Goal: Task Accomplishment & Management: Manage account settings

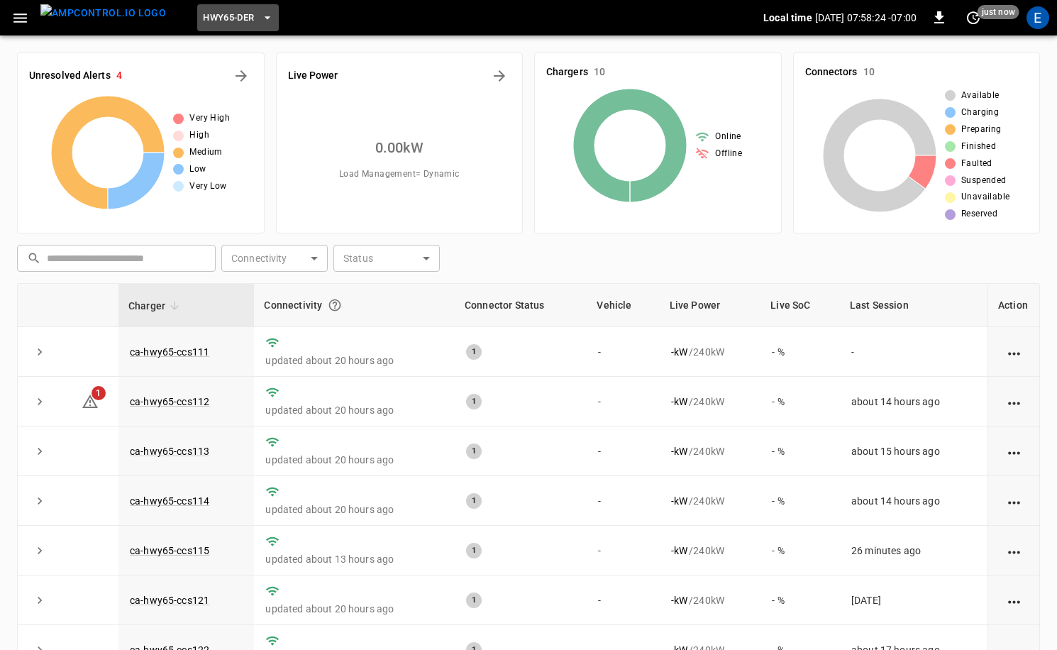
click at [260, 21] on icon "button" at bounding box center [267, 18] width 14 height 14
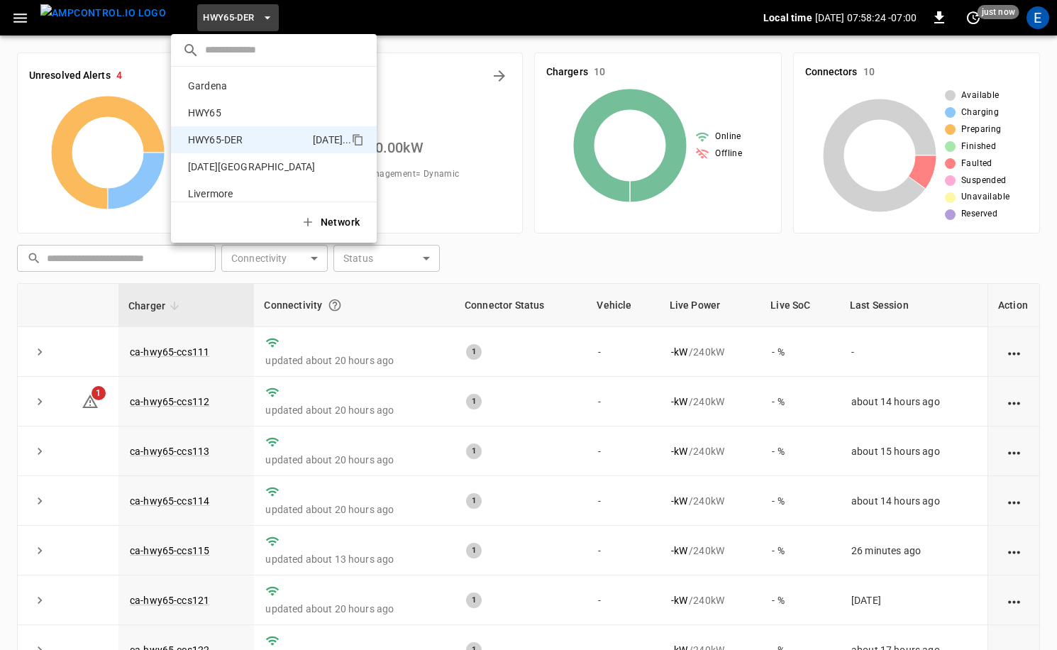
scroll to position [50, 0]
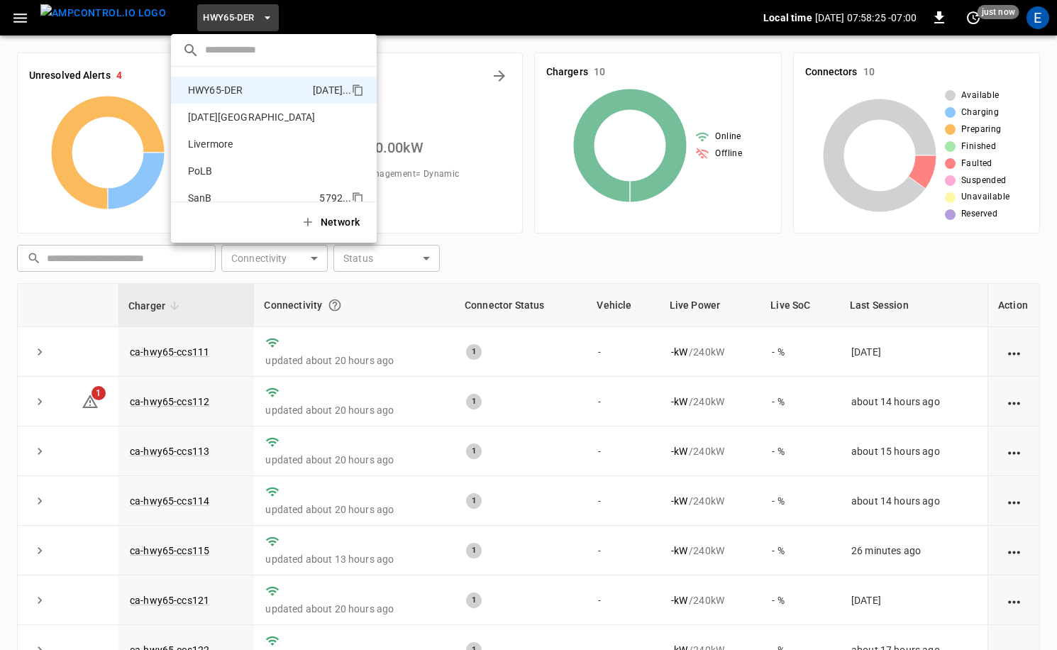
click at [226, 194] on p "SanB" at bounding box center [250, 198] width 137 height 14
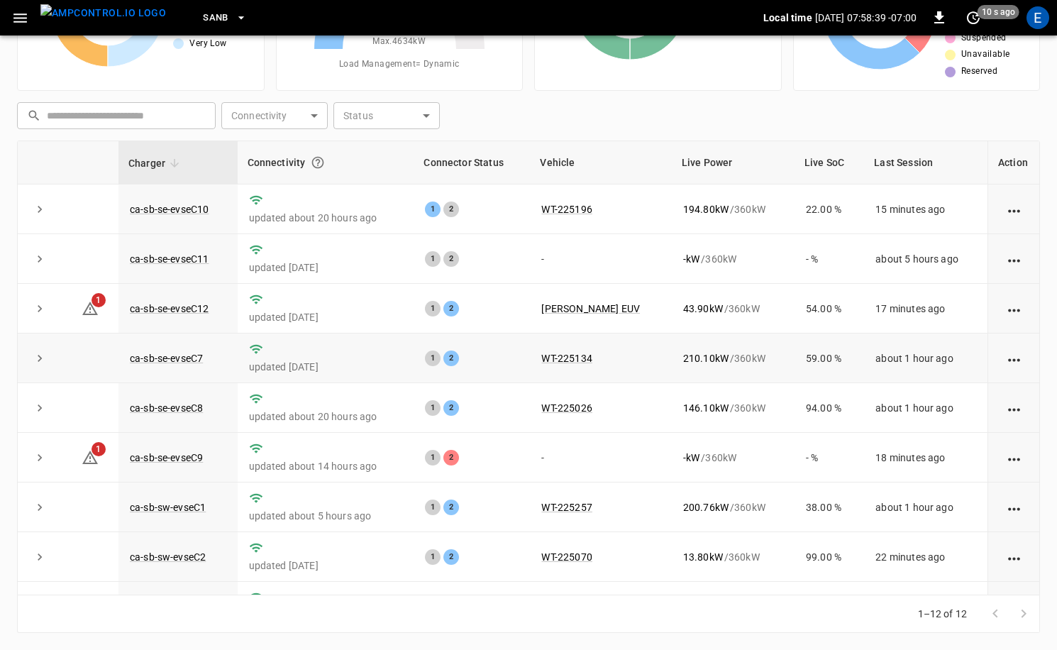
scroll to position [186, 0]
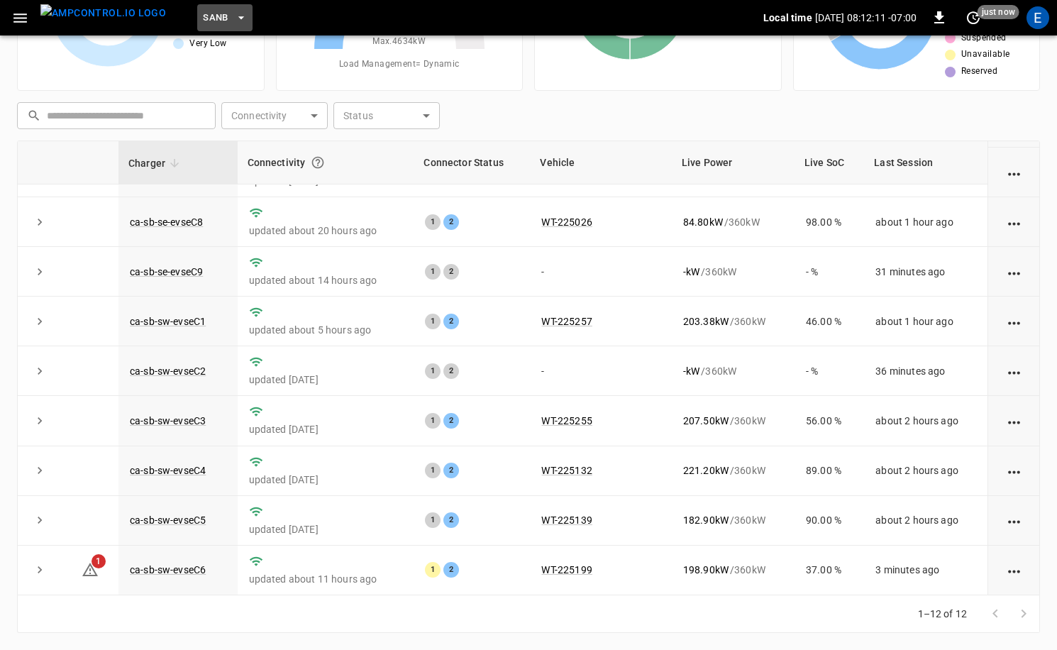
click at [216, 28] on button "SanB" at bounding box center [224, 18] width 55 height 28
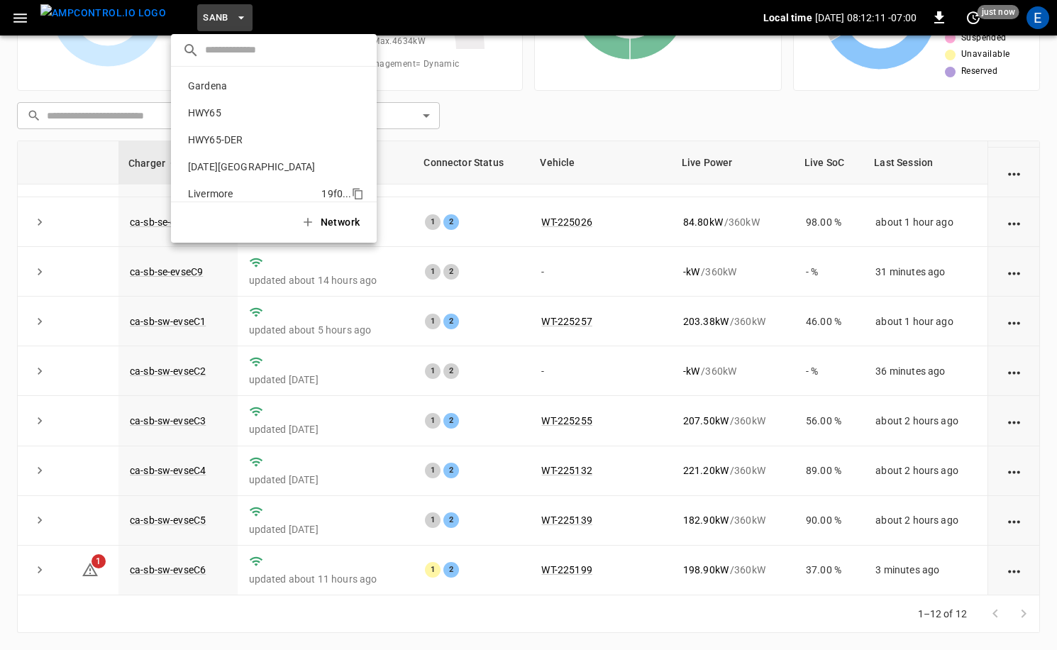
scroll to position [119, 0]
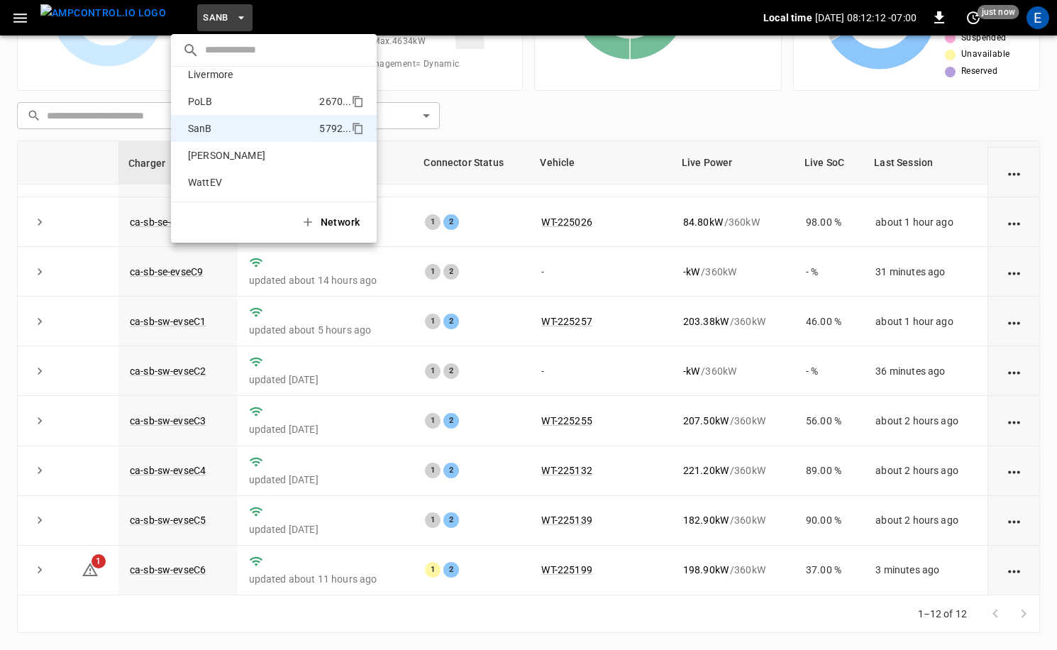
click at [228, 99] on p "PoLB" at bounding box center [250, 101] width 137 height 14
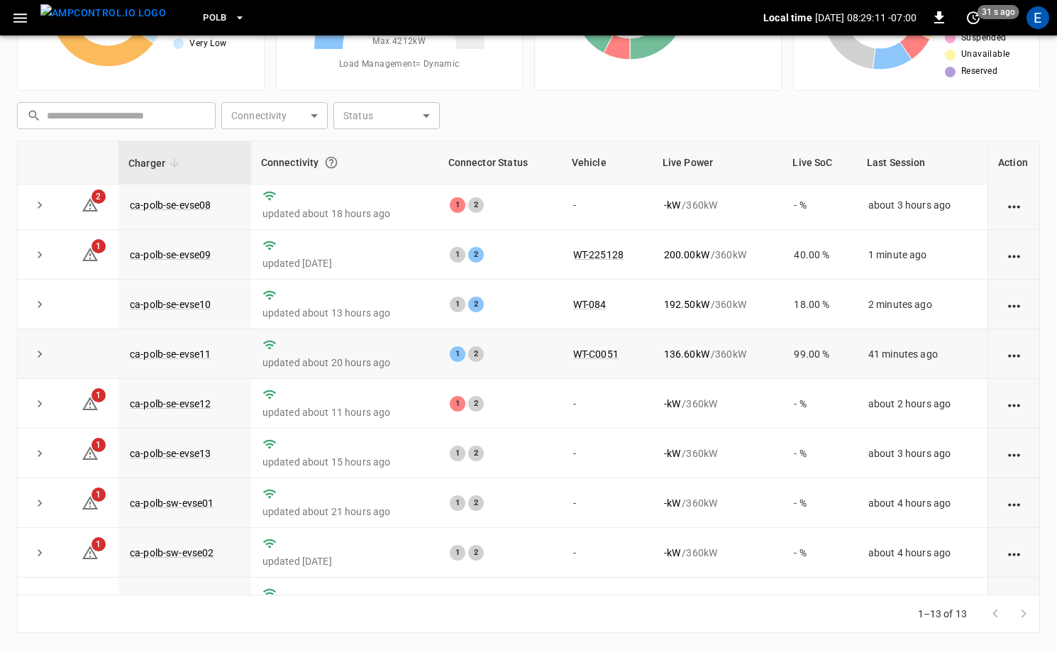
scroll to position [0, 0]
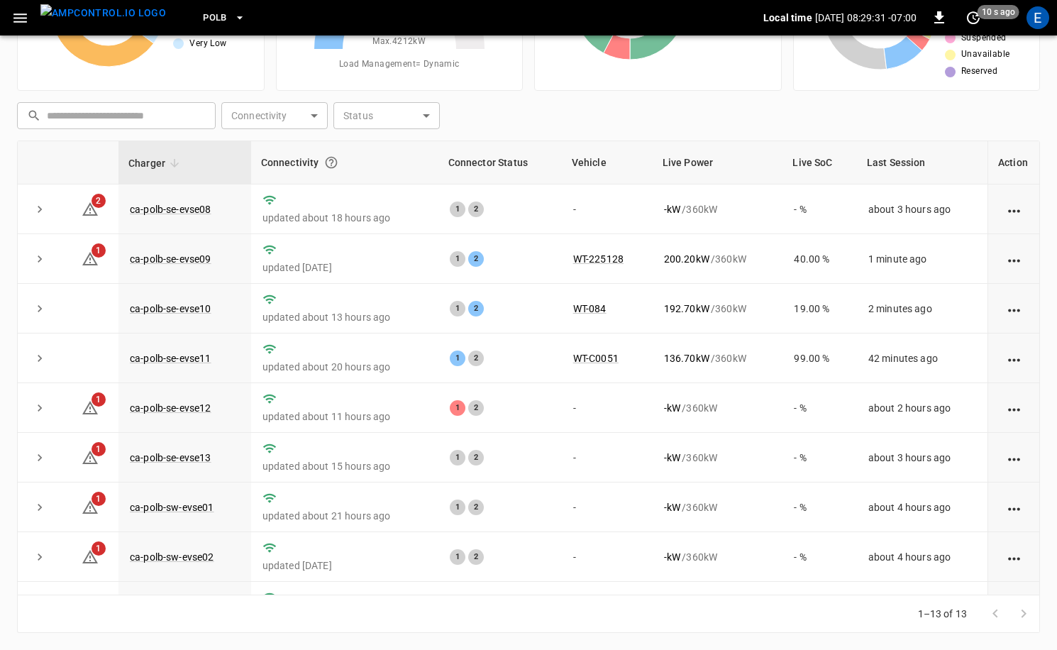
click at [233, 13] on icon "button" at bounding box center [240, 18] width 14 height 14
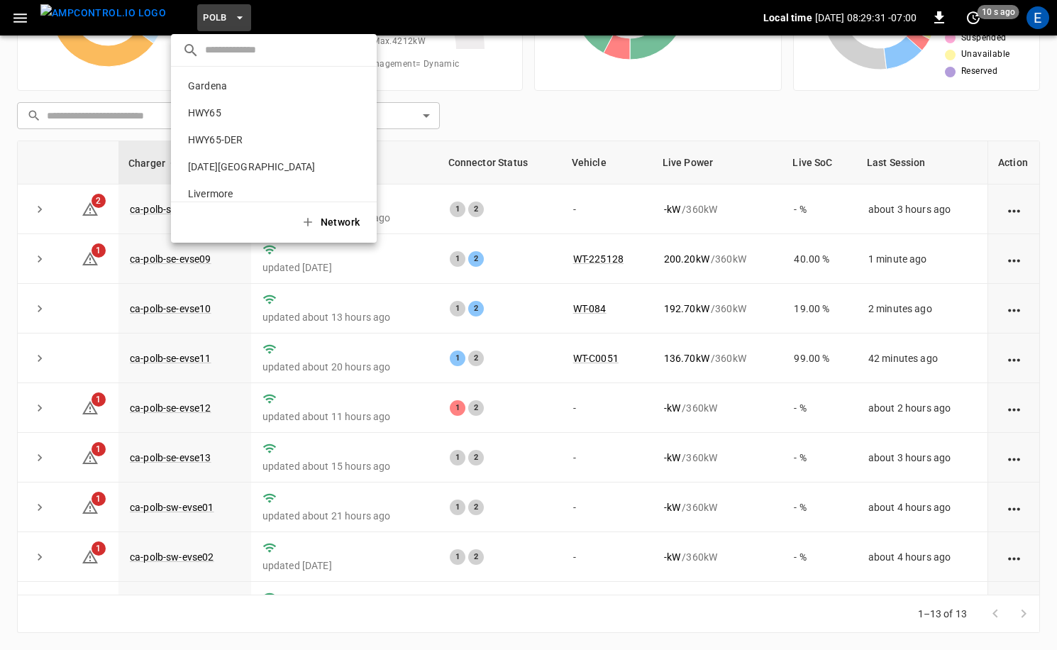
scroll to position [119, 0]
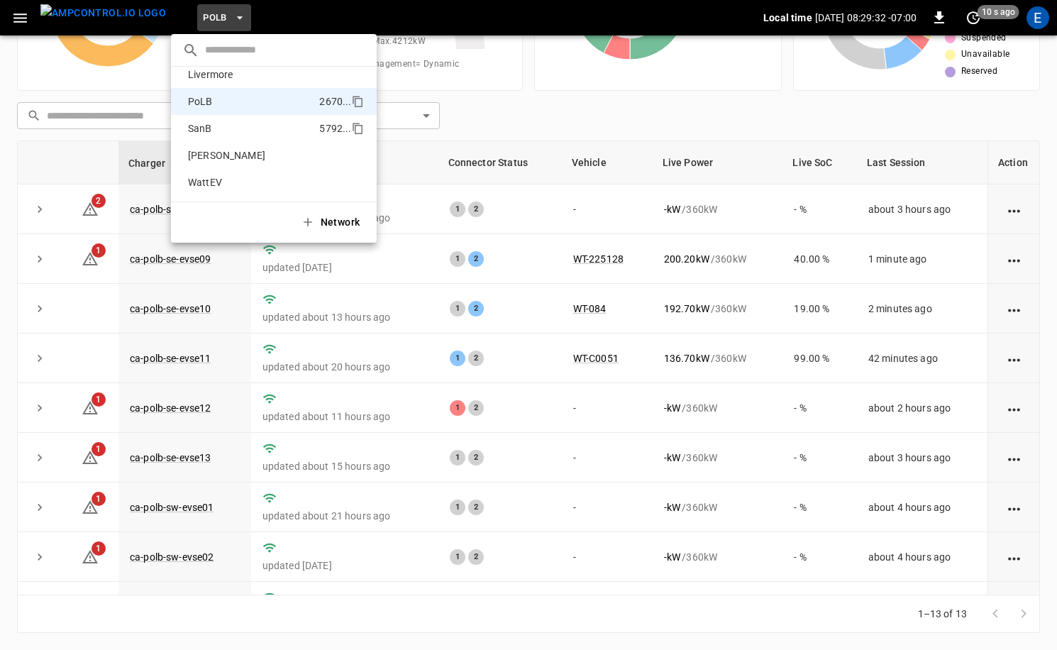
click at [236, 133] on p "SanB" at bounding box center [250, 128] width 137 height 14
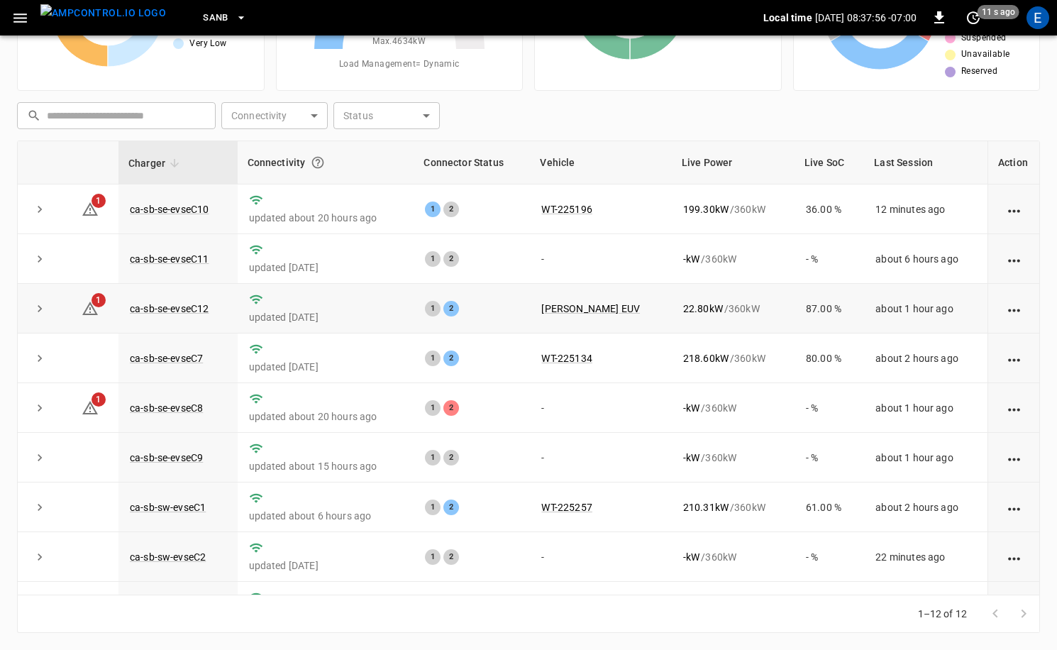
scroll to position [0, 0]
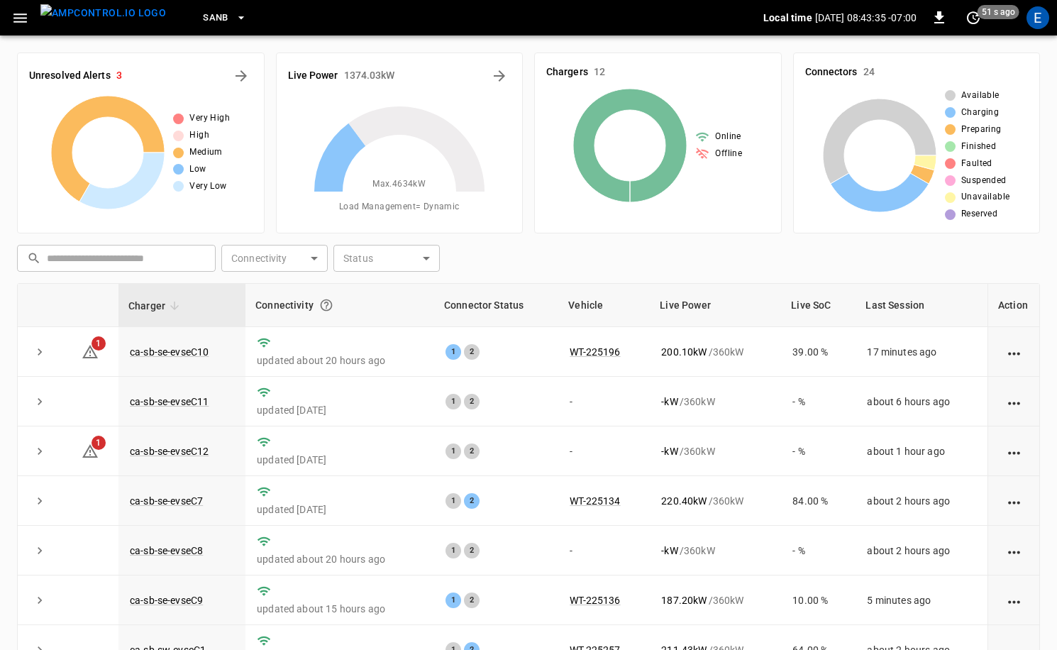
click at [22, 25] on icon "button" at bounding box center [20, 18] width 18 height 18
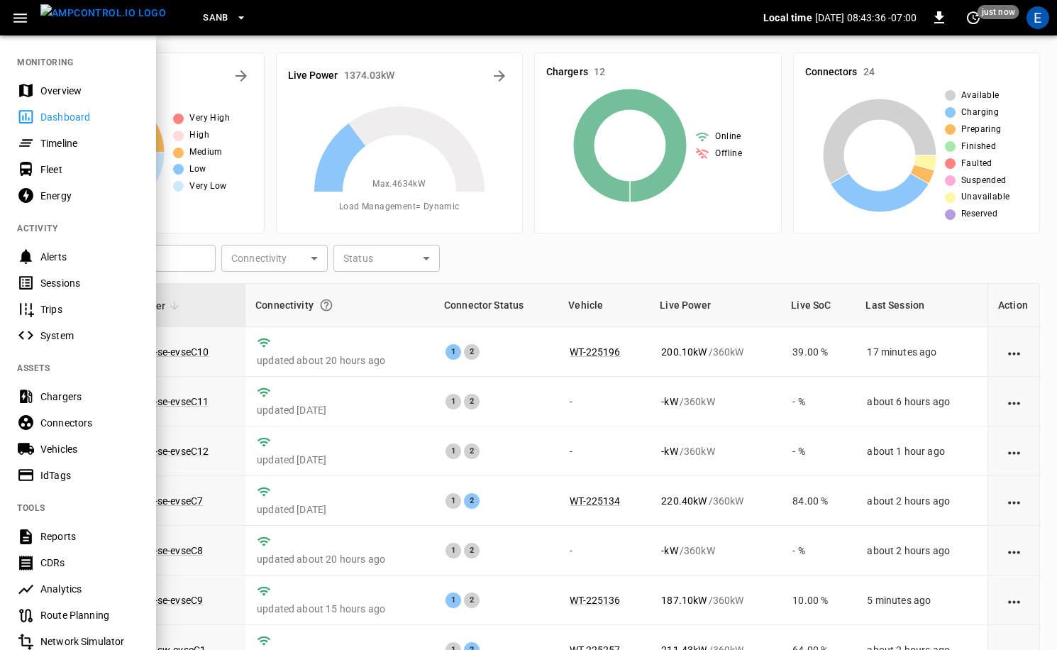
scroll to position [187, 0]
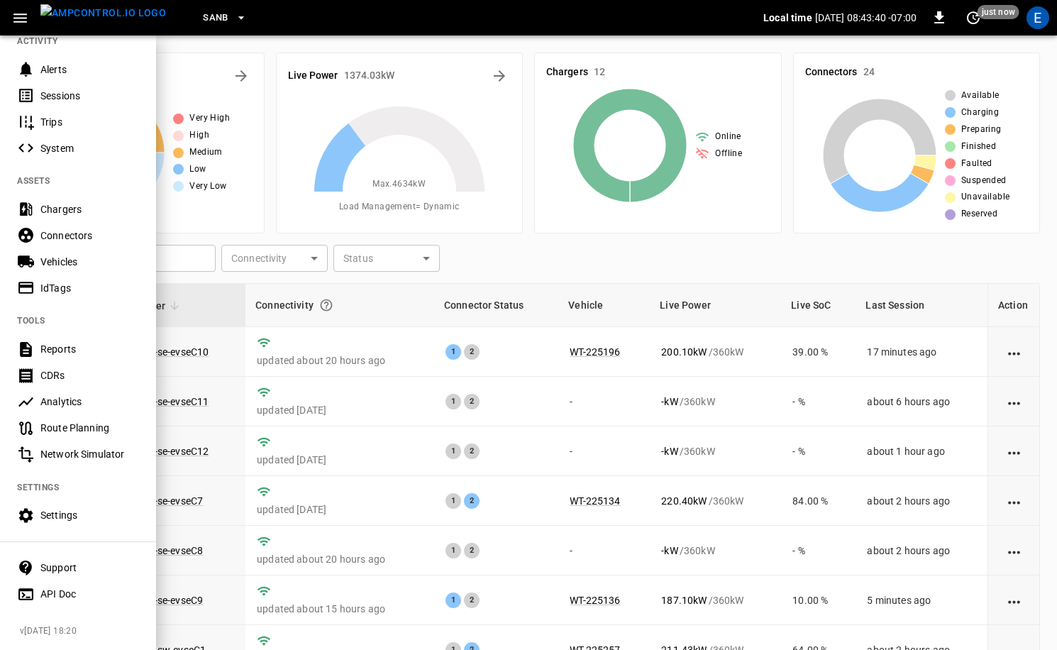
click at [116, 21] on img "menu" at bounding box center [103, 13] width 126 height 18
click at [1043, 24] on div "E" at bounding box center [1038, 17] width 23 height 23
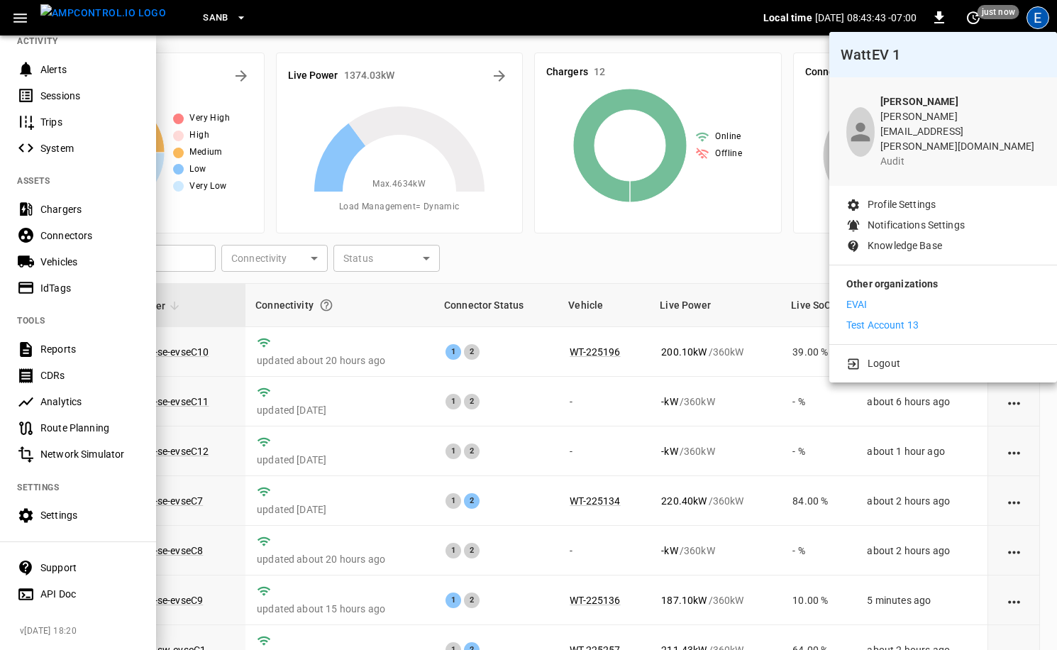
click at [938, 297] on div "EVAI Test Account 13" at bounding box center [944, 314] width 194 height 35
click at [930, 318] on li "Test Account 13" at bounding box center [944, 325] width 194 height 15
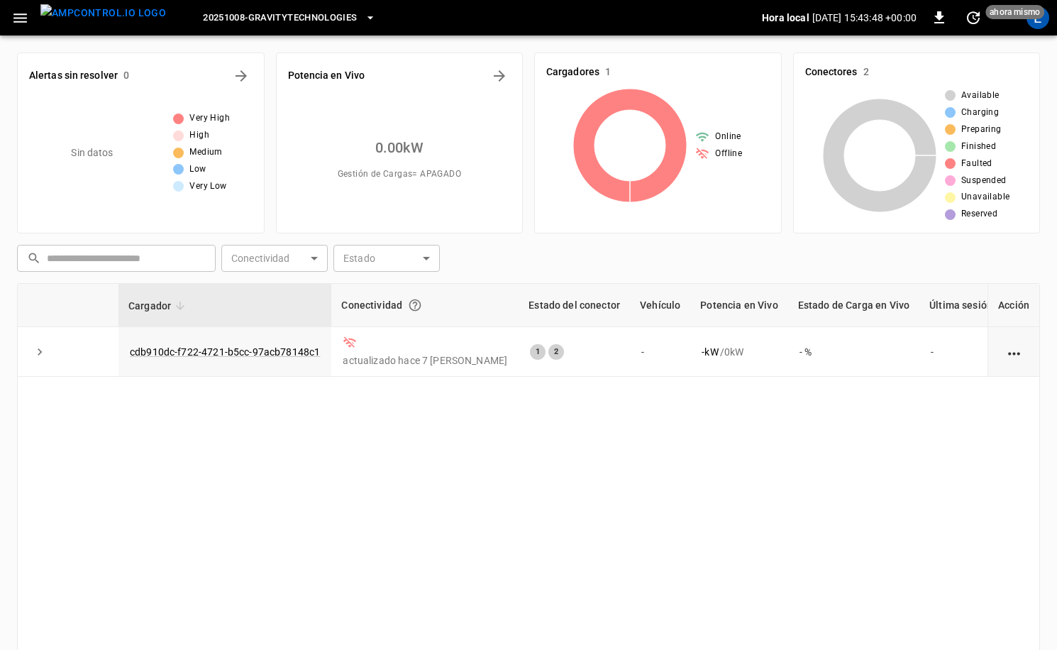
click at [250, 23] on span "20251008-GravityTechnologies" at bounding box center [280, 18] width 154 height 16
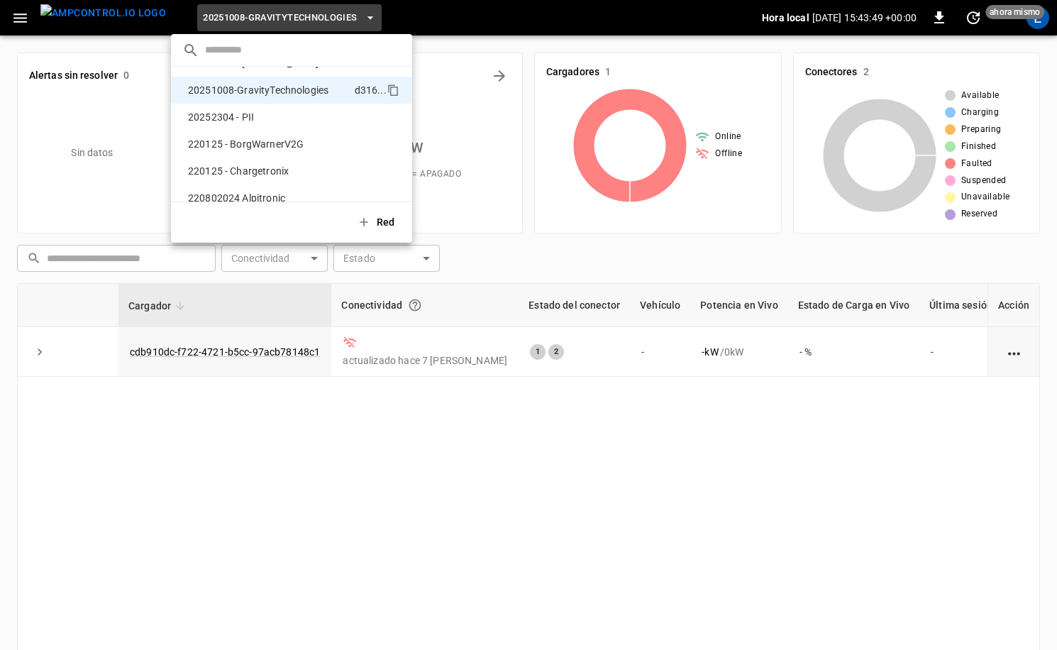
click at [291, 50] on input "text" at bounding box center [303, 50] width 196 height 21
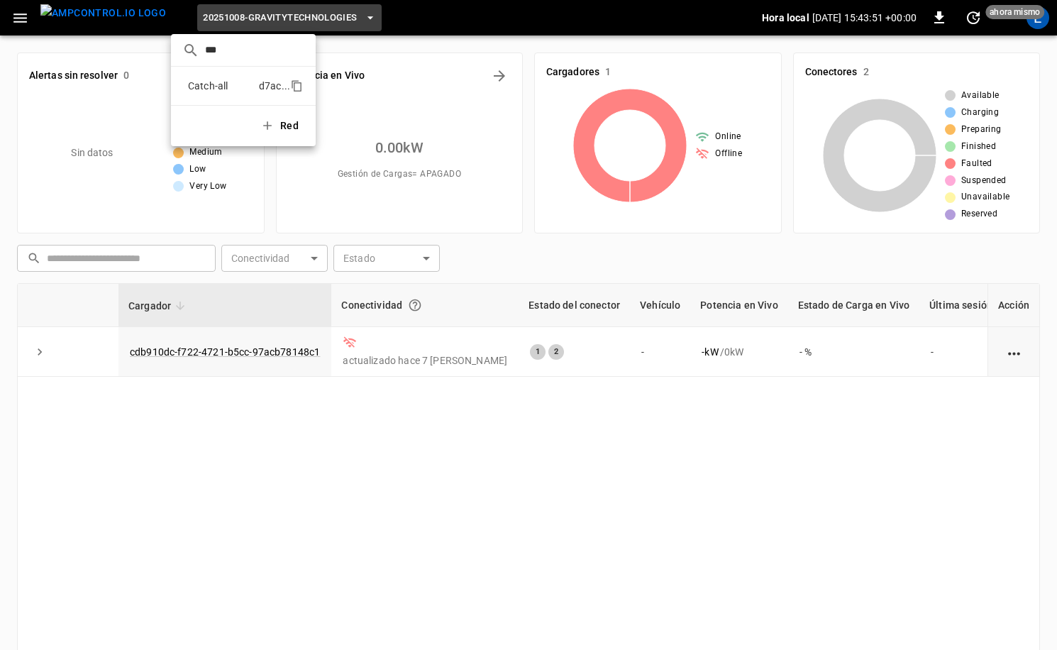
type input "***"
click at [272, 83] on div "d7ac ..." at bounding box center [281, 86] width 45 height 16
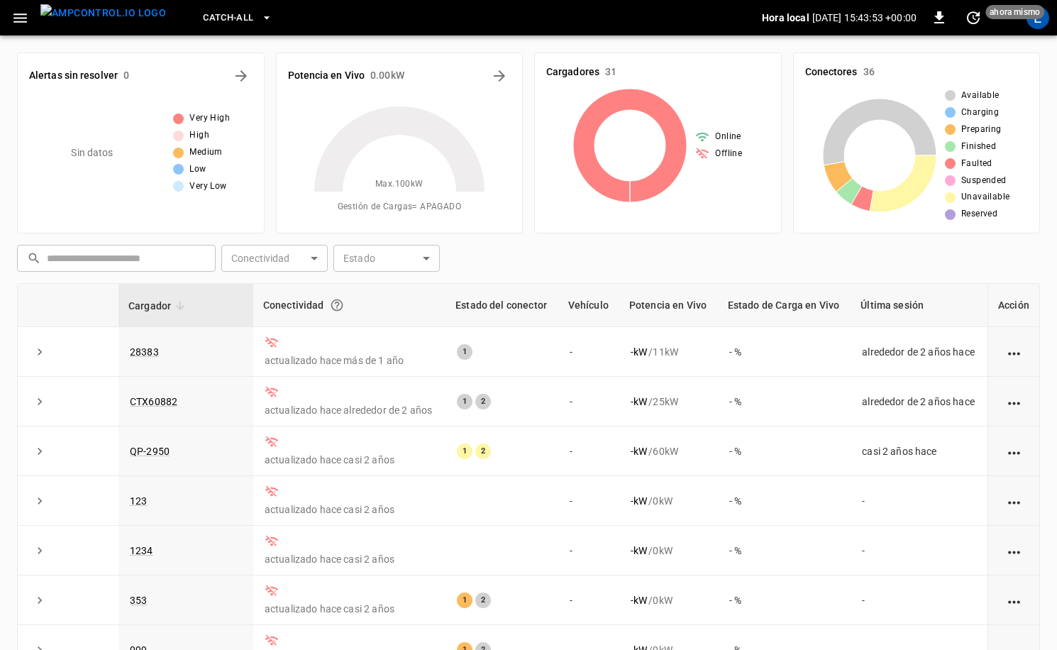
click at [21, 21] on icon "button" at bounding box center [19, 17] width 13 height 9
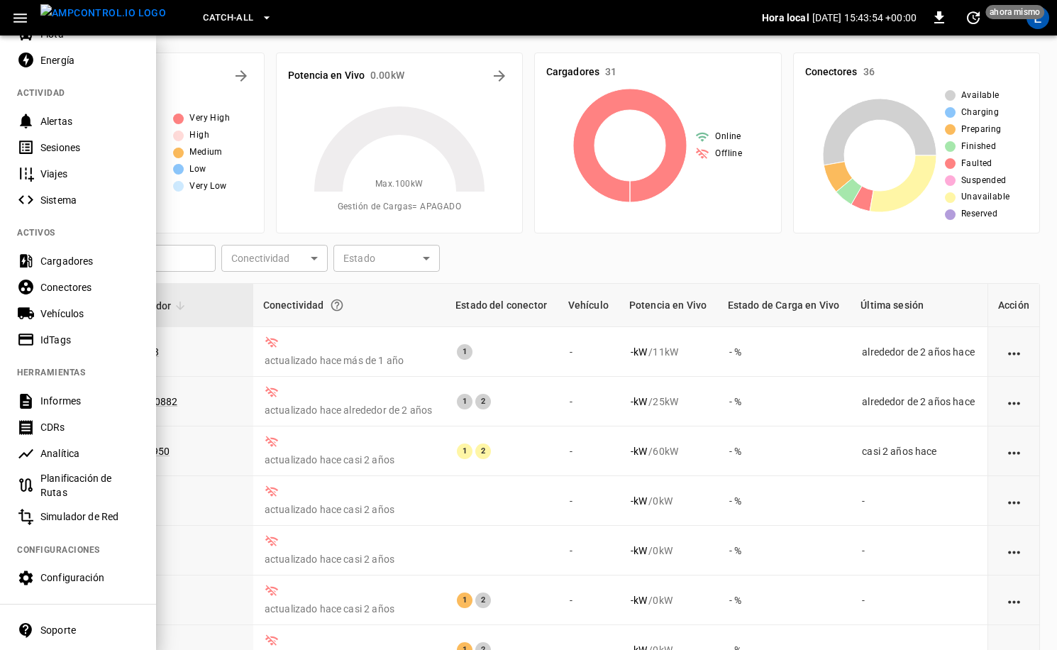
scroll to position [189, 0]
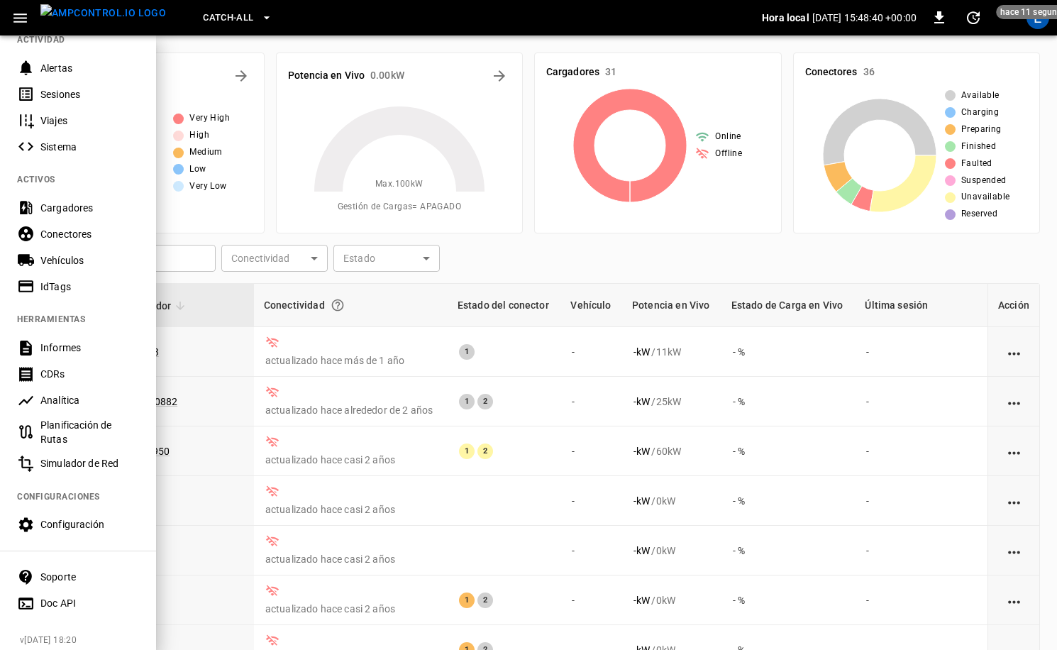
click at [246, 26] on button "Catch-all" at bounding box center [237, 18] width 80 height 28
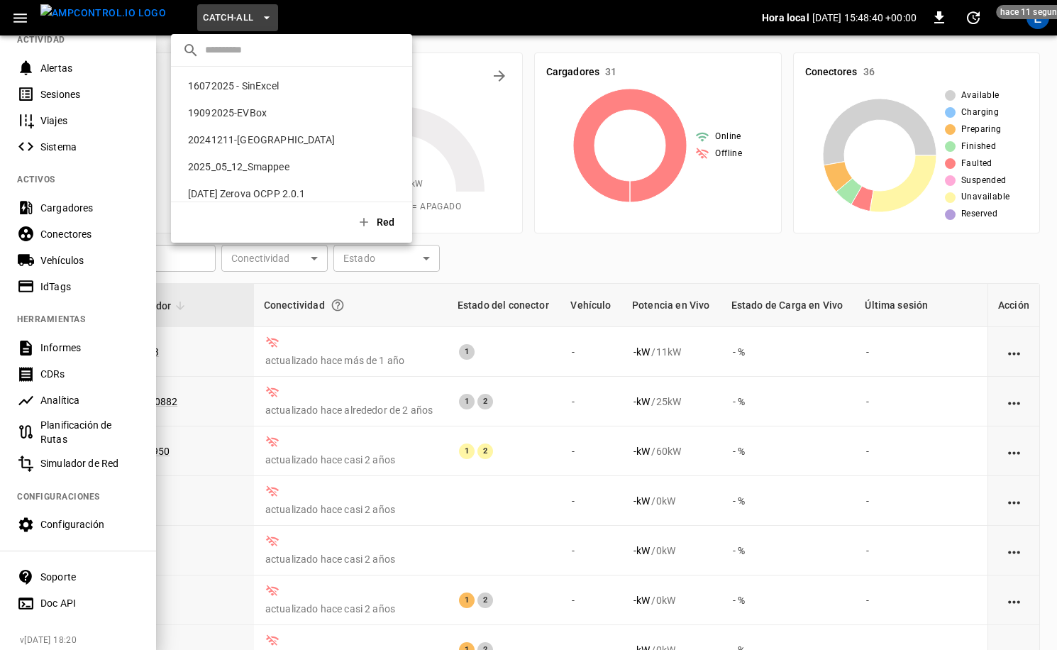
scroll to position [751, 0]
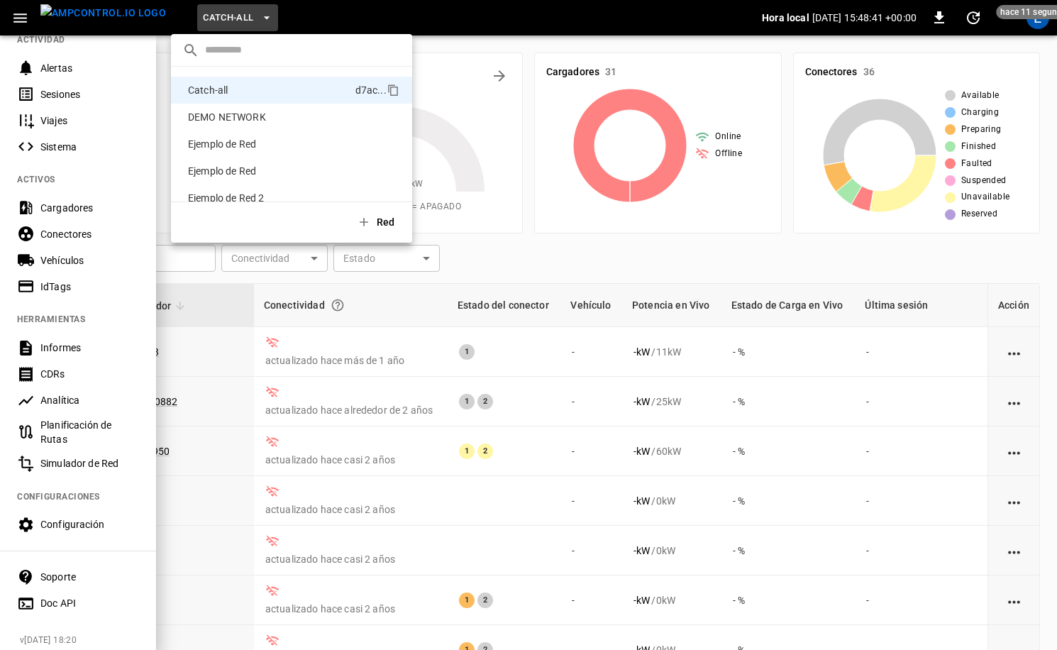
click at [533, 45] on div at bounding box center [528, 325] width 1057 height 650
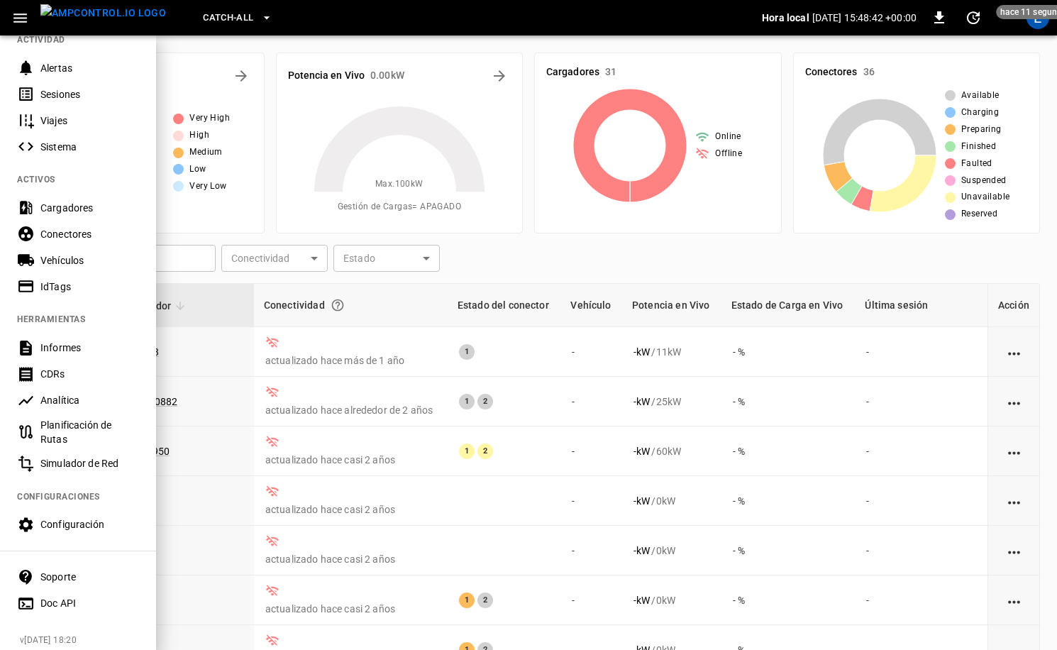
click at [29, 16] on button "button" at bounding box center [20, 18] width 29 height 26
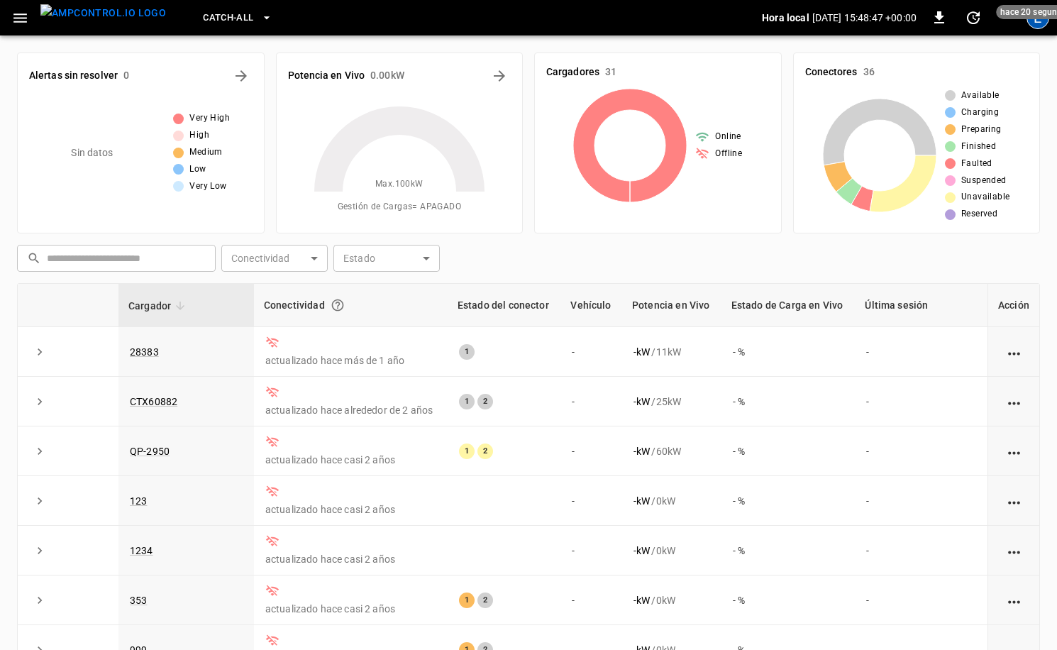
click at [1049, 28] on div "E" at bounding box center [1038, 17] width 27 height 27
click at [1042, 26] on div "E" at bounding box center [1038, 17] width 23 height 23
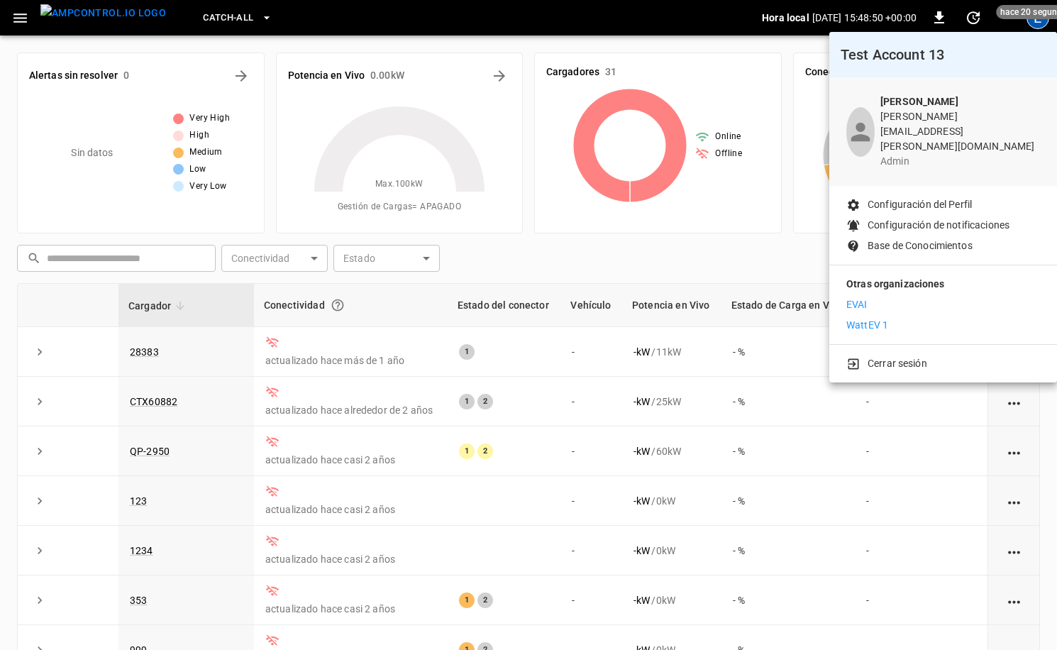
click at [745, 273] on div at bounding box center [528, 325] width 1057 height 650
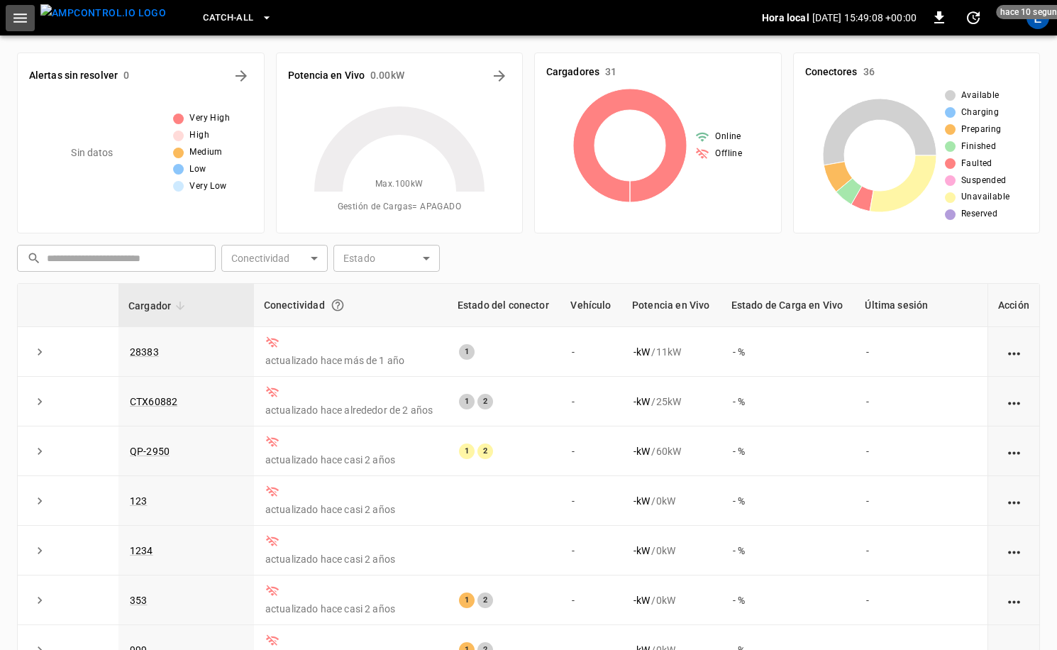
click at [25, 18] on icon "button" at bounding box center [20, 18] width 18 height 18
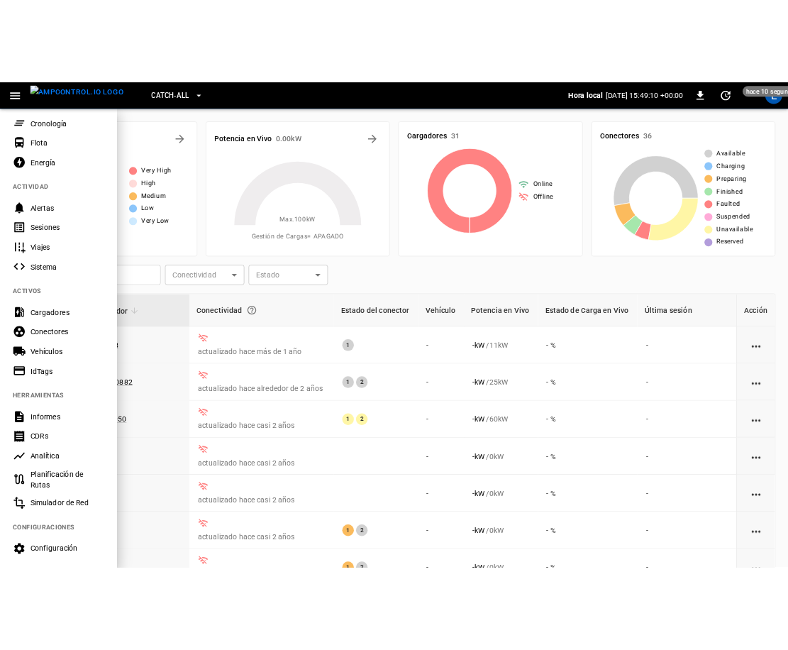
scroll to position [198, 0]
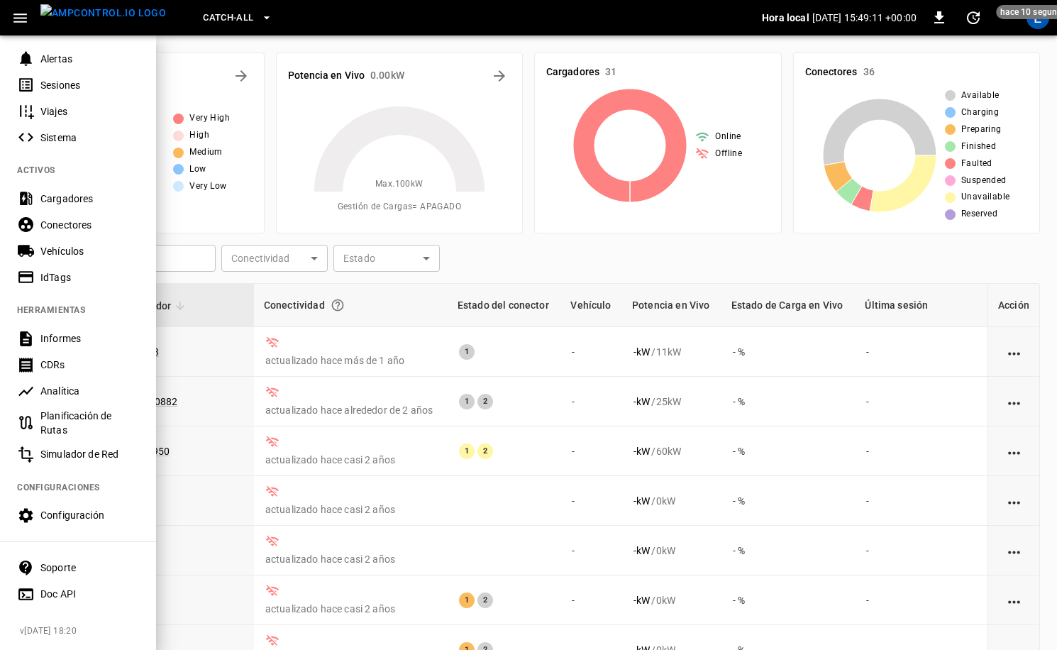
click at [204, 367] on div at bounding box center [528, 325] width 1057 height 650
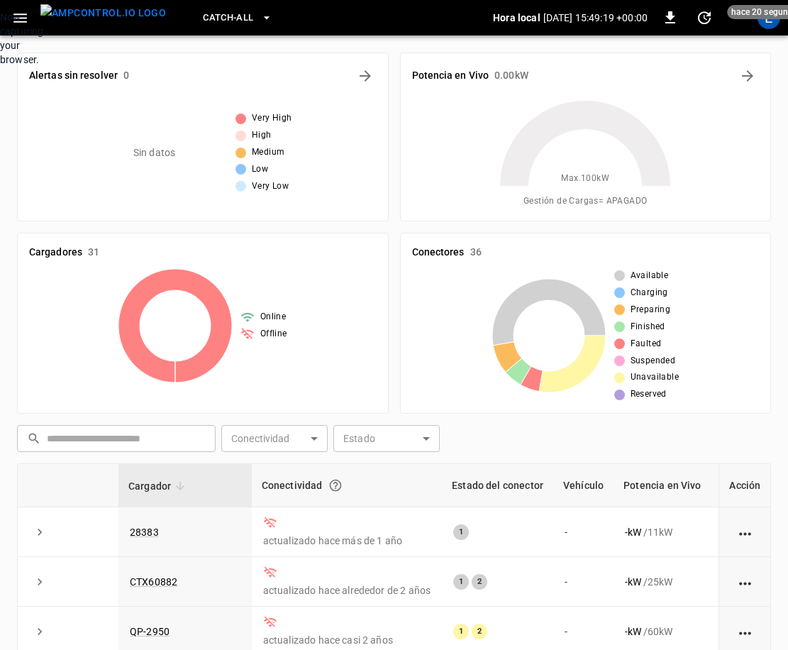
click at [0, 67] on div "Now capturing your browser." at bounding box center [0, 38] width 0 height 57
click at [17, 17] on icon "button" at bounding box center [19, 17] width 13 height 9
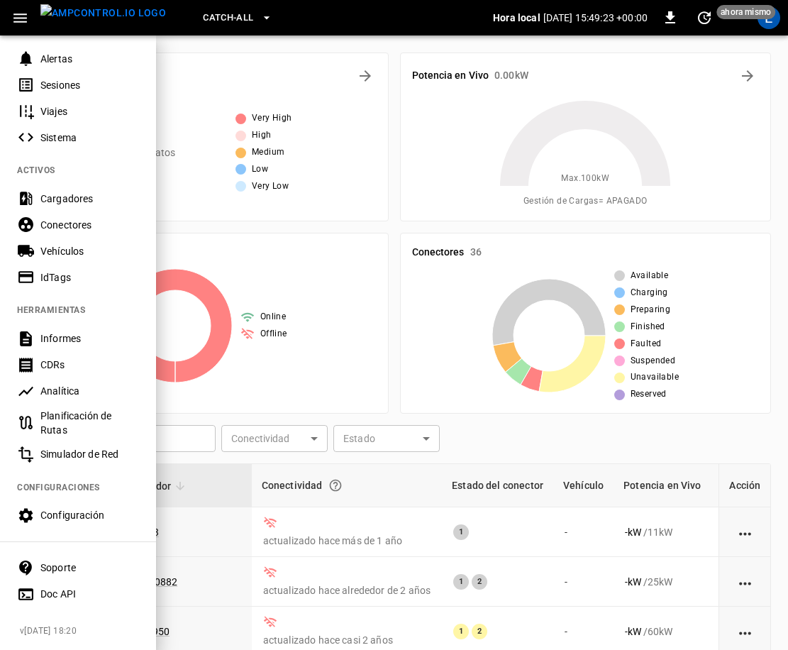
click at [84, 518] on div "Configuración" at bounding box center [89, 515] width 99 height 14
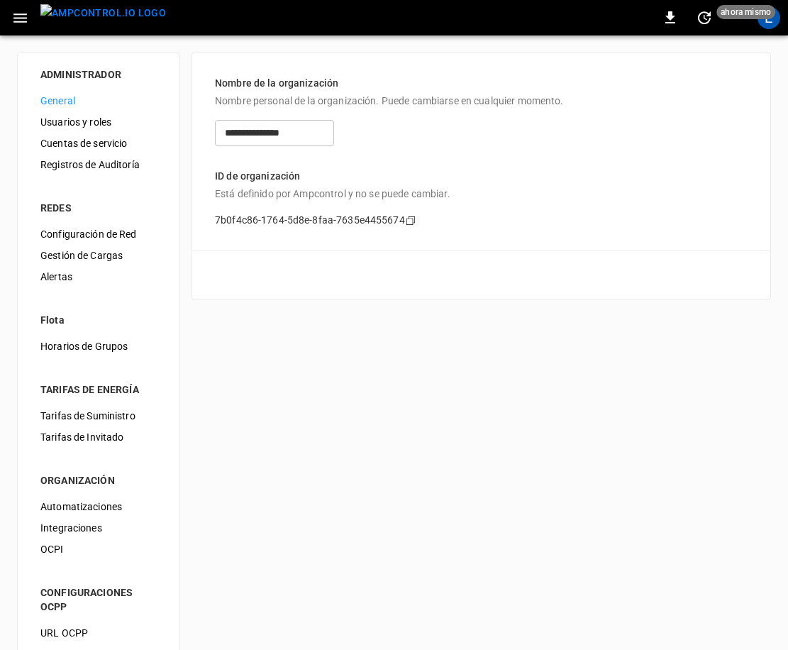
click at [84, 237] on span "Configuración de Red" at bounding box center [98, 234] width 116 height 15
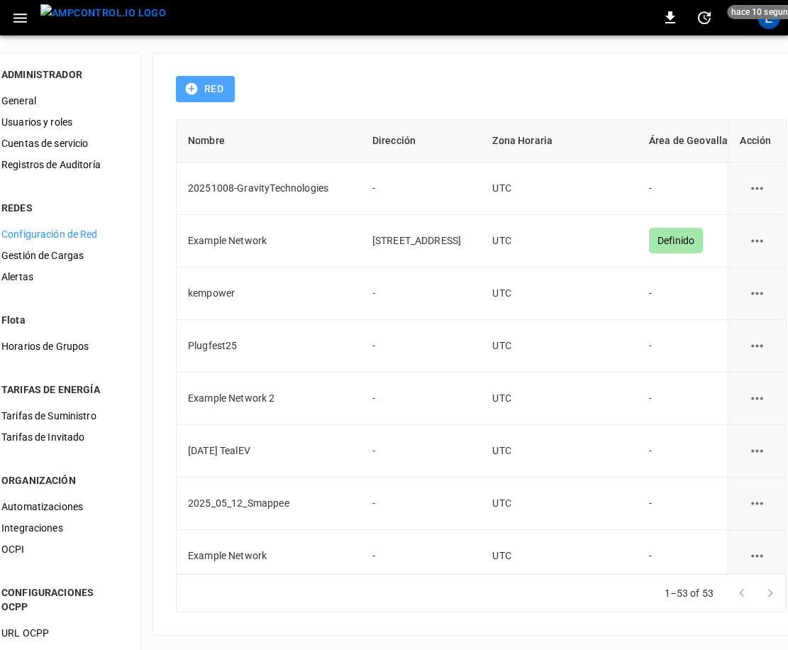
click at [235, 88] on button "Red" at bounding box center [205, 89] width 59 height 26
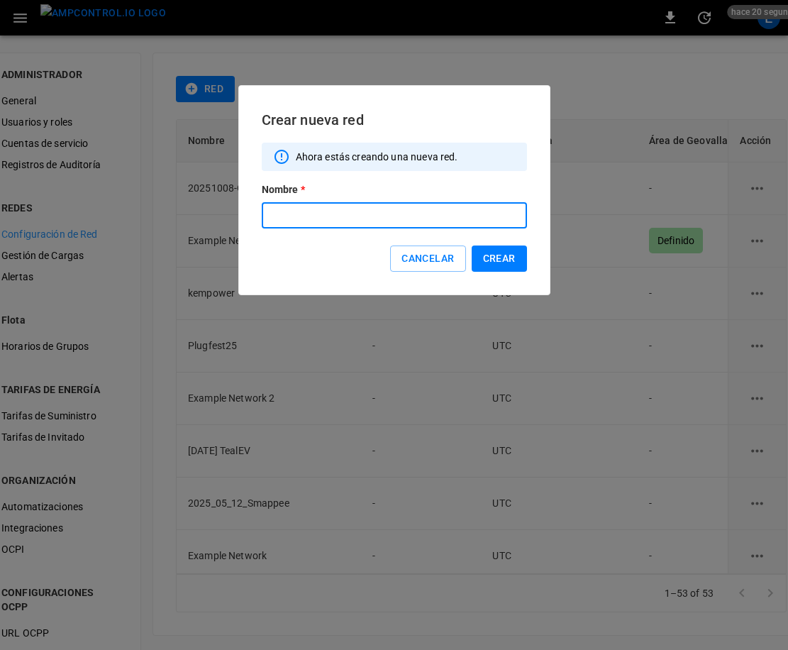
click at [346, 218] on input "text" at bounding box center [394, 215] width 265 height 26
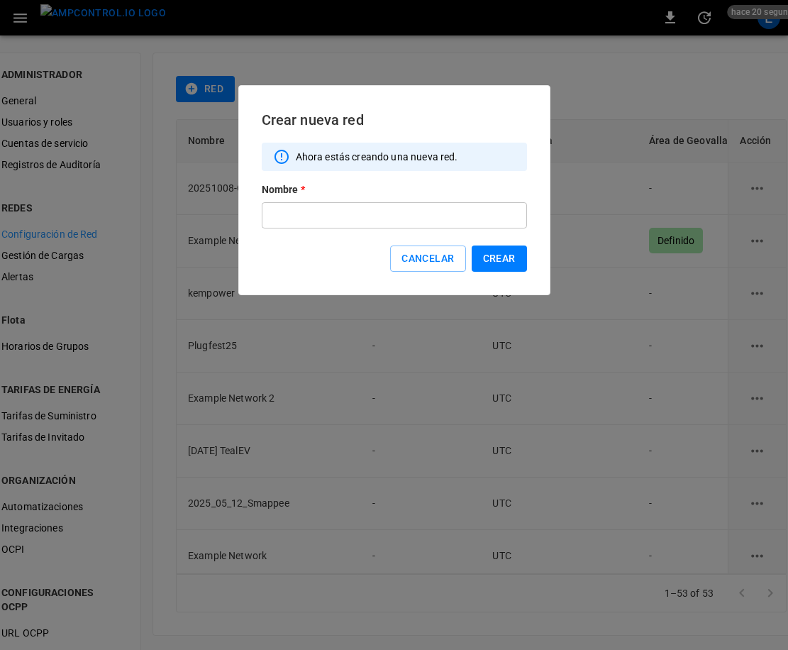
click at [383, 192] on p "Nombre *" at bounding box center [394, 189] width 265 height 14
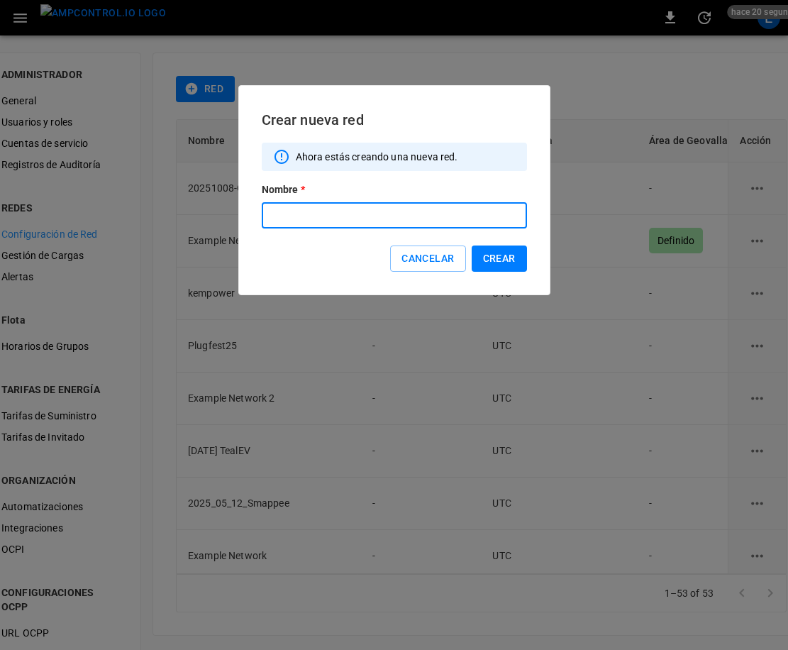
click at [369, 215] on input "text" at bounding box center [394, 215] width 265 height 26
type input "**********"
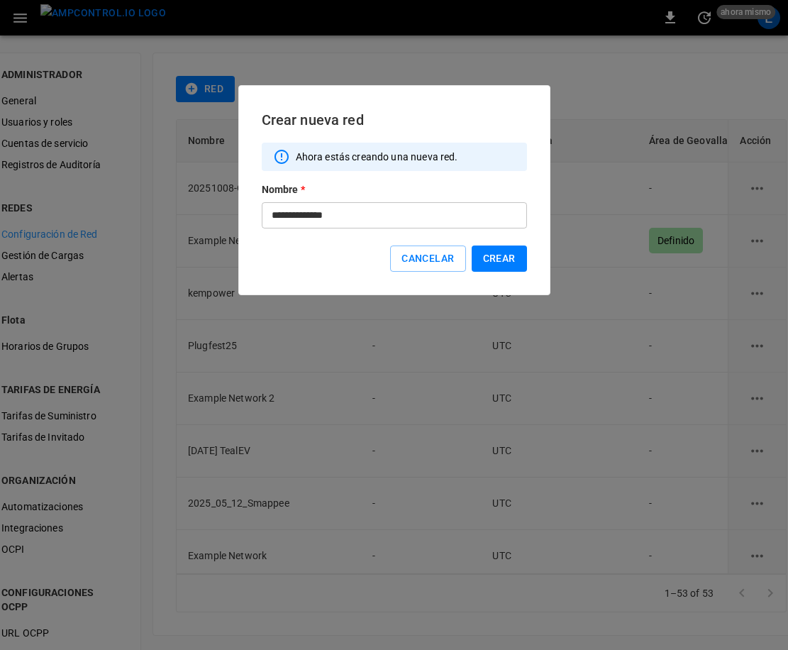
click at [345, 271] on div "**********" at bounding box center [394, 190] width 312 height 210
click at [509, 256] on button "Crear" at bounding box center [499, 259] width 55 height 26
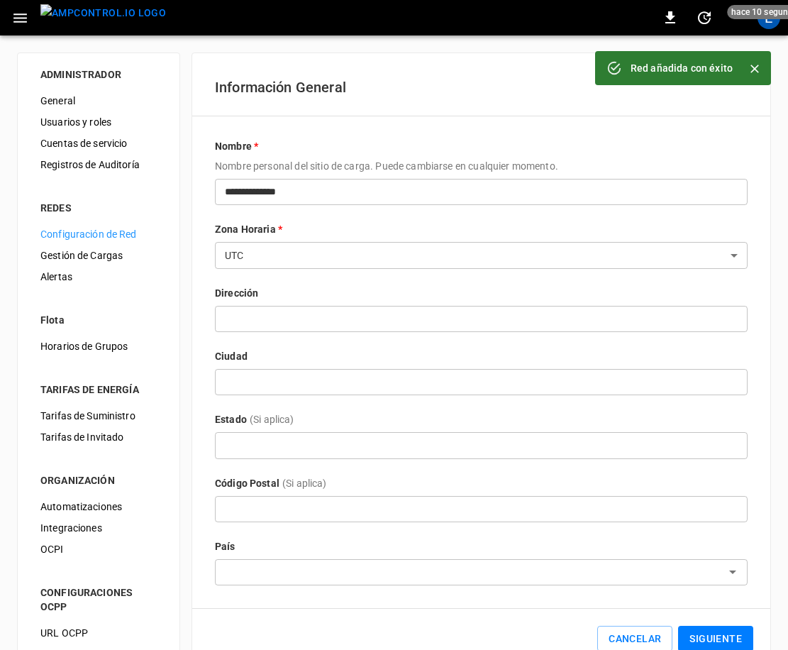
click at [334, 259] on body "**********" at bounding box center [394, 347] width 788 height 694
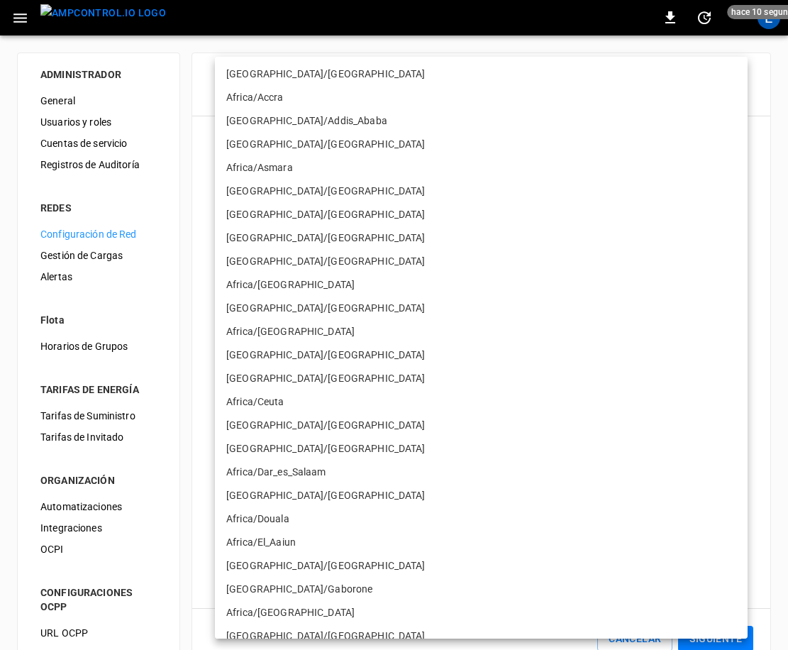
scroll to position [9570, 0]
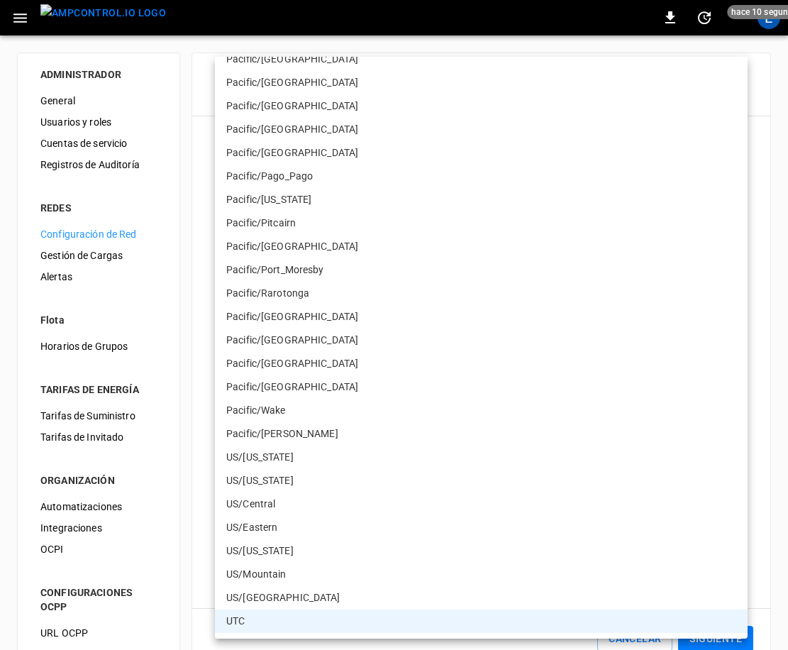
click at [335, 523] on li "US/Eastern" at bounding box center [481, 527] width 533 height 23
type input "**********"
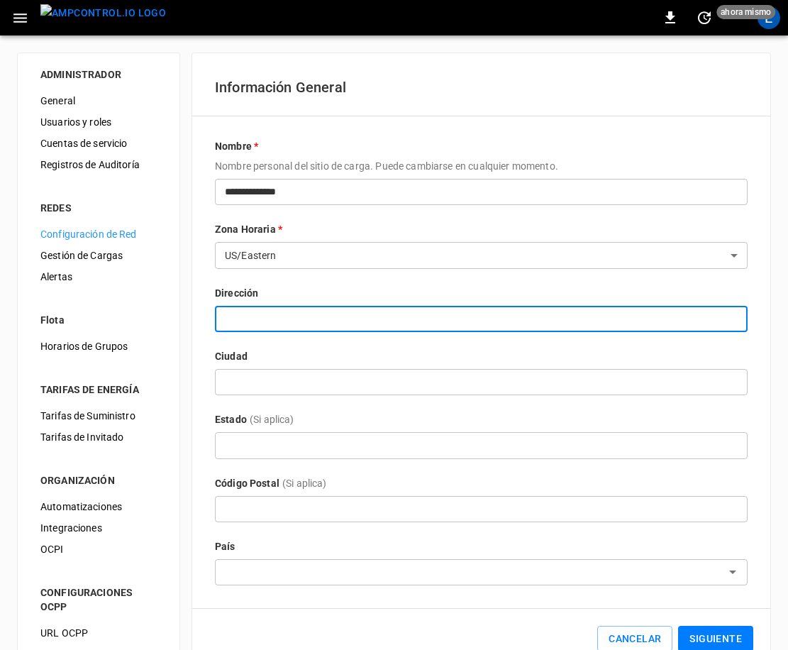
click at [438, 318] on input "text" at bounding box center [481, 319] width 533 height 26
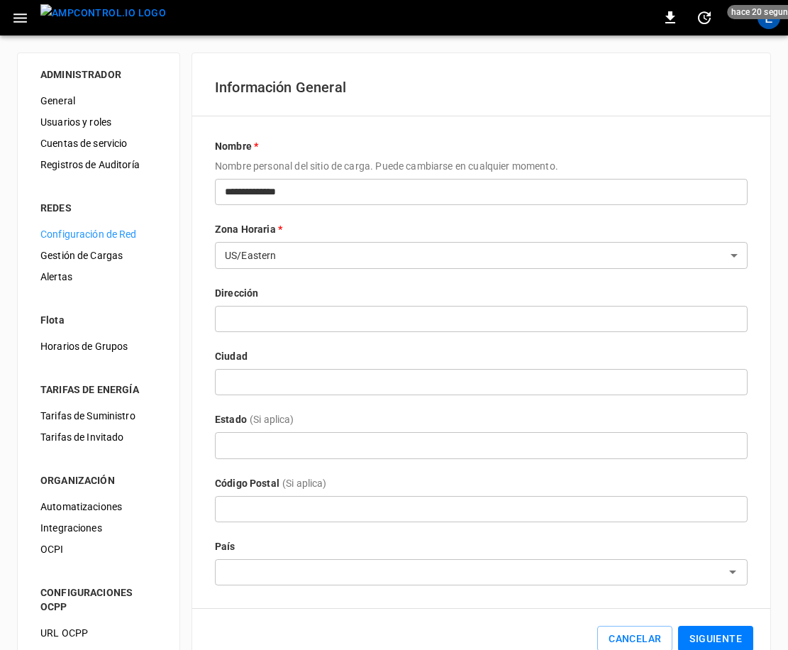
click at [461, 416] on div "Estado (Si aplica)" at bounding box center [481, 422] width 533 height 20
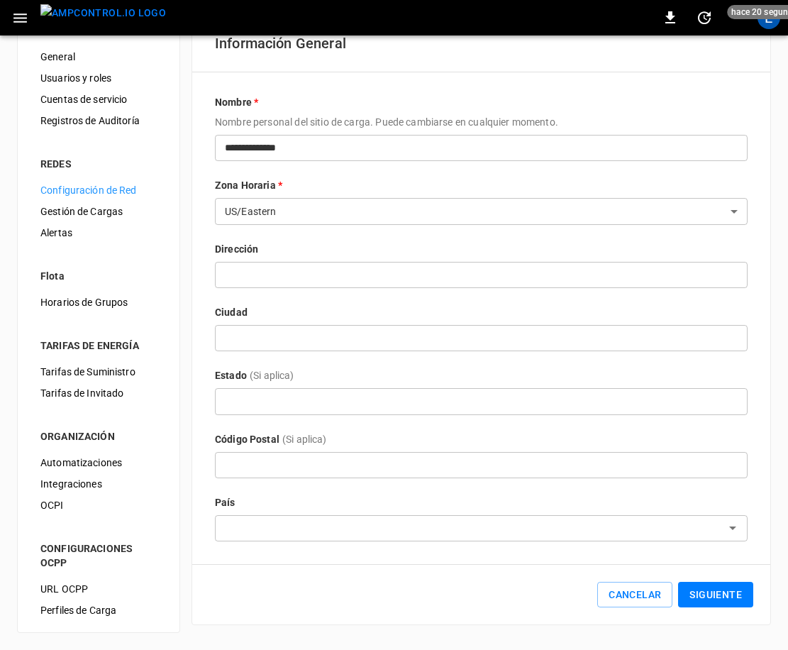
click at [307, 532] on input "text" at bounding box center [469, 528] width 501 height 18
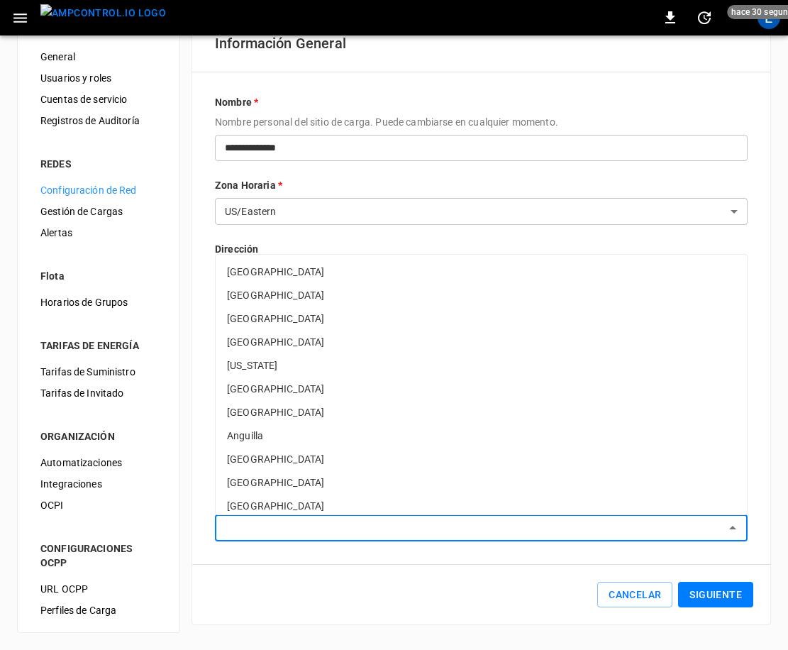
click at [692, 602] on button "Siguiente" at bounding box center [715, 595] width 75 height 26
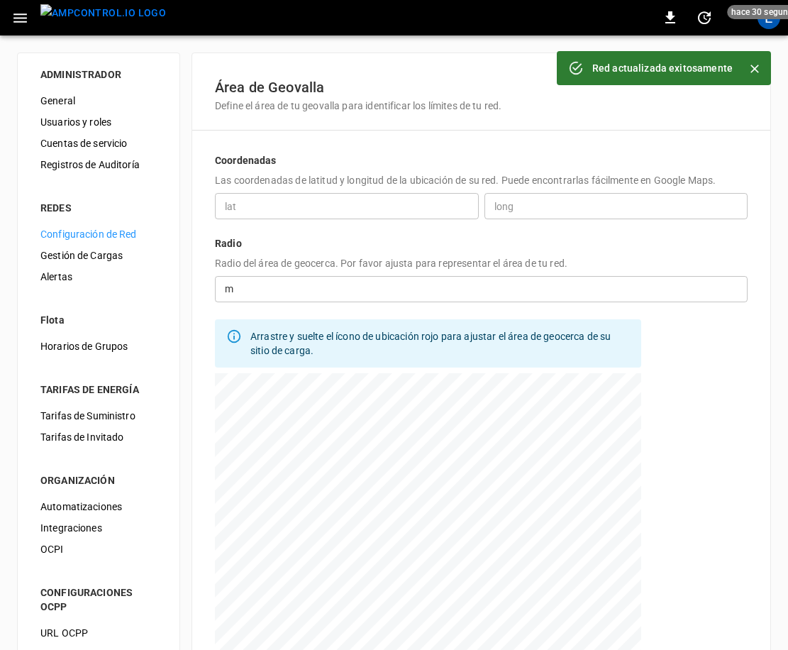
click at [356, 287] on input "number" at bounding box center [493, 289] width 509 height 26
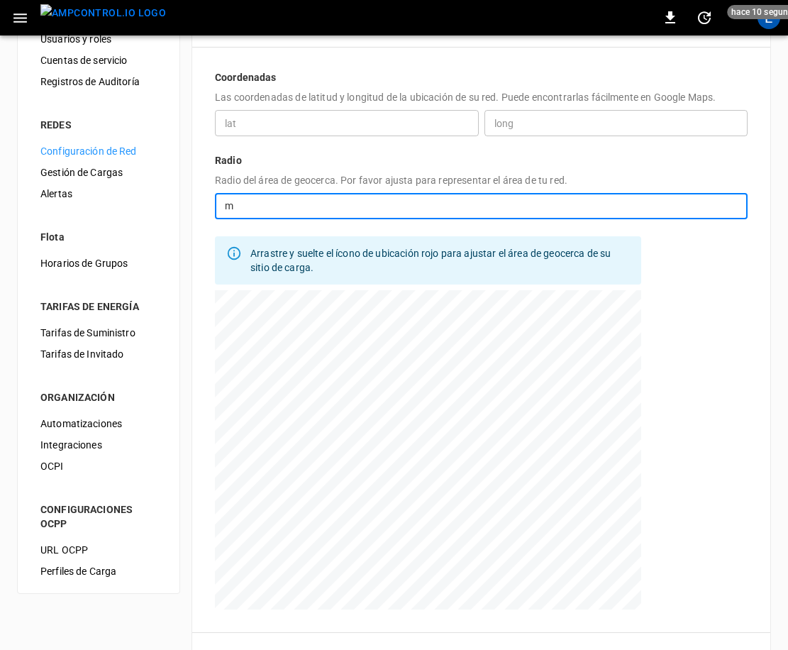
scroll to position [144, 0]
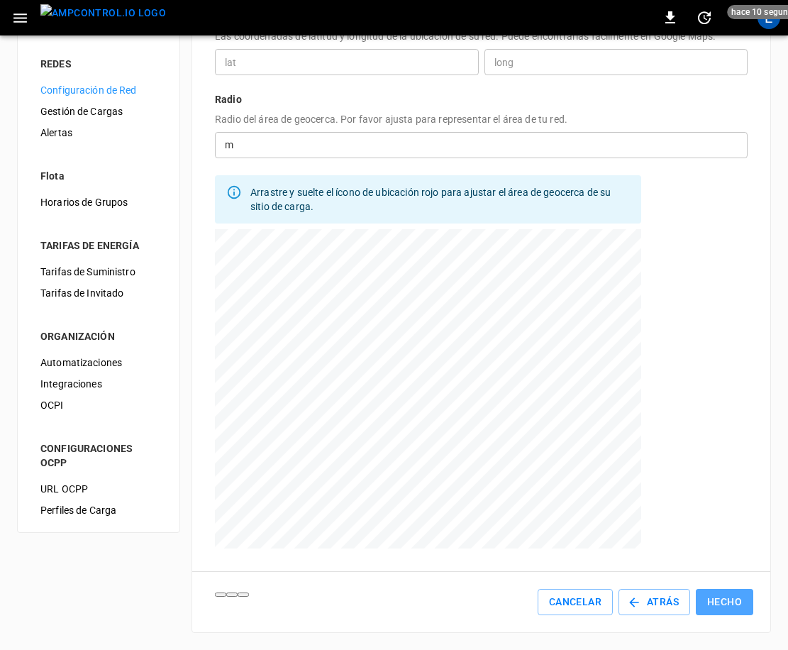
click at [725, 606] on button "Hecho" at bounding box center [724, 602] width 57 height 26
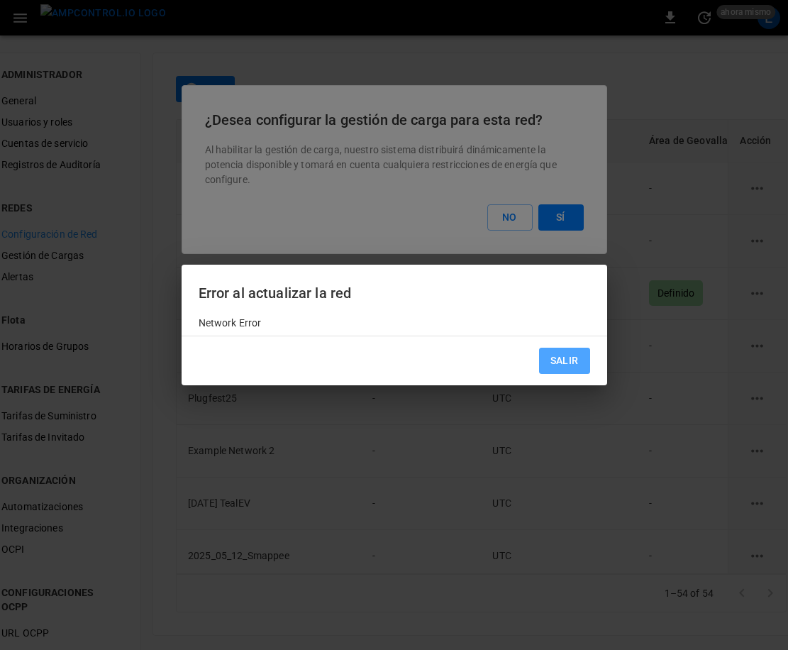
click at [563, 370] on button "Salir" at bounding box center [564, 361] width 51 height 26
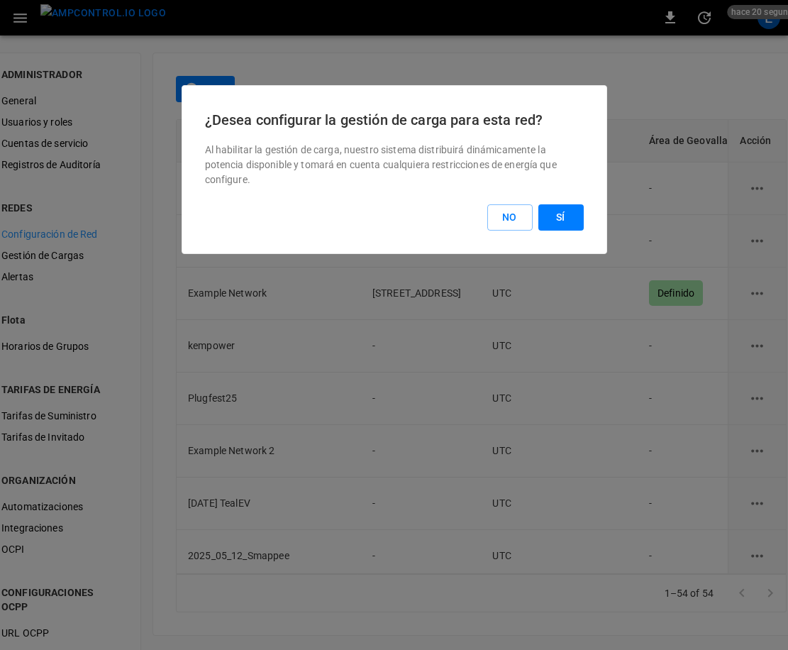
click at [587, 224] on div "¿Desea configurar la gestión de carga para esta red? Al habilitar la gestión de…" at bounding box center [395, 169] width 426 height 169
click at [514, 215] on button "No" at bounding box center [510, 217] width 45 height 26
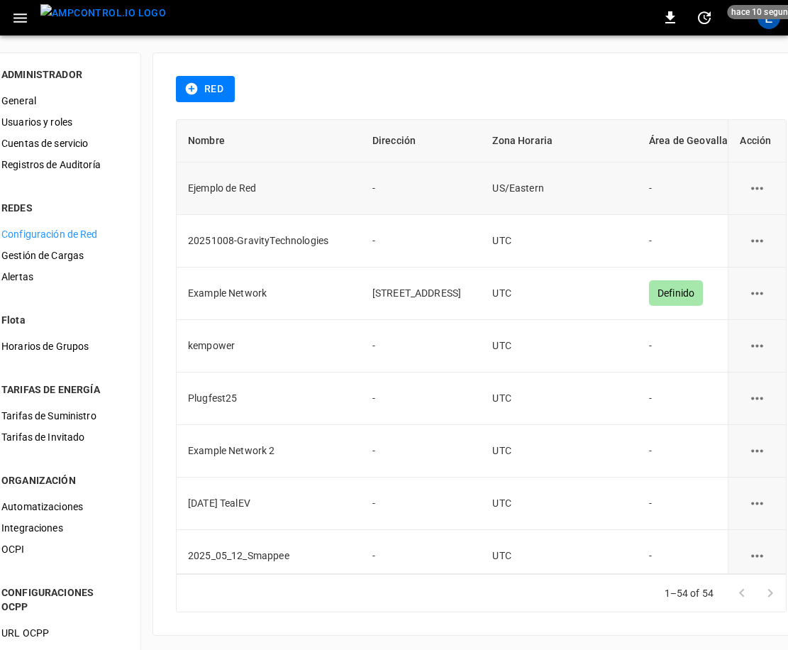
click at [749, 192] on icon "network options" at bounding box center [758, 189] width 18 height 18
click at [734, 227] on li "Editar" at bounding box center [730, 222] width 59 height 23
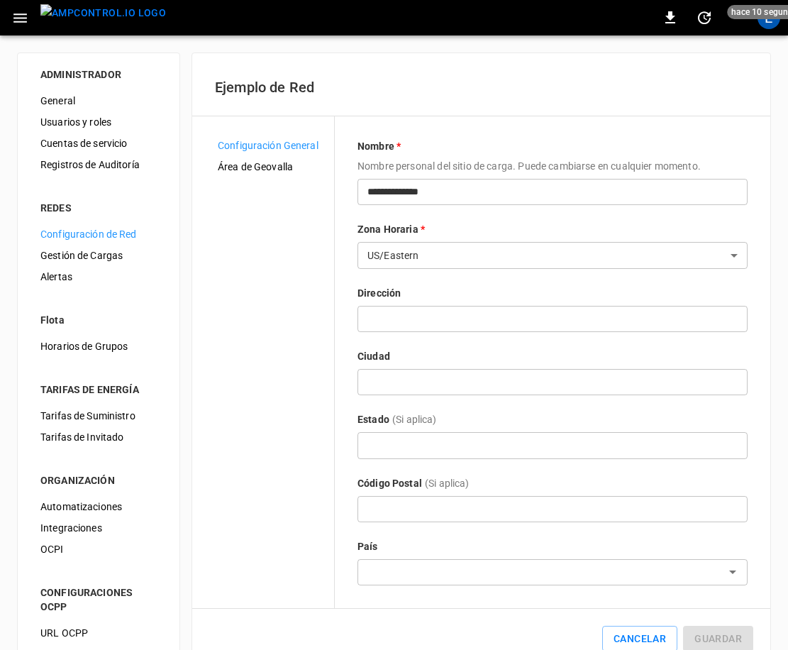
scroll to position [44, 0]
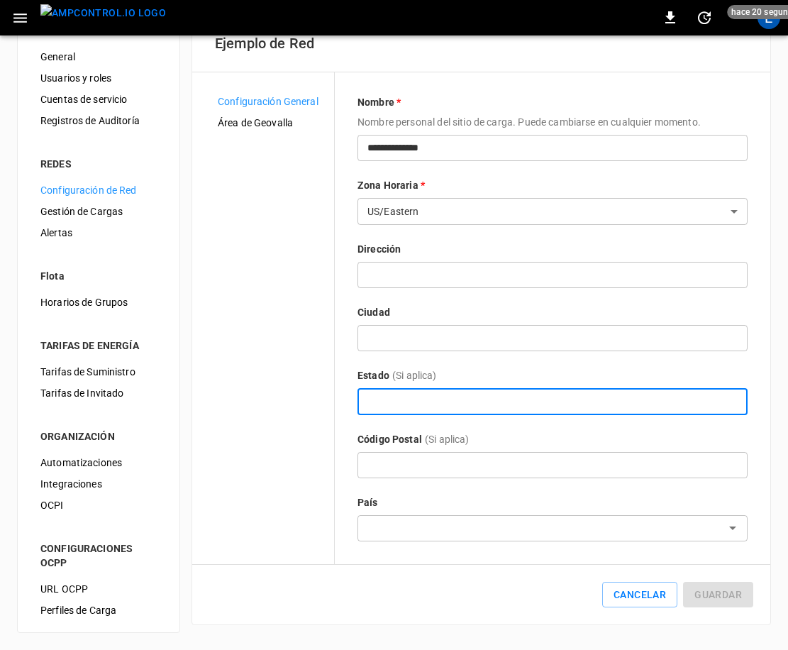
click at [457, 395] on input "text" at bounding box center [553, 401] width 390 height 26
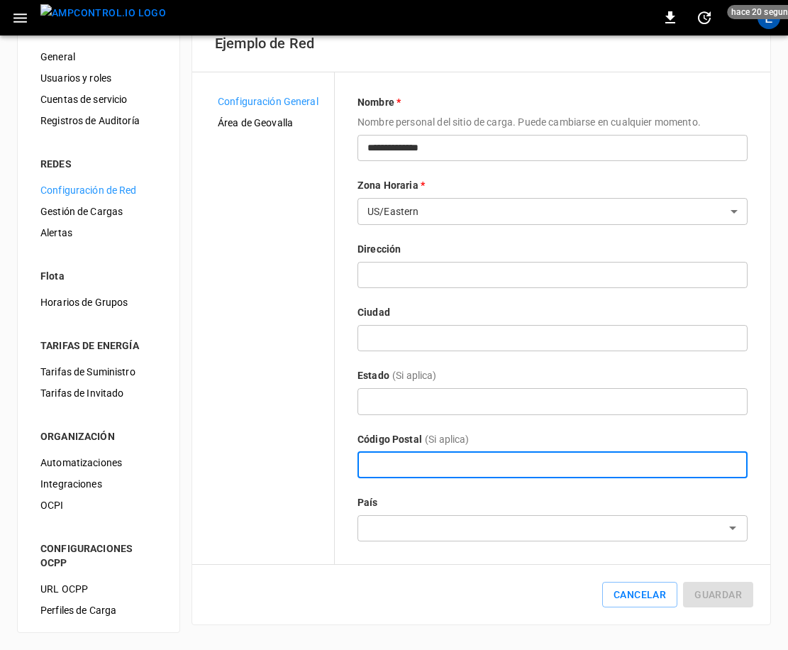
click at [439, 458] on input "text" at bounding box center [553, 465] width 390 height 26
click at [442, 520] on input "text" at bounding box center [541, 528] width 358 height 18
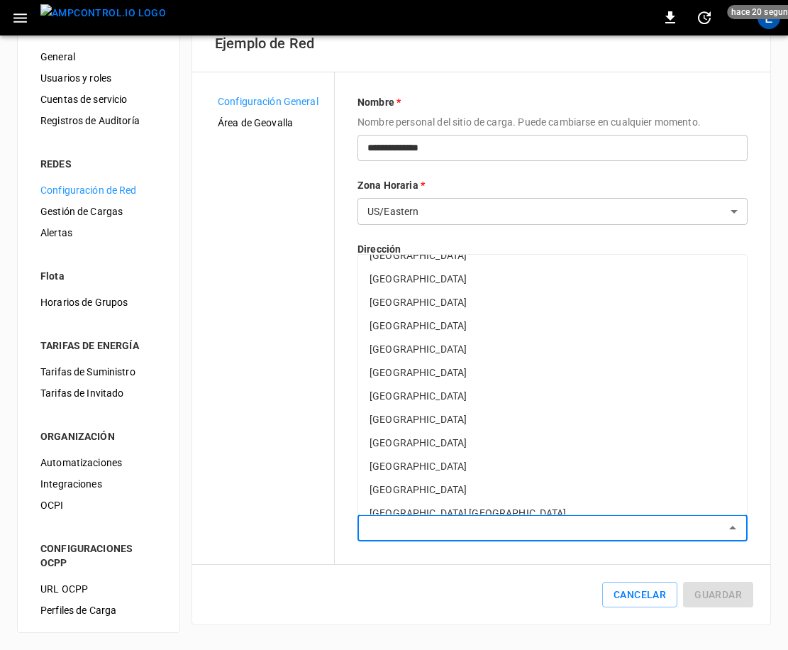
scroll to position [5583, 0]
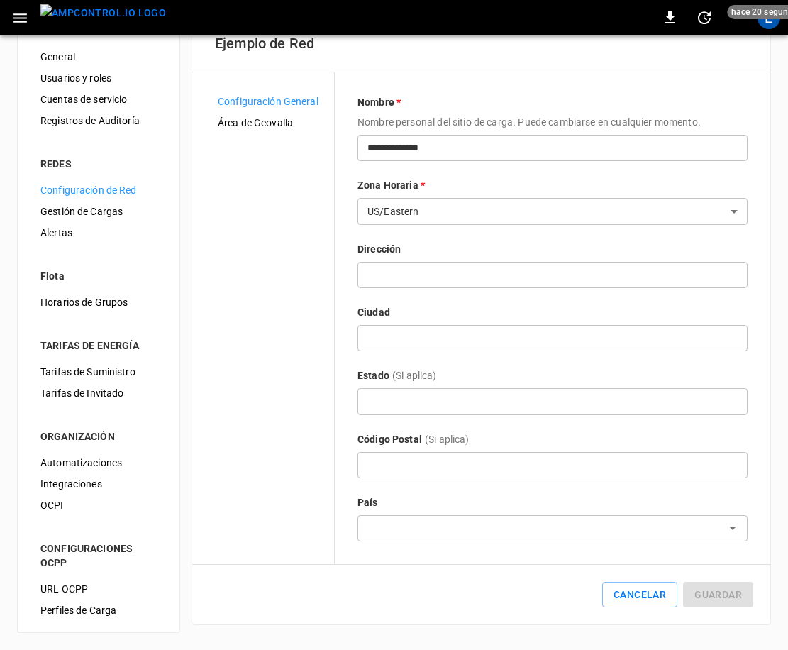
click at [283, 365] on div "Configuración General Área de Geovalla" at bounding box center [271, 316] width 128 height 451
click at [501, 272] on input "text" at bounding box center [553, 275] width 390 height 26
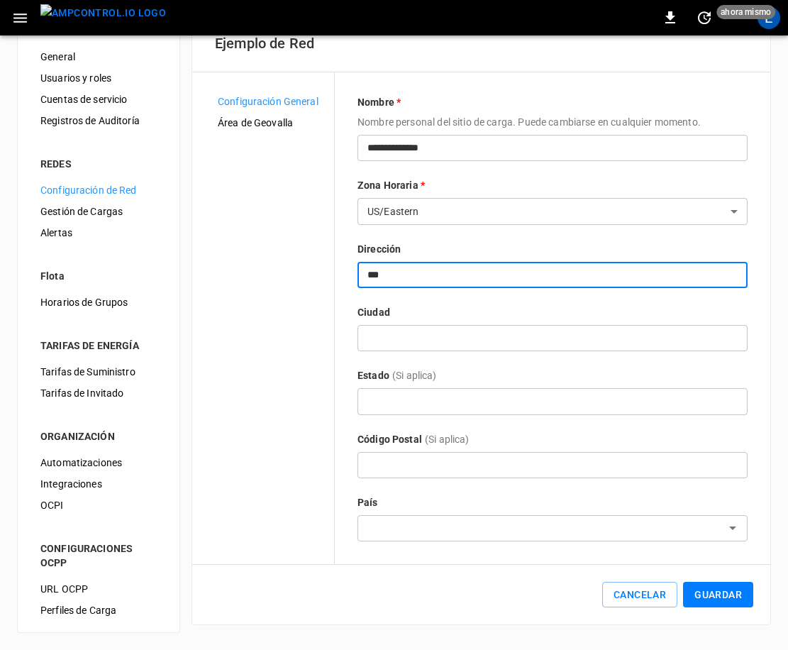
type input "***"
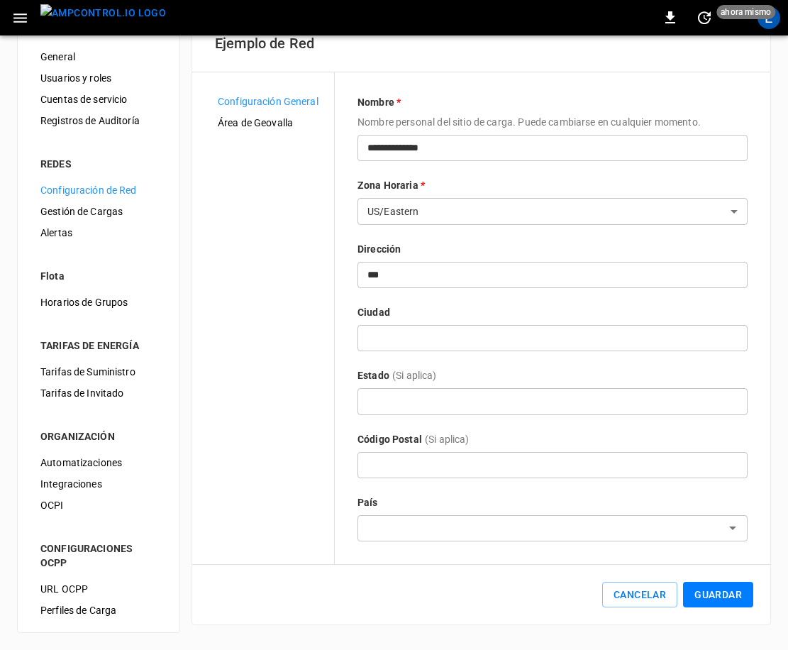
click at [316, 304] on div "Configuración General Área de Geovalla" at bounding box center [271, 316] width 128 height 451
click at [733, 596] on button "Guardar" at bounding box center [718, 595] width 70 height 26
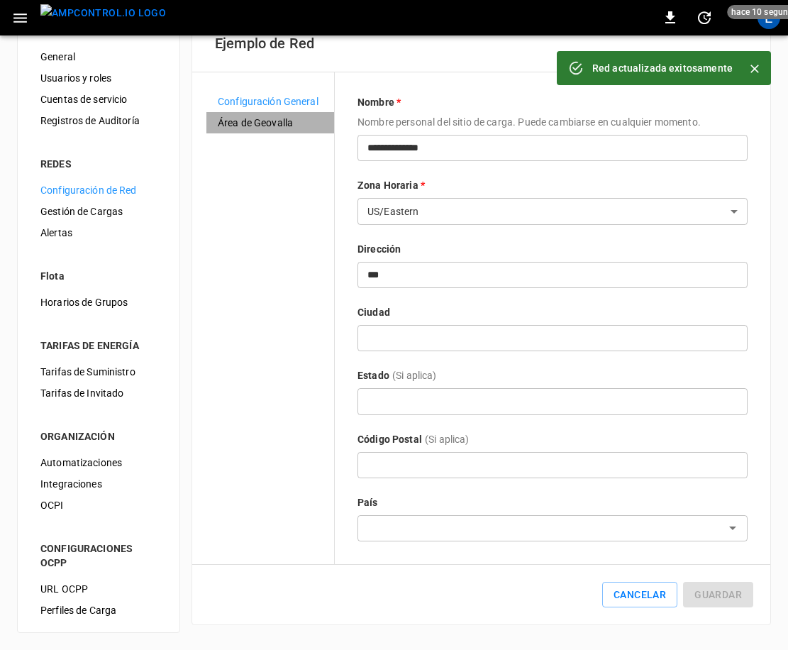
click at [273, 116] on span "Área de Geovalla" at bounding box center [270, 123] width 105 height 15
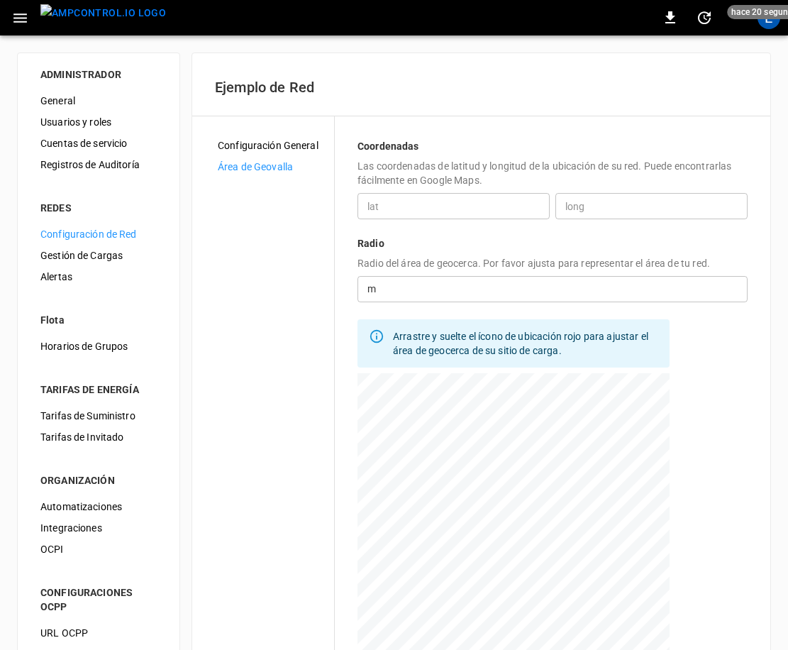
scroll to position [144, 0]
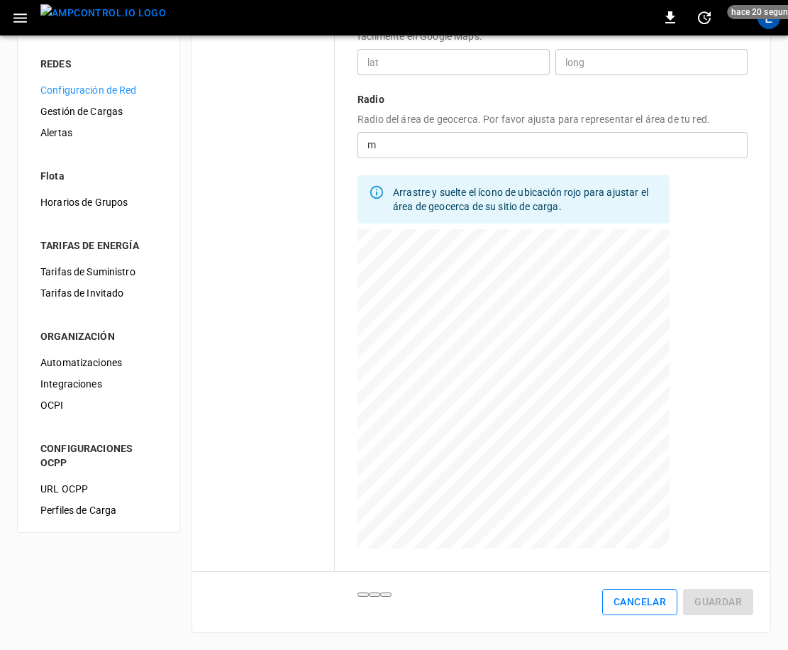
click at [657, 605] on button "Cancelar" at bounding box center [639, 602] width 75 height 26
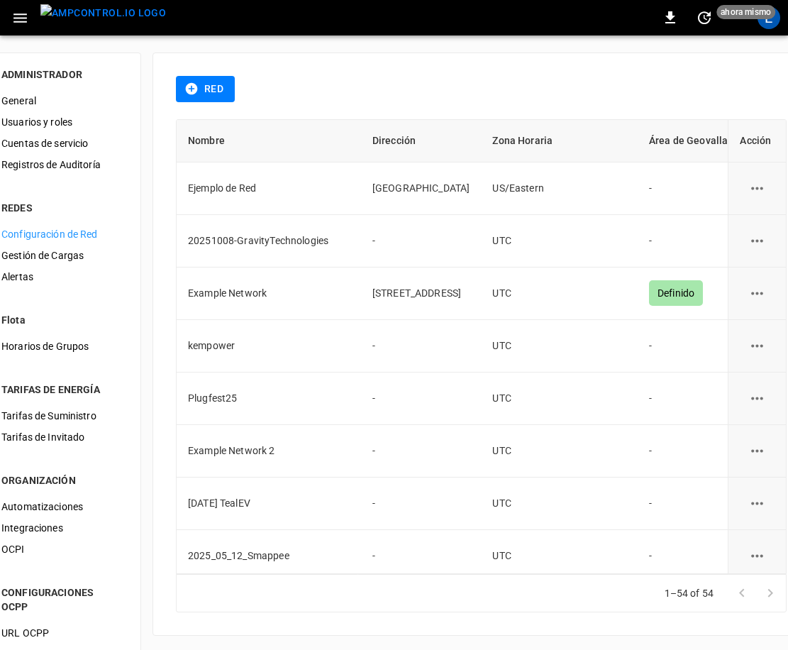
click at [740, 189] on button "network options" at bounding box center [757, 188] width 35 height 35
click at [730, 214] on li "Editar" at bounding box center [730, 222] width 59 height 23
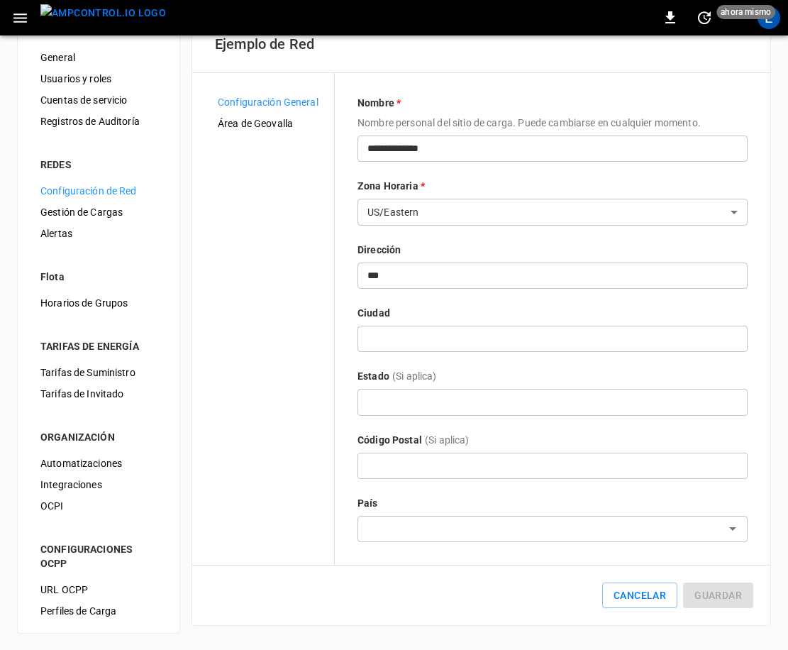
scroll to position [44, 0]
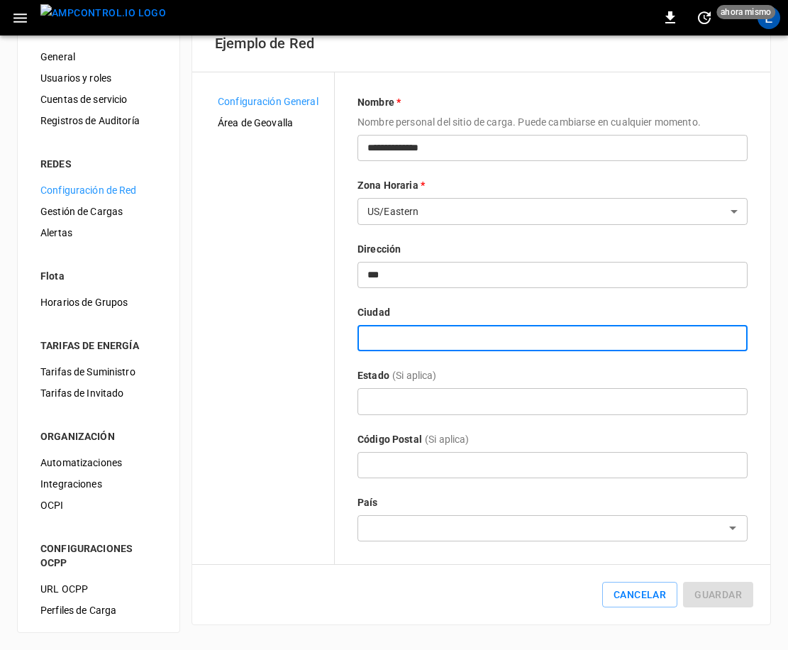
click at [431, 335] on input "text" at bounding box center [553, 338] width 390 height 26
click at [0, 649] on com-1password-button at bounding box center [0, 650] width 0 height 0
click at [530, 338] on input "text" at bounding box center [553, 338] width 390 height 26
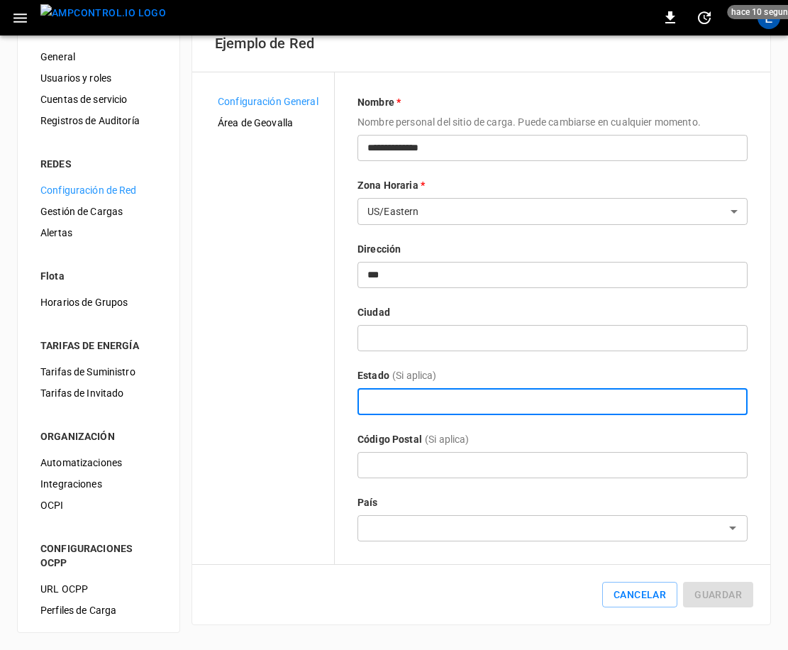
click at [429, 408] on input "text" at bounding box center [553, 401] width 390 height 26
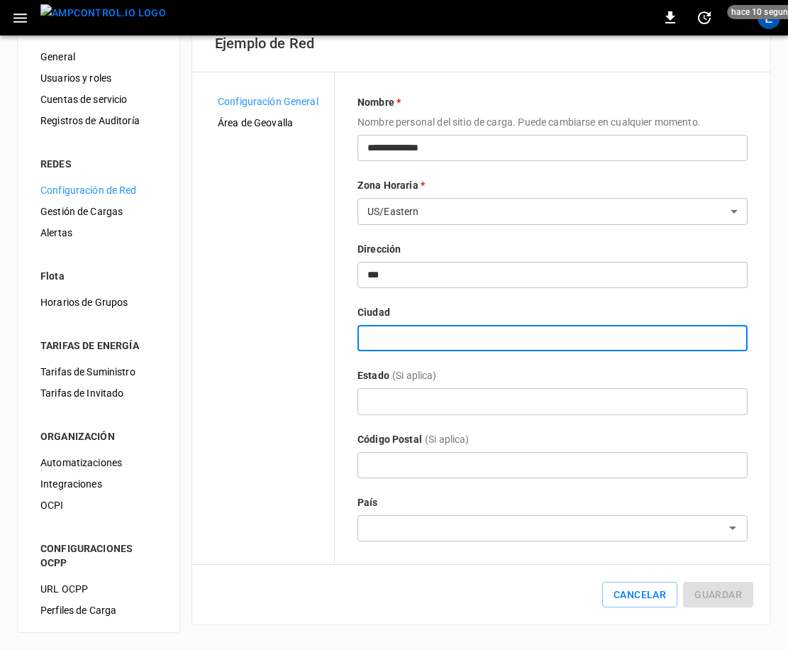
click at [423, 328] on input "text" at bounding box center [553, 338] width 390 height 26
click at [467, 405] on input "text" at bounding box center [553, 401] width 390 height 26
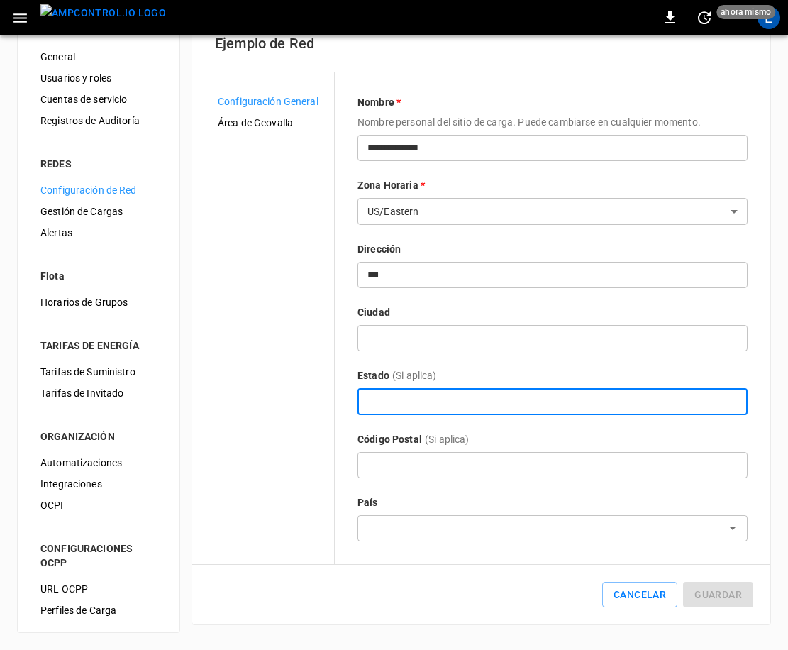
click at [469, 342] on input "text" at bounding box center [553, 338] width 390 height 26
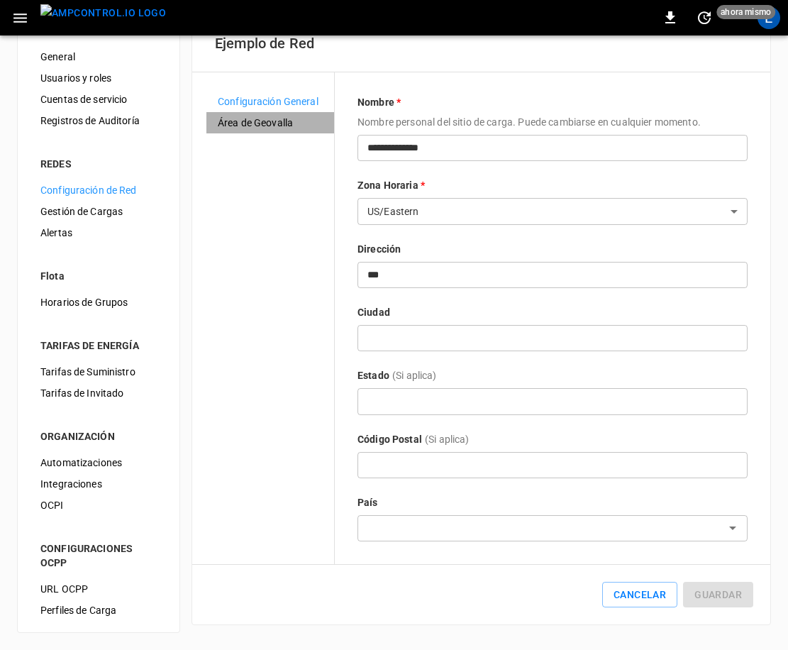
click at [276, 130] on div "Área de Geovalla" at bounding box center [271, 122] width 128 height 21
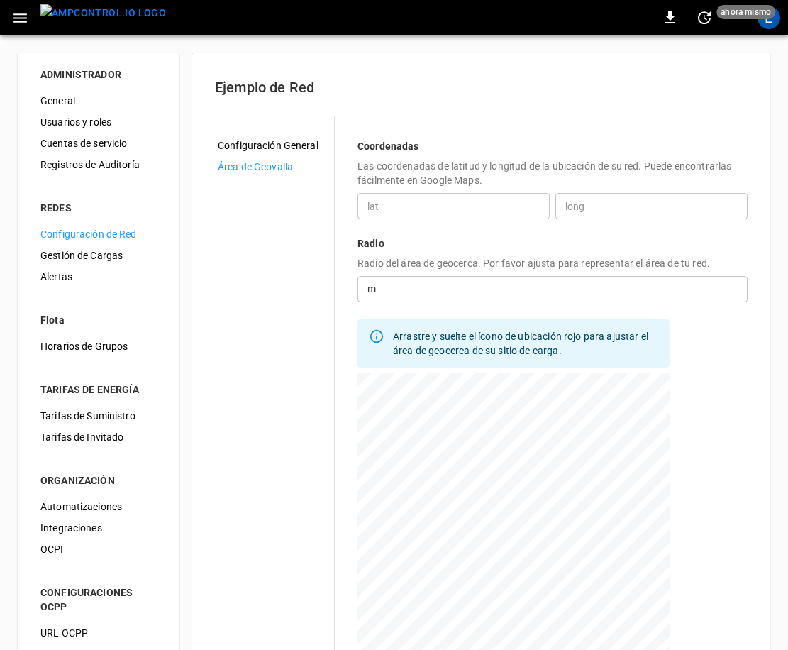
click at [512, 532] on div at bounding box center [514, 550] width 312 height 355
type input "**********"
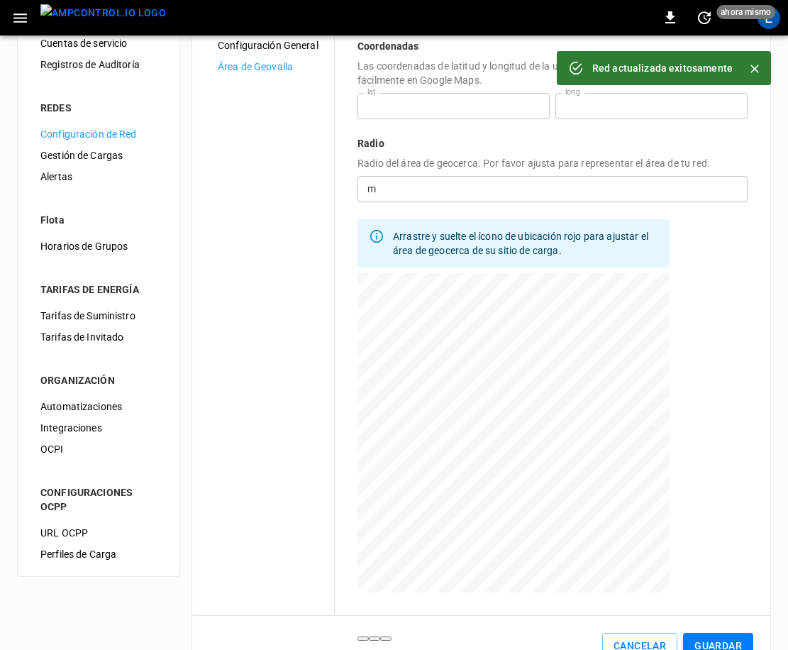
scroll to position [144, 0]
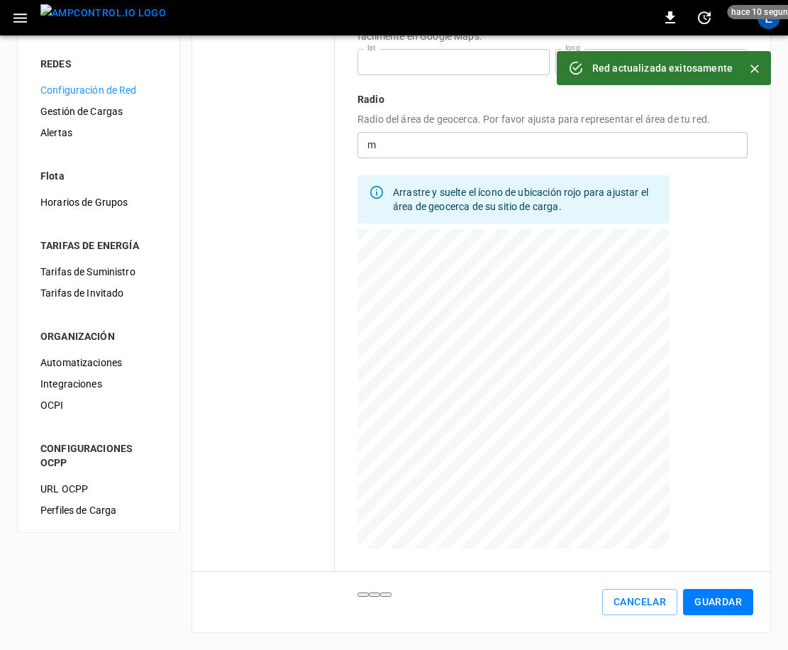
click at [694, 602] on button "Guardar" at bounding box center [718, 602] width 70 height 26
click at [732, 606] on button "Guardar" at bounding box center [718, 602] width 70 height 26
click at [757, 72] on icon "Close" at bounding box center [755, 69] width 9 height 9
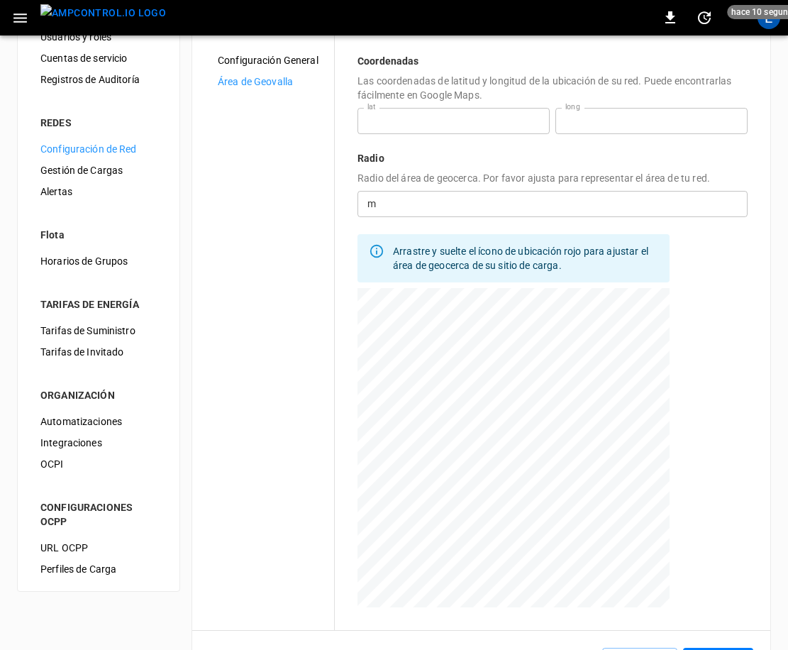
scroll to position [16, 0]
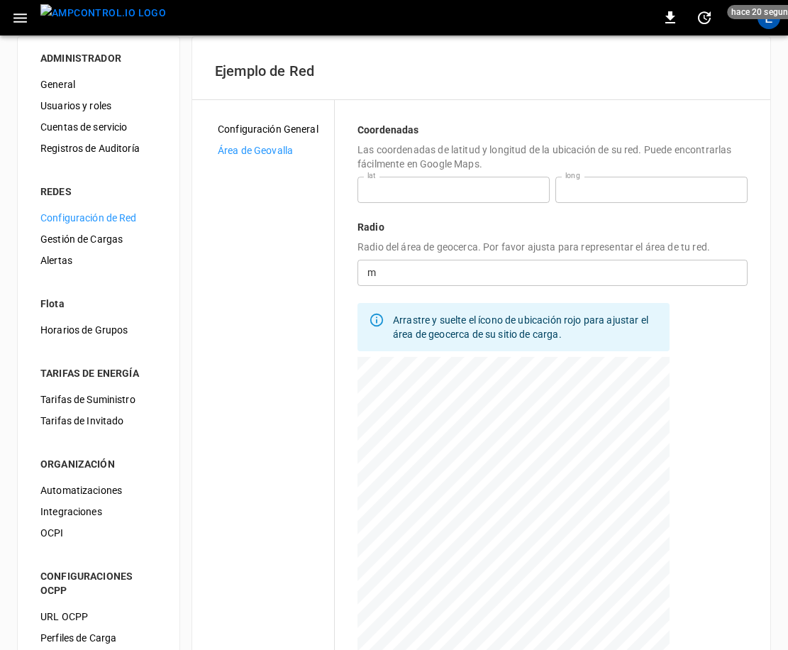
click at [265, 137] on div "Configuración General" at bounding box center [271, 129] width 128 height 21
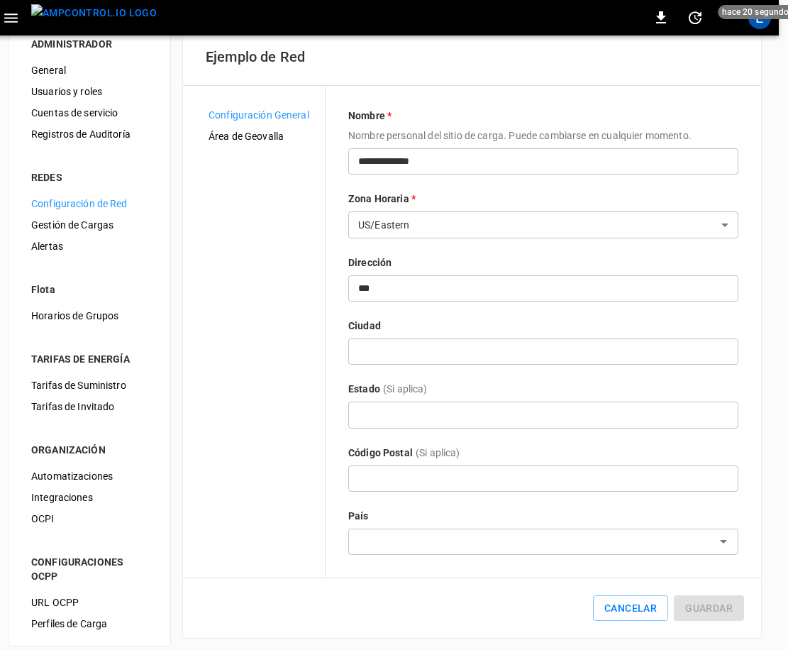
scroll to position [44, 9]
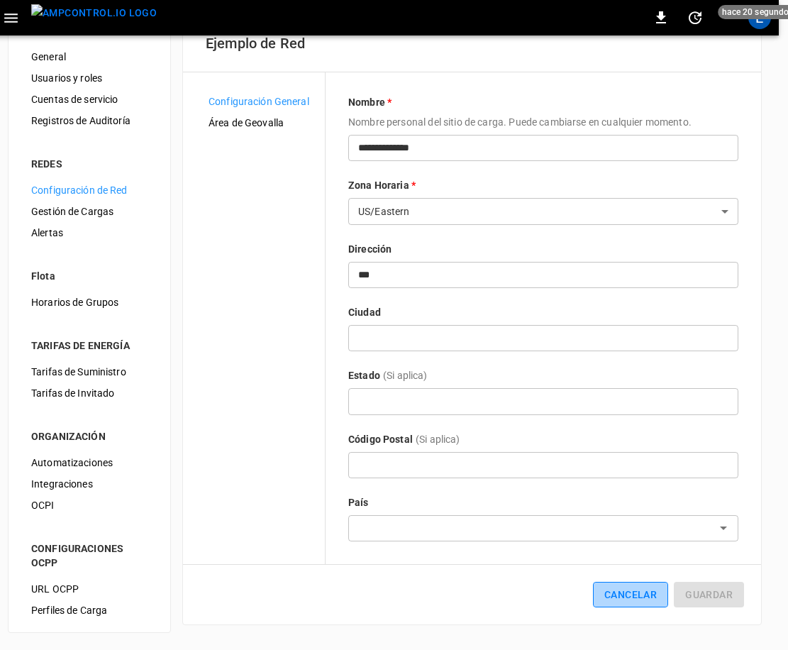
click at [642, 605] on button "Cancelar" at bounding box center [630, 595] width 75 height 26
click at [634, 599] on button "Cancelar" at bounding box center [630, 595] width 75 height 26
click at [613, 533] on input "text" at bounding box center [532, 528] width 358 height 18
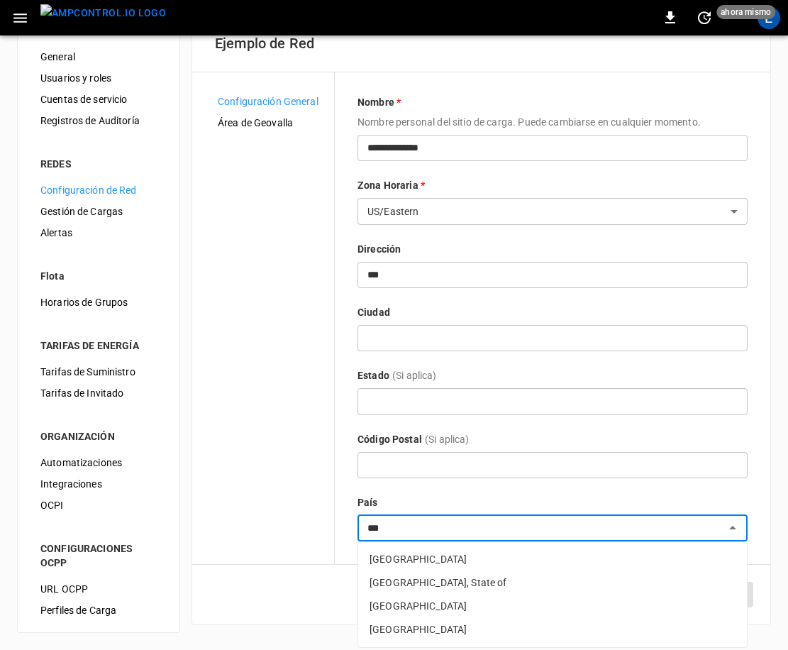
scroll to position [44, 0]
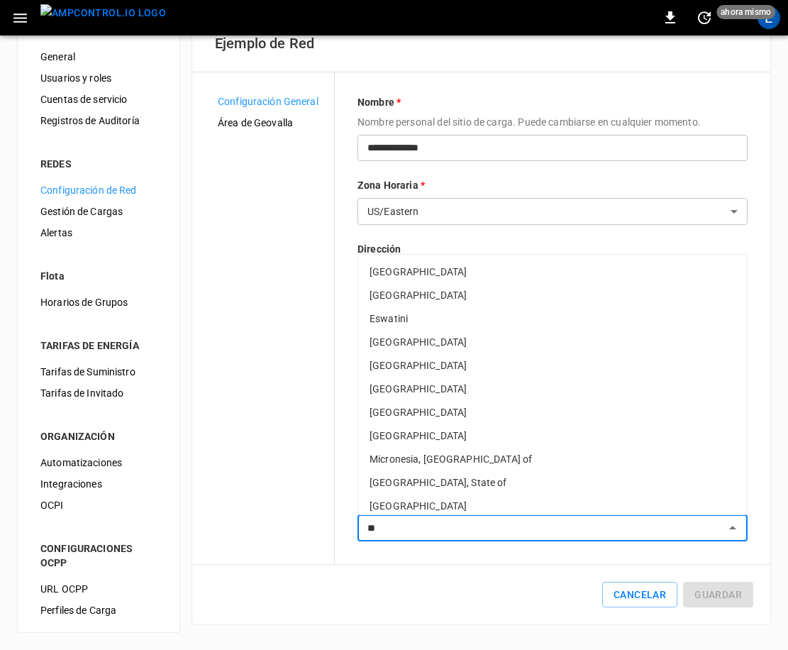
type input "*"
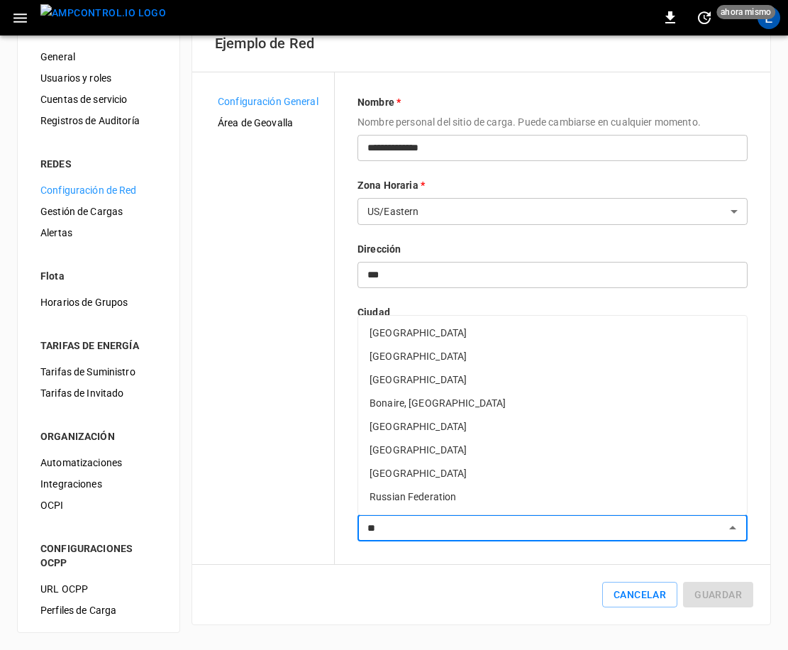
type input "*"
click at [452, 493] on li "United States of America" at bounding box center [552, 496] width 389 height 23
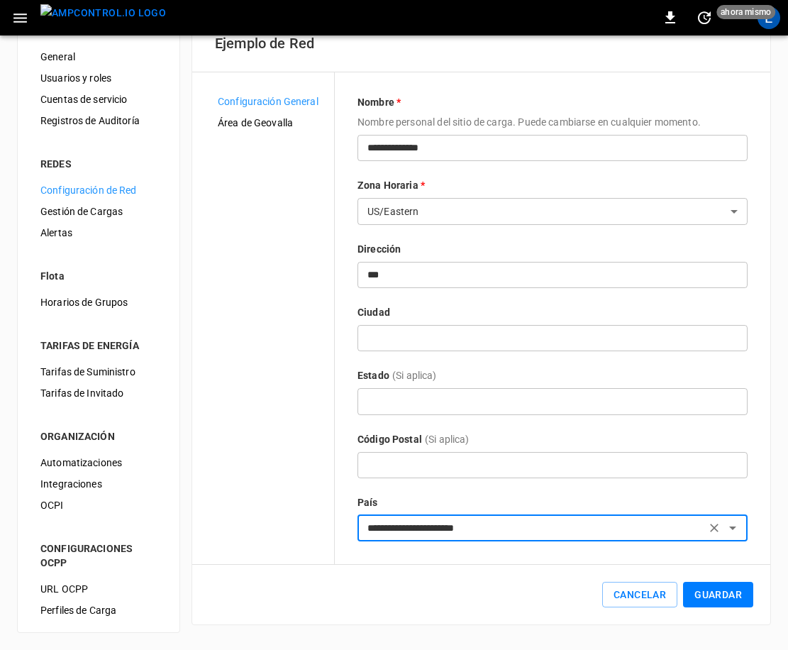
type input "**********"
click at [723, 590] on button "Guardar" at bounding box center [718, 595] width 70 height 26
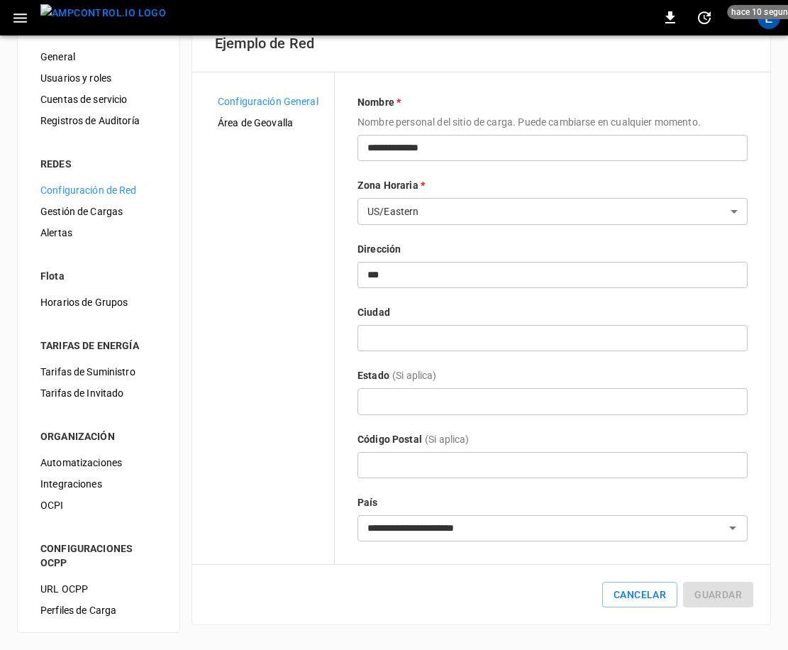
click at [120, 188] on span "Configuración de Red" at bounding box center [98, 190] width 116 height 15
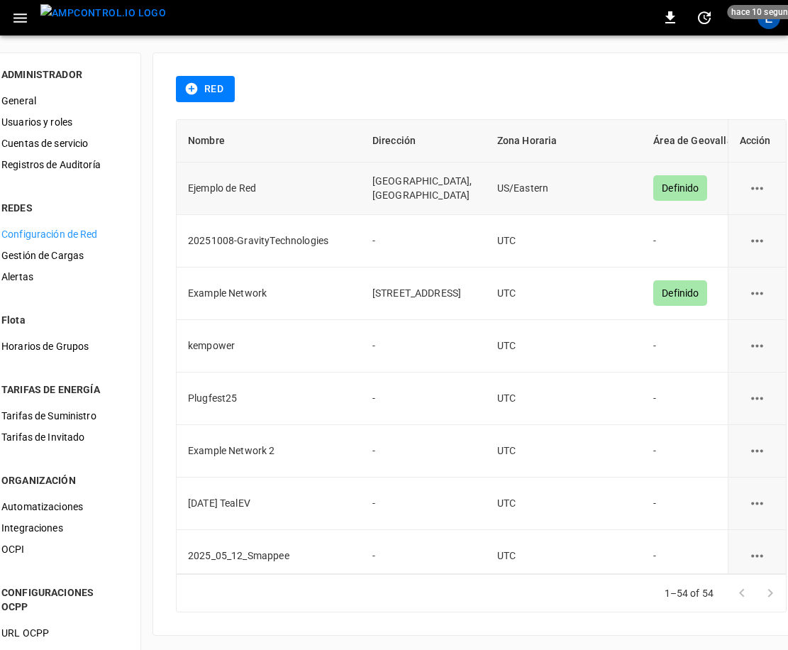
click at [654, 187] on div "Definido" at bounding box center [681, 188] width 54 height 26
click at [749, 189] on icon "network options" at bounding box center [758, 189] width 18 height 18
click at [733, 219] on li "Editar" at bounding box center [730, 222] width 59 height 23
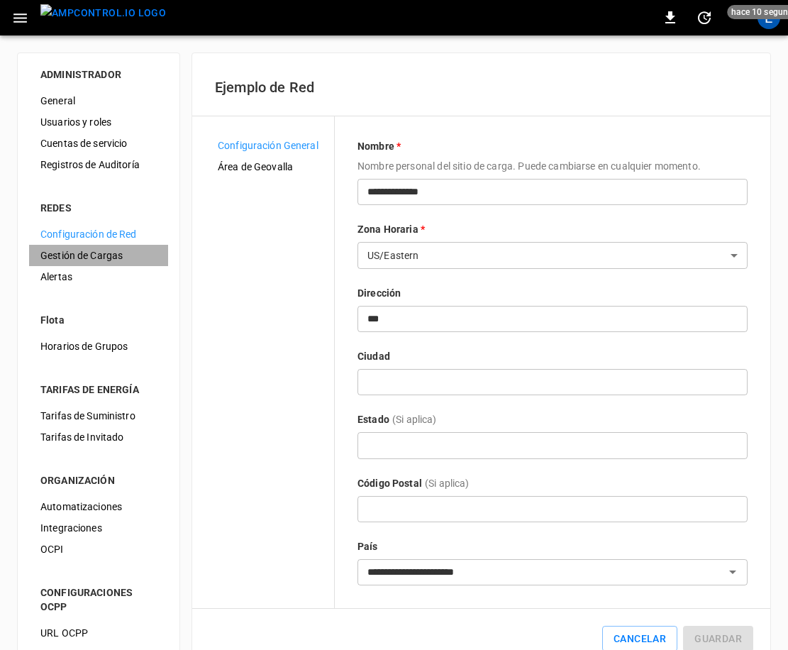
click at [75, 250] on span "Gestión de Cargas" at bounding box center [98, 255] width 116 height 15
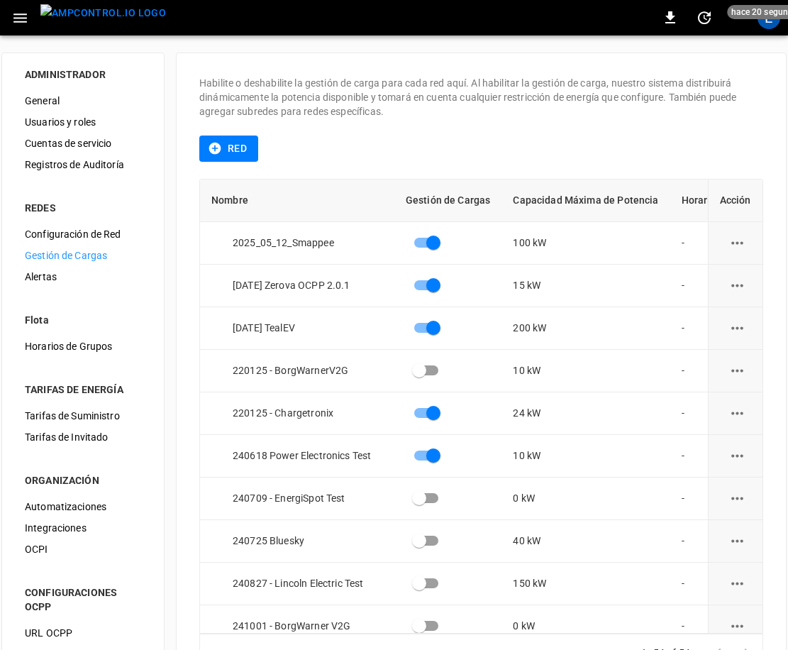
click at [109, 16] on img "menu" at bounding box center [103, 13] width 126 height 18
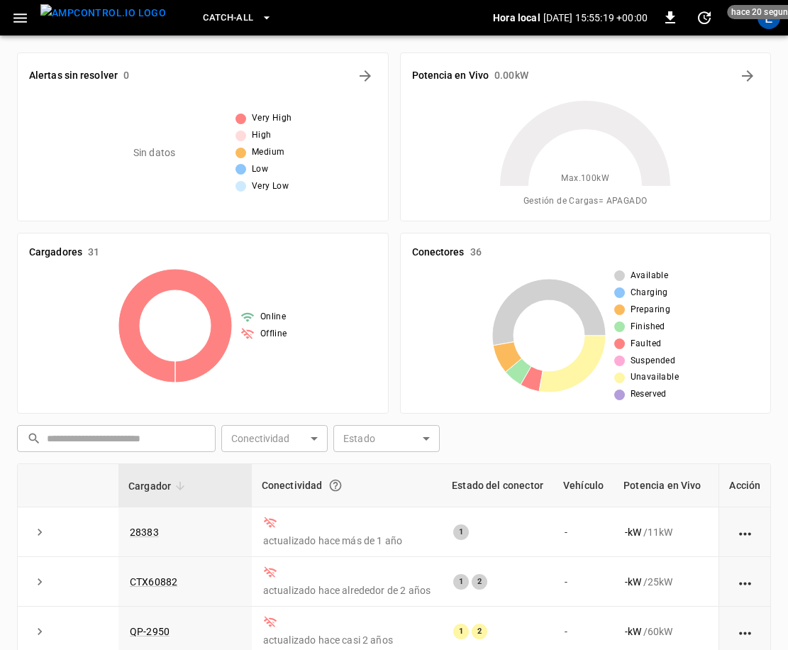
click at [260, 14] on icon "button" at bounding box center [267, 18] width 14 height 14
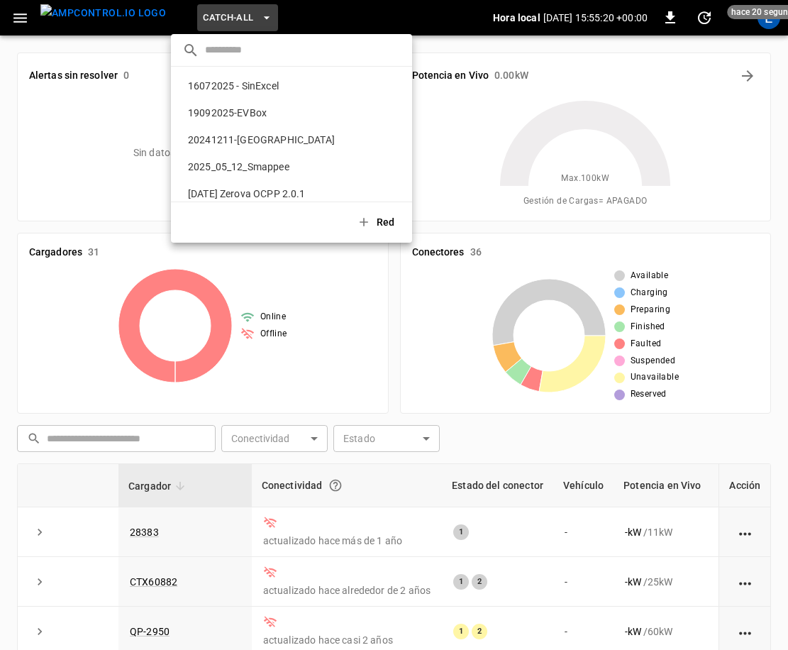
scroll to position [751, 0]
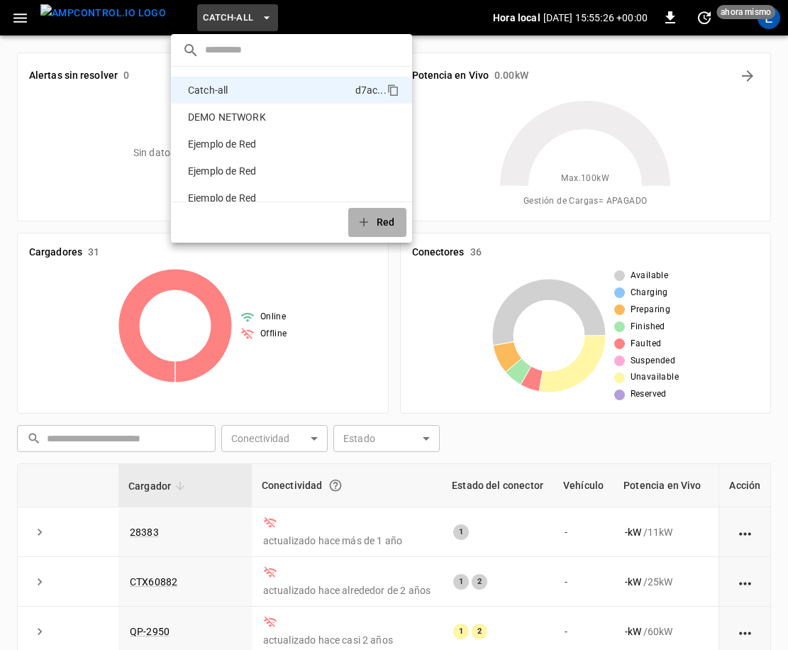
click at [371, 219] on button "Red" at bounding box center [377, 222] width 58 height 29
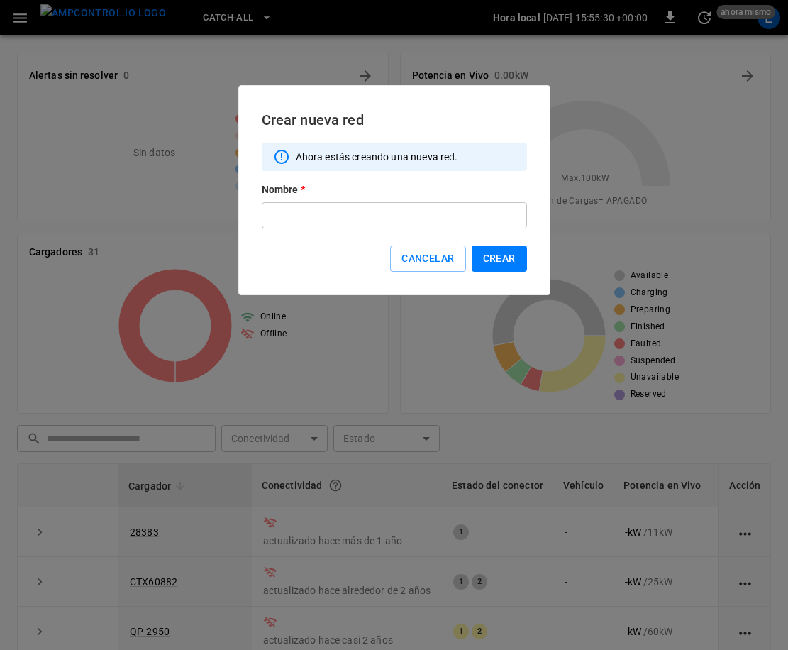
click at [378, 214] on input "text" at bounding box center [394, 215] width 265 height 26
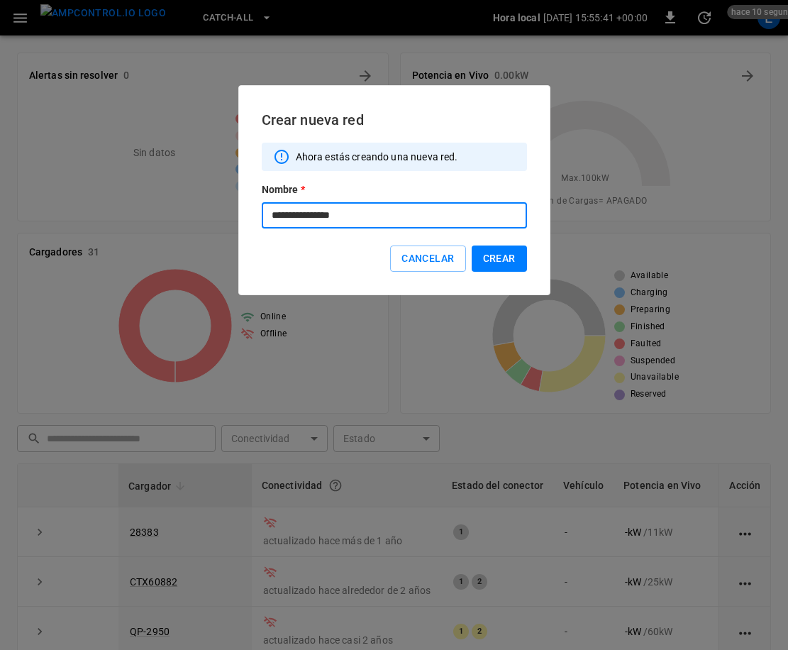
type input "**********"
click at [520, 259] on button "Crear" at bounding box center [499, 259] width 55 height 26
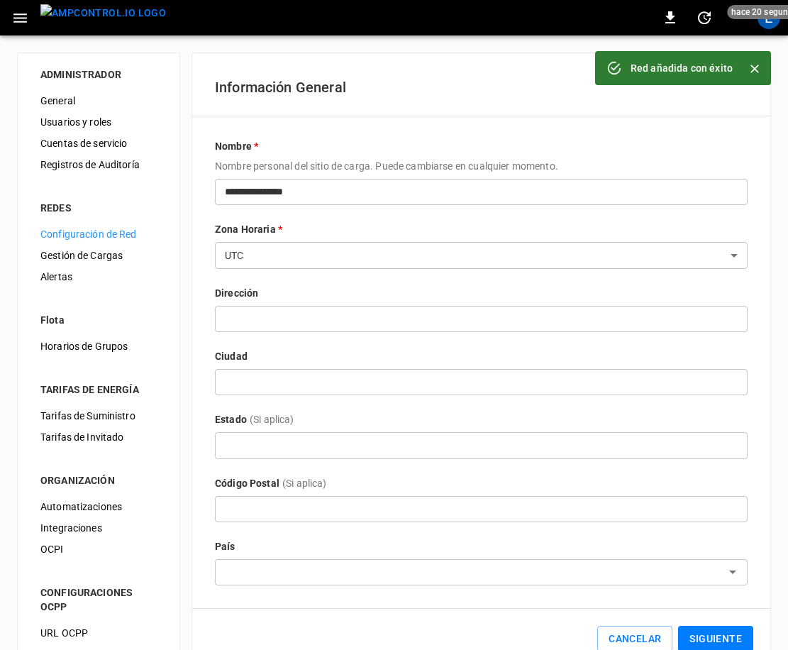
click at [379, 257] on body "**********" at bounding box center [394, 347] width 788 height 694
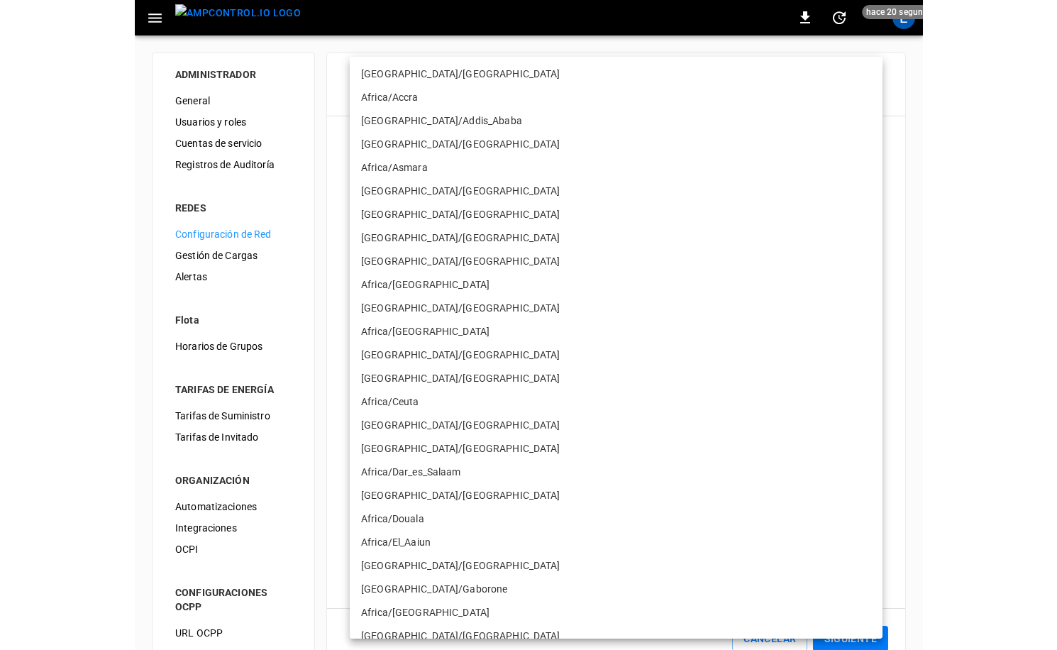
scroll to position [9570, 0]
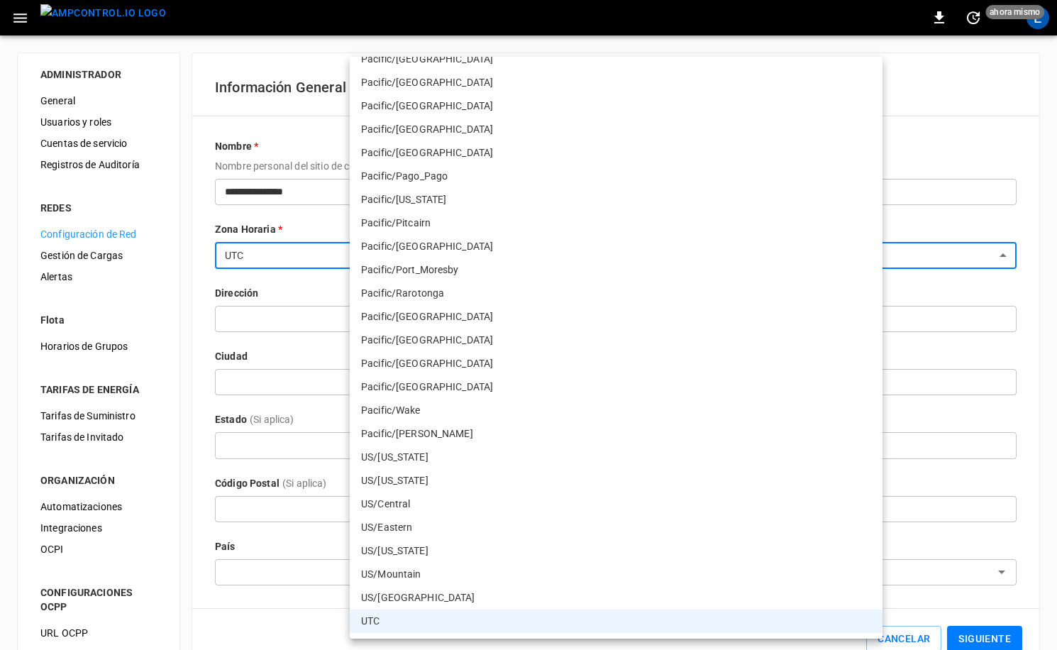
click at [113, 17] on div at bounding box center [528, 325] width 1057 height 650
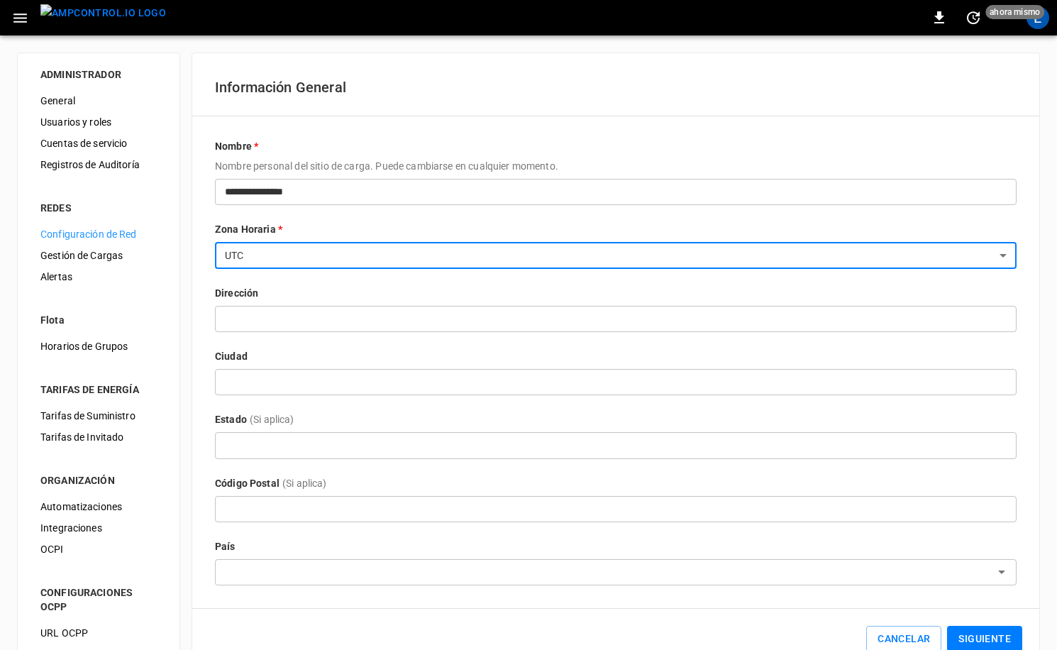
click at [113, 17] on div "Africa/Abidjan Africa/Accra Africa/Addis_Ababa Africa/Algiers Africa/Asmara Afr…" at bounding box center [528, 325] width 1057 height 650
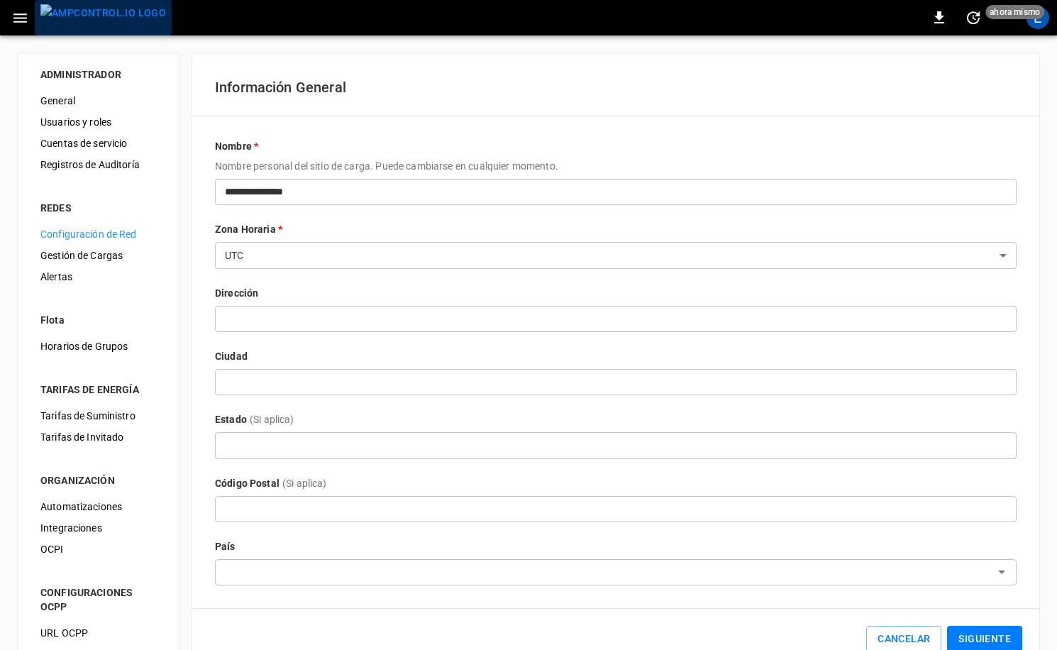
scroll to position [1, 0]
click at [113, 17] on img "menu" at bounding box center [103, 13] width 126 height 18
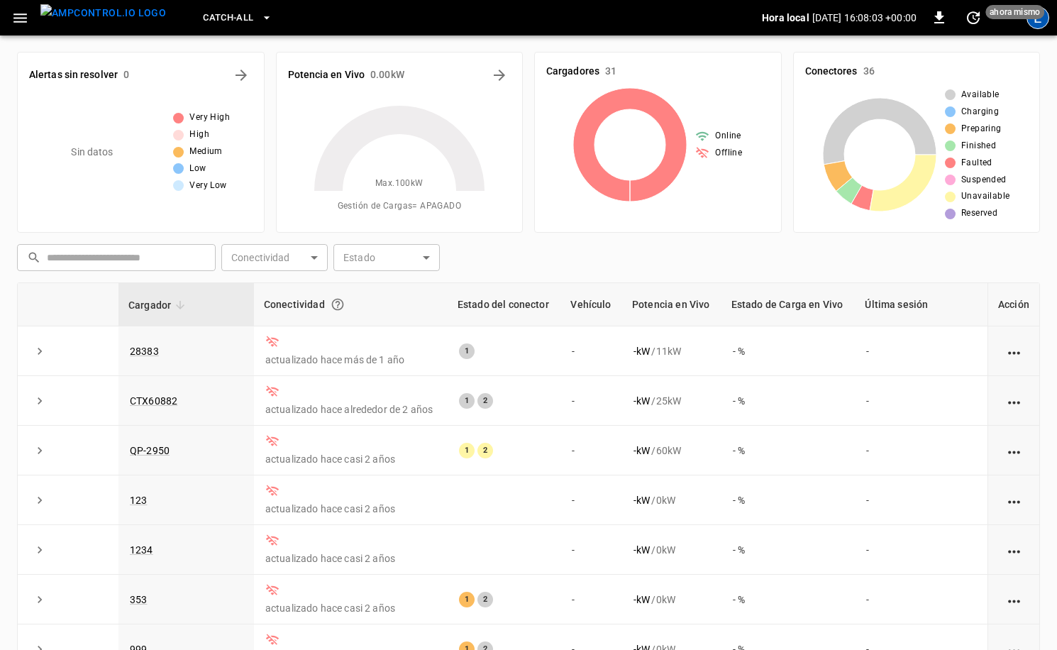
click at [1035, 23] on div "E" at bounding box center [1038, 17] width 23 height 23
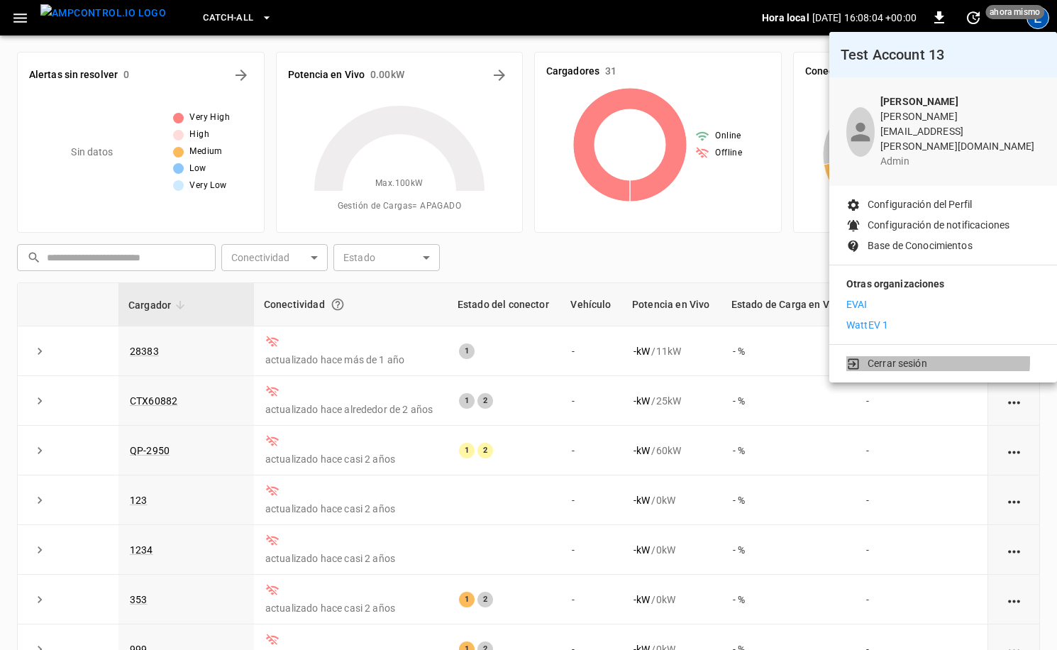
click at [914, 356] on p "Cerrar sesión" at bounding box center [898, 363] width 60 height 15
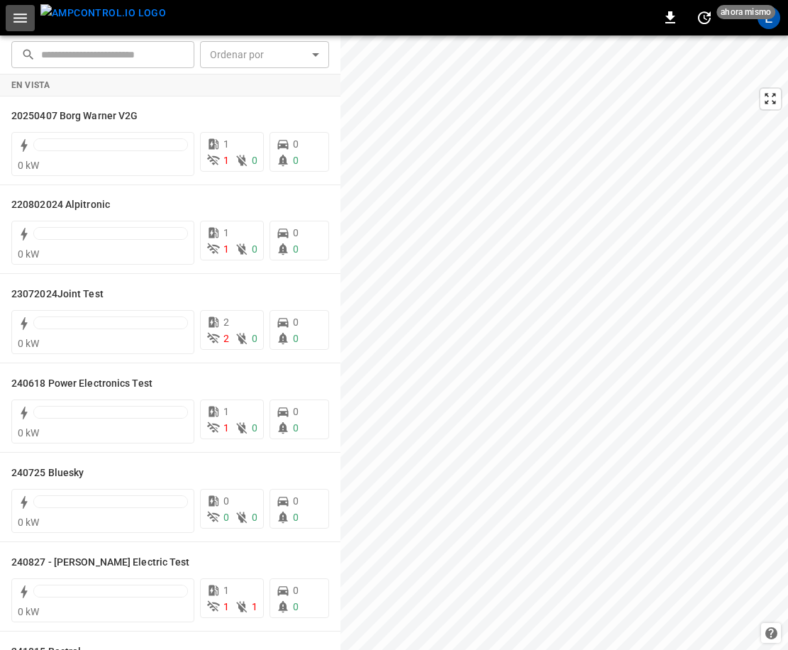
click at [21, 18] on icon "button" at bounding box center [19, 17] width 13 height 9
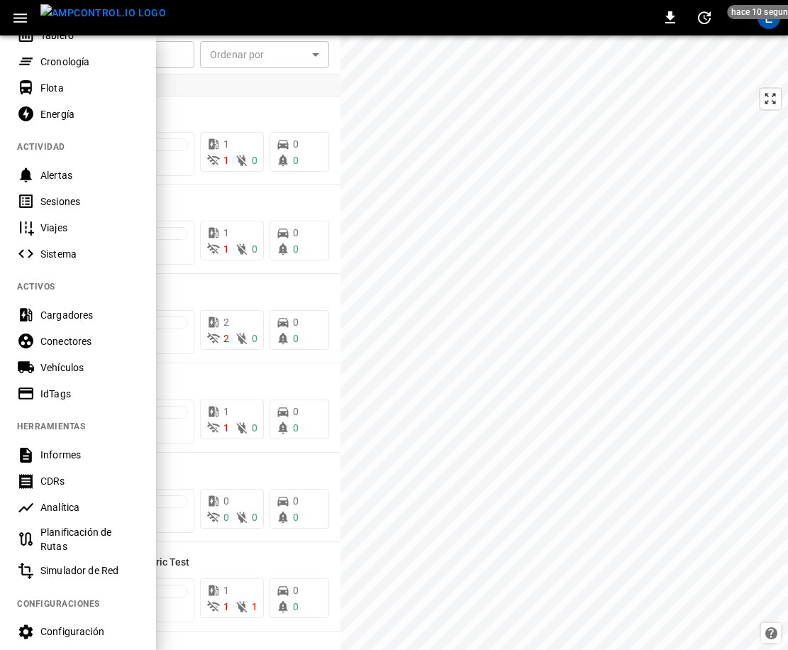
scroll to position [198, 0]
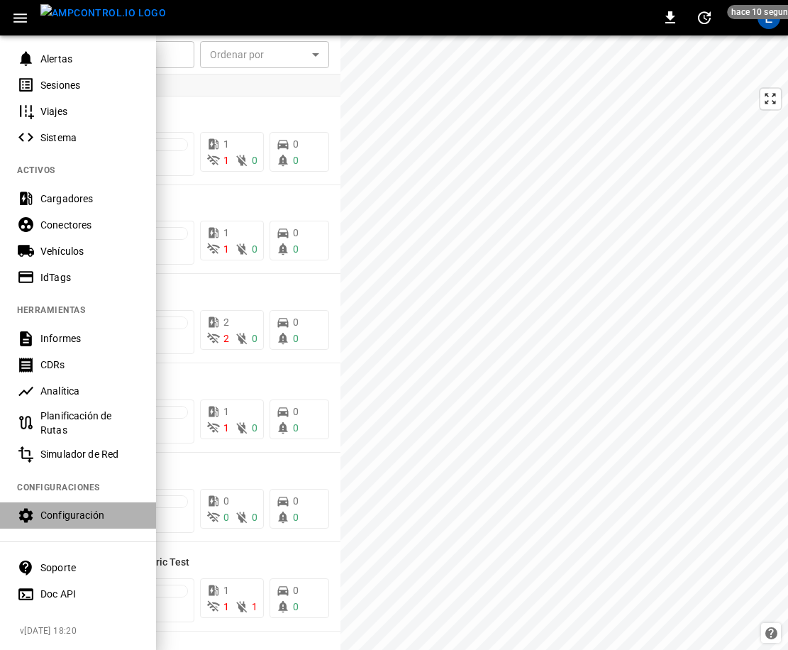
click at [82, 512] on div "Configuración" at bounding box center [89, 515] width 99 height 14
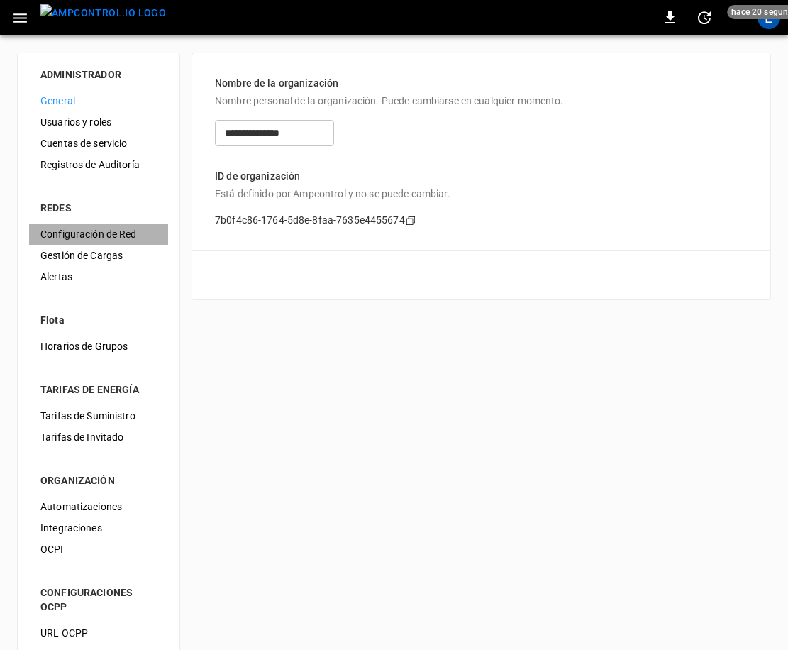
click at [92, 233] on span "Configuración de Red" at bounding box center [98, 234] width 116 height 15
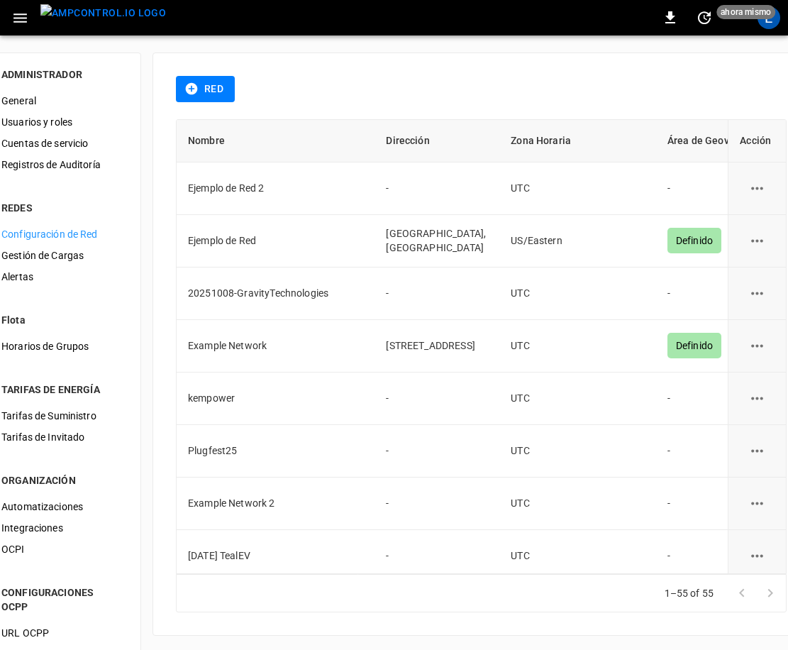
click at [95, 256] on span "Gestión de Cargas" at bounding box center [59, 255] width 116 height 15
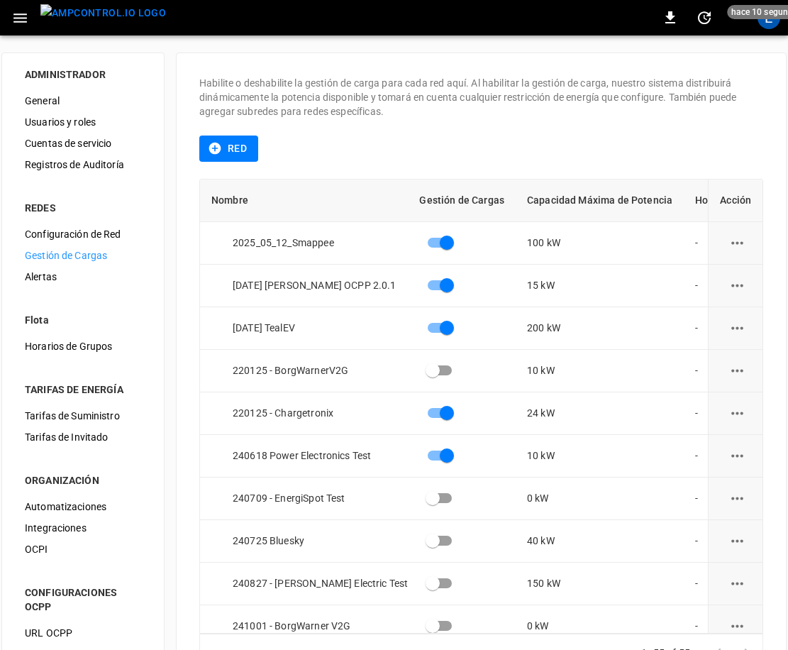
click at [74, 236] on span "Configuración de Red" at bounding box center [83, 234] width 116 height 15
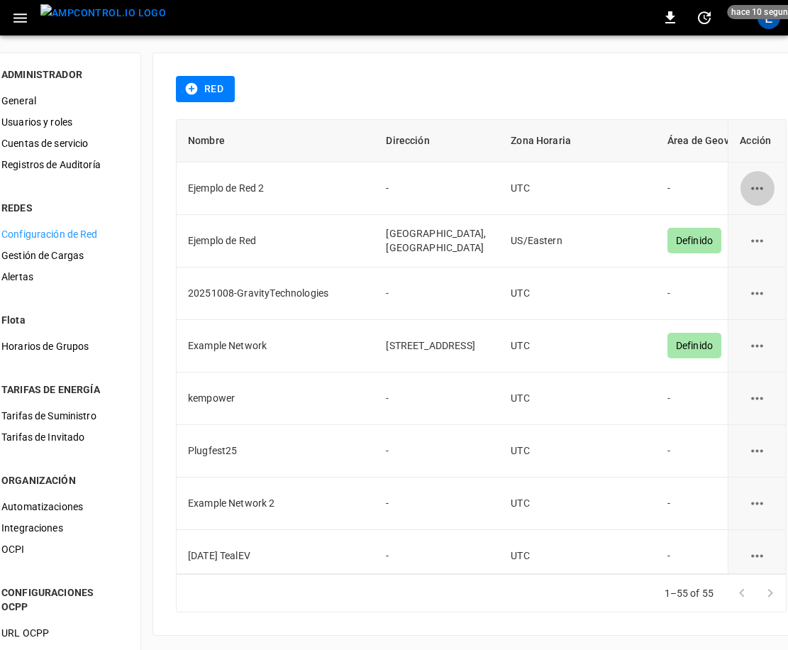
click at [749, 182] on icon "network options" at bounding box center [758, 189] width 18 height 18
click at [725, 218] on li "Editar" at bounding box center [730, 222] width 59 height 23
click at [749, 243] on icon "network options" at bounding box center [758, 241] width 18 height 18
click at [727, 273] on li "Editar" at bounding box center [730, 275] width 59 height 23
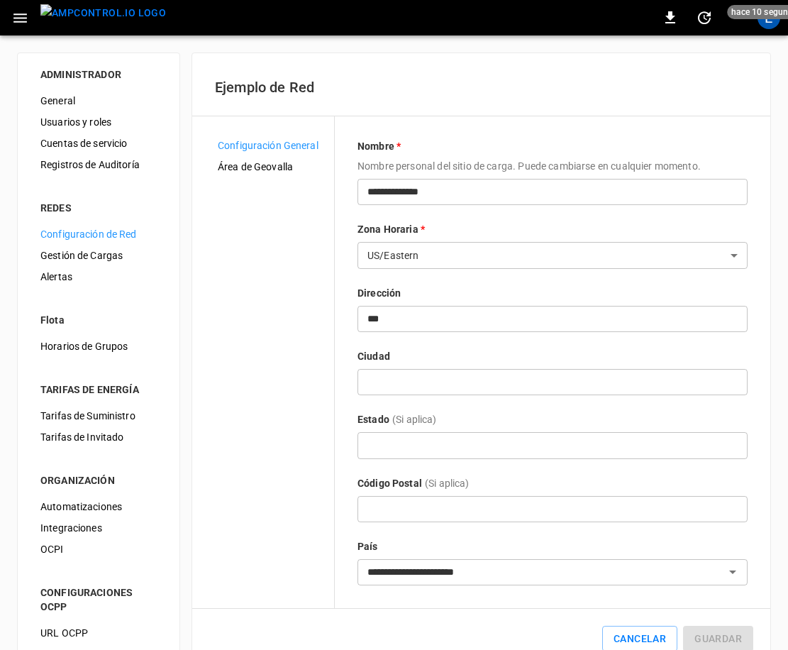
click at [272, 162] on span "Área de Geovalla" at bounding box center [270, 167] width 105 height 15
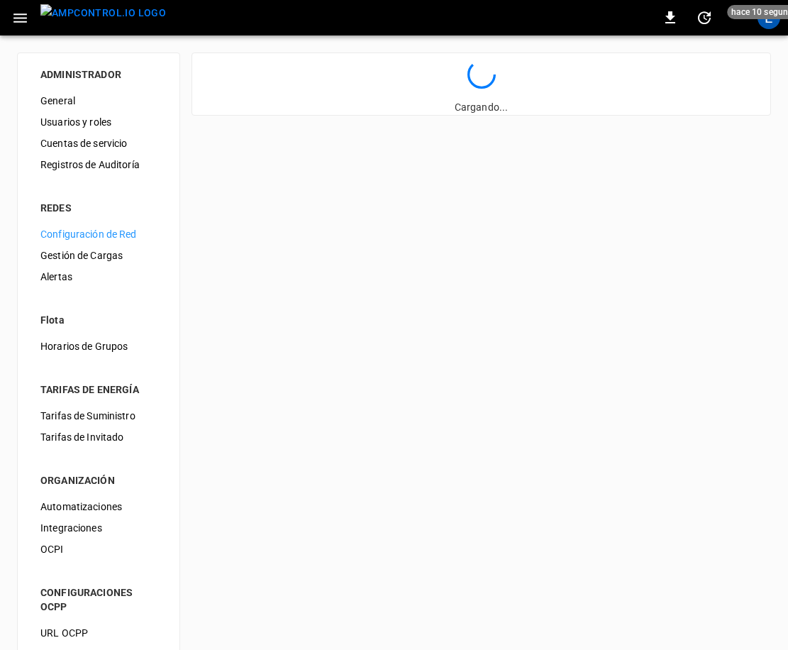
scroll to position [0, 2]
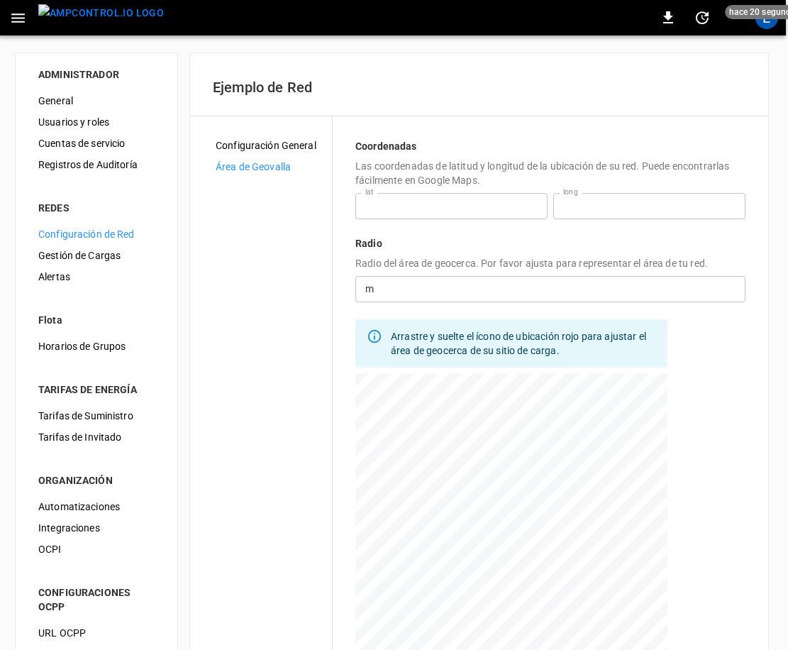
click at [759, 207] on div "**********" at bounding box center [479, 384] width 578 height 662
click at [493, 284] on input "number" at bounding box center [565, 289] width 366 height 26
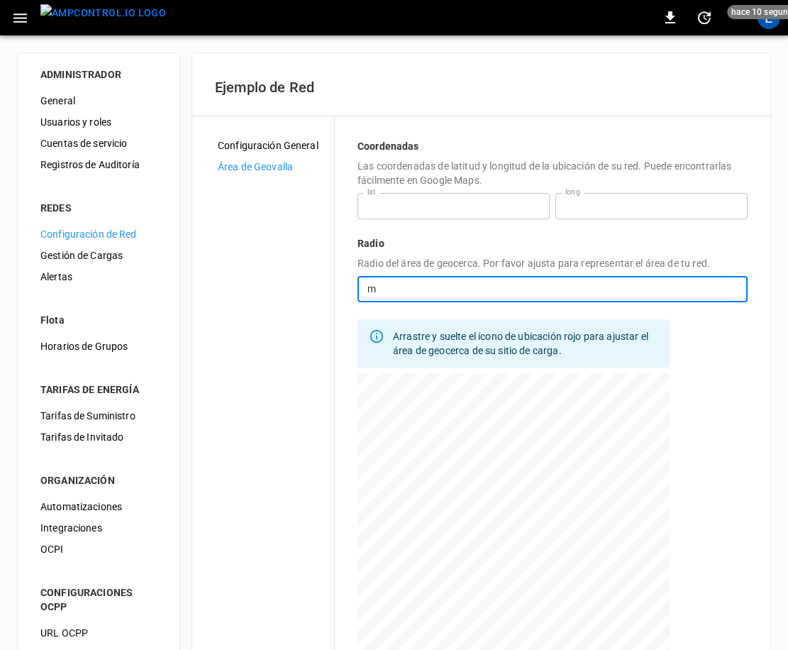
scroll to position [144, 0]
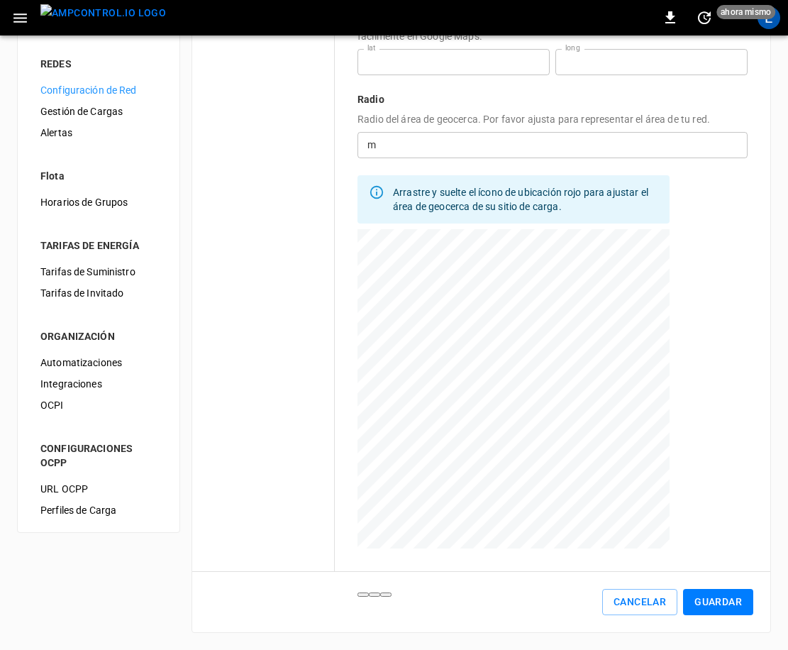
click at [446, 145] on input "**" at bounding box center [565, 145] width 366 height 26
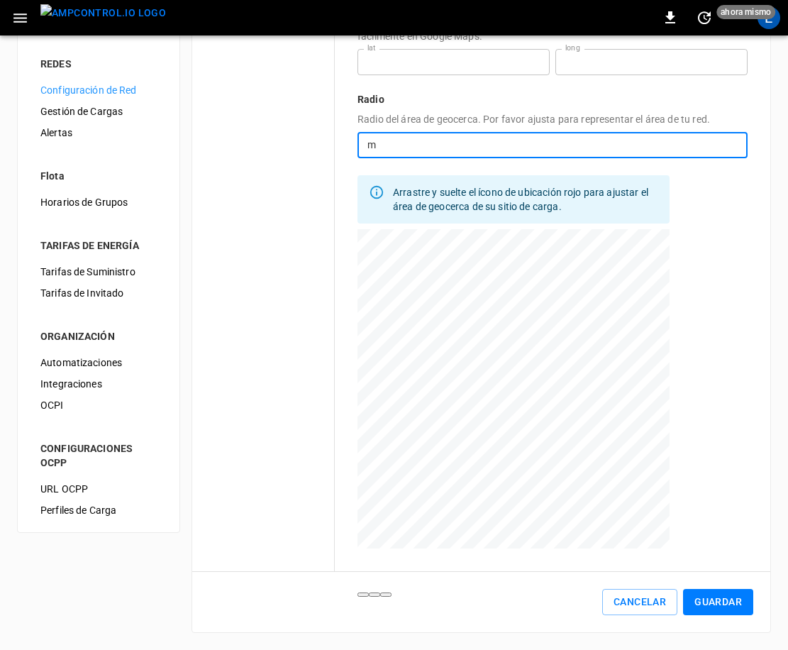
click at [419, 147] on input "**" at bounding box center [565, 145] width 366 height 26
type input "*"
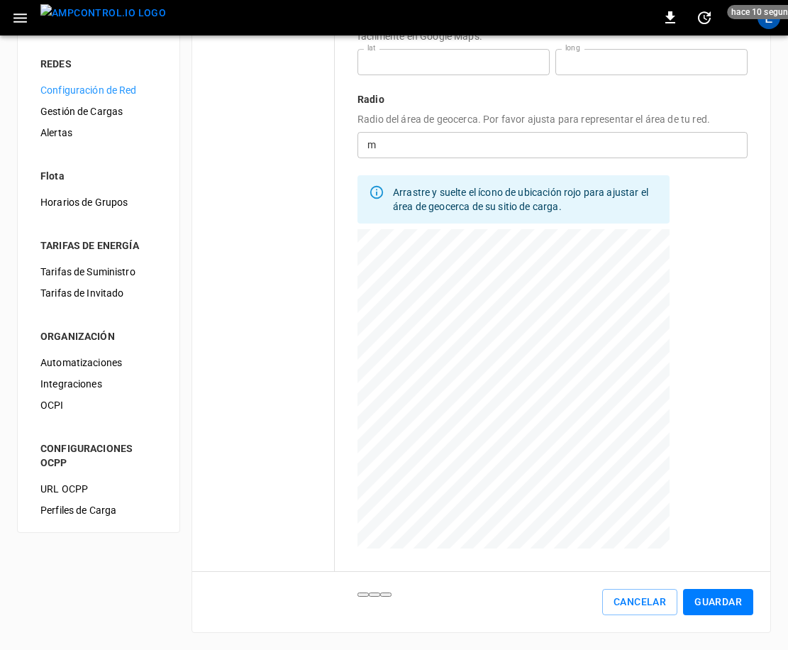
click at [464, 148] on input "***" at bounding box center [565, 145] width 366 height 26
click at [375, 595] on span "Zoom out" at bounding box center [375, 595] width 0 height 0
click at [509, 144] on input "***" at bounding box center [565, 145] width 366 height 26
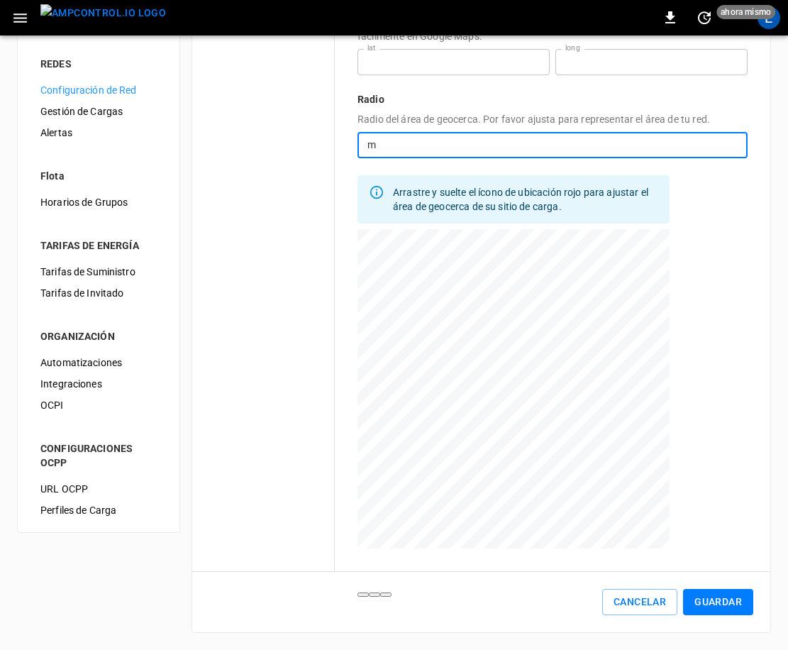
type input "***"
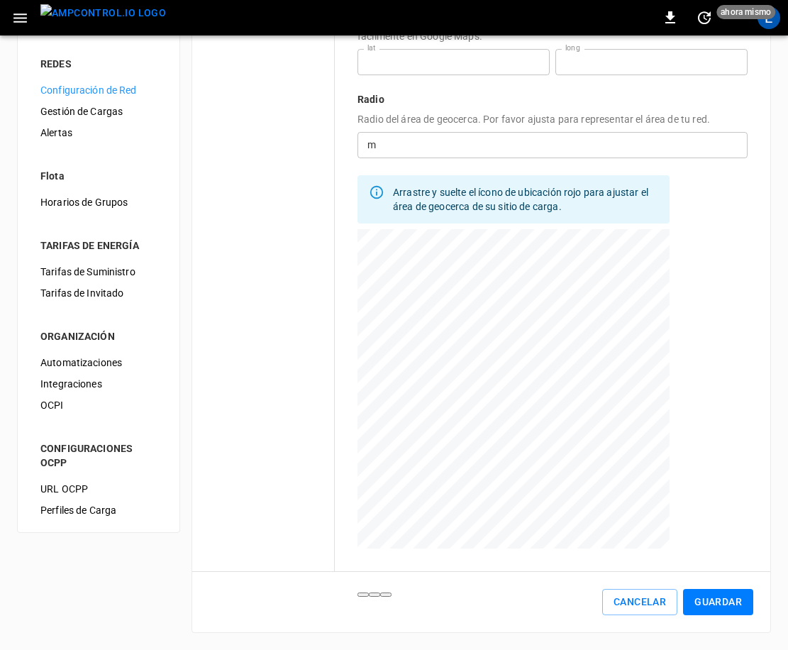
click at [756, 391] on div "**********" at bounding box center [481, 240] width 578 height 662
click at [375, 595] on span "Zoom out" at bounding box center [375, 595] width 0 height 0
click at [710, 584] on div "Cancelar Guardar" at bounding box center [481, 602] width 578 height 60
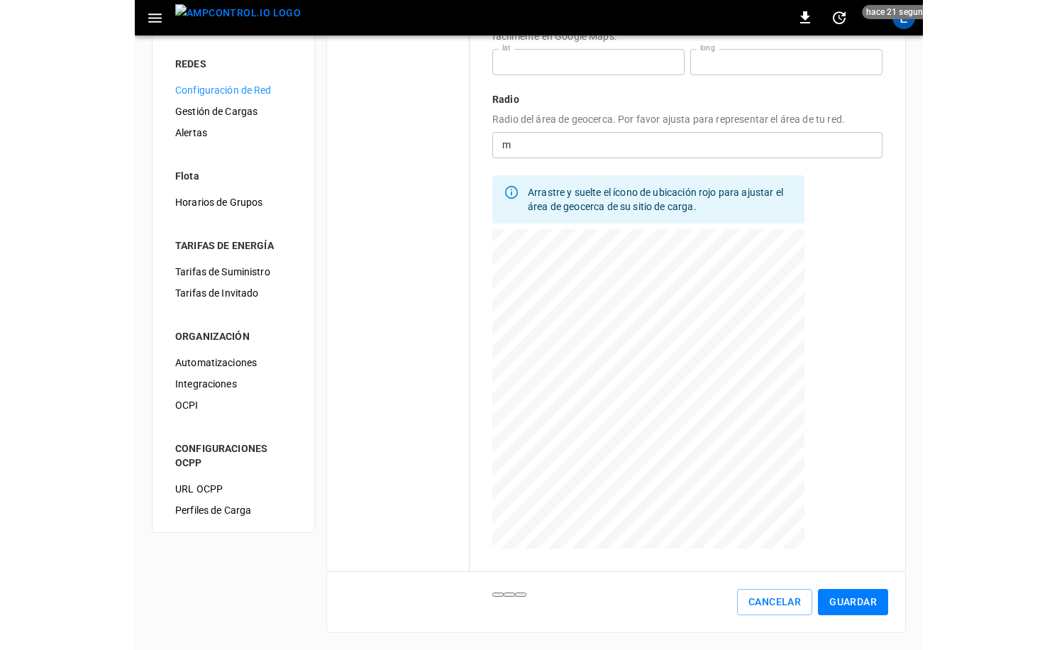
scroll to position [116, 0]
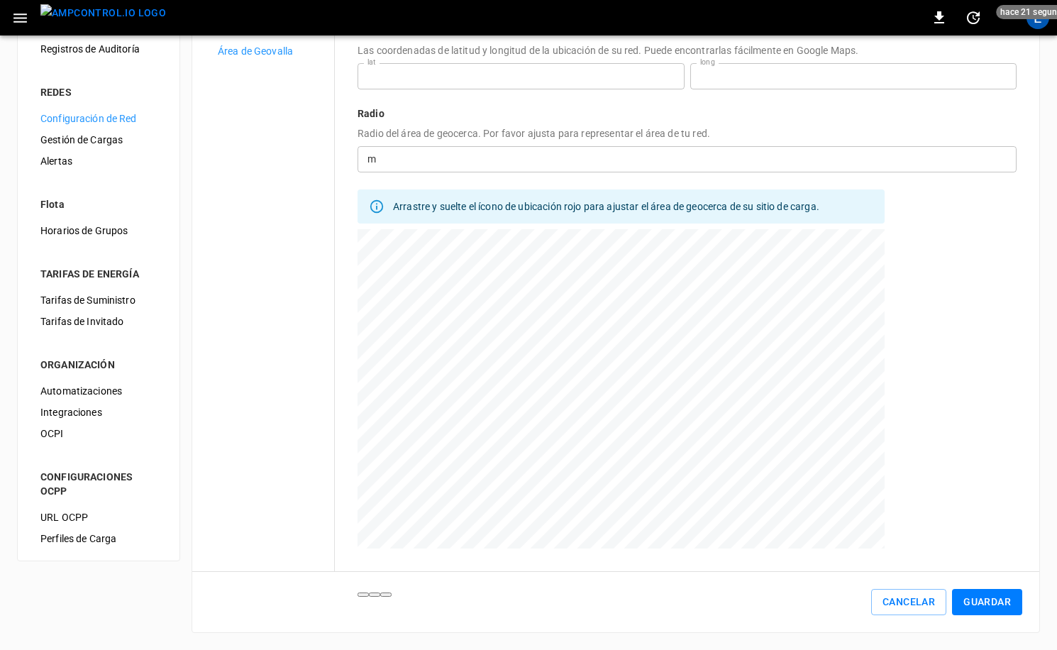
click at [97, 11] on img "menu" at bounding box center [103, 13] width 126 height 18
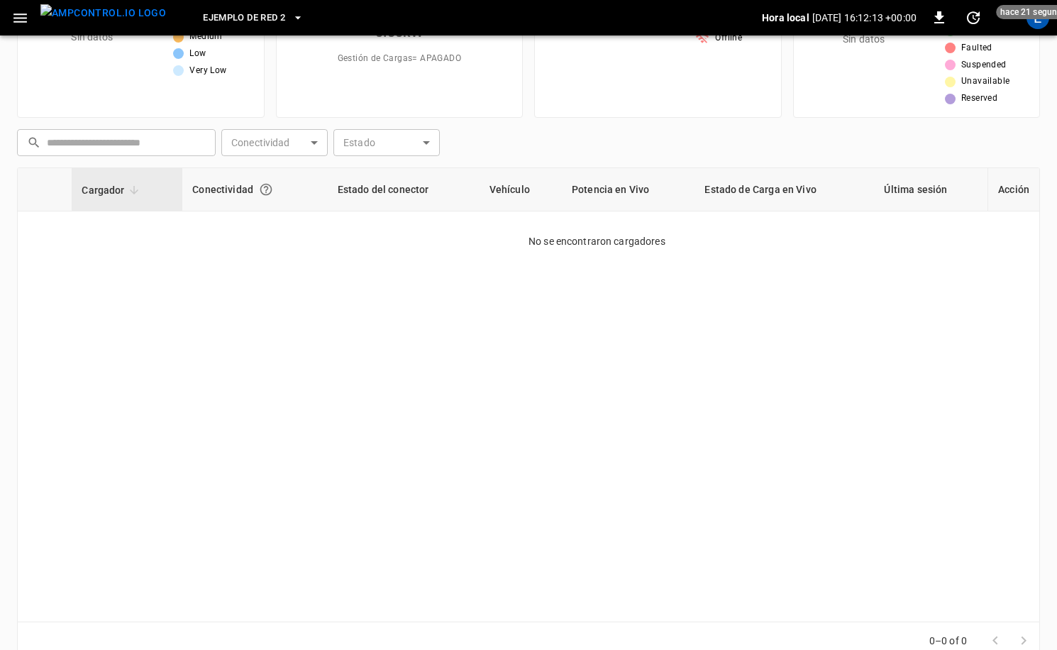
click at [788, 28] on div "E" at bounding box center [1038, 17] width 27 height 27
click at [788, 27] on div "E" at bounding box center [1038, 17] width 27 height 27
click at [788, 26] on div "E" at bounding box center [1038, 17] width 23 height 23
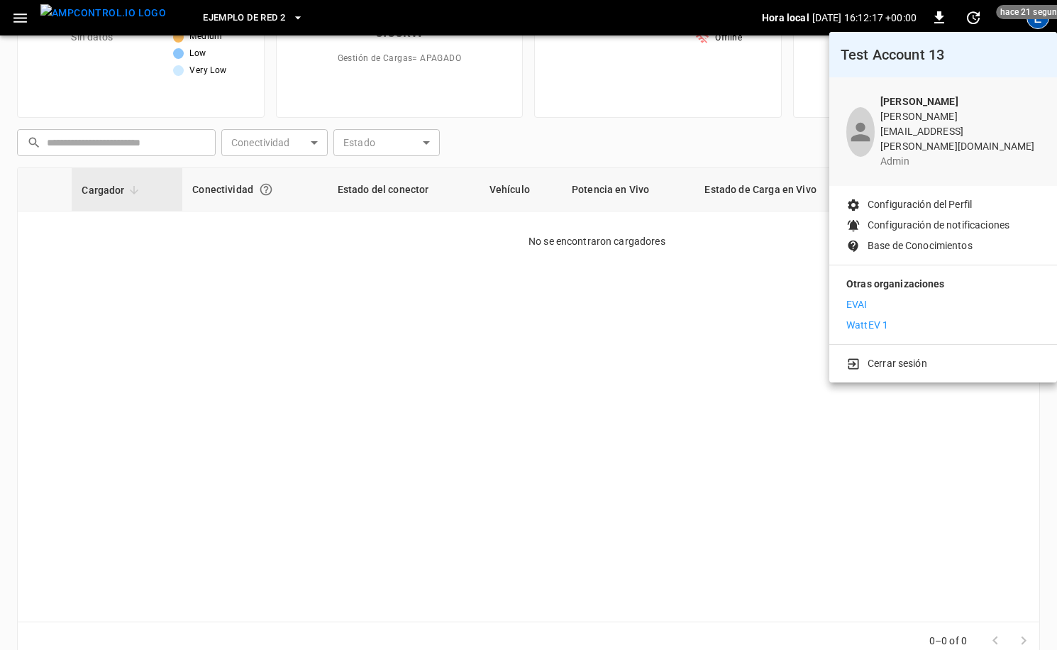
click at [788, 318] on p "WattEV 1" at bounding box center [868, 325] width 42 height 15
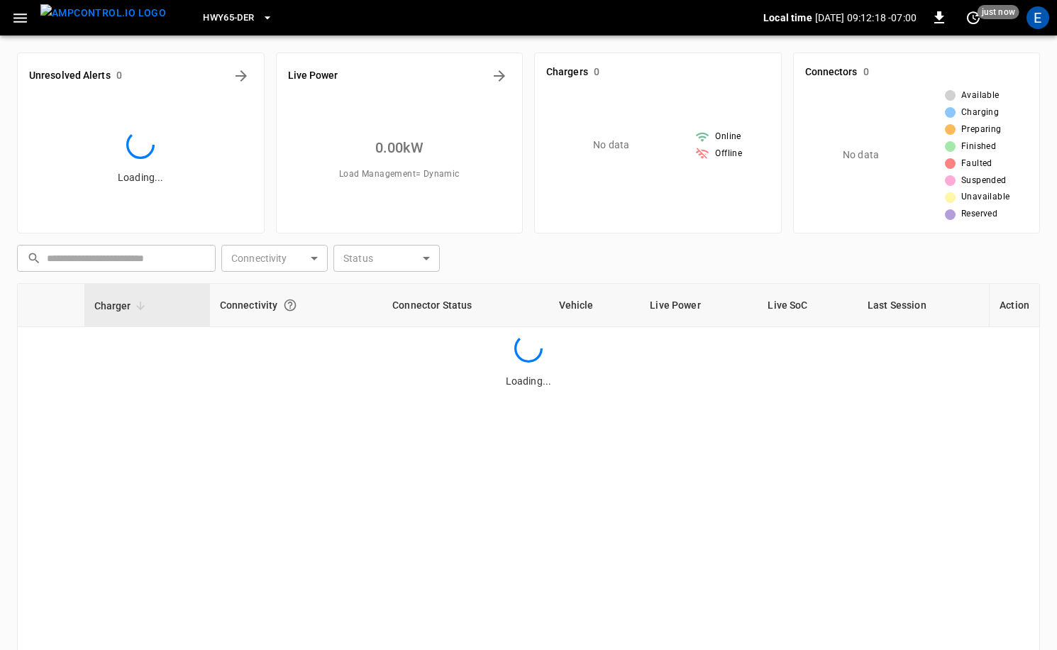
scroll to position [116, 0]
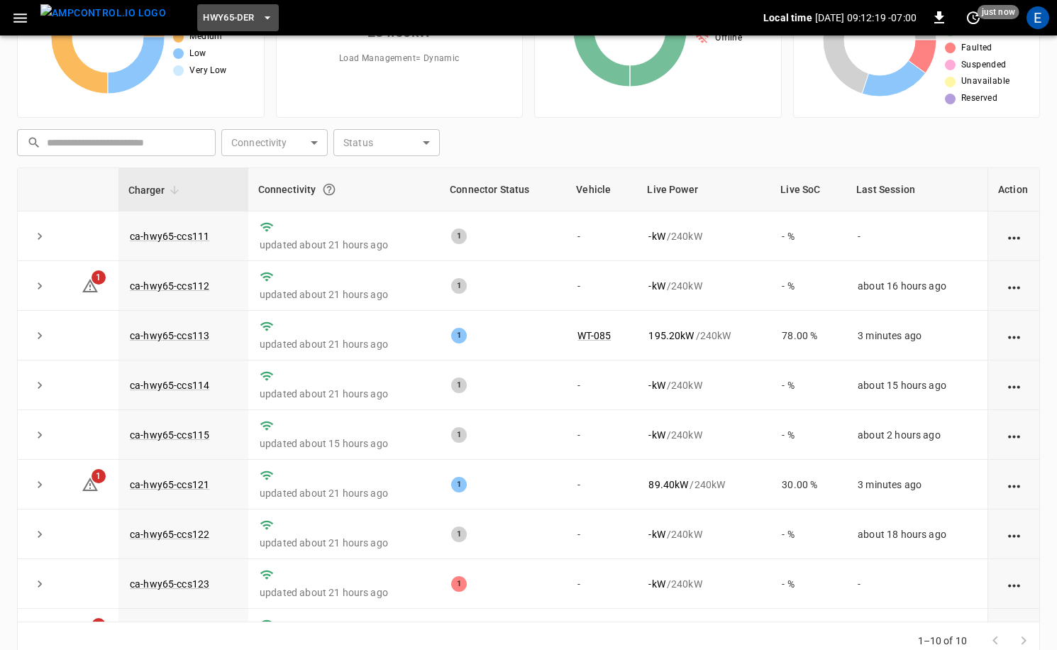
click at [229, 29] on button "HWY65-DER" at bounding box center [237, 18] width 81 height 28
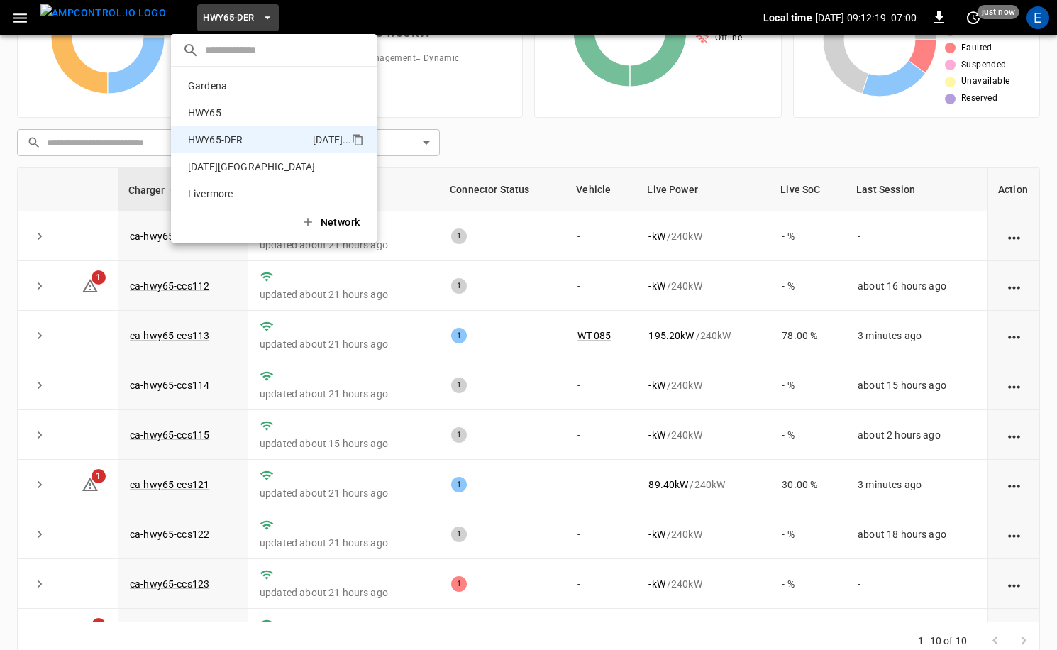
scroll to position [50, 0]
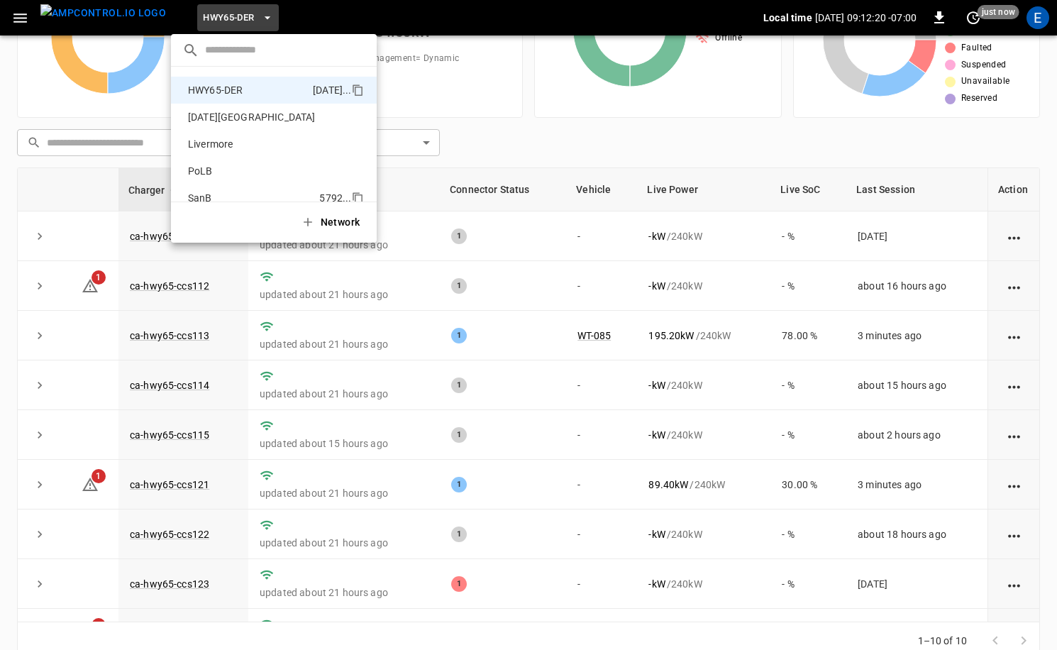
click at [220, 194] on p "SanB" at bounding box center [250, 198] width 137 height 14
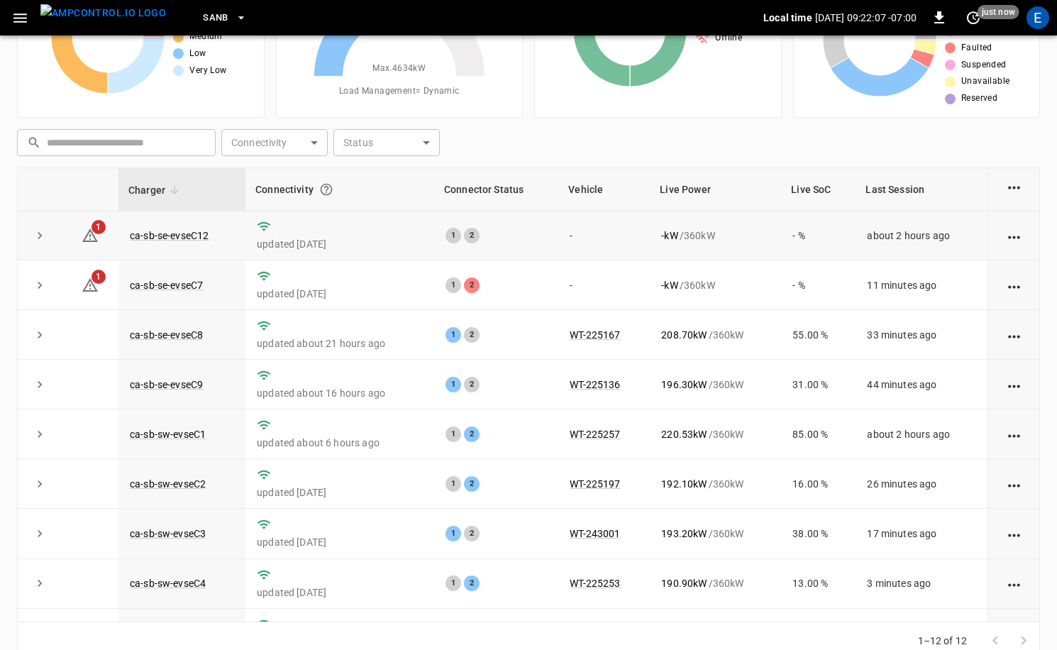
scroll to position [0, 0]
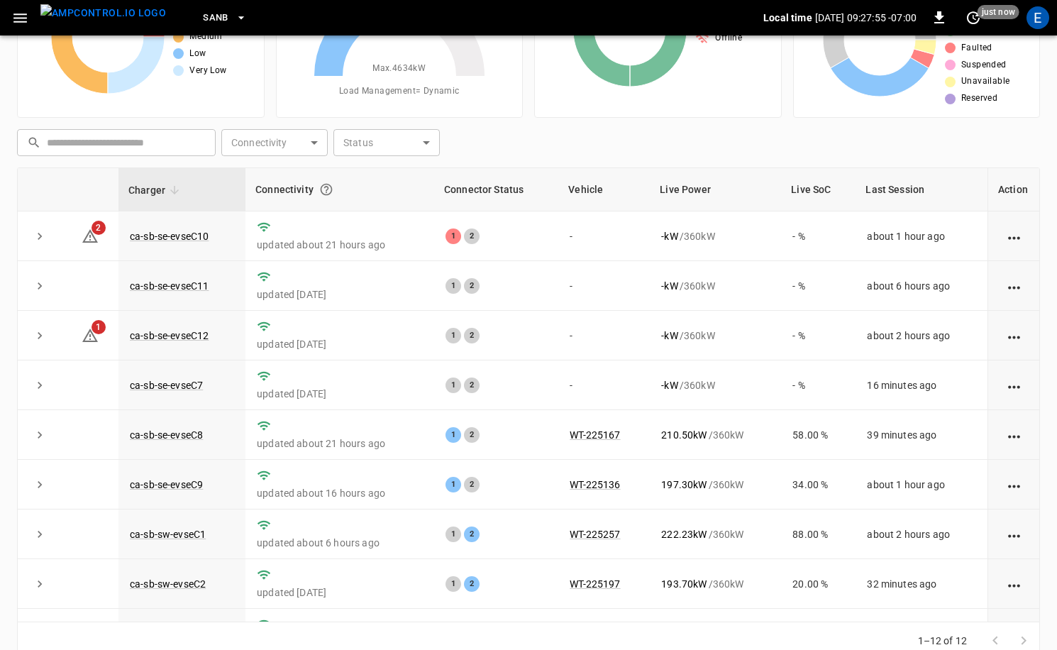
click at [1045, 18] on div "E" at bounding box center [1038, 17] width 23 height 23
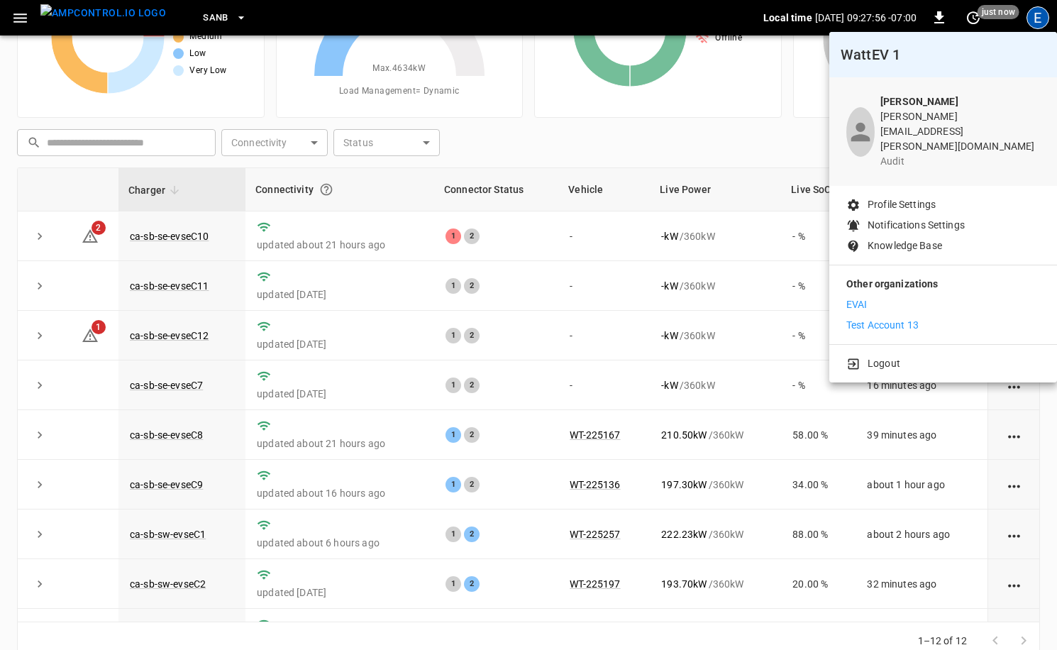
click at [881, 318] on p "Test Account 13" at bounding box center [883, 325] width 72 height 15
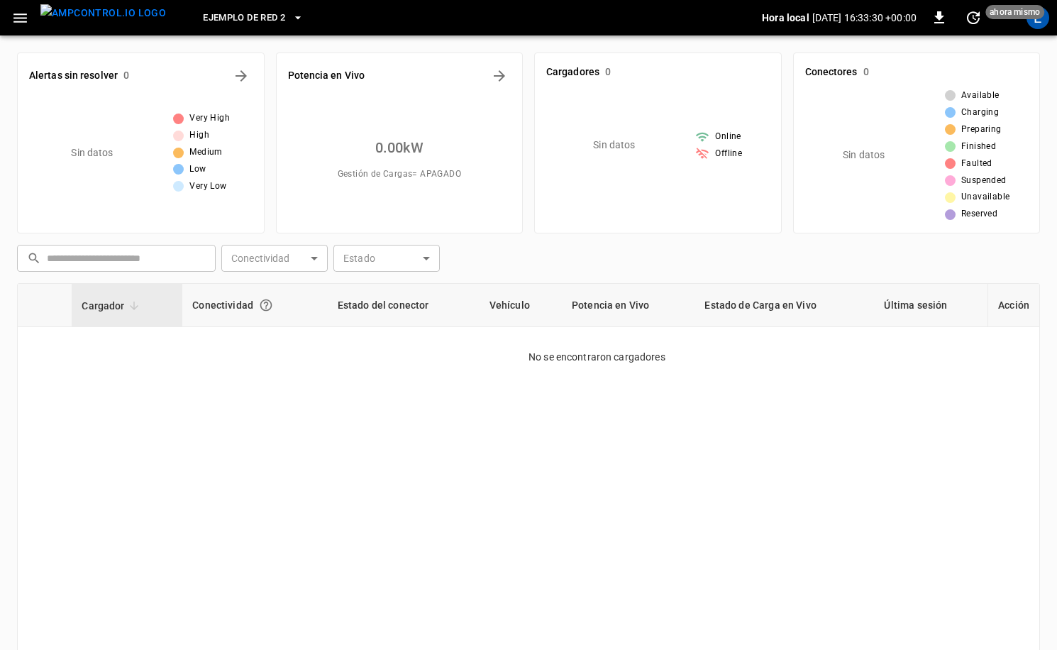
click at [203, 17] on span "Ejemplo de Red 2" at bounding box center [244, 18] width 82 height 16
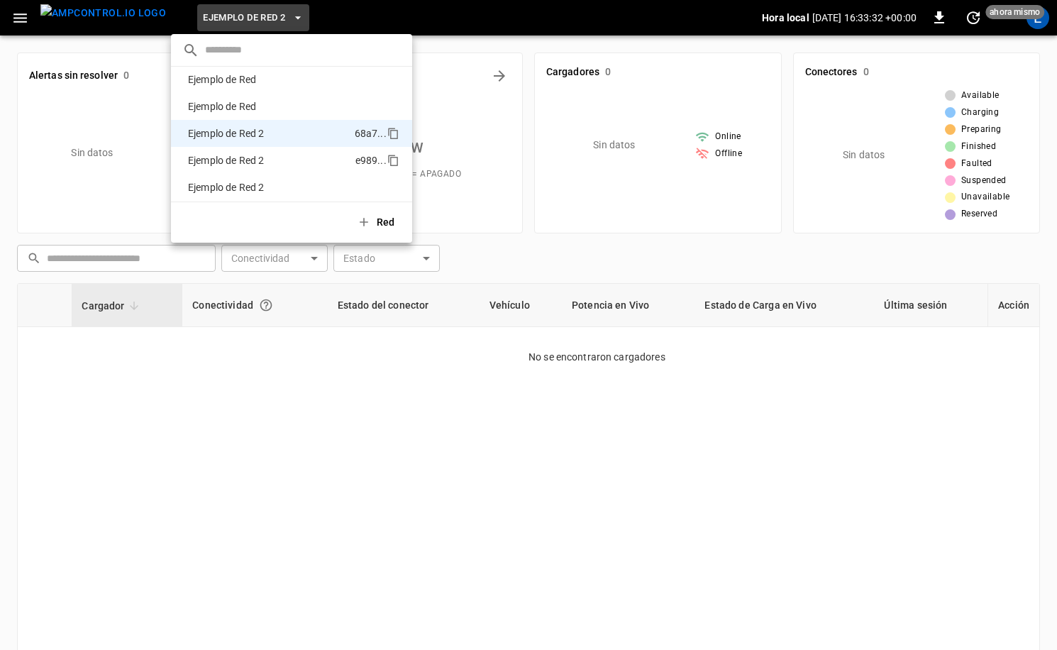
scroll to position [840, 0]
click at [264, 112] on p "Ejemplo de Red" at bounding box center [268, 108] width 172 height 14
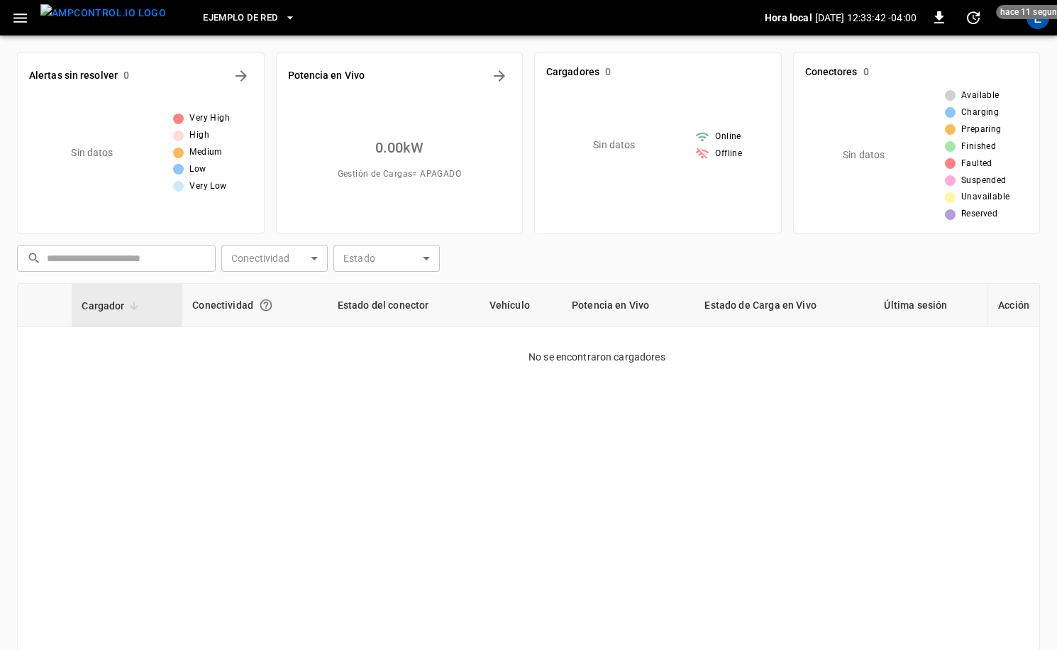
click at [33, 18] on button "button" at bounding box center [20, 18] width 29 height 26
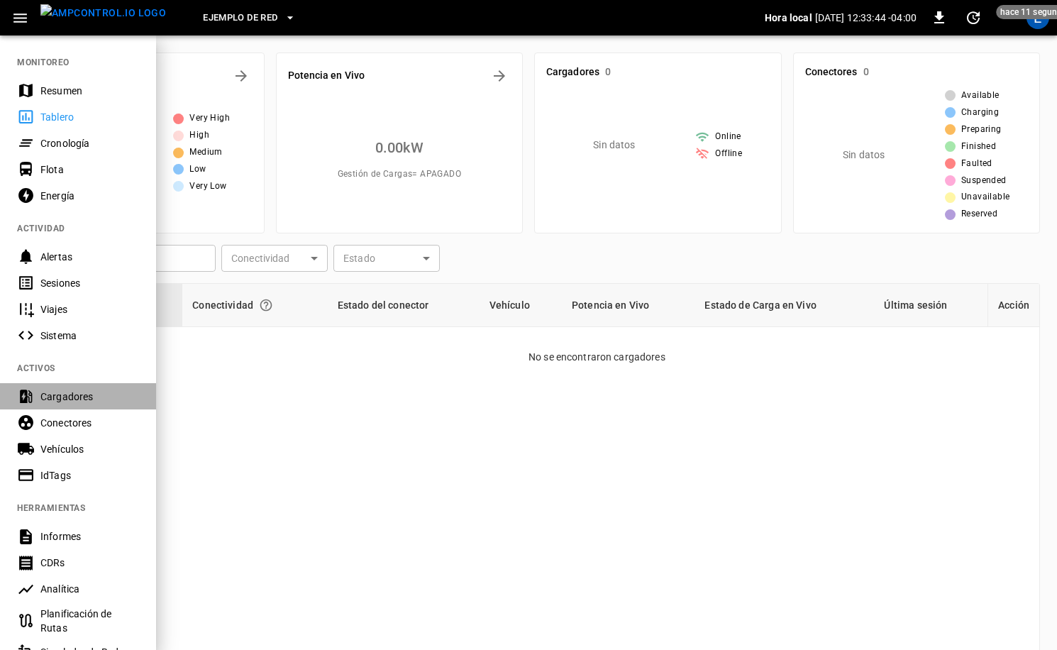
click at [84, 396] on div "Cargadores" at bounding box center [89, 397] width 99 height 14
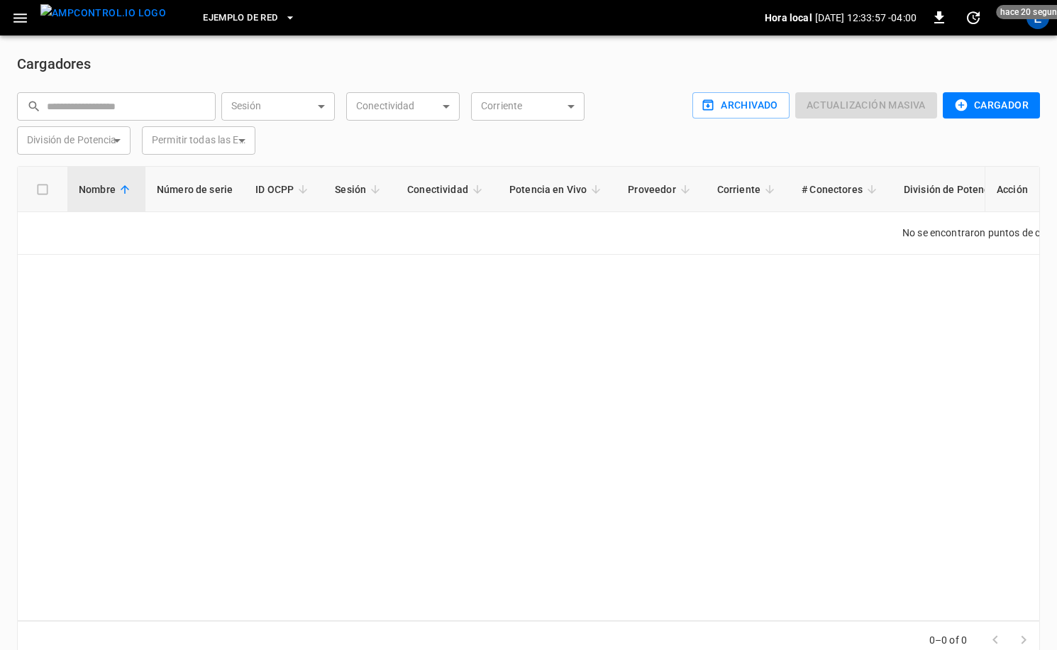
click at [991, 108] on button "Cargador" at bounding box center [991, 105] width 97 height 26
click at [1001, 141] on li "Cargador OCPP" at bounding box center [991, 135] width 109 height 23
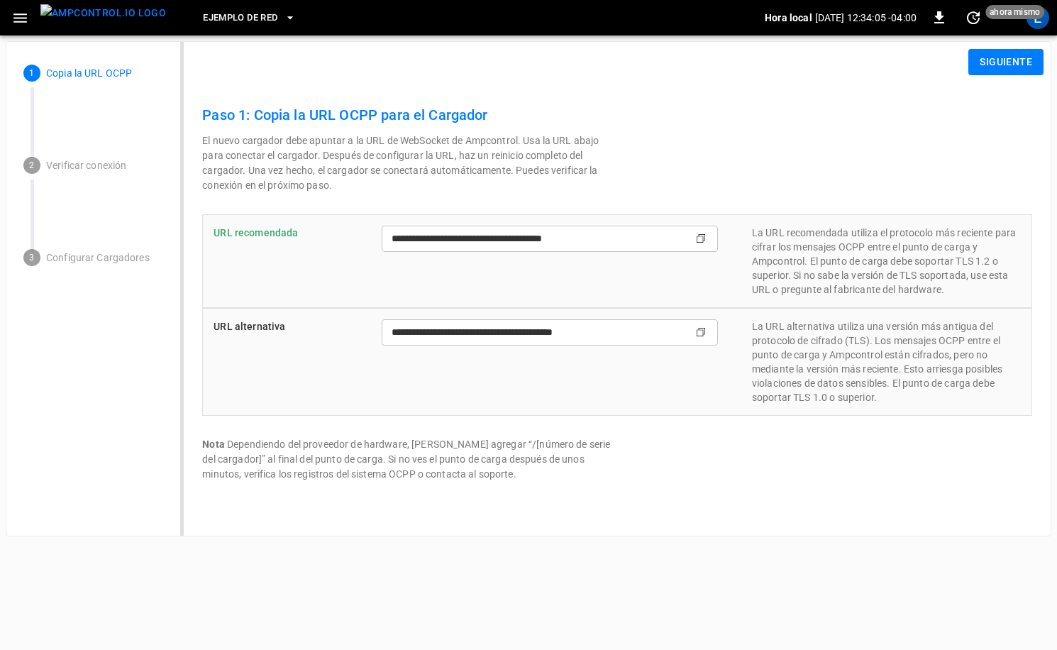
type input "**********"
click at [996, 71] on button "Siguiente" at bounding box center [1006, 62] width 75 height 26
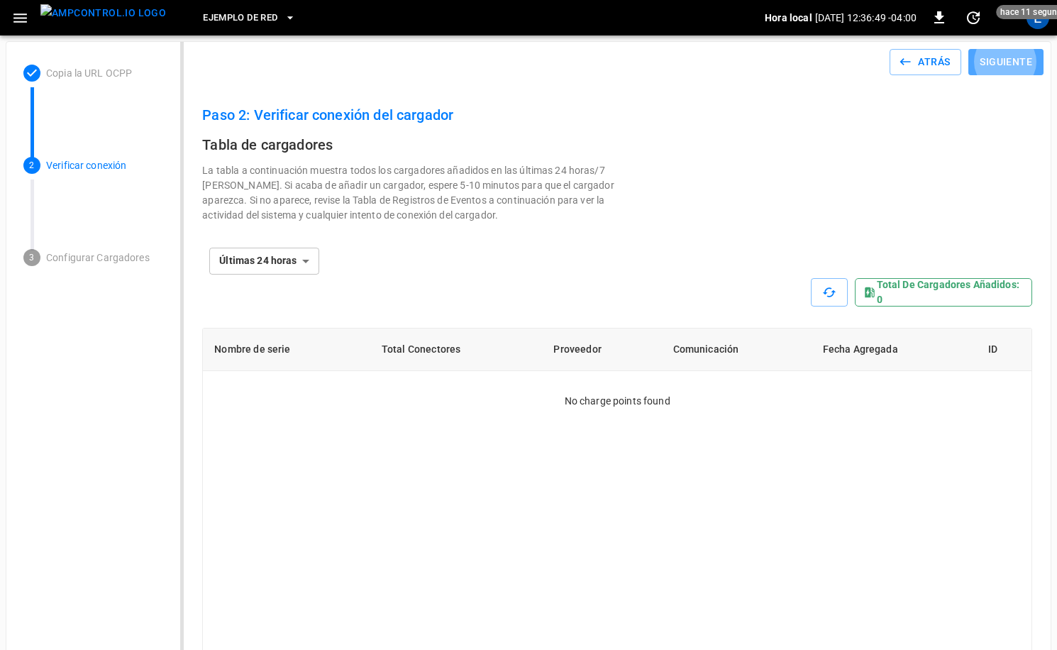
click at [990, 63] on button "Siguiente" at bounding box center [1006, 62] width 75 height 26
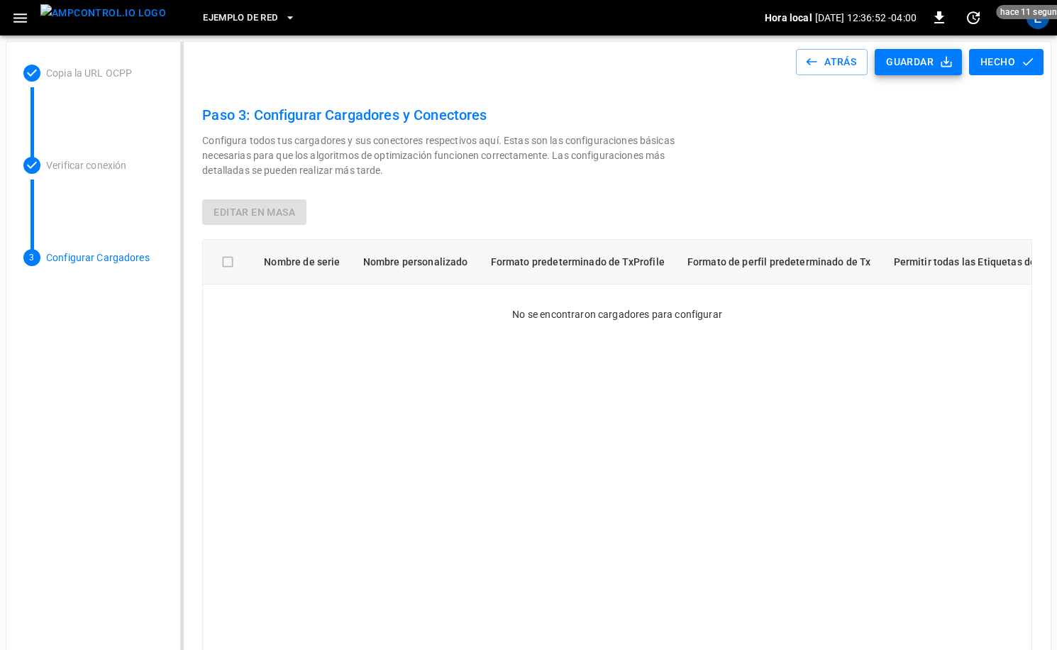
click at [224, 264] on th at bounding box center [228, 262] width 50 height 45
click at [110, 22] on img "menu" at bounding box center [103, 13] width 126 height 18
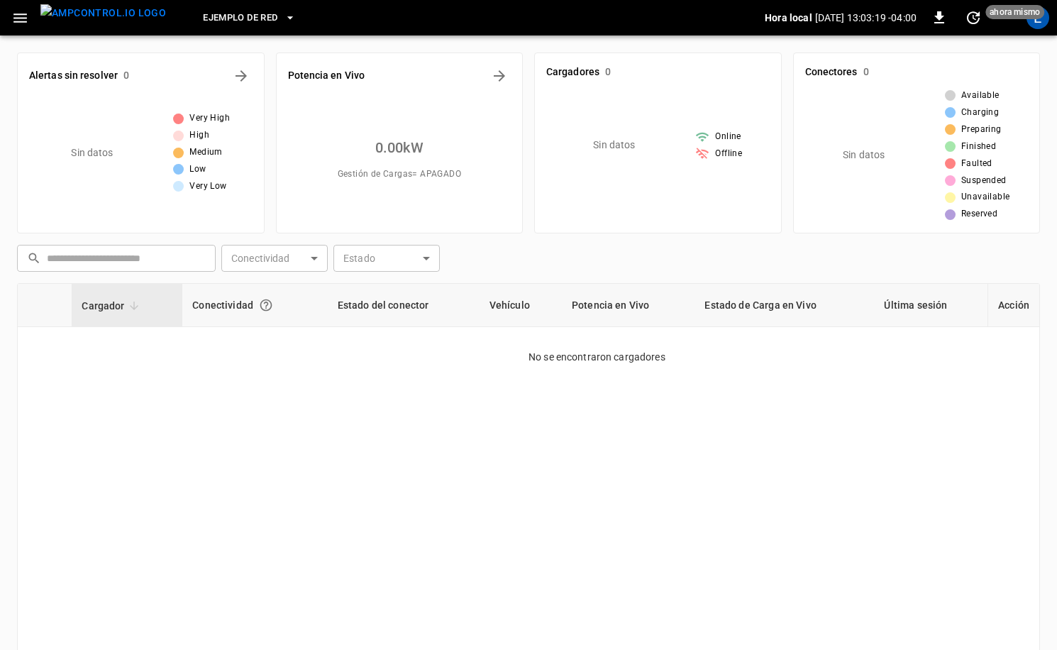
click at [1038, 26] on div "E" at bounding box center [1038, 17] width 23 height 23
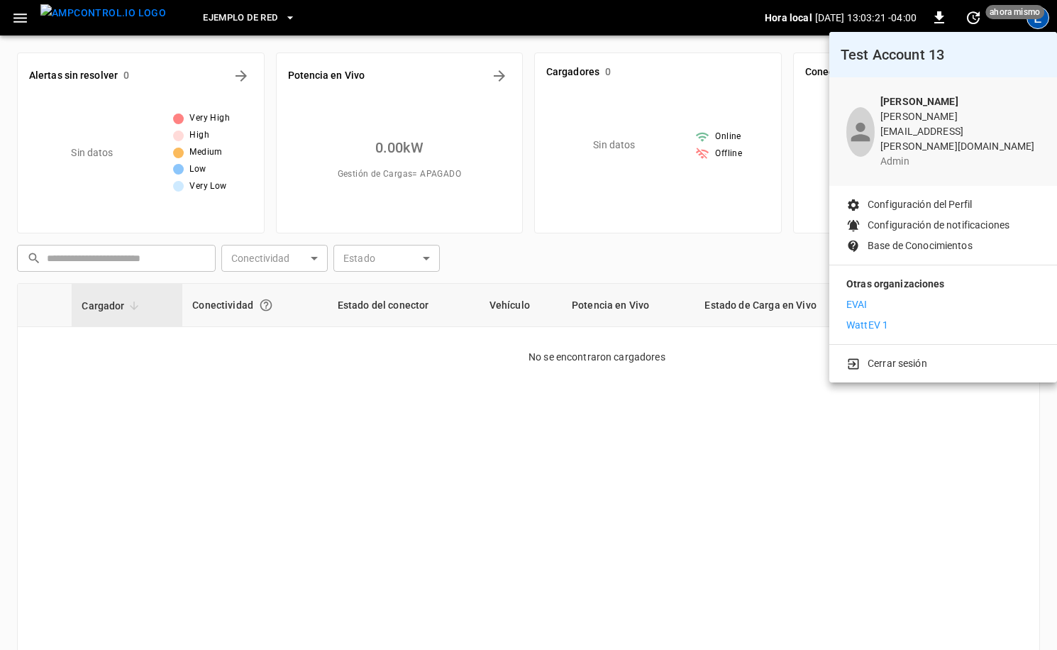
click at [897, 318] on li "WattEV 1" at bounding box center [944, 325] width 194 height 15
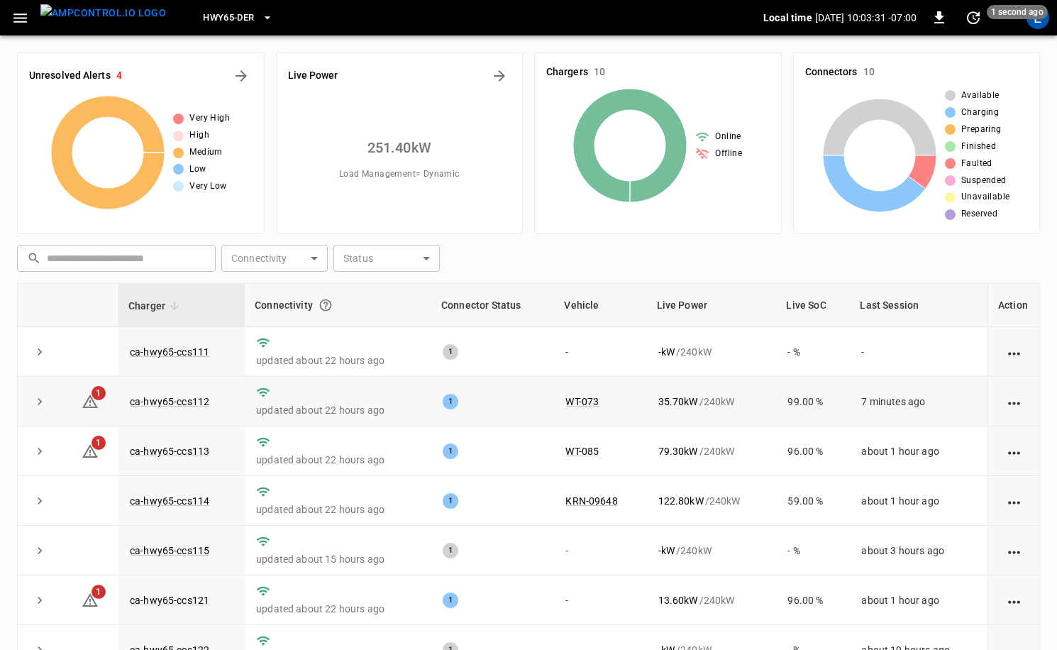
scroll to position [87, 0]
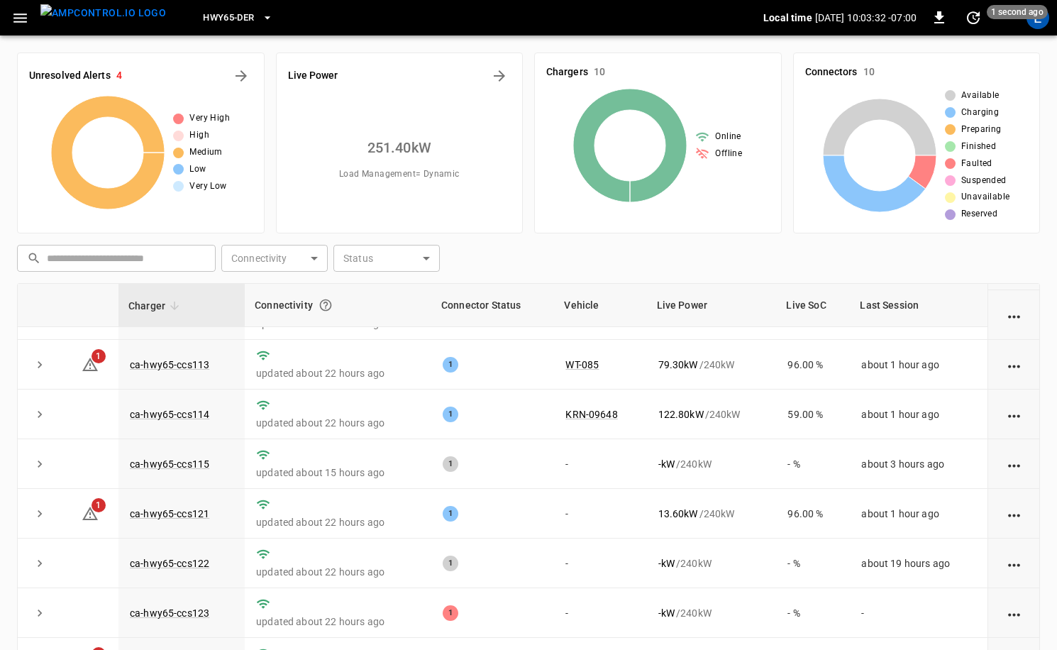
click at [214, 20] on span "HWY65-DER" at bounding box center [228, 18] width 51 height 16
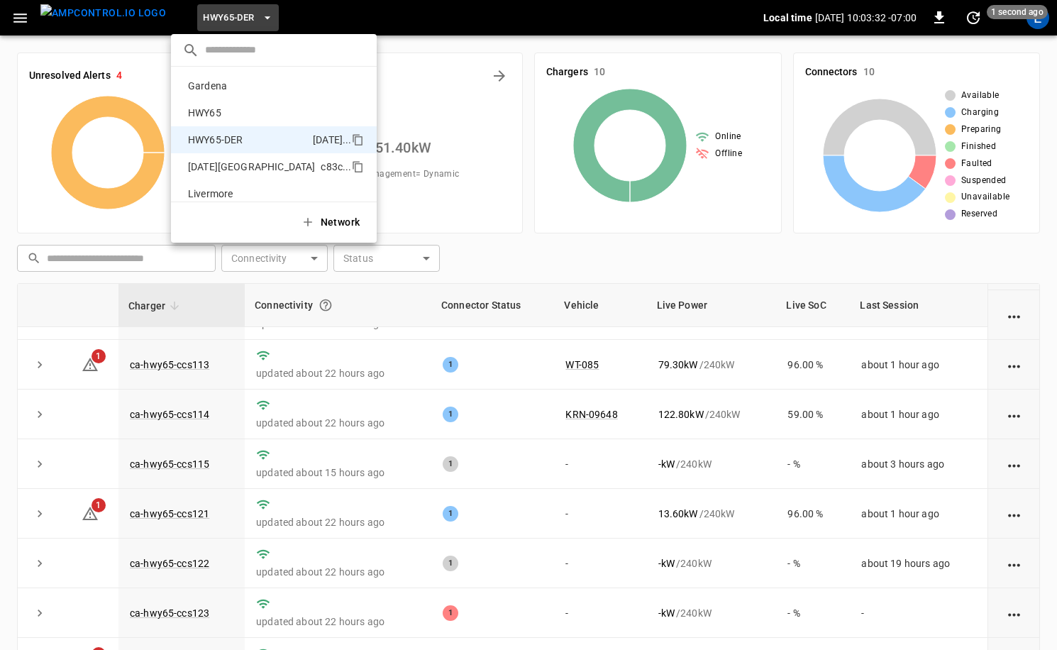
scroll to position [50, 0]
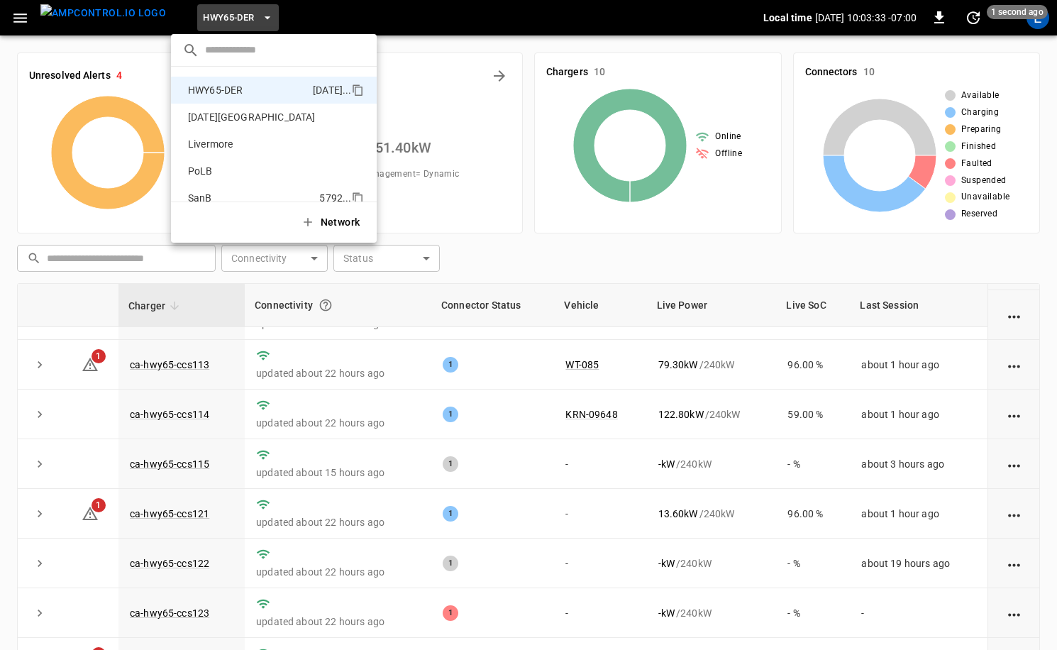
click at [229, 189] on li "SanB 5792 ..." at bounding box center [274, 198] width 206 height 27
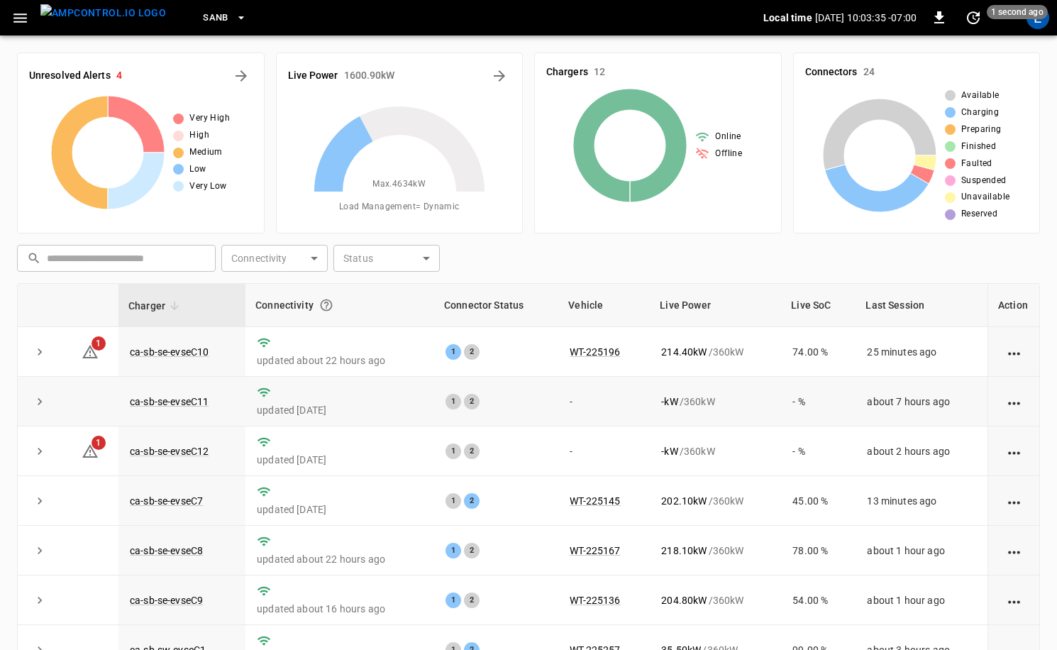
scroll to position [186, 0]
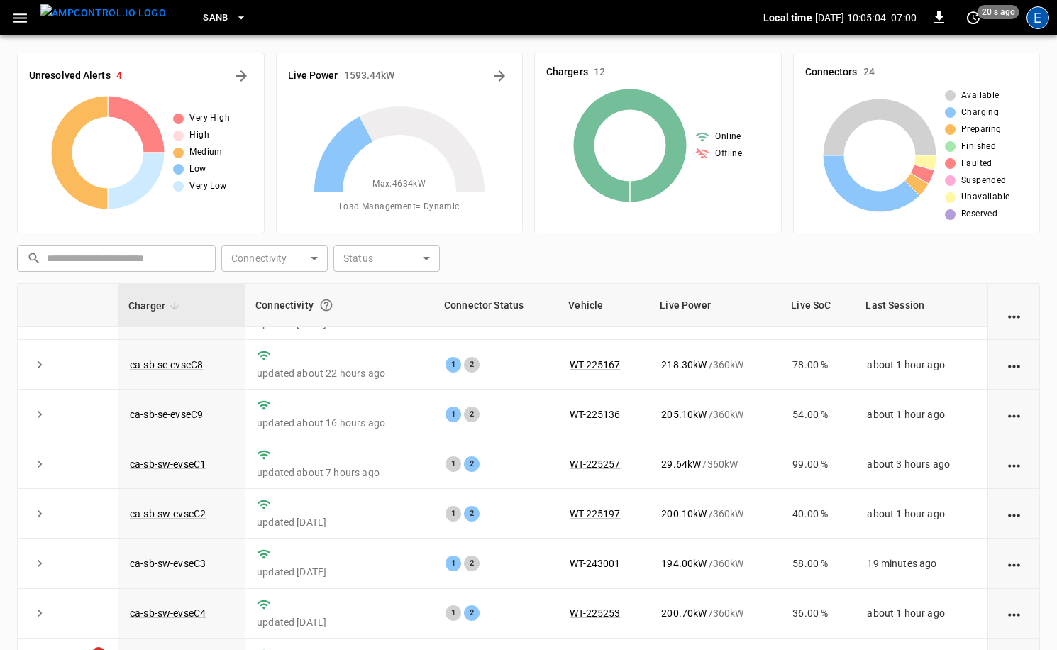
click at [1042, 24] on div "E" at bounding box center [1038, 17] width 23 height 23
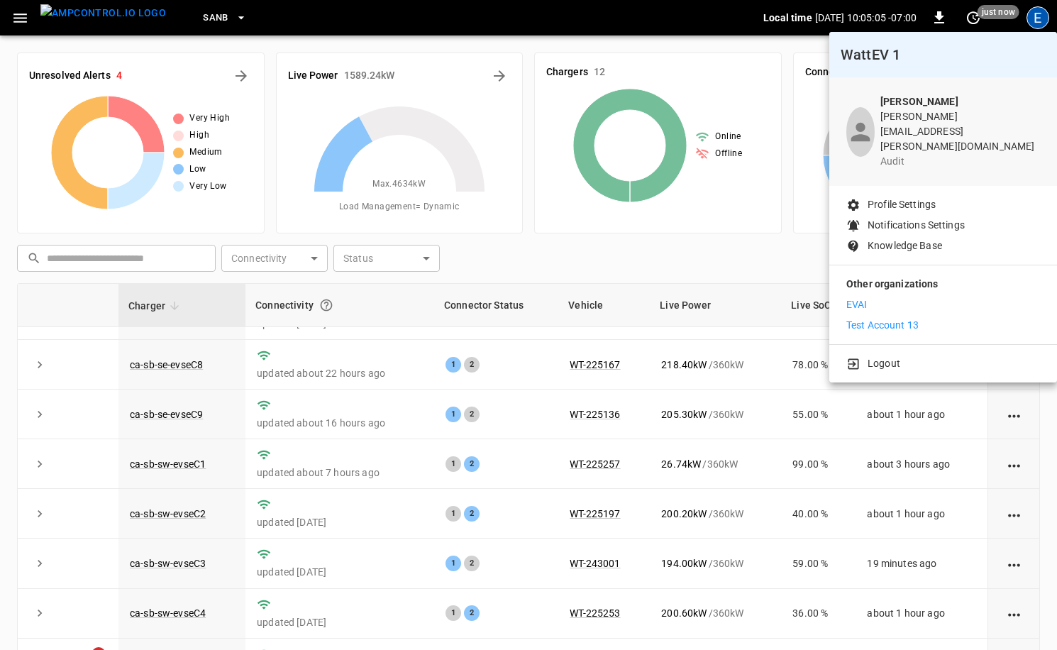
click at [887, 318] on p "Test Account 13" at bounding box center [883, 325] width 72 height 15
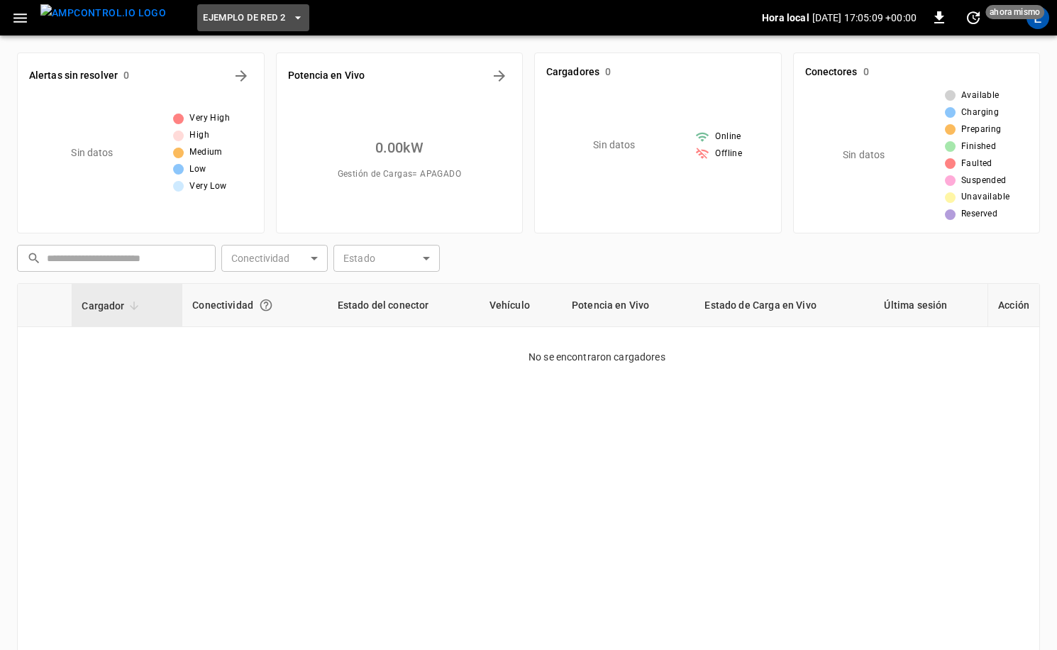
click at [291, 22] on icon "button" at bounding box center [298, 18] width 14 height 14
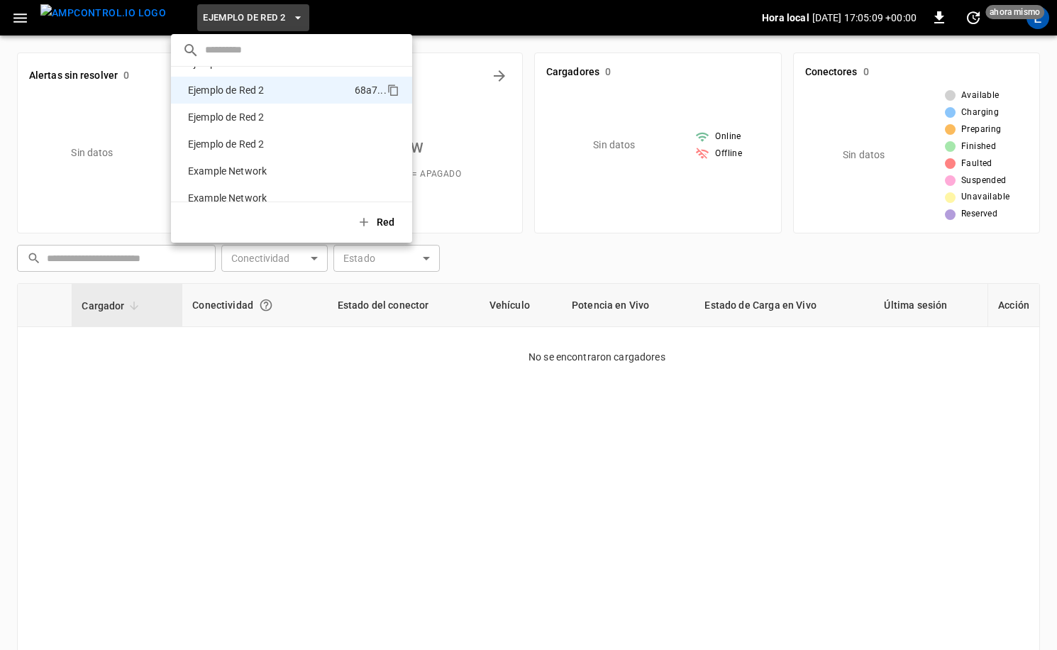
click at [246, 53] on input "text" at bounding box center [303, 50] width 196 height 21
type input "*"
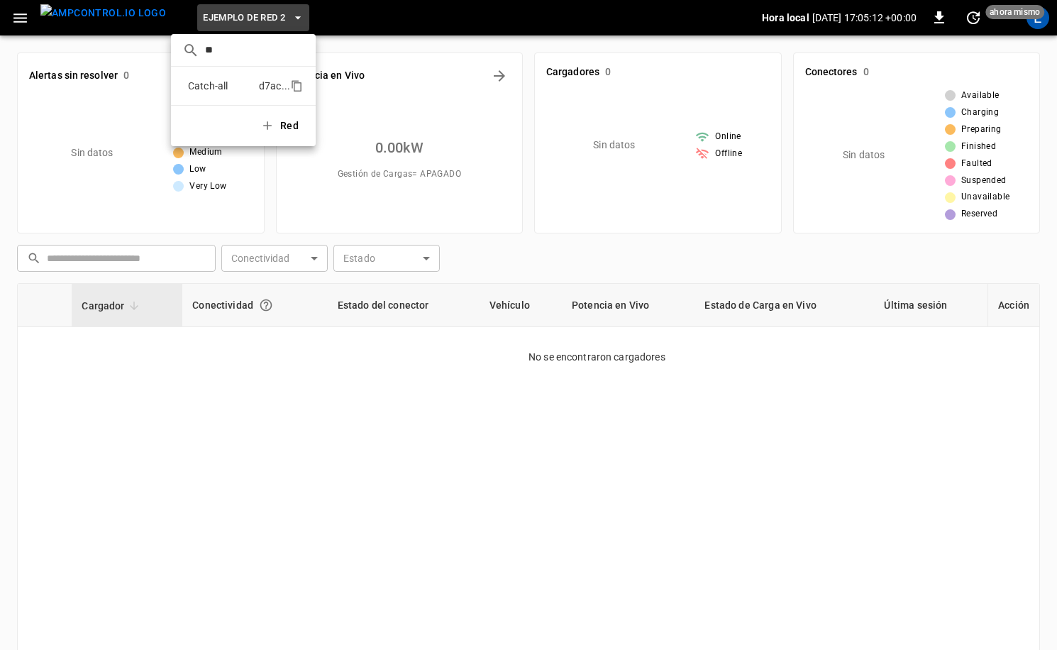
type input "**"
click at [243, 76] on li "Catch-all d7ac ..." at bounding box center [243, 85] width 145 height 27
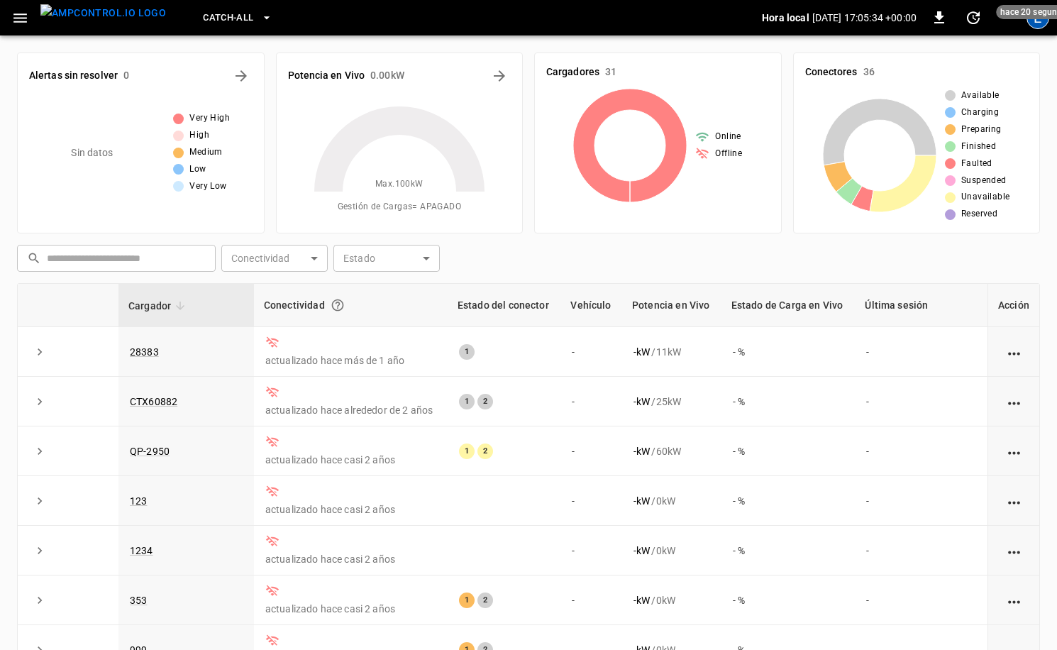
click at [1044, 29] on div "E" at bounding box center [1038, 17] width 27 height 27
click at [1039, 26] on div "E" at bounding box center [1038, 17] width 23 height 23
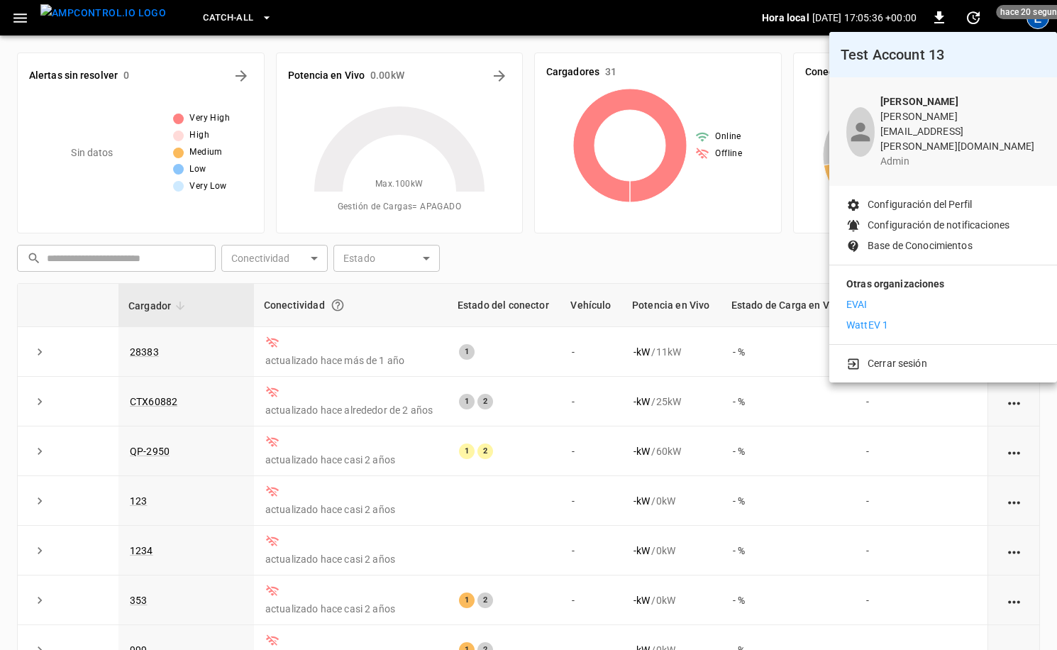
click at [900, 356] on p "Cerrar sesión" at bounding box center [898, 363] width 60 height 15
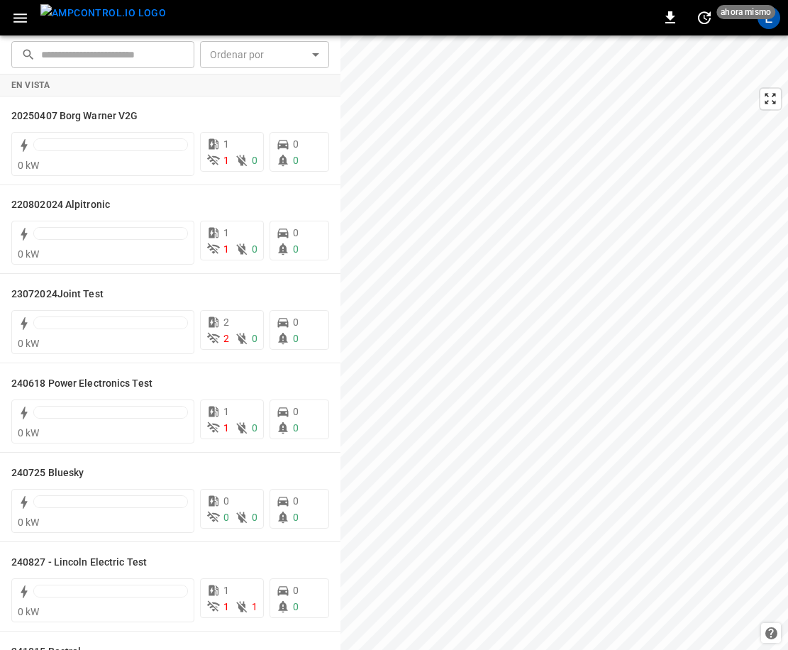
click at [22, 23] on icon "button" at bounding box center [20, 18] width 18 height 18
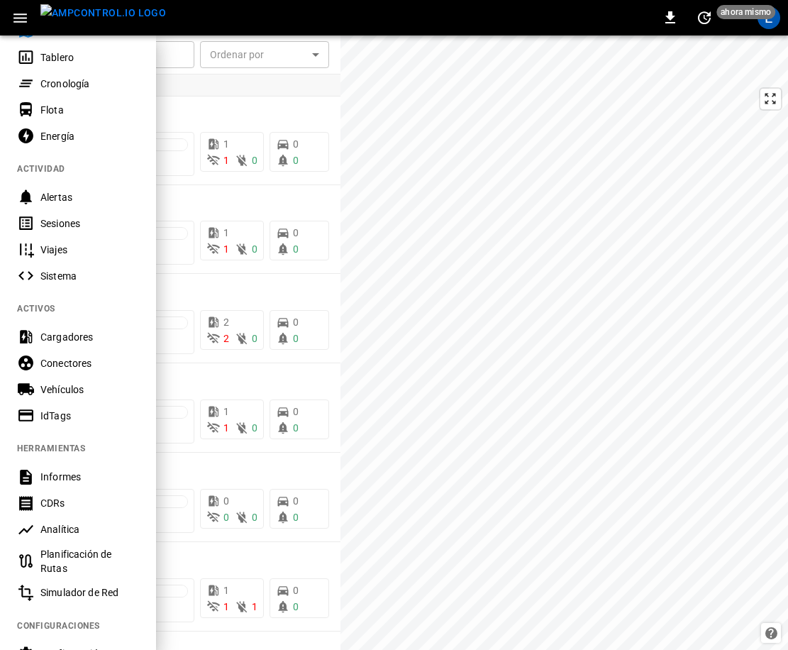
scroll to position [62, 0]
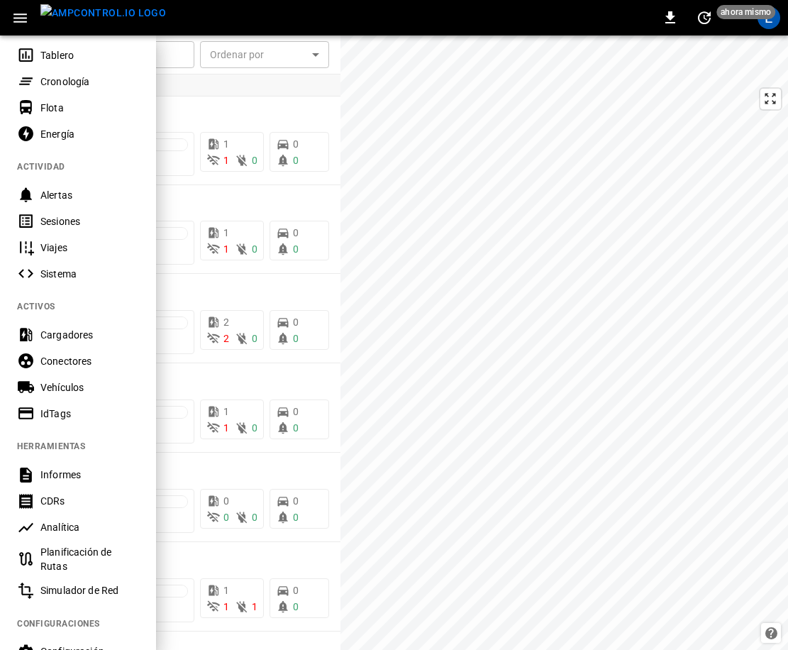
click at [69, 390] on div "Vehículos" at bounding box center [89, 387] width 99 height 14
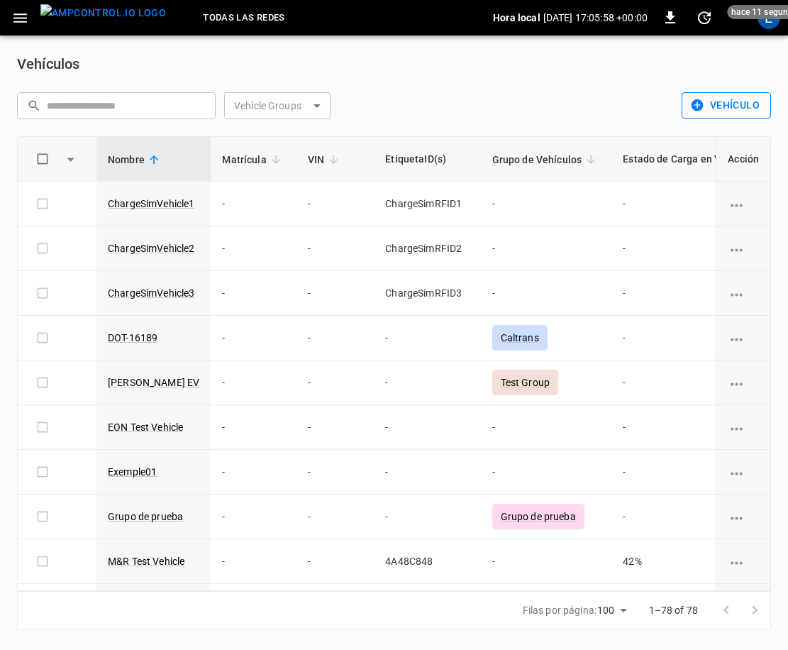
click at [702, 109] on icon "button" at bounding box center [697, 105] width 12 height 12
click at [676, 136] on li "Crear" at bounding box center [716, 135] width 119 height 23
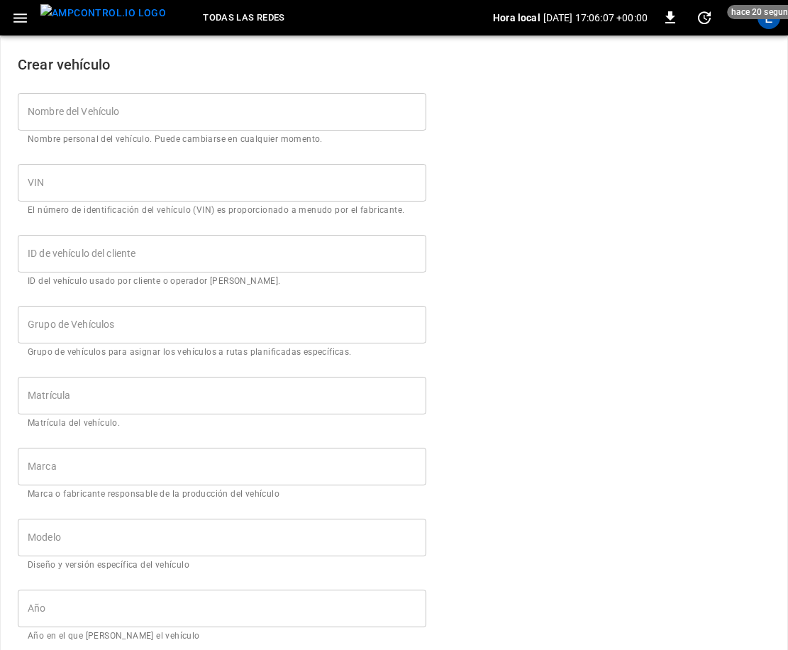
click at [176, 102] on input "Nombre del Vehículo" at bounding box center [222, 112] width 409 height 38
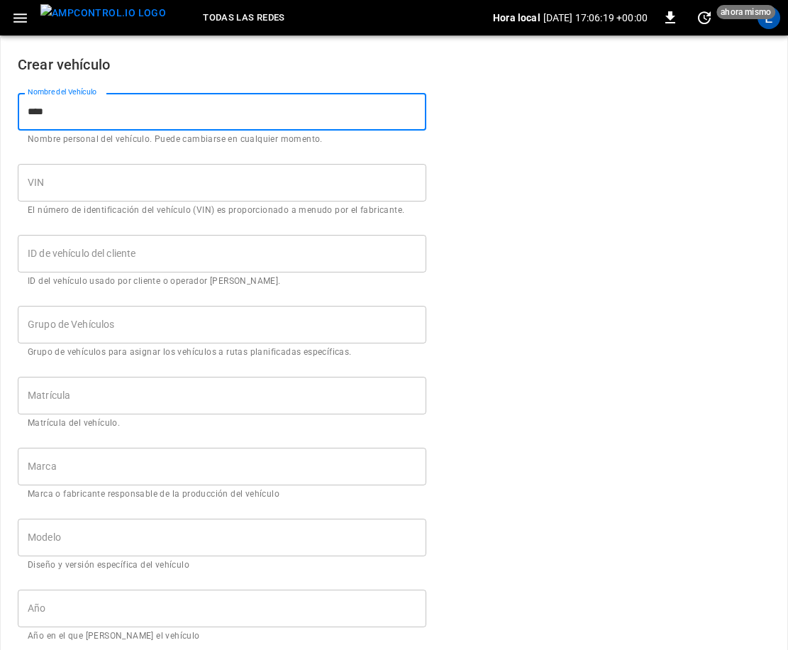
type input "****"
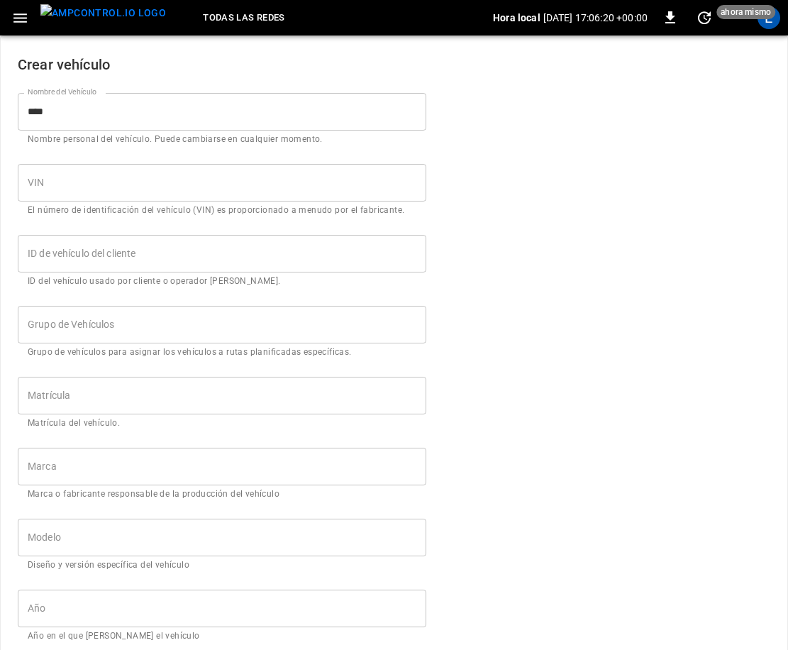
click at [139, 175] on input "VIN" at bounding box center [222, 183] width 409 height 38
click at [134, 329] on input "Grupo de Vehículos" at bounding box center [211, 324] width 375 height 25
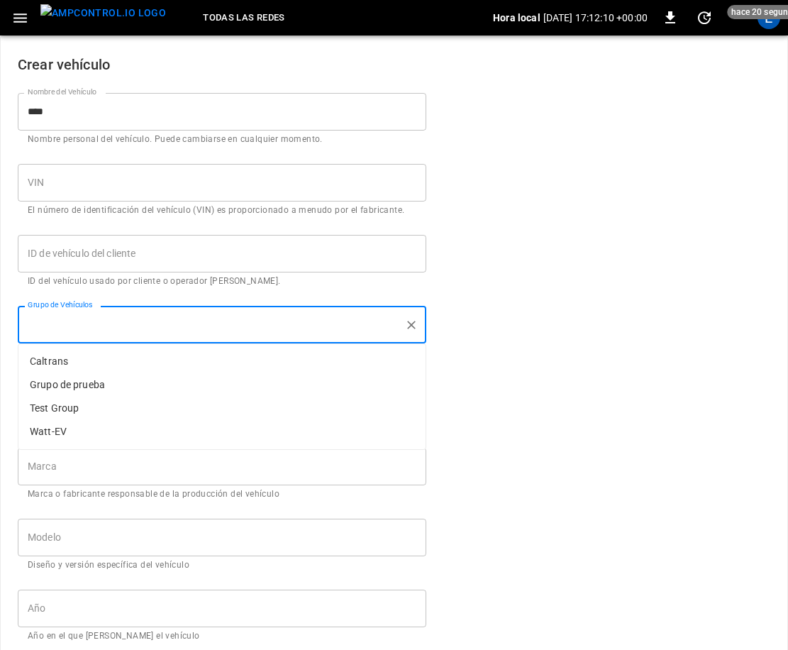
click at [143, 317] on input "Grupo de Vehículos" at bounding box center [211, 324] width 375 height 25
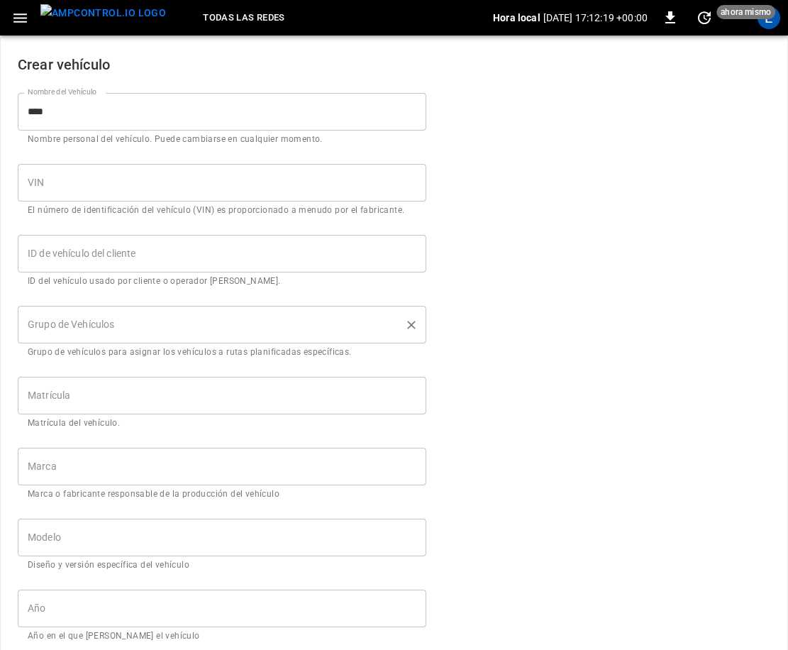
click at [112, 331] on label "Grupo de Vehículos" at bounding box center [71, 324] width 87 height 15
click at [112, 331] on input "Grupo de Vehículos" at bounding box center [211, 324] width 375 height 25
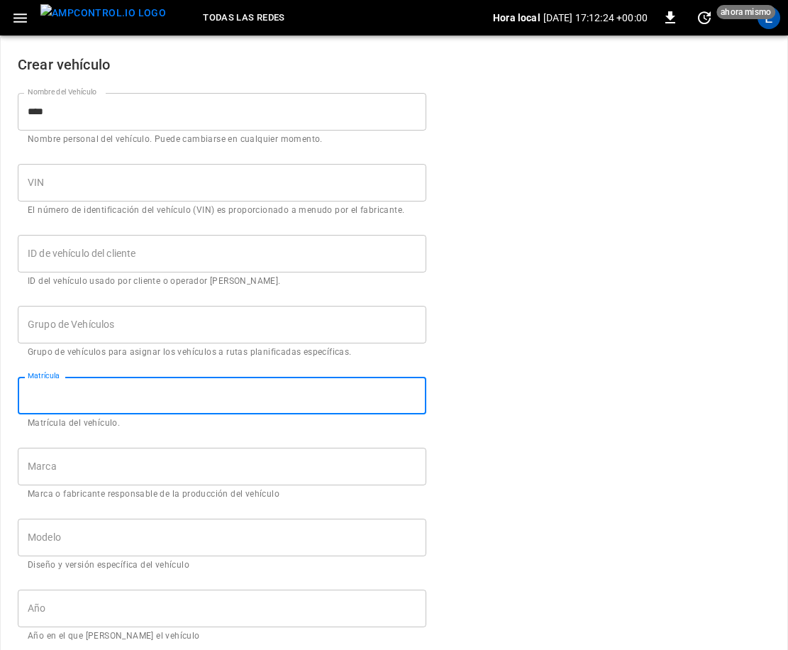
click at [112, 397] on input "Matrícula" at bounding box center [222, 396] width 409 height 38
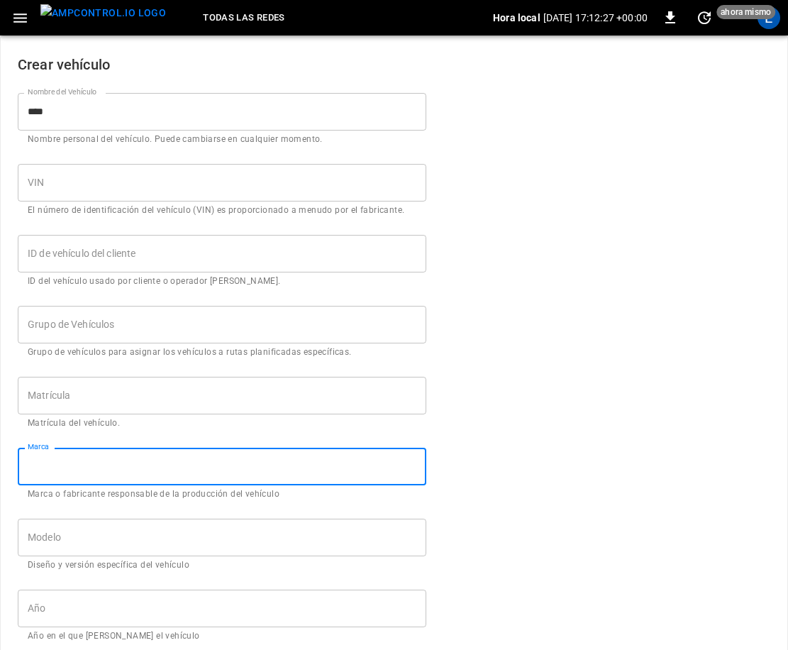
click at [115, 471] on input "Marca" at bounding box center [222, 467] width 409 height 38
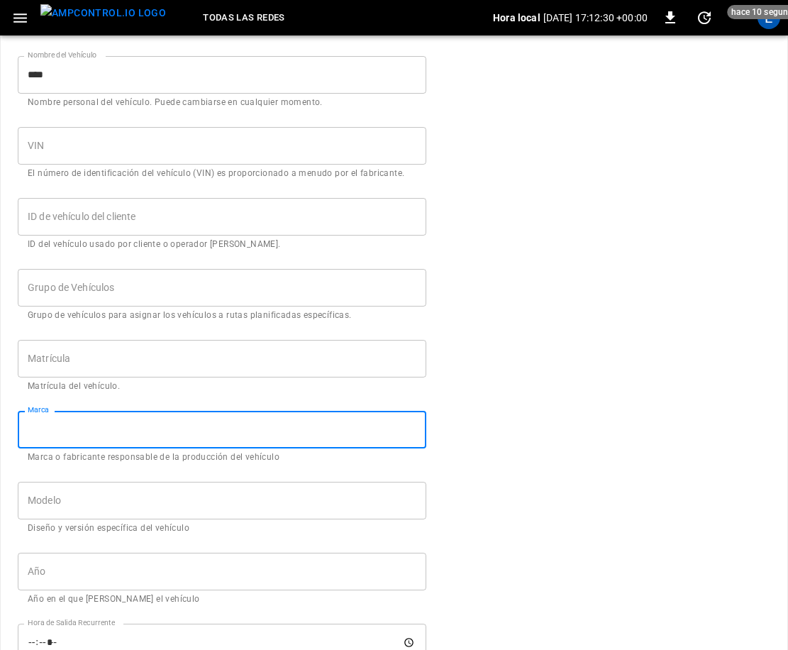
scroll to position [60, 0]
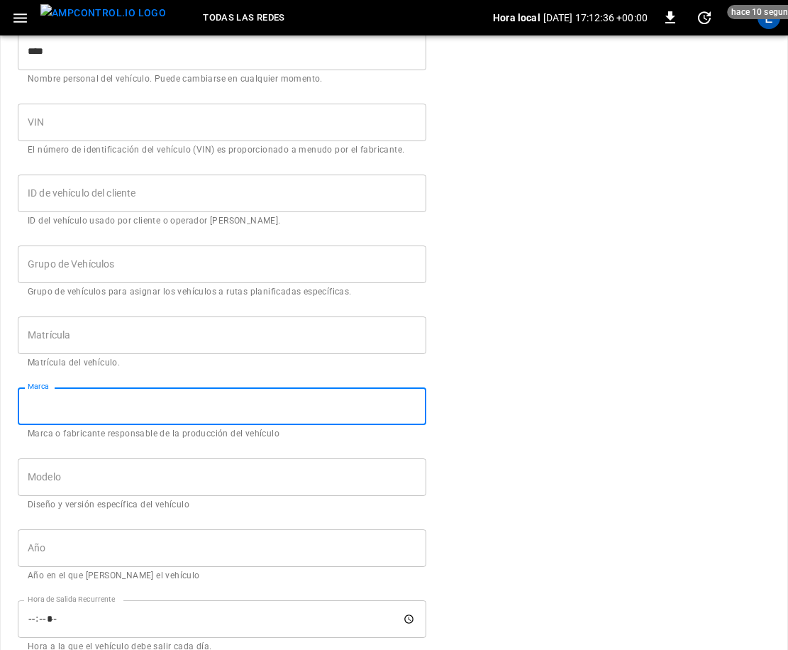
click at [162, 473] on input "Modelo" at bounding box center [222, 477] width 409 height 38
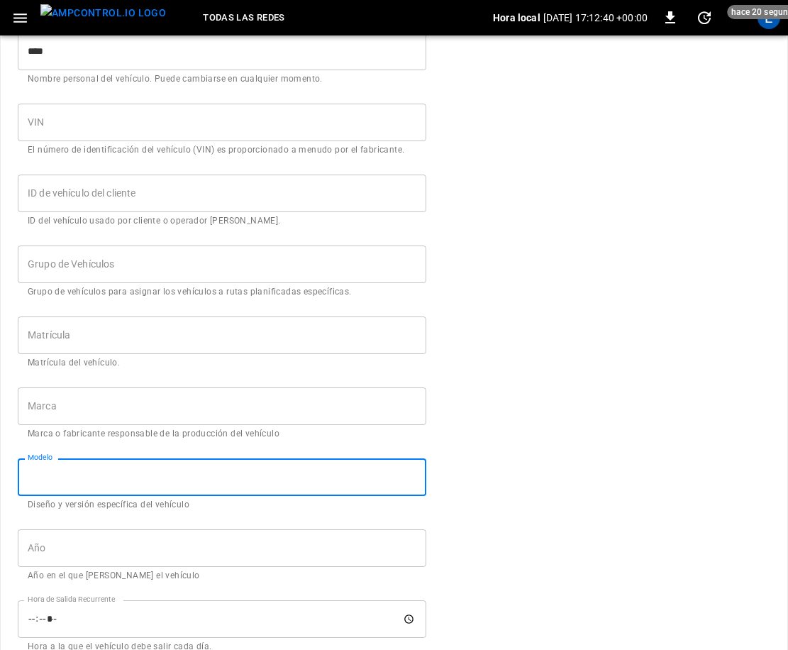
click at [132, 482] on input "Modelo" at bounding box center [222, 477] width 409 height 38
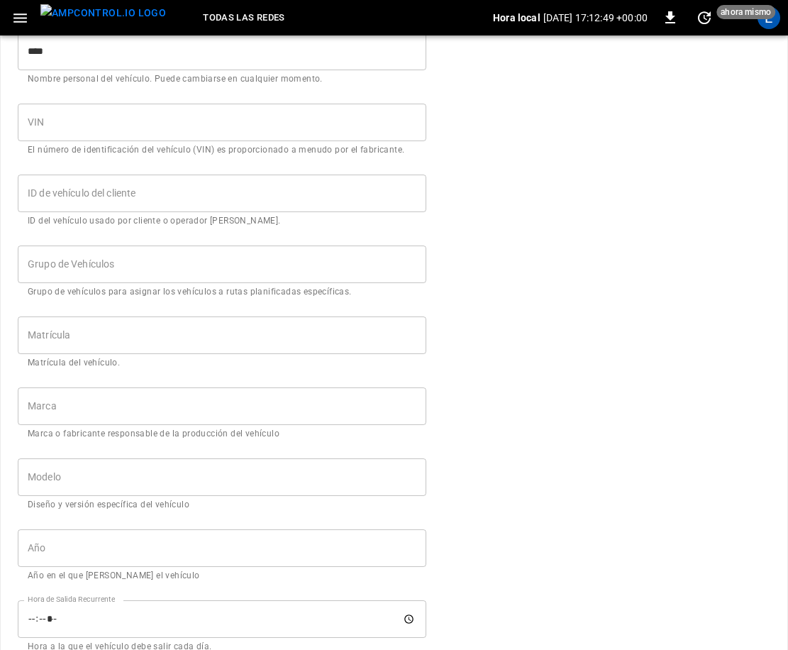
click at [105, 335] on input "Matrícula" at bounding box center [222, 336] width 409 height 38
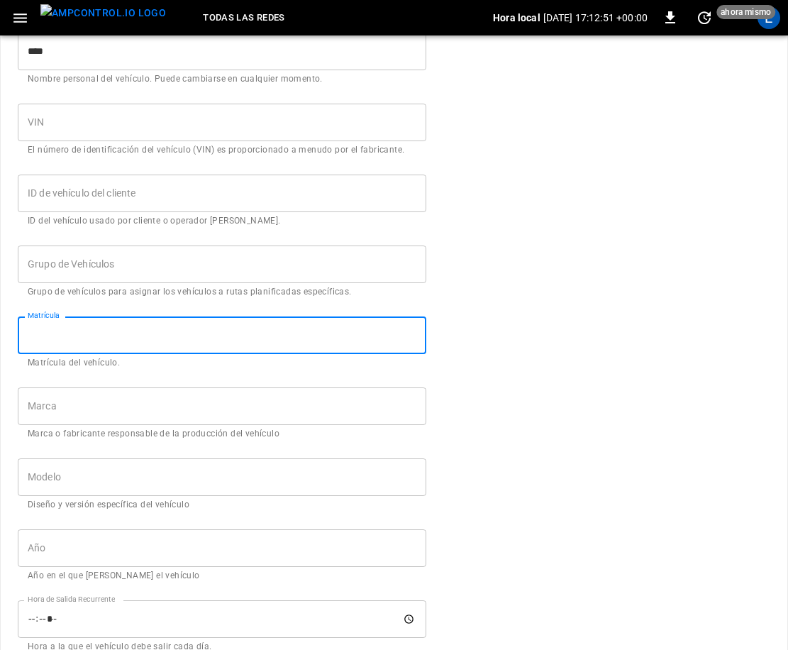
click at [105, 335] on input "Matrícula" at bounding box center [222, 336] width 409 height 38
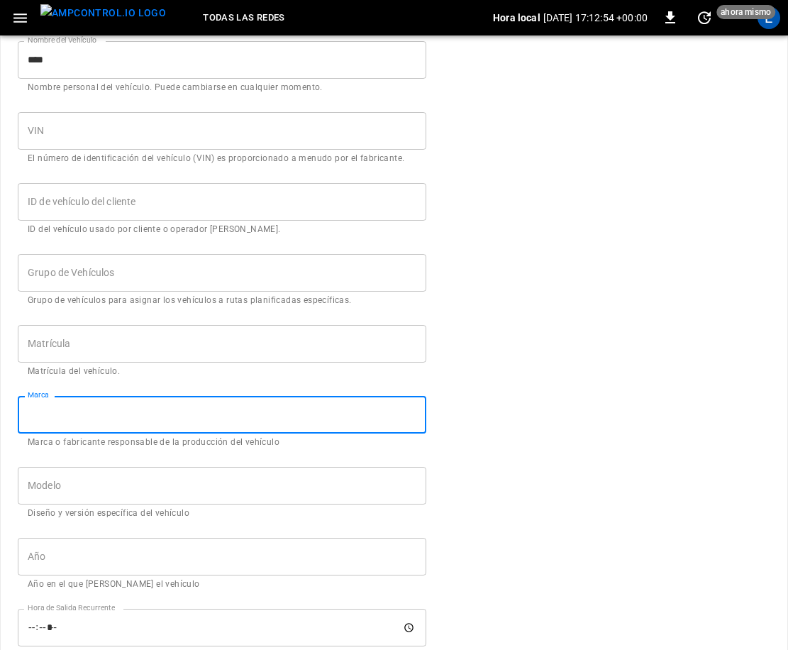
click at [67, 398] on input "Marca" at bounding box center [222, 415] width 409 height 38
click at [70, 414] on input "Marca" at bounding box center [222, 416] width 409 height 38
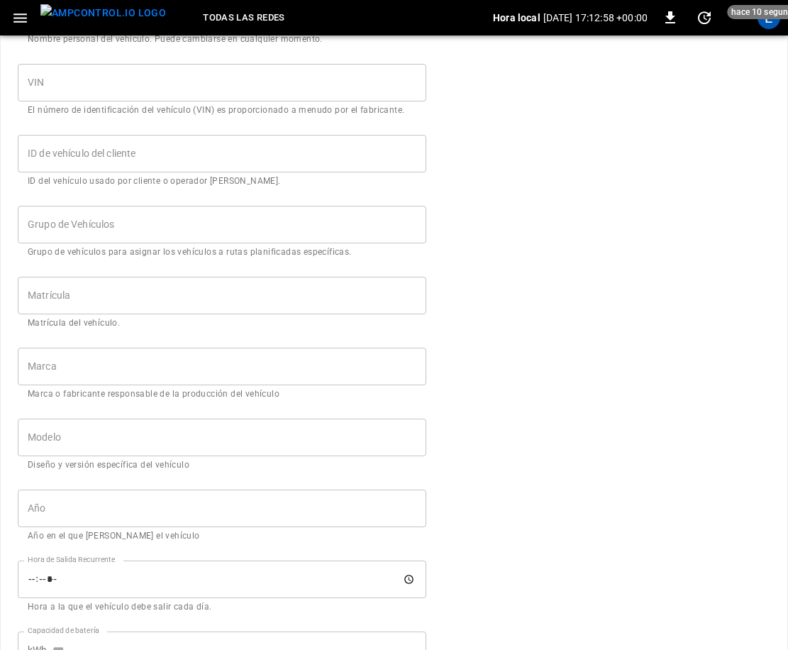
scroll to position [101, 0]
click at [65, 439] on input "Modelo" at bounding box center [222, 437] width 409 height 38
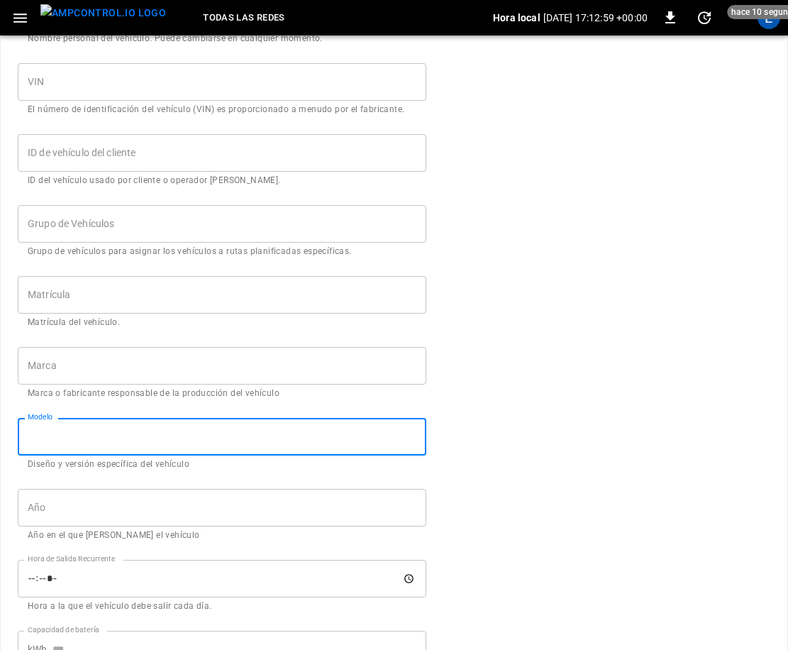
click at [72, 438] on input "Modelo" at bounding box center [222, 437] width 409 height 38
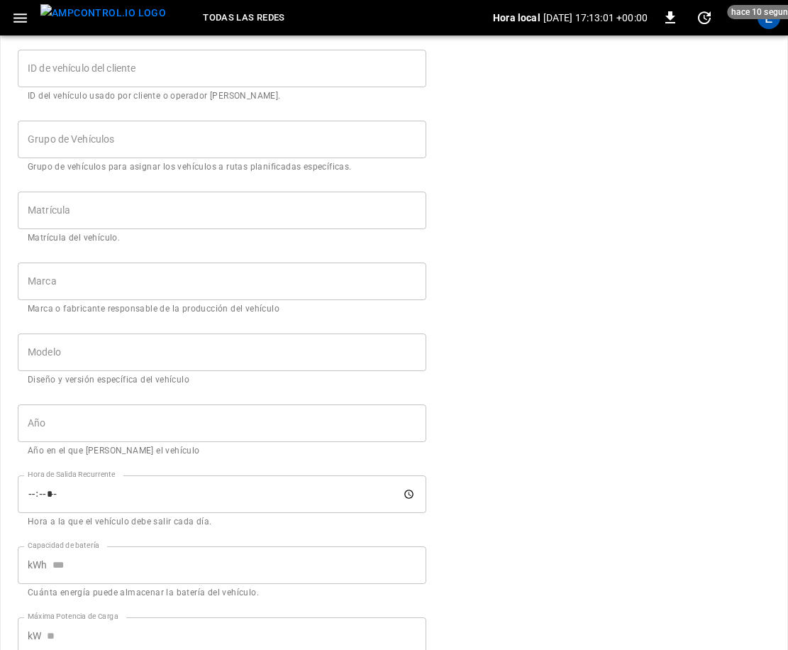
scroll to position [195, 0]
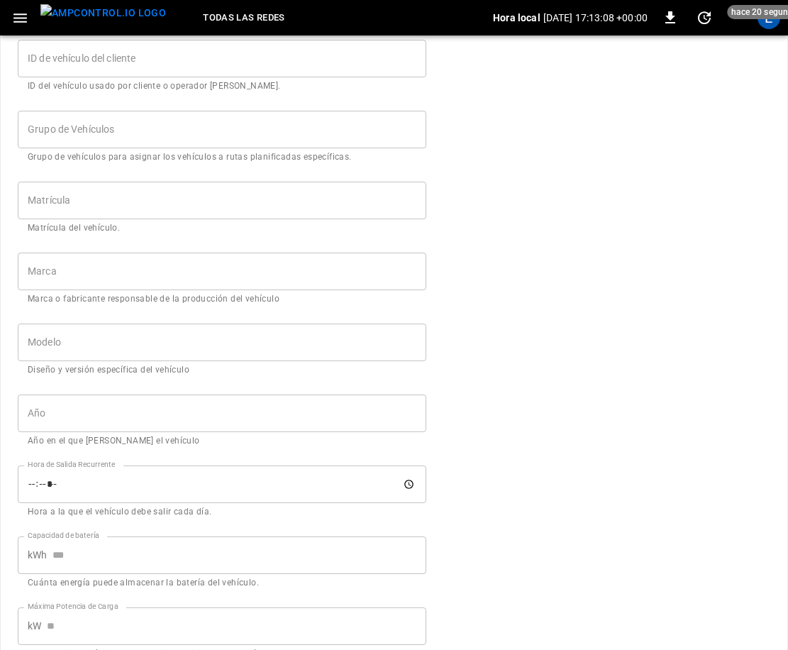
click at [86, 416] on input "Año" at bounding box center [222, 414] width 409 height 38
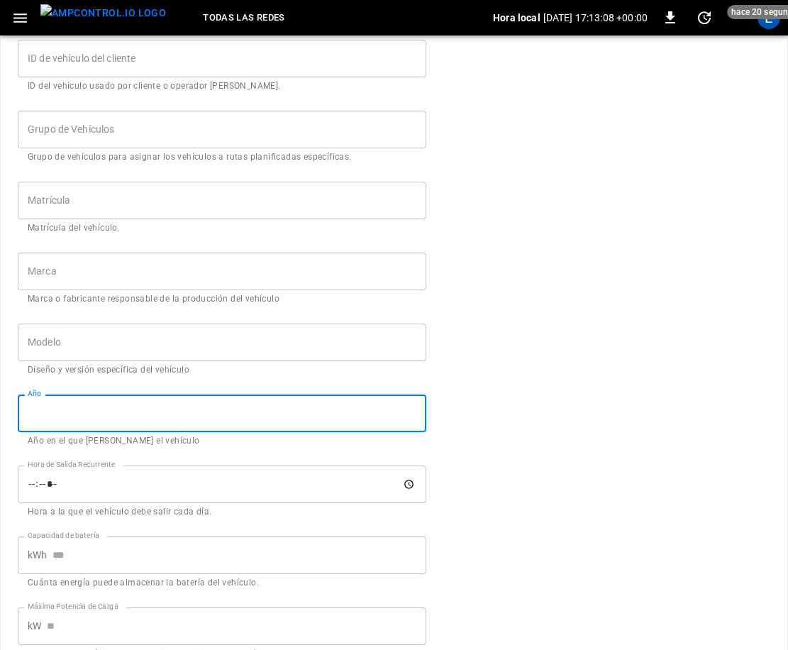
scroll to position [191, 0]
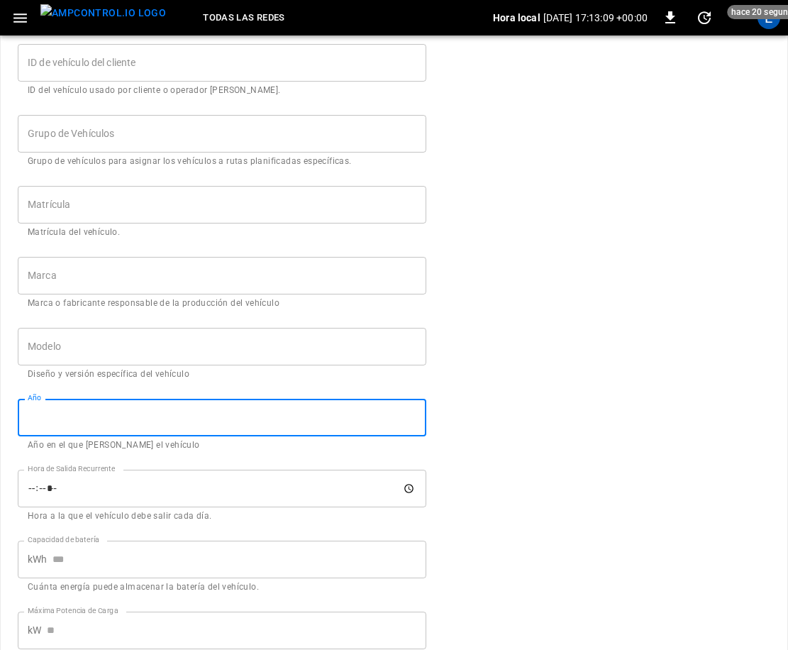
click at [86, 416] on input "Año" at bounding box center [222, 418] width 409 height 38
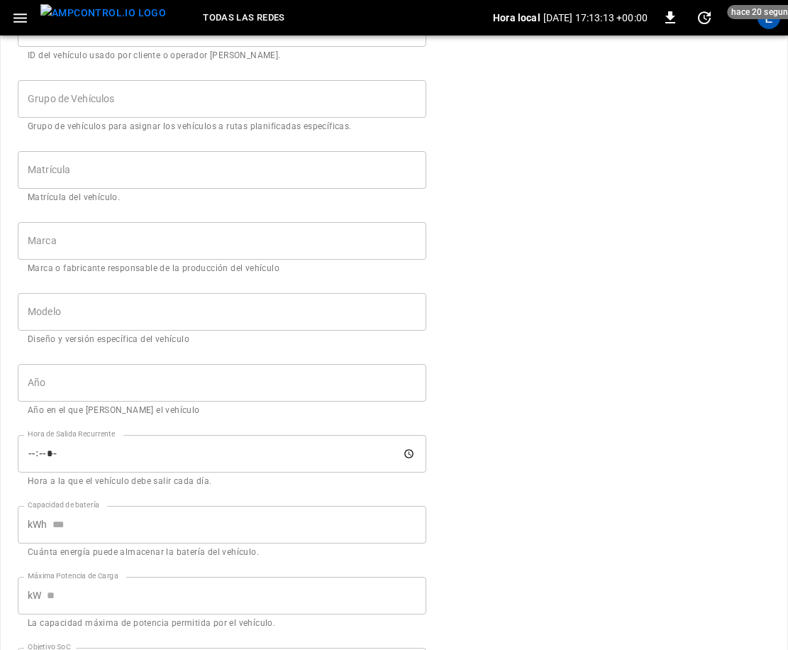
scroll to position [341, 0]
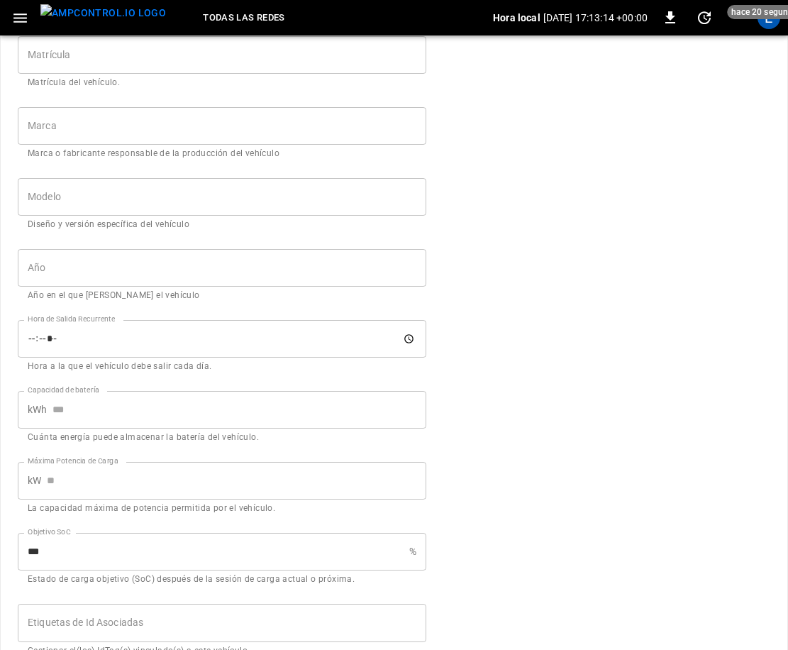
click at [88, 413] on input "Capacidad de batería" at bounding box center [240, 410] width 374 height 38
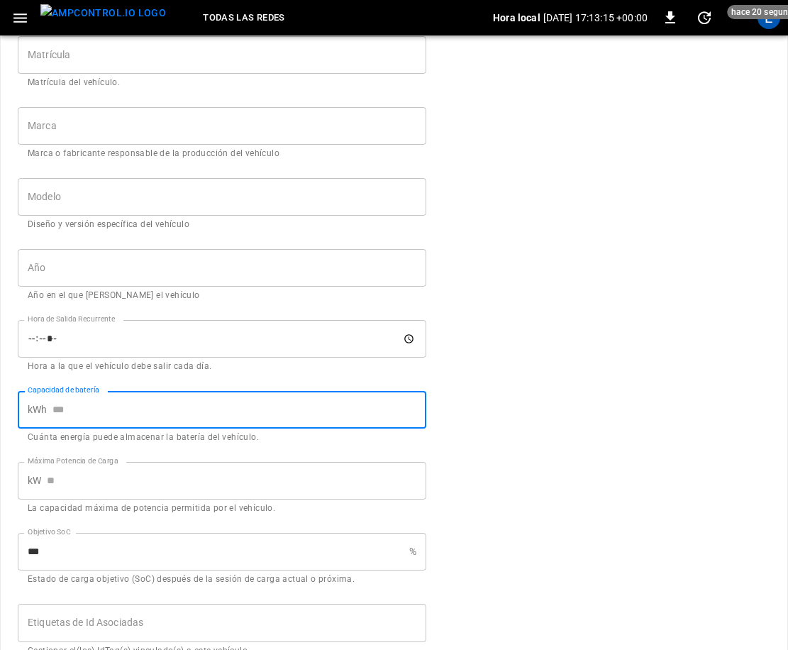
click at [93, 411] on input "Capacidad de batería" at bounding box center [240, 410] width 374 height 38
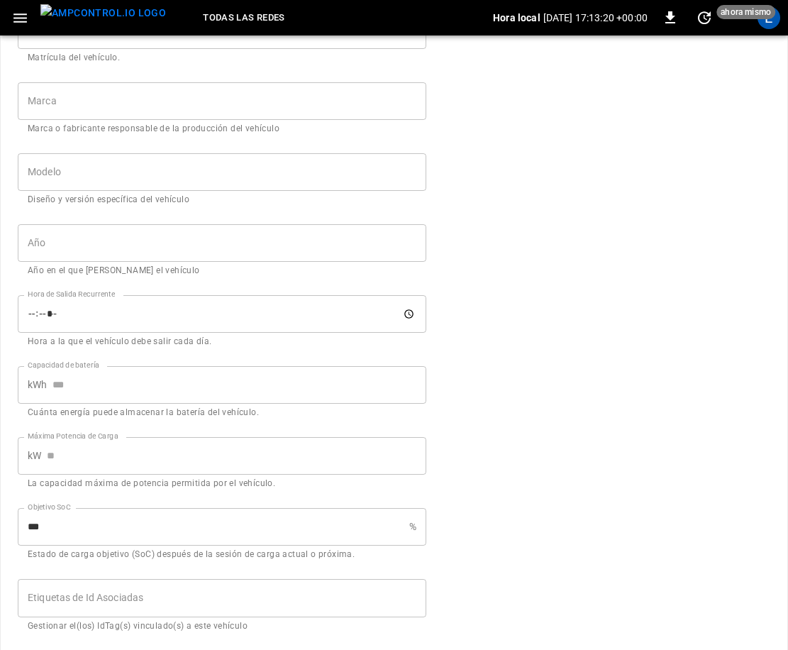
scroll to position [363, 0]
click at [100, 448] on input "Máxima Potencia de Carga" at bounding box center [237, 458] width 380 height 38
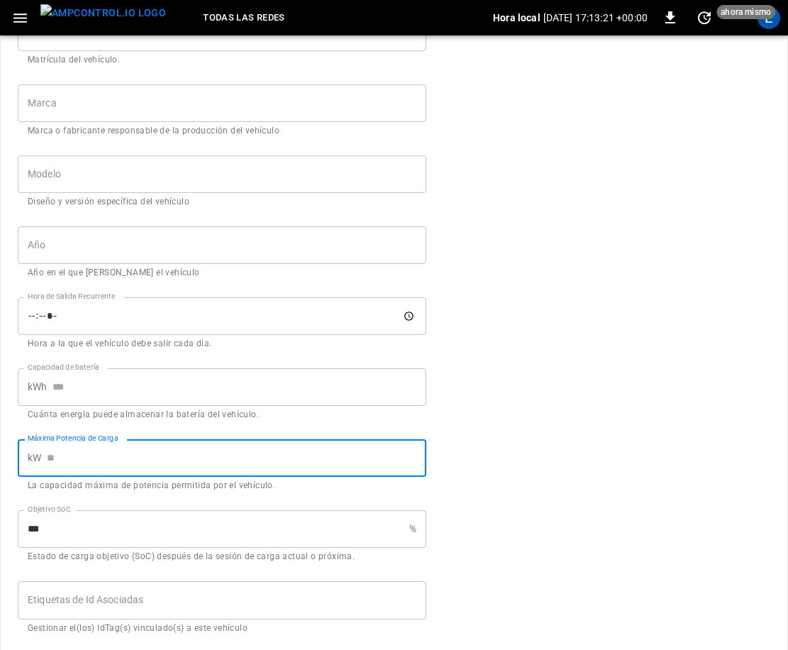
scroll to position [361, 0]
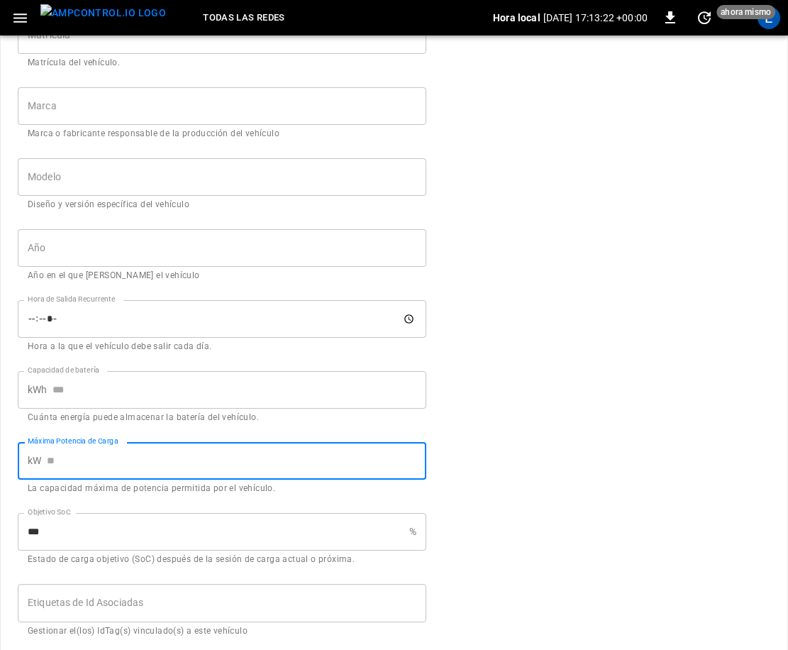
click at [99, 453] on input "Máxima Potencia de Carga" at bounding box center [237, 461] width 380 height 38
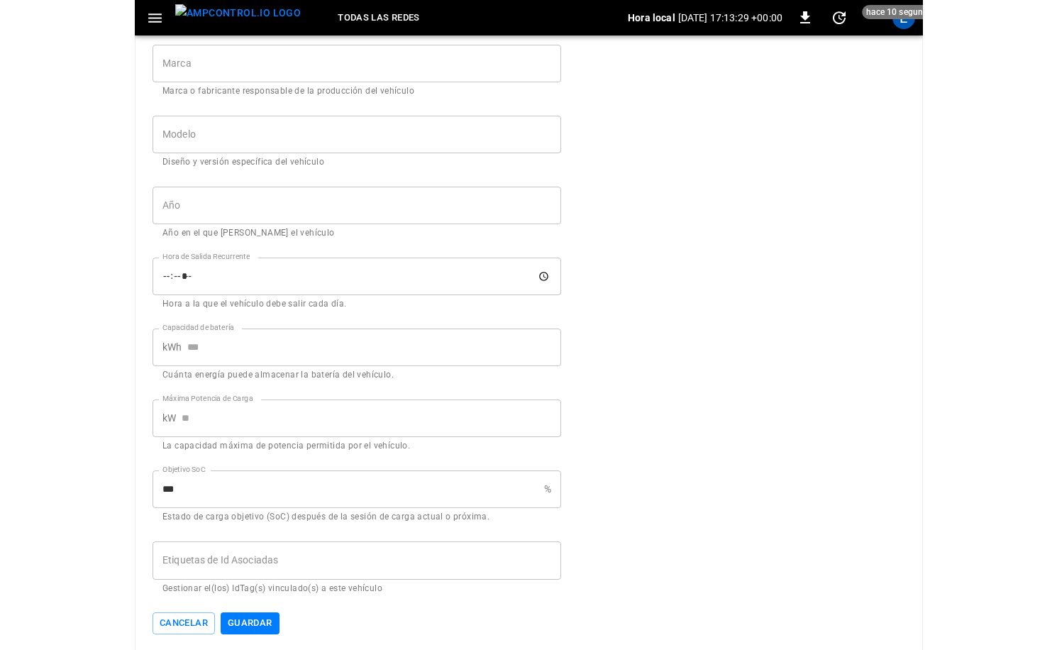
scroll to position [402, 0]
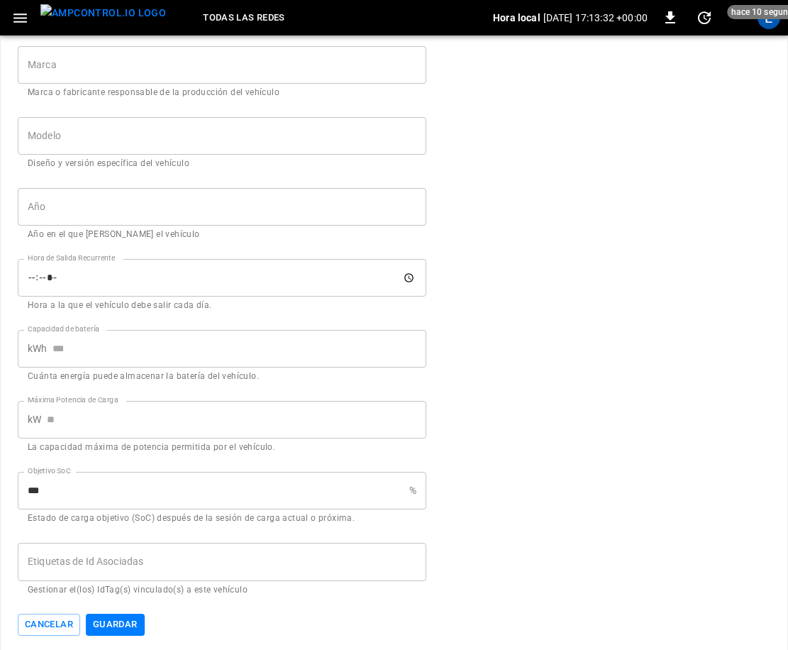
click at [130, 484] on input "***" at bounding box center [211, 491] width 386 height 38
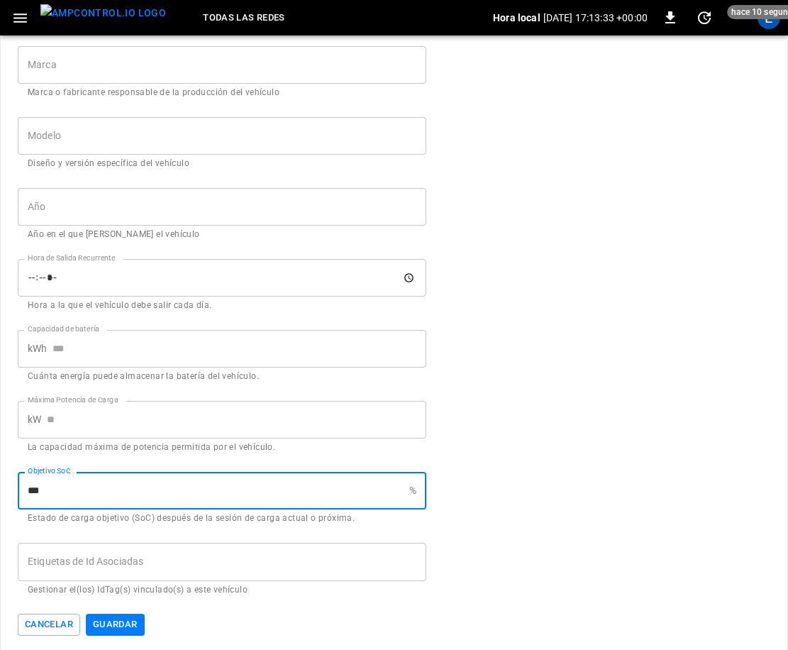
click at [131, 483] on input "***" at bounding box center [211, 491] width 386 height 38
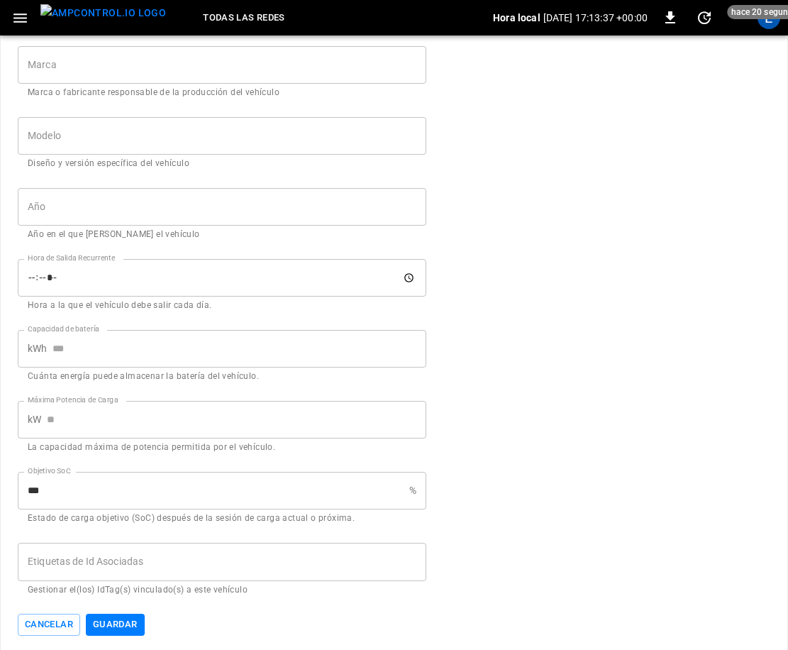
click at [155, 561] on input "Etiquetas de Id Asociadas" at bounding box center [222, 561] width 396 height 25
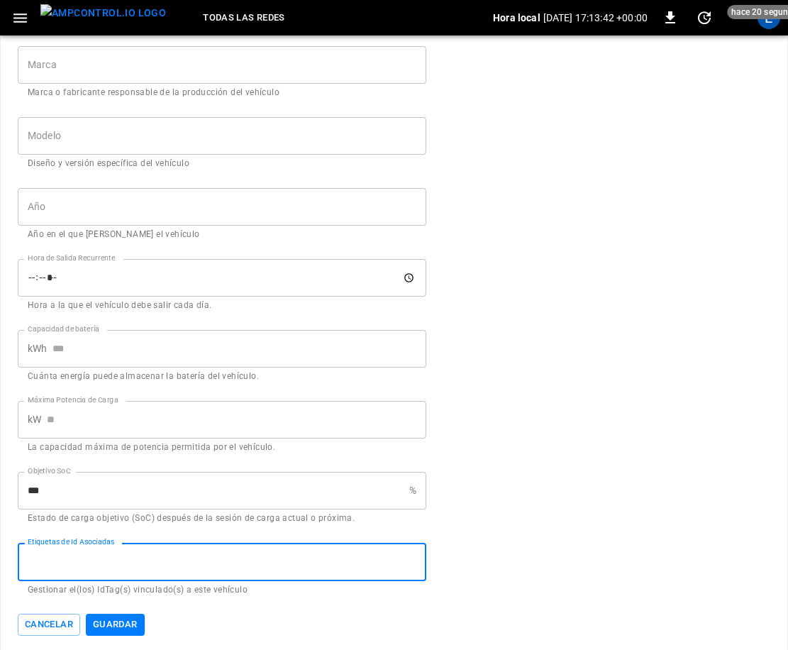
click at [321, 566] on input "Etiquetas de Id Asociadas" at bounding box center [222, 561] width 396 height 25
click at [244, 558] on input "Etiquetas de Id Asociadas" at bounding box center [222, 561] width 396 height 25
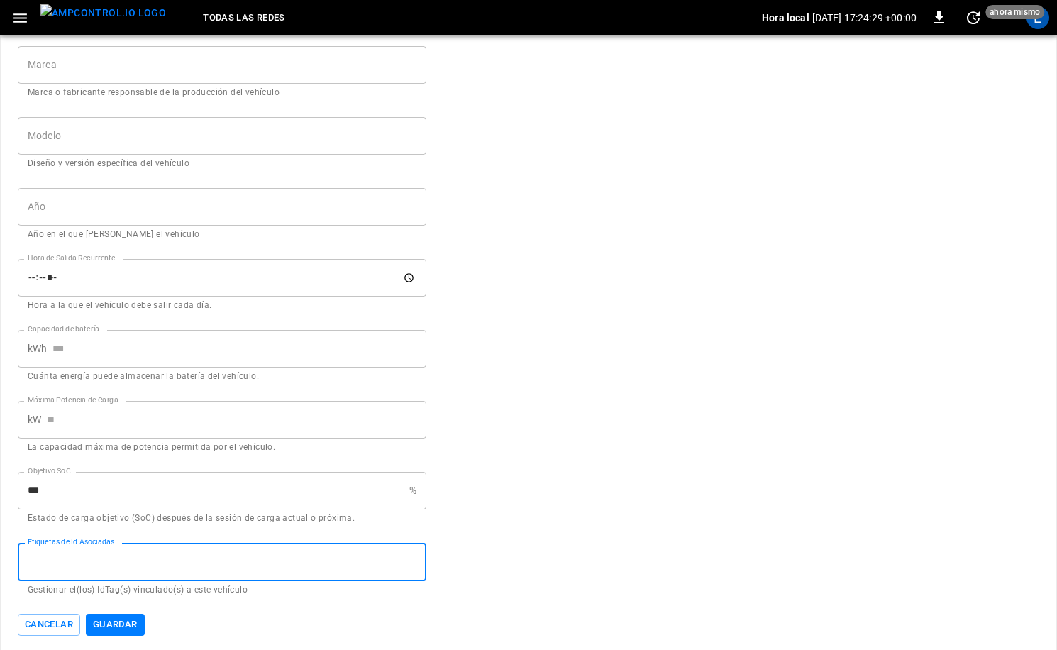
scroll to position [405, 0]
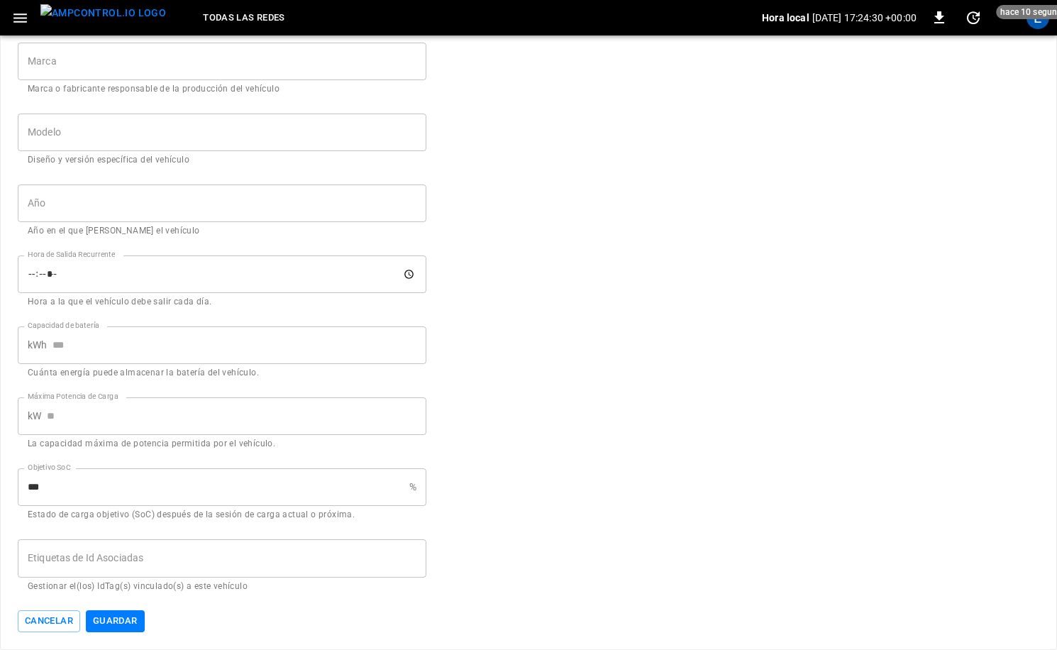
click at [187, 610] on div "Cancelar Guardar" at bounding box center [222, 621] width 409 height 22
click at [111, 11] on img "menu" at bounding box center [103, 13] width 126 height 18
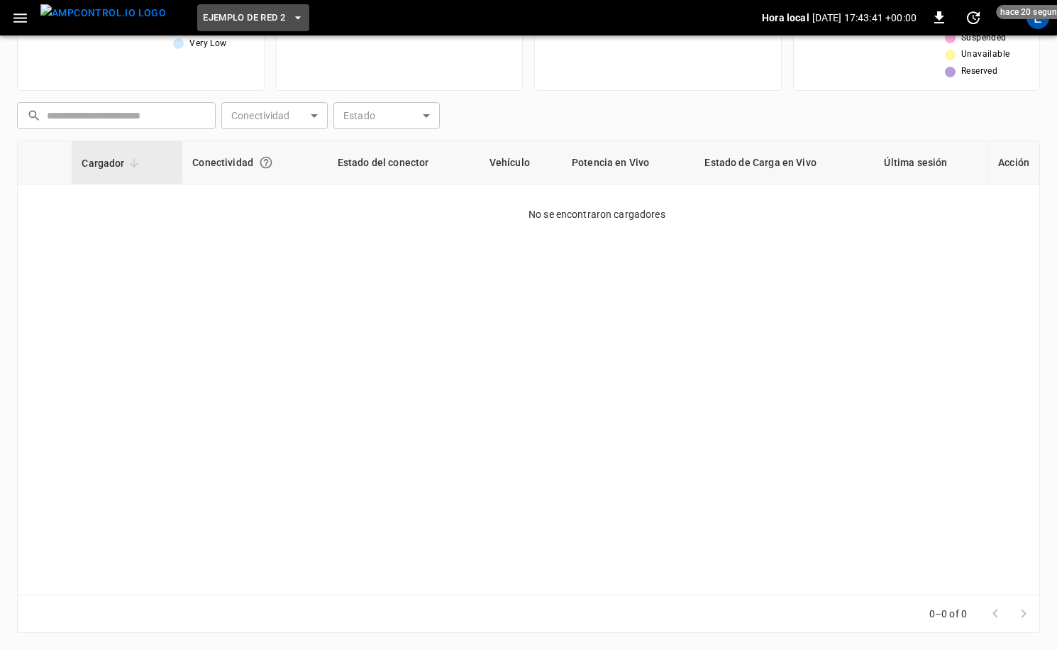
click at [250, 21] on span "Ejemplo de Red 2" at bounding box center [244, 18] width 82 height 16
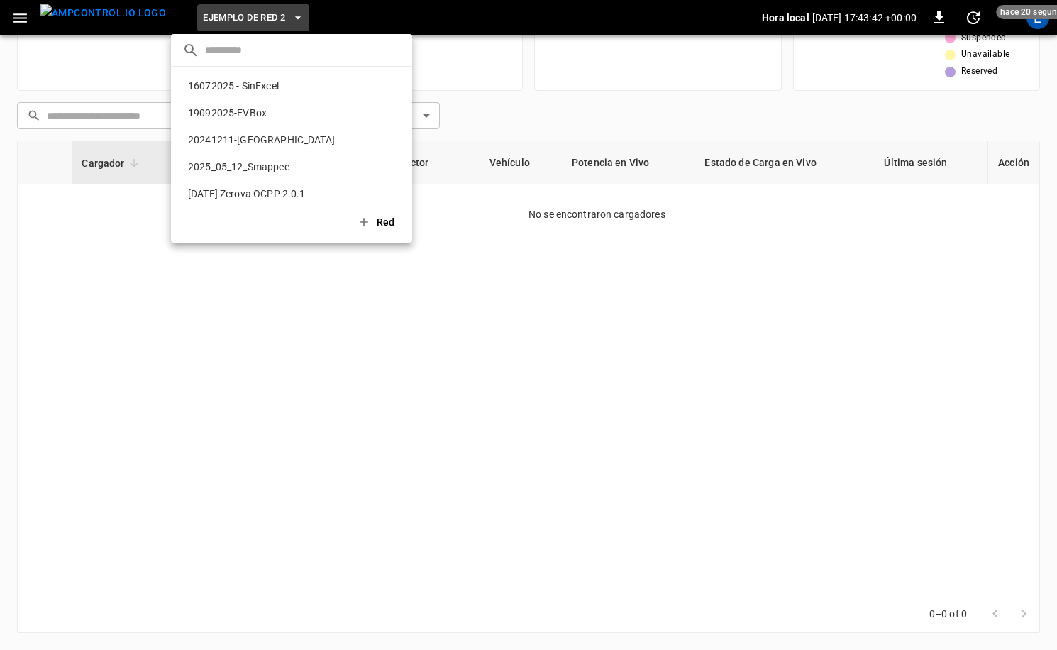
scroll to position [886, 0]
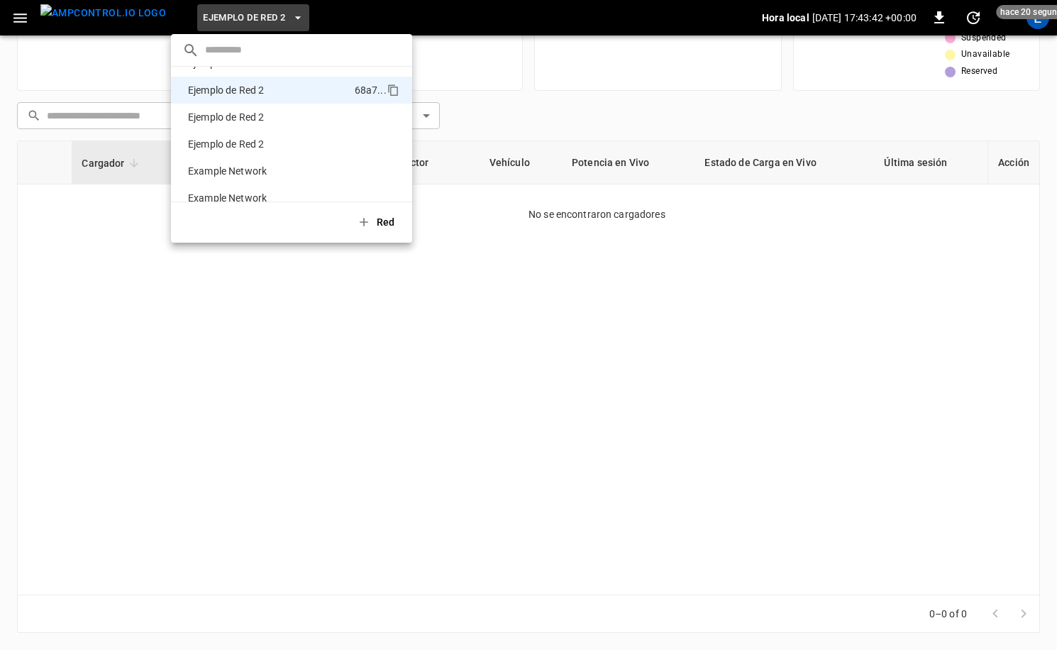
click at [239, 50] on input "text" at bounding box center [303, 50] width 196 height 21
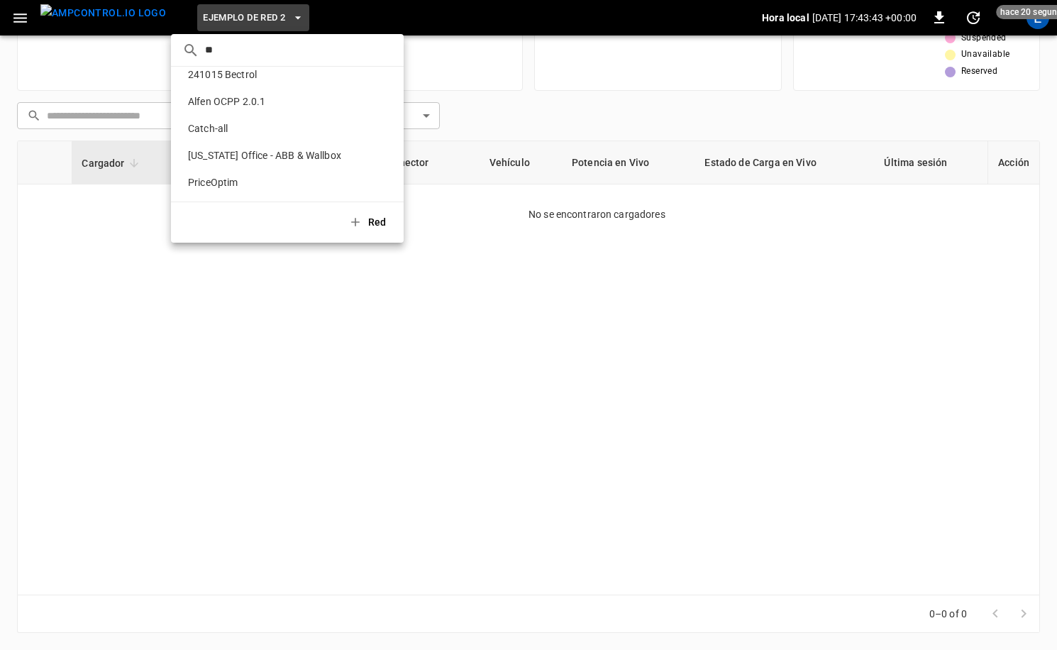
scroll to position [0, 0]
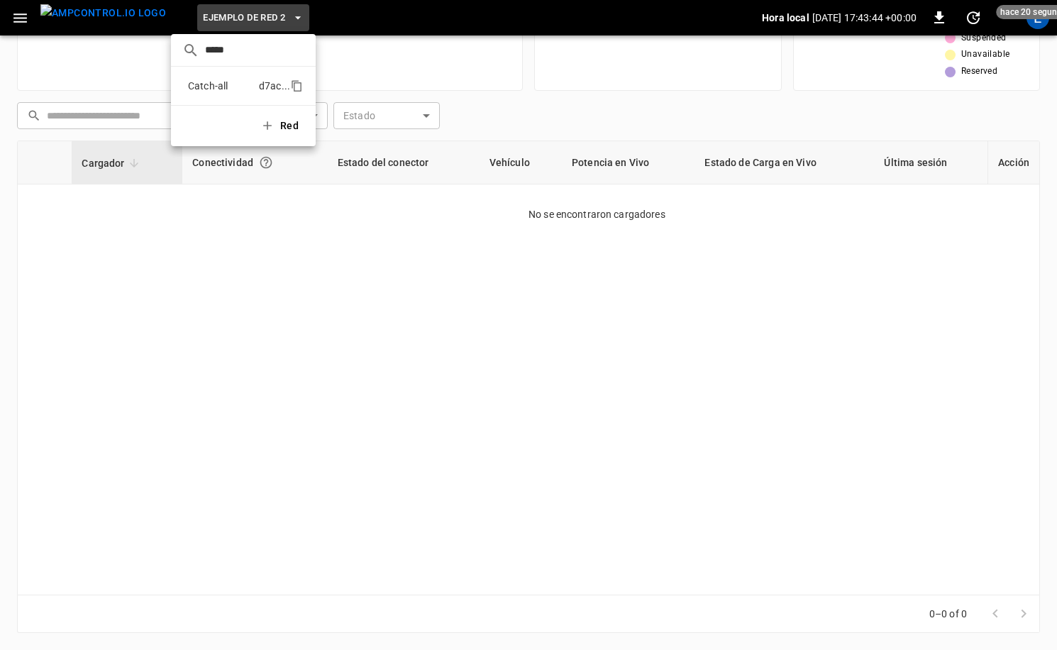
type input "*****"
click at [231, 82] on p "Catch-all" at bounding box center [220, 86] width 77 height 14
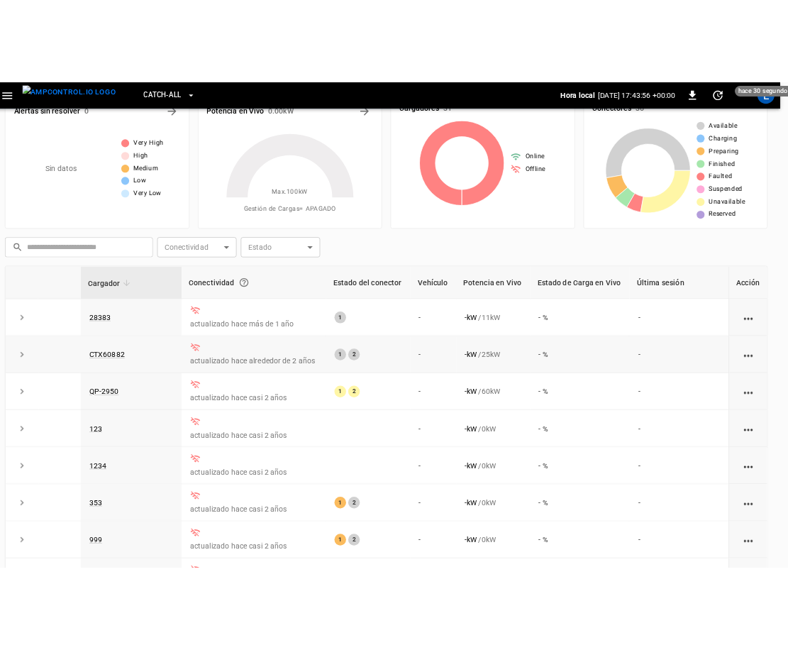
scroll to position [0, 11]
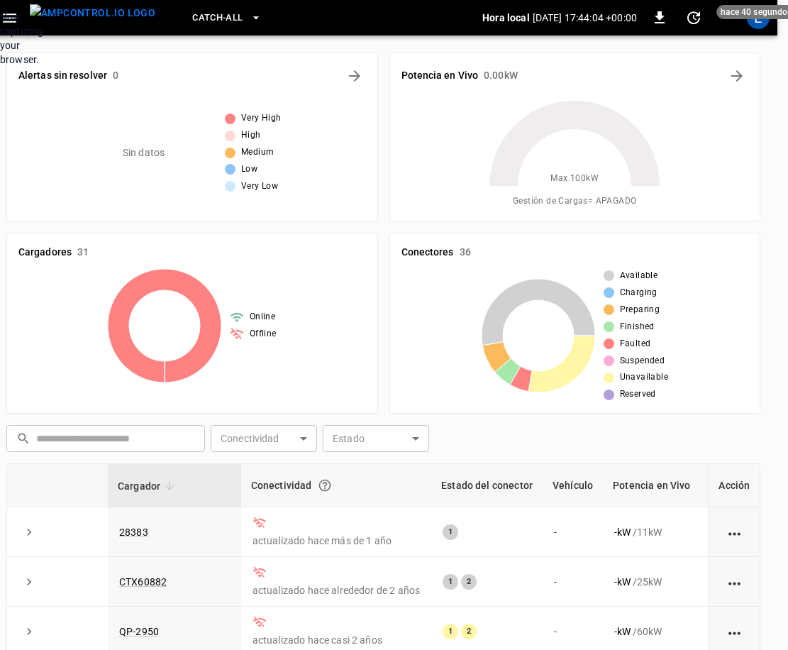
click at [0, 67] on div "Now capturing your browser." at bounding box center [0, 38] width 0 height 57
click at [19, 17] on button "button" at bounding box center [9, 18] width 29 height 26
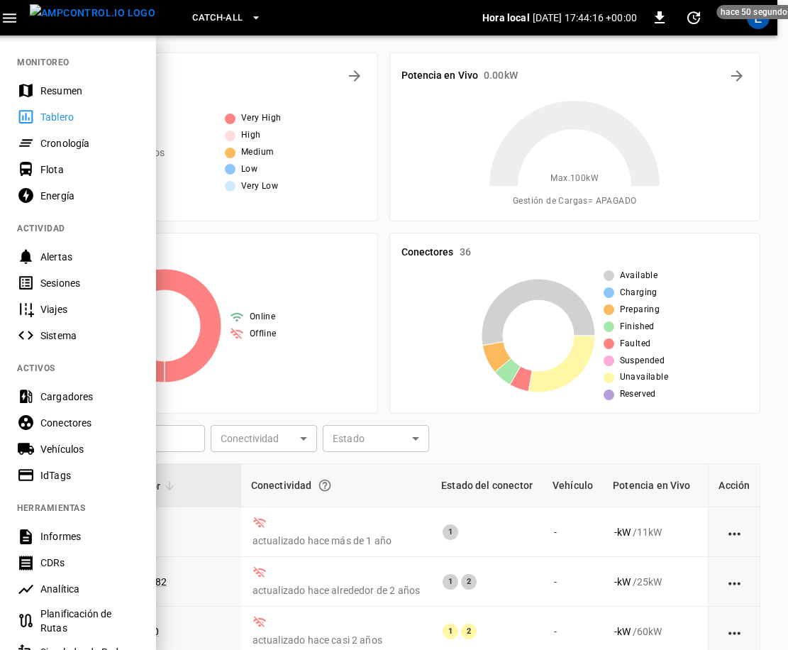
scroll to position [0, 0]
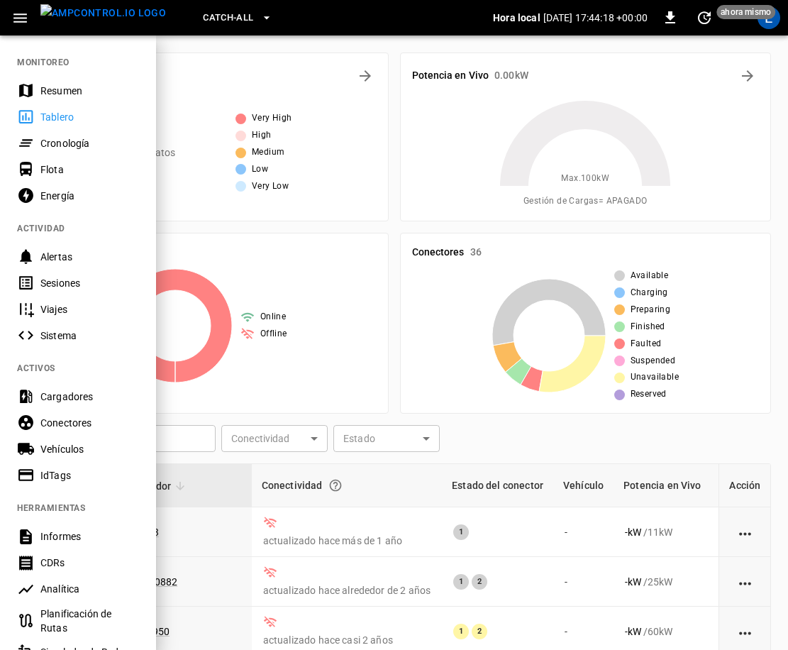
click at [91, 87] on div "Resumen" at bounding box center [89, 91] width 99 height 14
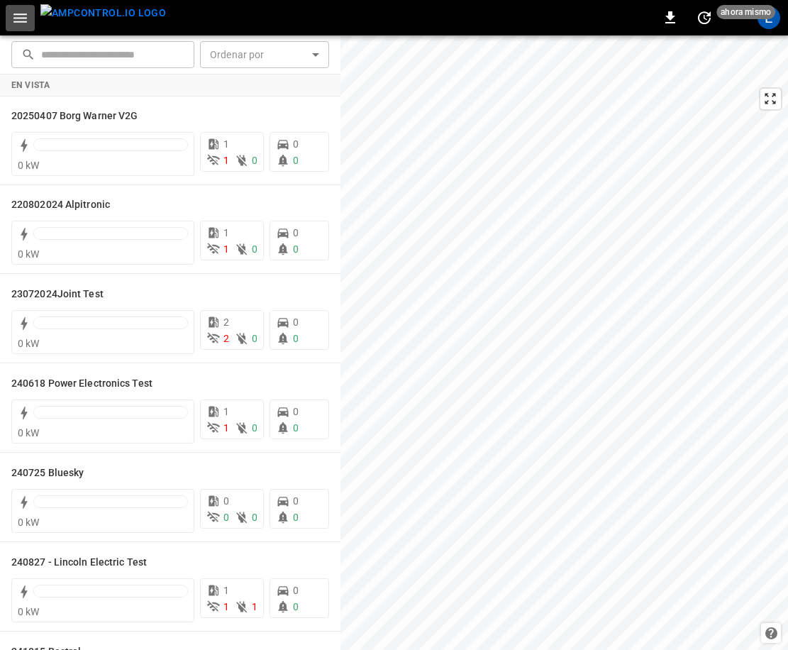
click at [22, 22] on icon "button" at bounding box center [20, 18] width 18 height 18
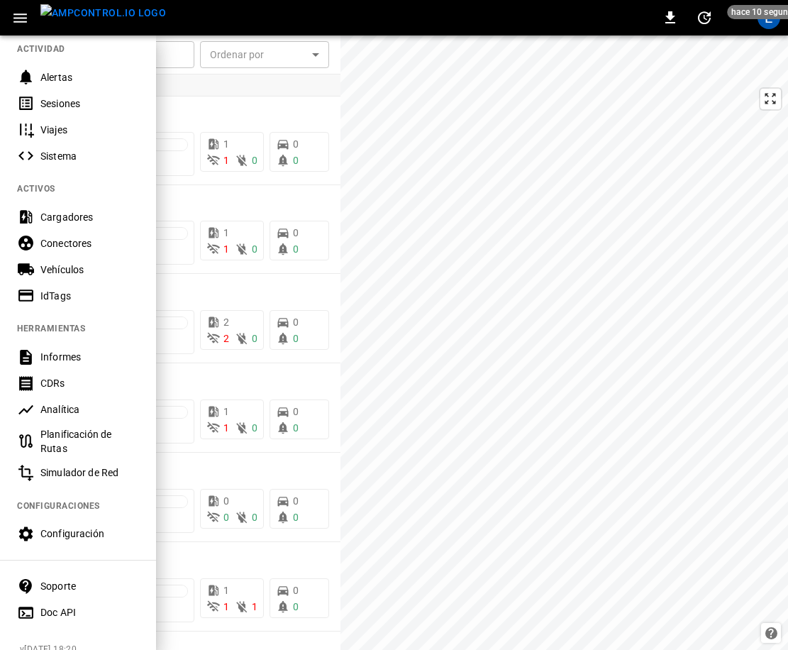
scroll to position [198, 0]
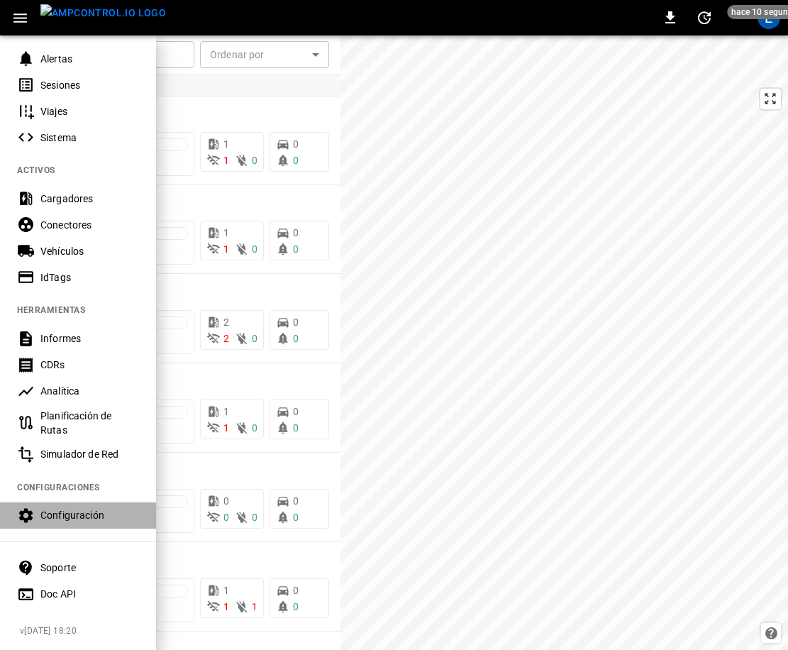
click at [67, 512] on div "Configuración" at bounding box center [89, 515] width 99 height 14
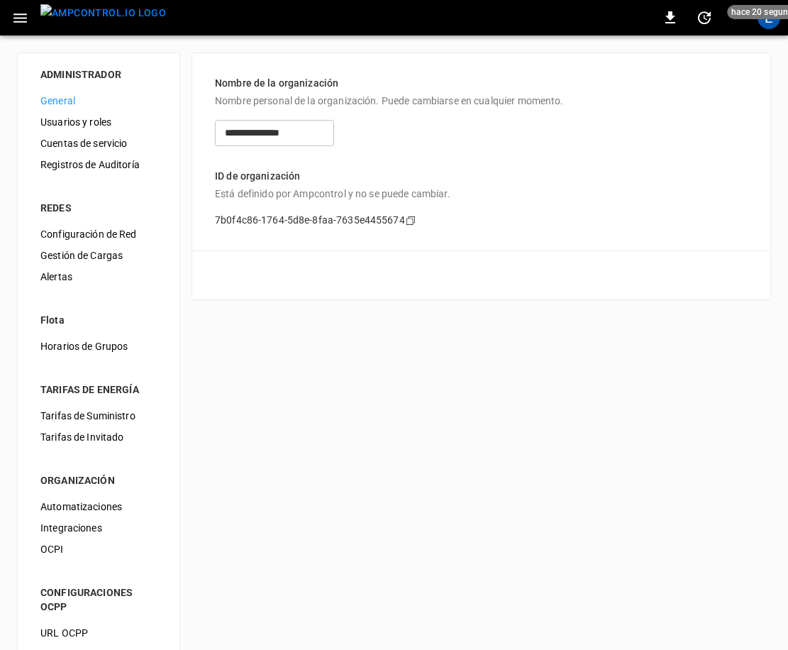
click at [99, 233] on span "Configuración de Red" at bounding box center [98, 234] width 116 height 15
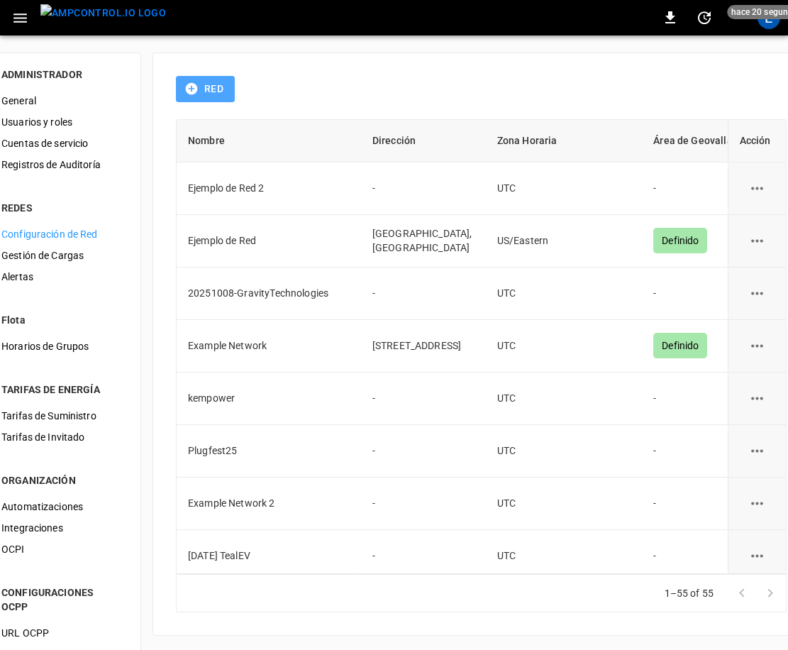
click at [235, 84] on button "Red" at bounding box center [205, 89] width 59 height 26
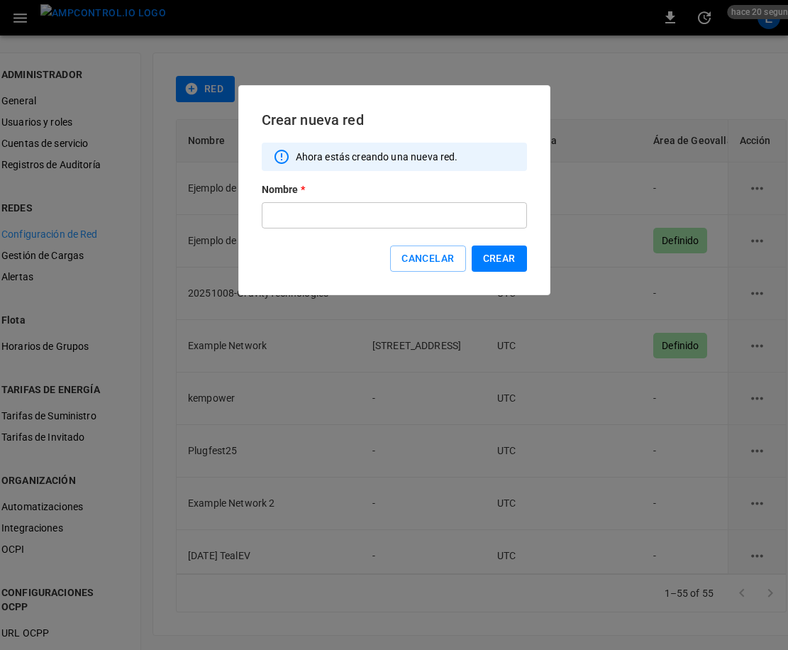
click at [338, 212] on input "text" at bounding box center [394, 215] width 265 height 26
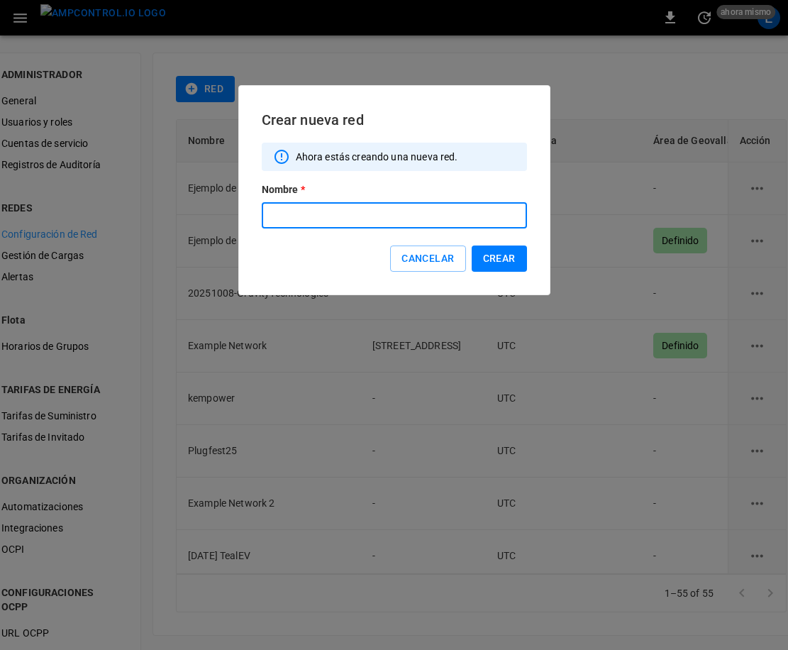
click at [323, 213] on input "text" at bounding box center [394, 215] width 265 height 26
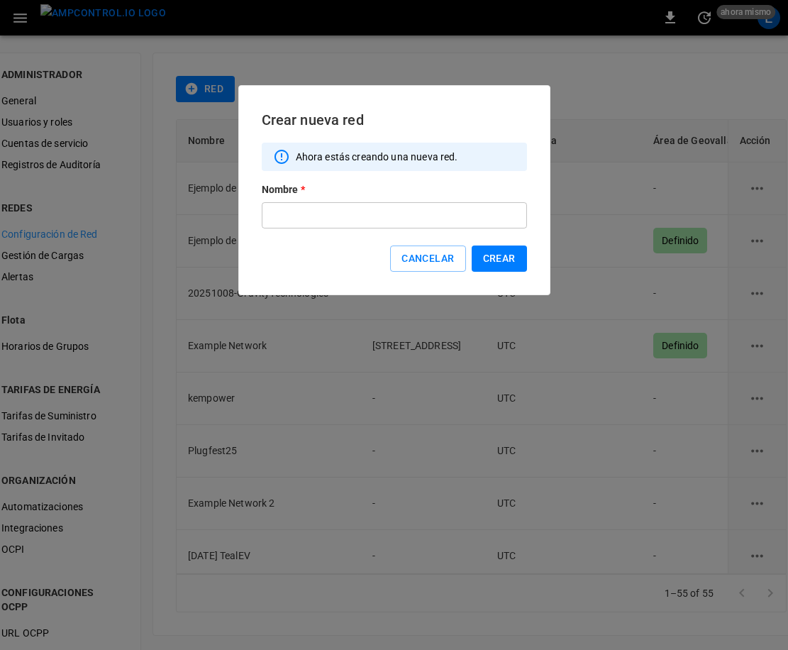
click at [304, 223] on input "text" at bounding box center [394, 215] width 265 height 26
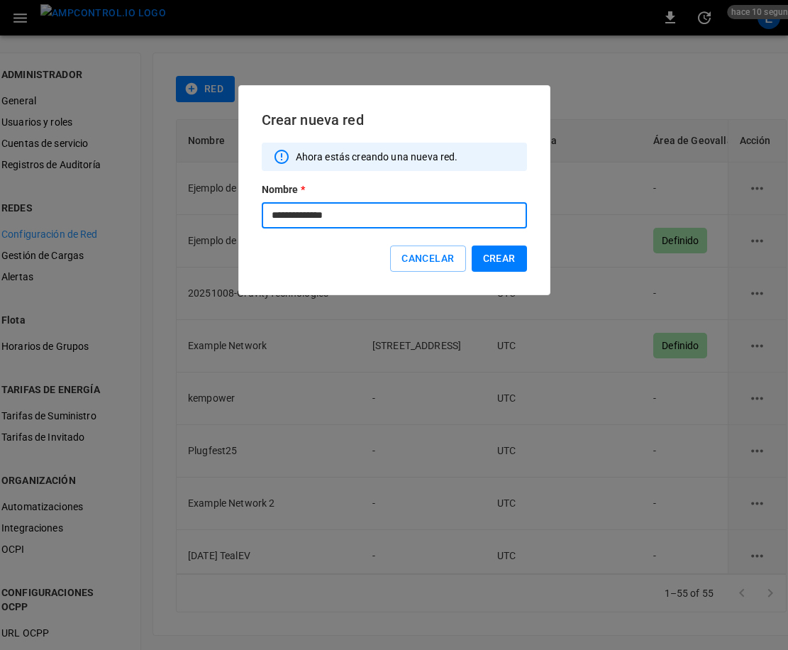
type input "**********"
click at [469, 234] on div "**********" at bounding box center [394, 190] width 312 height 210
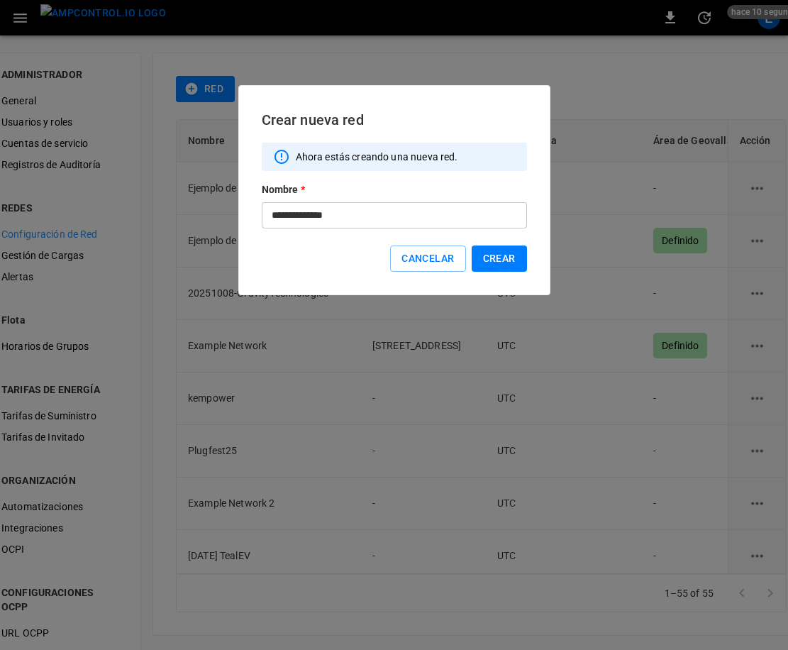
click at [492, 260] on button "Crear" at bounding box center [499, 259] width 55 height 26
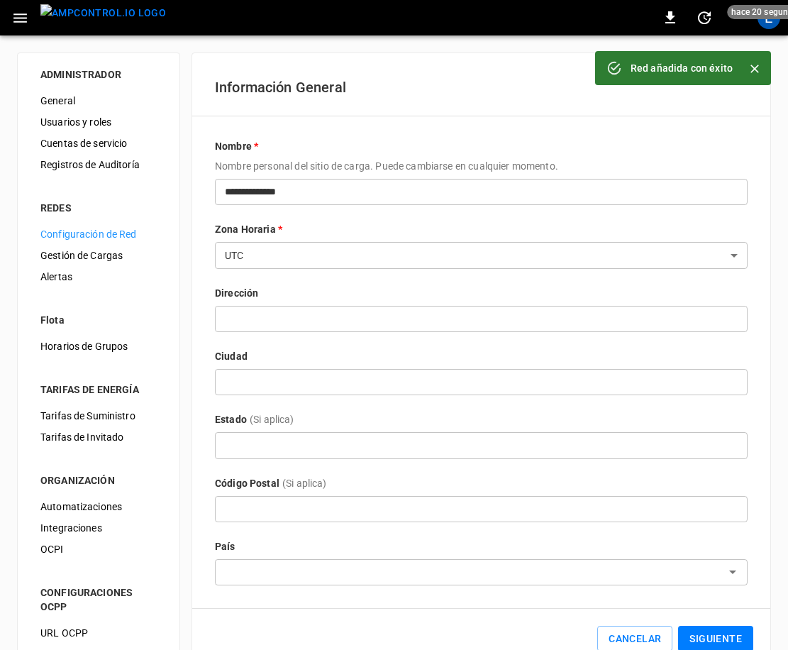
click at [403, 253] on body "**********" at bounding box center [394, 347] width 788 height 694
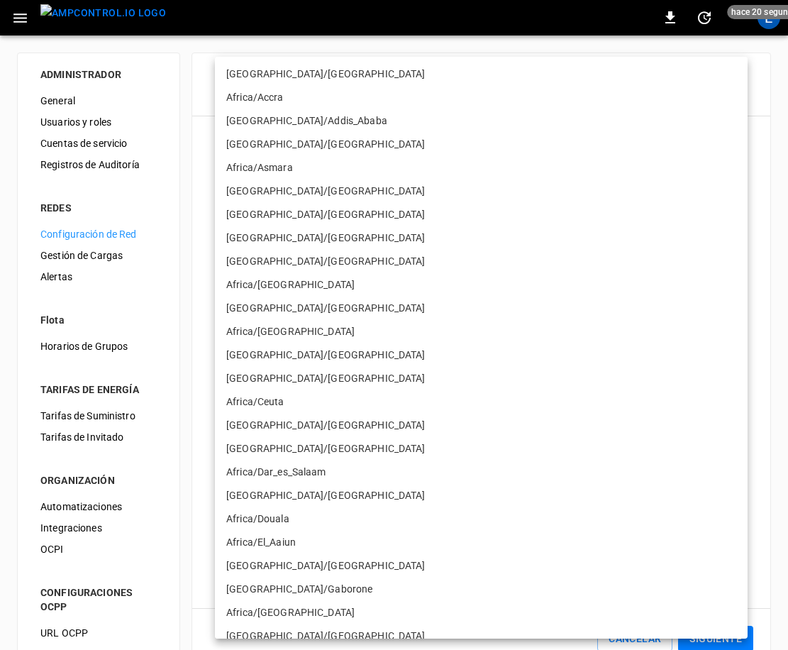
scroll to position [9570, 0]
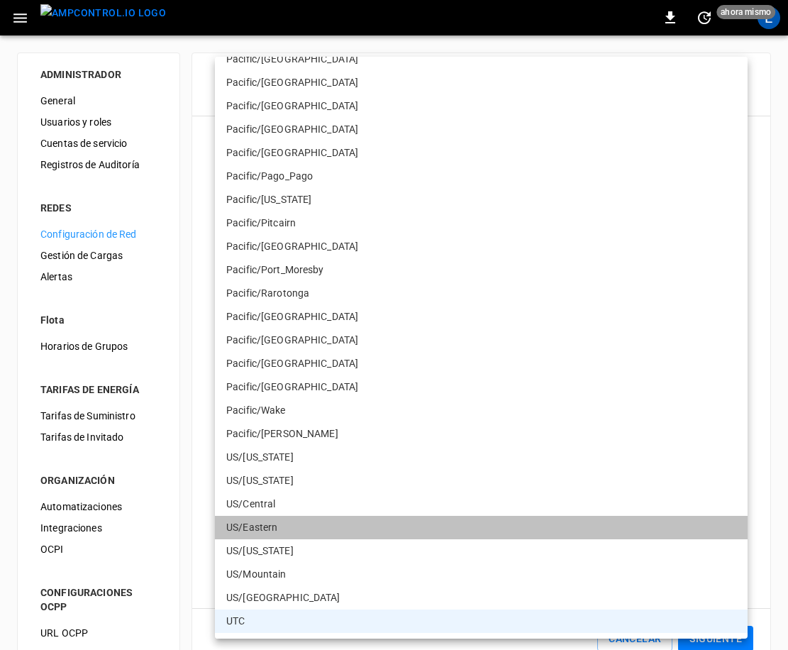
click at [312, 519] on li "US/Eastern" at bounding box center [481, 527] width 533 height 23
type input "**********"
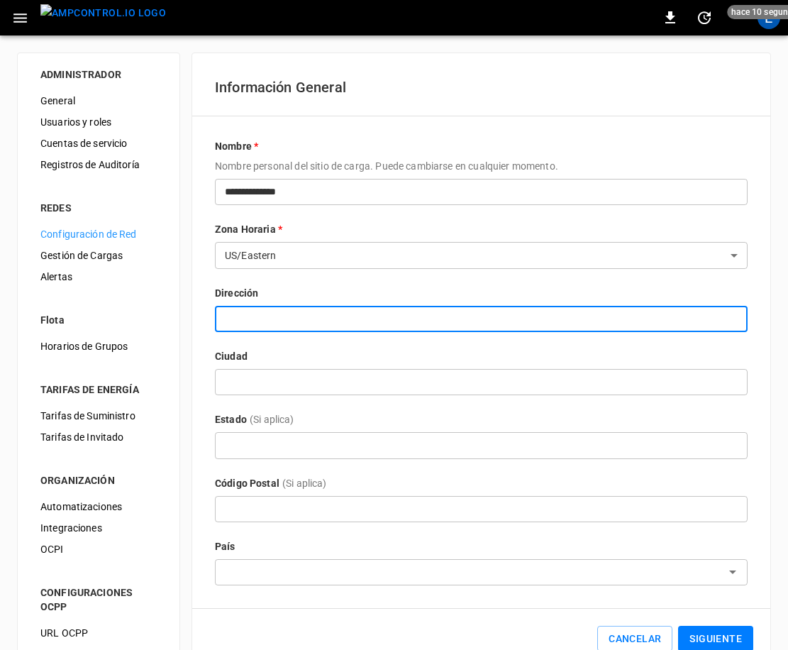
click at [297, 325] on input "text" at bounding box center [481, 319] width 533 height 26
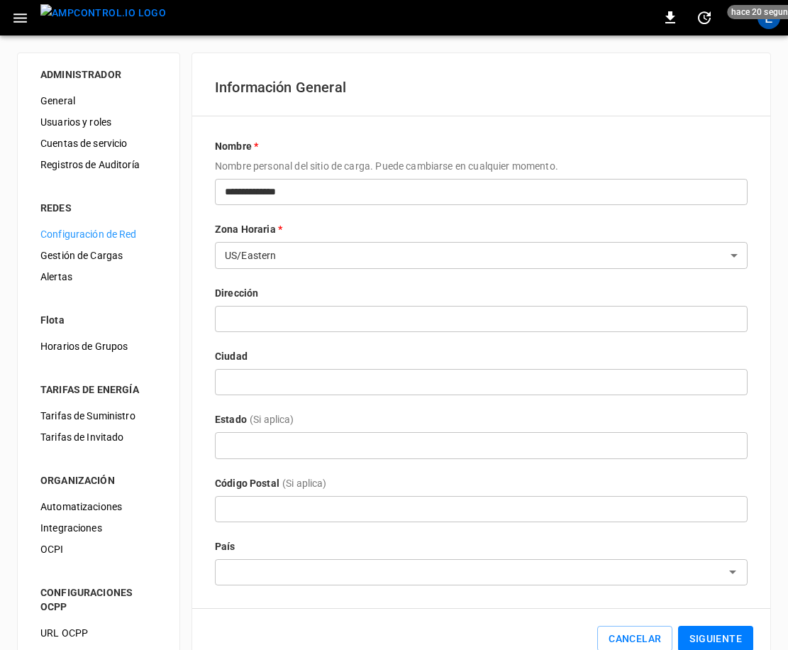
click at [363, 306] on input "text" at bounding box center [481, 319] width 533 height 26
click at [348, 323] on input "text" at bounding box center [481, 319] width 533 height 26
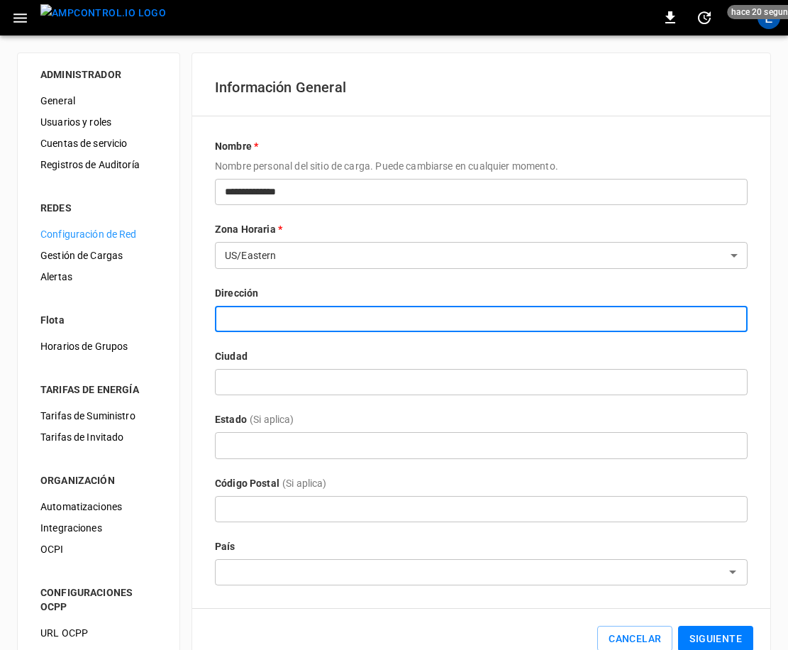
click at [333, 319] on input "text" at bounding box center [481, 319] width 533 height 26
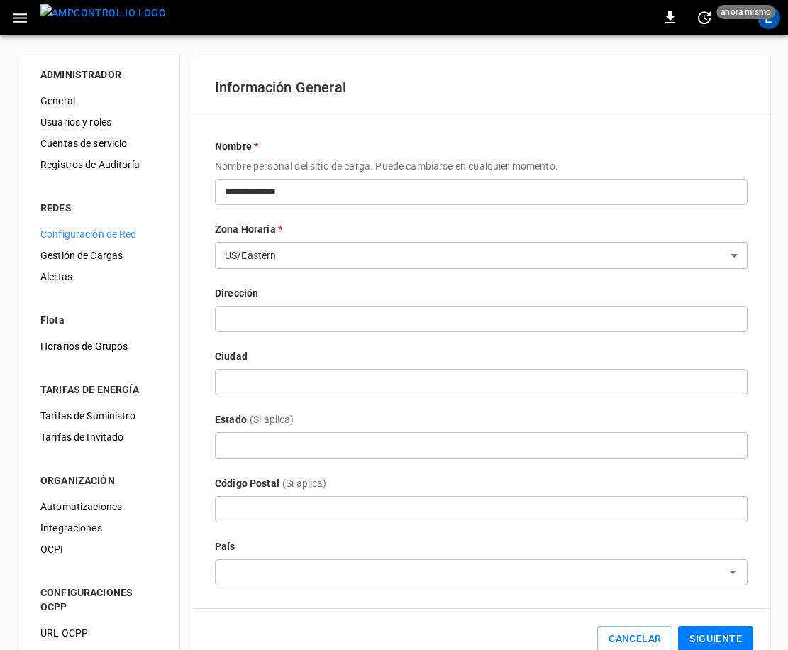
click at [277, 324] on input "text" at bounding box center [481, 319] width 533 height 26
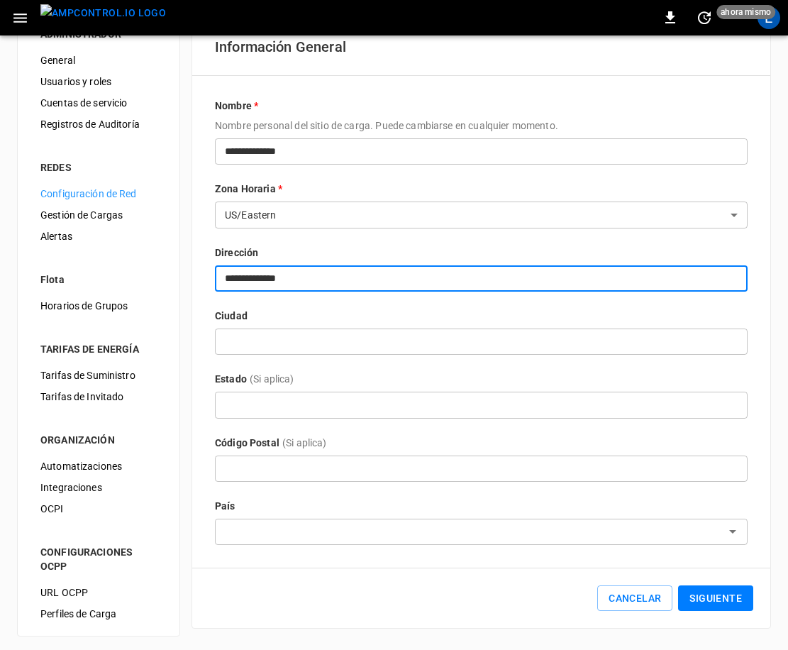
scroll to position [44, 0]
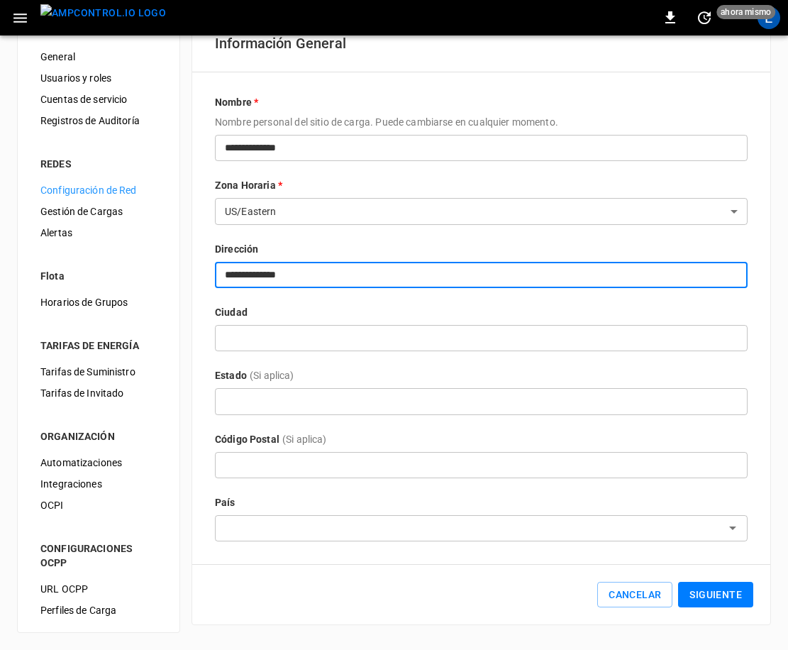
type input "**********"
click at [329, 524] on input "text" at bounding box center [469, 528] width 501 height 18
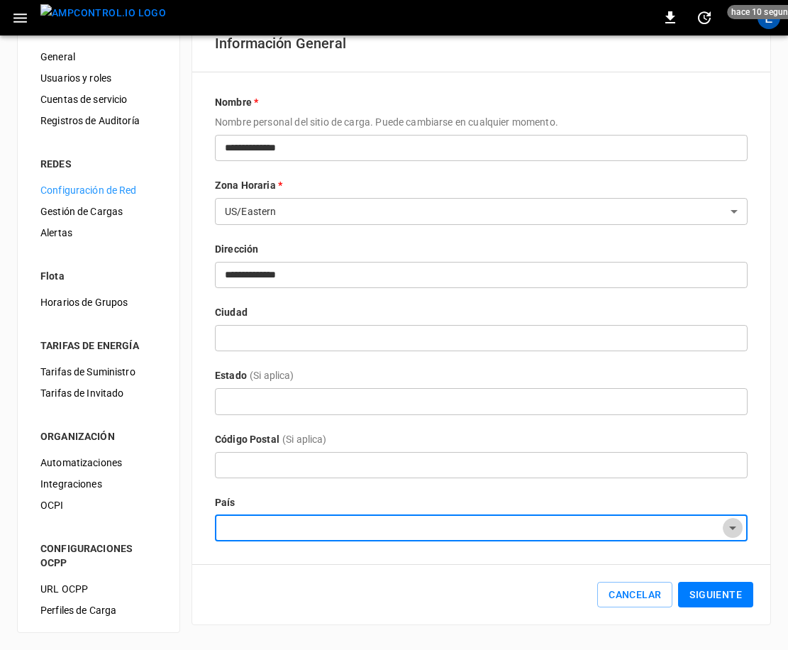
click at [727, 534] on icon "Open" at bounding box center [733, 527] width 17 height 17
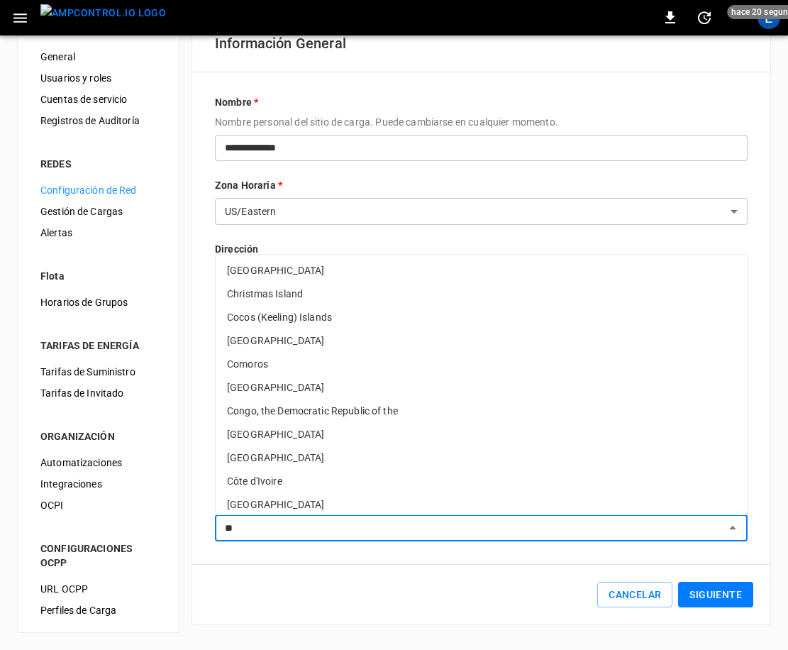
scroll to position [0, 0]
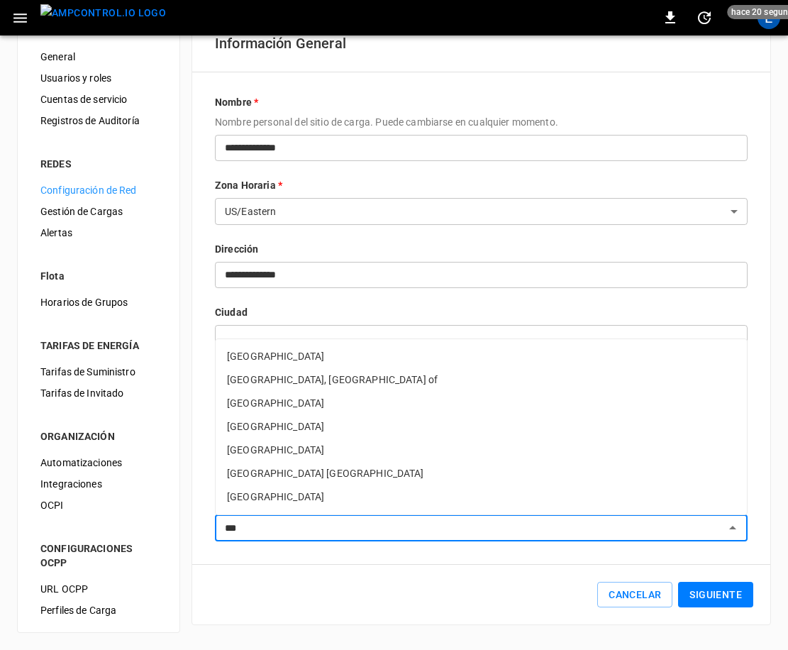
click at [370, 485] on li "United States of America" at bounding box center [482, 496] width 532 height 23
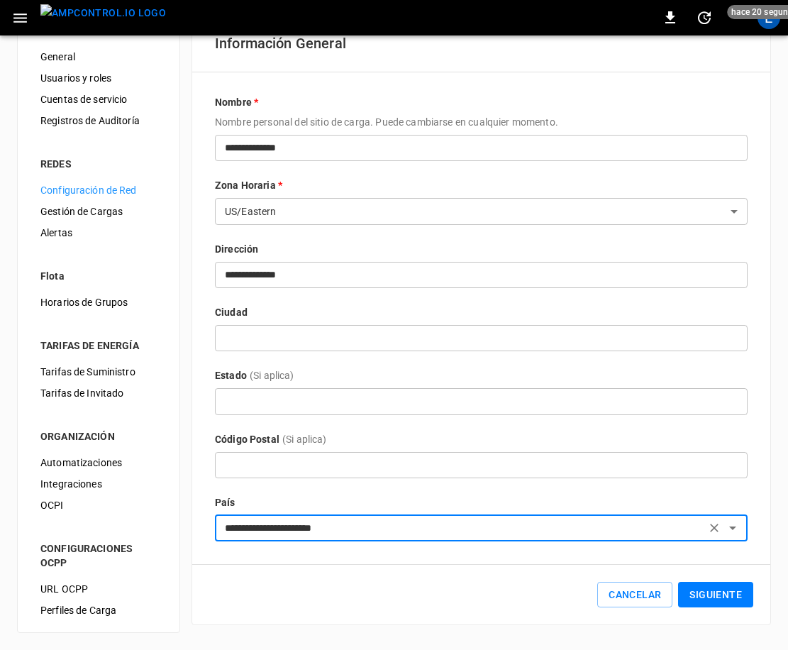
type input "**********"
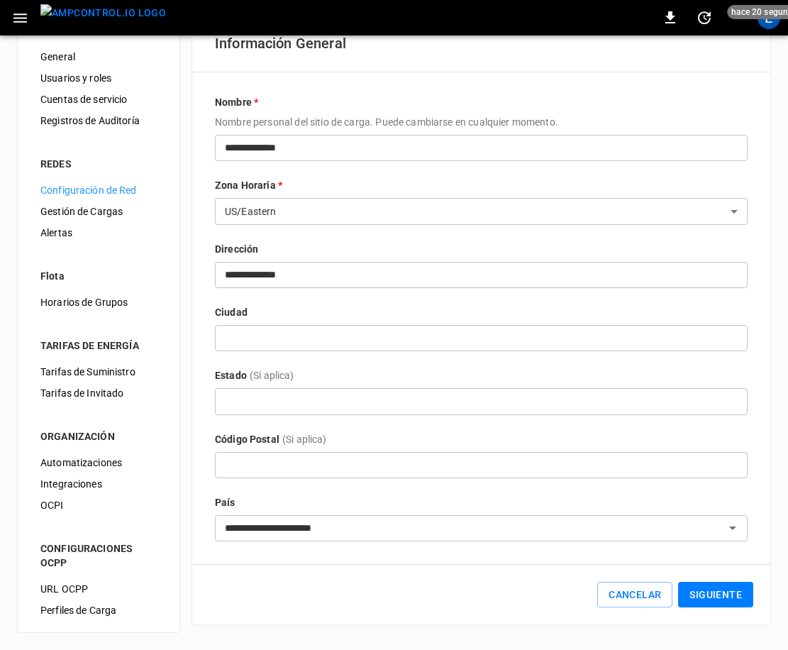
click at [340, 399] on input "text" at bounding box center [481, 401] width 533 height 26
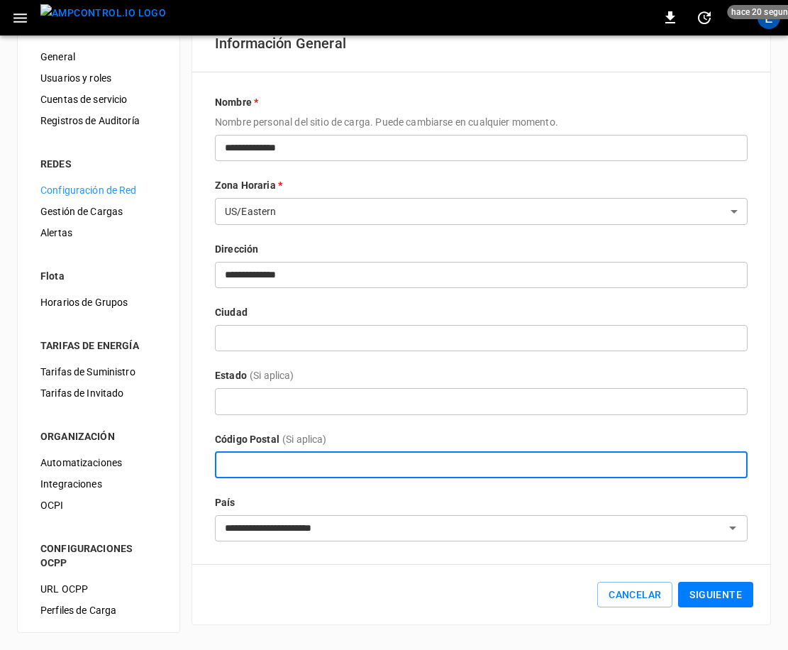
click at [334, 470] on input "text" at bounding box center [481, 465] width 533 height 26
click at [710, 559] on div "**********" at bounding box center [481, 286] width 578 height 555
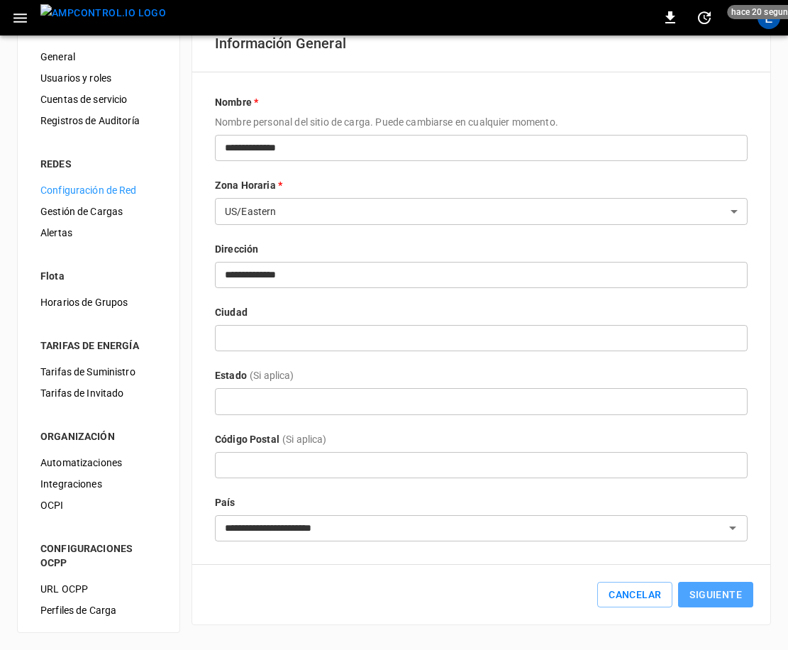
click at [734, 598] on button "Siguiente" at bounding box center [715, 595] width 75 height 26
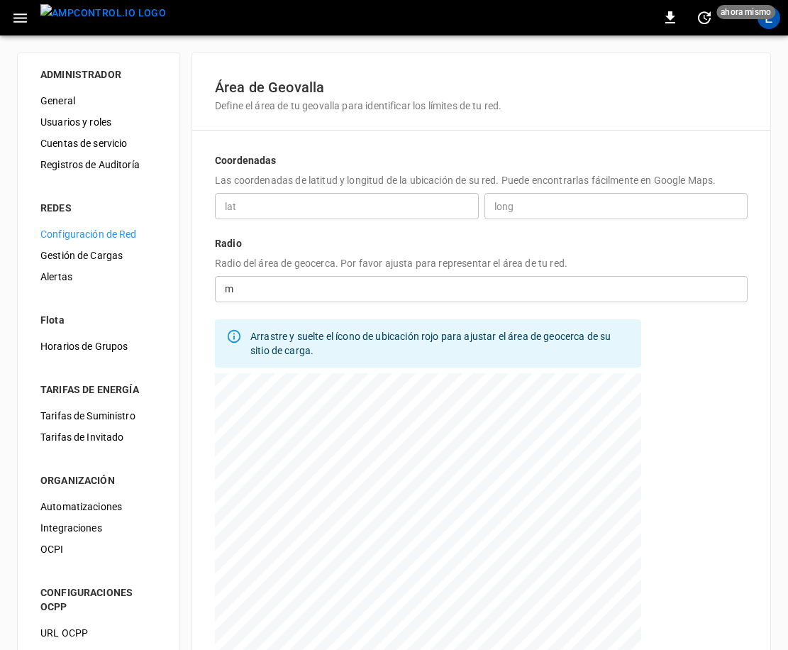
click at [330, 282] on input "number" at bounding box center [493, 289] width 509 height 26
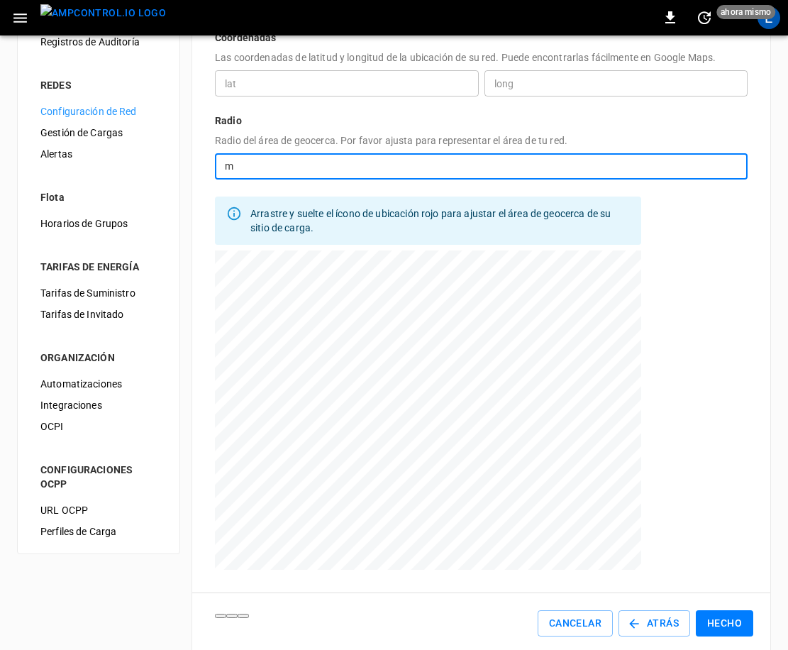
scroll to position [144, 0]
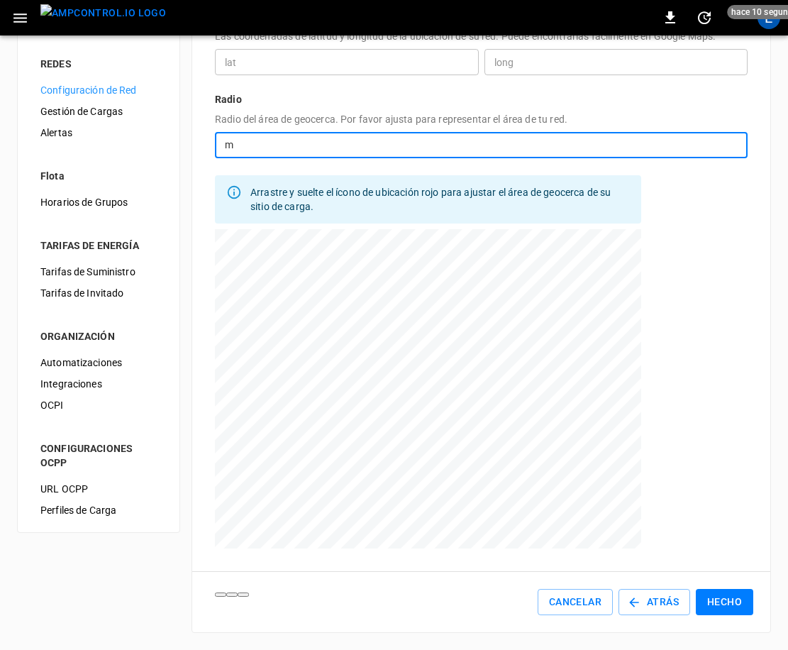
click at [428, 392] on div at bounding box center [428, 406] width 427 height 355
type input "**********"
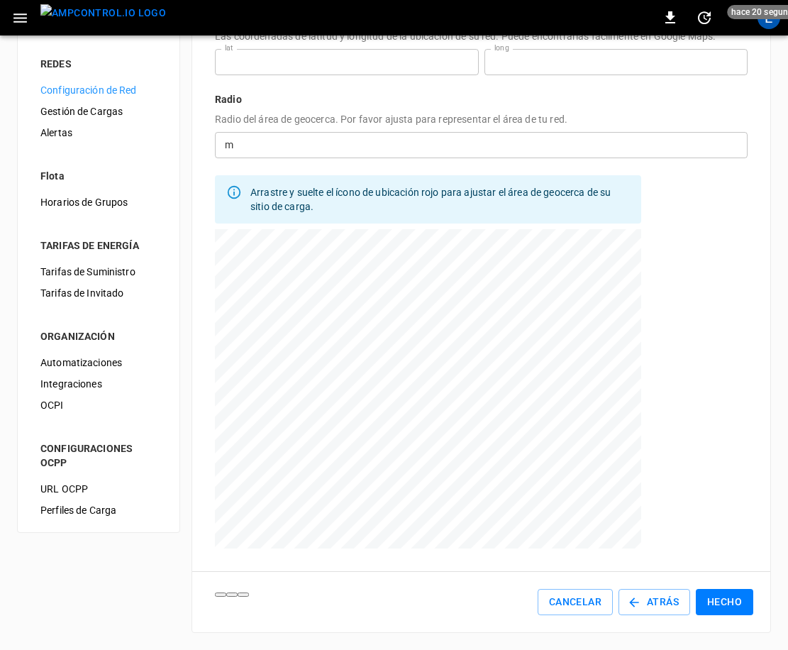
click at [727, 601] on button "Hecho" at bounding box center [724, 602] width 57 height 26
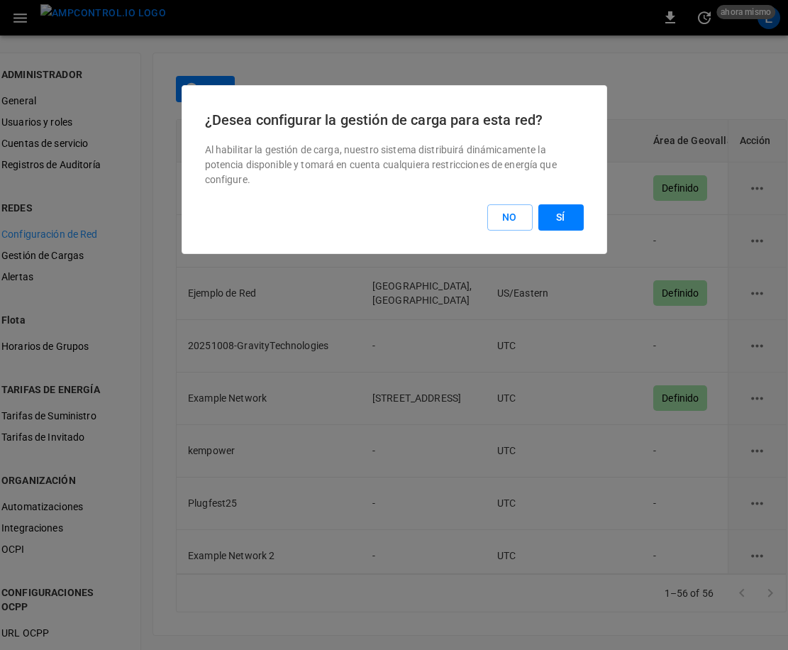
click at [573, 239] on div "¿Desea configurar la gestión de carga para esta red? Al habilitar la gestión de…" at bounding box center [395, 169] width 426 height 169
click at [511, 219] on button "No" at bounding box center [510, 217] width 45 height 26
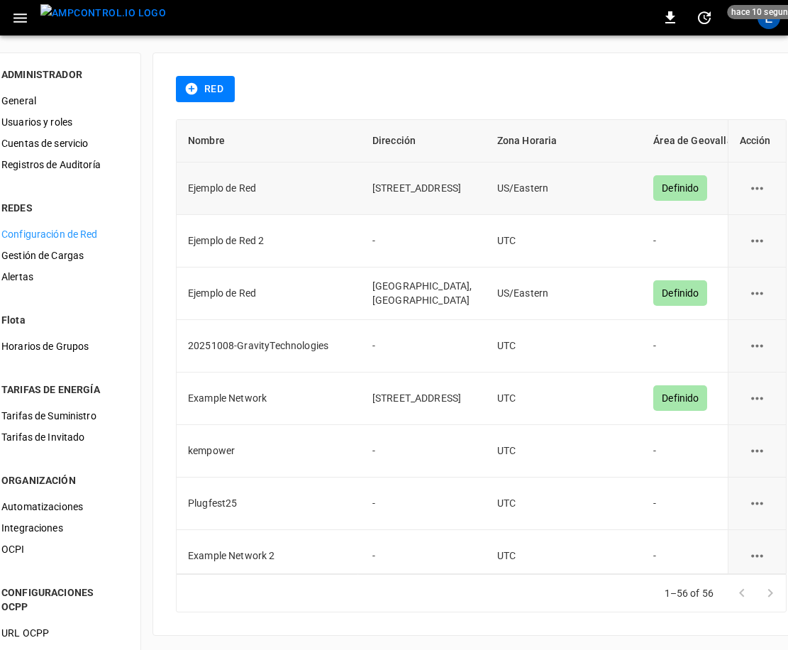
click at [654, 187] on div "Definido" at bounding box center [681, 188] width 54 height 26
click at [749, 189] on icon "network options" at bounding box center [758, 189] width 18 height 18
click at [725, 222] on li "Editar" at bounding box center [730, 222] width 59 height 23
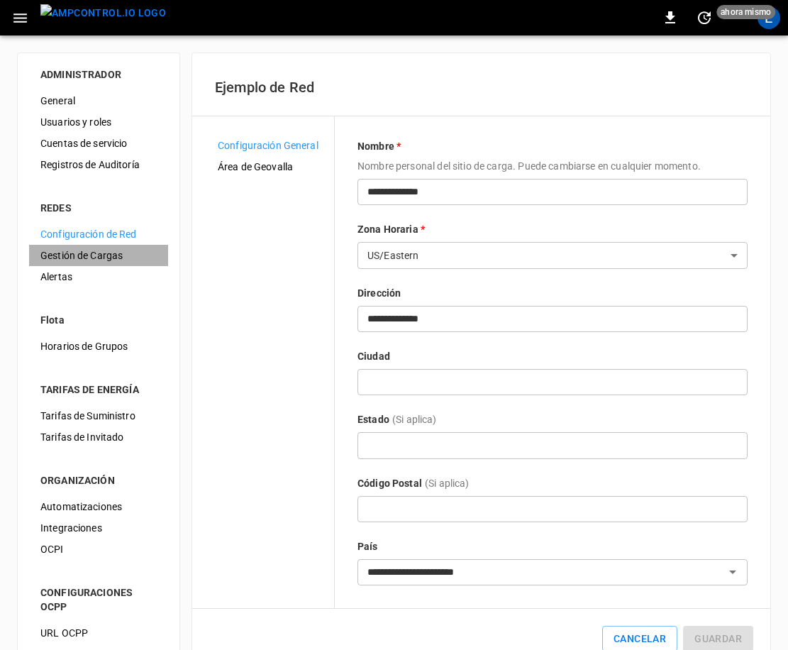
click at [101, 253] on span "Gestión de Cargas" at bounding box center [98, 255] width 116 height 15
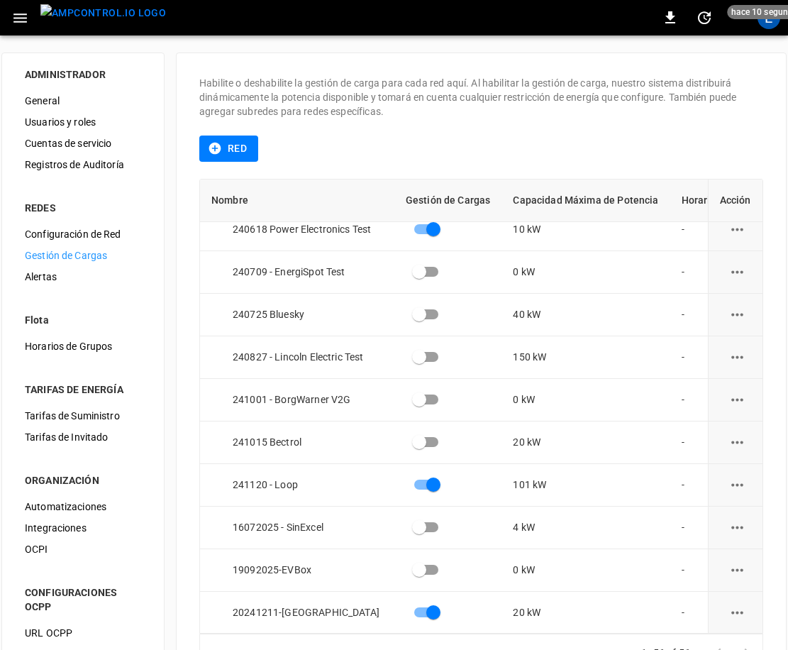
scroll to position [230, 0]
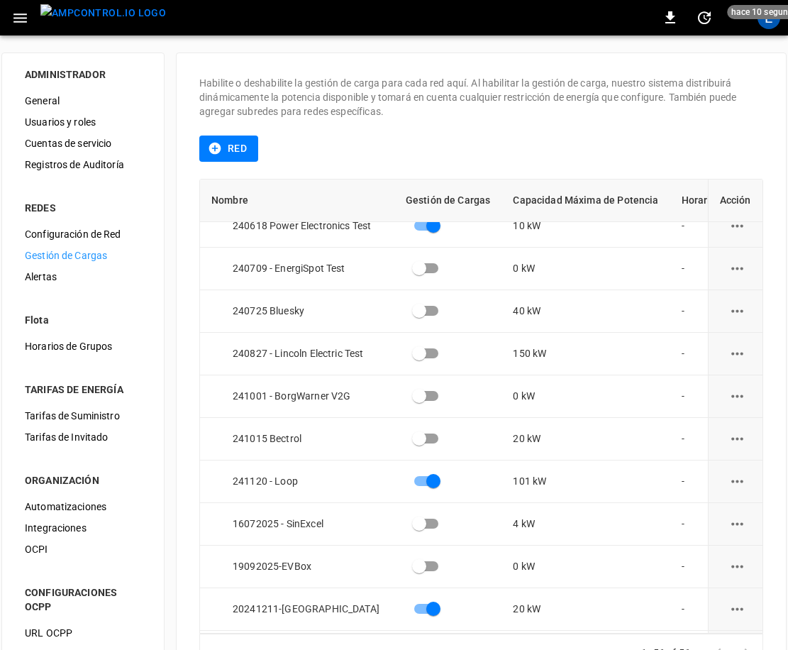
click at [118, 20] on img "menu" at bounding box center [103, 13] width 126 height 18
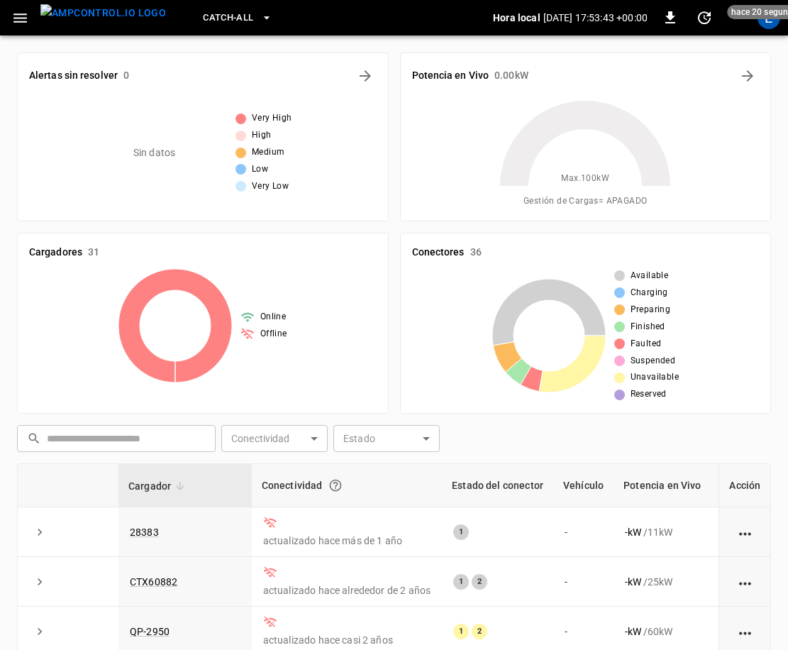
click at [260, 21] on icon "button" at bounding box center [267, 18] width 14 height 14
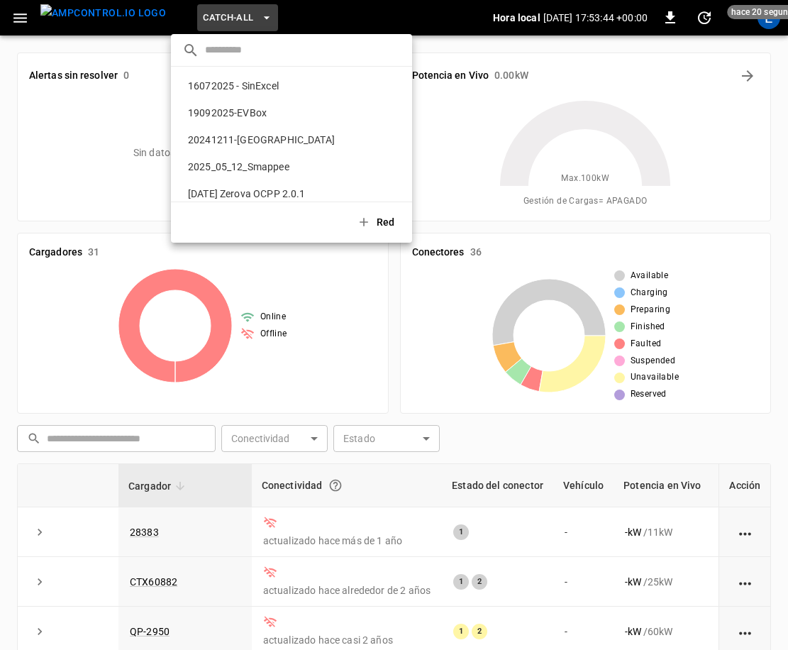
scroll to position [751, 0]
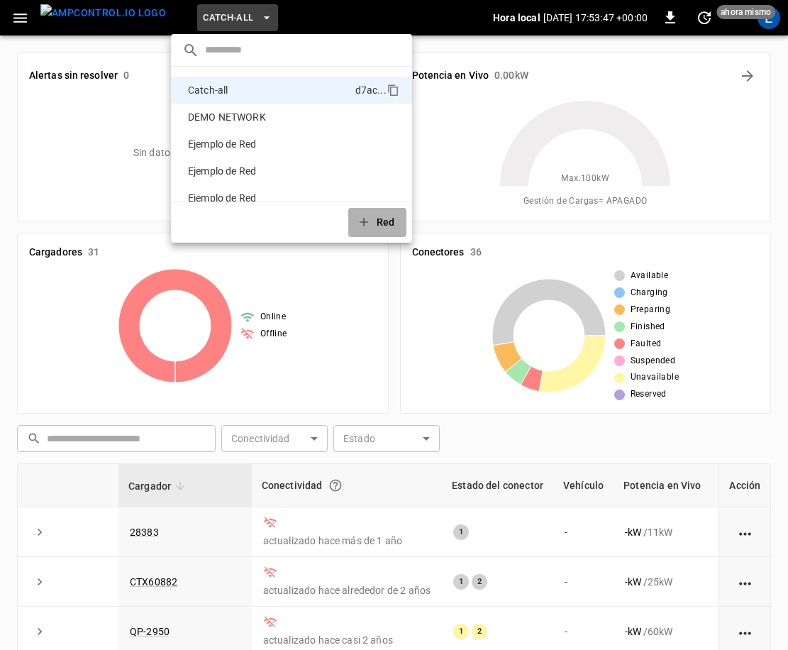
click at [377, 224] on button "Red" at bounding box center [377, 222] width 58 height 29
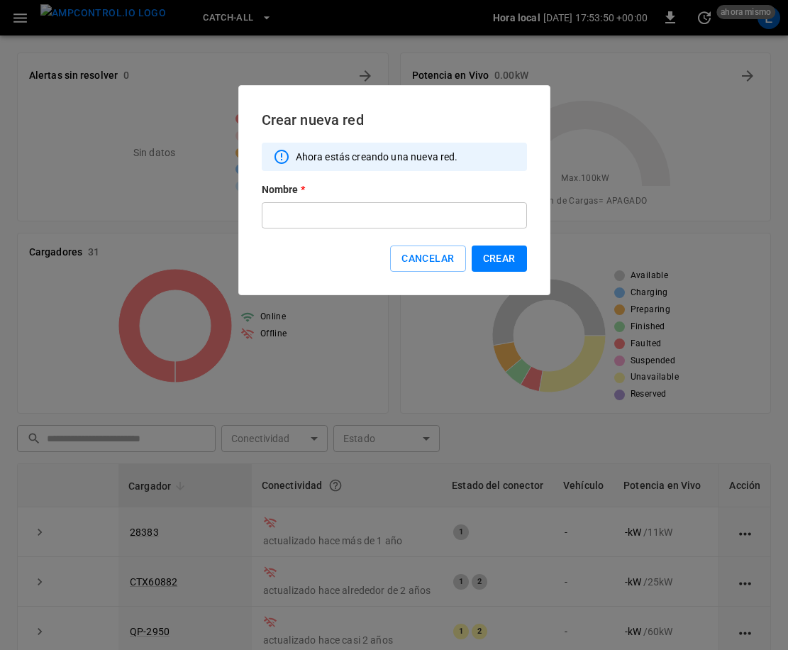
click at [326, 214] on input "text" at bounding box center [394, 215] width 265 height 26
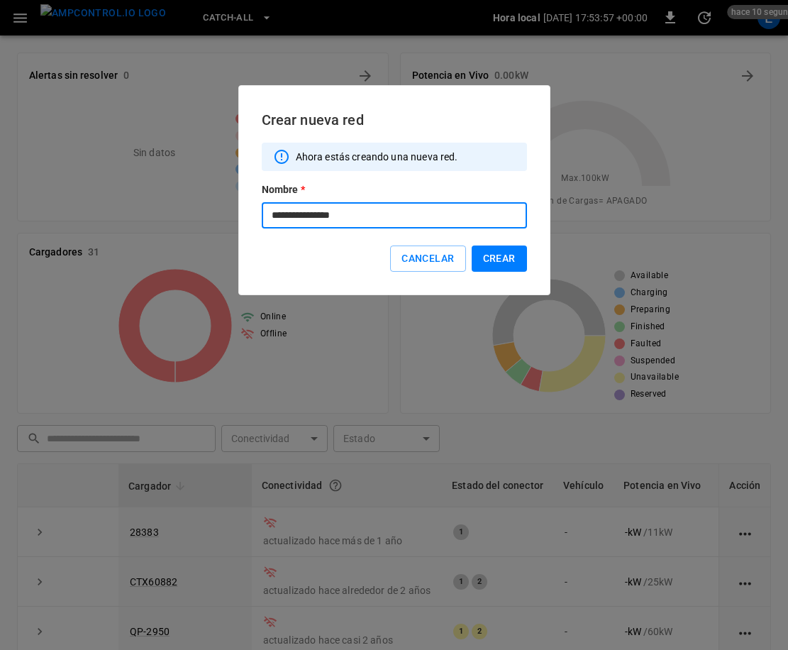
type input "**********"
click at [514, 257] on button "Crear" at bounding box center [499, 259] width 55 height 26
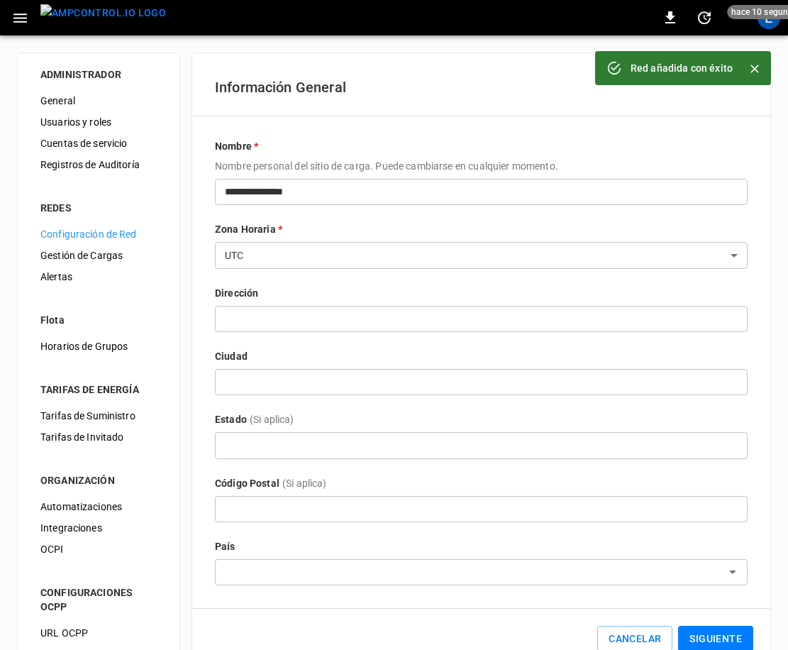
click at [401, 251] on body "**********" at bounding box center [394, 347] width 788 height 694
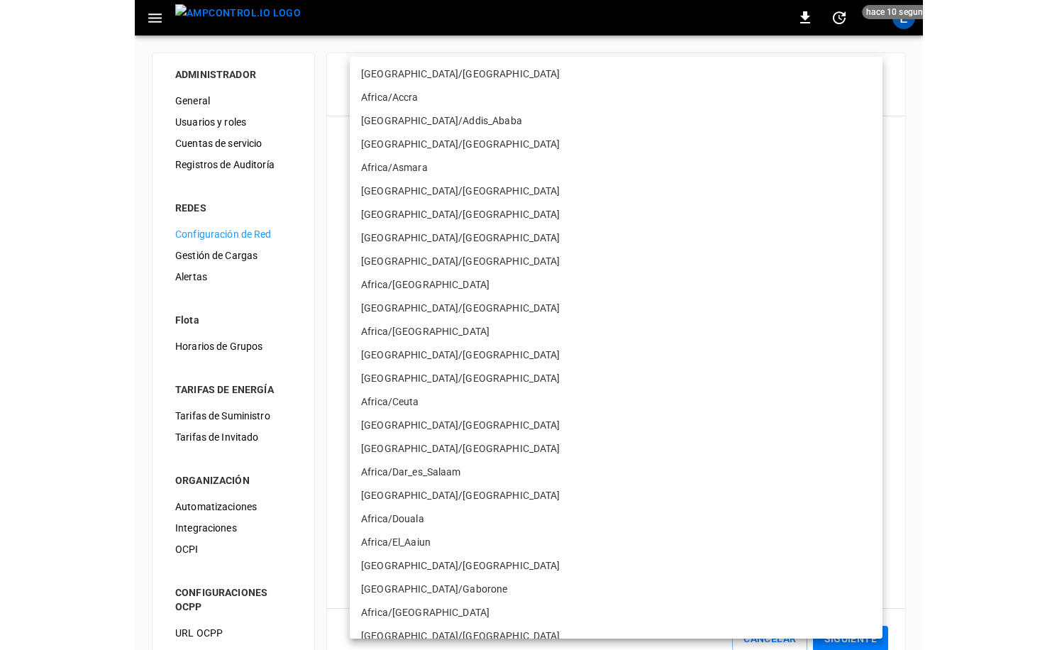
scroll to position [9570, 0]
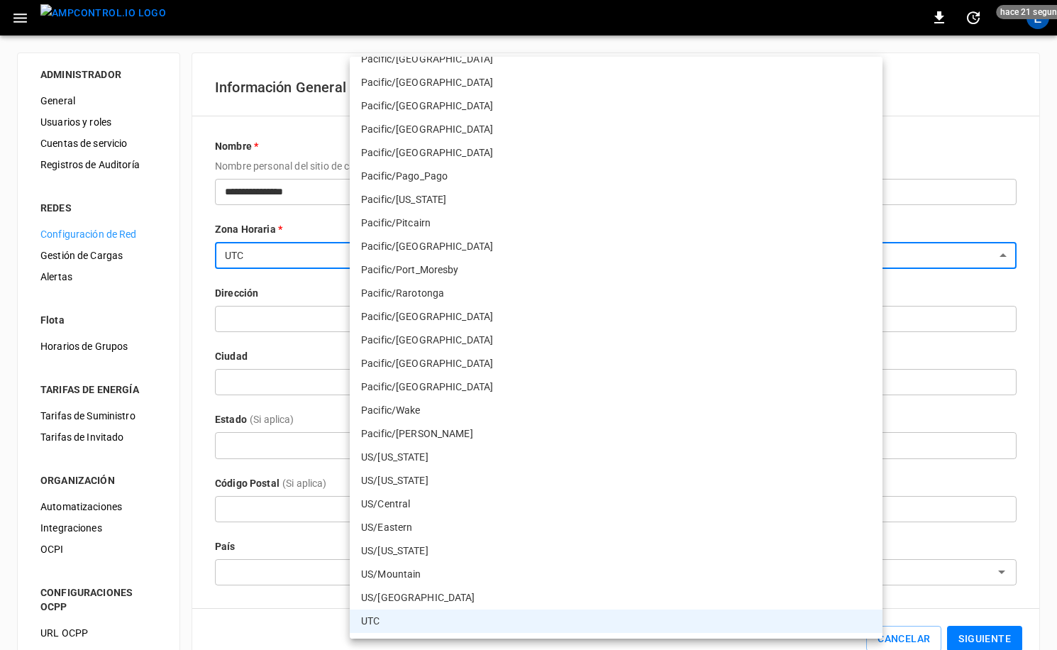
click at [96, 16] on div at bounding box center [528, 325] width 1057 height 650
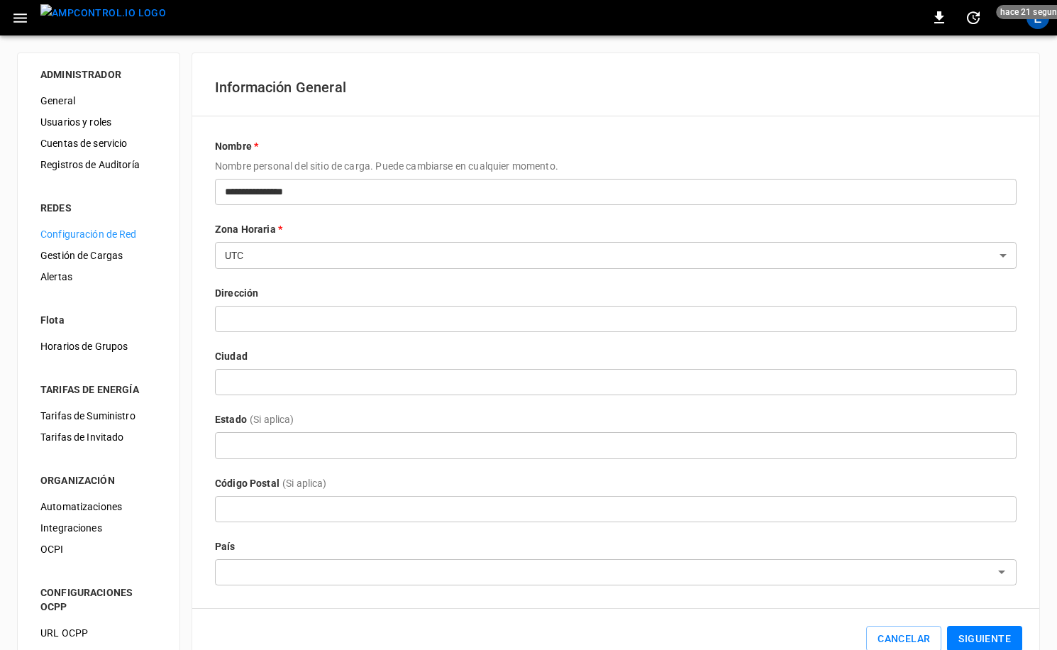
click at [123, 19] on div "Africa/Abidjan Africa/Accra Africa/Addis_Ababa Africa/Algiers Africa/Asmara Afr…" at bounding box center [528, 325] width 1057 height 650
click at [788, 26] on div "E" at bounding box center [1038, 17] width 23 height 23
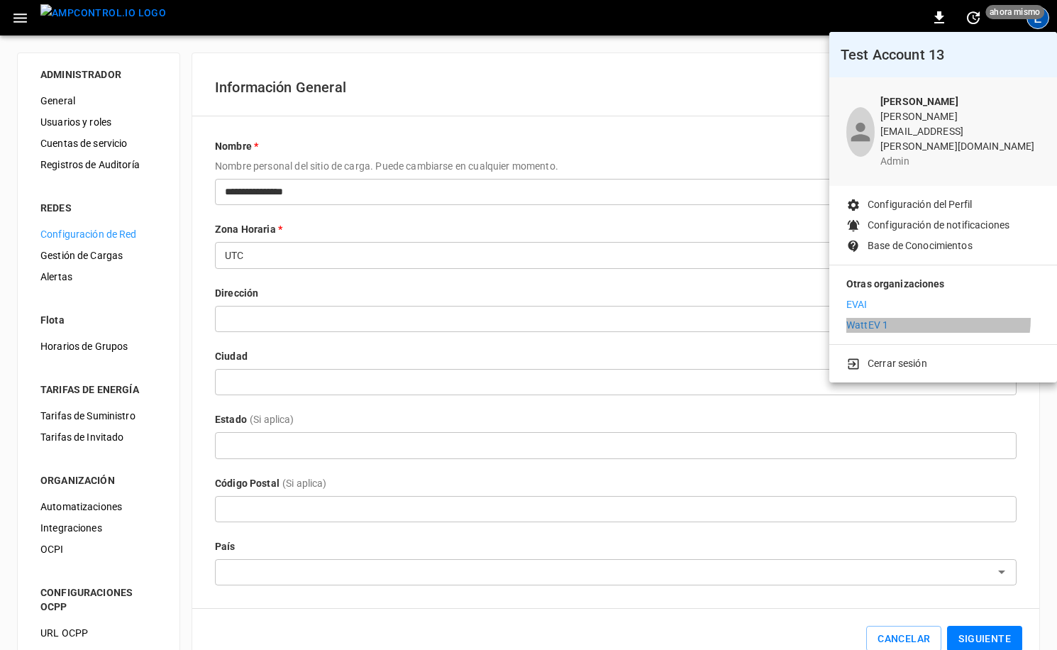
click at [788, 318] on li "WattEV 1" at bounding box center [944, 325] width 194 height 15
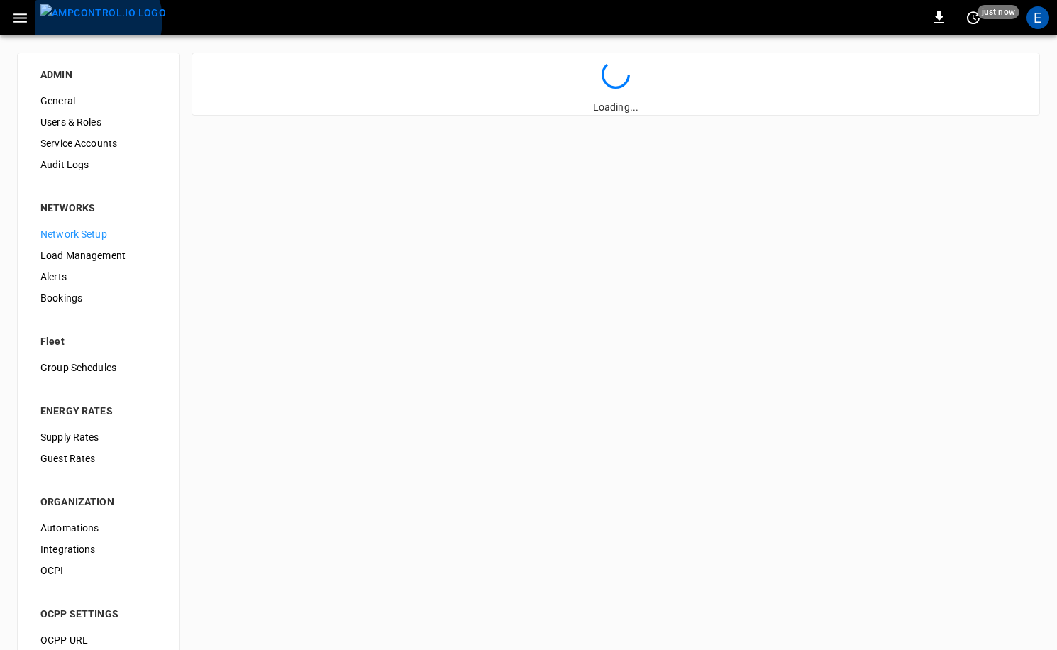
click at [97, 20] on img "menu" at bounding box center [103, 13] width 126 height 18
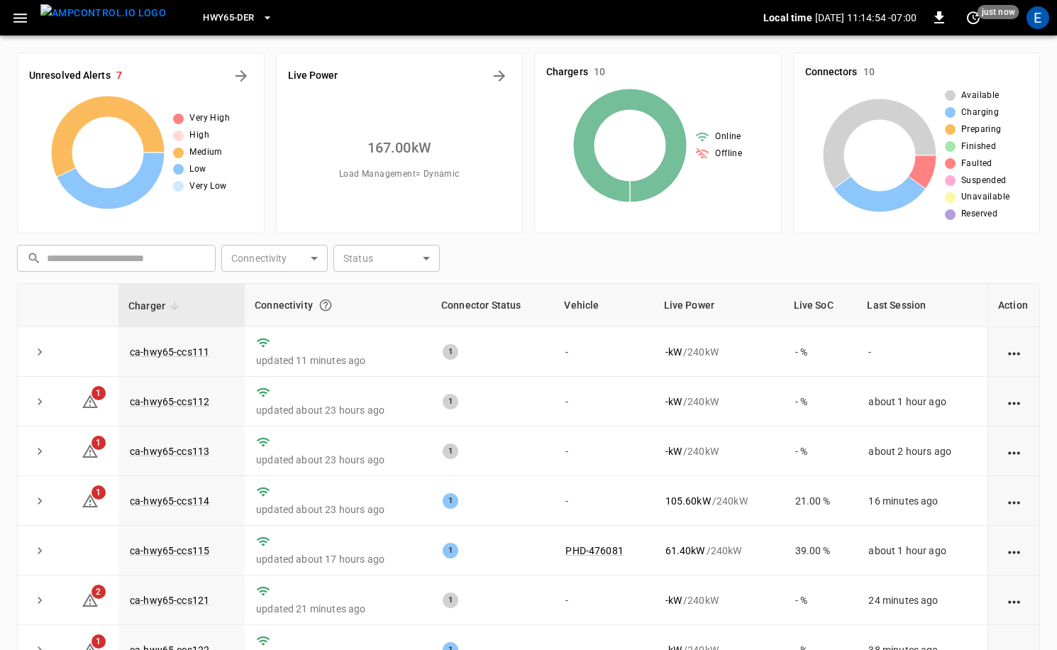
click at [254, 17] on div "HWY65-DER" at bounding box center [470, 17] width 586 height 33
click at [214, 26] on span "HWY65-DER" at bounding box center [228, 18] width 51 height 16
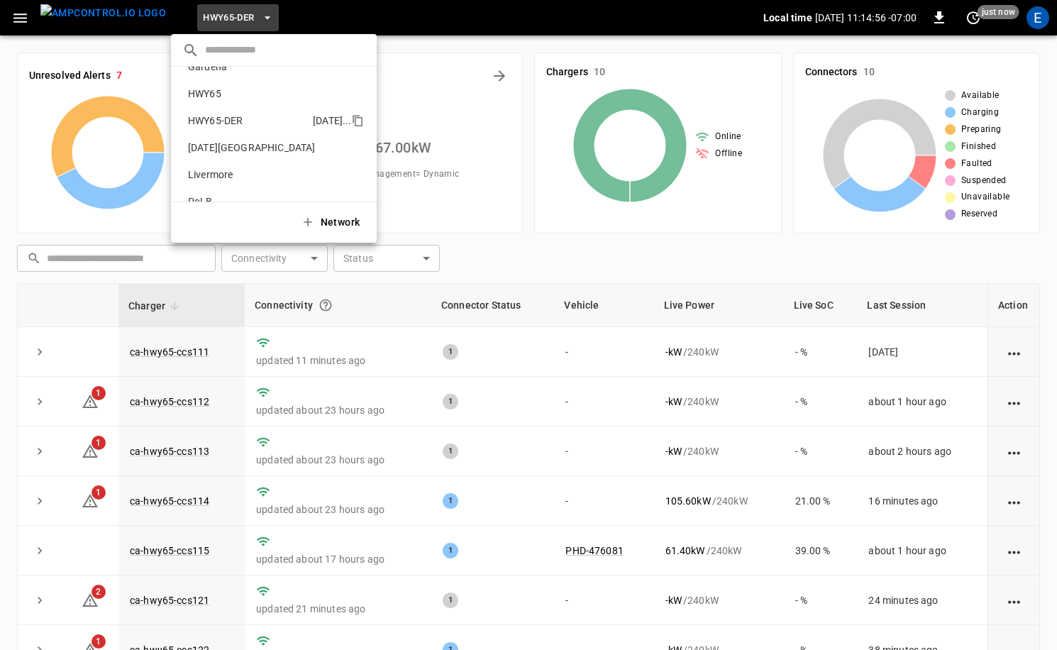
scroll to position [10, 0]
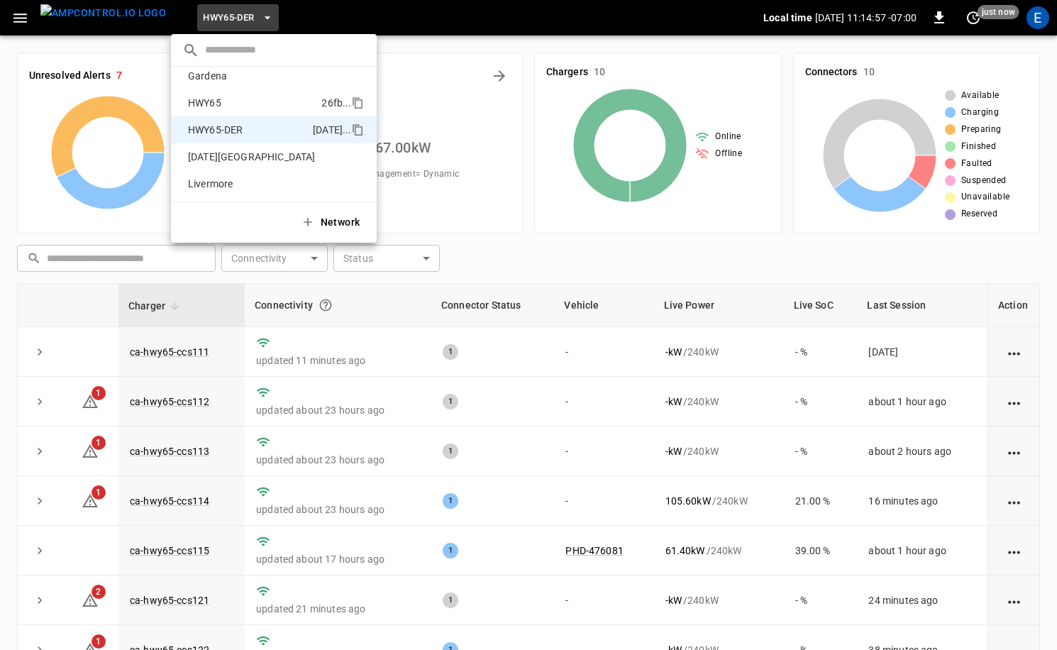
click at [240, 109] on p "HWY65" at bounding box center [251, 103] width 139 height 14
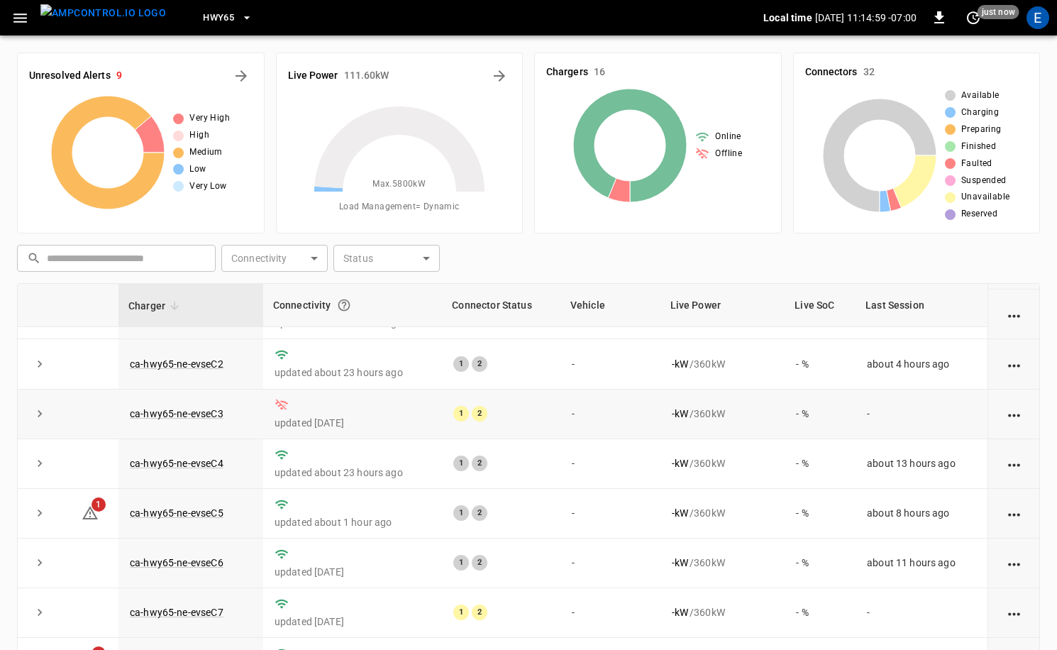
scroll to position [143, 0]
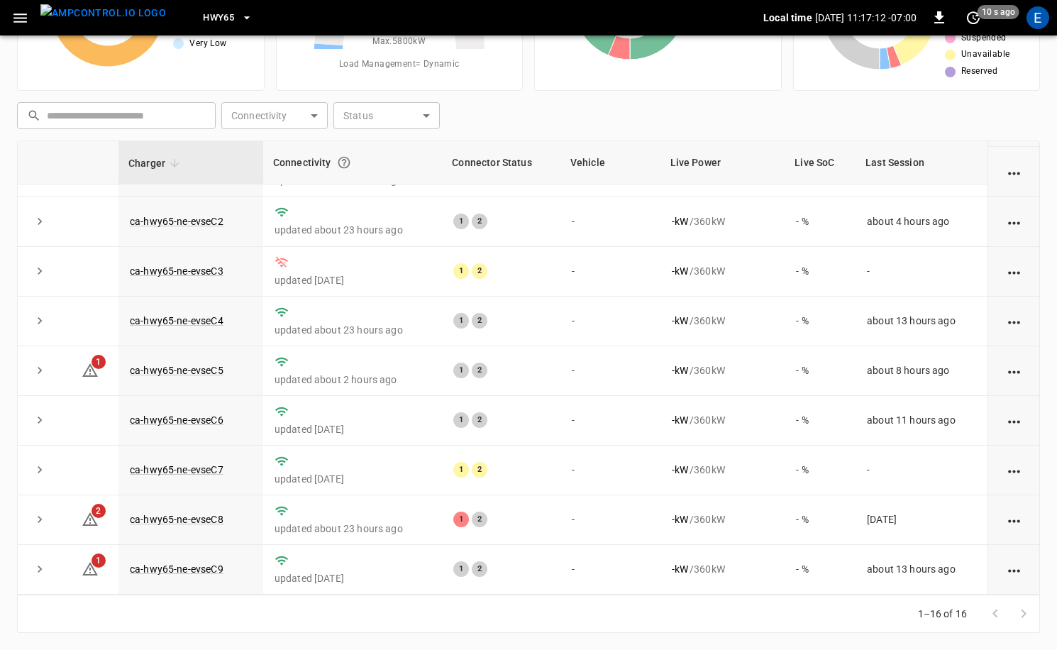
click at [209, 9] on button "HWY65" at bounding box center [227, 18] width 61 height 28
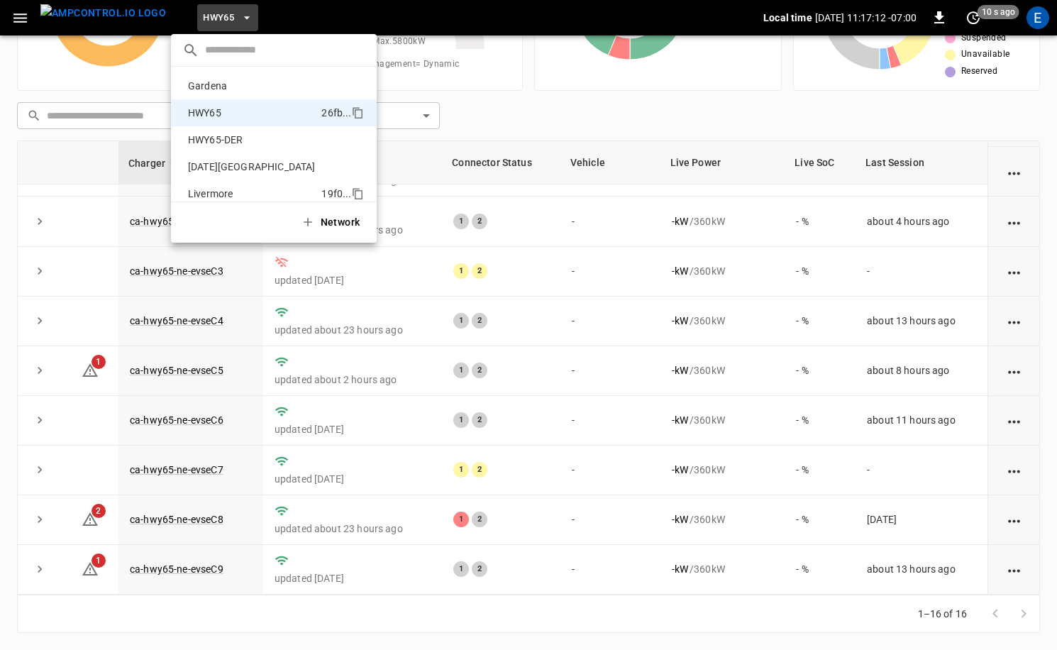
scroll to position [23, 0]
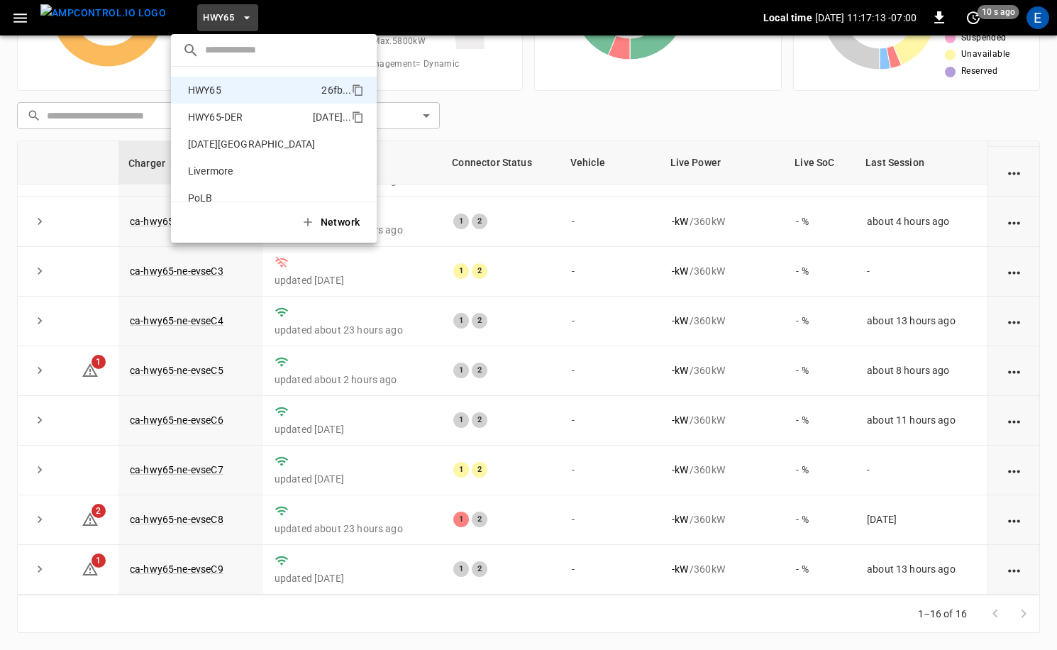
click at [230, 123] on p "HWY65-DER" at bounding box center [247, 117] width 131 height 14
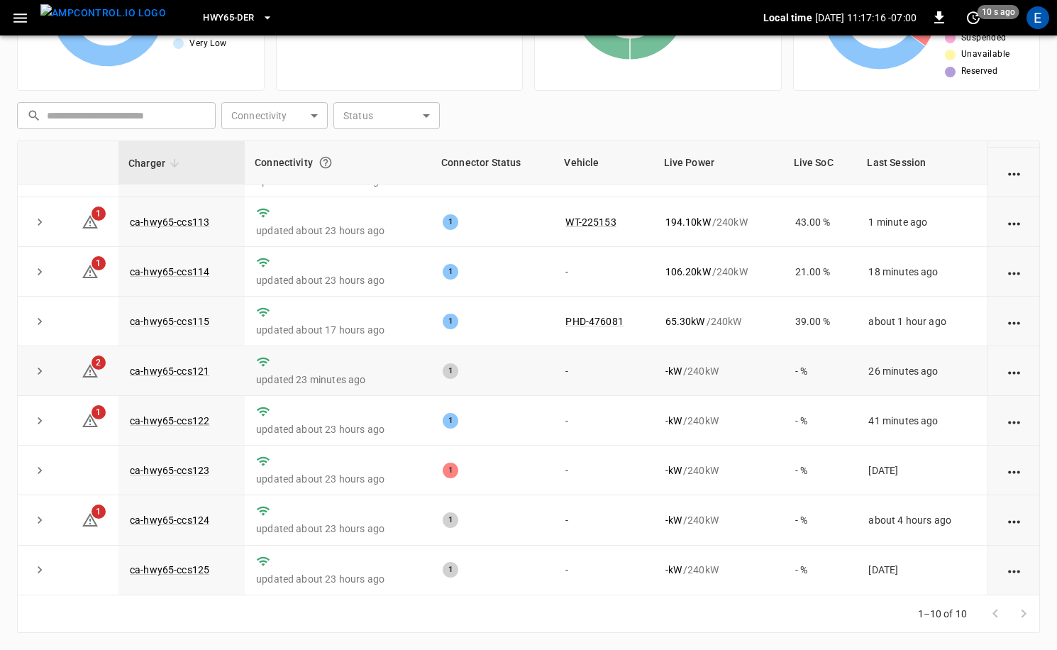
scroll to position [0, 0]
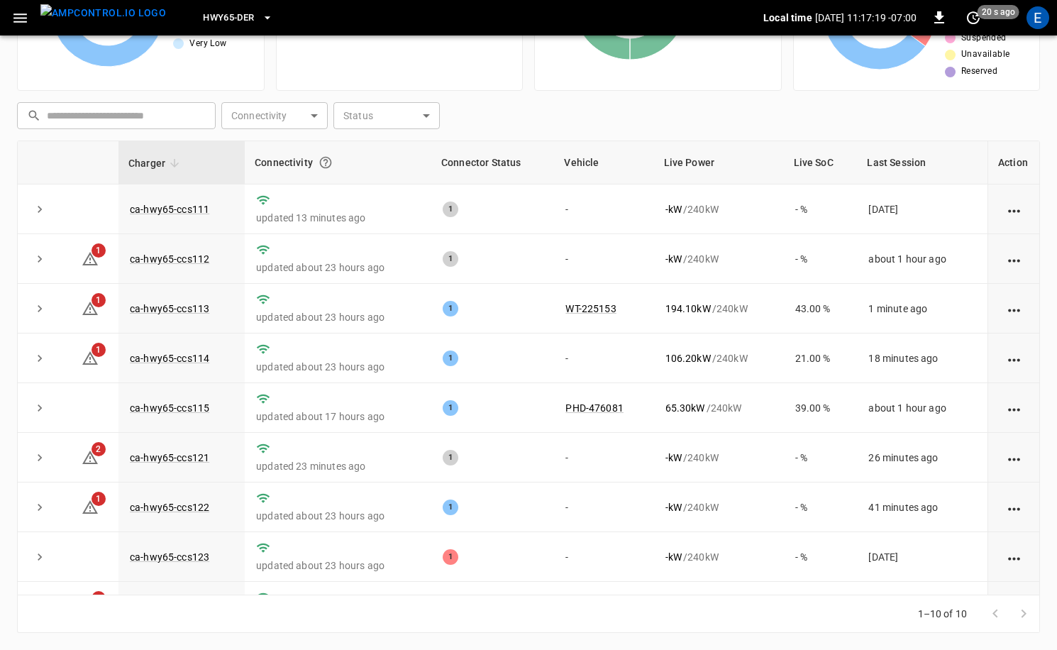
click at [203, 18] on span "HWY65-DER" at bounding box center [228, 18] width 51 height 16
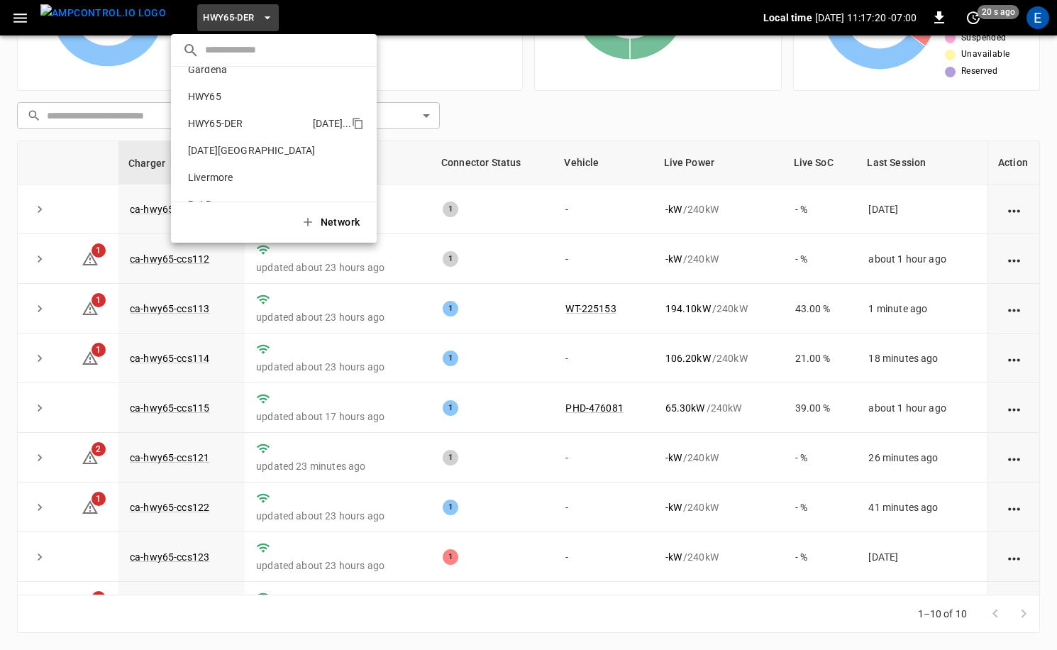
scroll to position [12, 0]
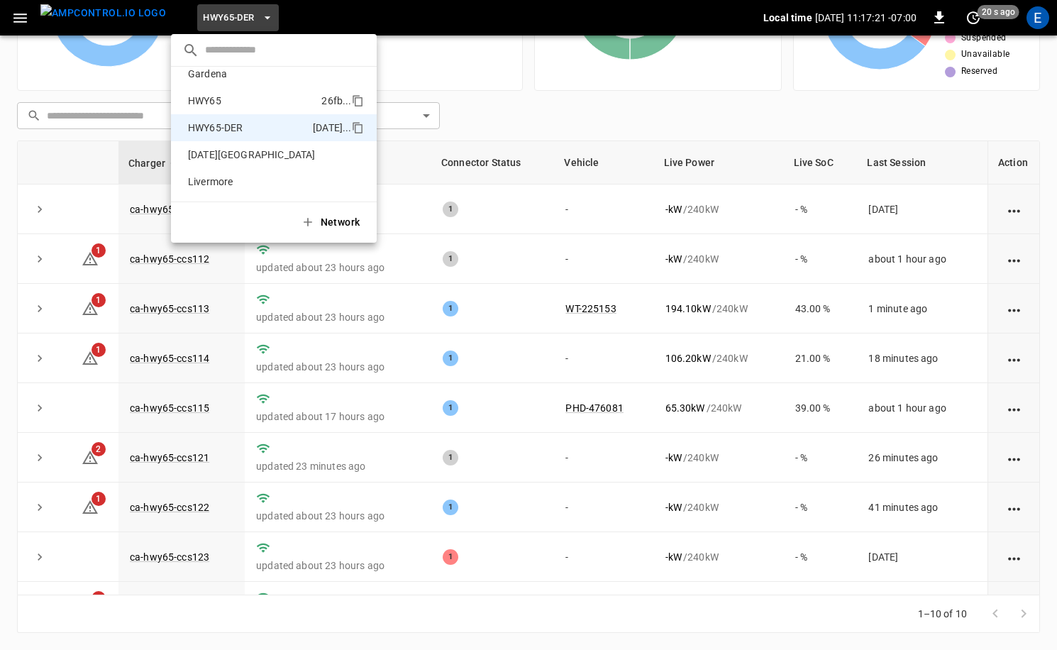
click at [226, 97] on p "HWY65" at bounding box center [251, 101] width 139 height 14
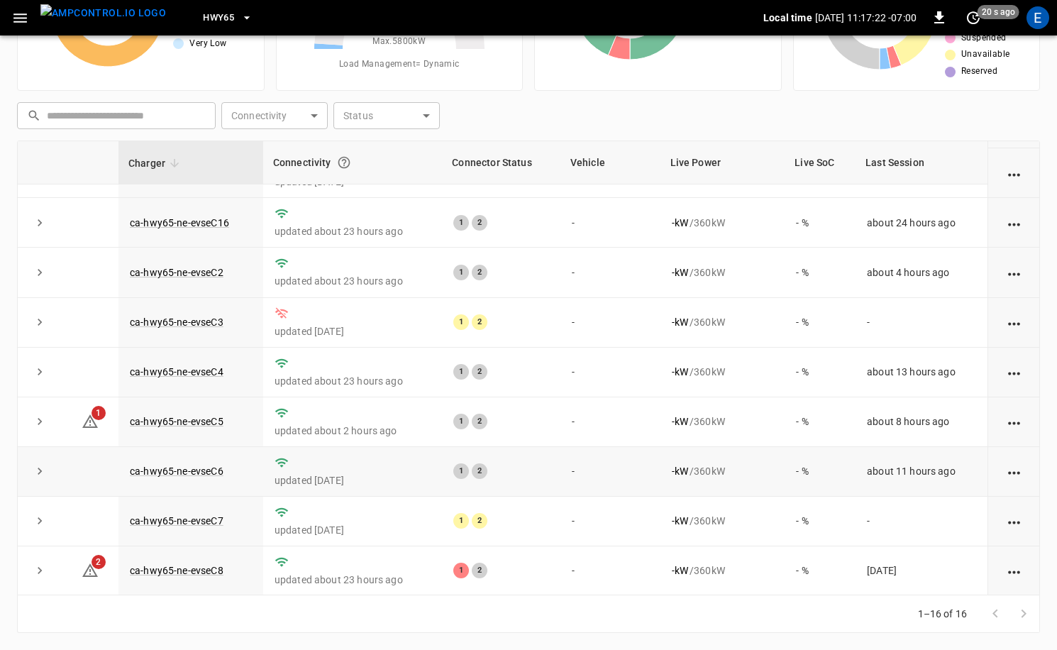
scroll to position [385, 0]
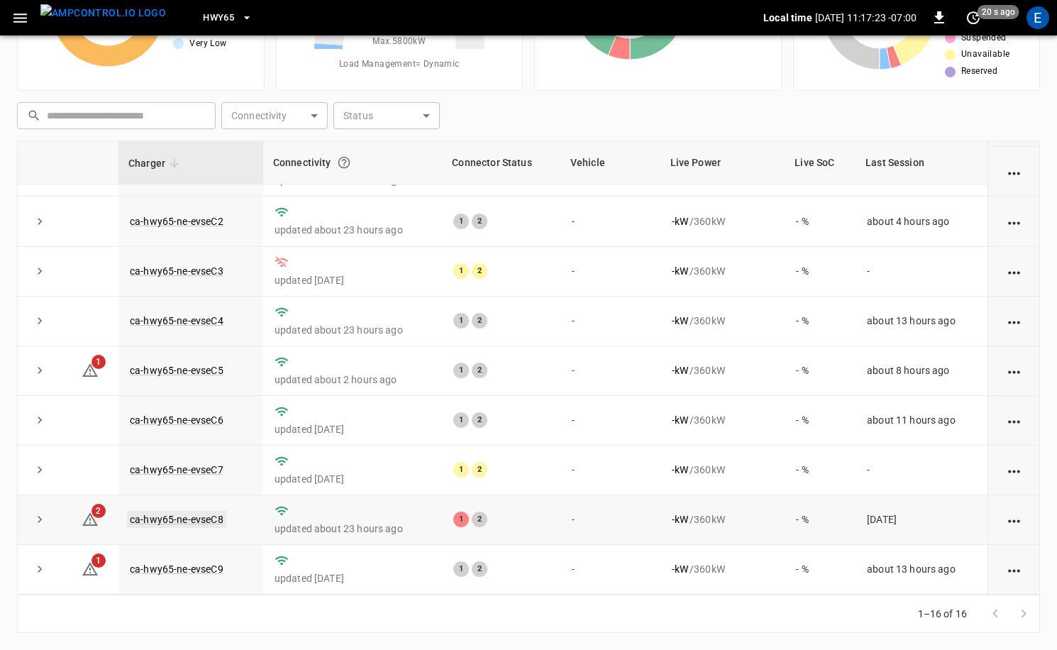
click at [187, 514] on link "ca-hwy65-ne-evseC8" at bounding box center [176, 519] width 99 height 17
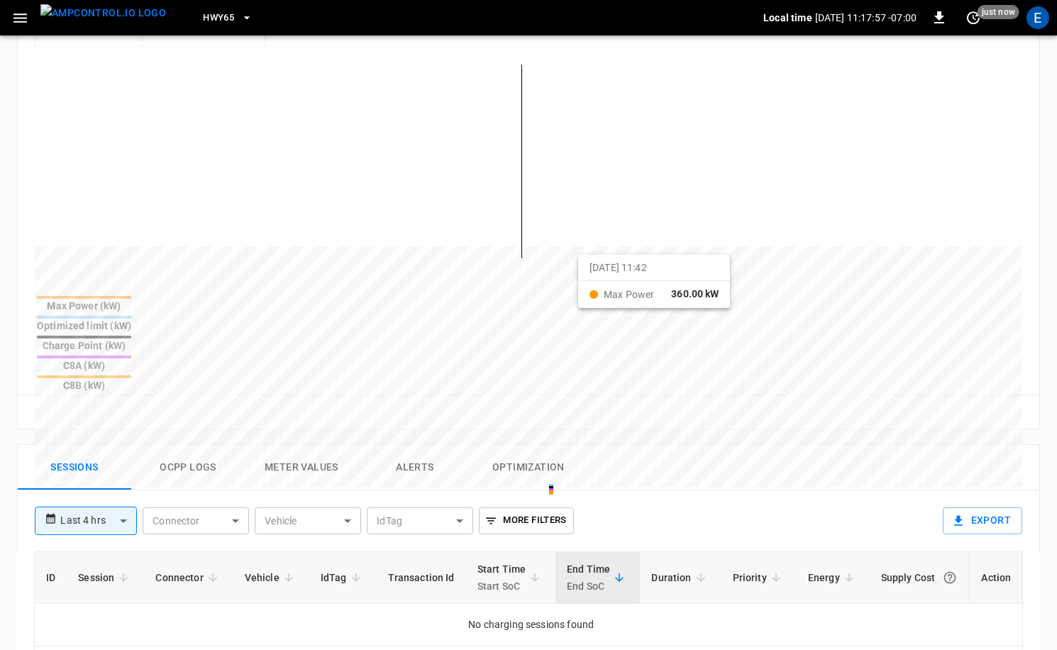
scroll to position [505, 0]
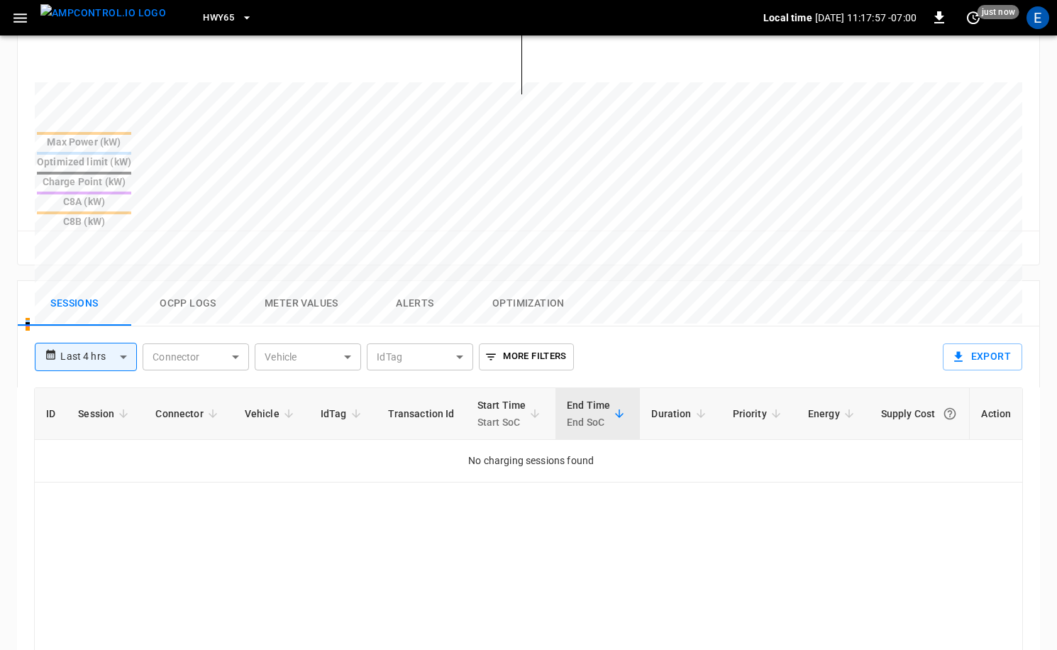
click at [204, 281] on button "Ocpp logs" at bounding box center [188, 303] width 114 height 45
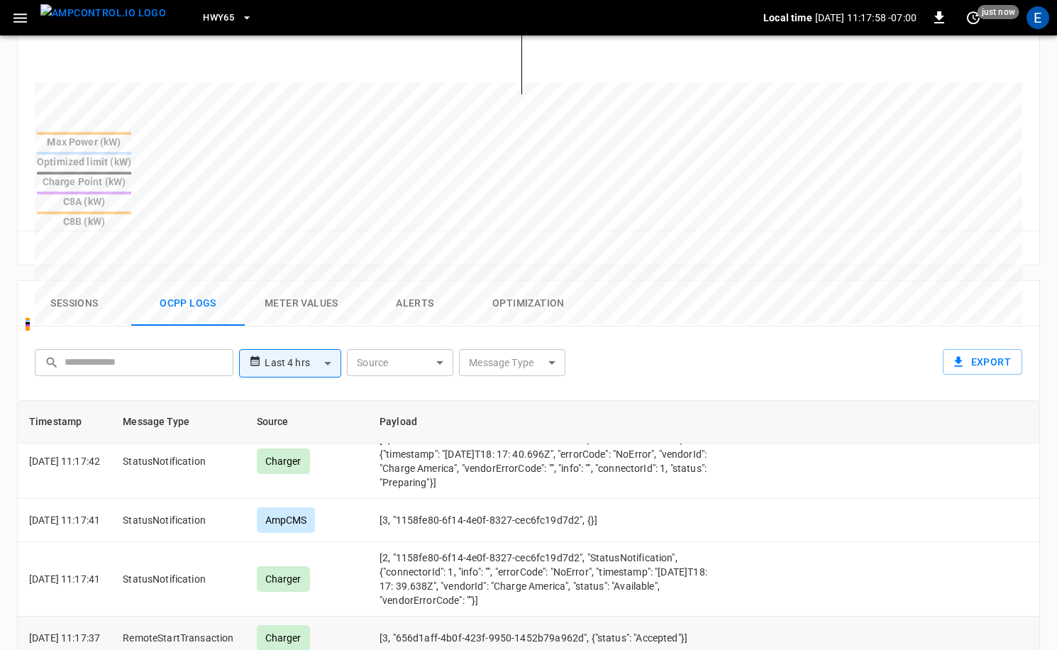
scroll to position [220, 0]
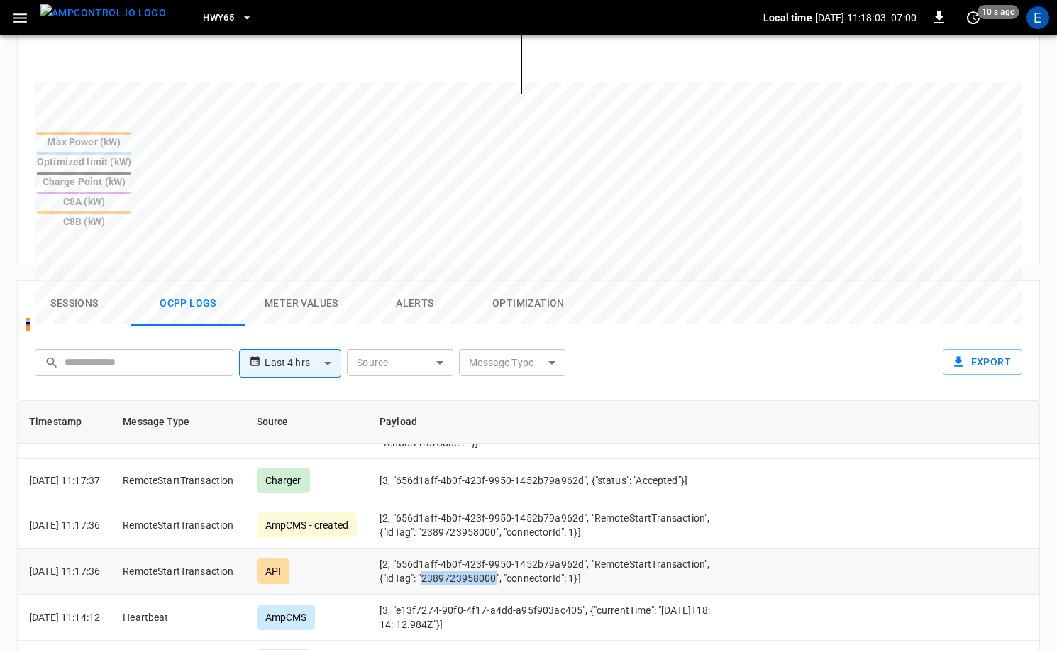
drag, startPoint x: 567, startPoint y: 525, endPoint x: 639, endPoint y: 524, distance: 71.7
click at [639, 549] on td "[2, "656d1aff-4b0f-423f-9950-1452b79a962d", "RemoteStartTransaction", {"idTag":…" at bounding box center [550, 572] width 365 height 46
copy td "2389723958000"
click at [103, 13] on img "menu" at bounding box center [103, 13] width 126 height 18
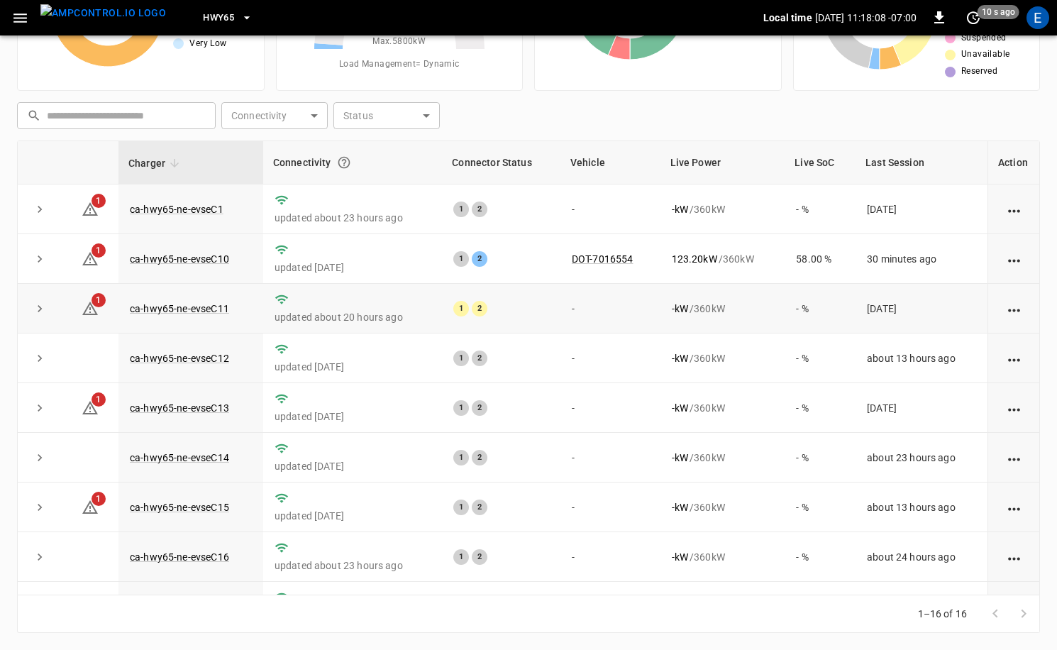
scroll to position [385, 0]
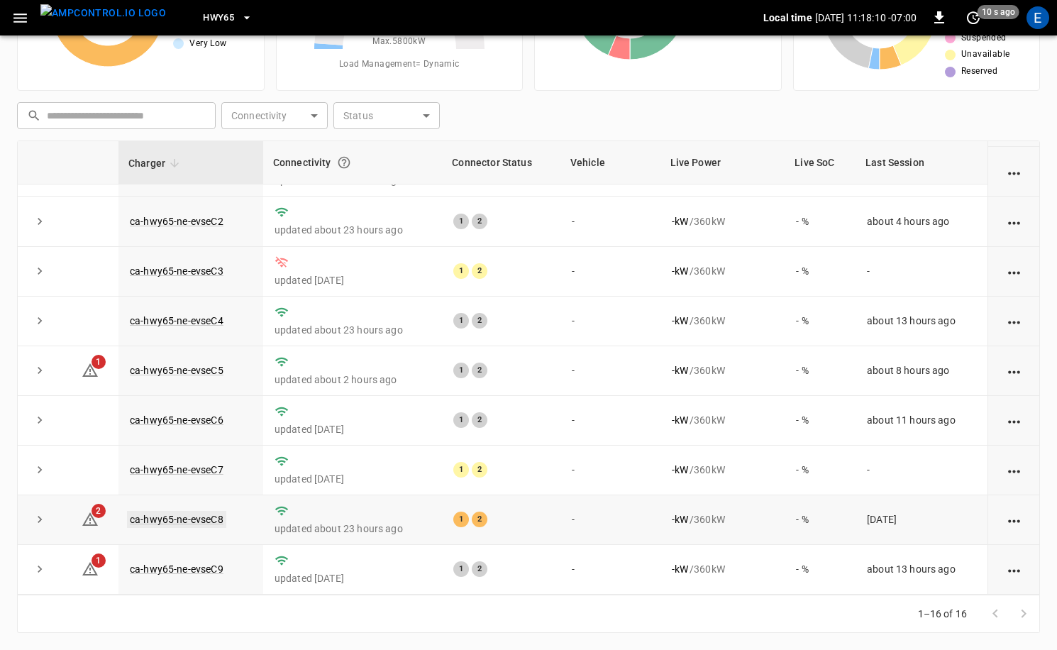
click at [191, 519] on link "ca-hwy65-ne-evseC8" at bounding box center [176, 519] width 99 height 17
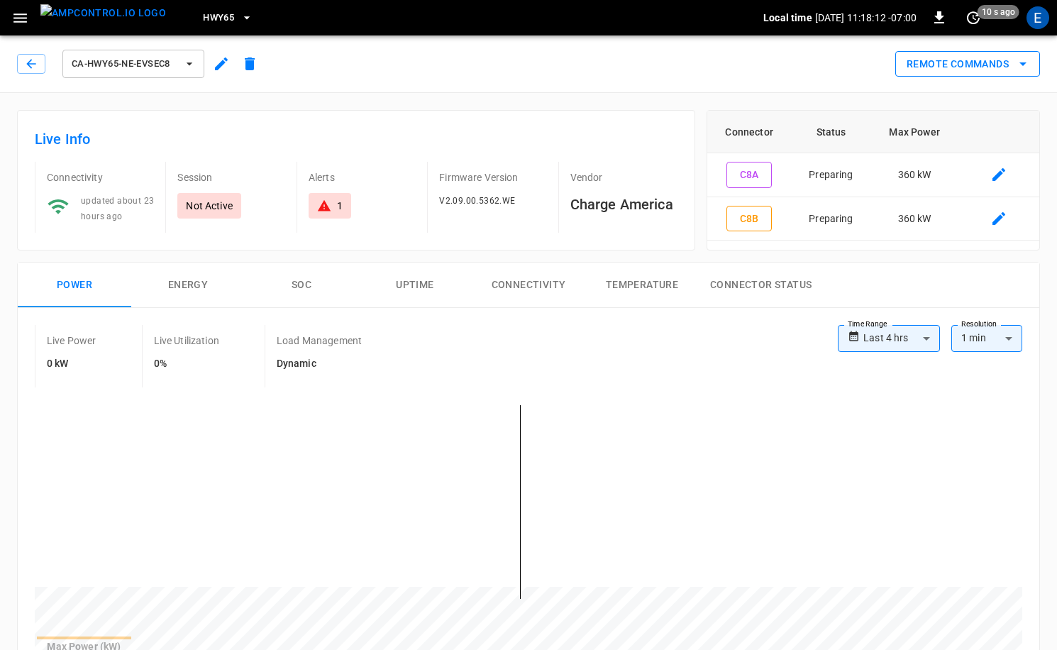
click at [993, 67] on button "Remote Commands" at bounding box center [968, 64] width 145 height 26
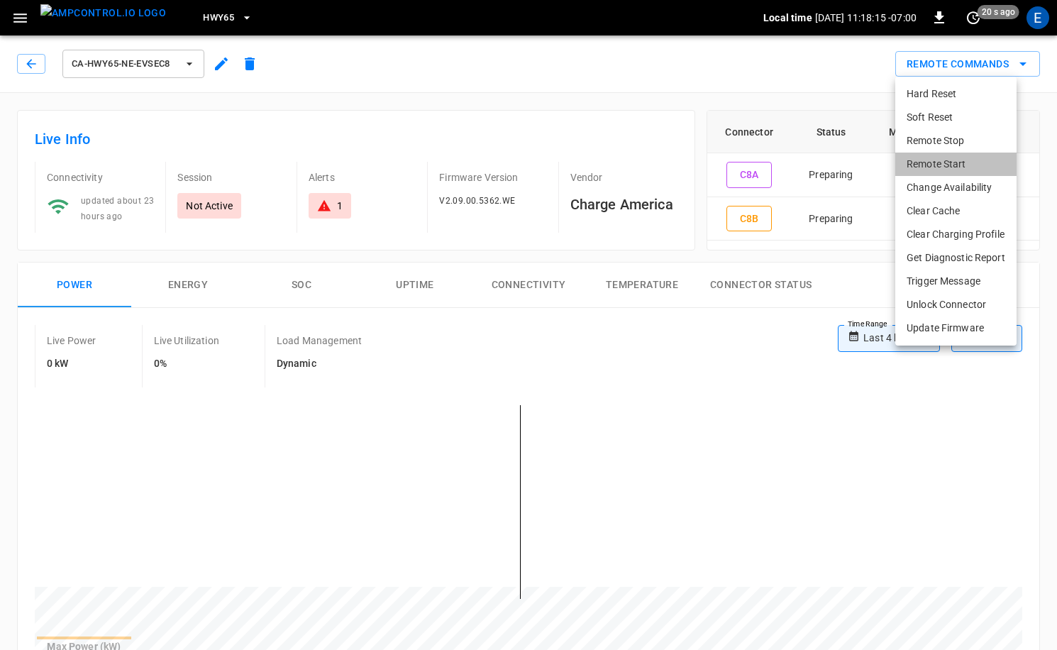
click at [955, 165] on li "Remote Start" at bounding box center [956, 164] width 121 height 23
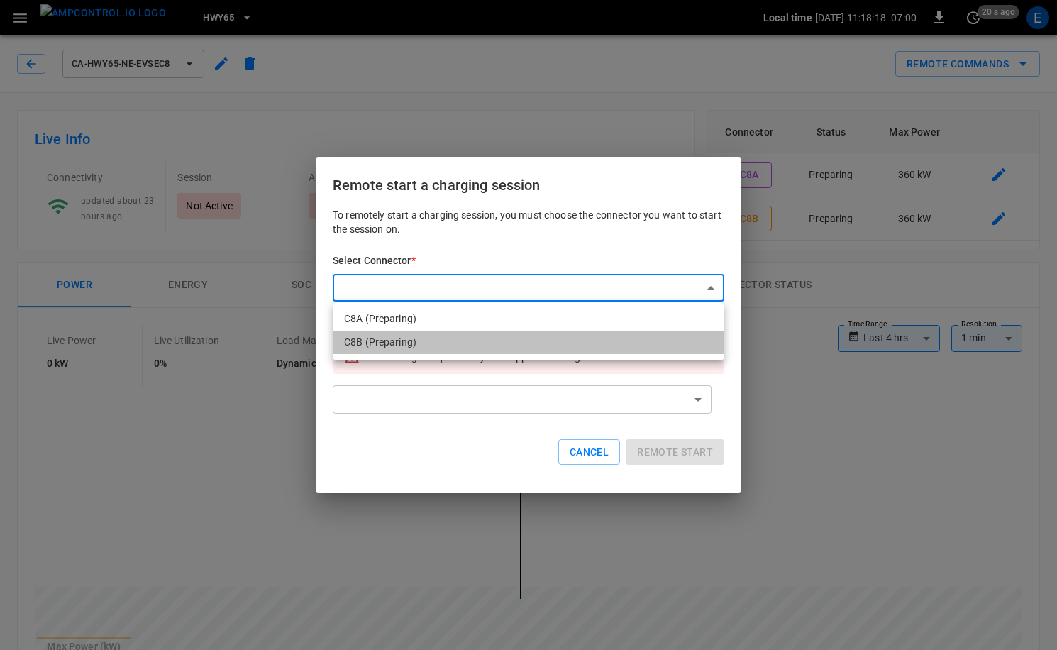
click at [428, 338] on li "C8B (Preparing)" at bounding box center [529, 342] width 392 height 23
type input "**********"
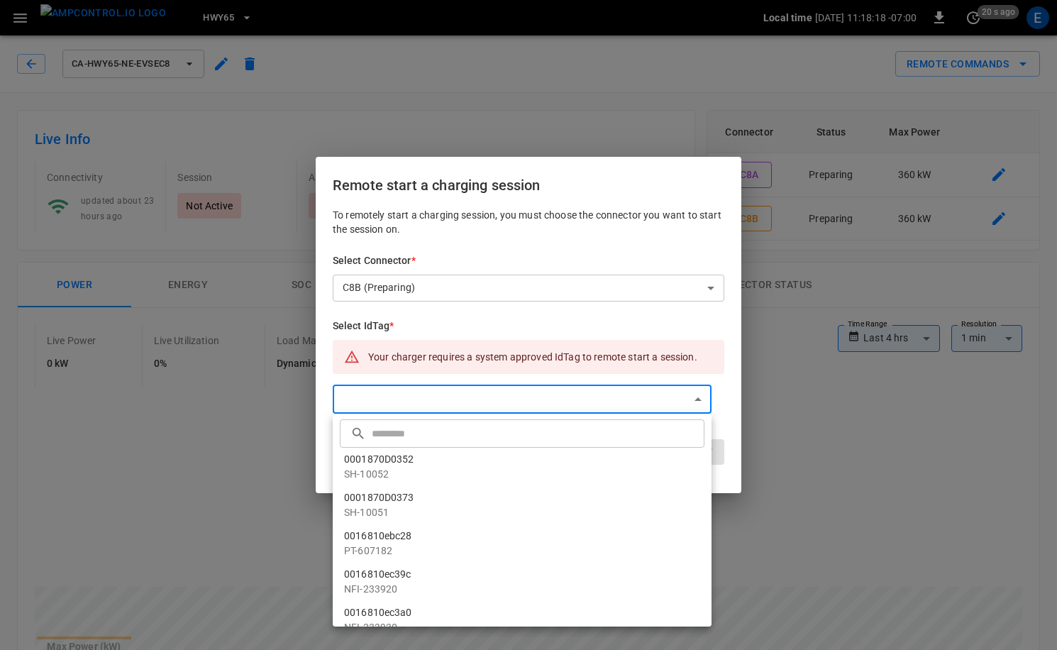
click at [419, 429] on input "text" at bounding box center [536, 433] width 329 height 38
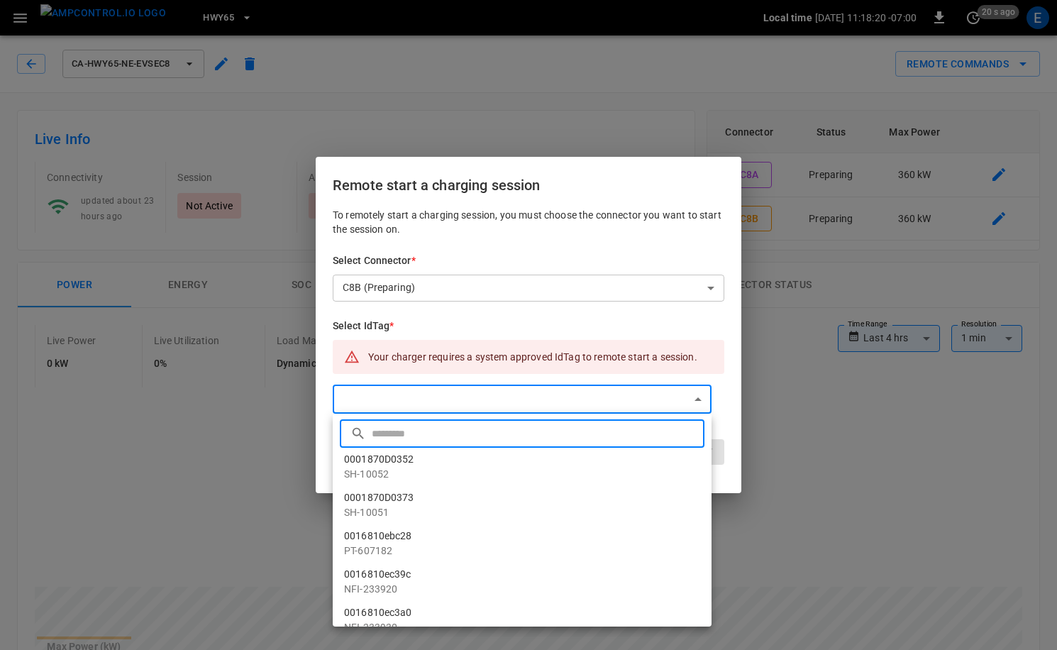
paste input "**********"
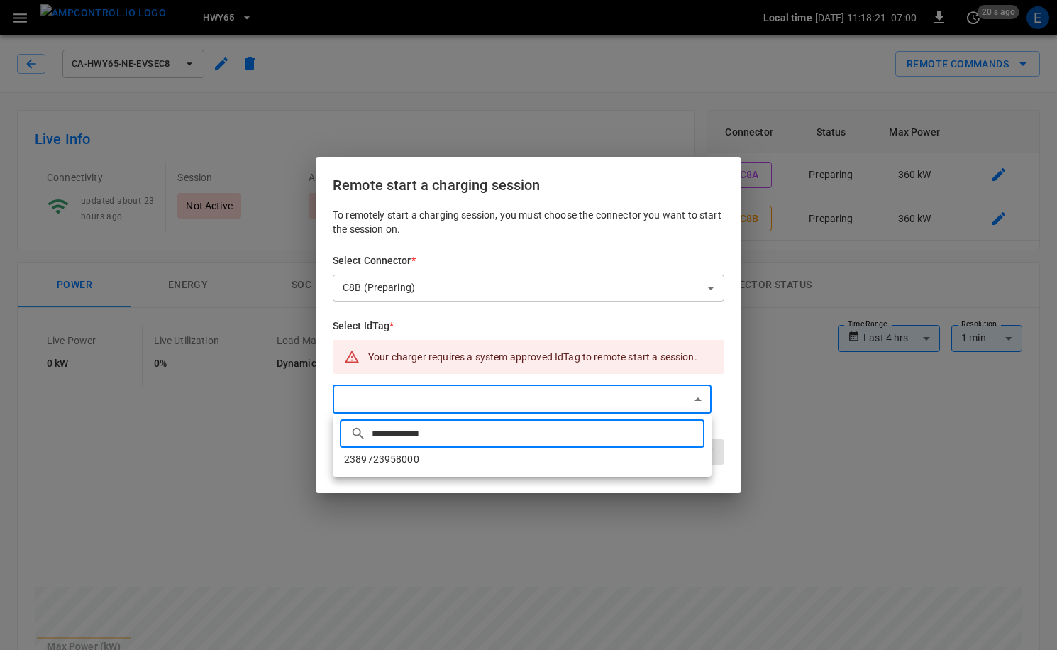
type input "**********"
click at [417, 454] on li "2389723958000" at bounding box center [522, 459] width 379 height 23
type input "**********"
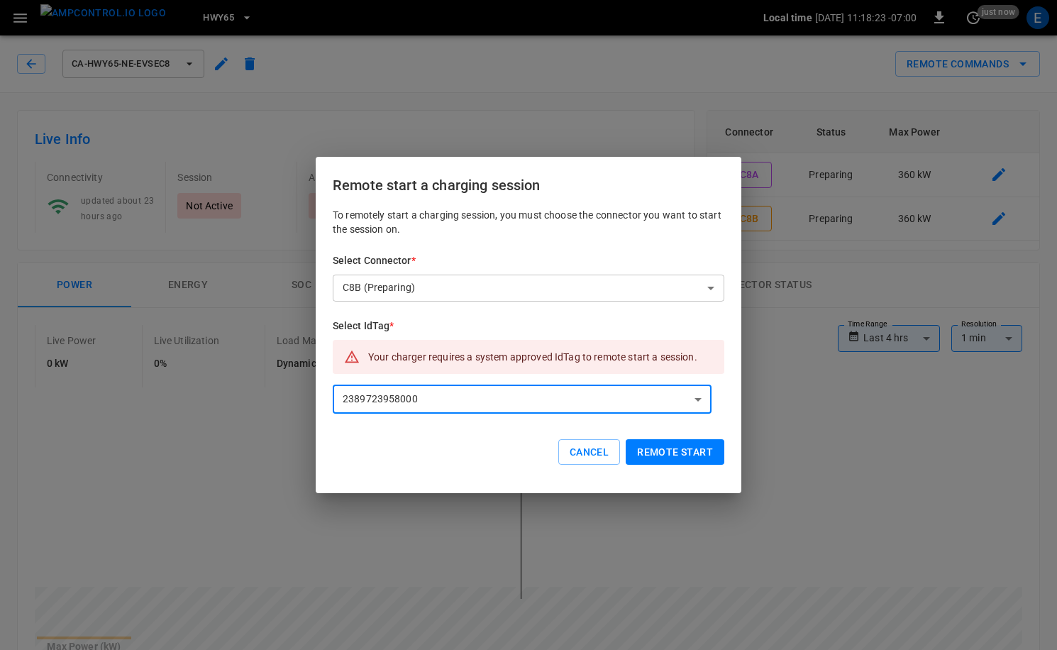
click at [654, 458] on button "Remote start" at bounding box center [675, 452] width 99 height 26
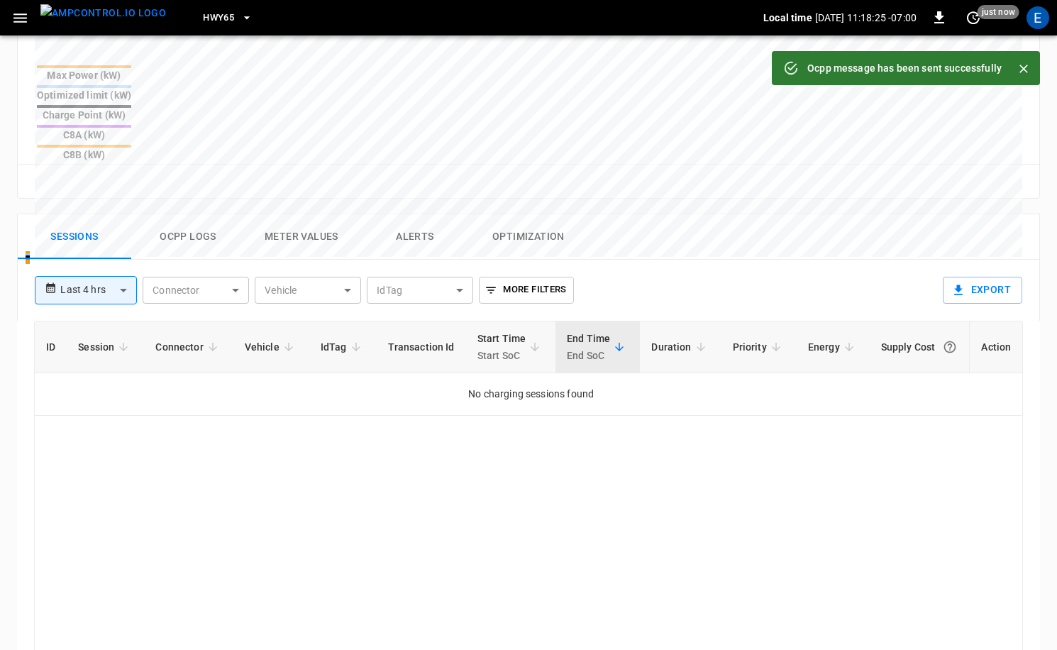
scroll to position [598, 0]
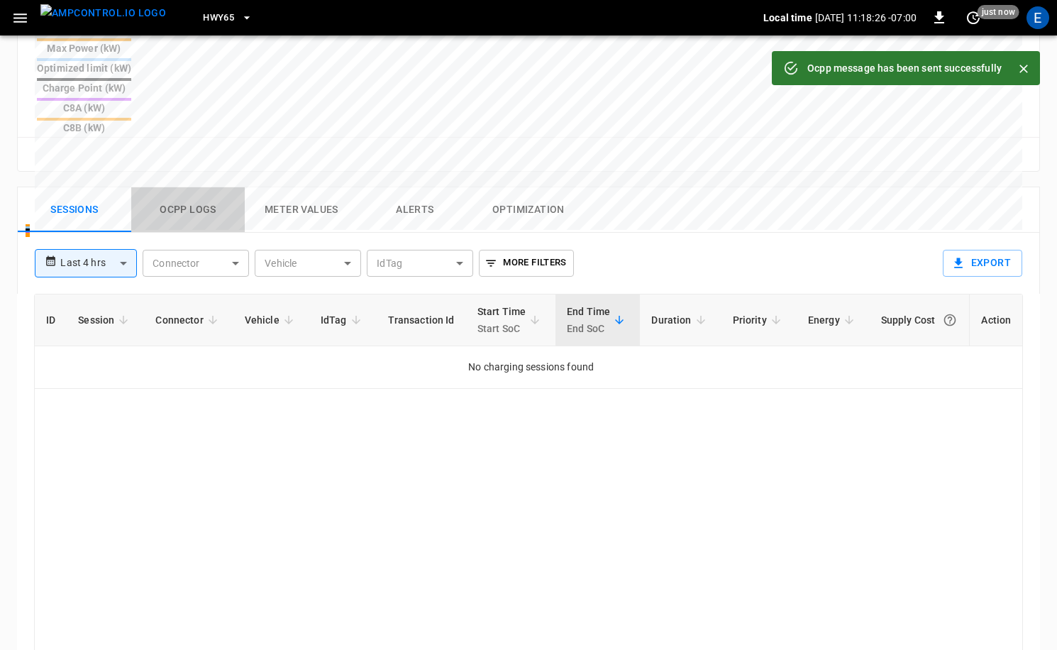
click at [194, 187] on button "Ocpp logs" at bounding box center [188, 209] width 114 height 45
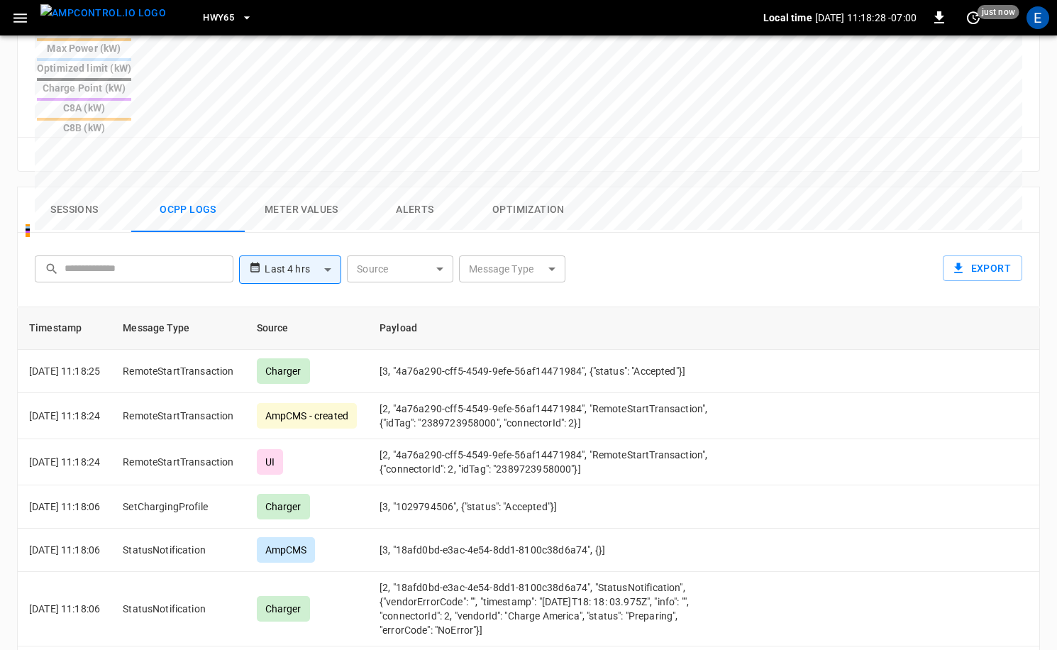
click at [72, 187] on button "Sessions" at bounding box center [75, 209] width 114 height 45
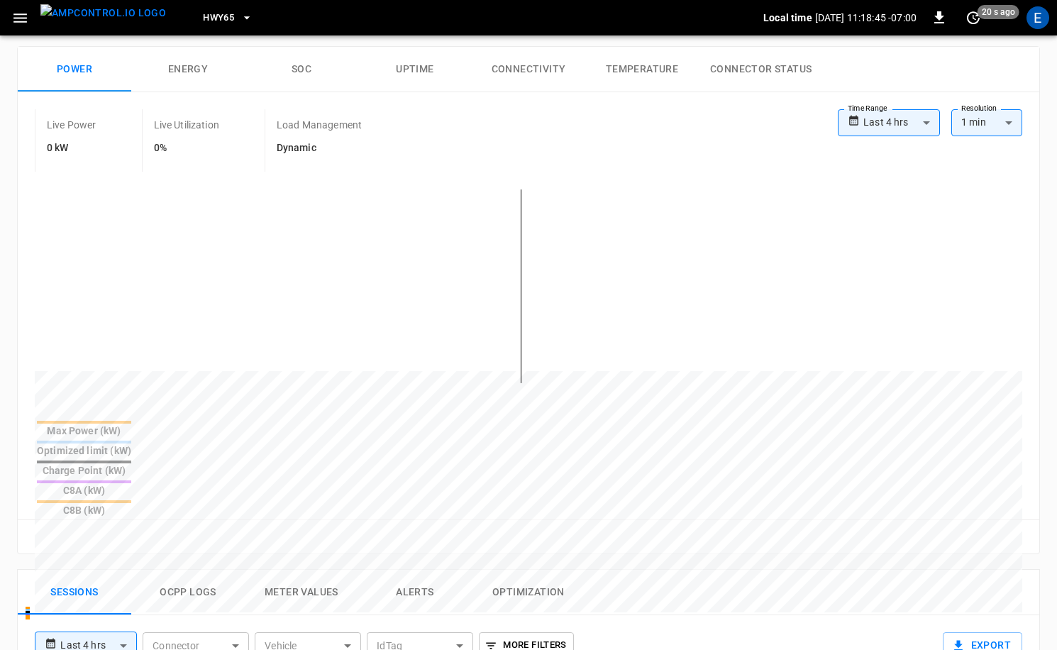
scroll to position [224, 0]
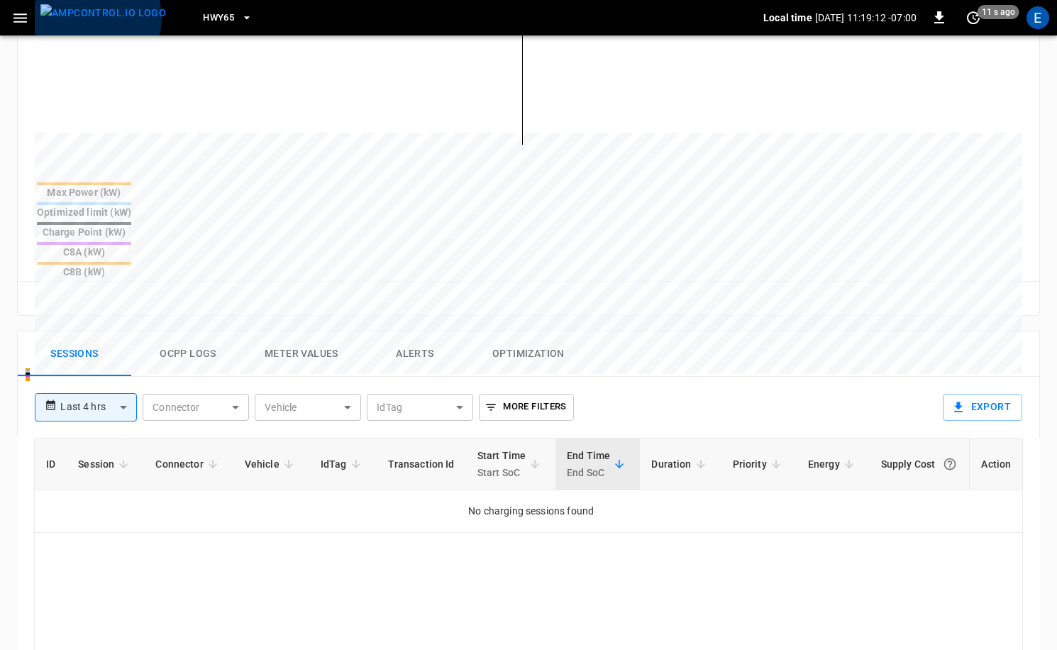
click at [97, 18] on img "menu" at bounding box center [103, 13] width 126 height 18
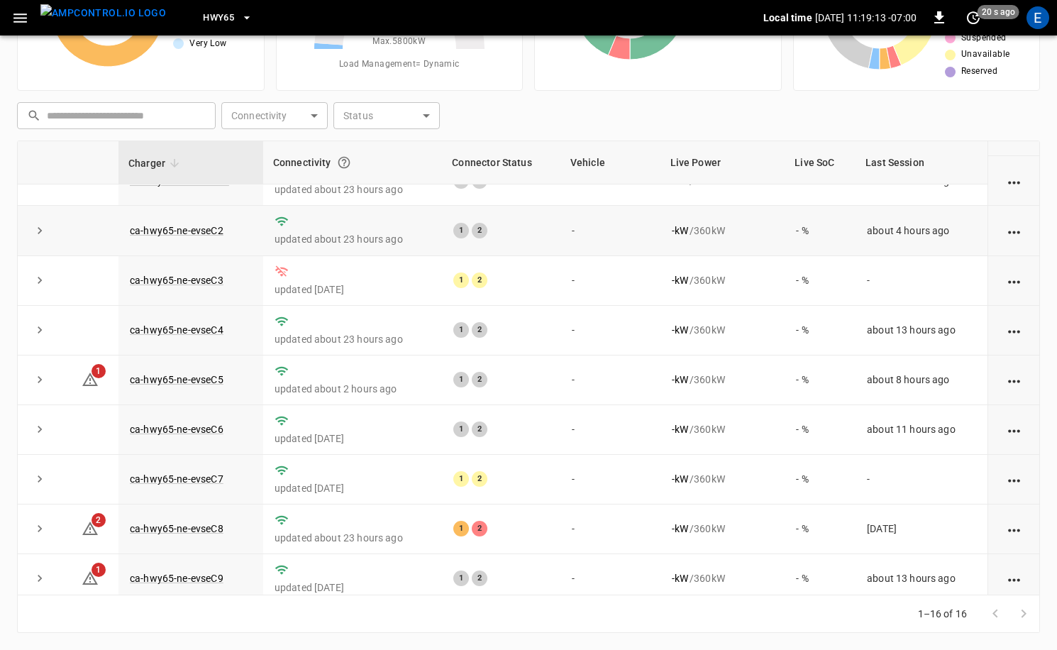
scroll to position [385, 0]
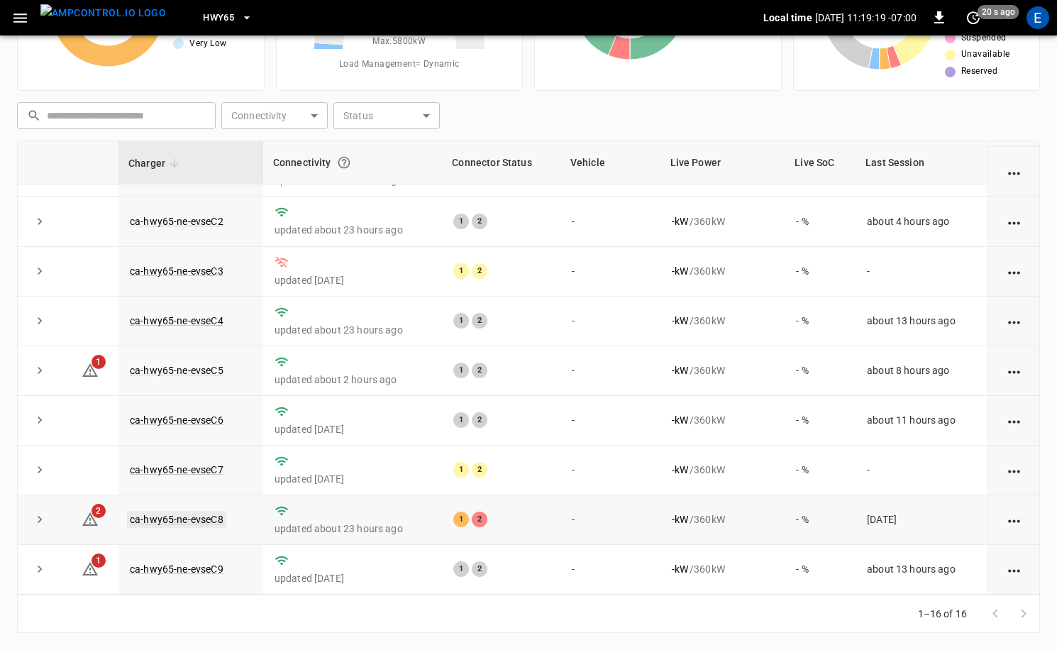
click at [219, 516] on link "ca-hwy65-ne-evseC8" at bounding box center [176, 519] width 99 height 17
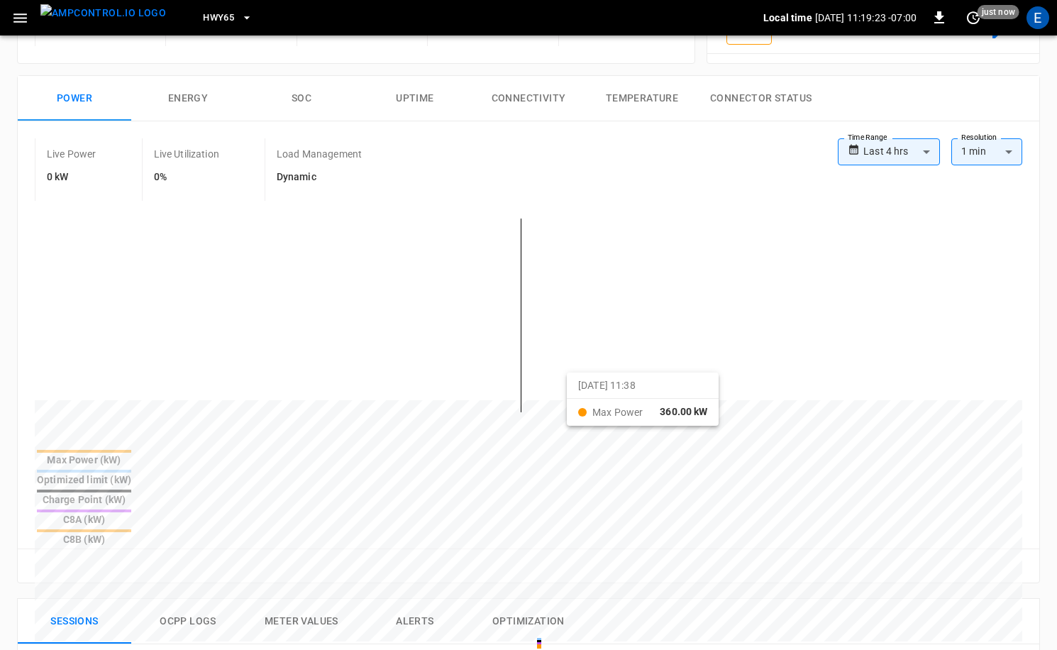
scroll to position [120, 0]
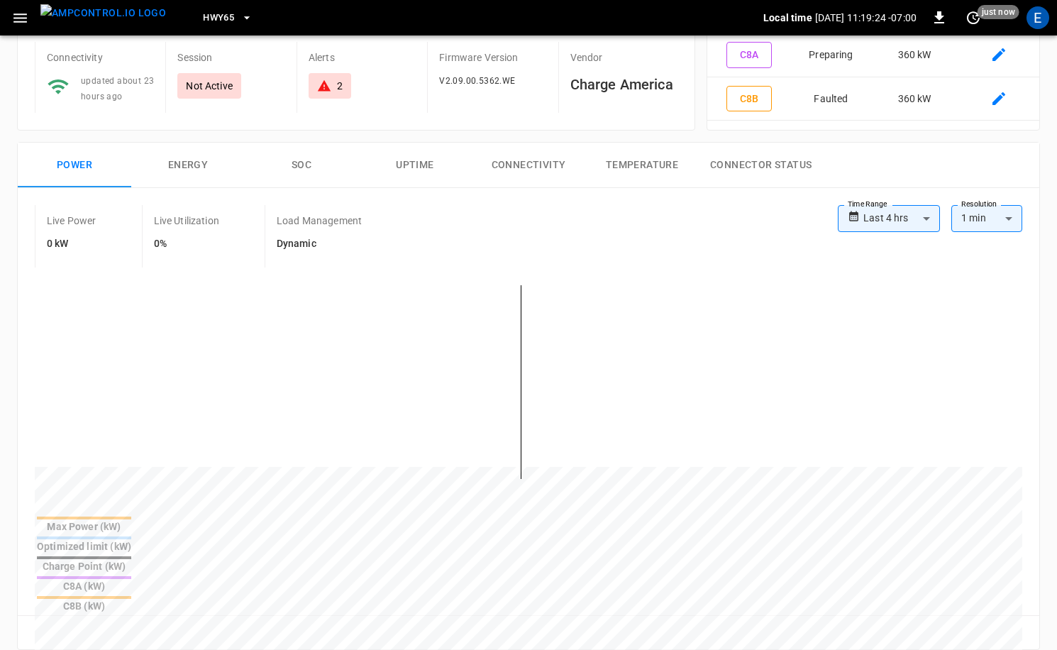
click at [116, 22] on img "menu" at bounding box center [103, 13] width 126 height 18
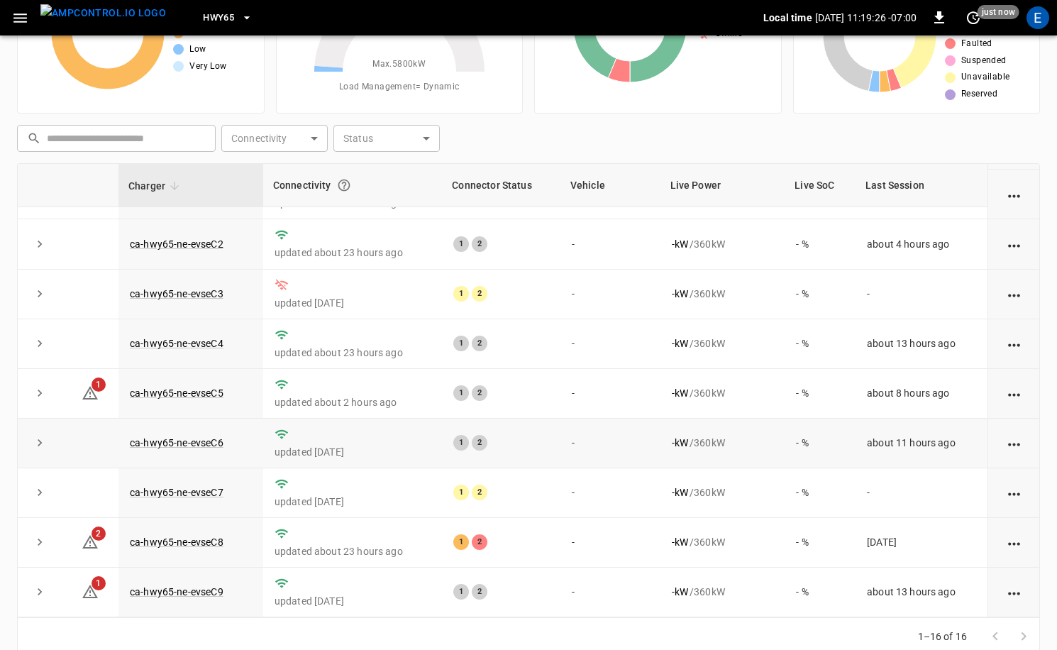
scroll to position [143, 0]
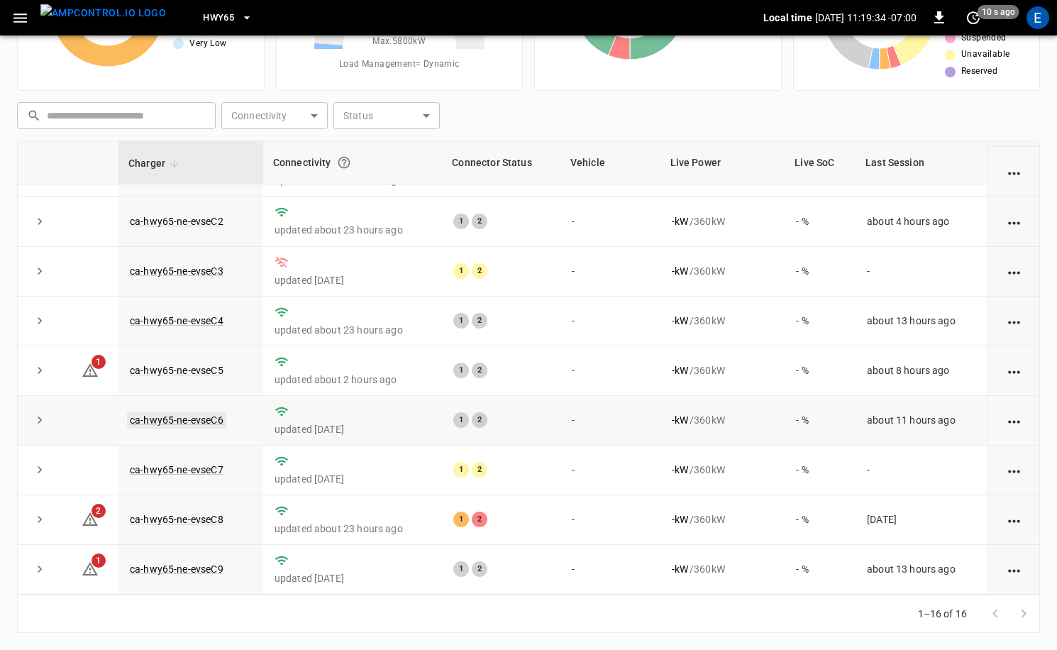
click at [216, 423] on link "ca-hwy65-ne-evseC6" at bounding box center [176, 420] width 99 height 17
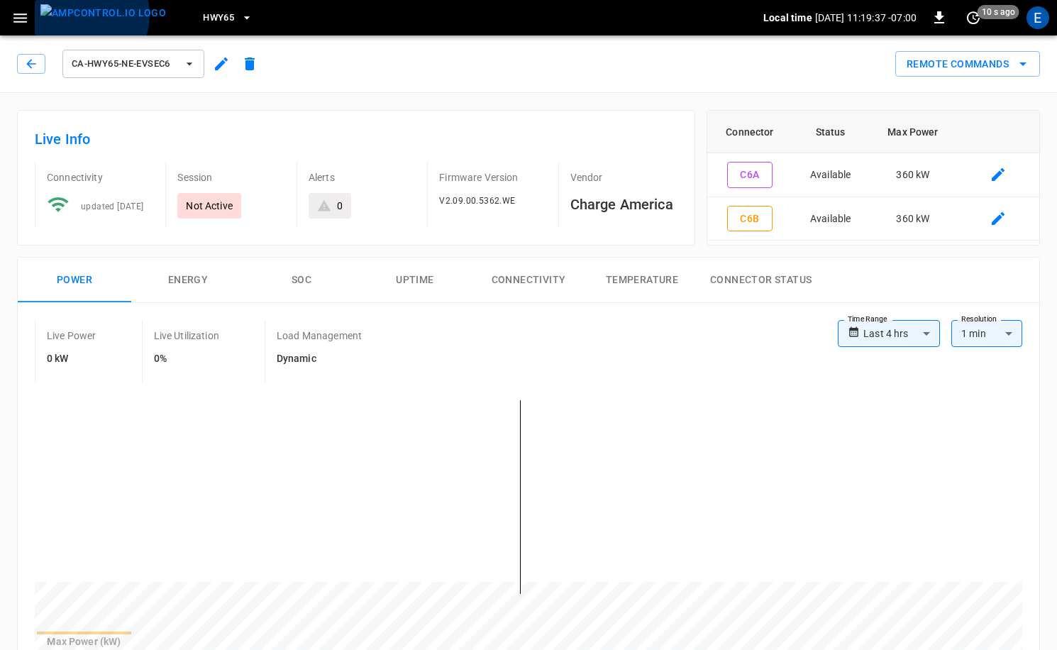
click at [82, 15] on img "menu" at bounding box center [103, 13] width 126 height 18
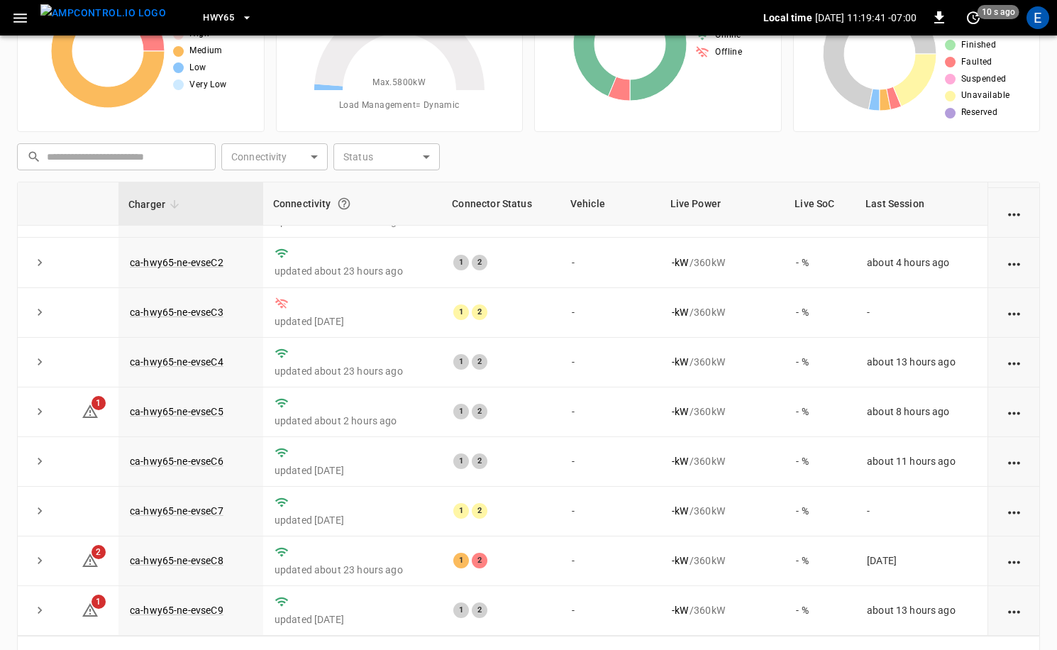
scroll to position [143, 0]
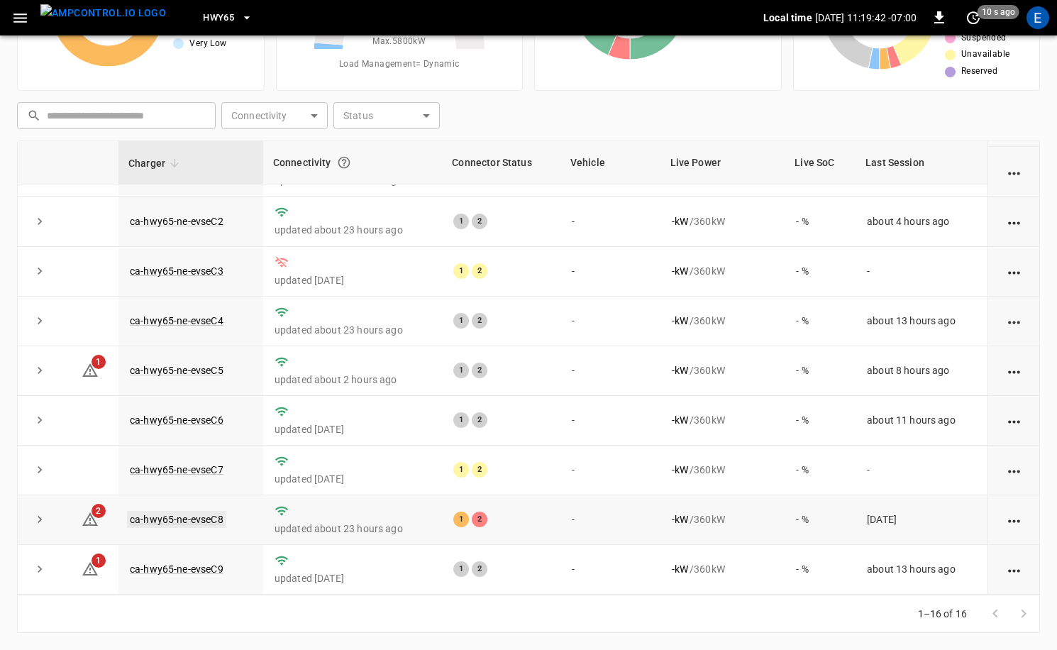
click at [207, 518] on link "ca-hwy65-ne-evseC8" at bounding box center [176, 519] width 99 height 17
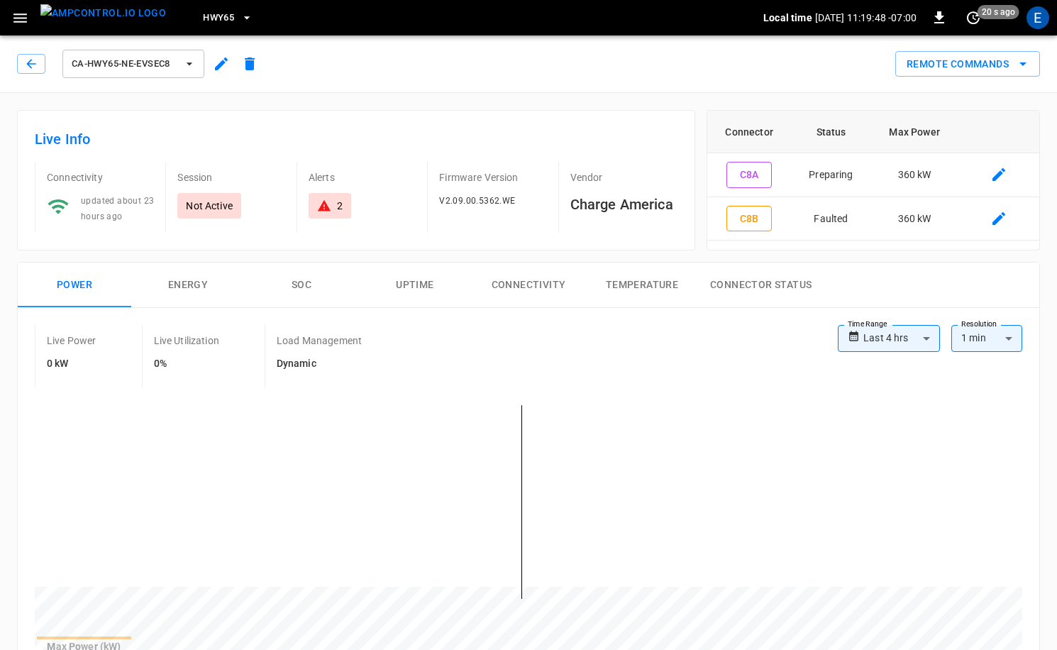
click at [120, 22] on img "menu" at bounding box center [103, 13] width 126 height 18
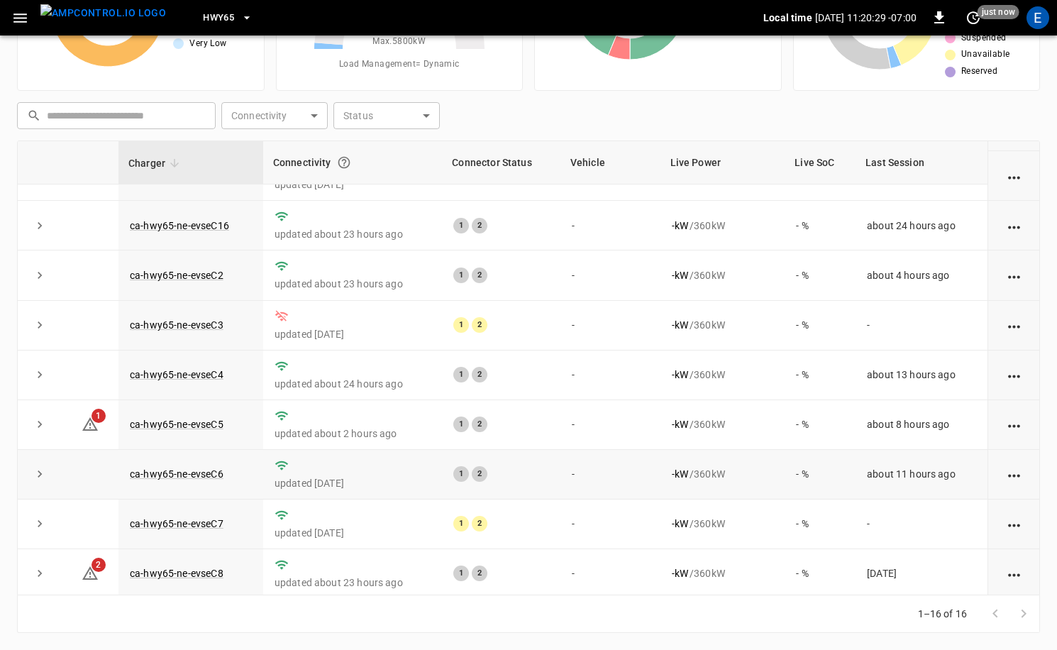
scroll to position [306, 0]
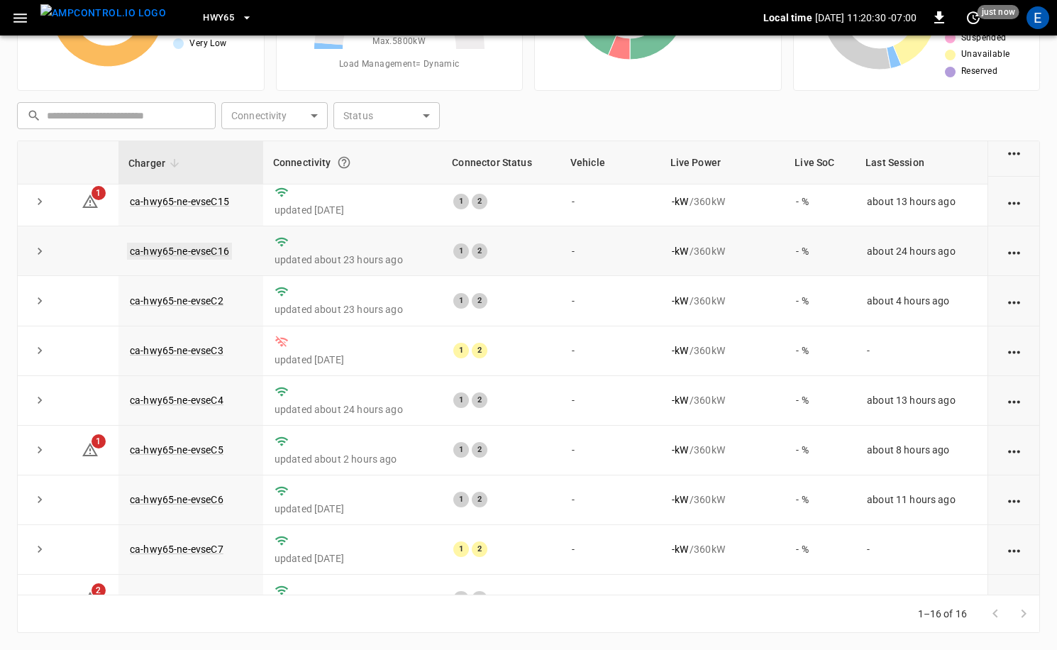
click at [212, 252] on link "ca-hwy65-ne-evseC16" at bounding box center [179, 251] width 105 height 17
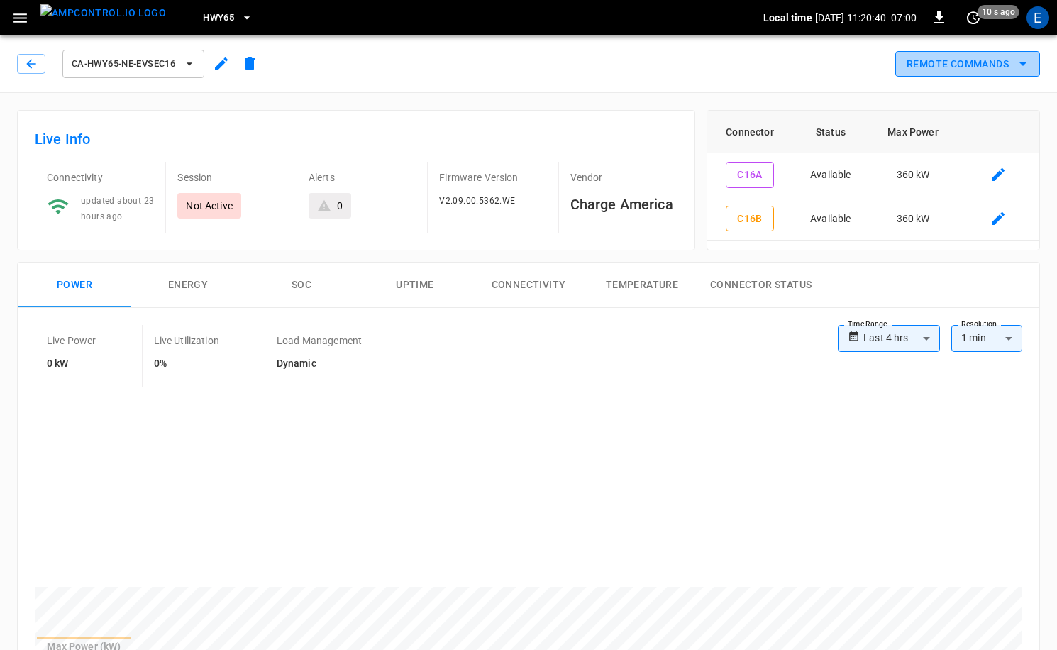
click at [947, 65] on button "Remote Commands" at bounding box center [968, 64] width 145 height 26
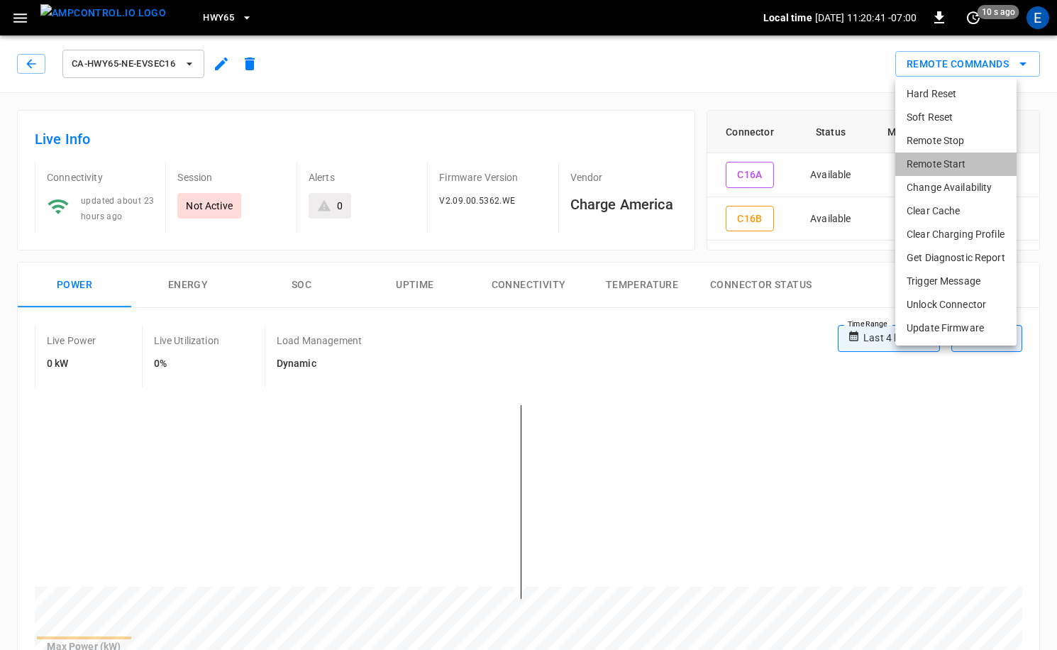
click at [964, 160] on li "Remote Start" at bounding box center [956, 164] width 121 height 23
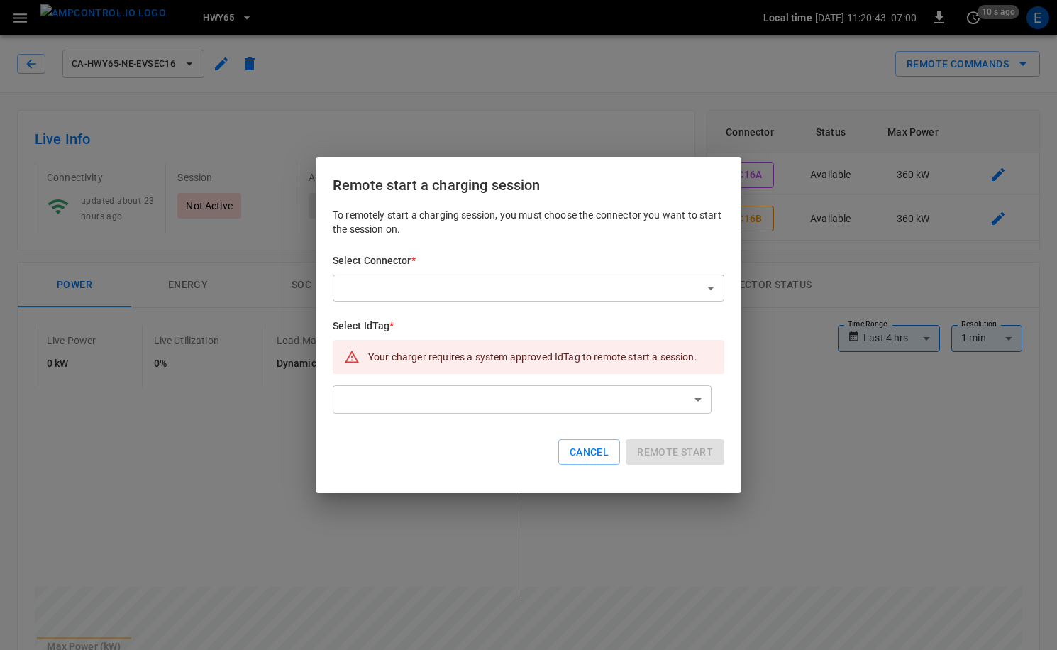
click at [250, 226] on div "Remote start a charging session To remotely start a charging session, you must …" at bounding box center [528, 325] width 1057 height 650
click at [593, 460] on button "Cancel" at bounding box center [589, 452] width 62 height 26
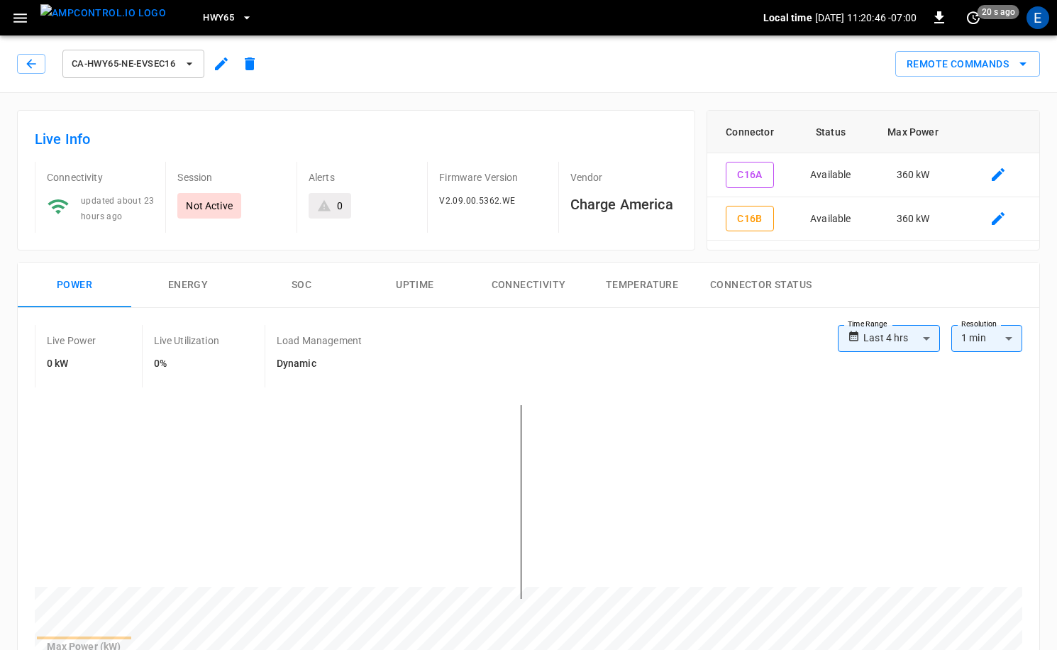
click at [98, 22] on img "menu" at bounding box center [103, 13] width 126 height 18
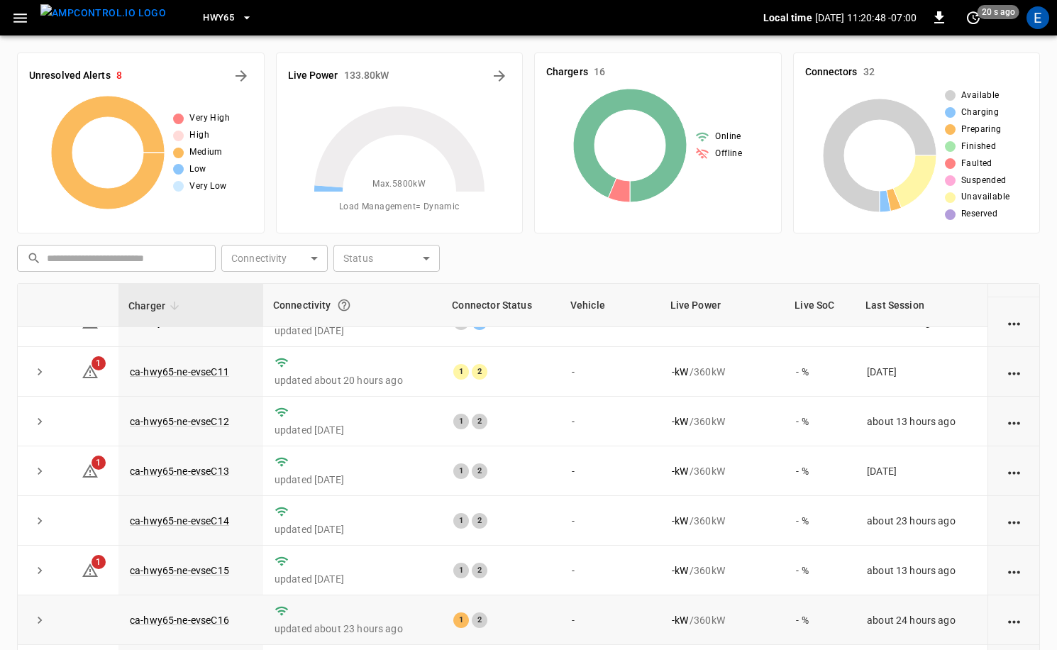
scroll to position [214, 0]
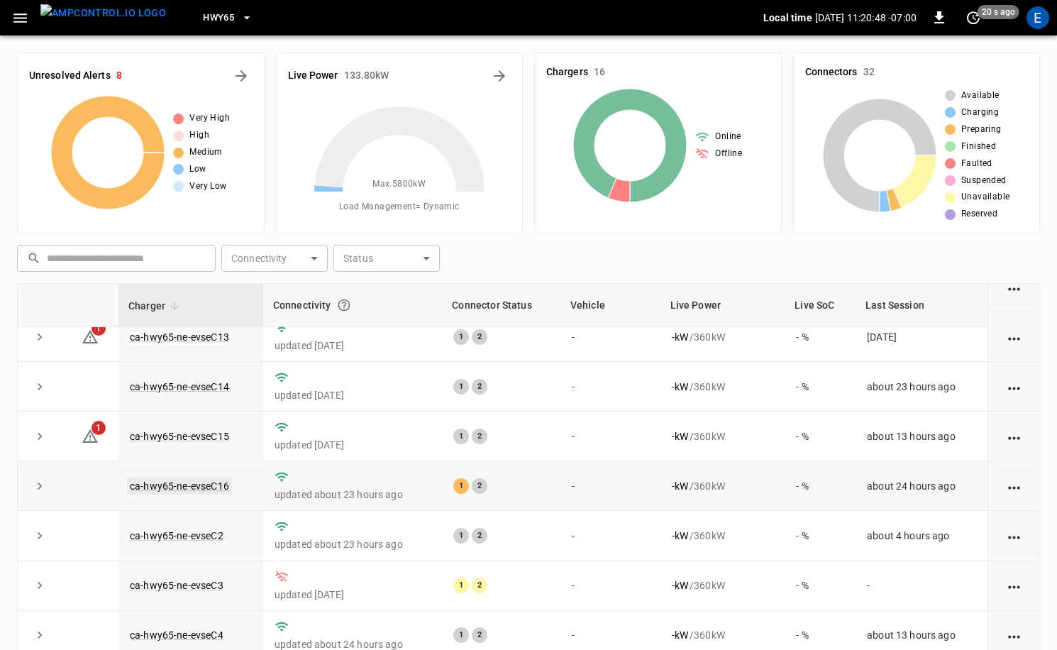
click at [200, 488] on link "ca-hwy65-ne-evseC16" at bounding box center [179, 486] width 105 height 17
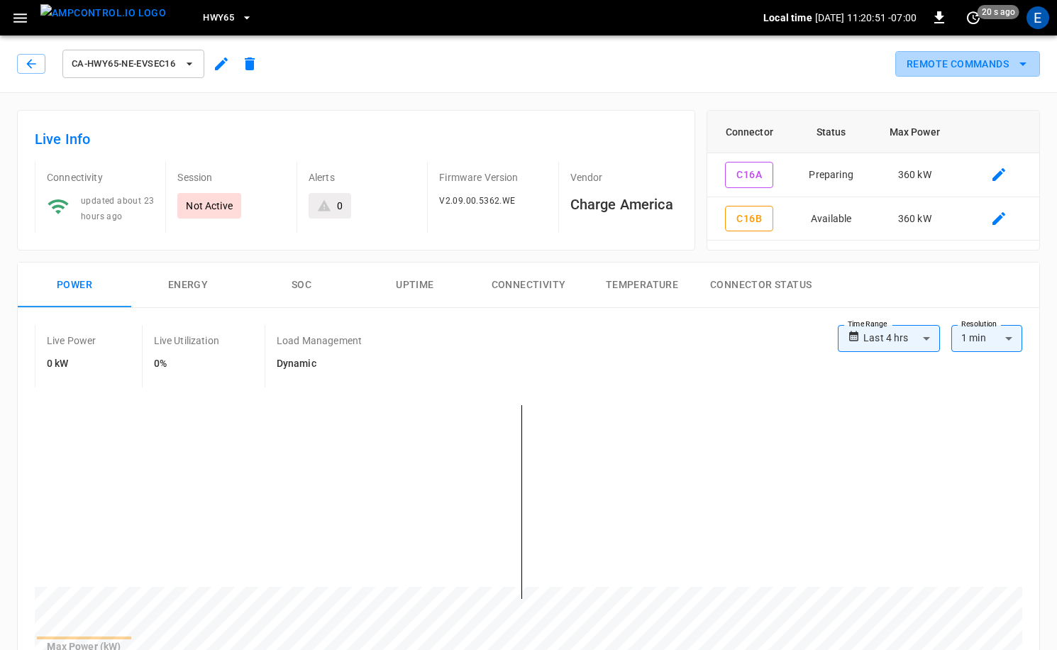
click at [979, 68] on button "Remote Commands" at bounding box center [968, 64] width 145 height 26
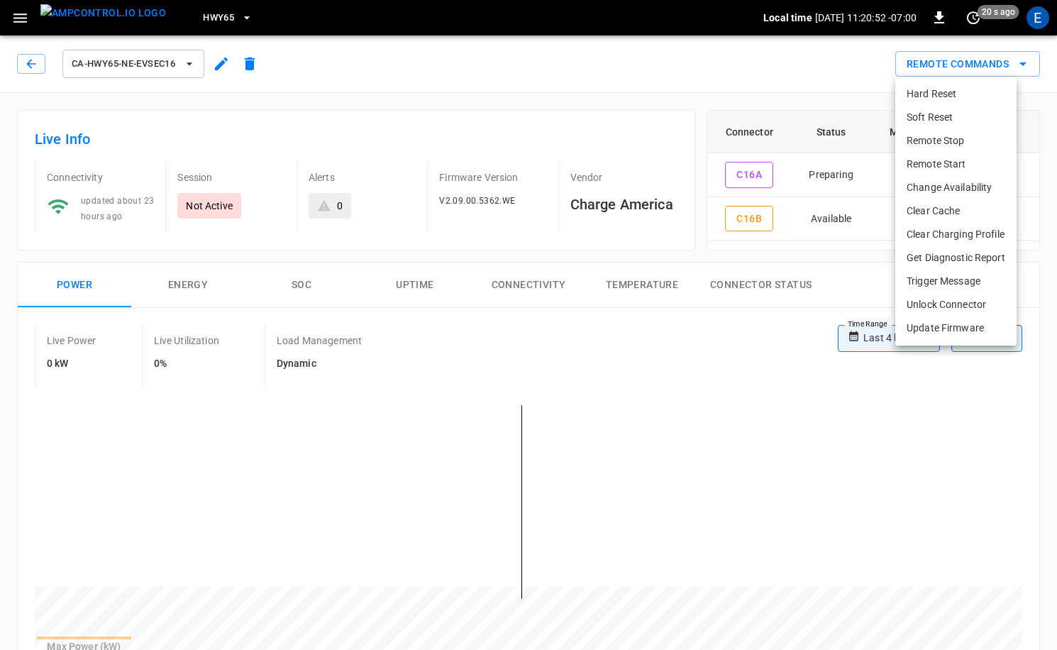
click at [956, 162] on li "Remote Start" at bounding box center [956, 164] width 121 height 23
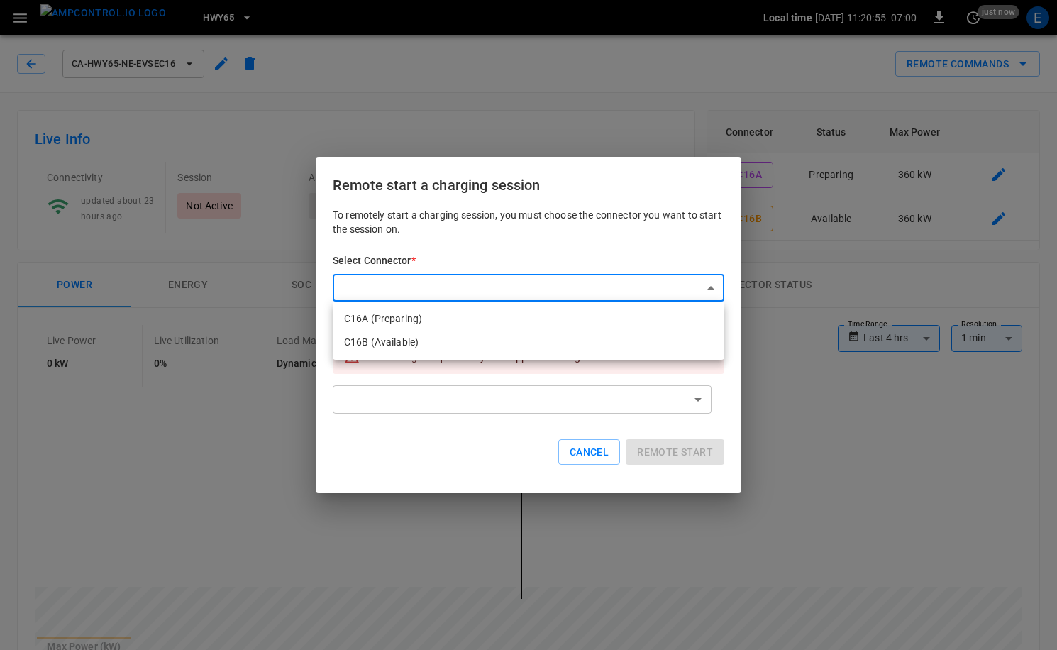
drag, startPoint x: 117, startPoint y: 362, endPoint x: 180, endPoint y: 363, distance: 62.5
click at [117, 362] on div at bounding box center [528, 325] width 1057 height 650
click at [395, 342] on li "C16B (Available)" at bounding box center [529, 342] width 392 height 23
type input "**********"
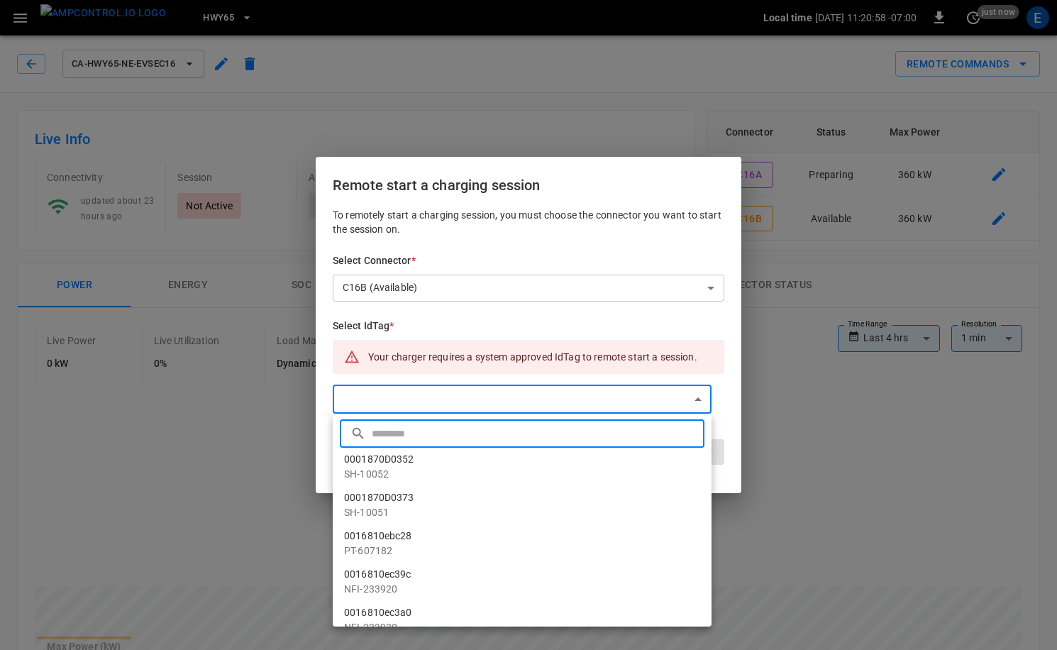
click at [421, 441] on input "text" at bounding box center [536, 433] width 329 height 38
paste input "**********"
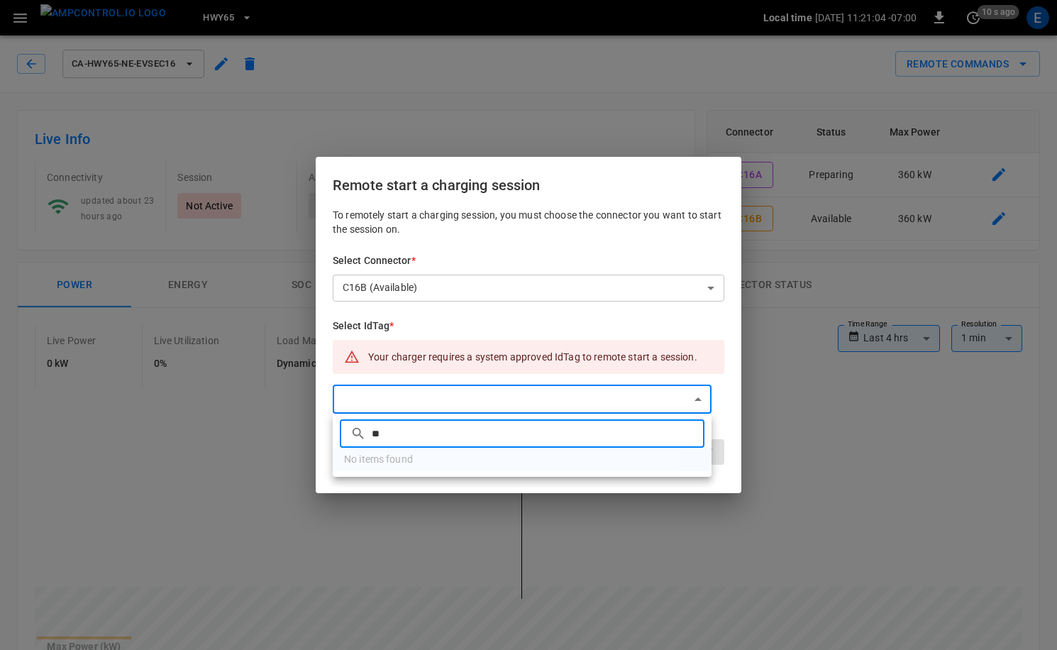
type input "*"
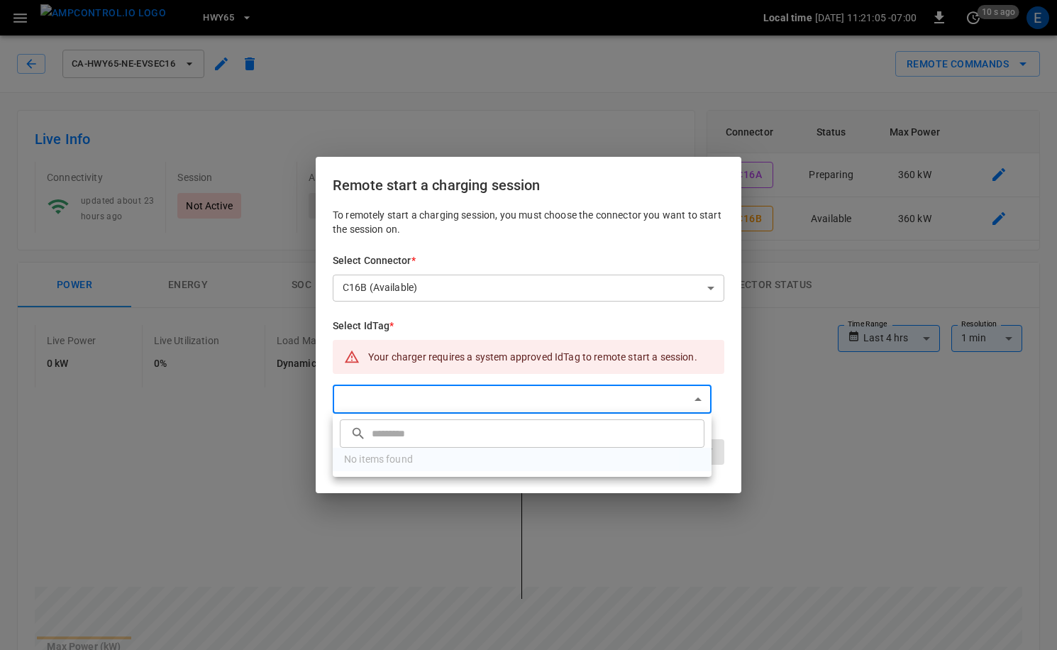
click at [694, 295] on div at bounding box center [528, 325] width 1057 height 650
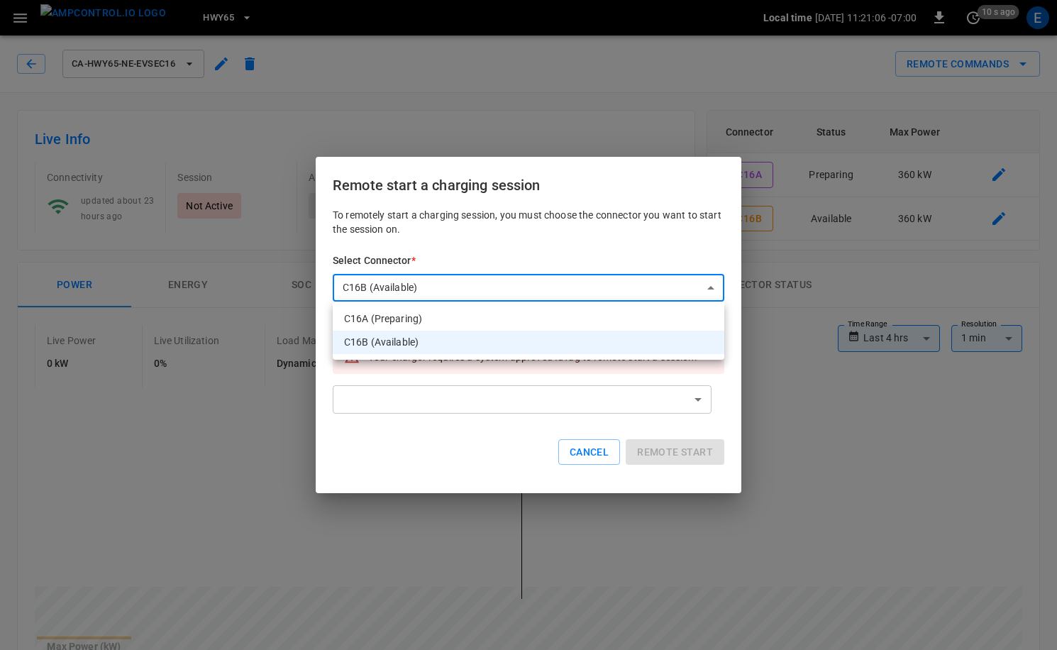
click at [547, 318] on li "C16A (Preparing)" at bounding box center [529, 318] width 392 height 23
type input "**********"
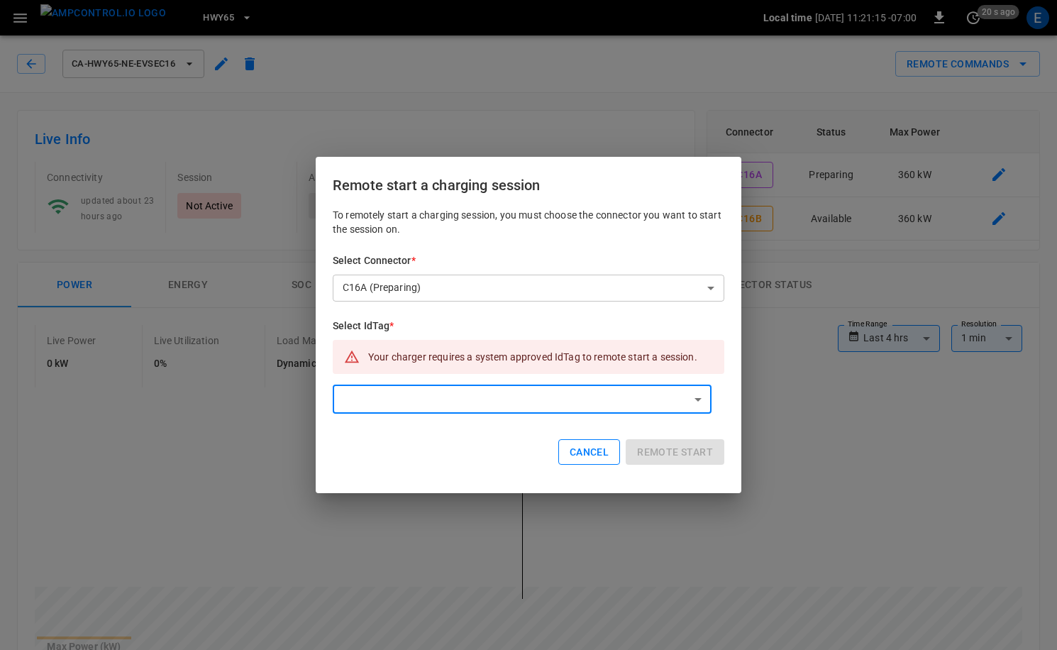
click at [604, 453] on button "Cancel" at bounding box center [589, 452] width 62 height 26
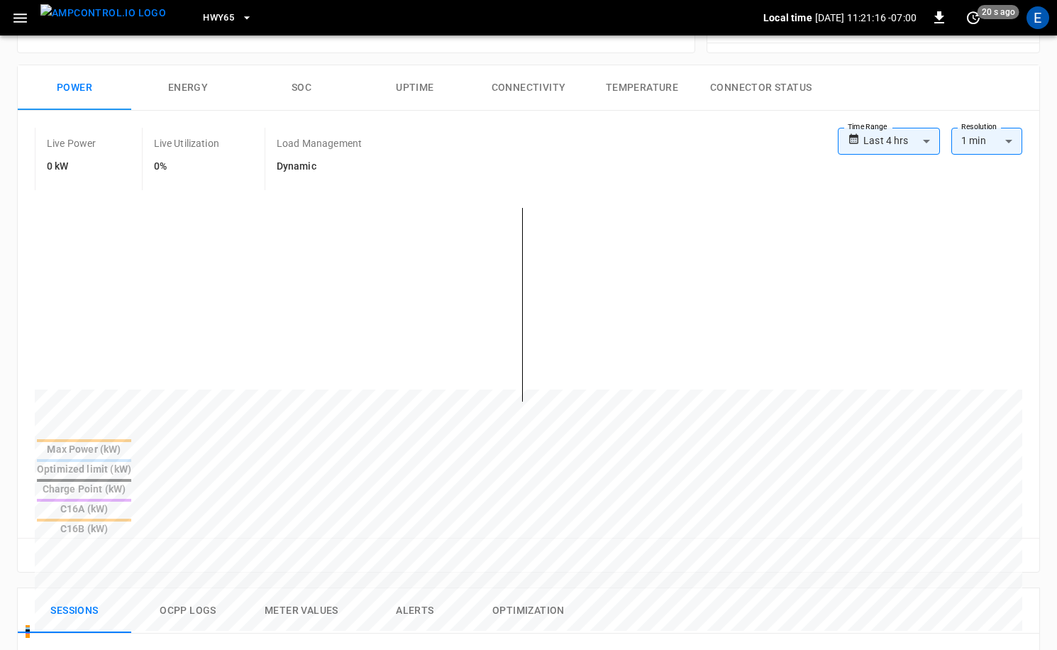
scroll to position [433, 0]
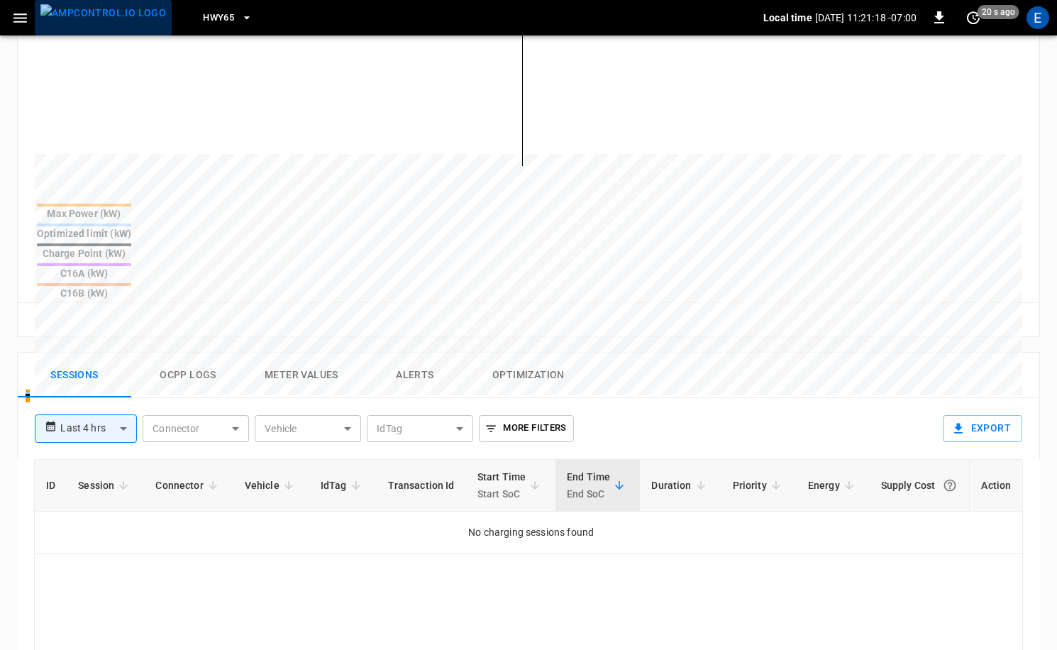
click at [106, 14] on img "menu" at bounding box center [103, 13] width 126 height 18
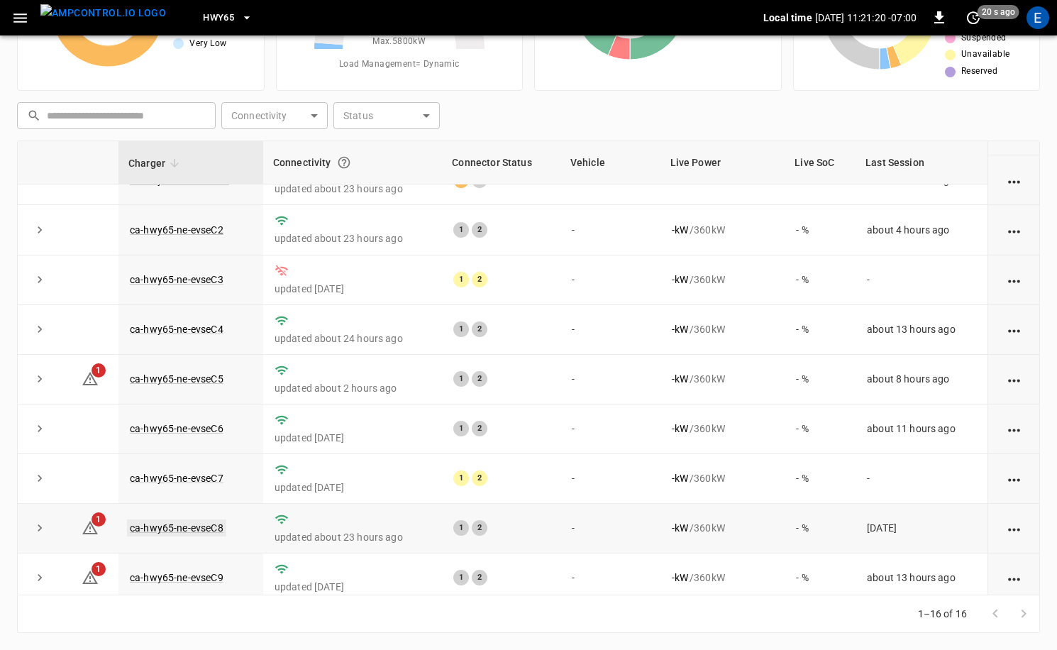
scroll to position [371, 0]
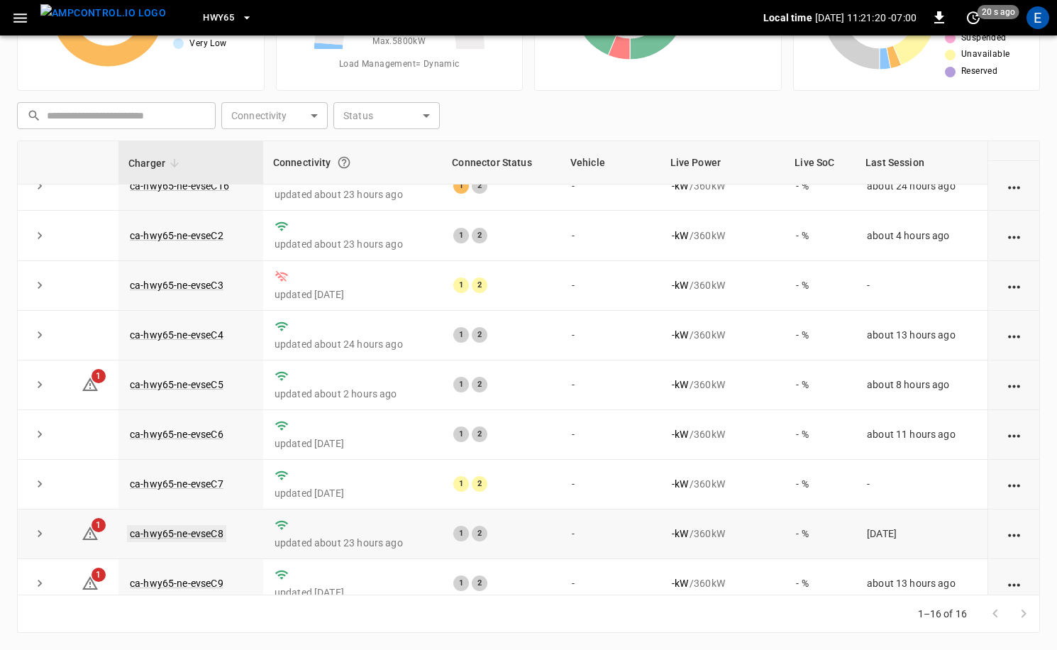
click at [204, 534] on link "ca-hwy65-ne-evseC8" at bounding box center [176, 533] width 99 height 17
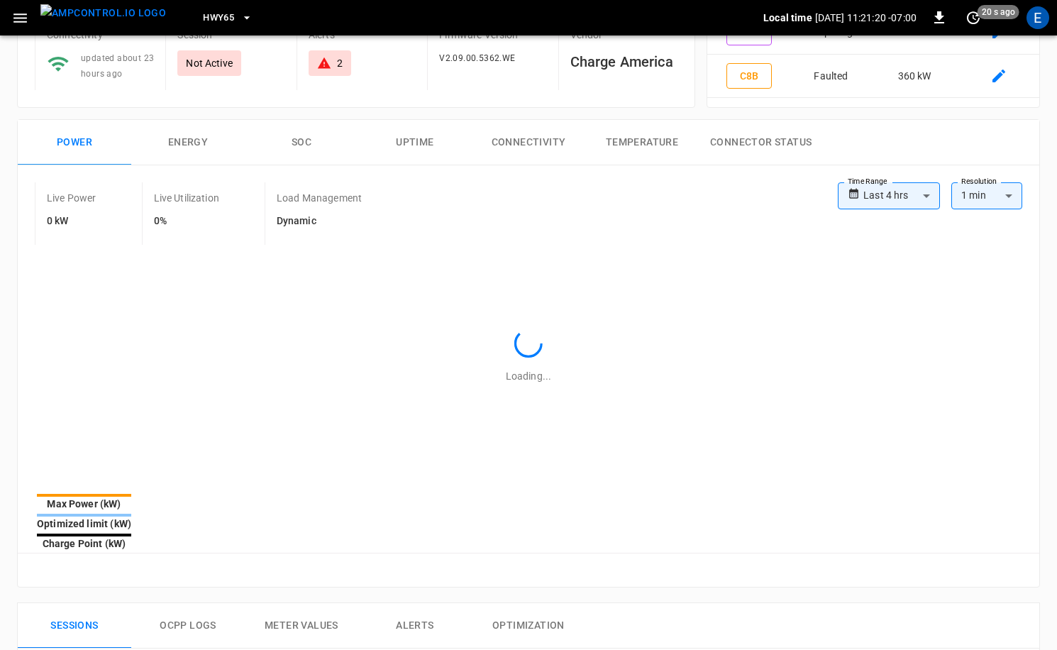
type input "**********"
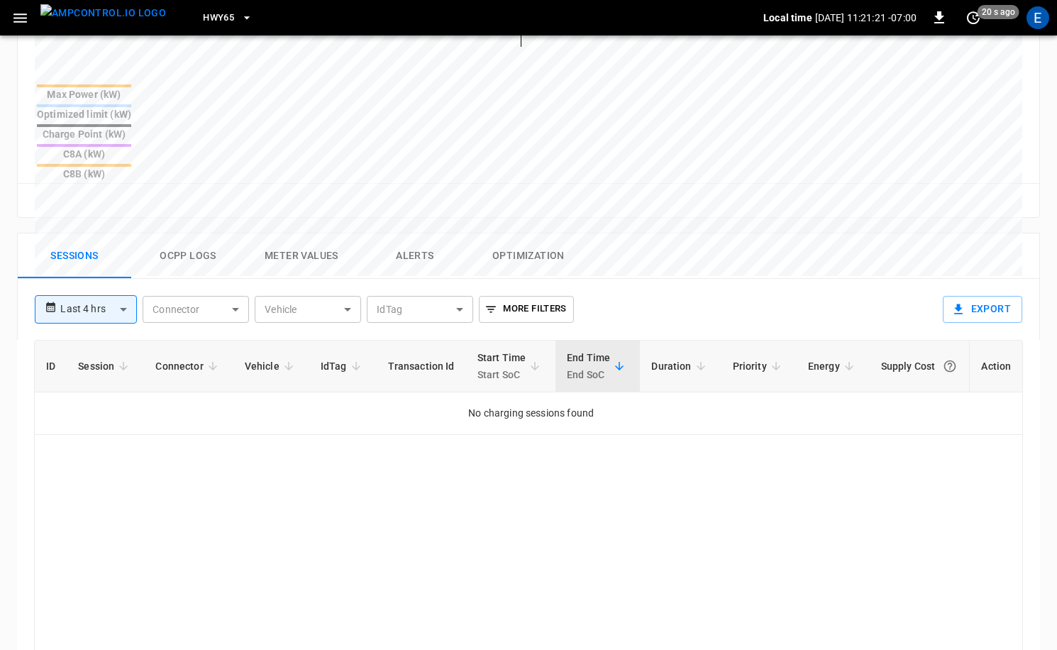
scroll to position [684, 0]
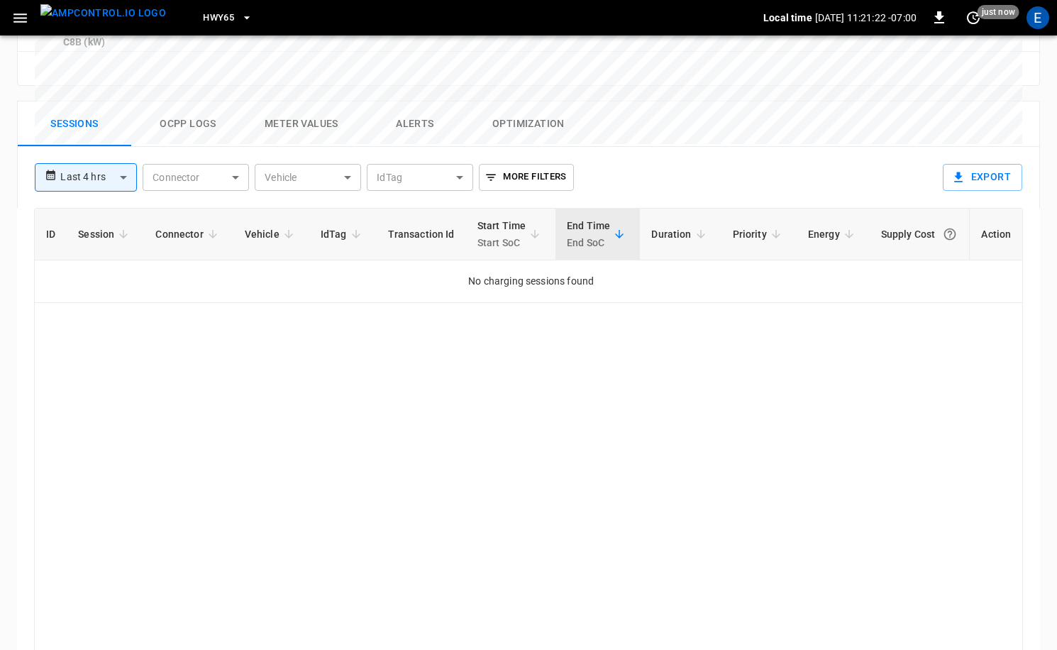
click at [172, 101] on button "Ocpp logs" at bounding box center [188, 123] width 114 height 45
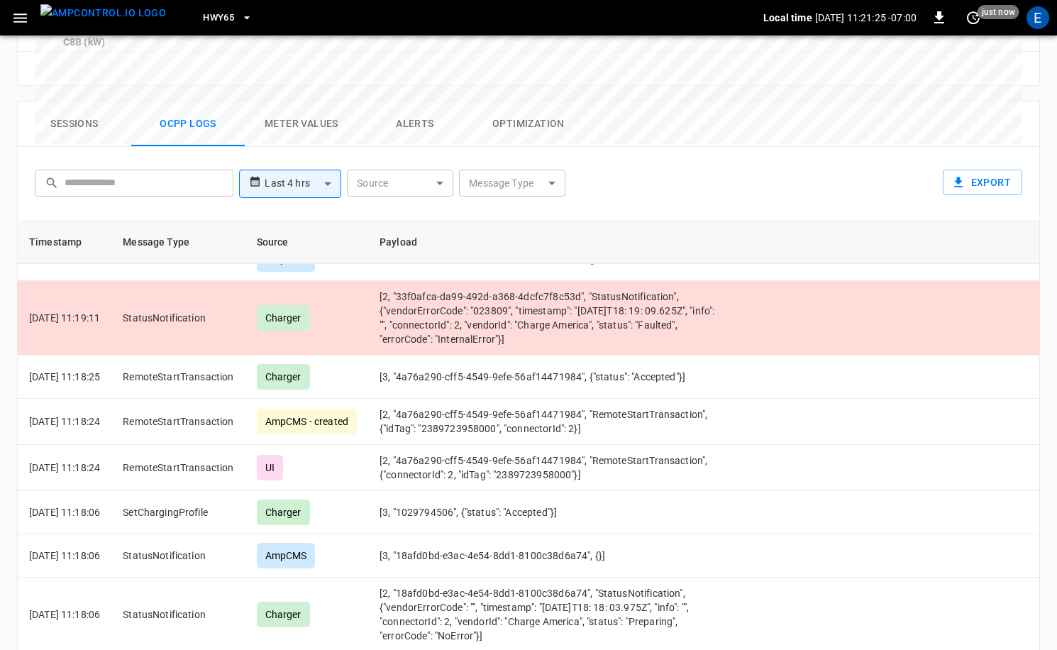
scroll to position [279, 0]
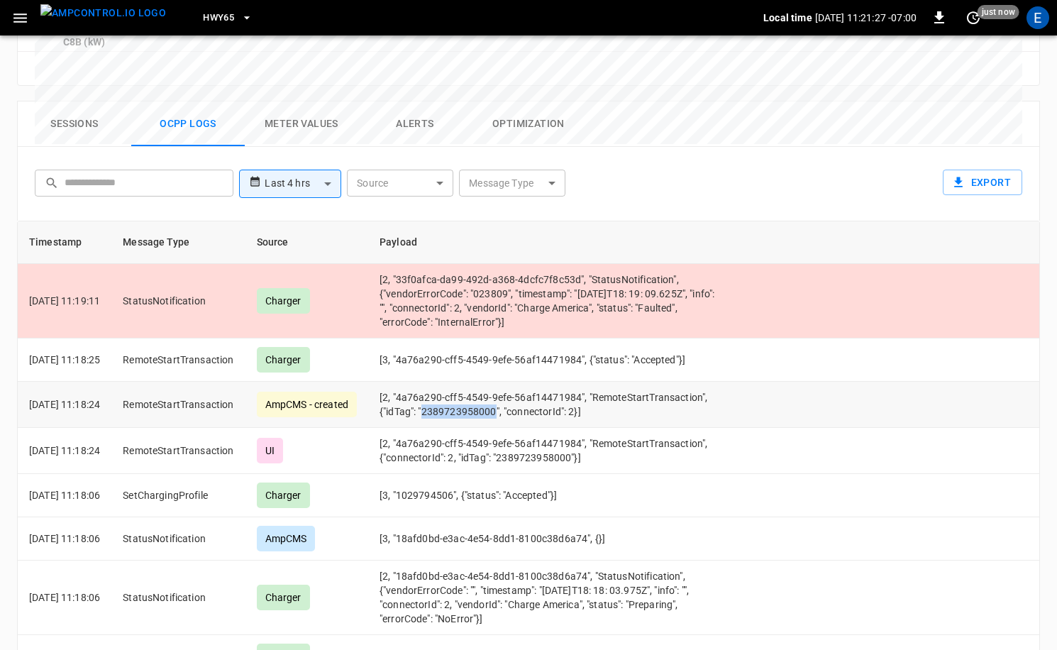
drag, startPoint x: 566, startPoint y: 344, endPoint x: 638, endPoint y: 343, distance: 71.7
click at [638, 382] on td "[2, "4a76a290-cff5-4549-9efe-56af14471984", "RemoteStartTransaction", {"idTag":…" at bounding box center [550, 405] width 365 height 46
copy td "2389723958000"
click at [126, 20] on img "menu" at bounding box center [103, 13] width 126 height 18
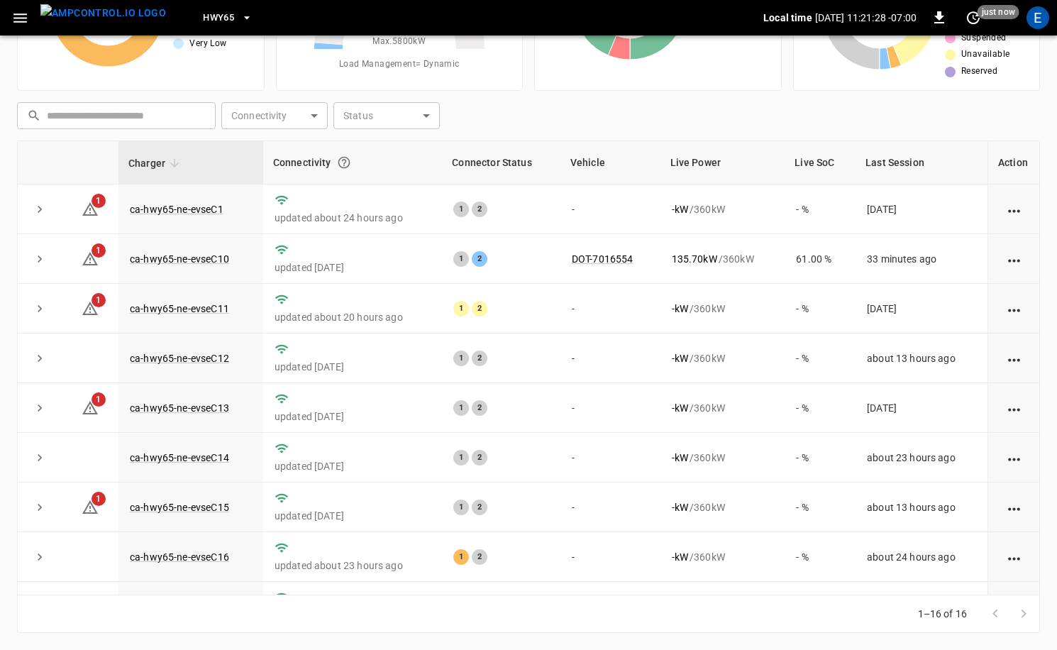
scroll to position [143, 0]
click at [215, 558] on link "ca-hwy65-ne-evseC16" at bounding box center [179, 557] width 105 height 17
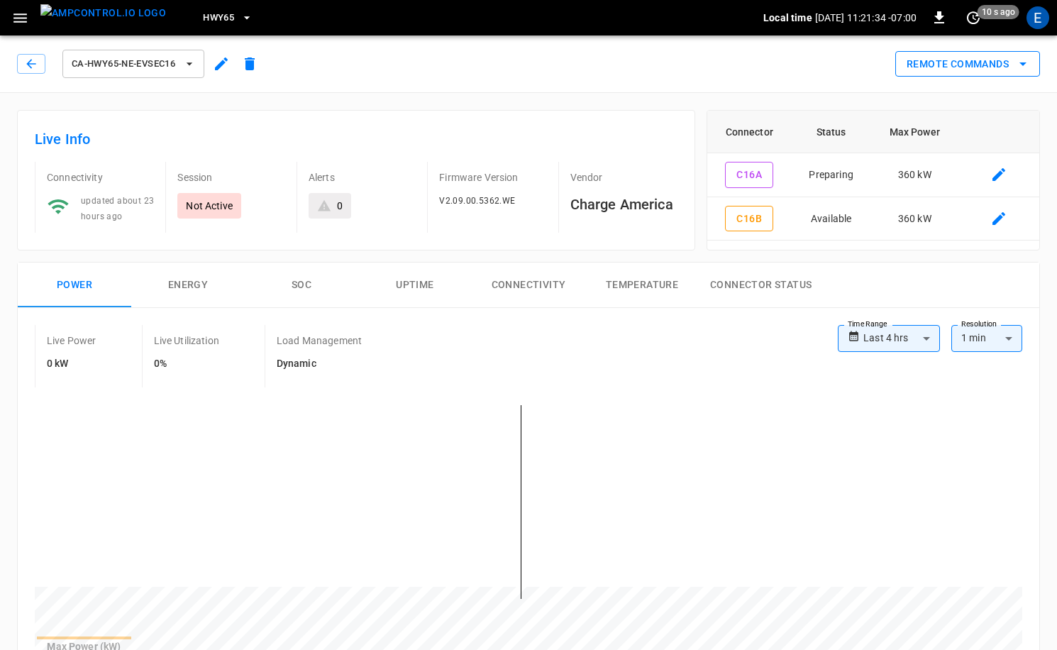
click at [961, 79] on div "ca-hwy65-ne-evseC16 Remote Commands" at bounding box center [525, 61] width 1063 height 62
click at [957, 65] on button "Remote Commands" at bounding box center [968, 64] width 145 height 26
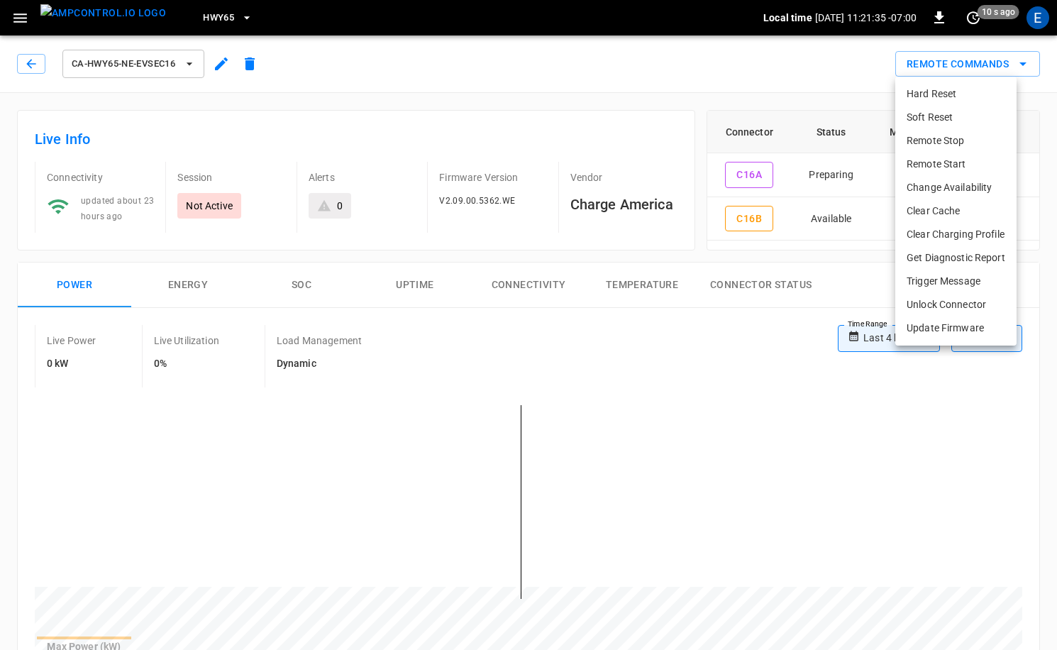
click at [937, 166] on li "Remote Start" at bounding box center [956, 164] width 121 height 23
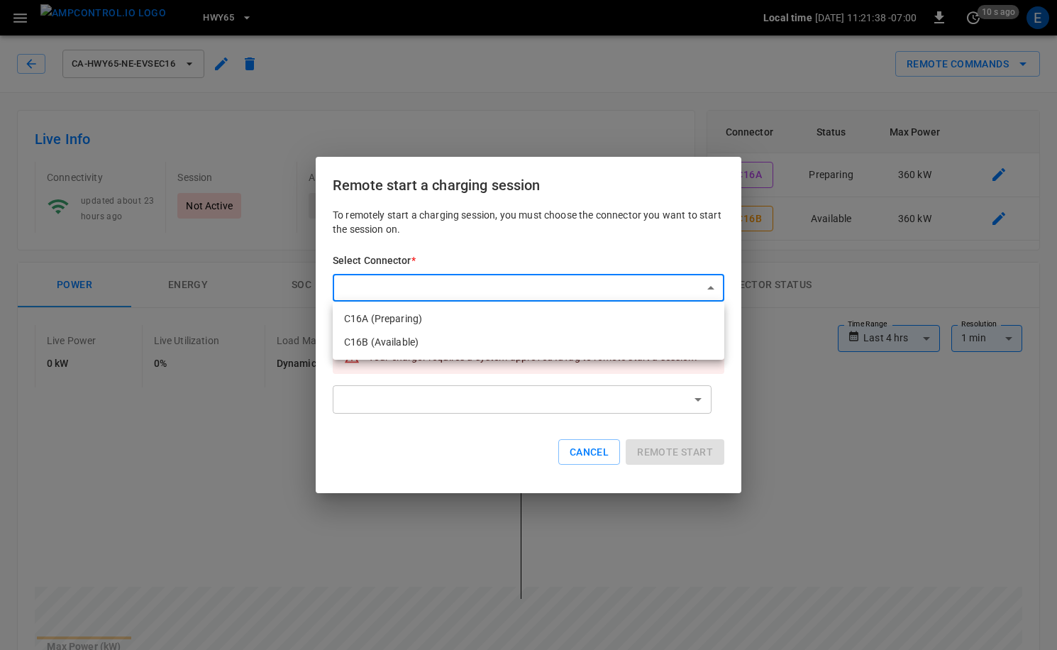
click at [447, 323] on li "C16A (Preparing)" at bounding box center [529, 318] width 392 height 23
type input "**********"
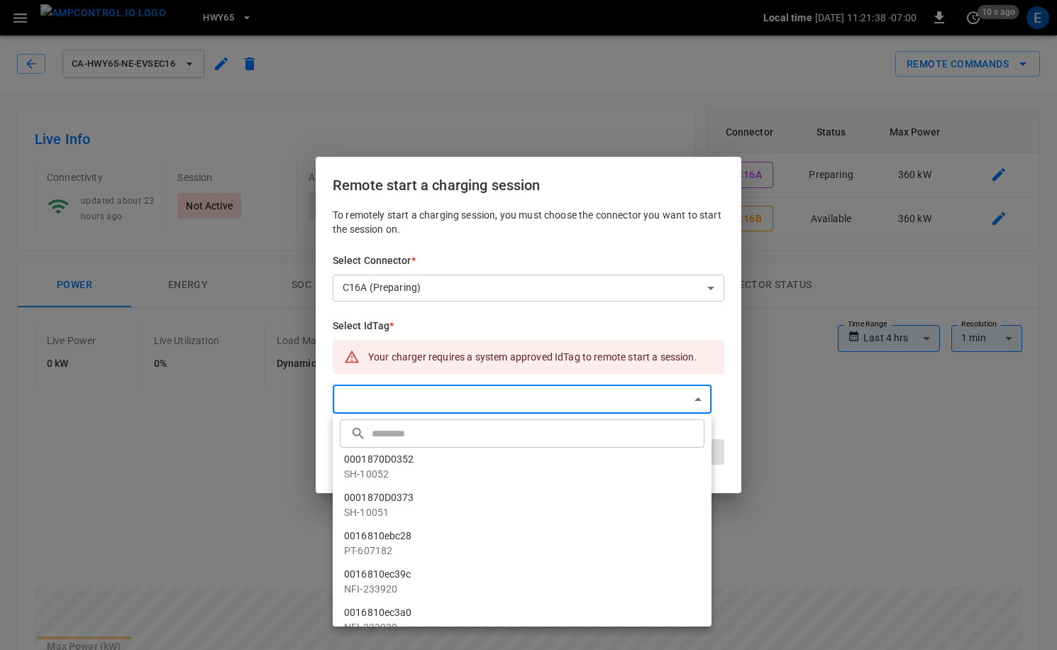
drag, startPoint x: 456, startPoint y: 397, endPoint x: 439, endPoint y: 411, distance: 21.2
click at [412, 434] on input "text" at bounding box center [536, 433] width 329 height 38
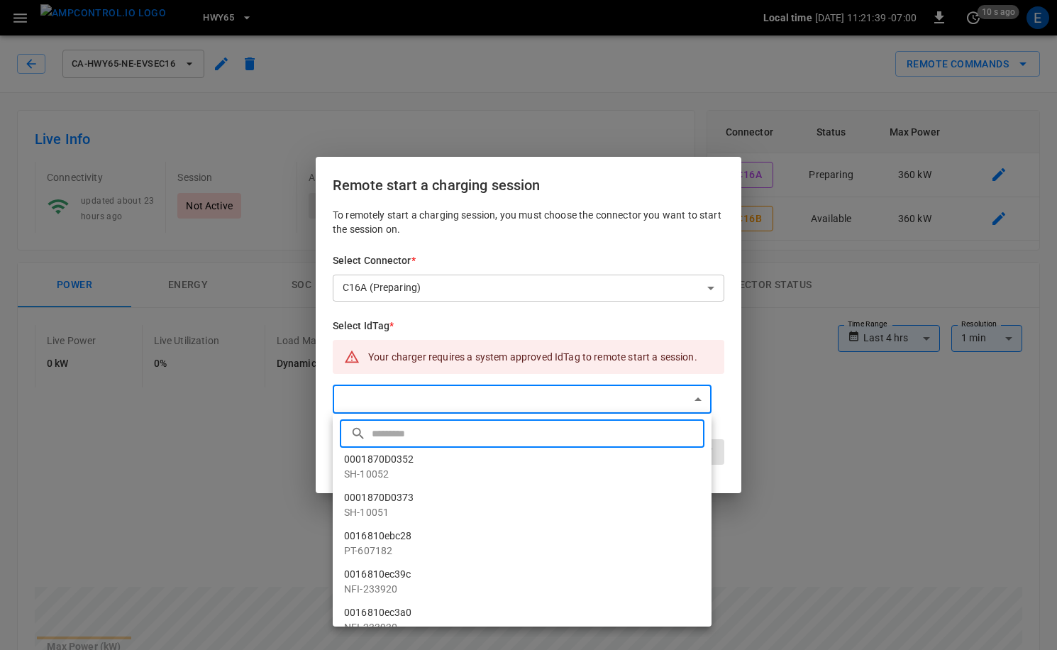
paste input "**********"
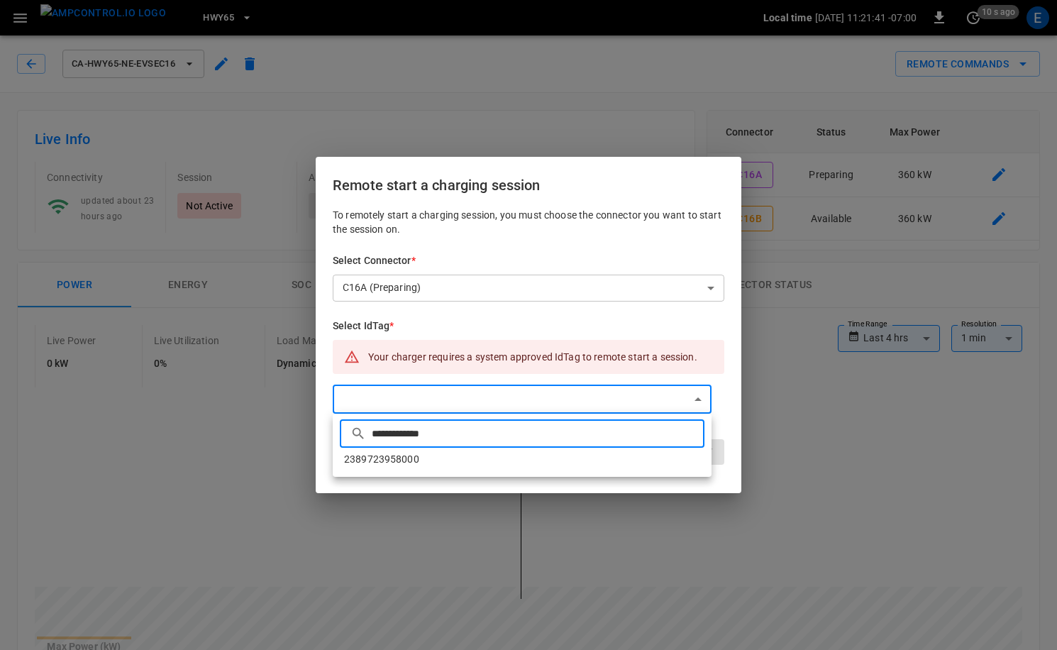
type input "**********"
click at [729, 472] on div at bounding box center [528, 325] width 1057 height 650
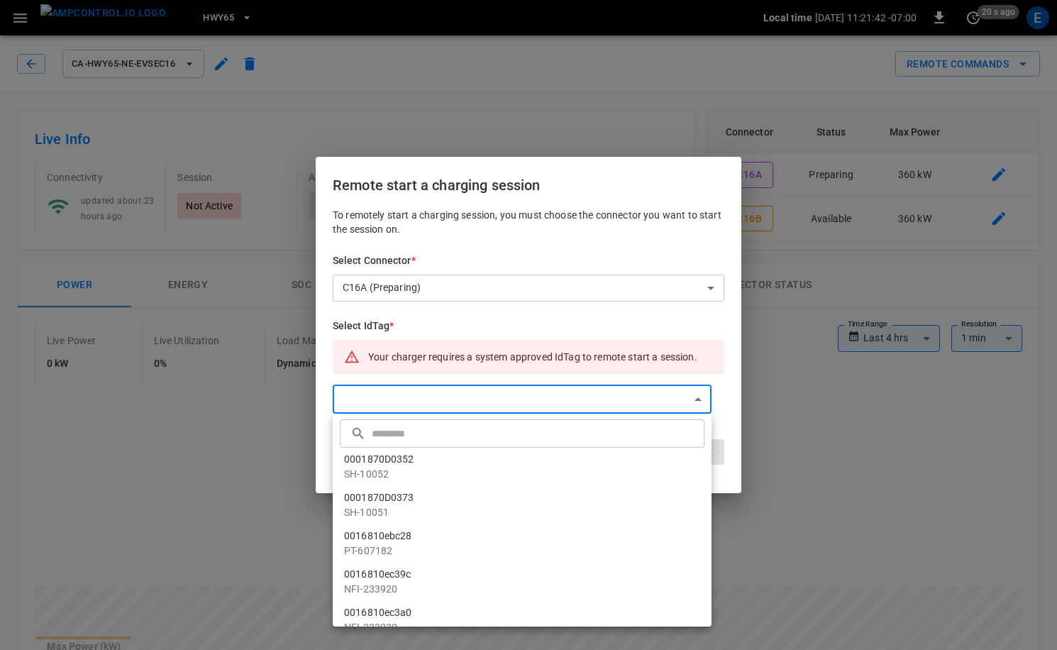
click at [414, 441] on input "text" at bounding box center [536, 433] width 329 height 38
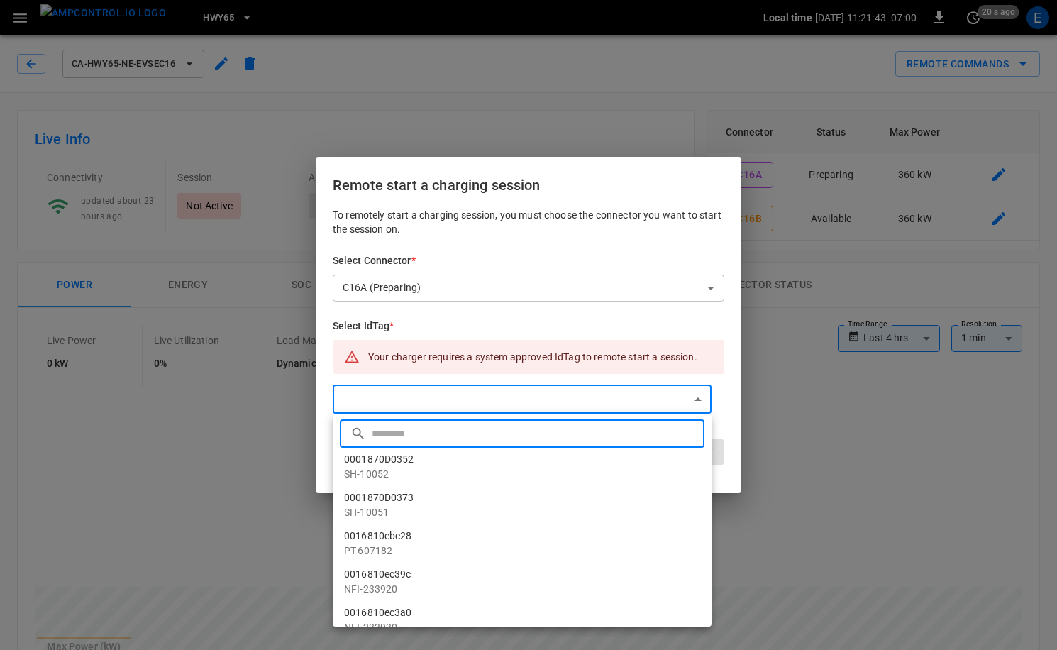
paste input "**********"
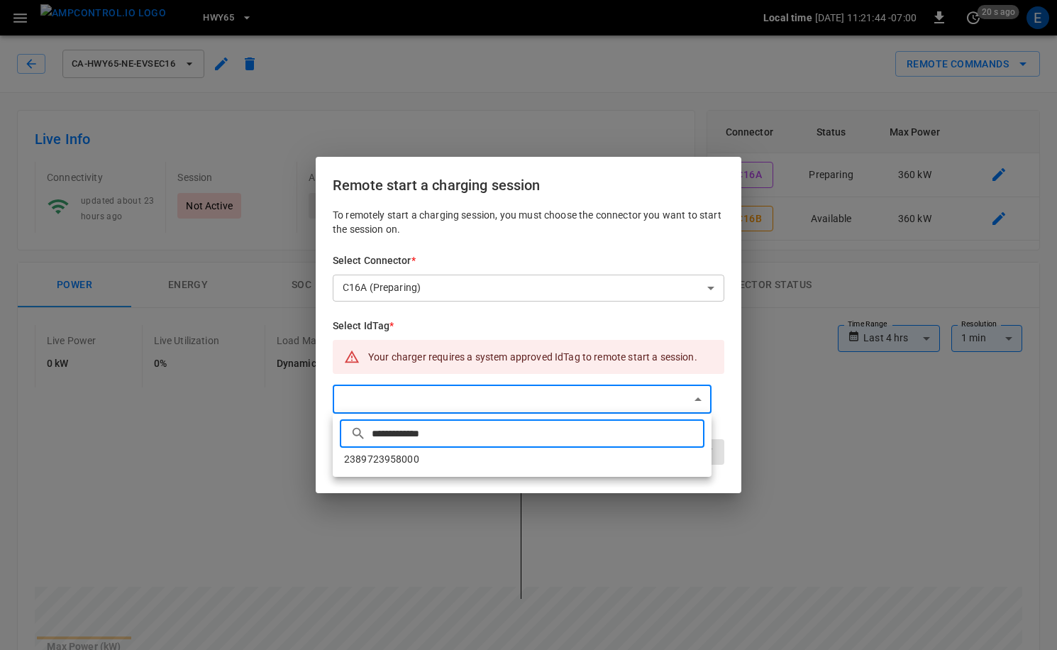
type input "**********"
click at [396, 458] on li "2389723958000" at bounding box center [522, 459] width 379 height 23
type input "**********"
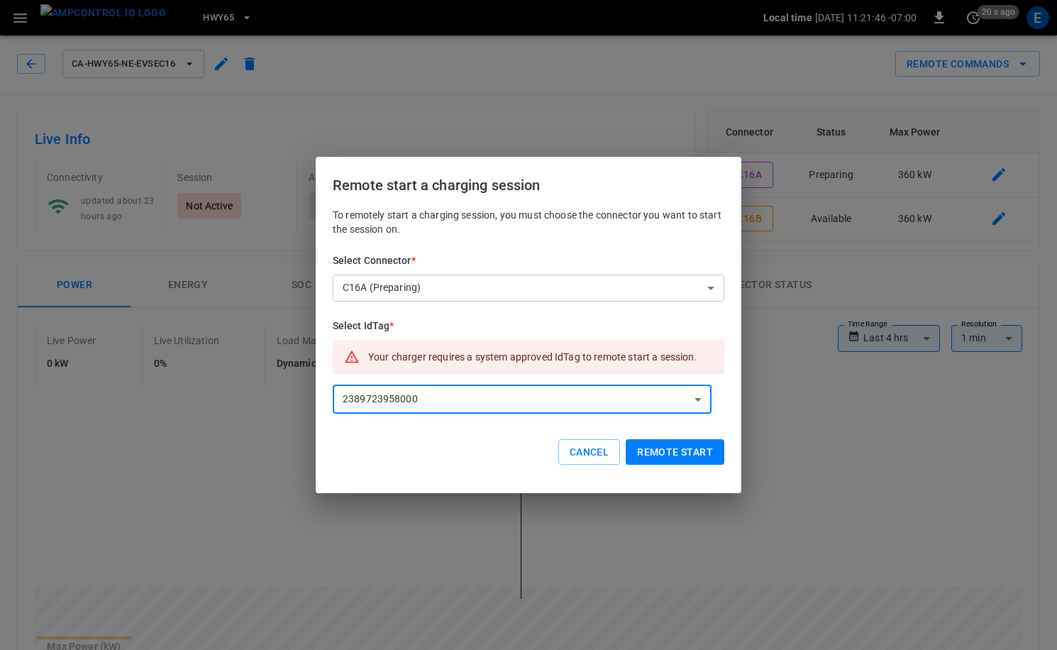
click at [671, 454] on button "Remote start" at bounding box center [675, 452] width 99 height 26
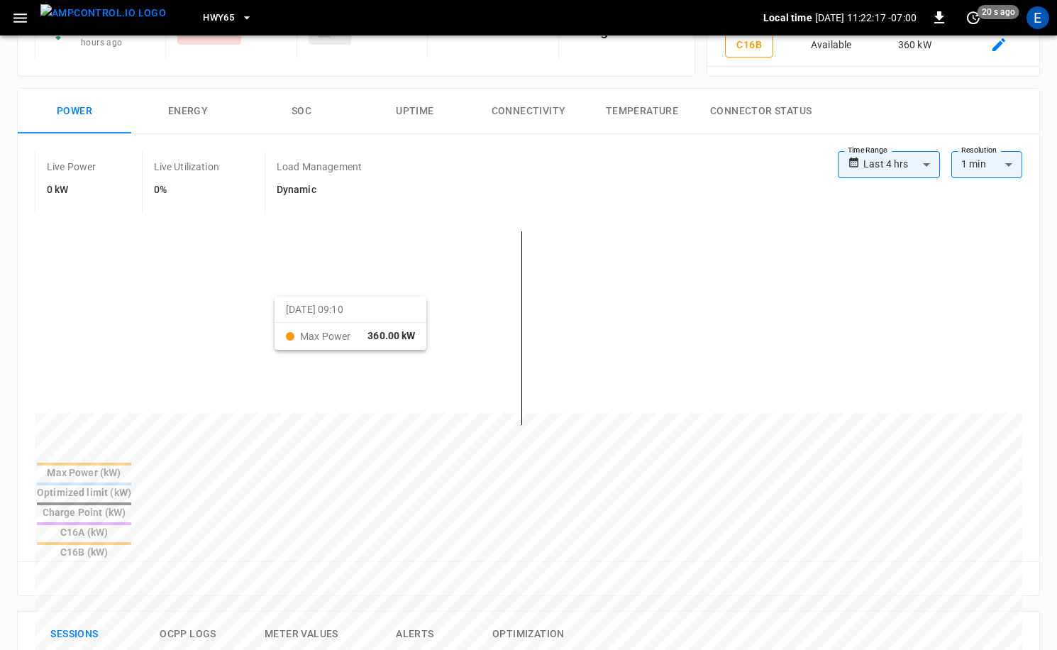
scroll to position [336, 0]
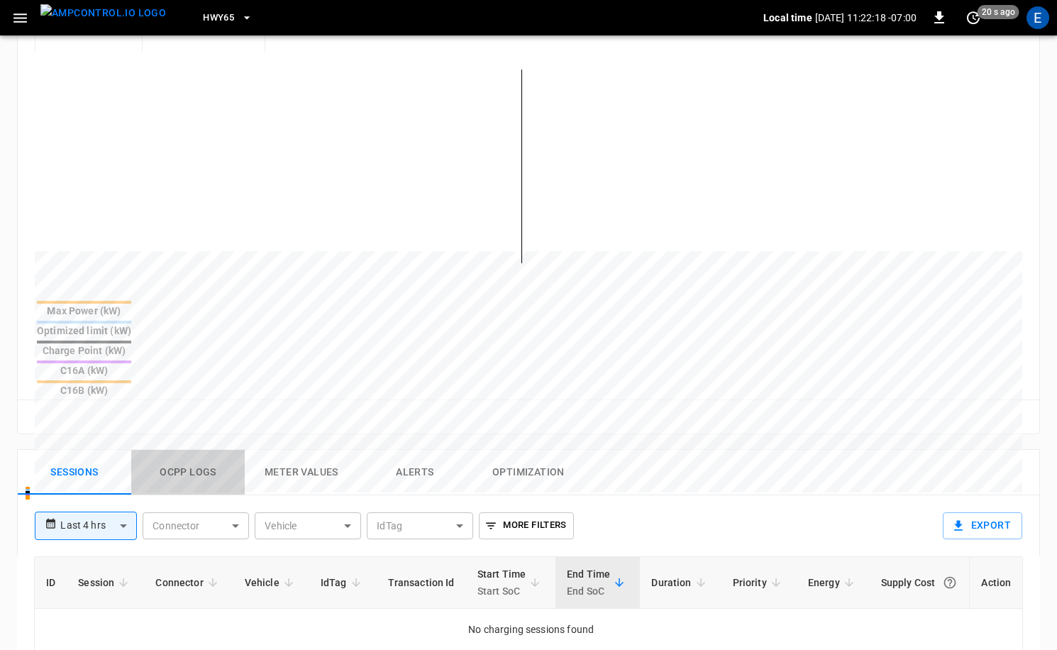
click at [200, 450] on button "Ocpp logs" at bounding box center [188, 472] width 114 height 45
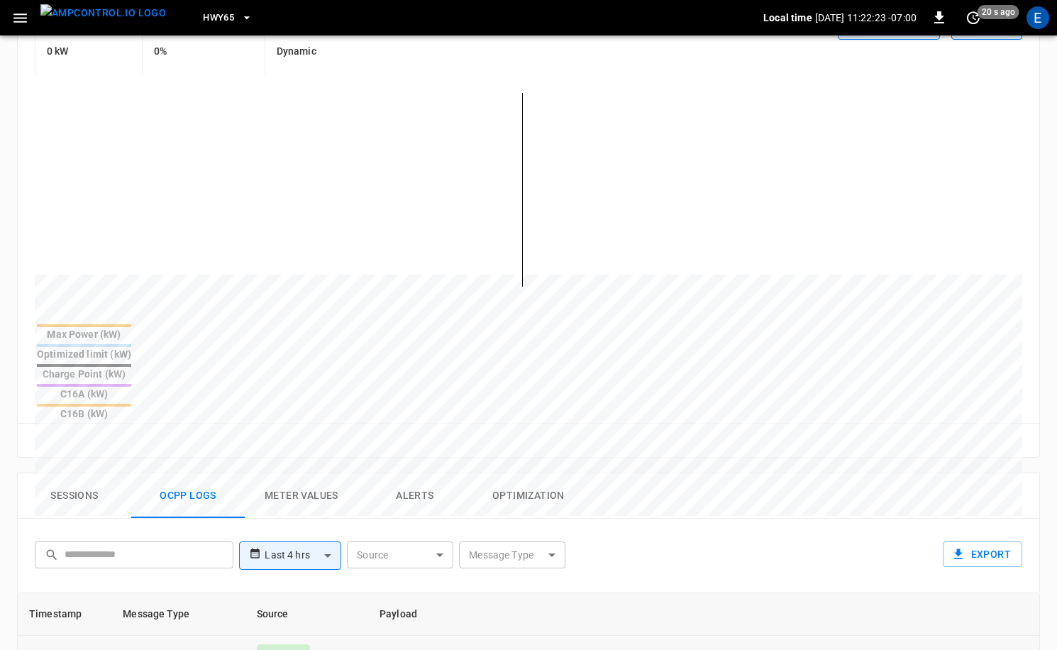
scroll to position [88, 0]
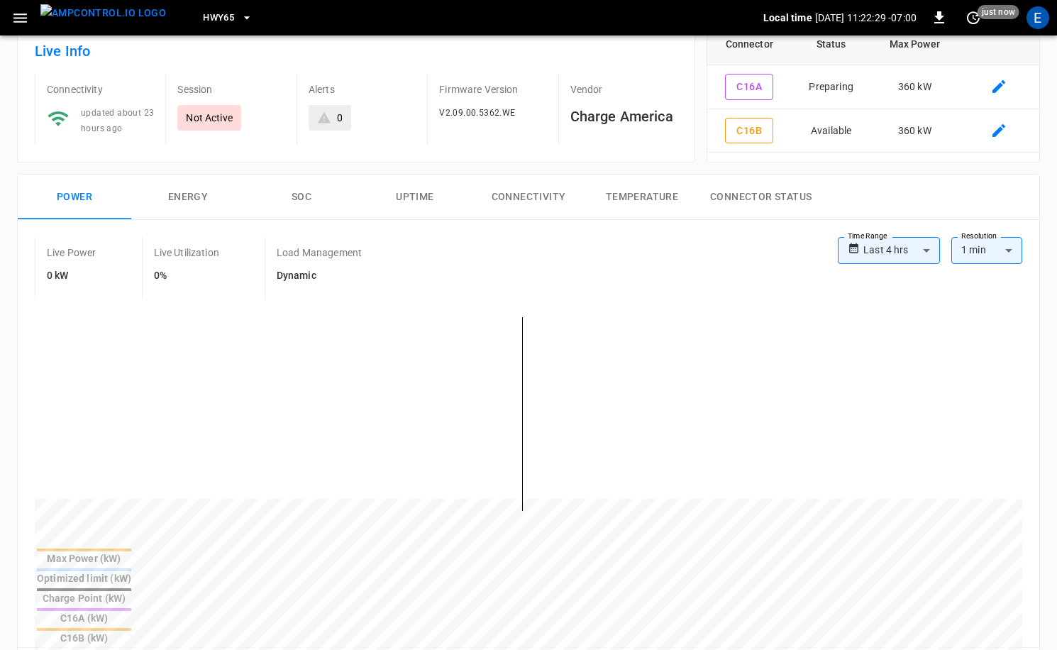
click at [114, 22] on img "menu" at bounding box center [103, 13] width 126 height 18
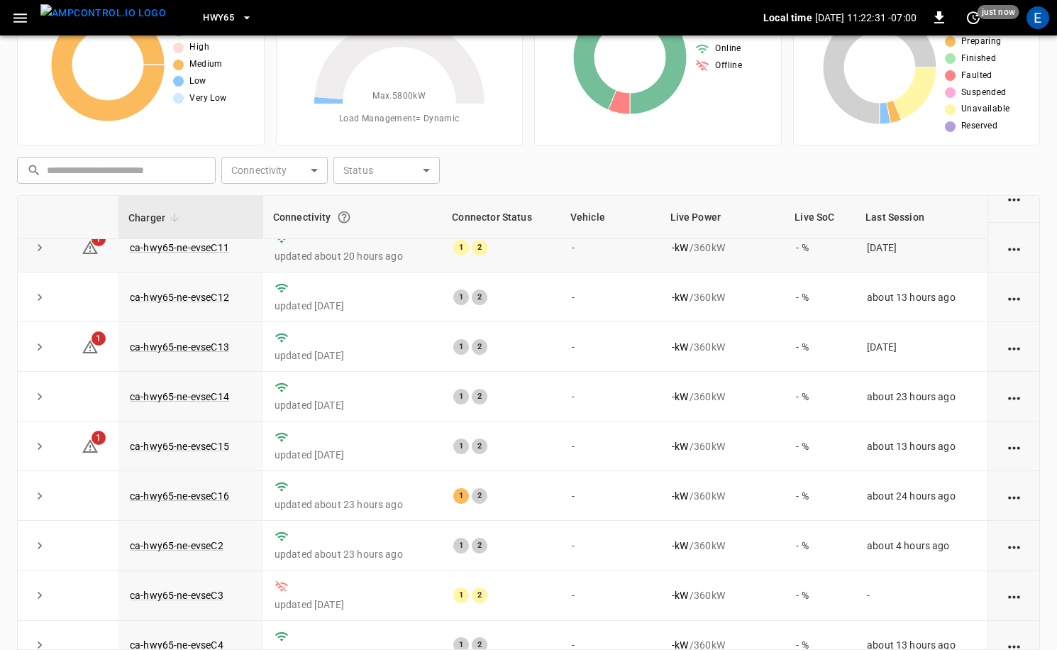
scroll to position [116, 0]
click at [204, 488] on td "ca-hwy65-ne-evseC16" at bounding box center [191, 495] width 145 height 50
click at [203, 493] on link "ca-hwy65-ne-evseC16" at bounding box center [179, 495] width 105 height 17
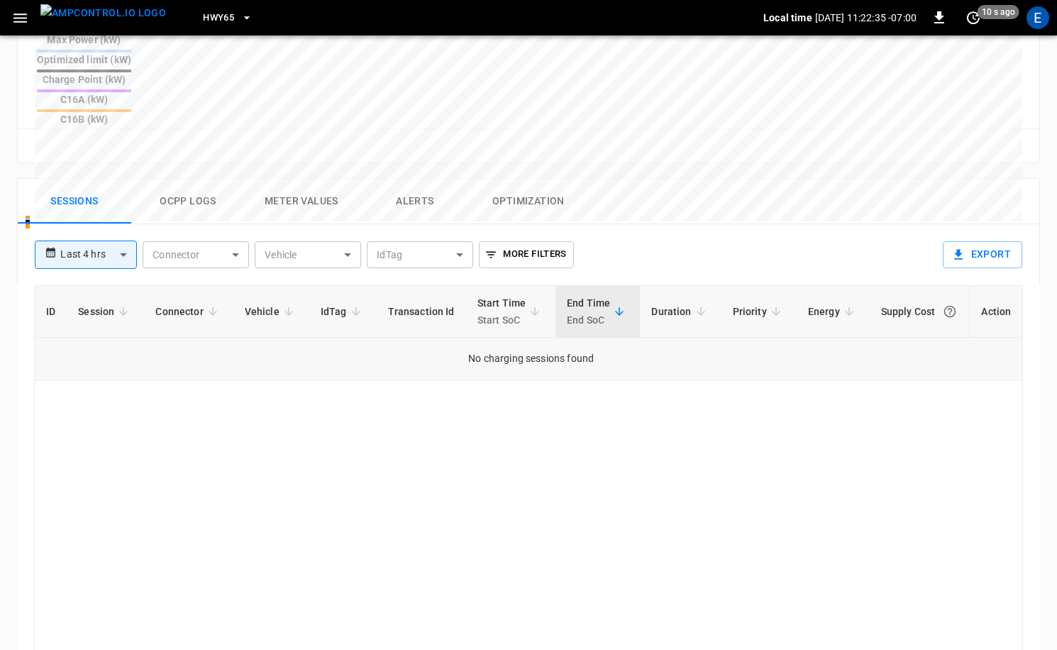
scroll to position [600, 0]
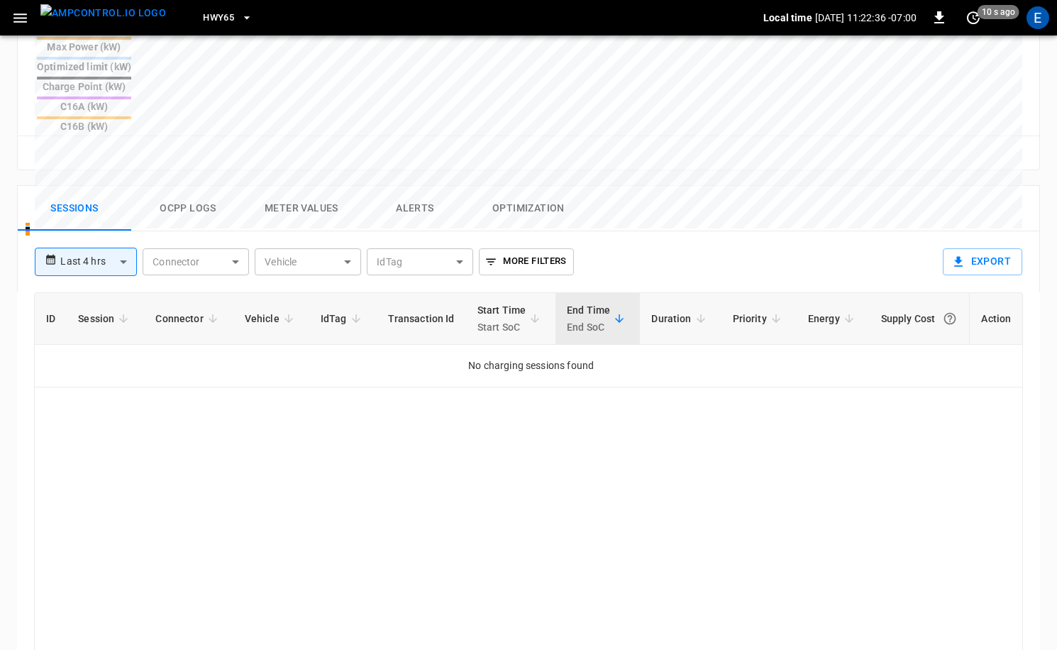
click at [186, 186] on button "Ocpp logs" at bounding box center [188, 208] width 114 height 45
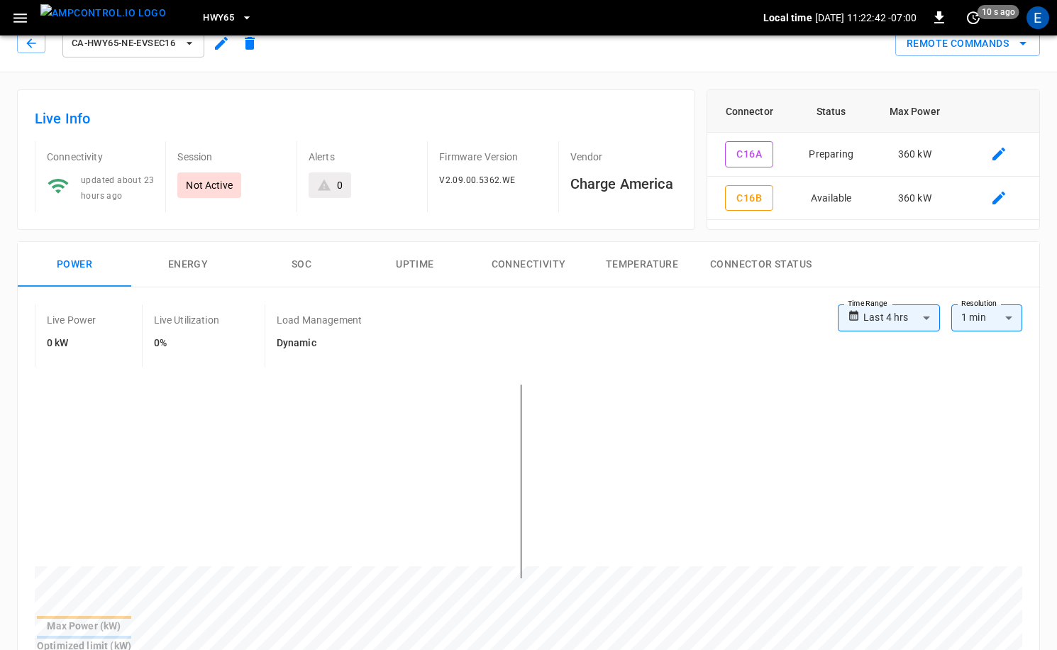
scroll to position [0, 0]
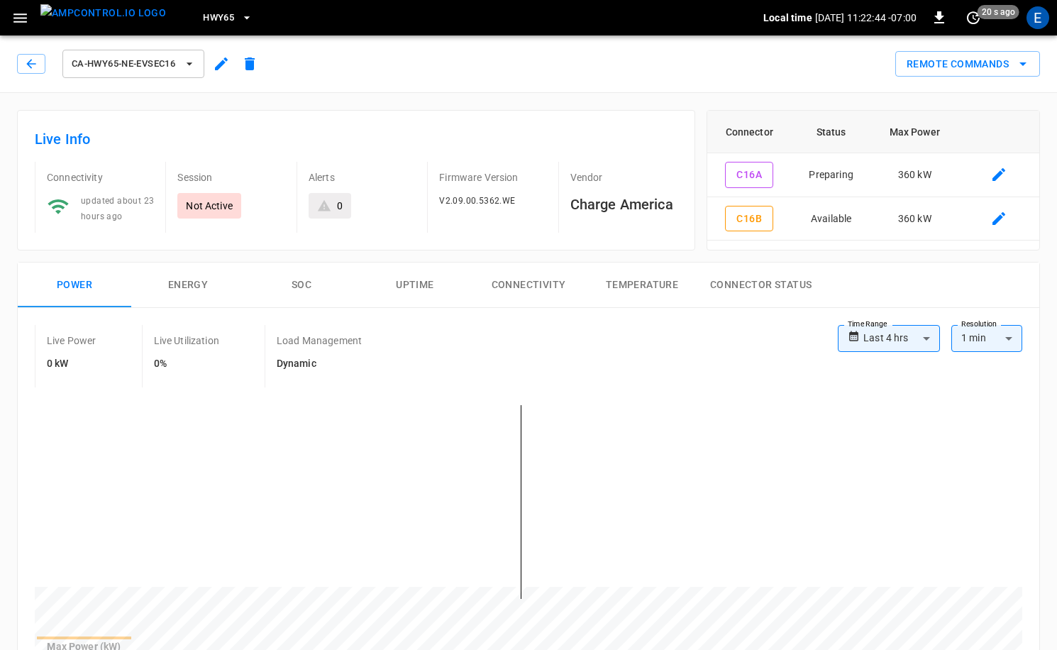
click at [115, 19] on img "menu" at bounding box center [103, 13] width 126 height 18
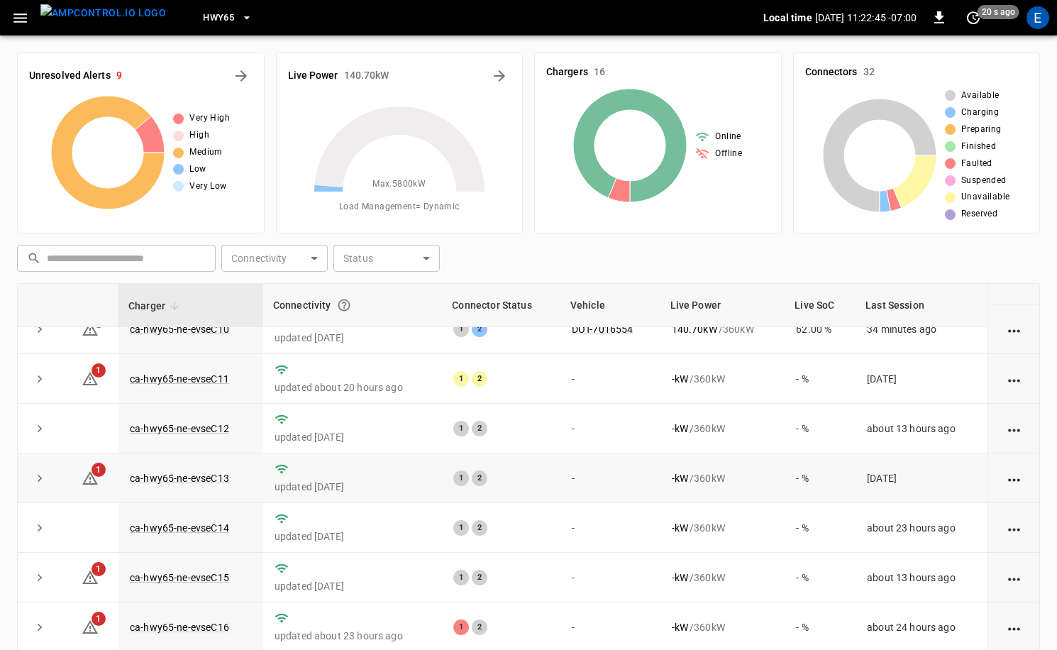
scroll to position [138, 0]
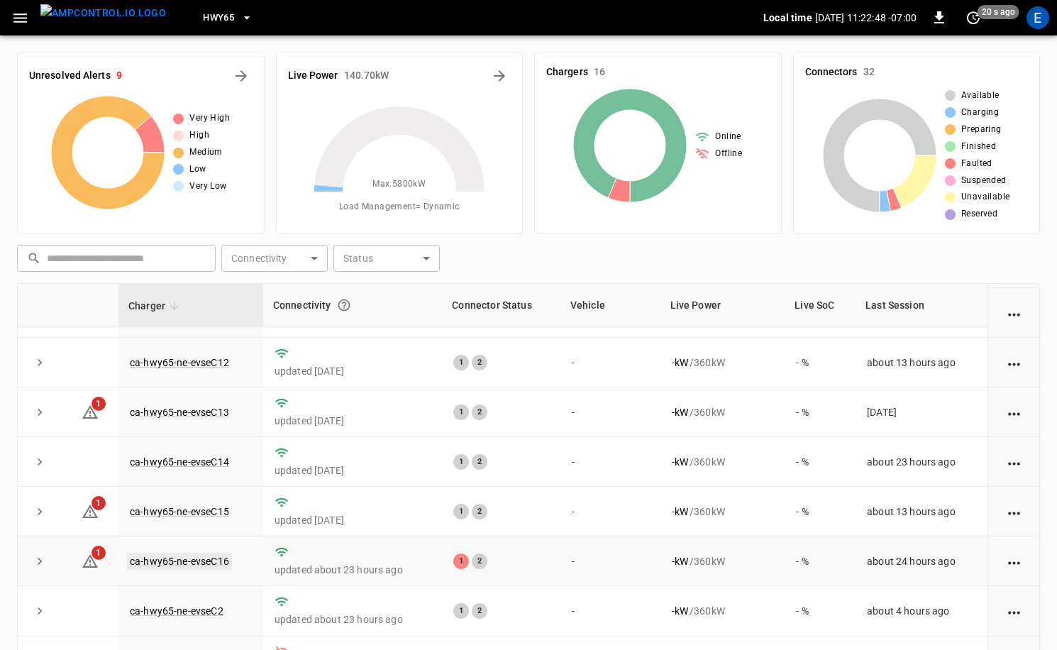
click at [215, 563] on link "ca-hwy65-ne-evseC16" at bounding box center [179, 561] width 105 height 17
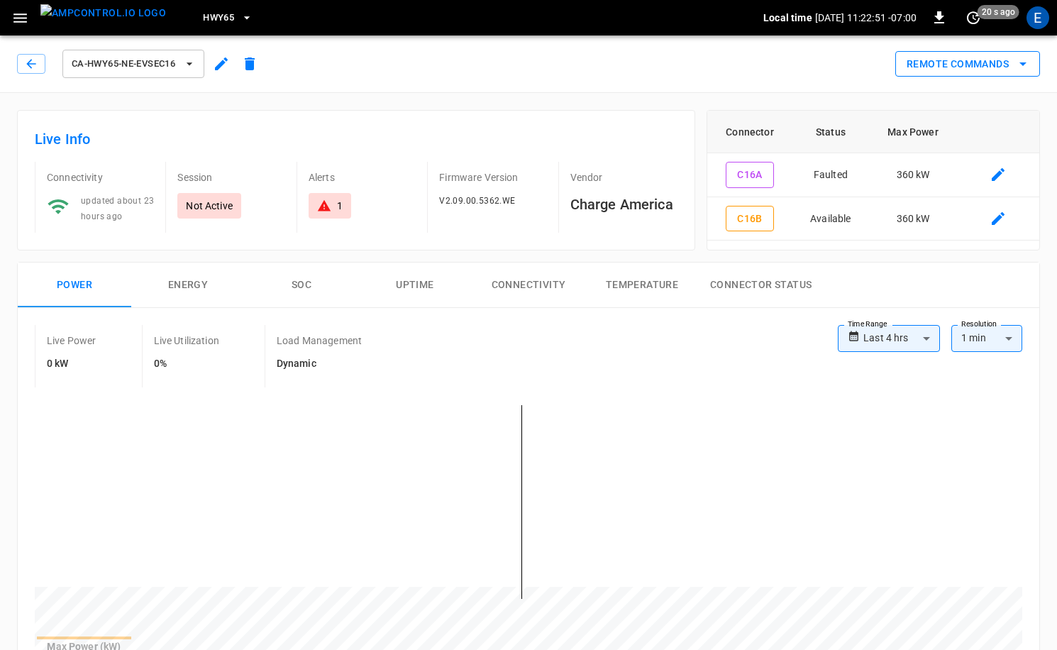
click at [1022, 61] on icon "remote commands options" at bounding box center [1023, 63] width 17 height 17
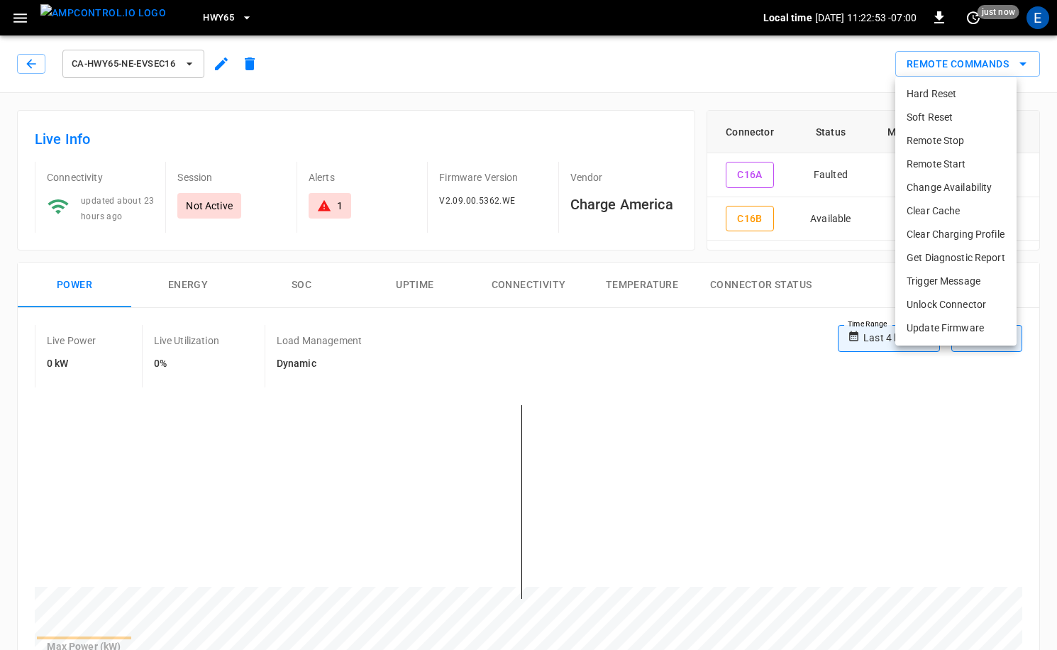
click at [944, 163] on li "Remote Start" at bounding box center [956, 164] width 121 height 23
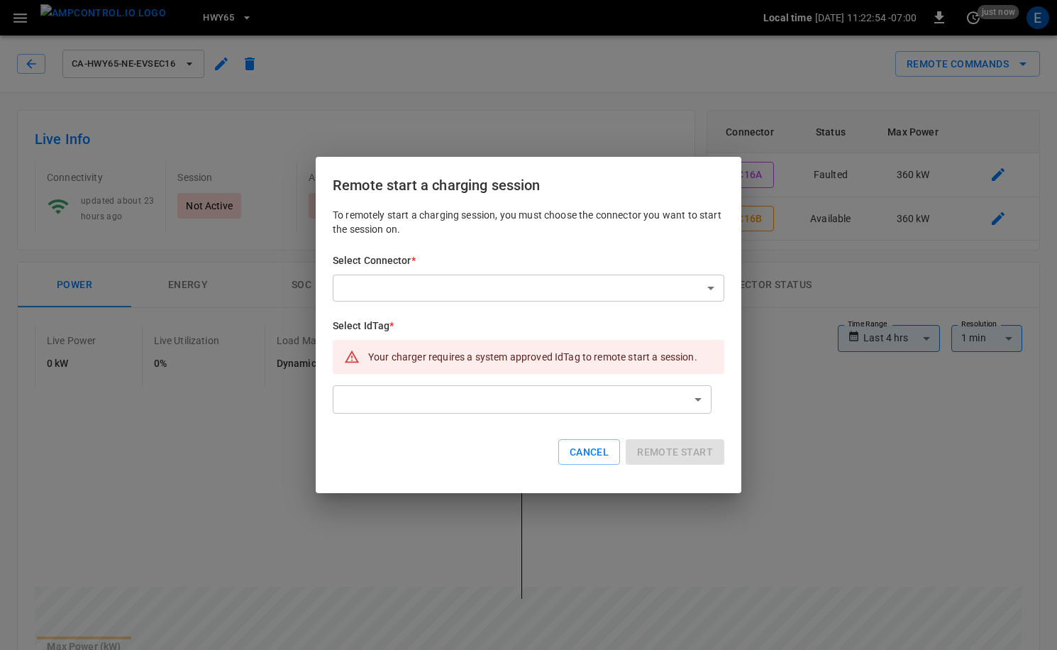
click at [659, 309] on div "To remotely start a charging session, you must choose the connector you want to…" at bounding box center [529, 348] width 392 height 280
click at [662, 304] on div "To remotely start a charging session, you must choose the connector you want to…" at bounding box center [529, 348] width 392 height 280
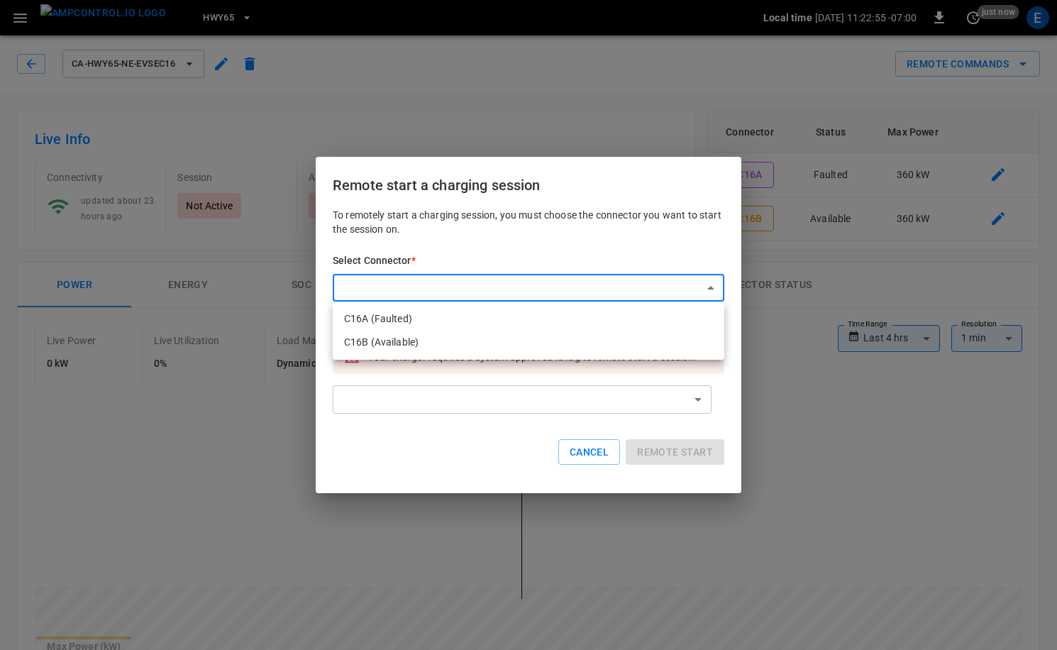
click at [422, 340] on li "C16B (Available)" at bounding box center [529, 342] width 392 height 23
type input "**********"
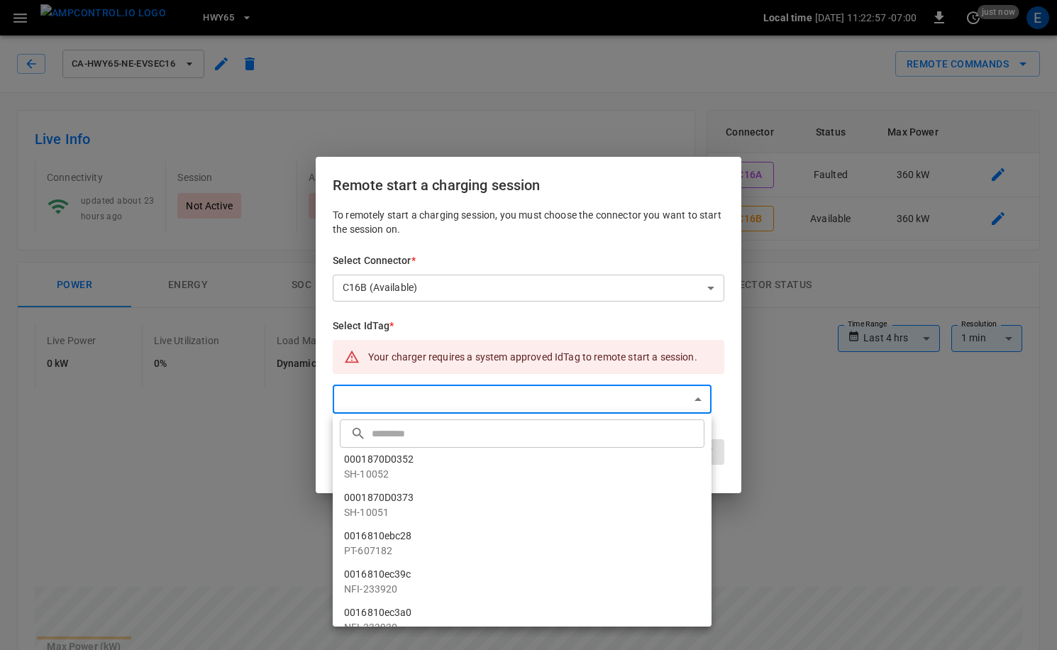
click at [442, 422] on input "text" at bounding box center [536, 433] width 329 height 38
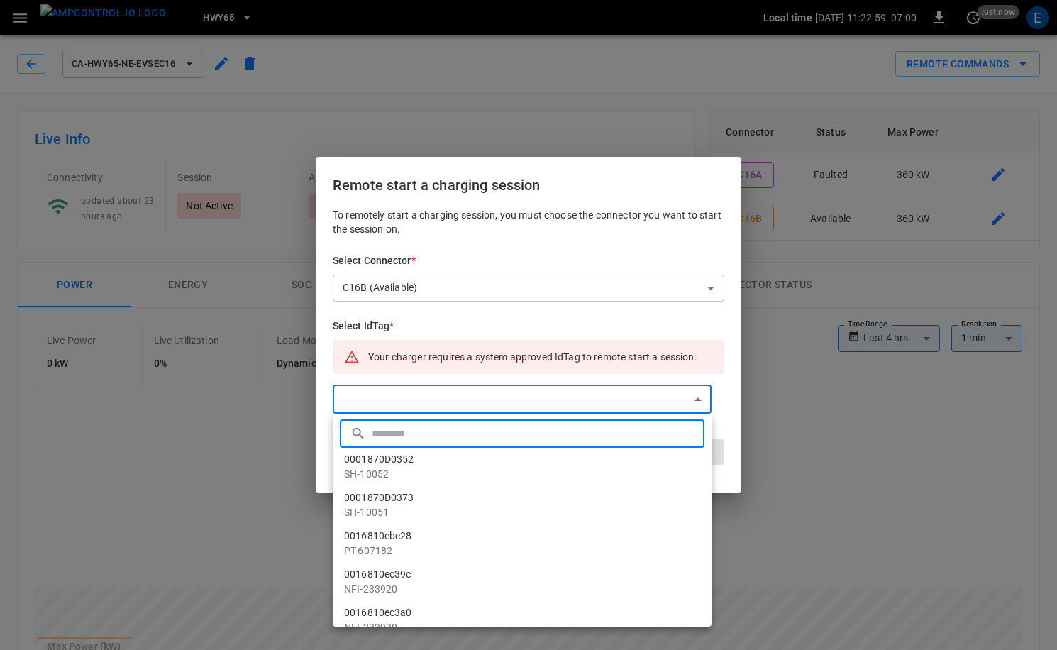
paste input "**********"
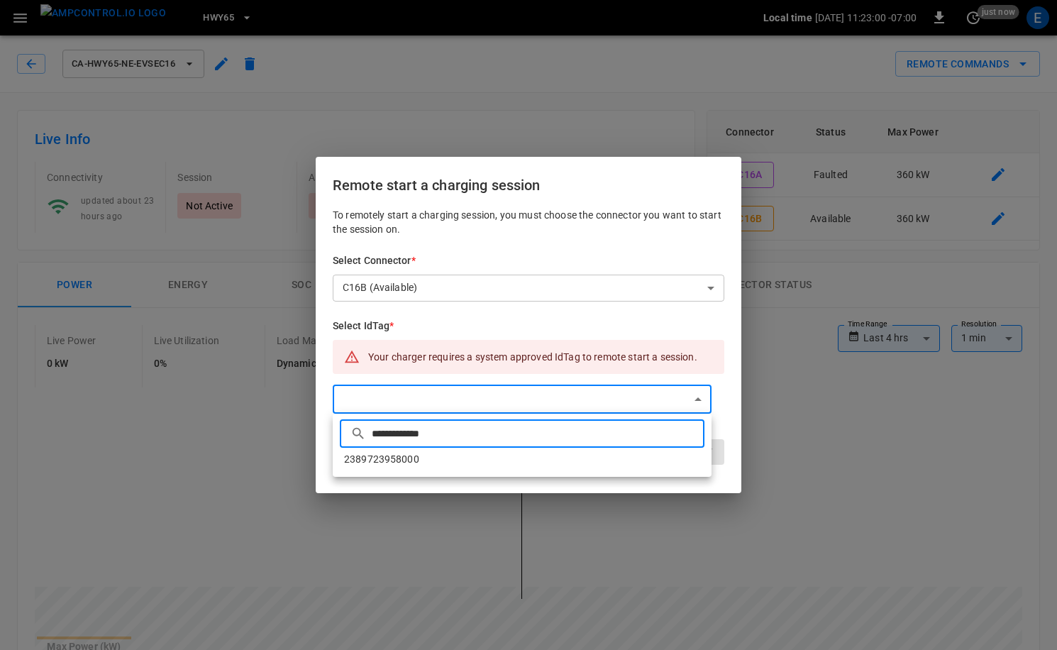
type input "**********"
click at [488, 456] on li "2389723958000" at bounding box center [522, 459] width 379 height 23
type input "**********"
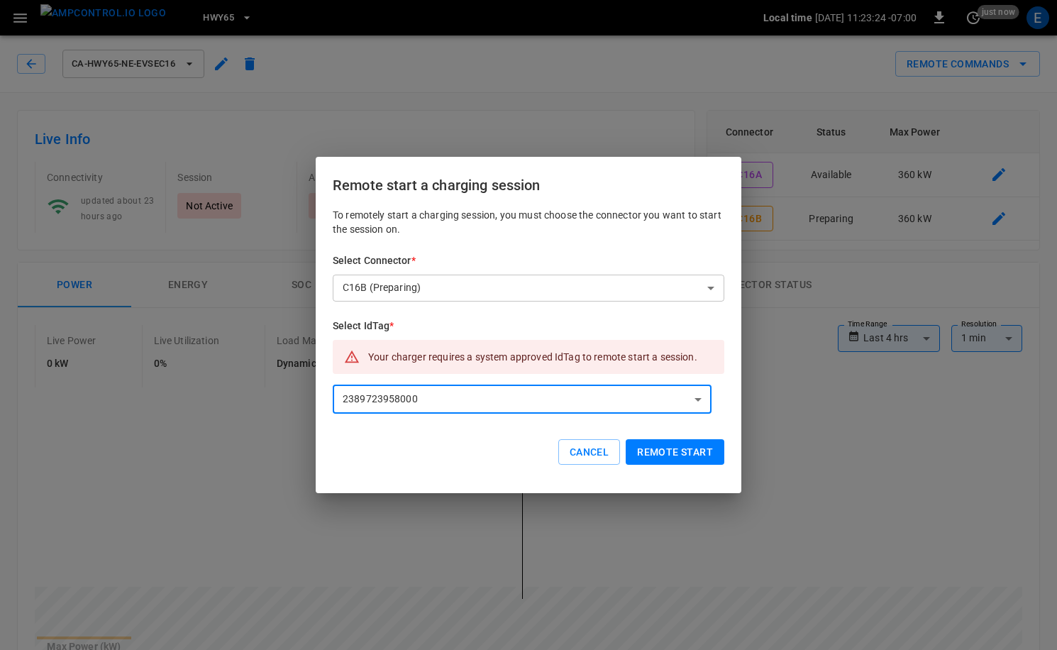
click at [702, 451] on button "Remote start" at bounding box center [675, 452] width 99 height 26
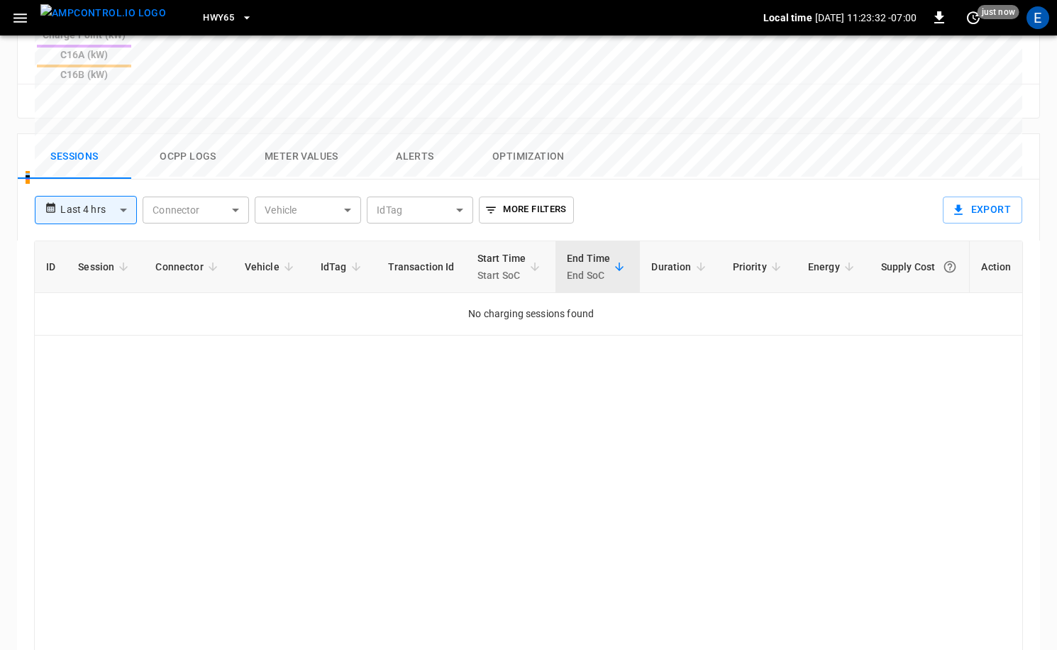
scroll to position [654, 0]
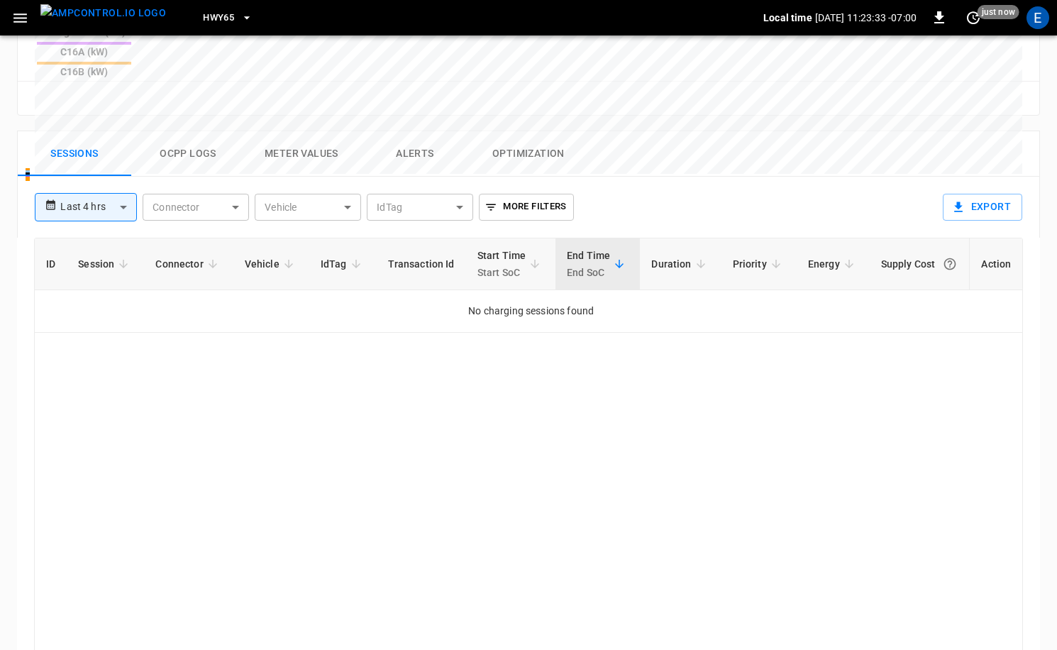
click at [162, 177] on div "**********" at bounding box center [480, 202] width 914 height 50
click at [198, 131] on button "Ocpp logs" at bounding box center [188, 153] width 114 height 45
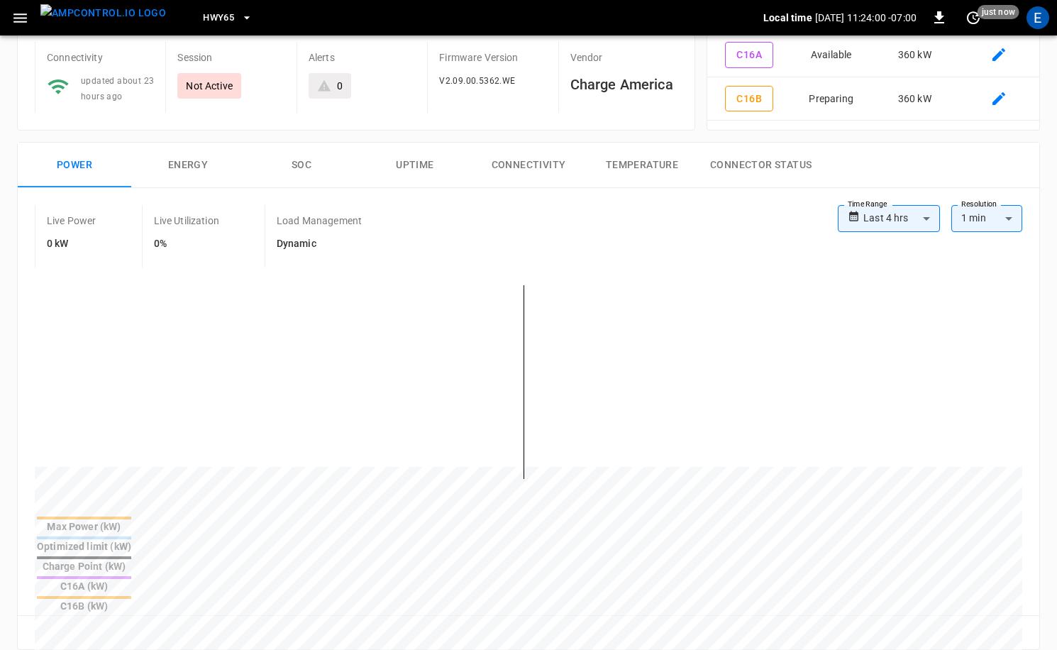
scroll to position [281, 0]
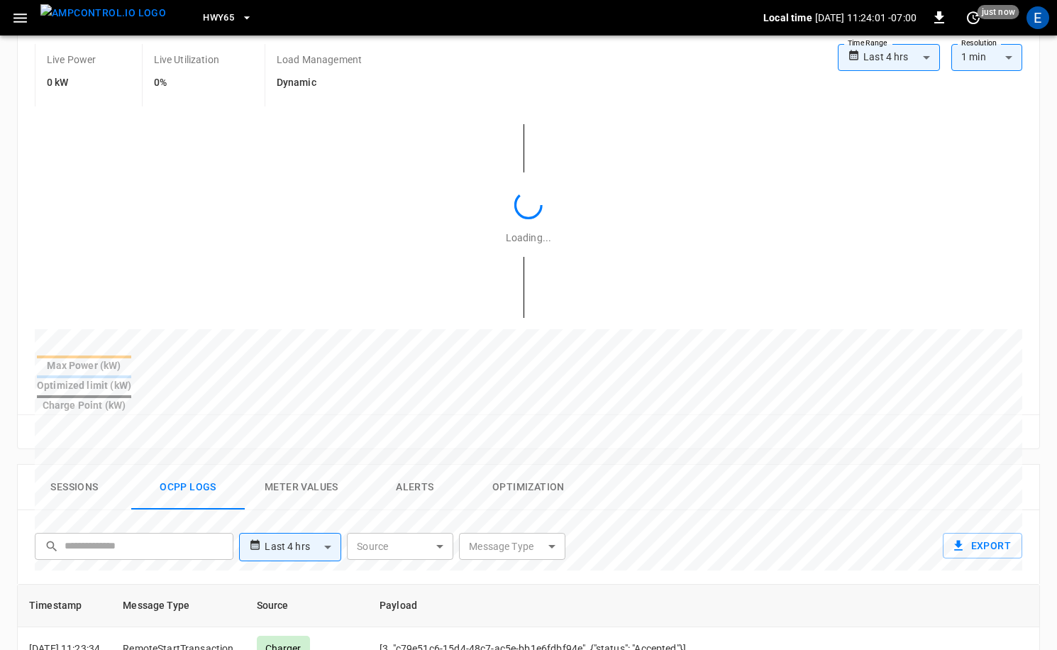
click at [94, 465] on button "Sessions" at bounding box center [75, 487] width 114 height 45
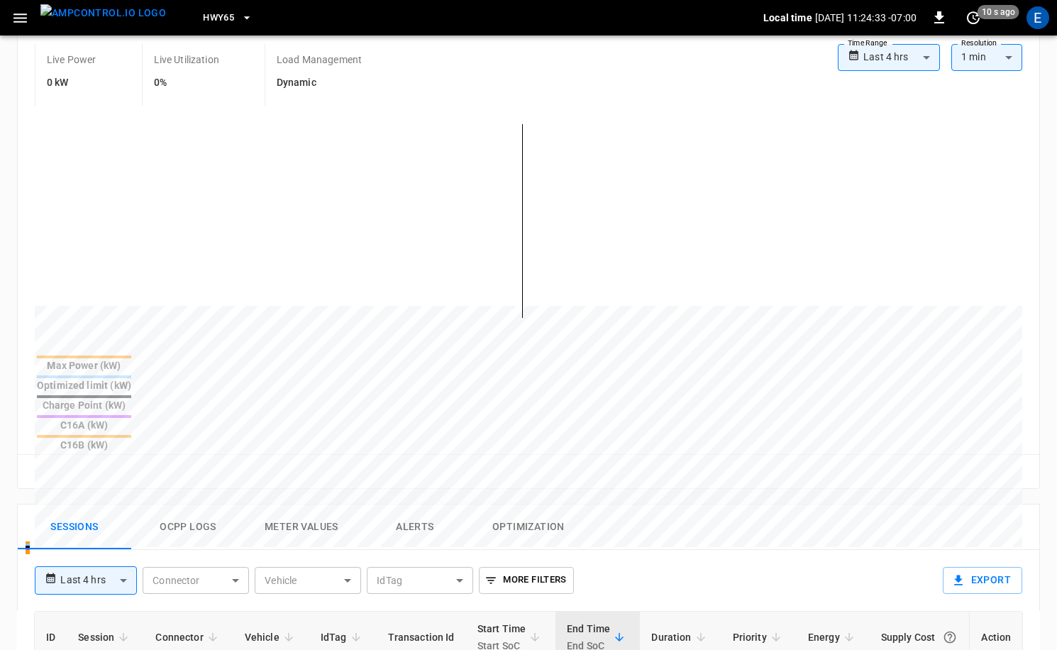
click at [66, 22] on img "menu" at bounding box center [103, 13] width 126 height 18
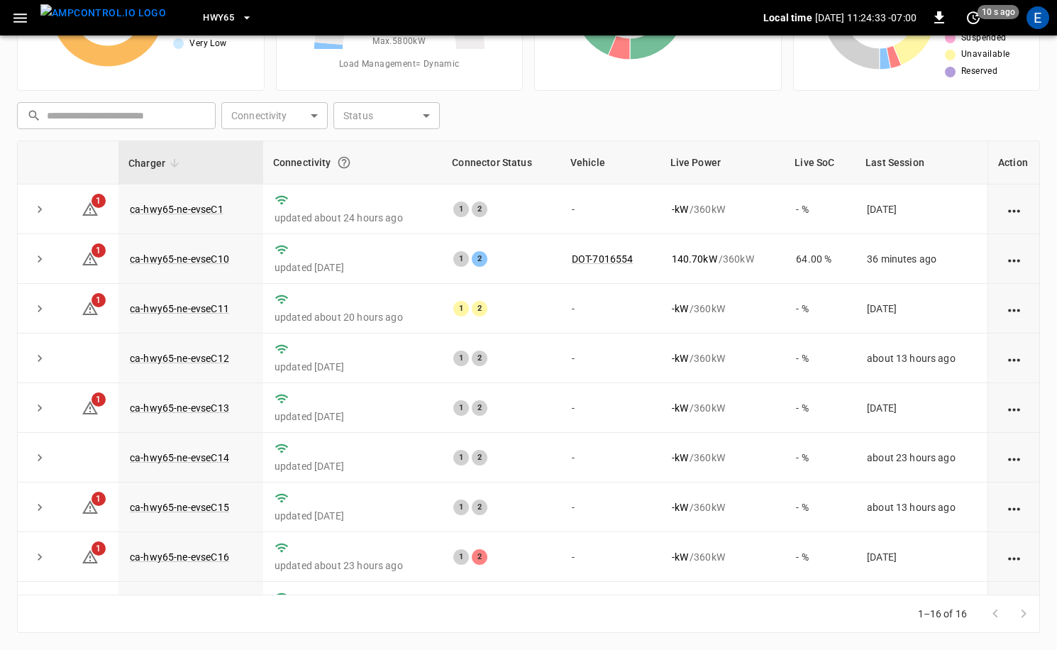
scroll to position [143, 0]
click at [106, 15] on img "menu" at bounding box center [103, 13] width 126 height 18
click at [1044, 17] on div "E" at bounding box center [1038, 17] width 23 height 23
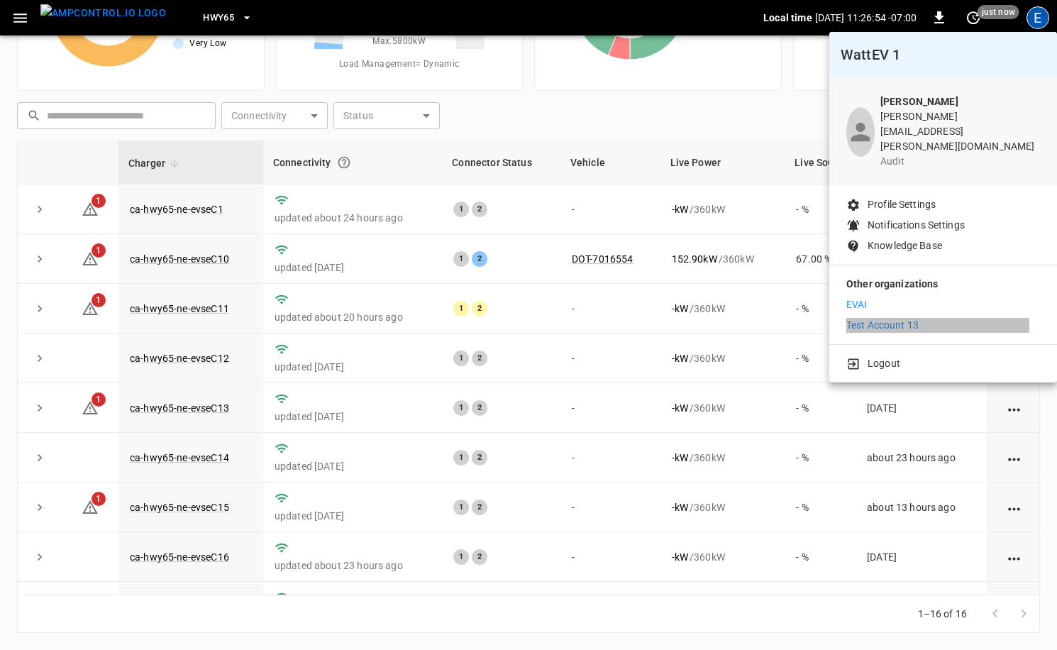
click at [885, 318] on p "Test Account 13" at bounding box center [883, 325] width 72 height 15
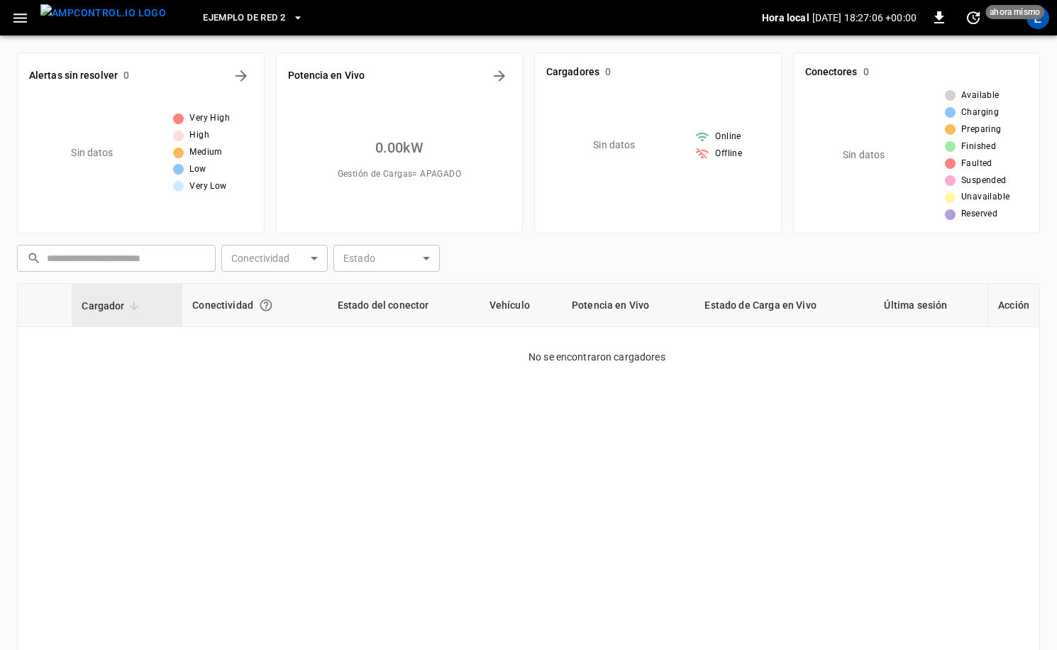
click at [220, 32] on div "Ejemplo de Red 2" at bounding box center [469, 17] width 585 height 33
click at [230, 17] on span "Ejemplo de Red 2" at bounding box center [244, 18] width 82 height 16
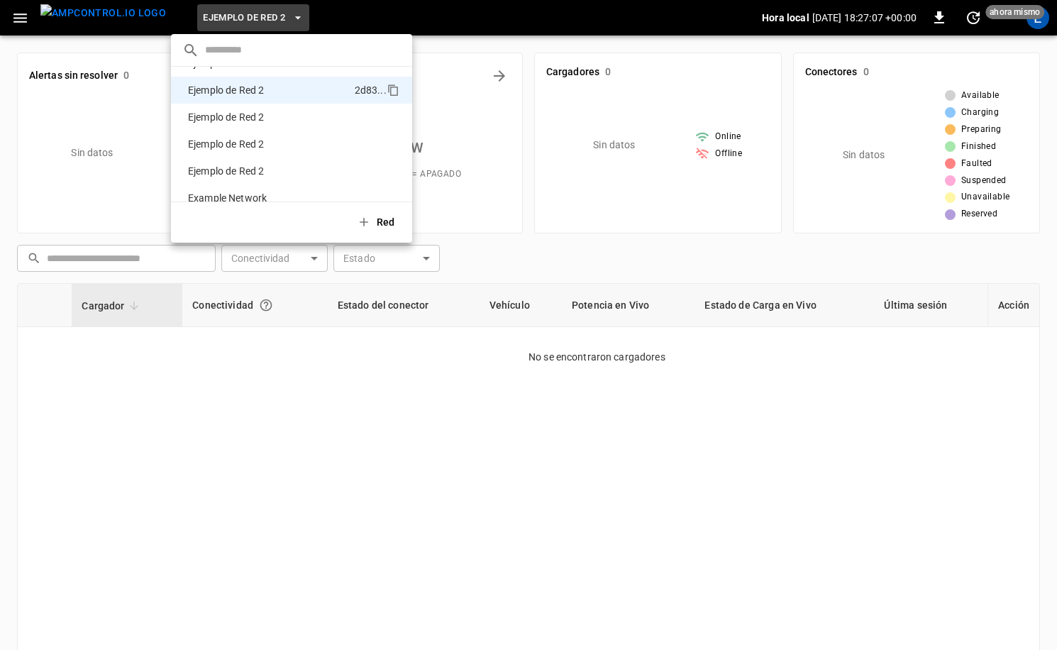
click at [259, 47] on input "text" at bounding box center [303, 50] width 196 height 21
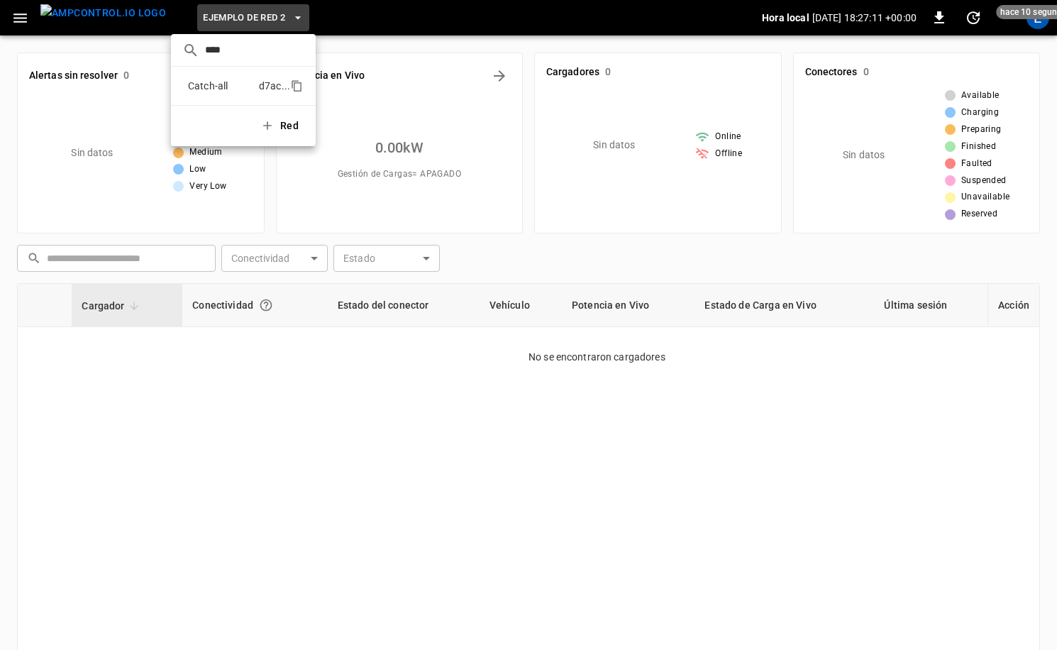
type input "****"
click at [248, 79] on p "Catch-all" at bounding box center [220, 86] width 77 height 14
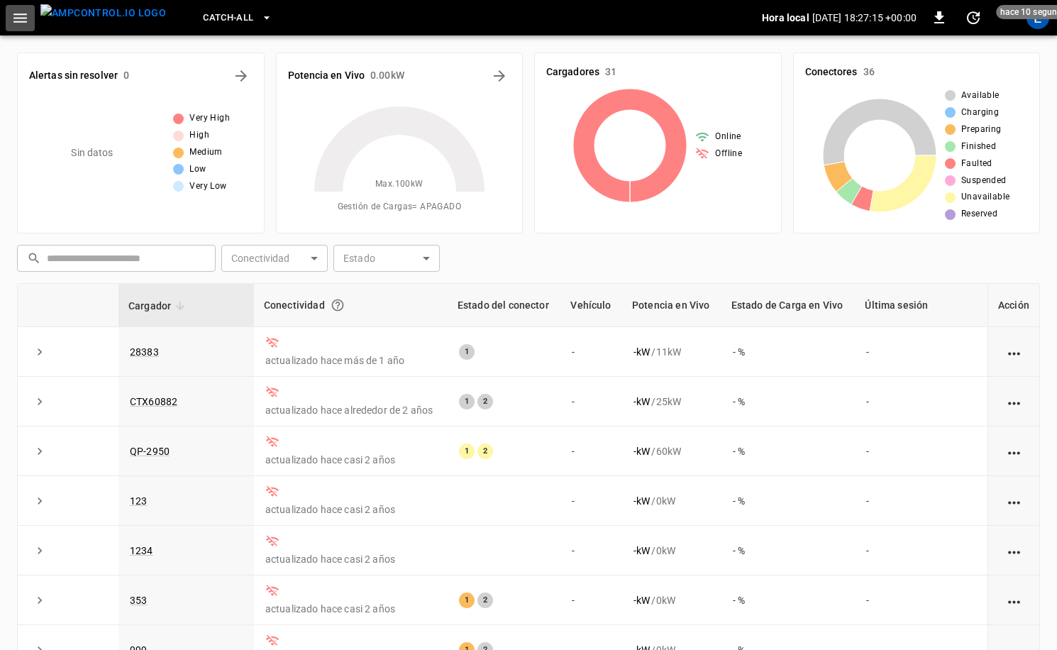
click at [23, 19] on icon "button" at bounding box center [20, 18] width 18 height 18
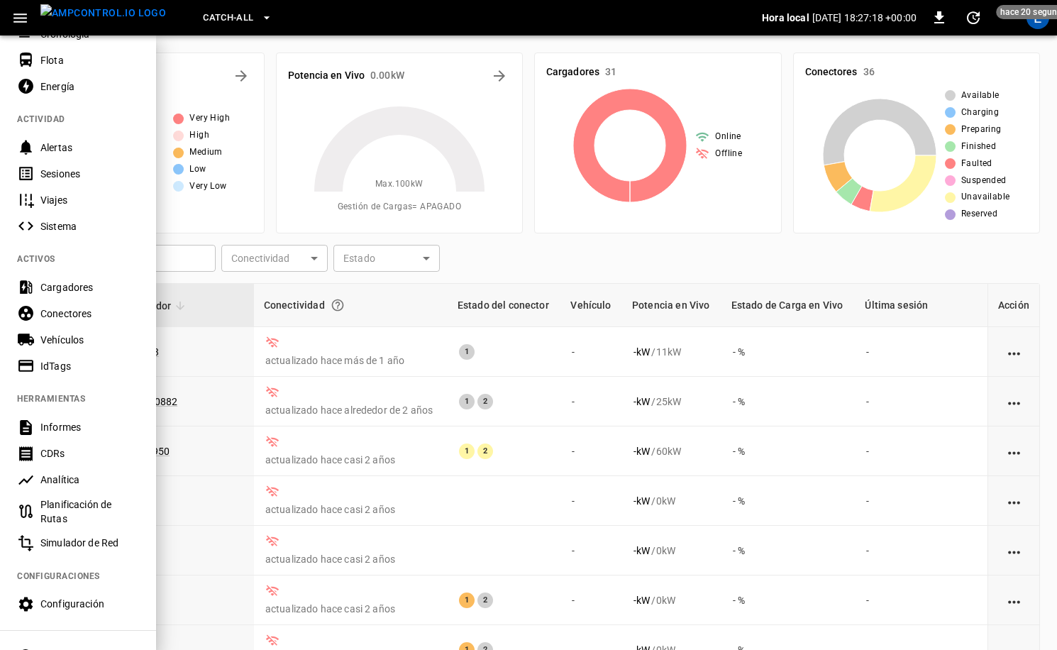
scroll to position [198, 0]
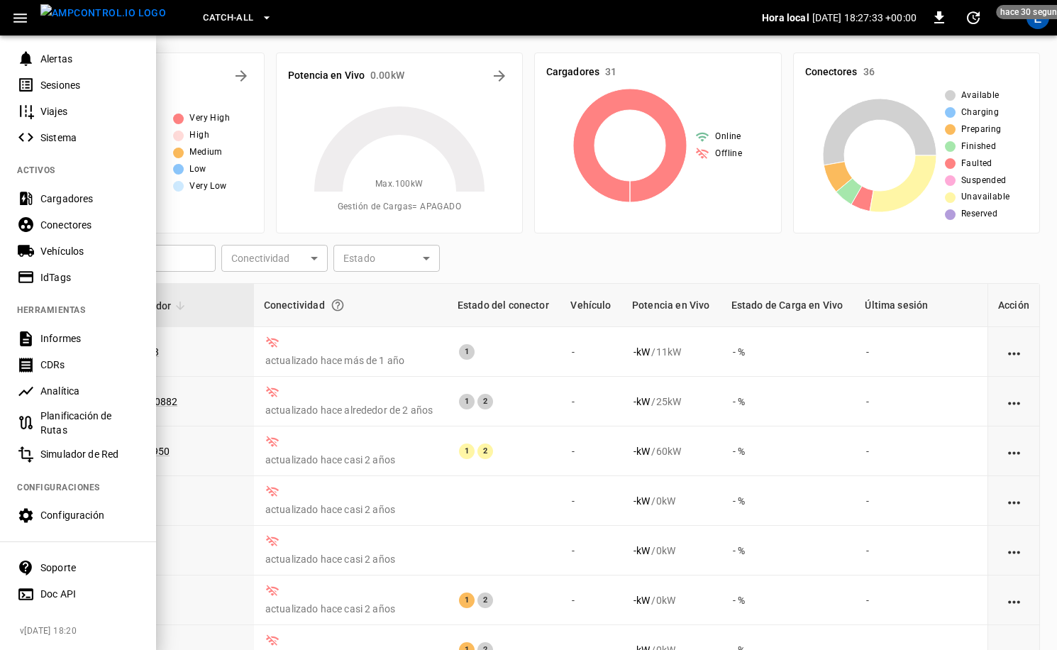
click at [88, 519] on div "Configuración" at bounding box center [89, 515] width 99 height 14
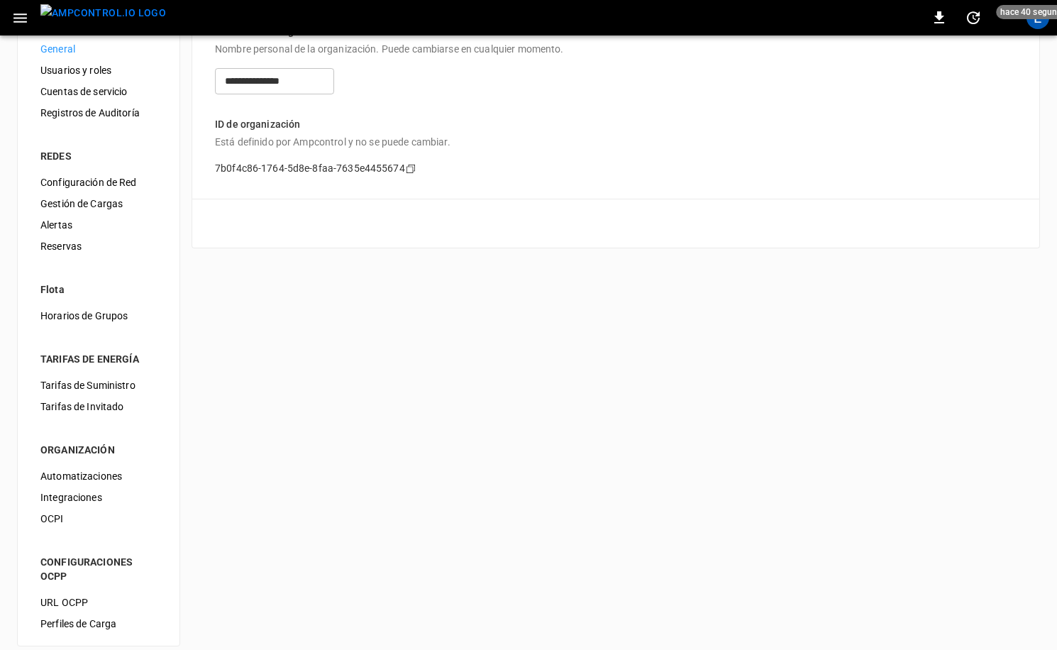
scroll to position [65, 0]
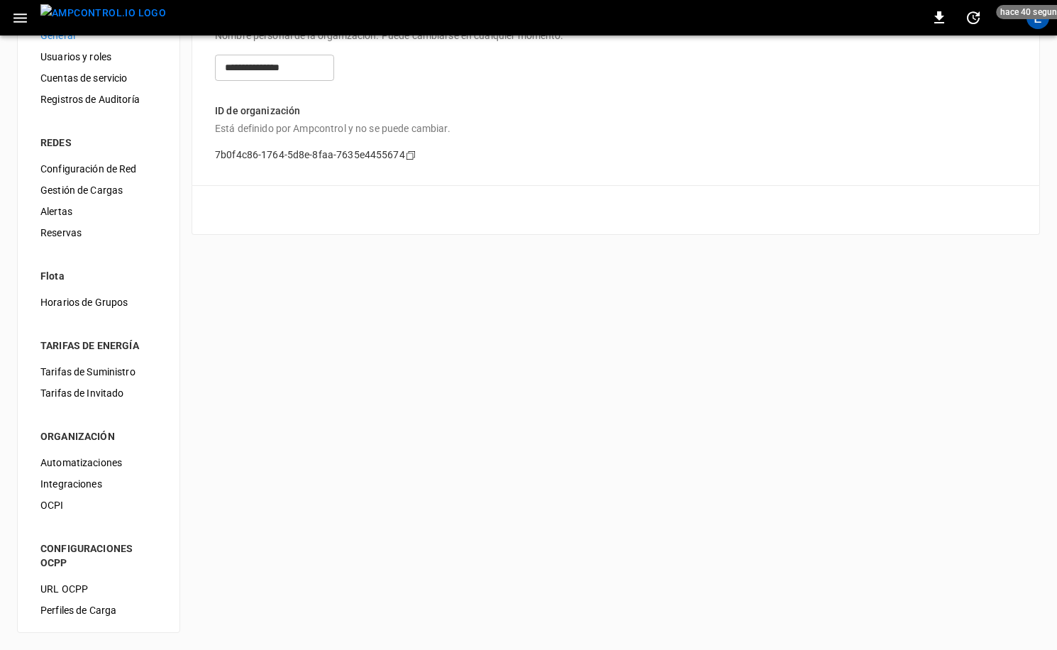
click at [79, 583] on span "URL OCPP" at bounding box center [98, 589] width 116 height 15
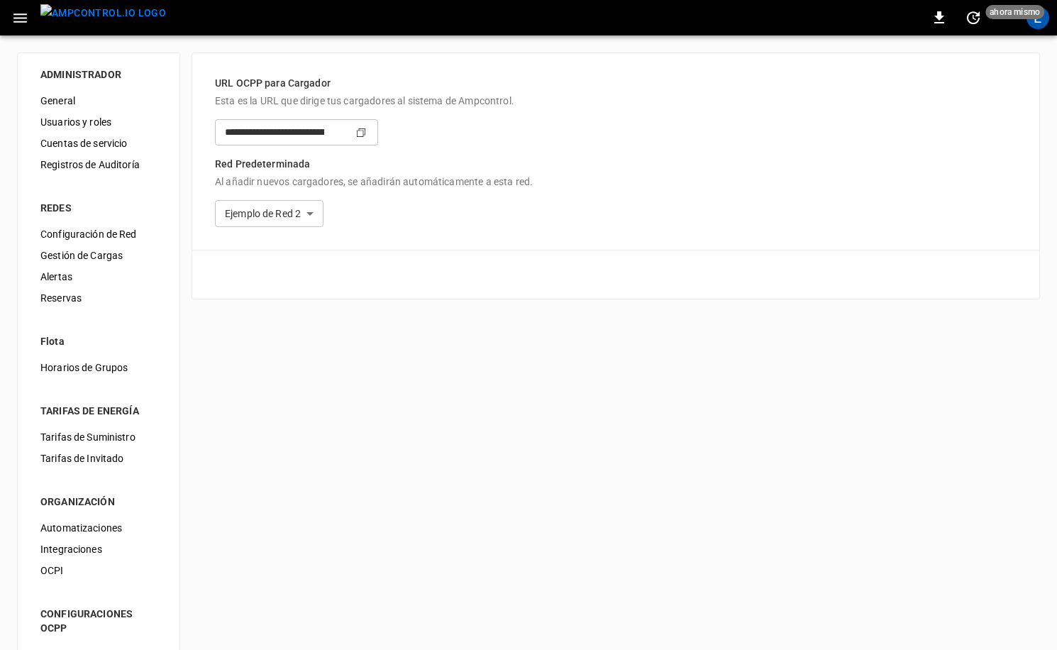
type input "**********"
click at [393, 206] on body "**********" at bounding box center [528, 357] width 1057 height 715
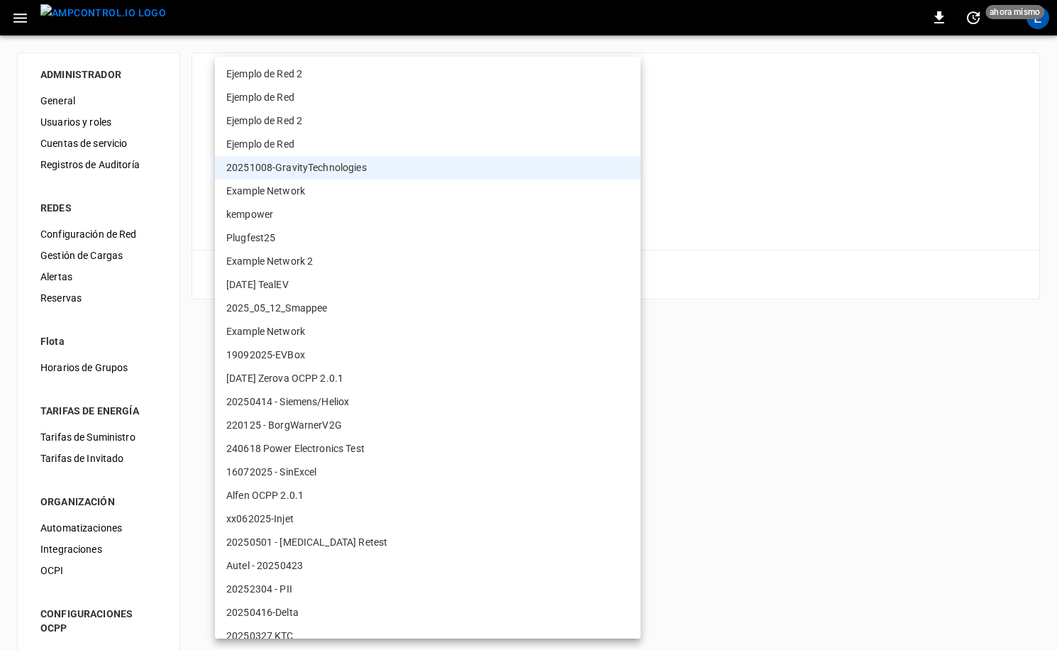
click at [774, 226] on div at bounding box center [528, 325] width 1057 height 650
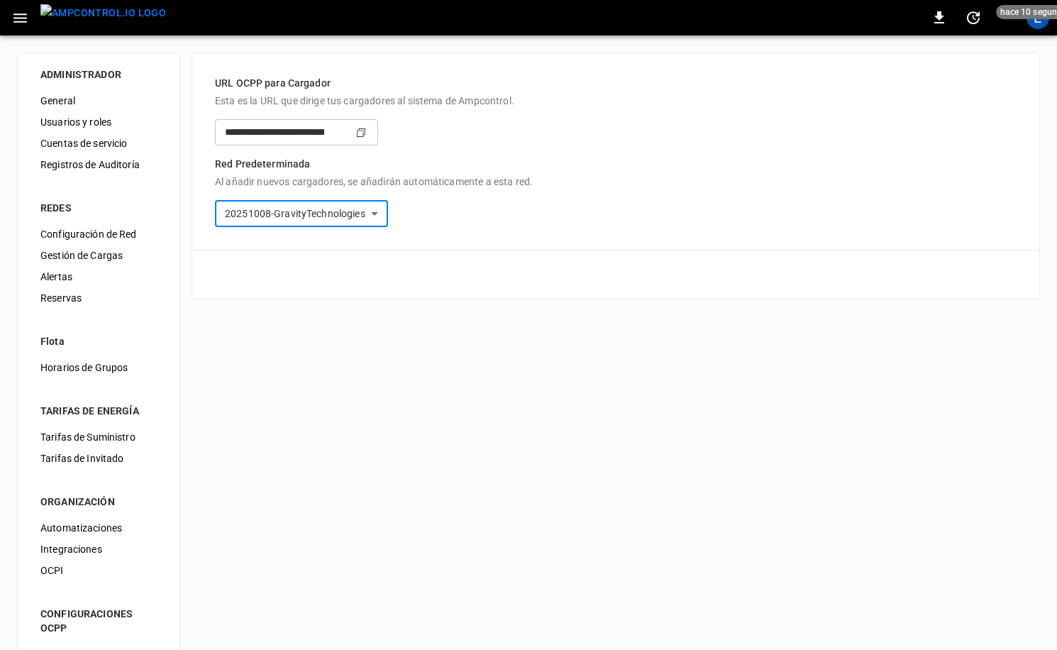
click at [74, 11] on img "menu" at bounding box center [103, 13] width 126 height 18
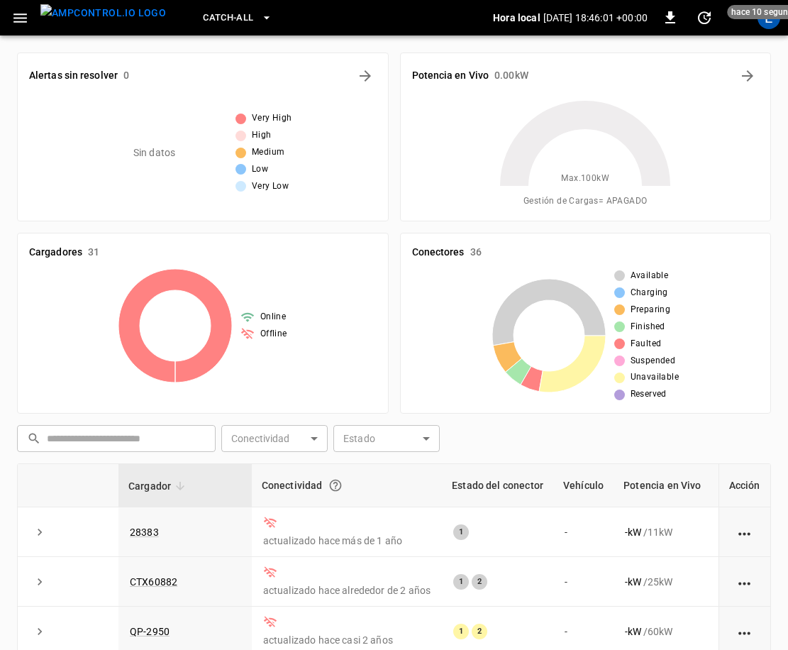
click at [24, 21] on icon "button" at bounding box center [19, 17] width 13 height 9
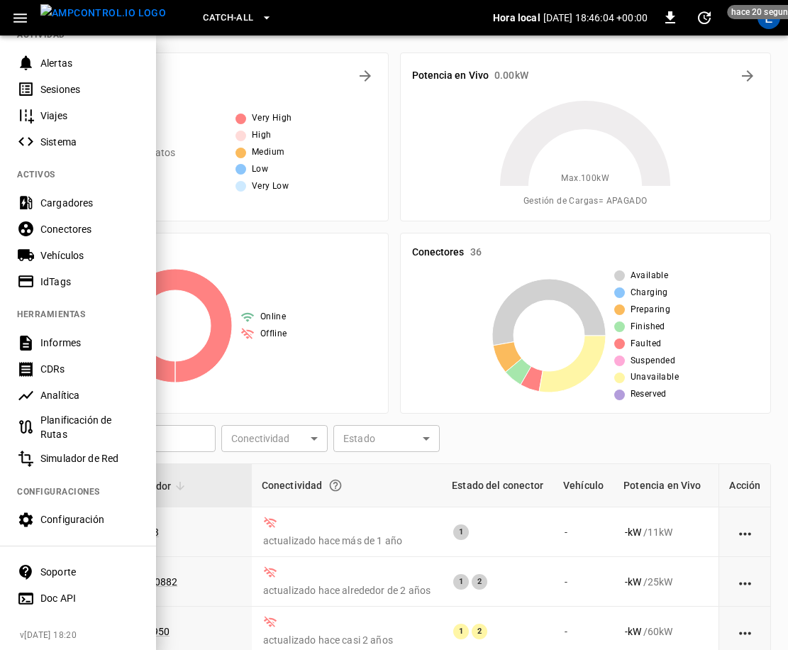
scroll to position [198, 0]
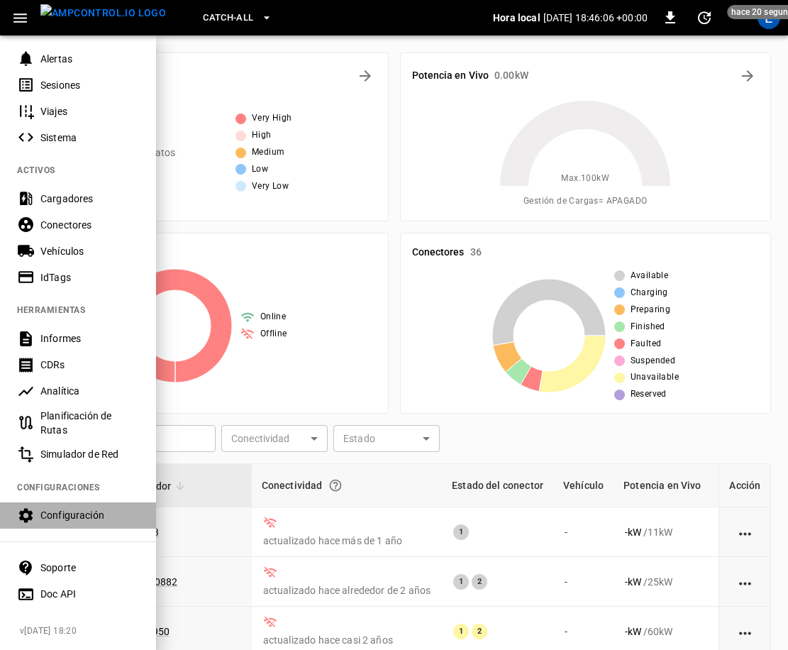
click at [67, 510] on div "Configuración" at bounding box center [89, 515] width 99 height 14
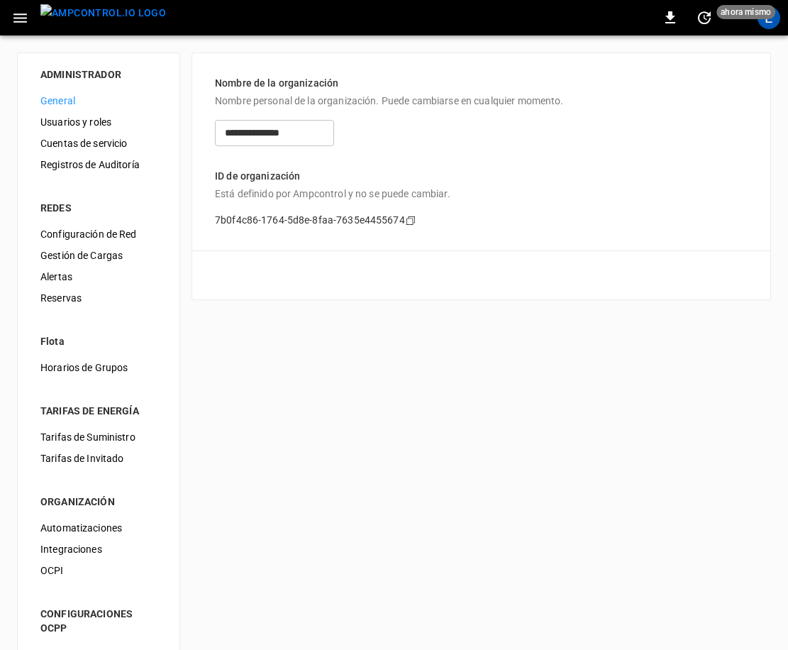
click at [78, 256] on span "Gestión de Cargas" at bounding box center [98, 255] width 116 height 15
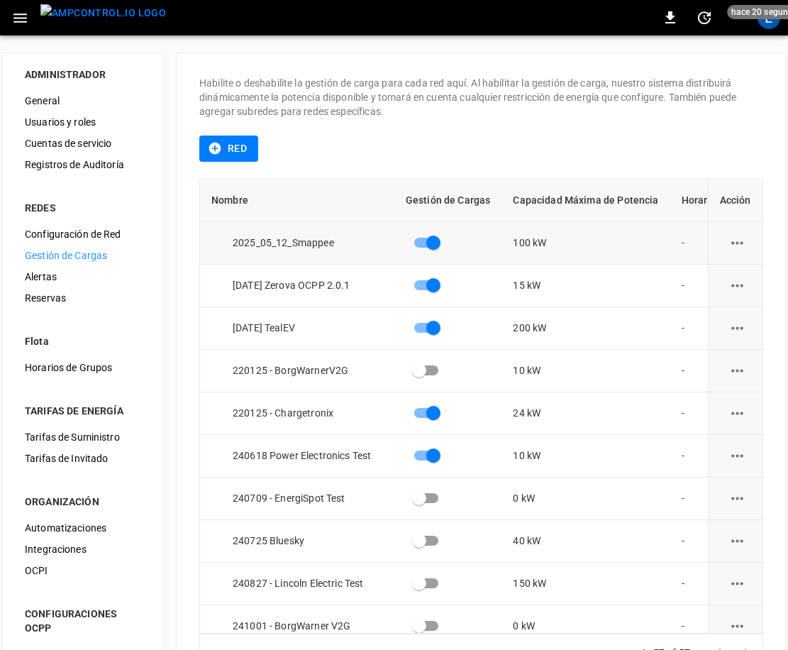
click at [736, 241] on icon "load management options" at bounding box center [738, 243] width 18 height 18
click at [722, 275] on li "Editar" at bounding box center [731, 277] width 93 height 23
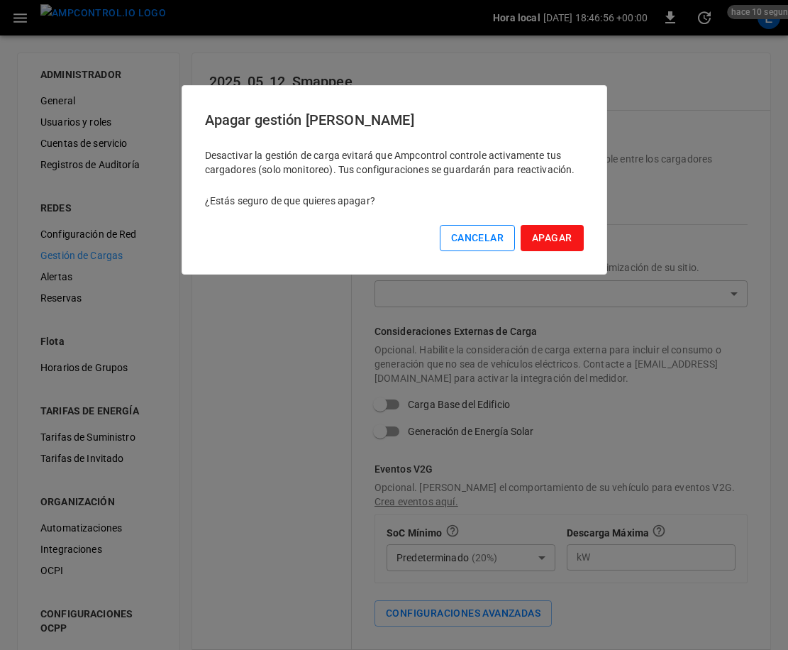
click at [495, 243] on button "Cancelar" at bounding box center [477, 238] width 75 height 26
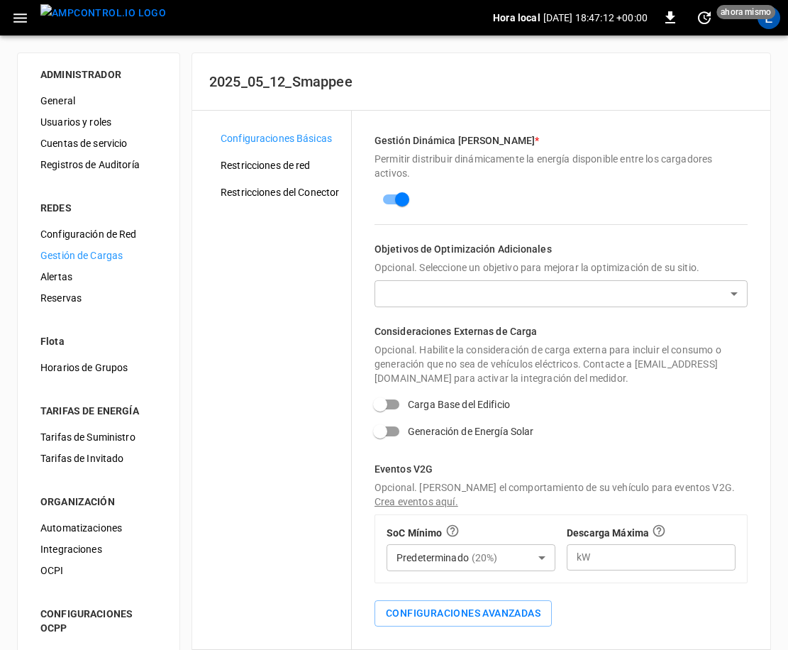
click at [70, 246] on div "Gestión de Cargas" at bounding box center [98, 255] width 139 height 21
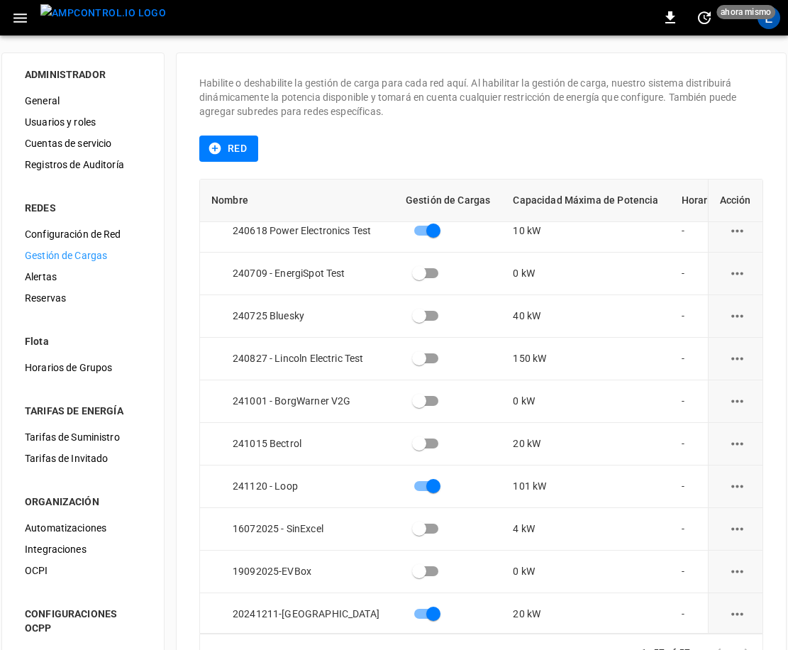
scroll to position [226, 0]
click at [84, 255] on span "Gestión de Cargas" at bounding box center [83, 255] width 116 height 15
click at [739, 361] on icon "load management options" at bounding box center [738, 358] width 18 height 18
click at [724, 390] on li "Editar" at bounding box center [731, 392] width 93 height 23
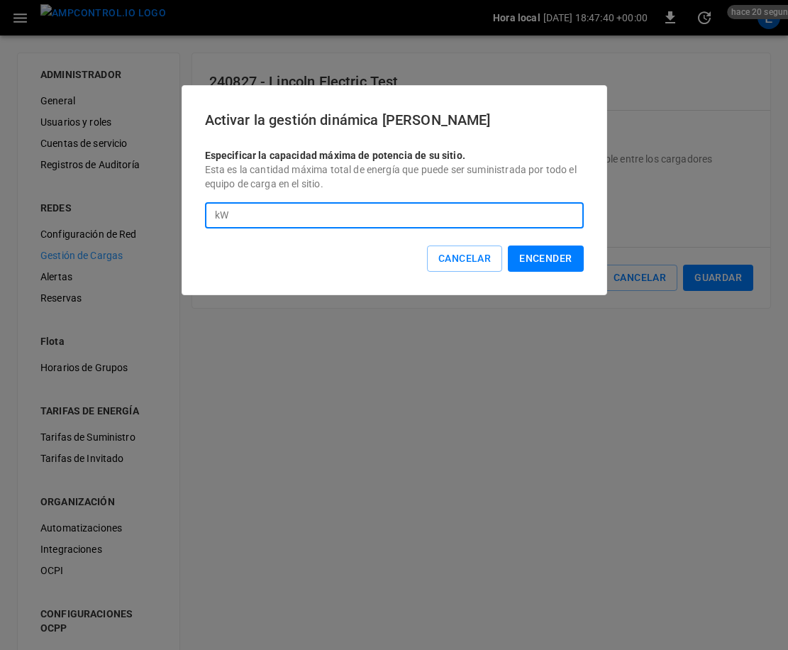
click at [392, 214] on input "***" at bounding box center [409, 215] width 350 height 26
type input "***"
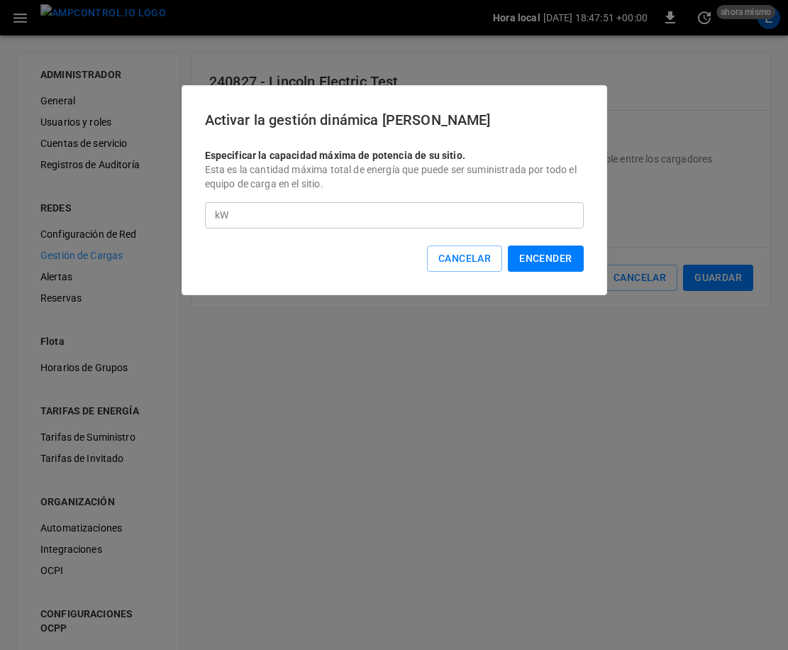
click at [558, 261] on button "Encender" at bounding box center [545, 259] width 75 height 26
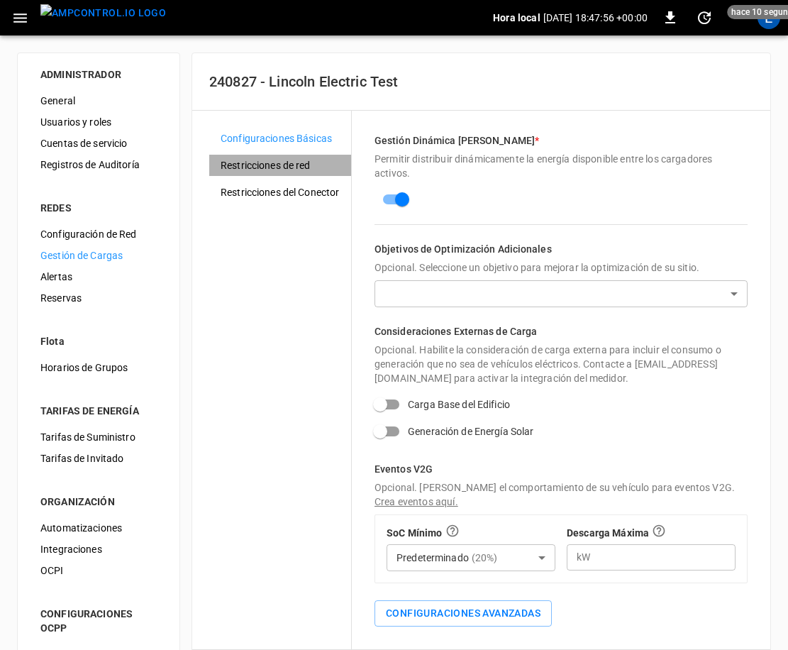
click at [307, 166] on span "Restricciones de red" at bounding box center [280, 165] width 119 height 15
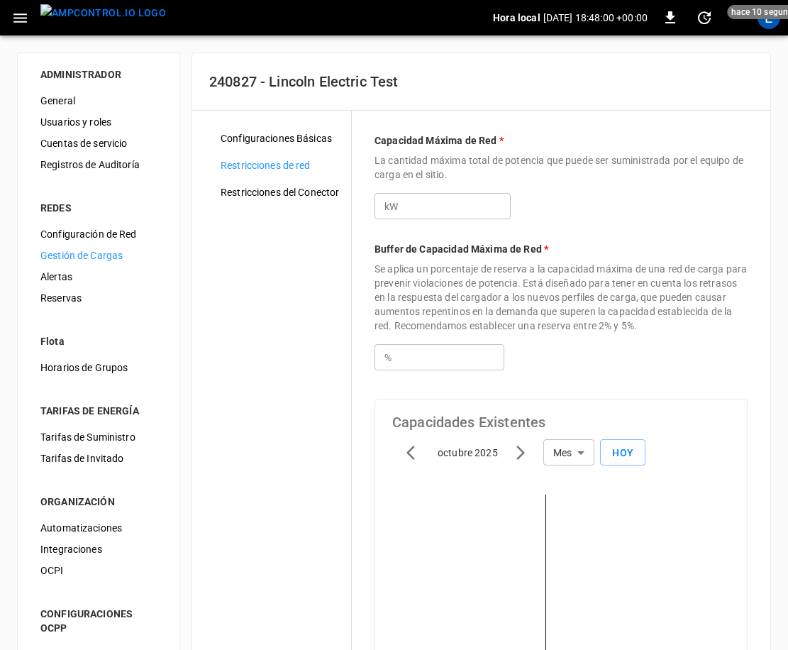
click at [426, 206] on input "***" at bounding box center [456, 206] width 109 height 26
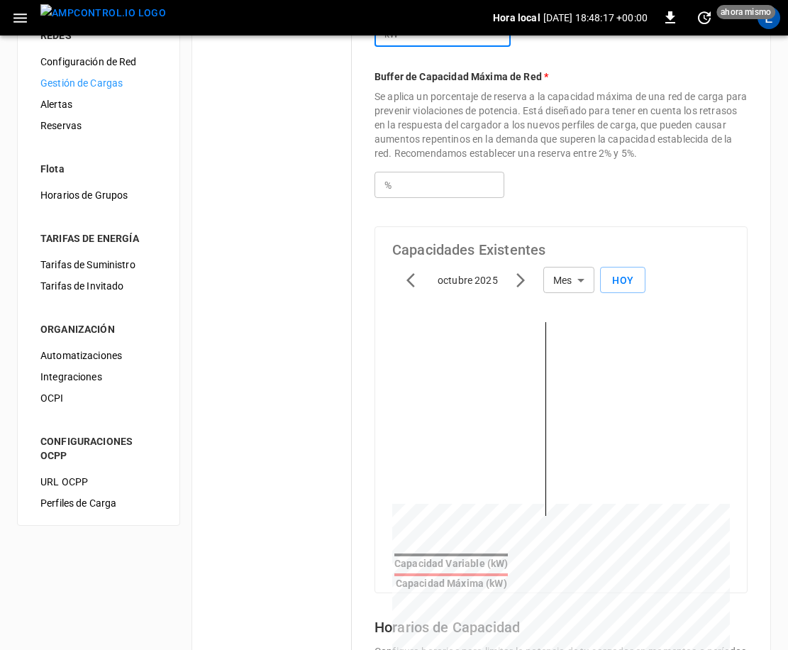
scroll to position [126, 0]
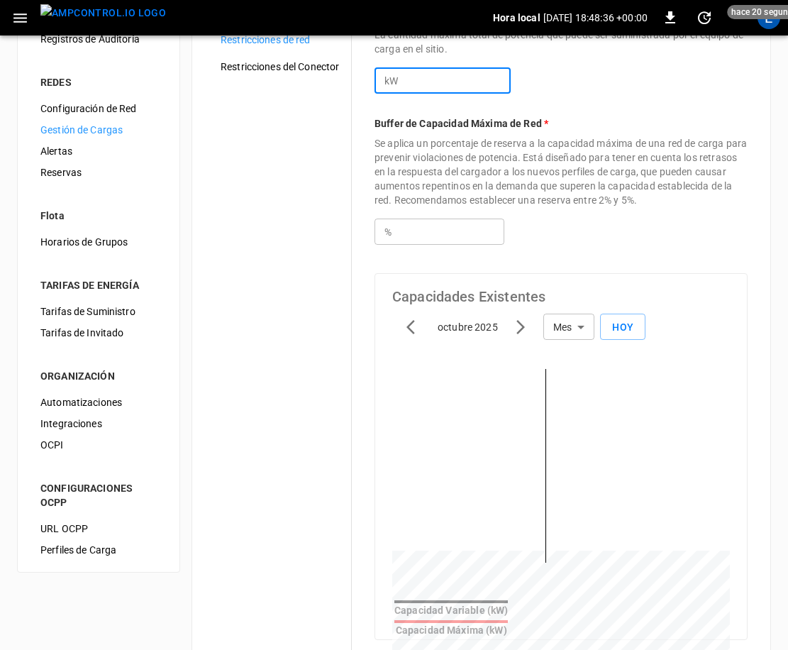
type input "***"
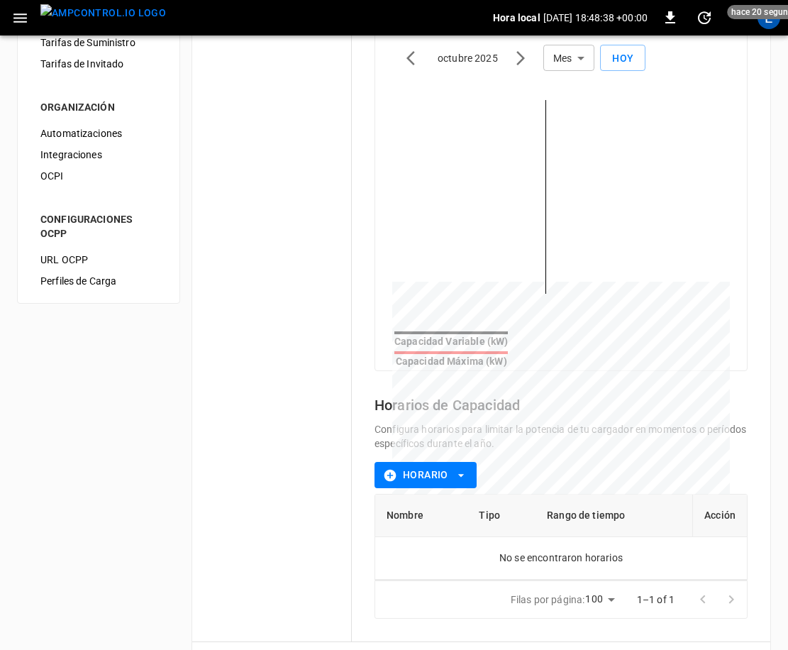
scroll to position [456, 0]
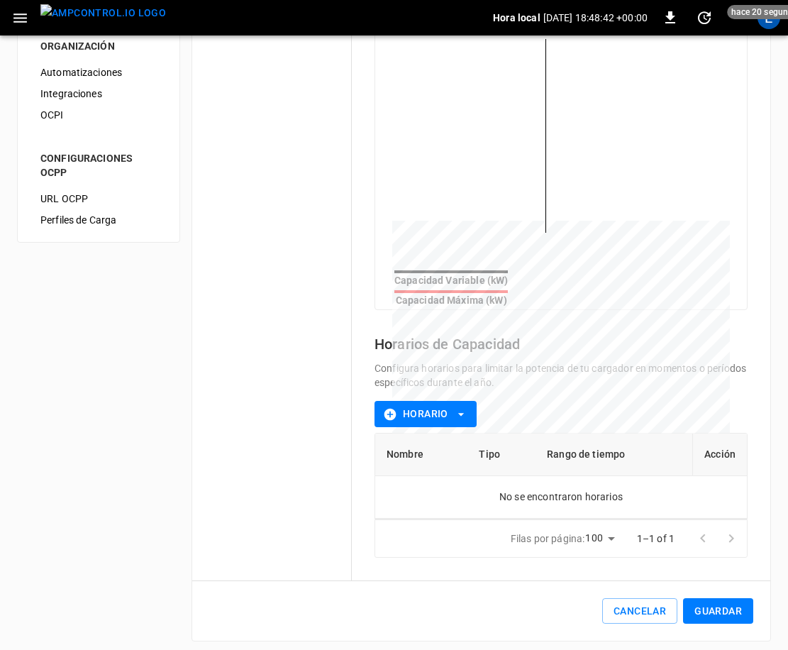
click at [719, 608] on button "Guardar" at bounding box center [718, 611] width 70 height 26
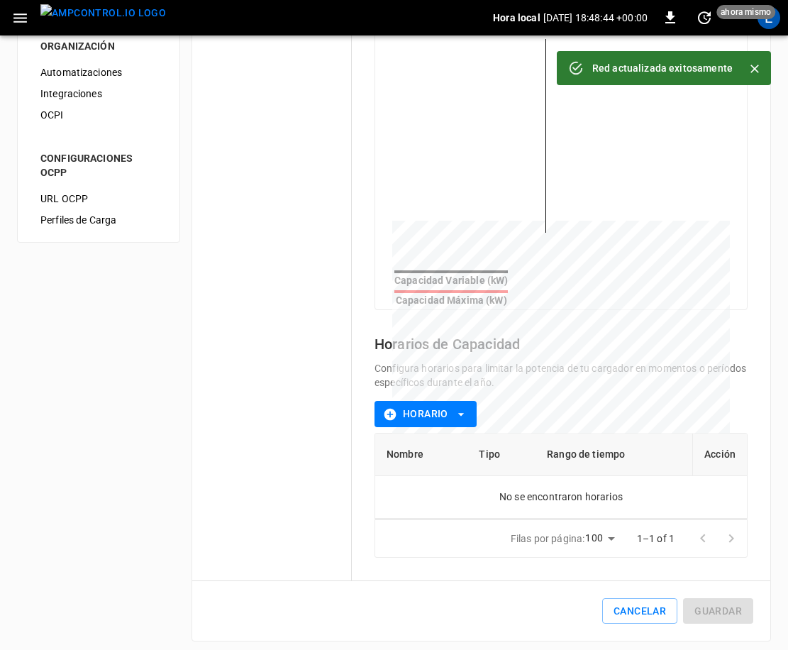
click at [685, 66] on div "Red actualizada exitosamente" at bounding box center [663, 68] width 141 height 26
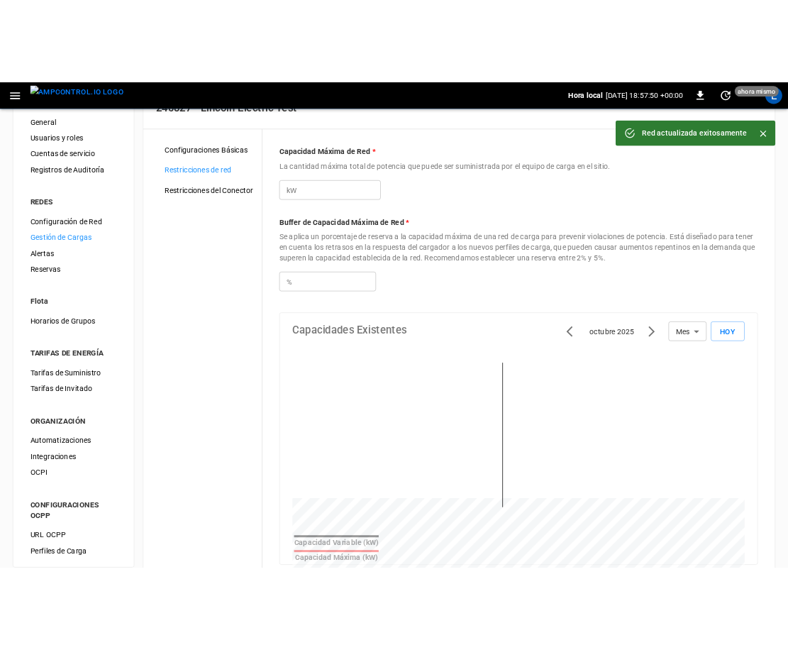
scroll to position [0, 0]
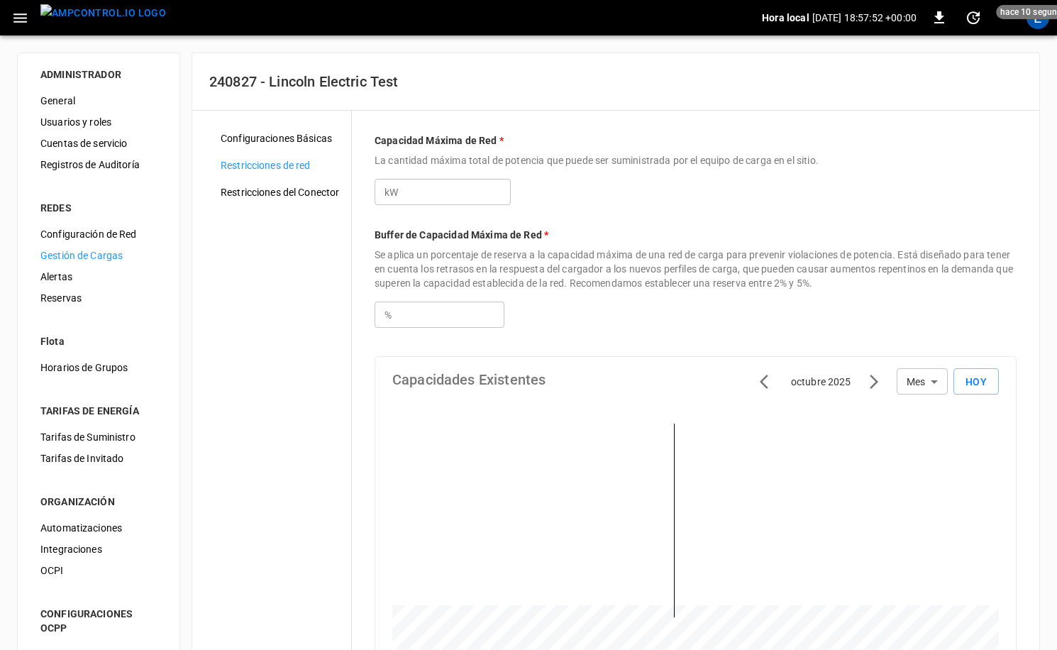
click at [309, 148] on div "Configuraciones Básicas" at bounding box center [280, 138] width 142 height 21
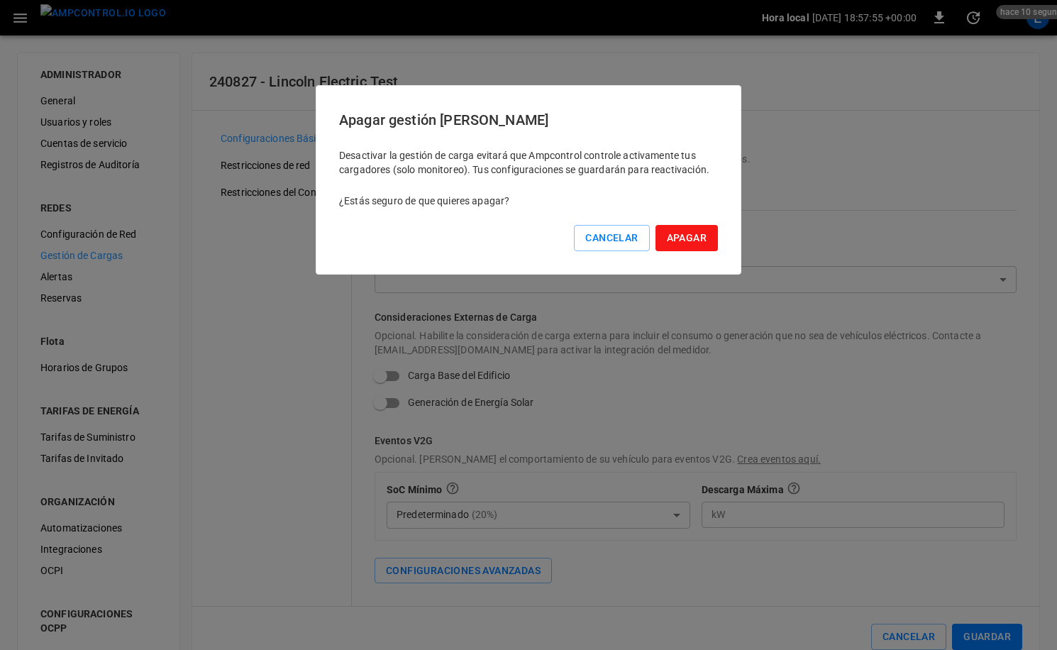
drag, startPoint x: 625, startPoint y: 237, endPoint x: 527, endPoint y: 219, distance: 100.4
click at [624, 237] on button "Cancelar" at bounding box center [611, 238] width 75 height 26
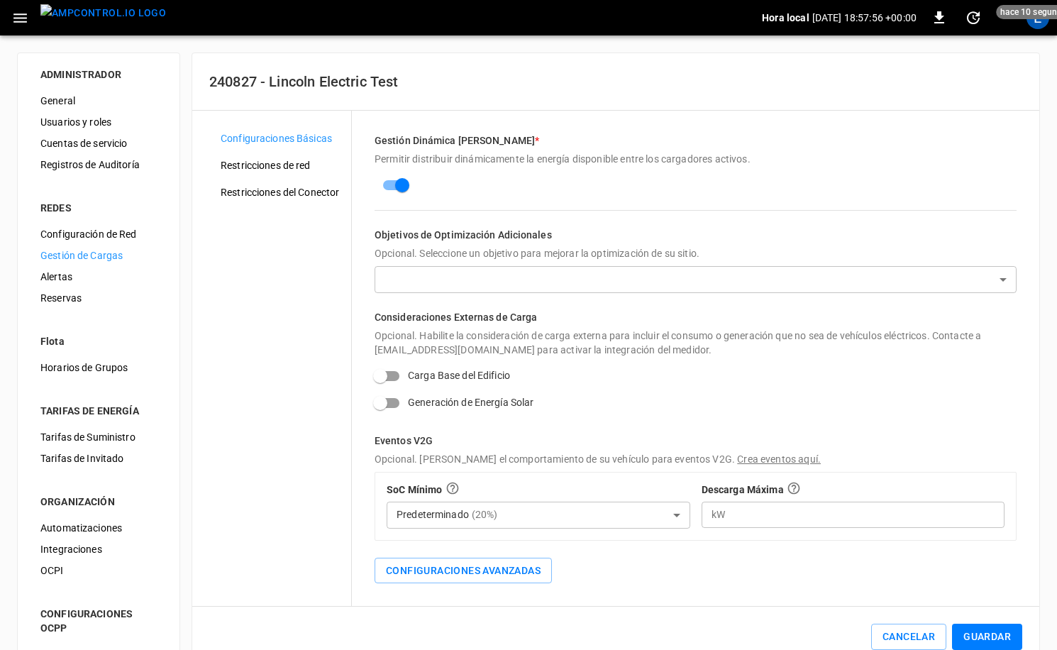
click at [285, 151] on div "Configuraciones Básicas Restricciones de red Restricciones del Conector" at bounding box center [280, 358] width 142 height 461
click at [285, 166] on span "Restricciones de red" at bounding box center [280, 165] width 119 height 15
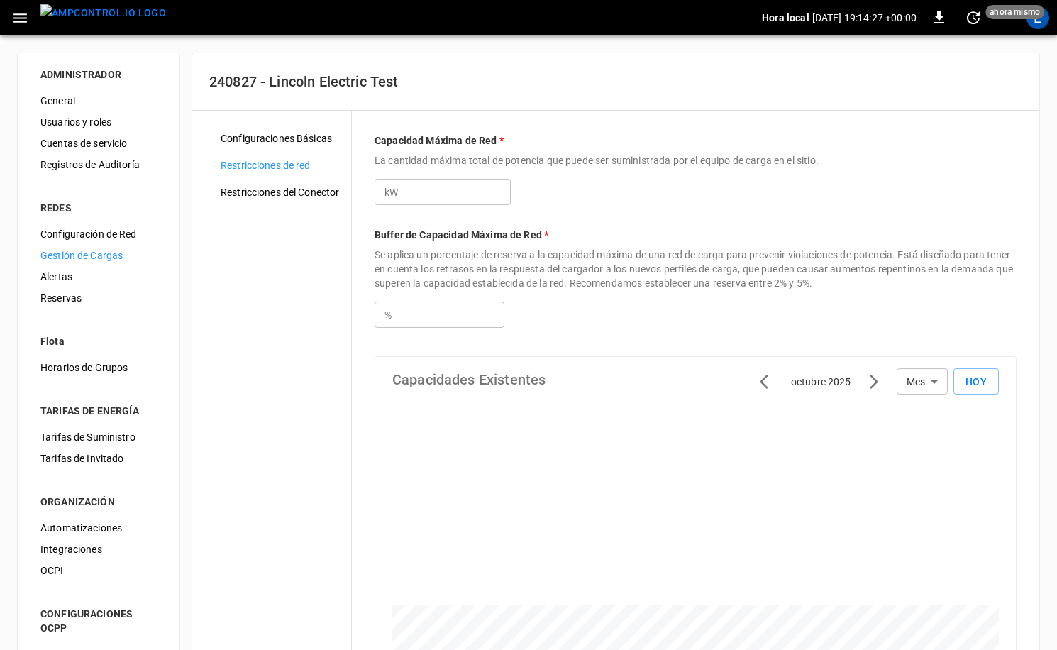
click at [90, 19] on img "menu" at bounding box center [103, 13] width 126 height 18
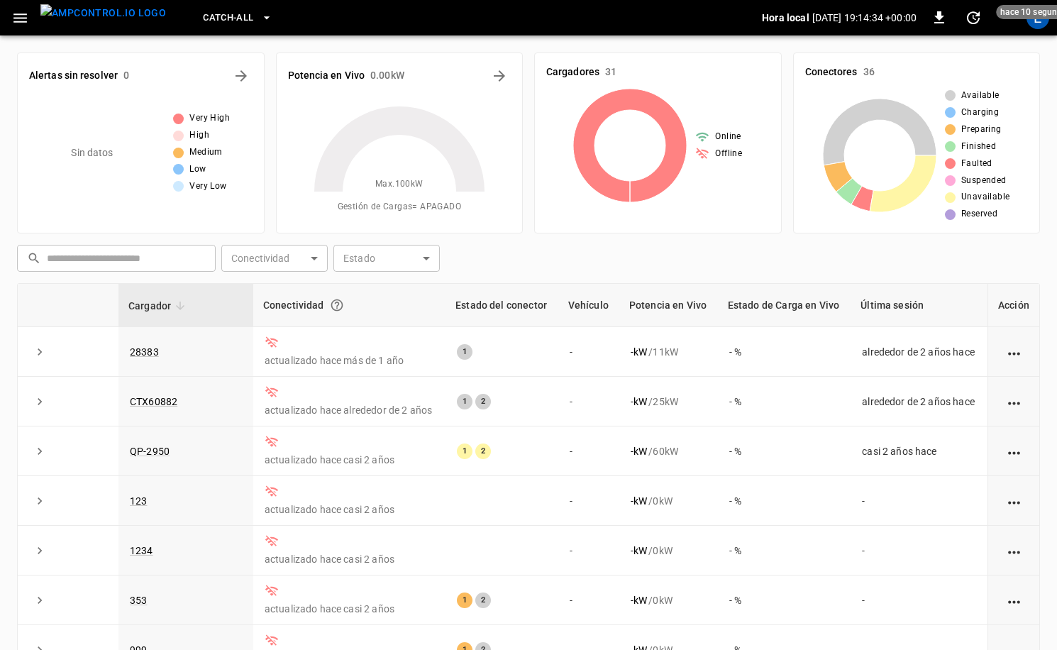
click at [24, 22] on icon "button" at bounding box center [20, 18] width 18 height 18
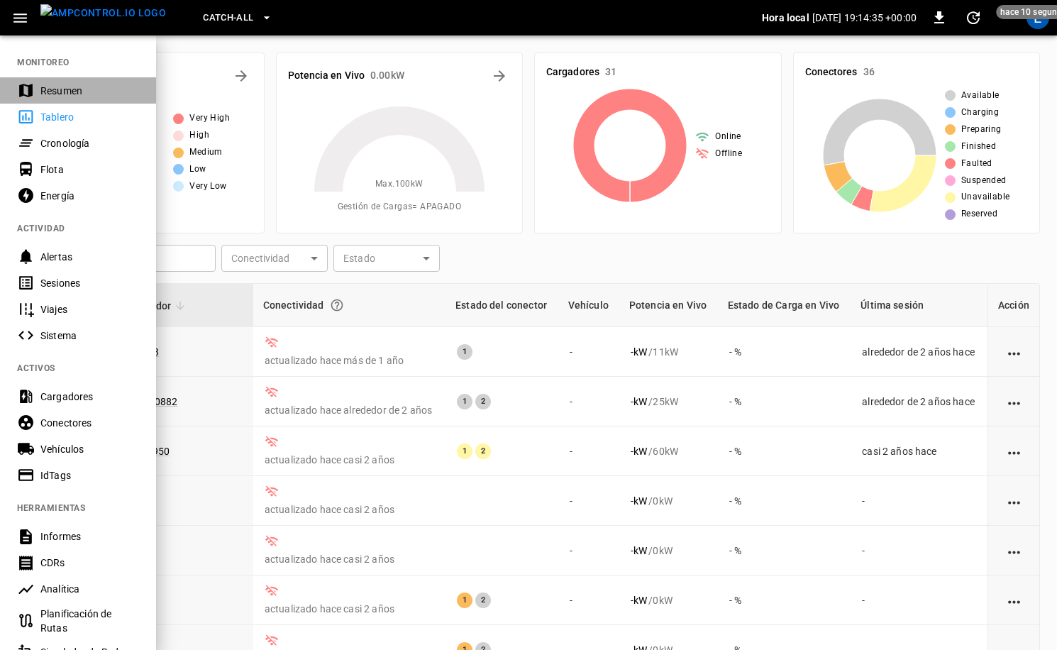
click at [55, 84] on div "Resumen" at bounding box center [89, 91] width 99 height 14
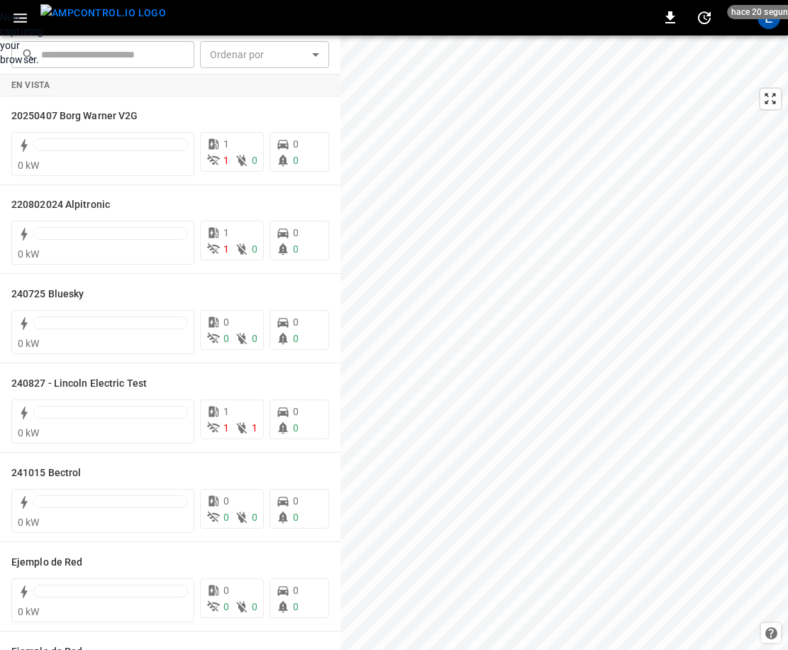
click at [0, 67] on div "Now capturing your browser." at bounding box center [0, 38] width 0 height 57
click at [22, 18] on icon "button" at bounding box center [19, 17] width 13 height 9
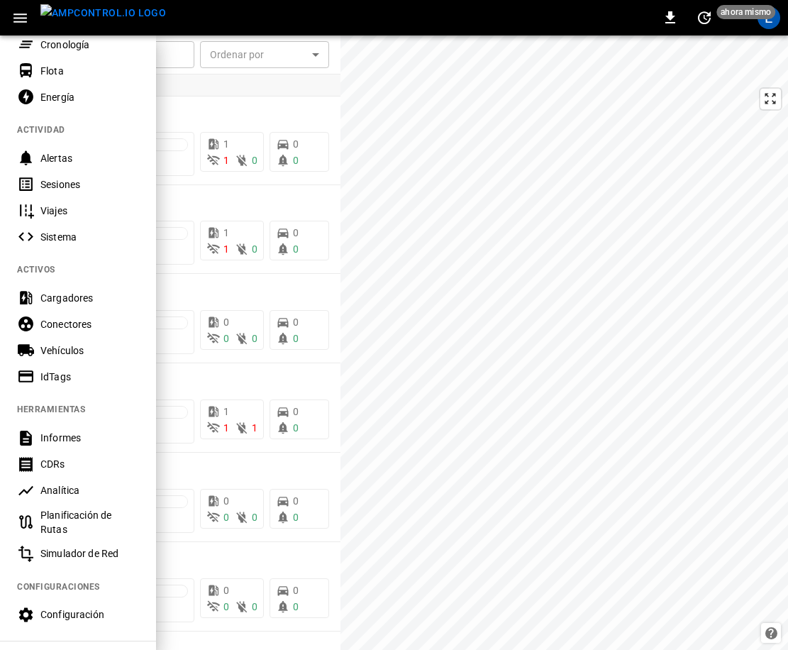
scroll to position [198, 0]
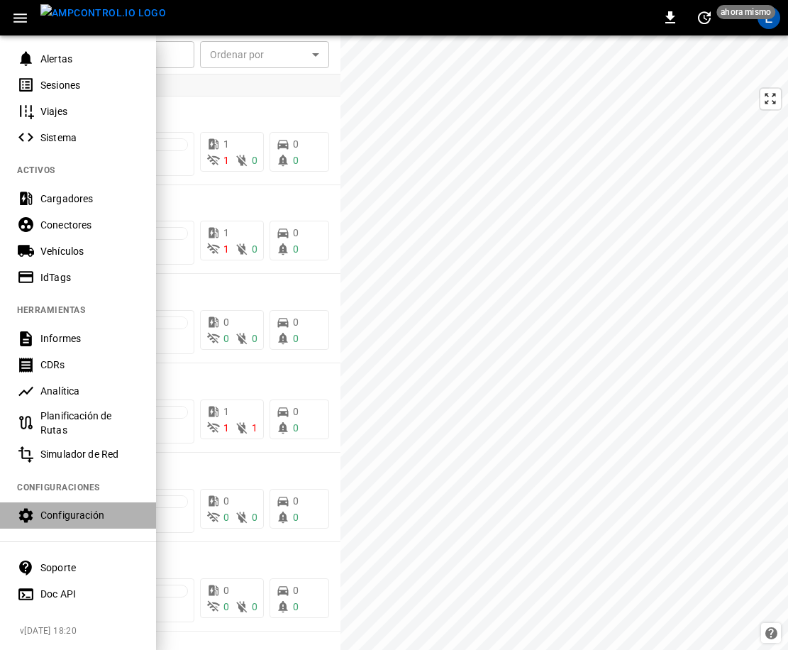
click at [80, 510] on div "Configuración" at bounding box center [89, 515] width 99 height 14
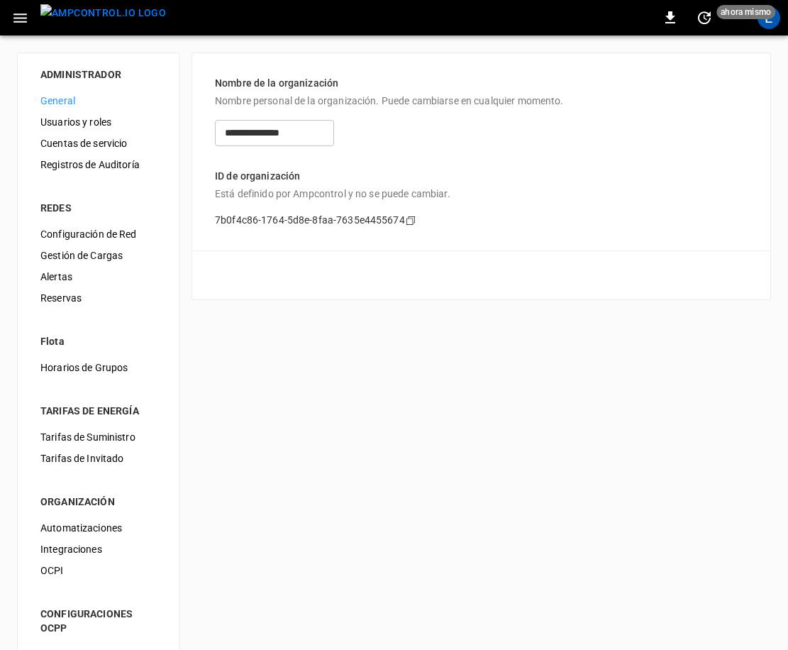
click at [82, 254] on span "Gestión de Cargas" at bounding box center [98, 255] width 116 height 15
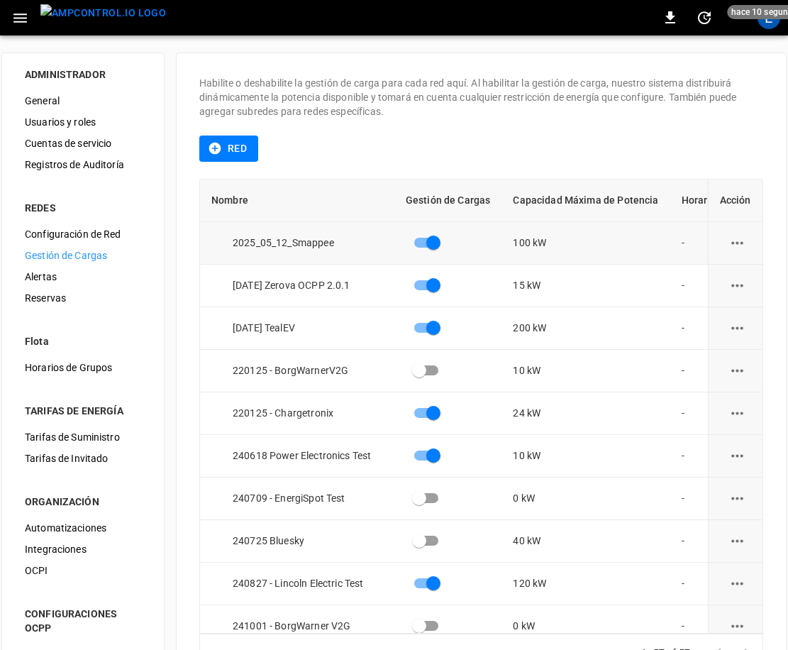
click at [738, 246] on icon "load management options" at bounding box center [738, 243] width 18 height 18
click at [717, 277] on li "Editar" at bounding box center [731, 277] width 93 height 23
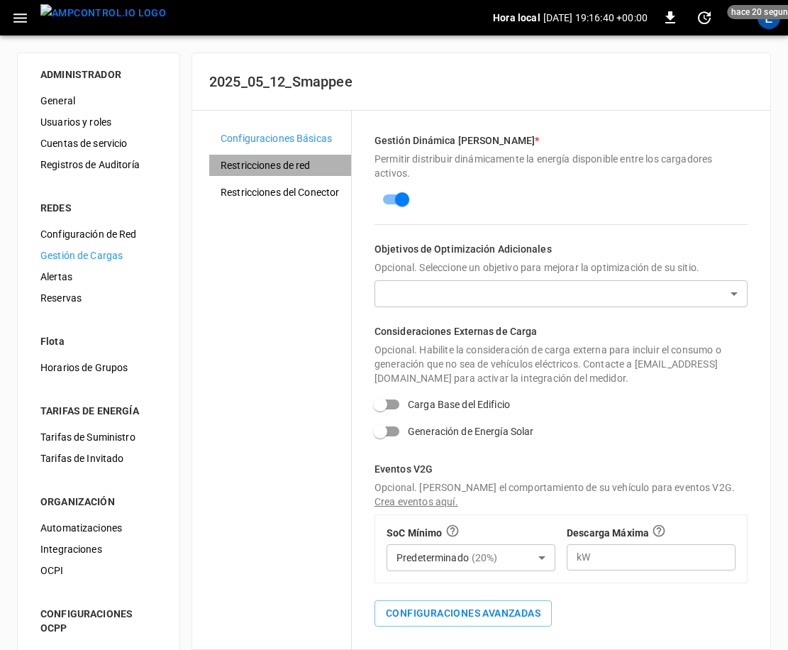
click at [274, 164] on span "Restricciones de red" at bounding box center [280, 165] width 119 height 15
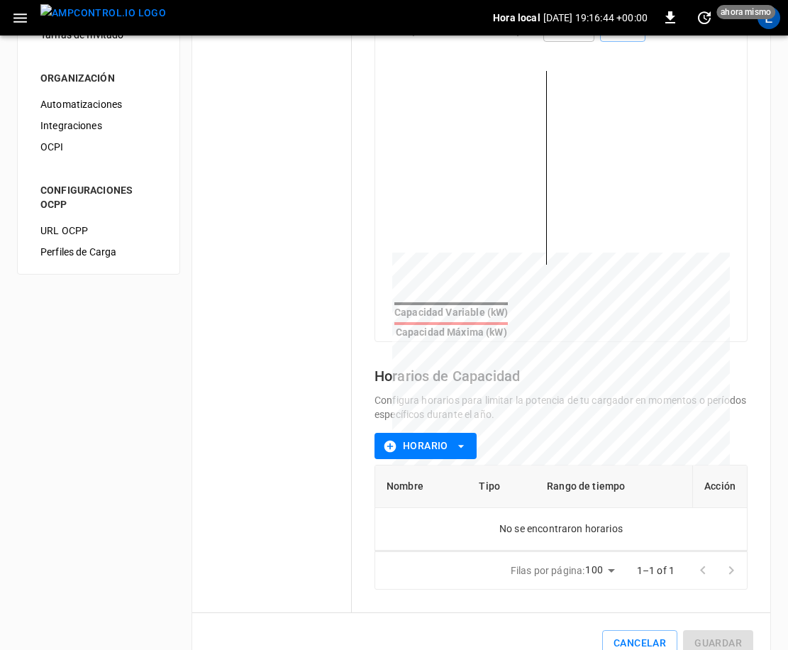
scroll to position [456, 0]
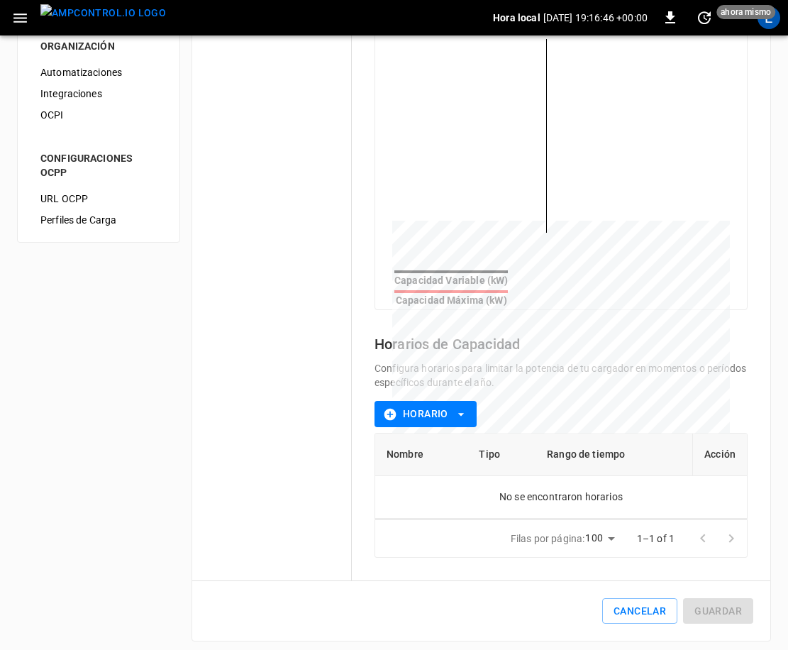
click at [413, 405] on button "Horario" at bounding box center [426, 414] width 102 height 26
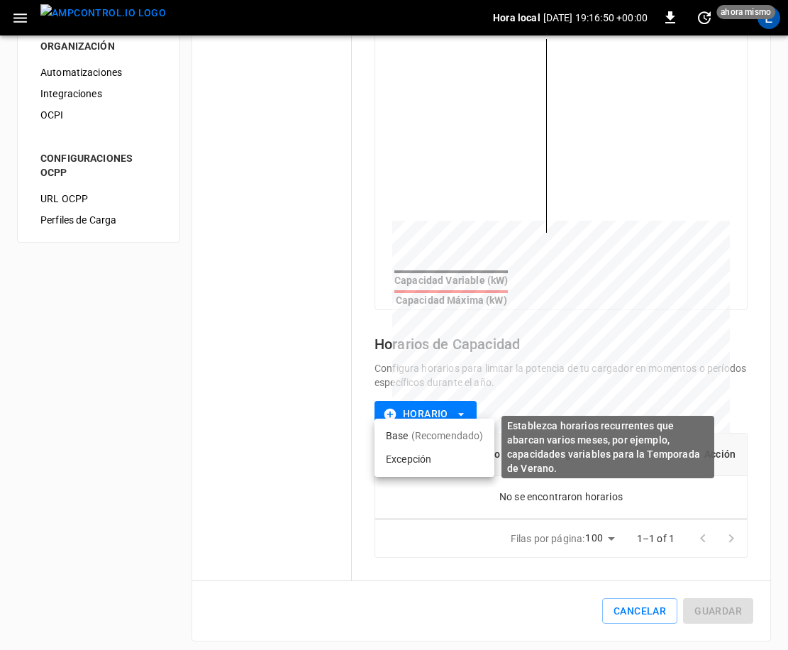
click at [456, 430] on p "(Recomendado)" at bounding box center [448, 436] width 72 height 14
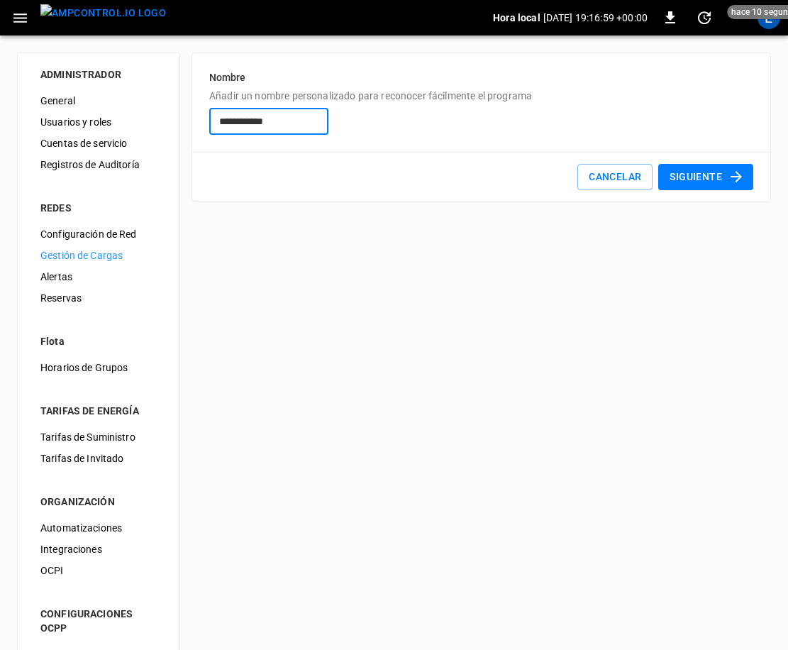
type input "**********"
click at [715, 176] on button "Siguiente" at bounding box center [706, 177] width 95 height 26
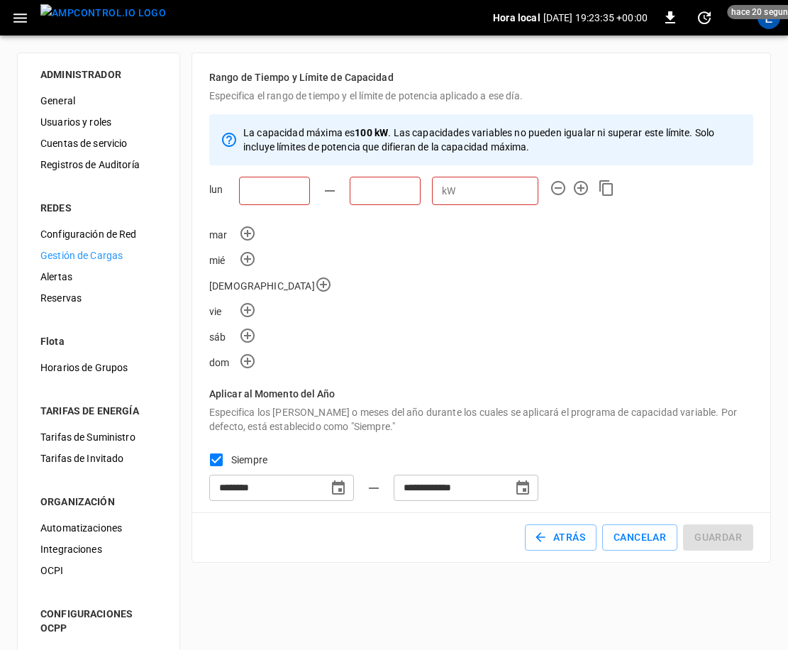
click at [284, 194] on input "text" at bounding box center [274, 191] width 71 height 28
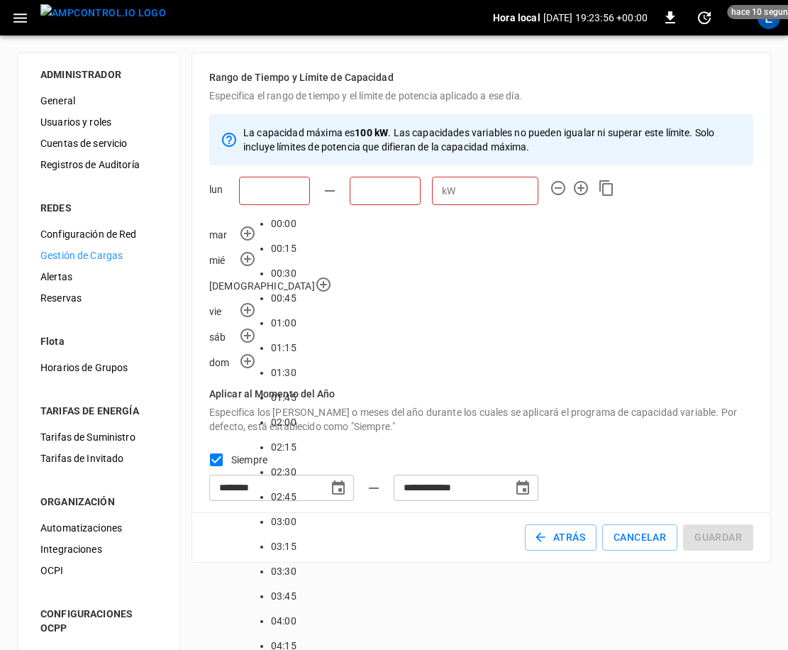
scroll to position [772, 0]
type input "*****"
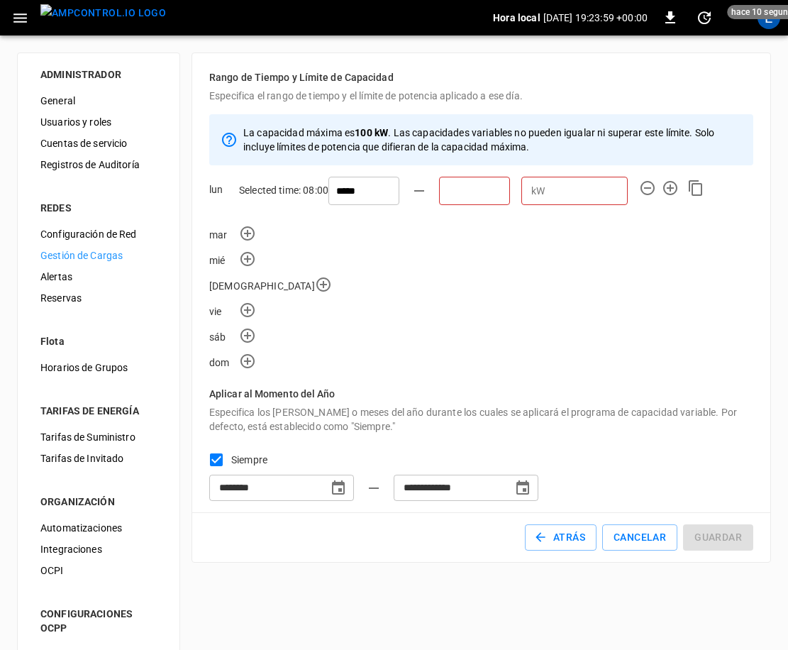
click at [439, 189] on input "text" at bounding box center [474, 191] width 71 height 28
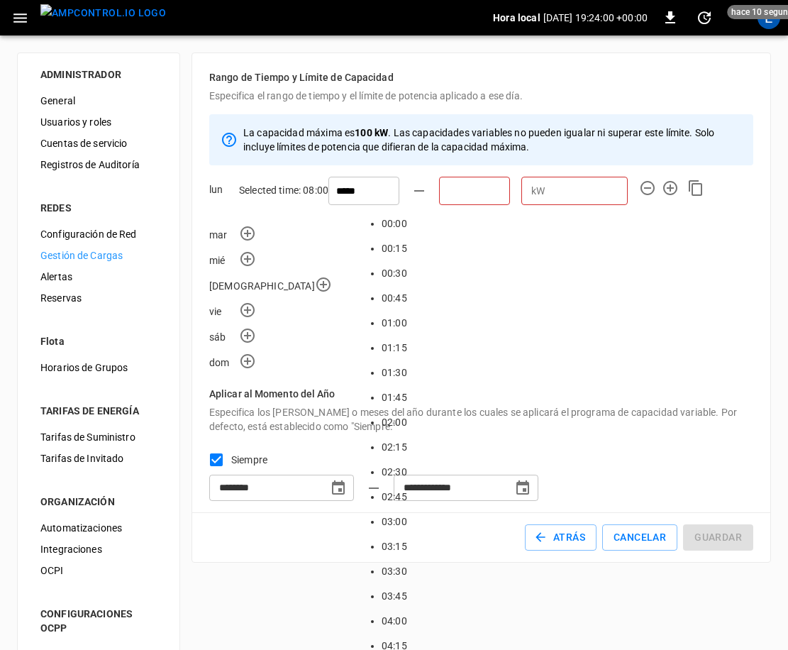
scroll to position [1316, 0]
type input "*****"
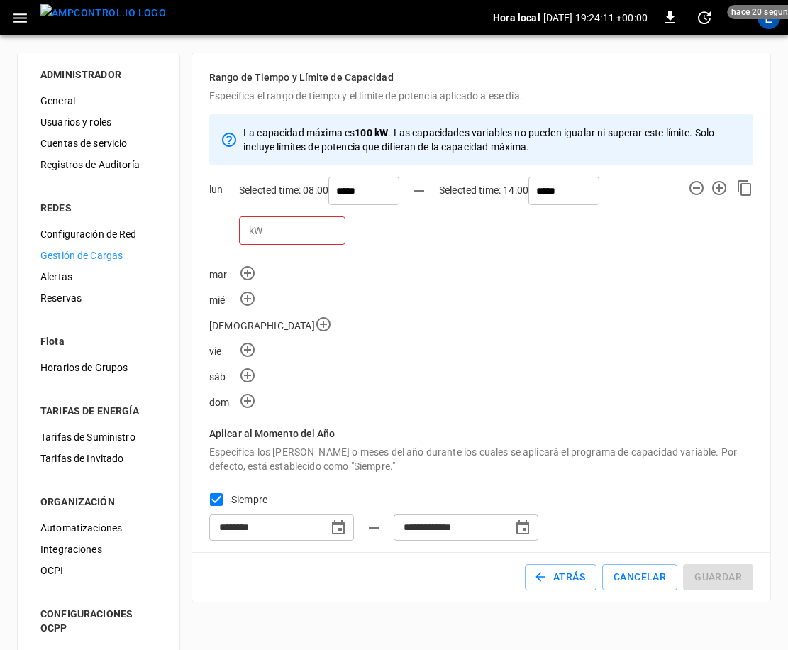
click at [346, 217] on input "number" at bounding box center [306, 230] width 77 height 26
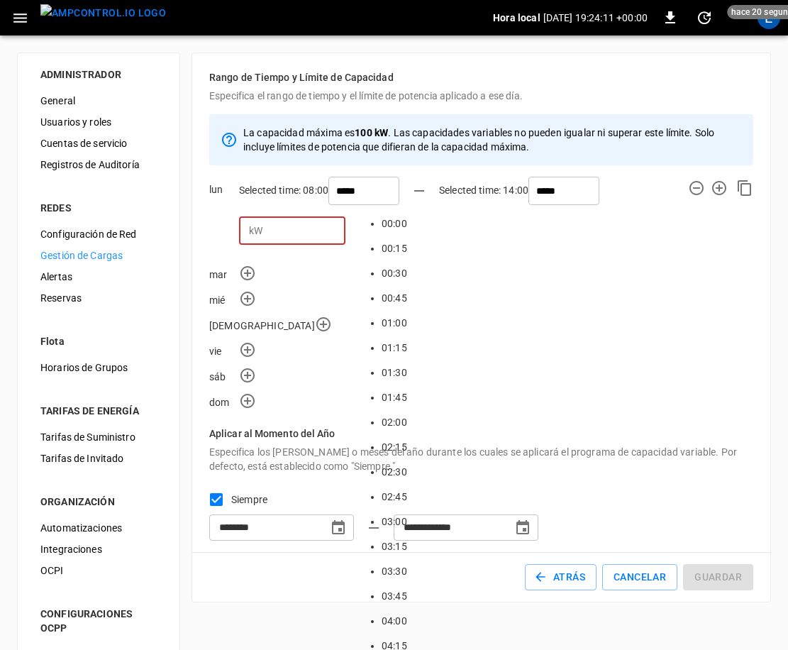
scroll to position [1329, 0]
type input "**"
click at [618, 214] on div "La capacidad máxima es 100 kW . Las capacidades variables no pueden igualar ni …" at bounding box center [481, 261] width 544 height 295
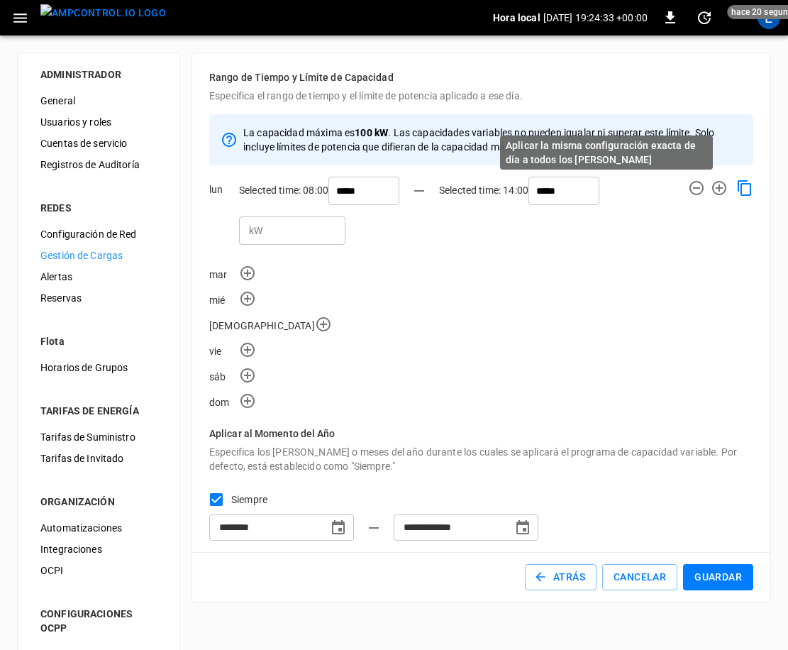
click at [737, 188] on icon "Aplicar la misma configuración exacta de día a todos los demás días" at bounding box center [745, 188] width 17 height 17
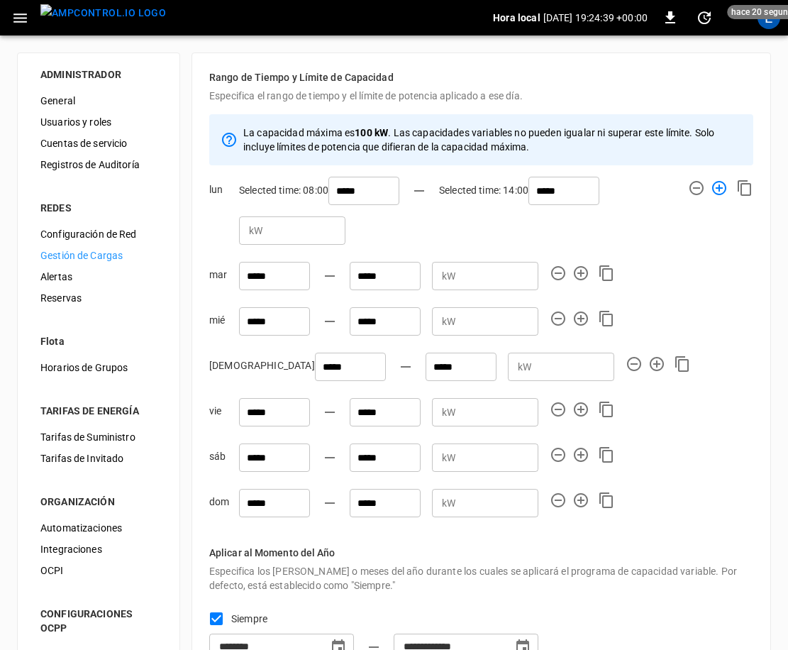
click at [711, 191] on icon "button" at bounding box center [719, 188] width 17 height 17
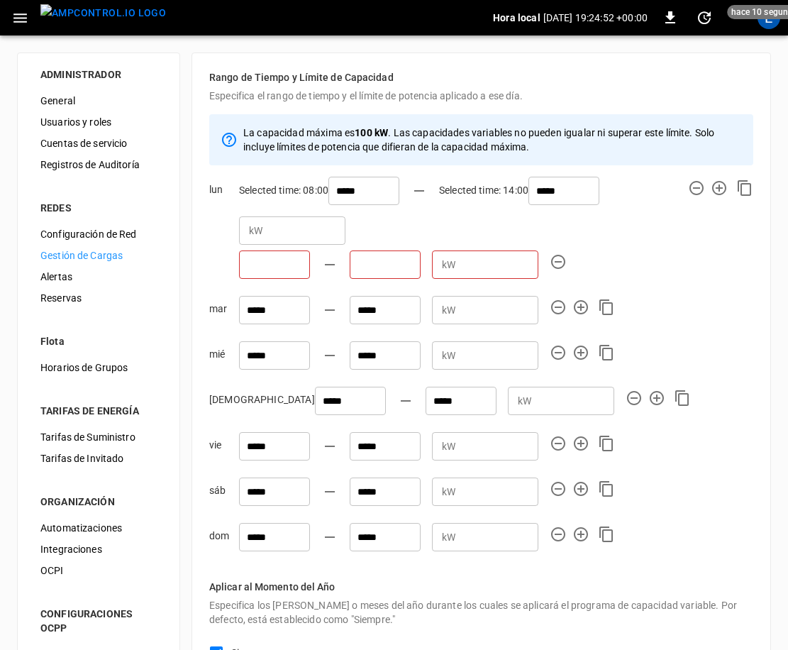
click at [273, 251] on input "text" at bounding box center [274, 265] width 71 height 28
type input "*****"
click at [439, 251] on input "text" at bounding box center [474, 265] width 71 height 28
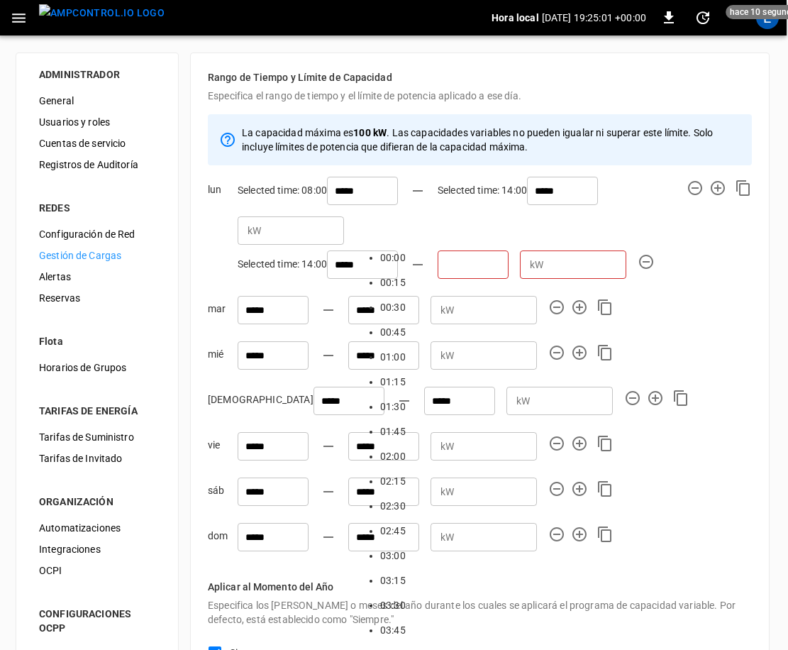
scroll to position [1846, 0]
type input "*****"
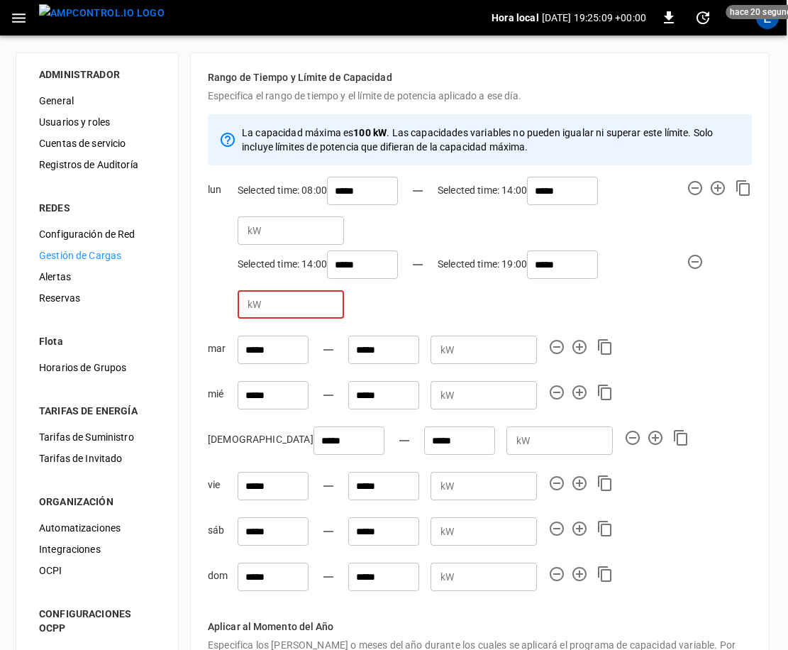
click at [344, 291] on input "number" at bounding box center [305, 304] width 77 height 26
type input "*"
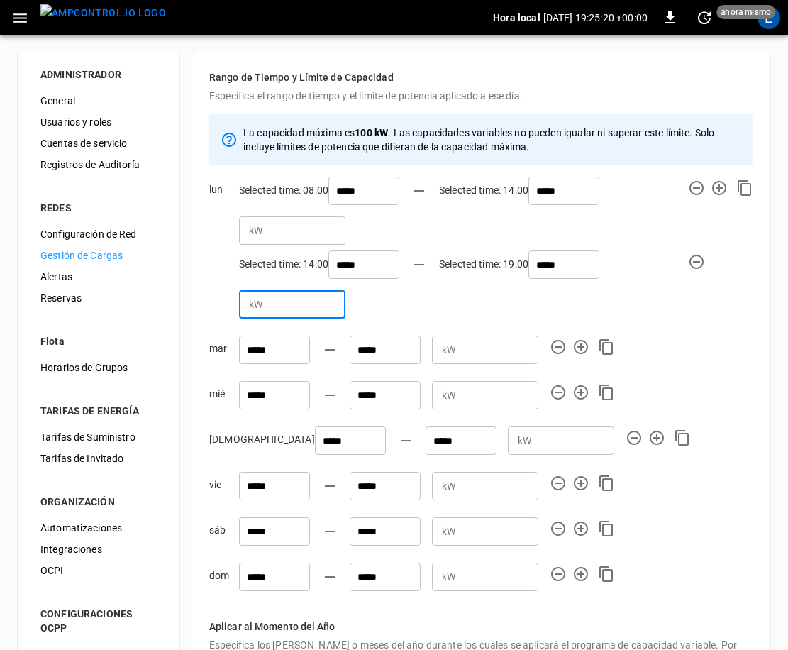
click at [667, 246] on div "La capacidad máxima es 100 kW . Las capacidades variables no pueden igualar ni …" at bounding box center [481, 355] width 544 height 483
click at [346, 291] on input "**" at bounding box center [306, 304] width 77 height 26
type input "*"
type input "**"
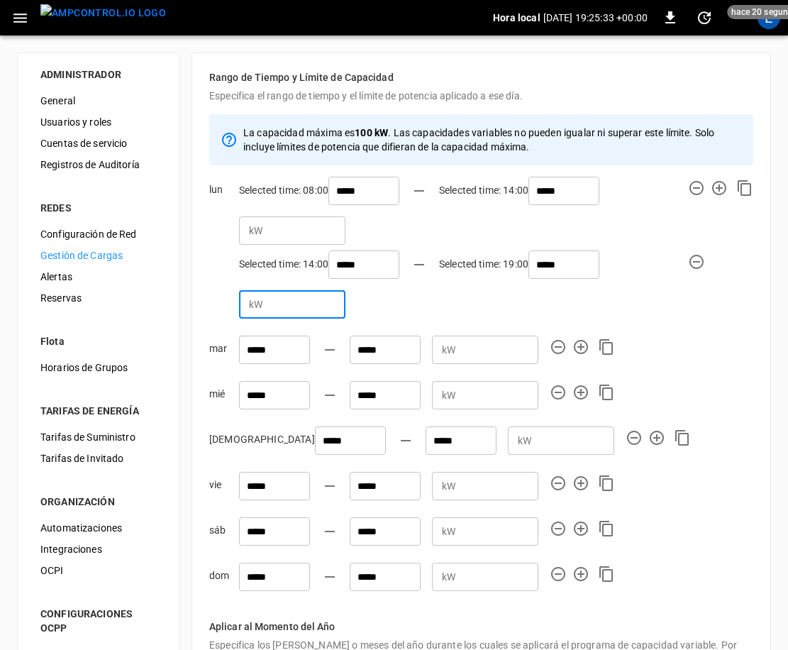
click at [735, 229] on div "lun Selected time: 08:00 ***** Selected time: 14:00 ***** kW ** ​ Selected time…" at bounding box center [481, 251] width 544 height 148
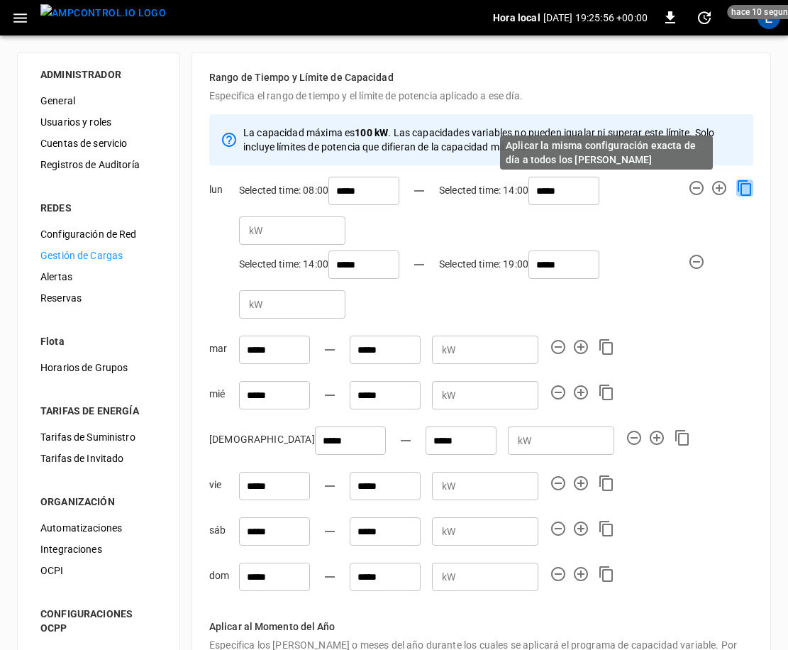
click at [737, 188] on icon "Aplicar la misma configuración exacta de día a todos los demás días" at bounding box center [745, 188] width 17 height 17
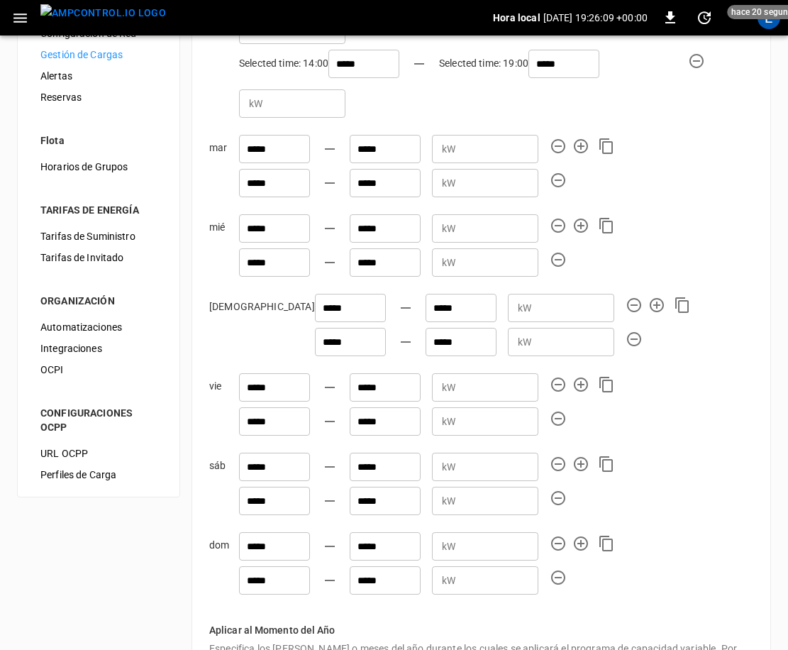
scroll to position [221, 0]
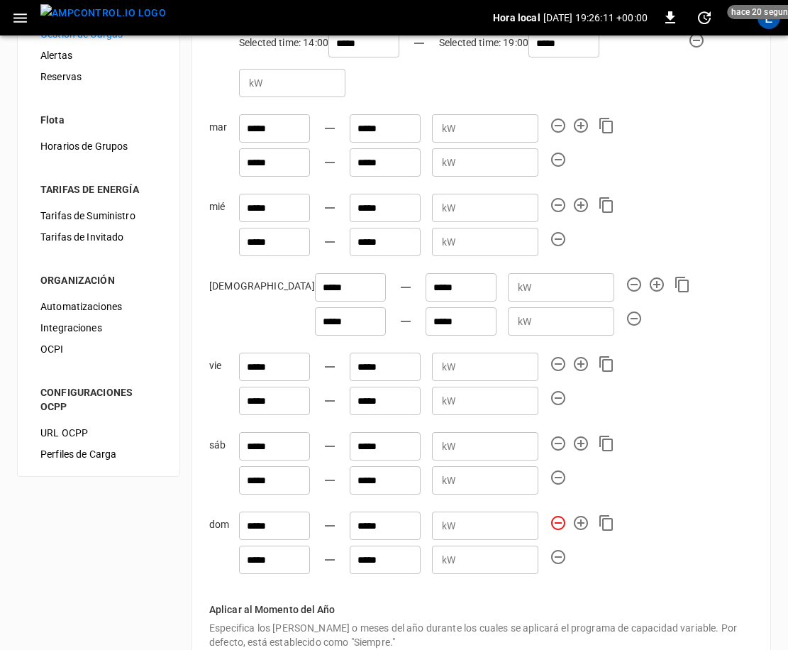
click at [556, 514] on icon "button" at bounding box center [558, 522] width 17 height 17
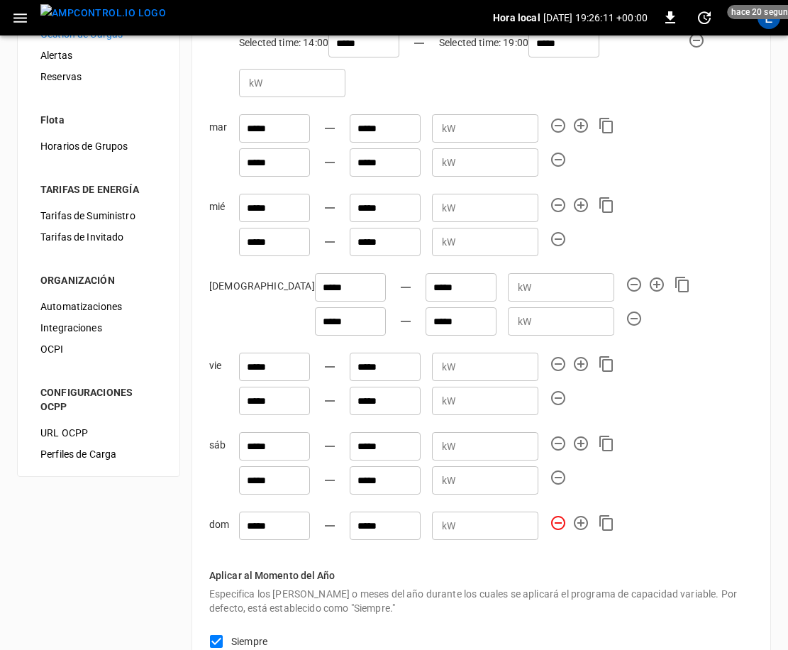
type input "*****"
type input "**"
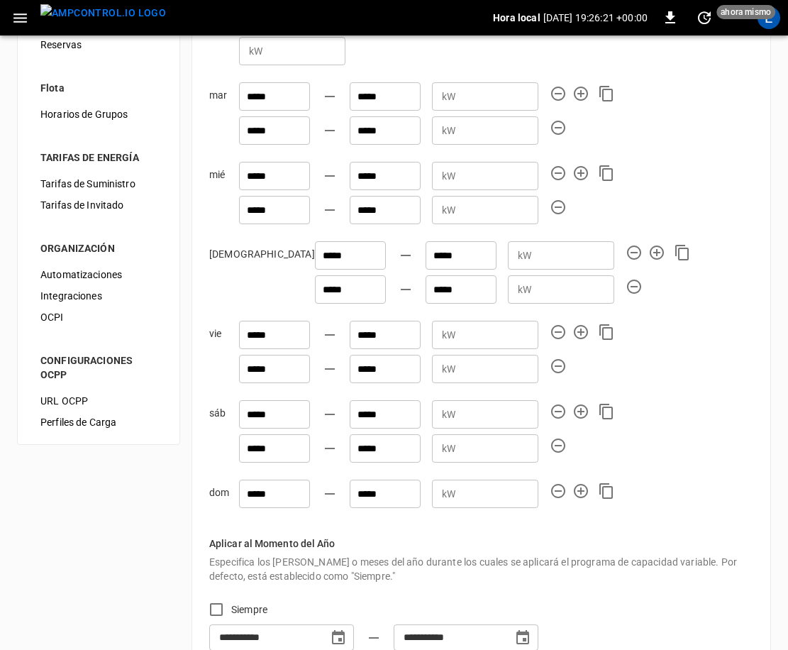
type input "**********"
click at [345, 630] on icon "Choose date, selected date is 15 oct 2025" at bounding box center [338, 637] width 13 height 14
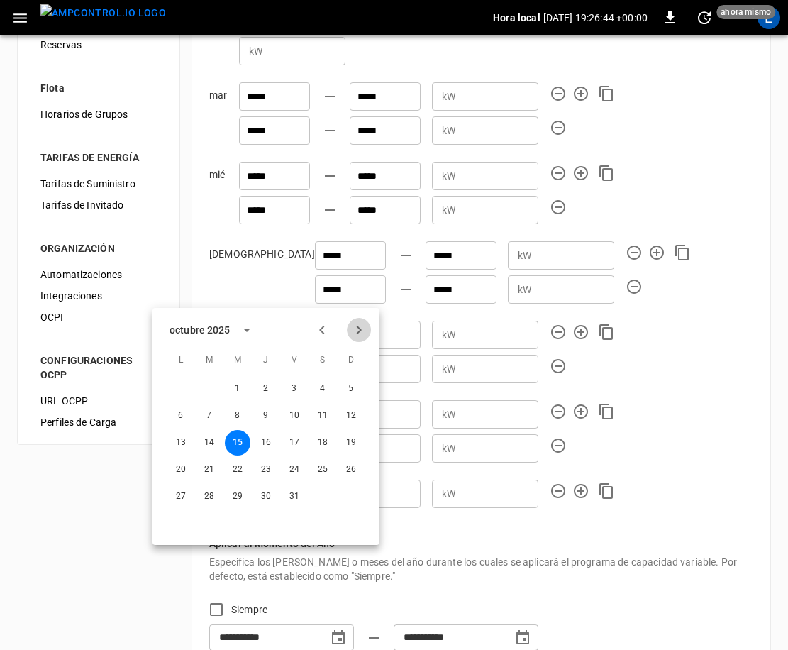
click at [358, 326] on icon "Next month" at bounding box center [359, 330] width 5 height 9
click at [207, 411] on button "4" at bounding box center [210, 416] width 26 height 26
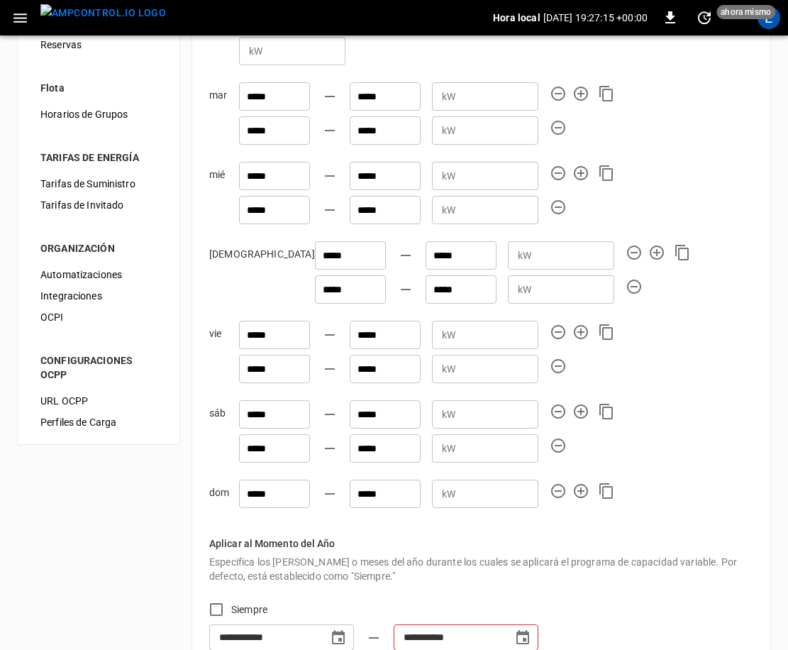
click at [528, 629] on icon "Choose date, selected date is 15 oct 2025" at bounding box center [522, 637] width 17 height 17
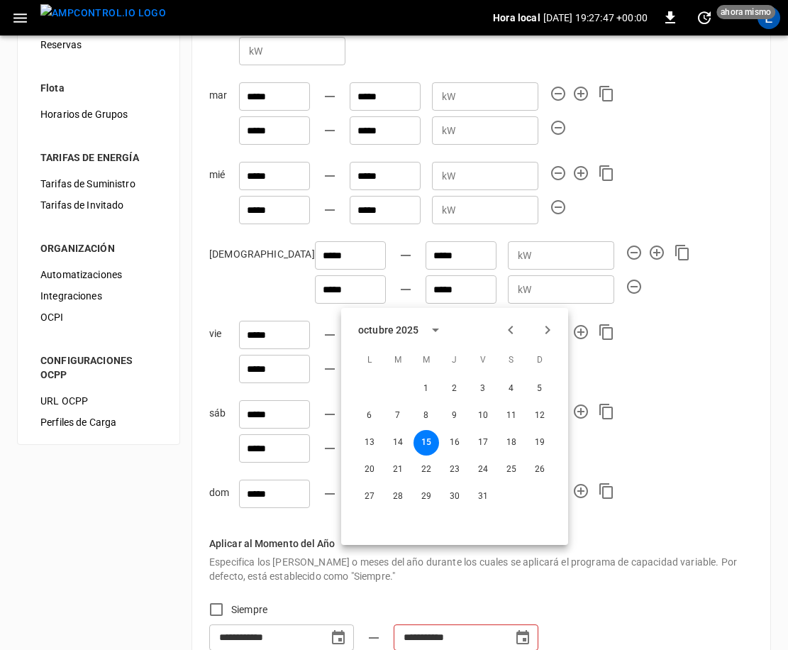
click at [546, 327] on icon "Next month" at bounding box center [547, 329] width 17 height 17
click at [360, 624] on div "**********" at bounding box center [481, 637] width 544 height 26
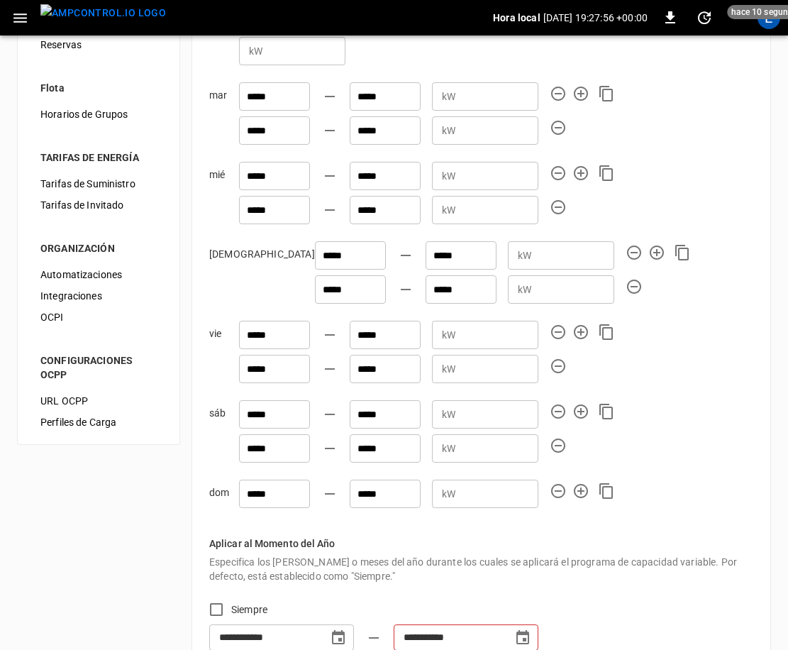
click at [353, 624] on button "Choose date, selected date is 4 nov 2025" at bounding box center [338, 638] width 28 height 28
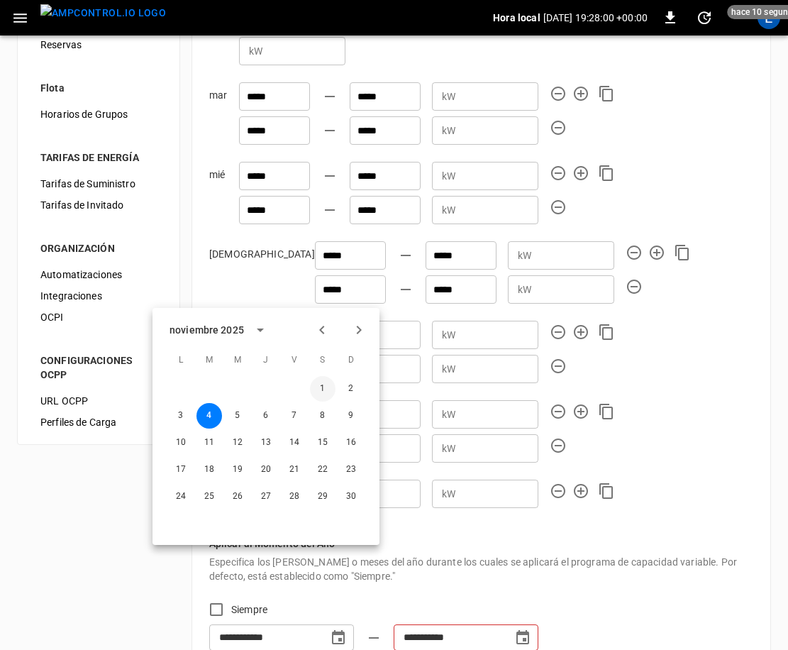
click at [324, 391] on button "1" at bounding box center [323, 389] width 26 height 26
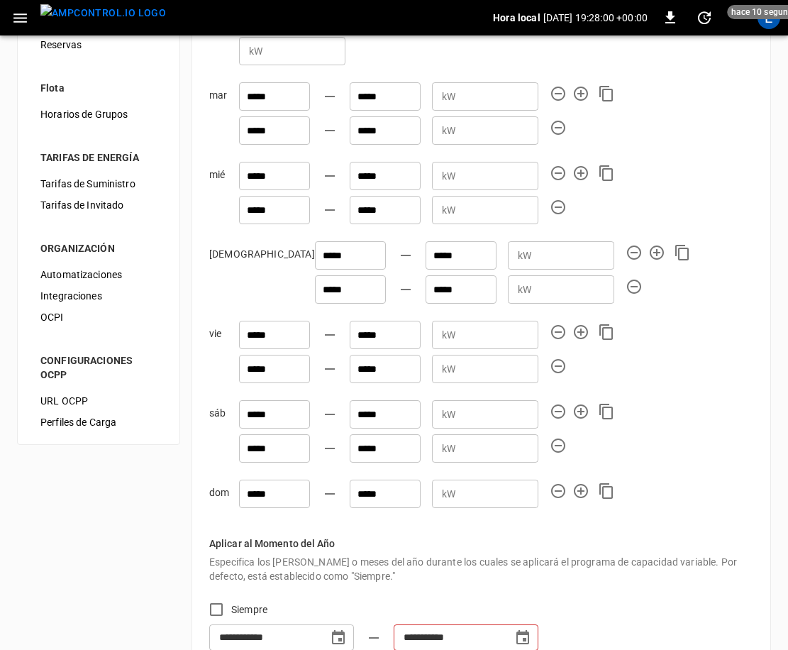
type input "**********"
click at [345, 630] on icon "Choose date, selected date is 1 nov 2025" at bounding box center [338, 637] width 13 height 14
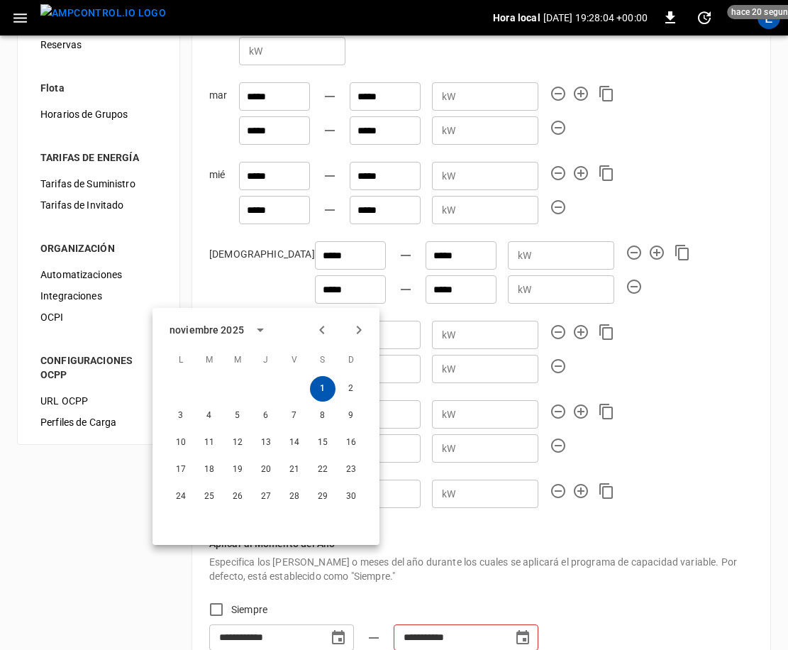
click at [324, 390] on button "1" at bounding box center [323, 389] width 26 height 26
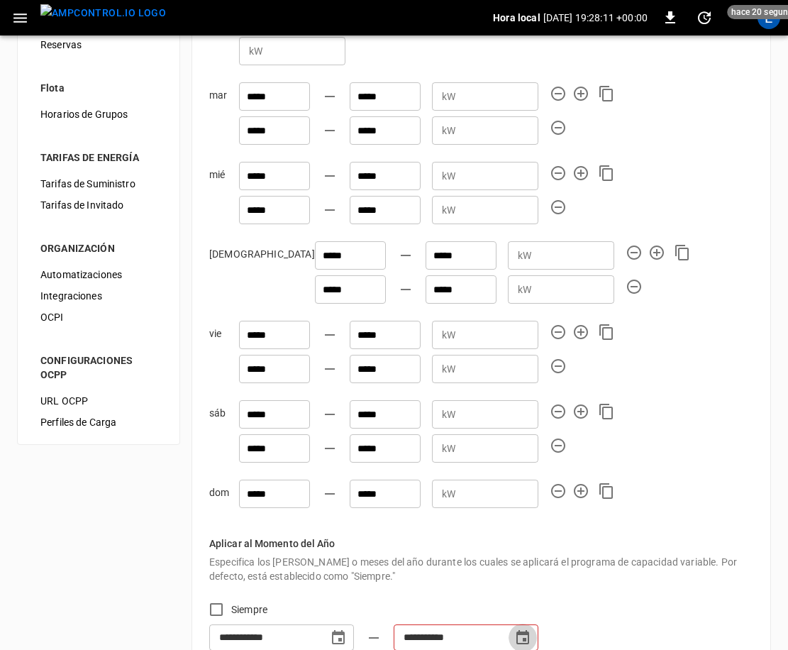
click at [532, 629] on icon "Choose date, selected date is 15 oct 2025" at bounding box center [522, 637] width 17 height 17
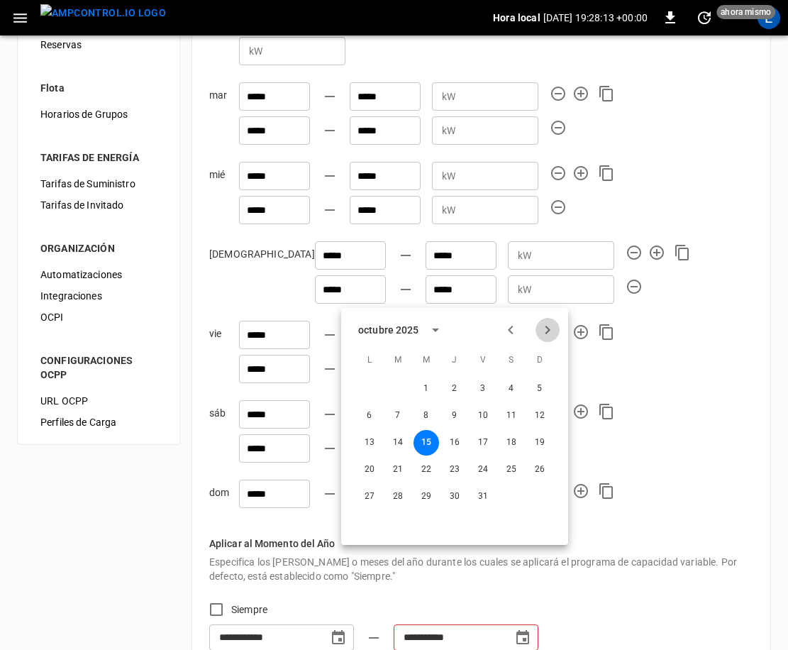
click at [550, 331] on icon "Next month" at bounding box center [547, 329] width 17 height 17
click at [538, 493] on button "30" at bounding box center [540, 497] width 26 height 26
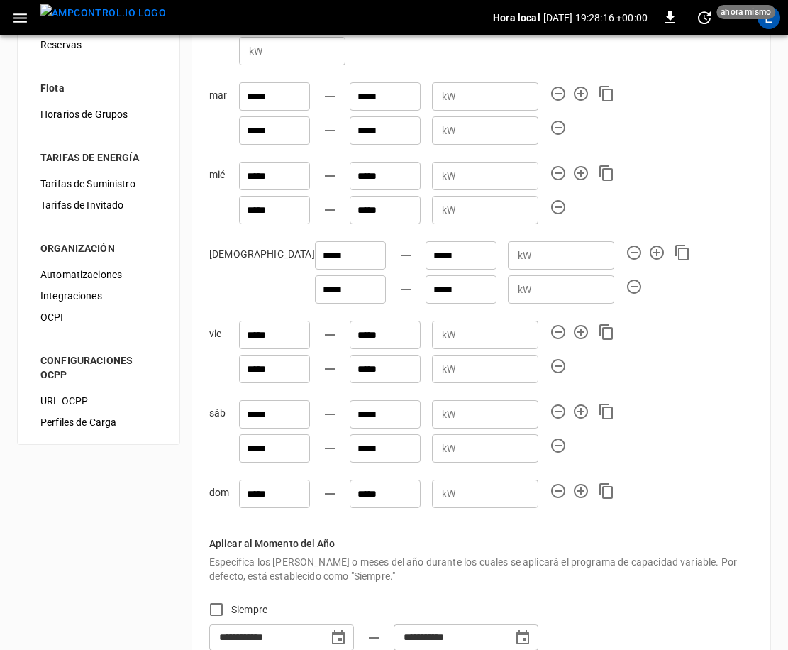
type input "**********"
click at [774, 30] on div "E" at bounding box center [769, 17] width 27 height 27
click at [775, 26] on div "E" at bounding box center [769, 17] width 23 height 23
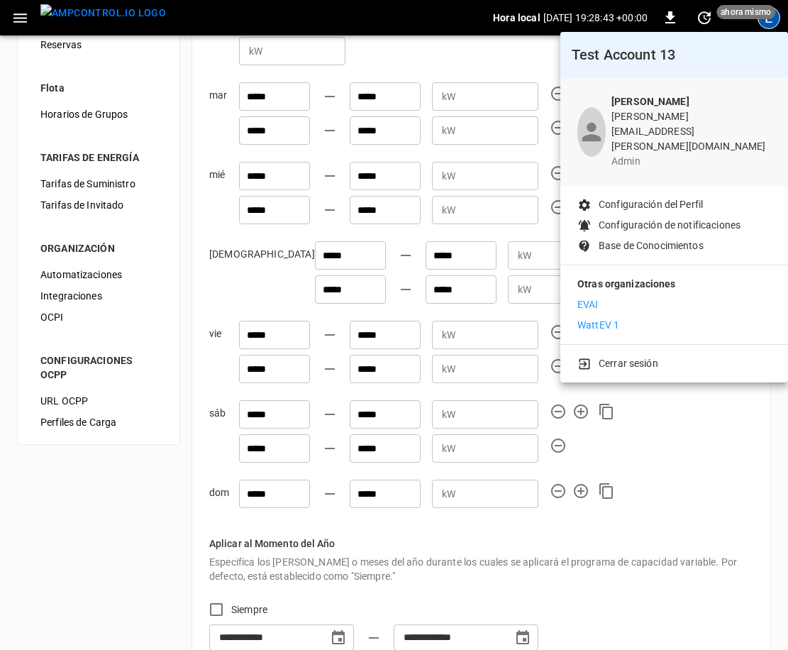
click at [775, 26] on div at bounding box center [394, 325] width 788 height 650
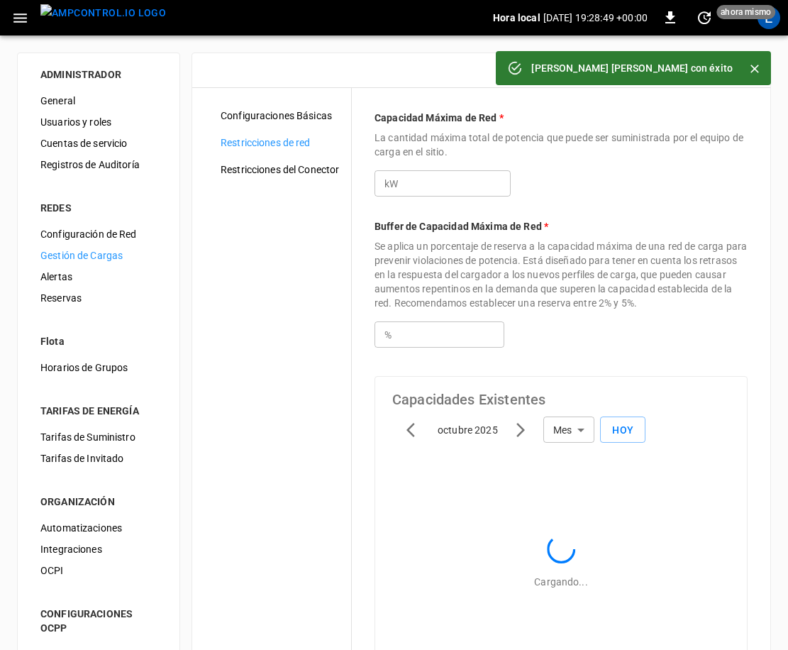
type input "***"
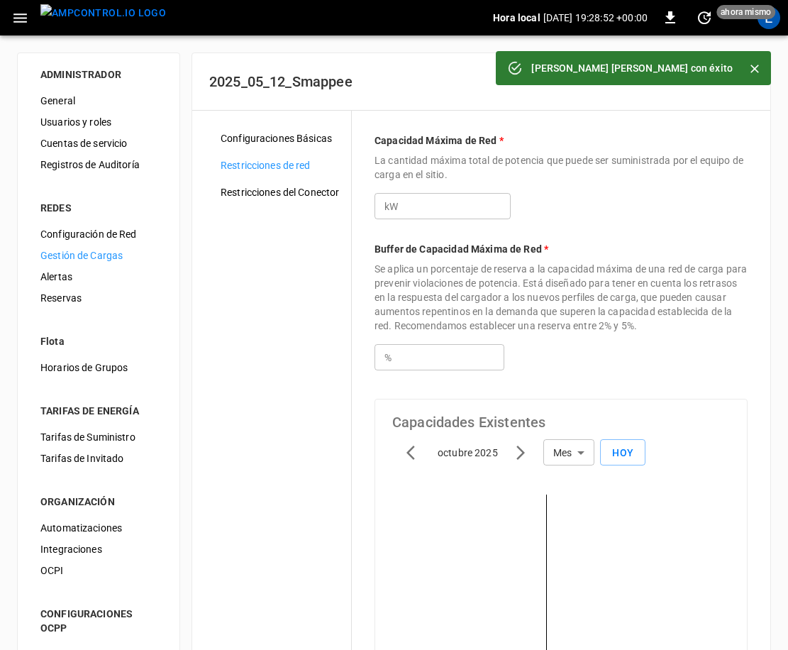
click at [683, 68] on div "Horario guardado con éxito" at bounding box center [633, 68] width 202 height 26
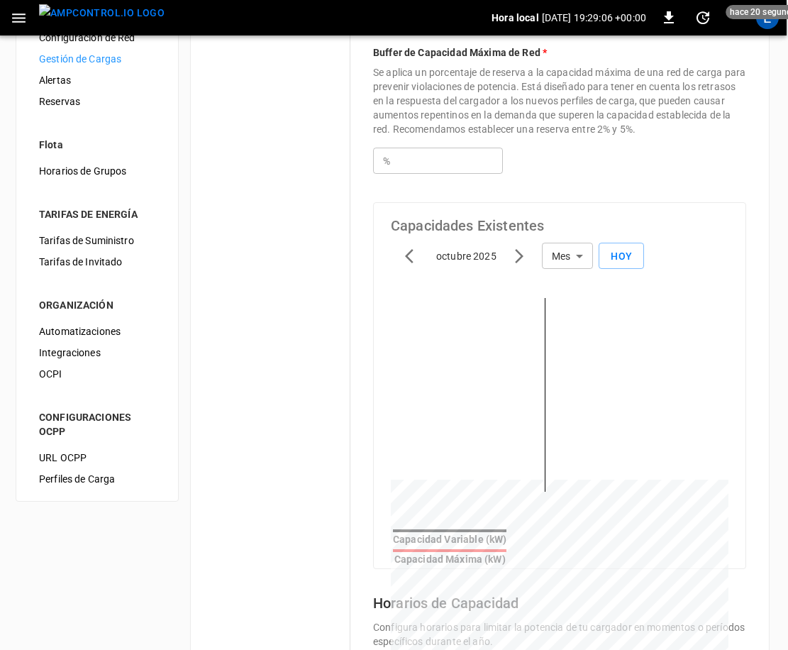
scroll to position [182, 1]
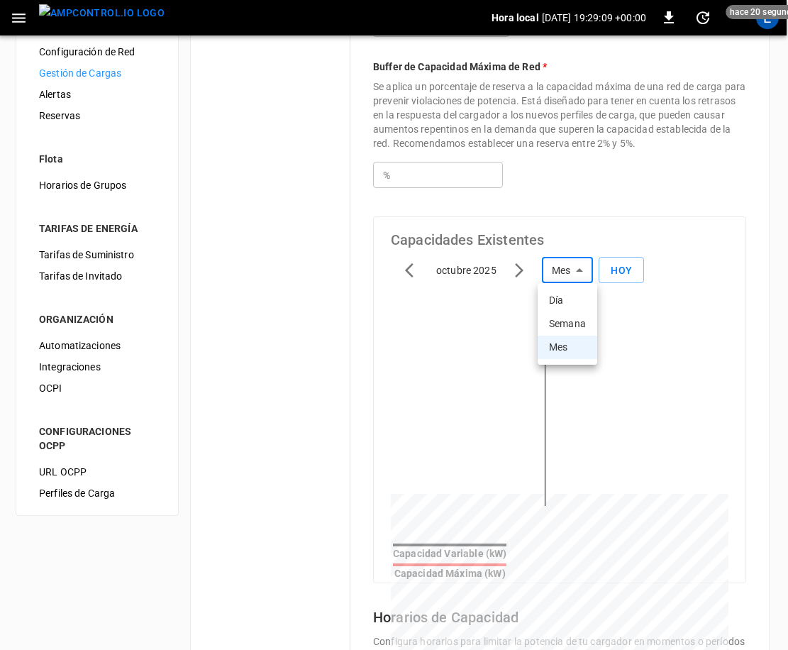
click at [581, 273] on body "Hora local 2025-10-15 19:29:09 +00:00 0 hace 20 segundos E ADMINISTRADOR Genera…" at bounding box center [393, 375] width 788 height 1115
click at [568, 348] on li "Mes" at bounding box center [568, 347] width 60 height 23
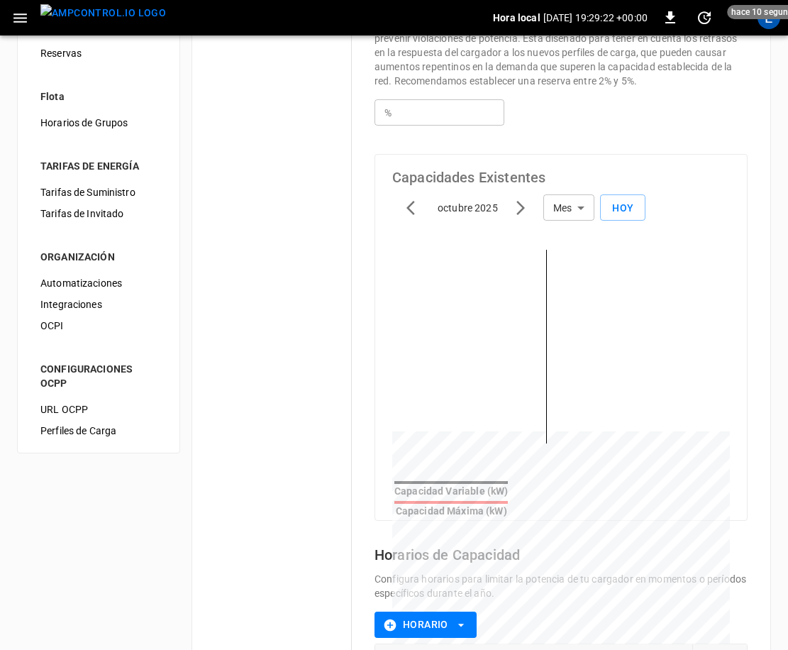
scroll to position [202, 0]
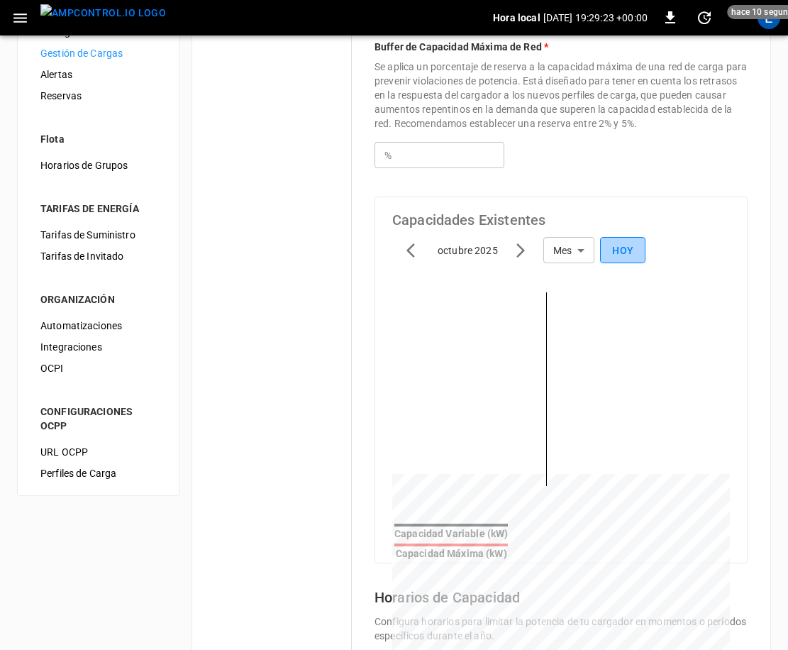
click at [626, 250] on button "Hoy" at bounding box center [622, 250] width 45 height 26
click at [580, 253] on body "Hora local 2025-10-15 19:29:24 +00:00 0 hace 10 segundos E ADMINISTRADOR Genera…" at bounding box center [394, 355] width 788 height 1115
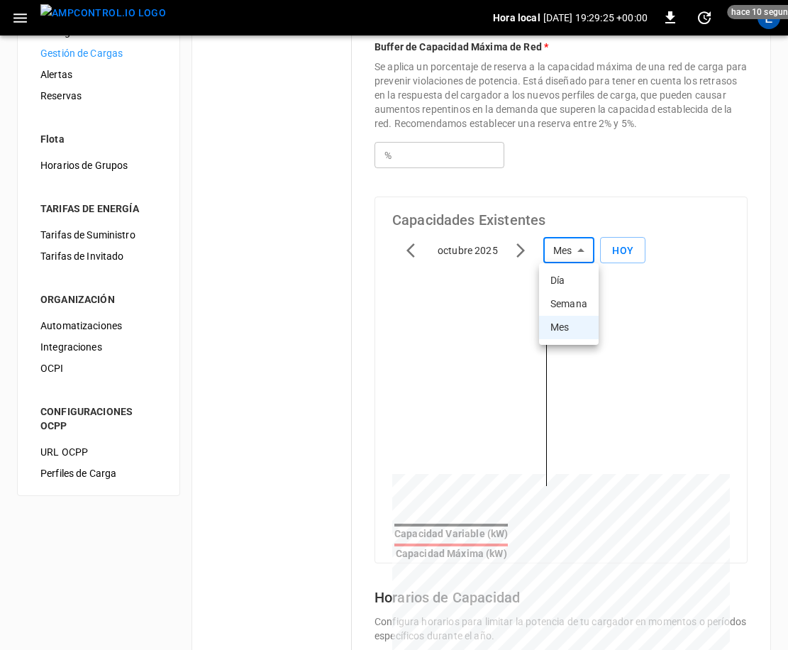
click at [515, 253] on div at bounding box center [394, 325] width 788 height 650
click at [517, 253] on icon "button" at bounding box center [520, 250] width 17 height 17
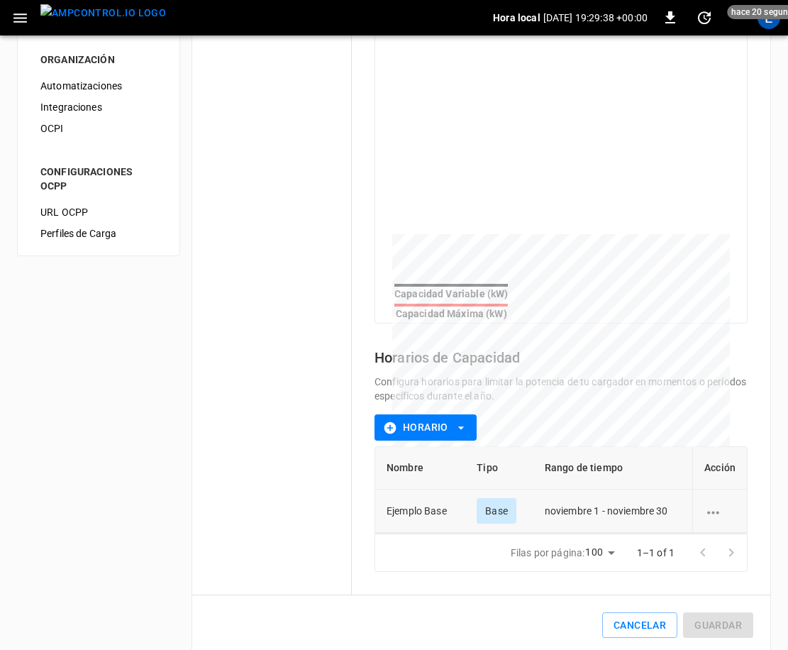
scroll to position [202, 0]
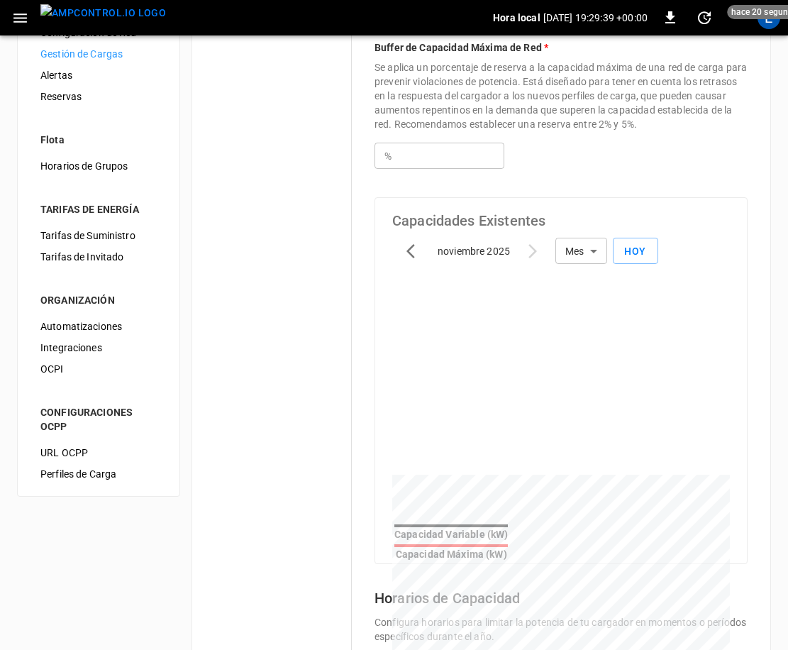
click at [602, 259] on body "Hora local 2025-10-15 19:29:39 +00:00 0 hace 20 segundos E ADMINISTRADOR Genera…" at bounding box center [394, 355] width 788 height 1115
click at [576, 324] on li "Mes" at bounding box center [582, 328] width 60 height 23
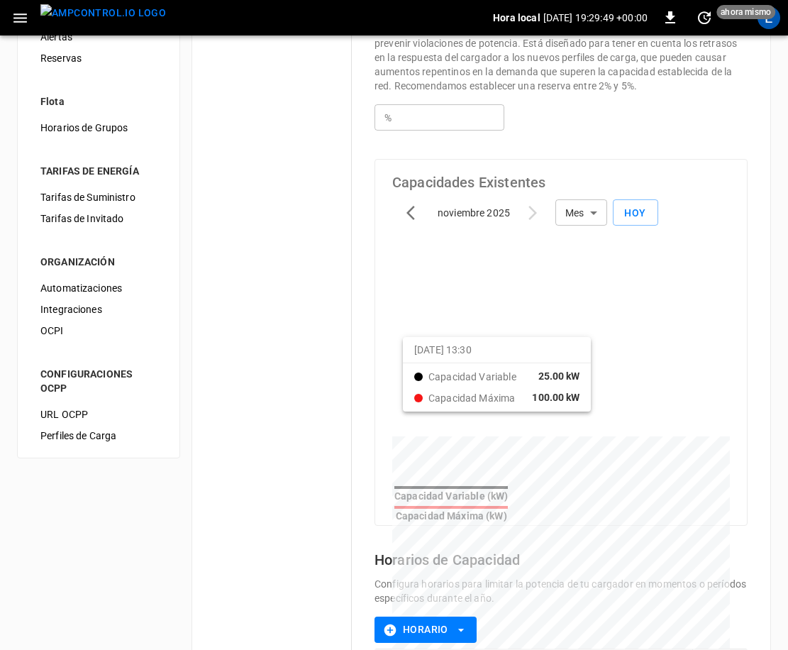
scroll to position [404, 0]
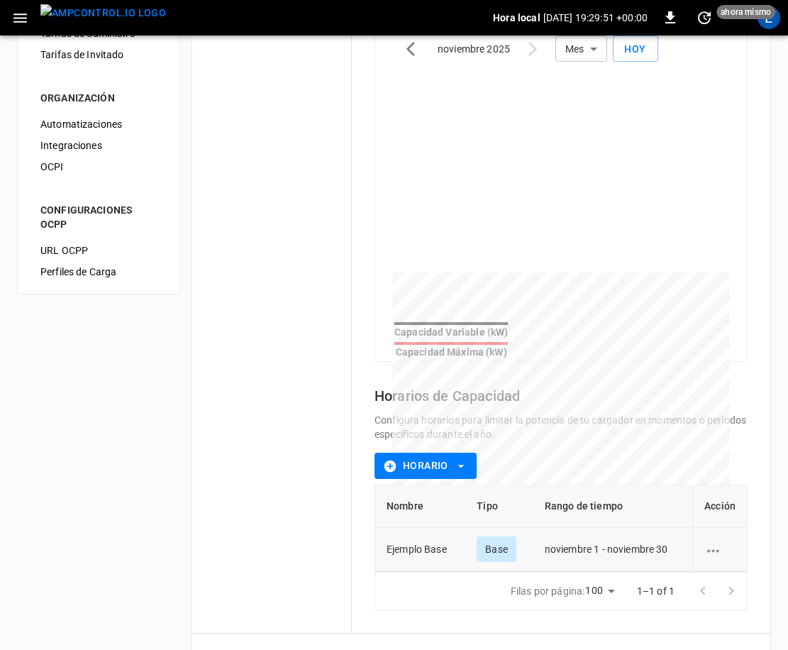
click at [708, 542] on icon "schedule options" at bounding box center [714, 551] width 18 height 18
click at [717, 541] on li "Editar" at bounding box center [734, 550] width 59 height 23
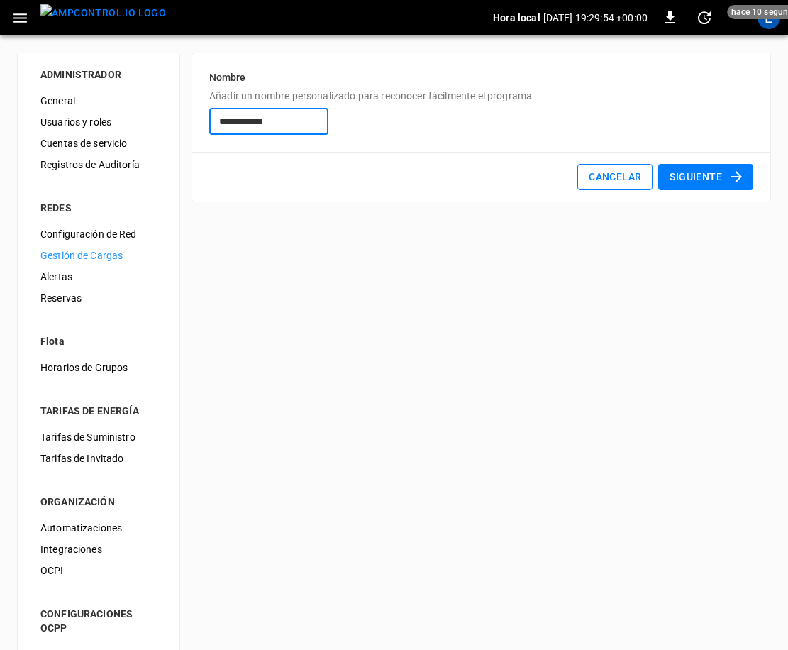
click at [626, 178] on button "Cancelar" at bounding box center [615, 177] width 75 height 26
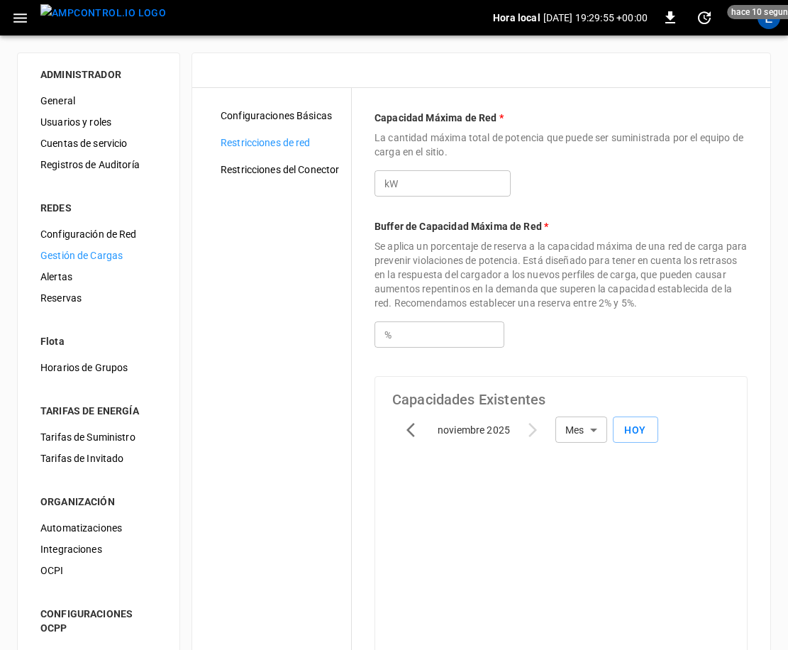
type input "***"
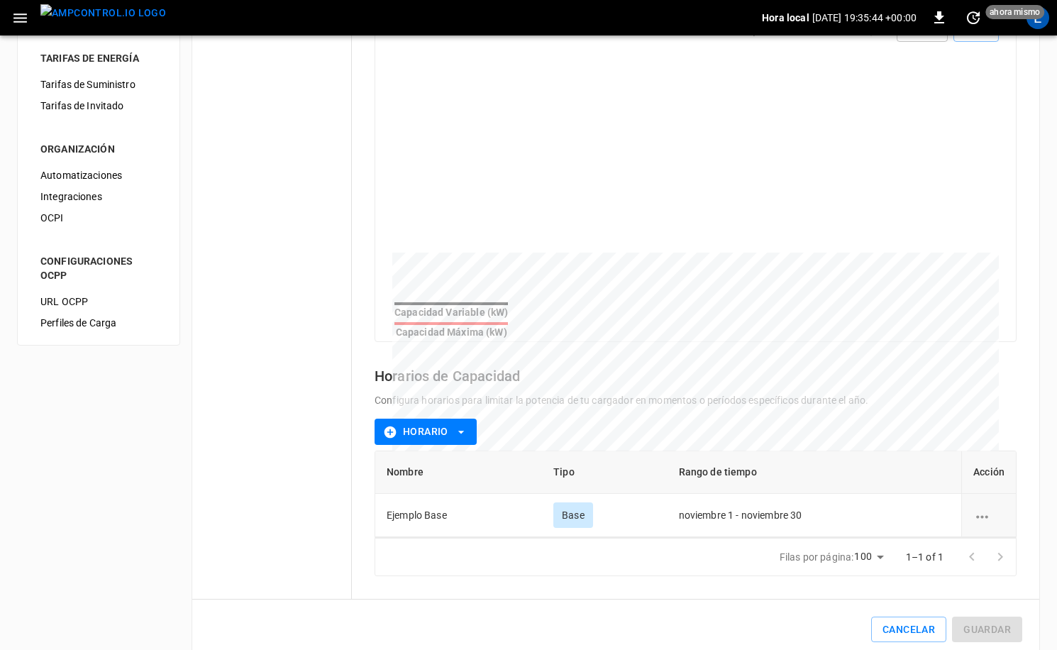
scroll to position [371, 0]
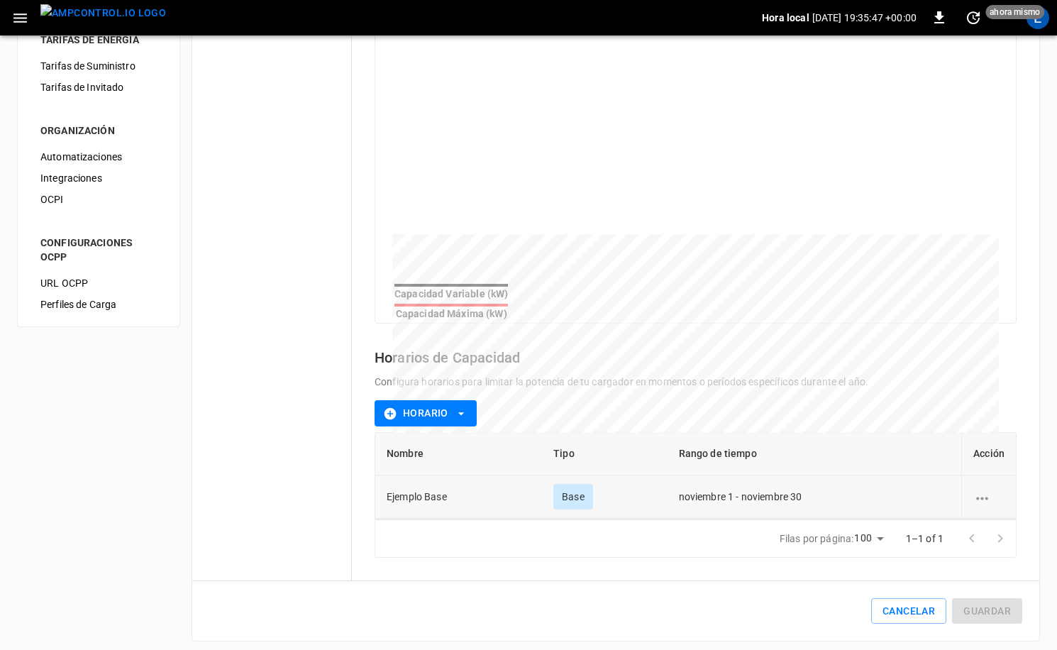
click at [600, 490] on td "Base" at bounding box center [604, 496] width 125 height 43
click at [991, 490] on div "schedule options" at bounding box center [989, 497] width 31 height 14
click at [983, 493] on li "Editar" at bounding box center [1003, 498] width 59 height 23
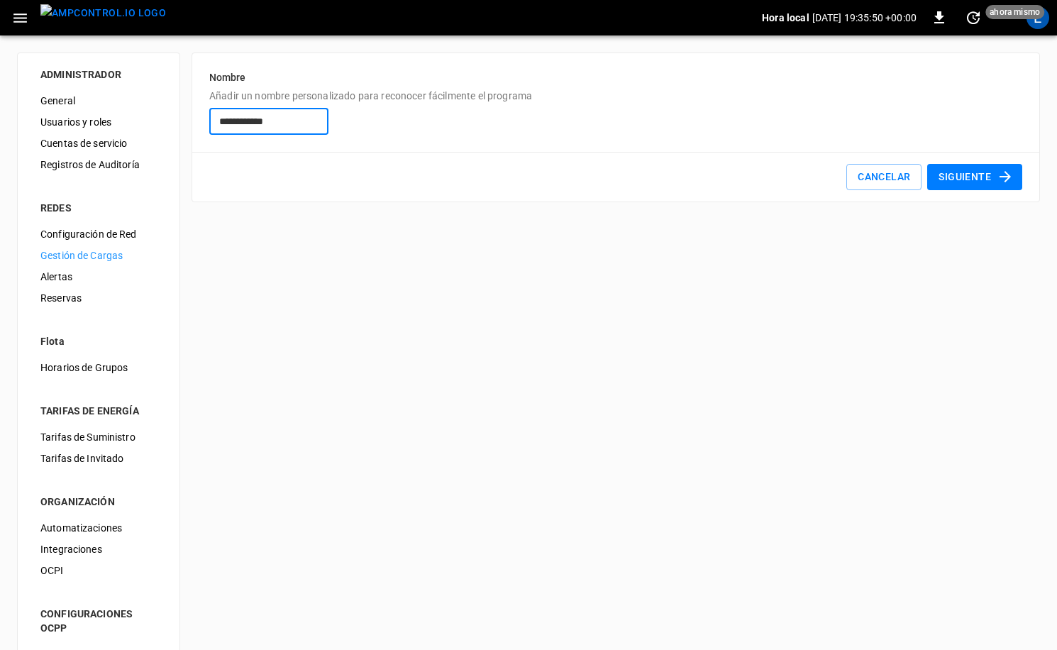
click at [435, 295] on div "**********" at bounding box center [528, 375] width 1057 height 680
click at [294, 120] on input "**********" at bounding box center [268, 122] width 119 height 26
click at [967, 167] on button "Siguiente" at bounding box center [975, 177] width 95 height 26
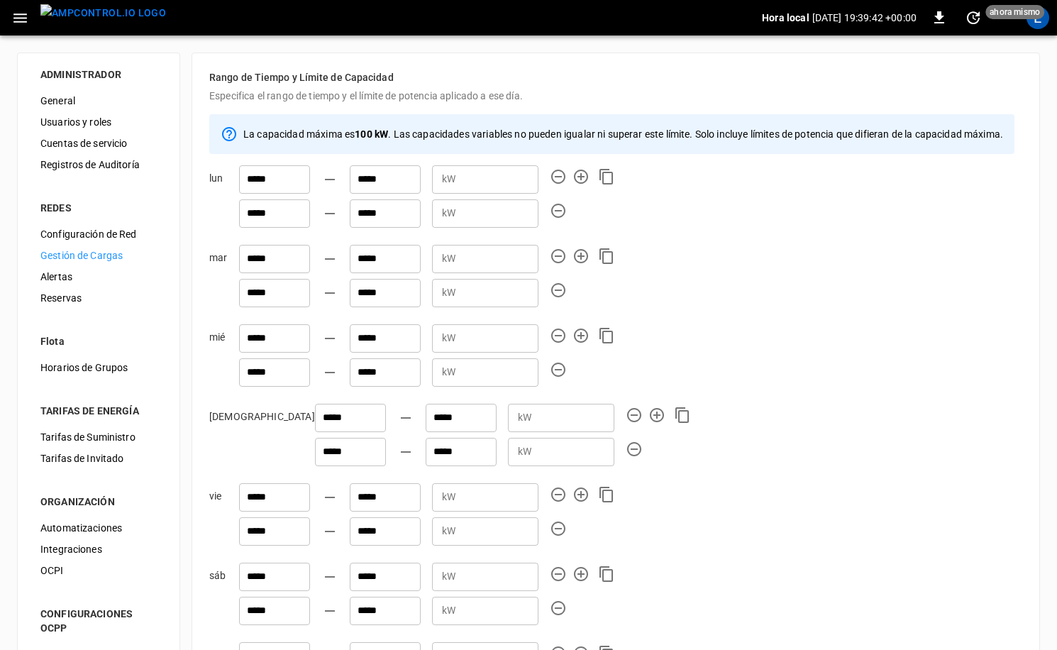
scroll to position [239, 0]
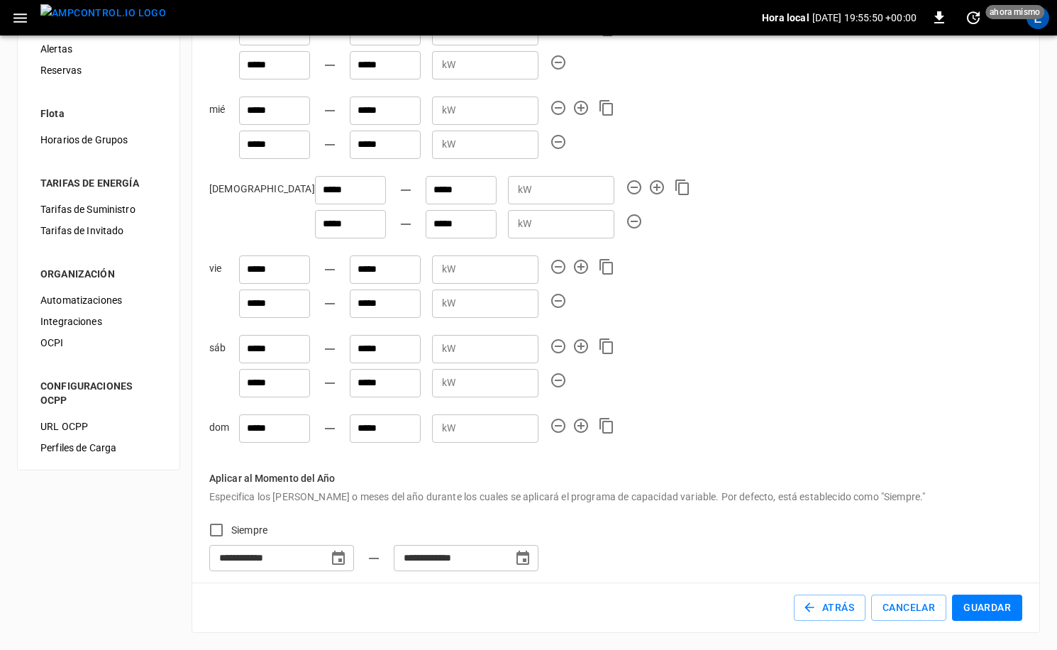
click at [77, 22] on img "menu" at bounding box center [103, 13] width 126 height 18
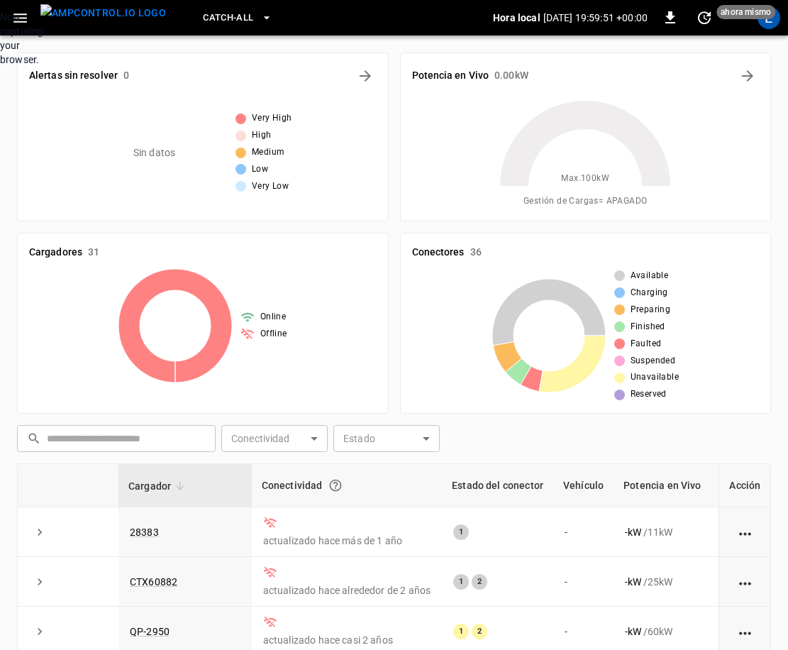
click at [0, 67] on div "Now capturing your browser." at bounding box center [0, 38] width 0 height 57
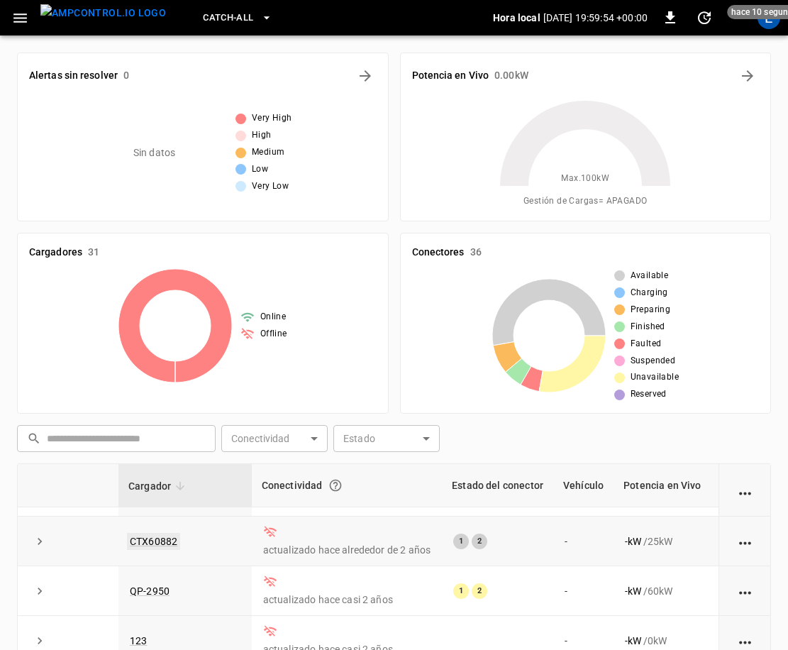
click at [151, 543] on link "CTX60882" at bounding box center [153, 541] width 53 height 17
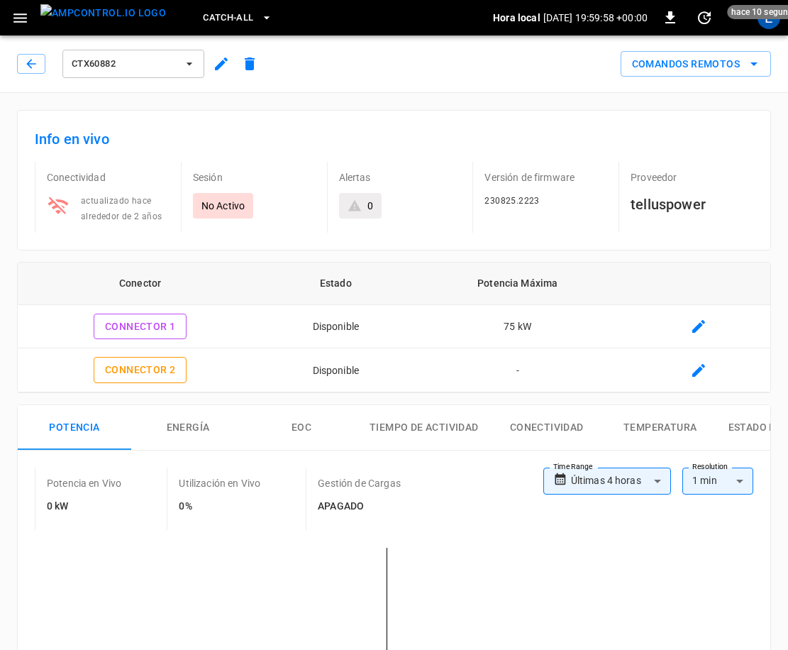
click at [222, 66] on icon "button" at bounding box center [221, 63] width 17 height 17
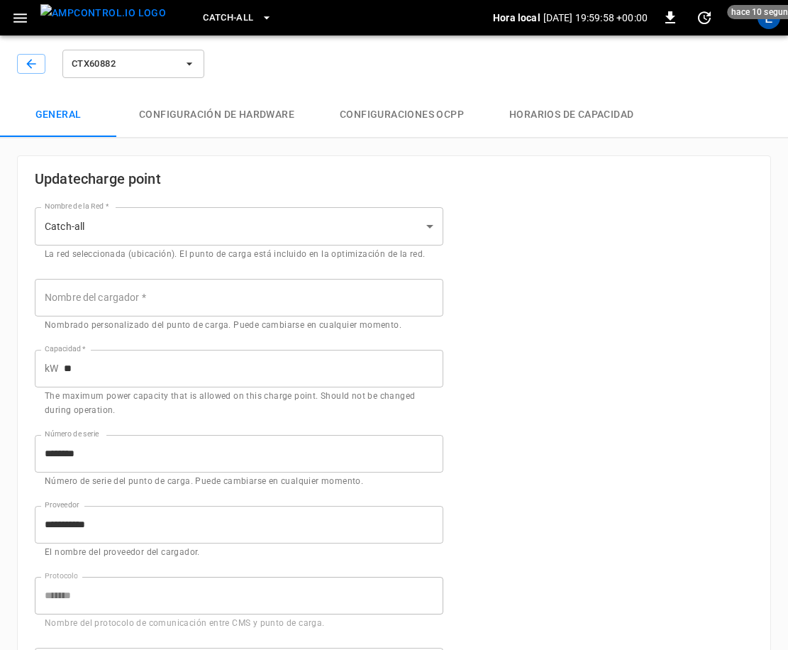
type input "**********"
click at [548, 119] on button "Horarios de Capacidad" at bounding box center [572, 114] width 170 height 45
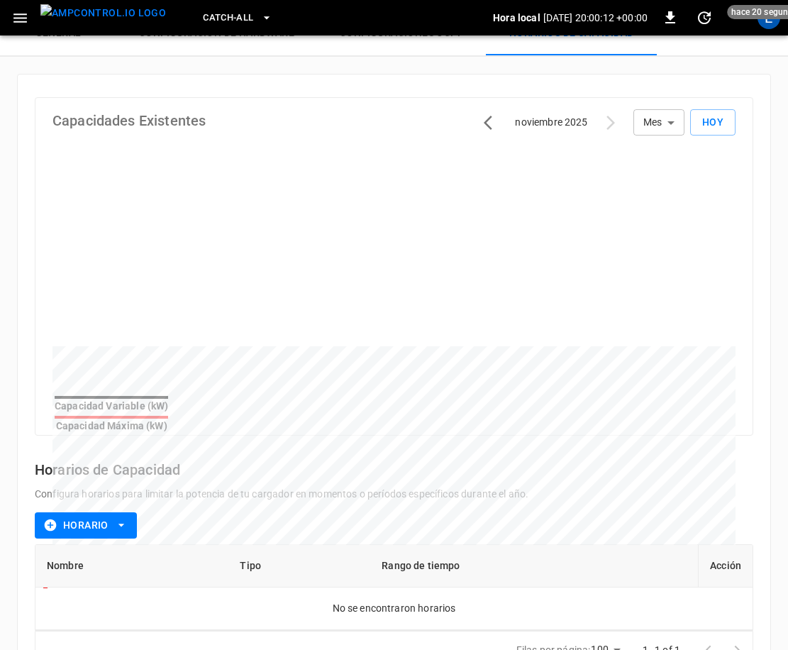
scroll to position [121, 0]
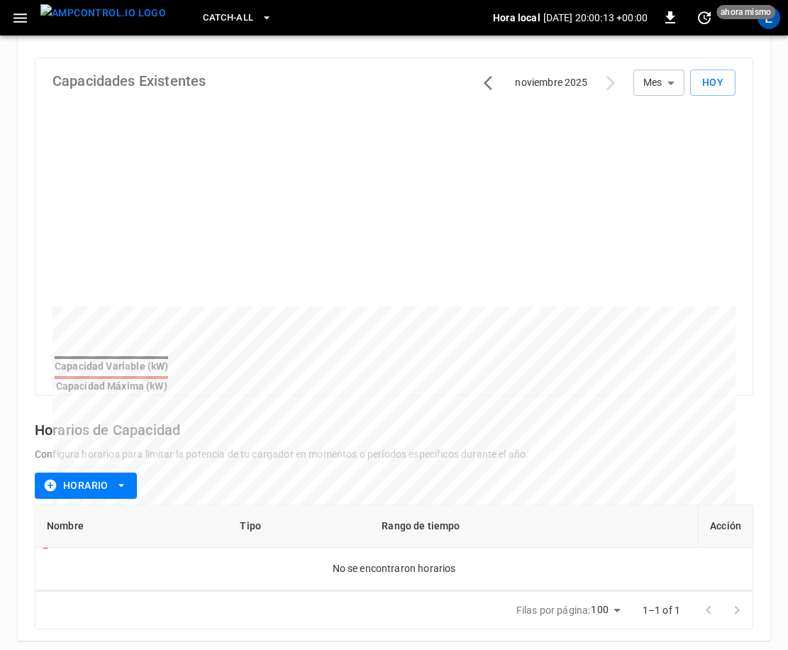
click at [94, 475] on button "Horario" at bounding box center [86, 486] width 102 height 26
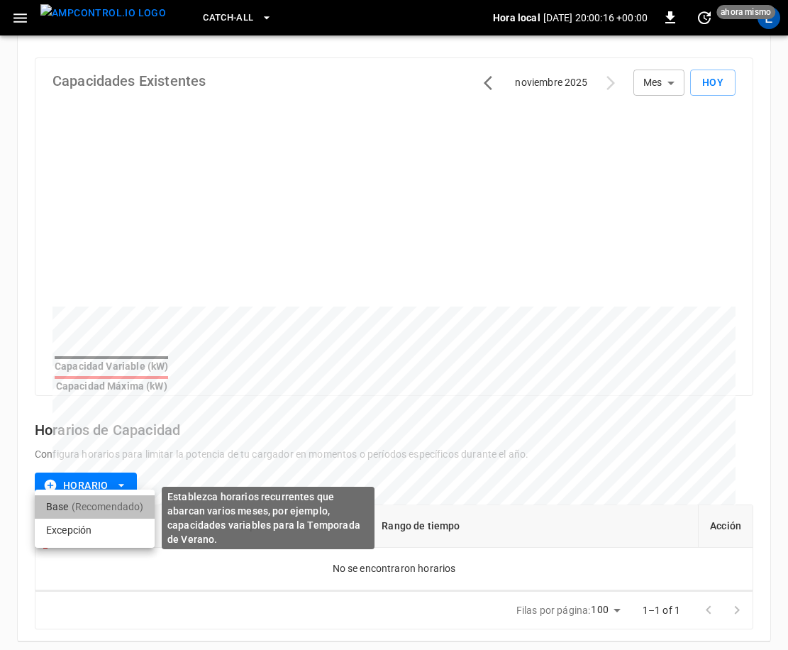
click at [118, 502] on p "(Recomendado)" at bounding box center [108, 507] width 72 height 14
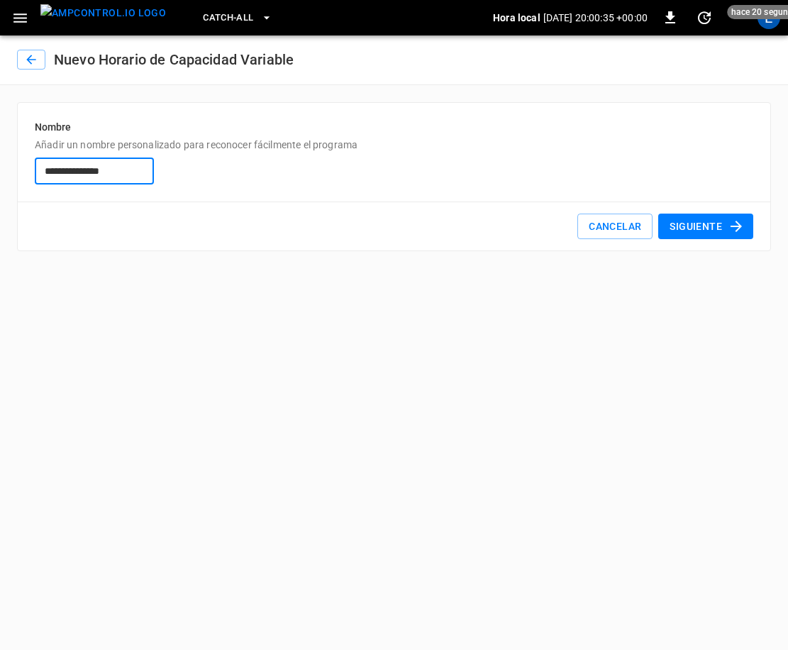
type input "**********"
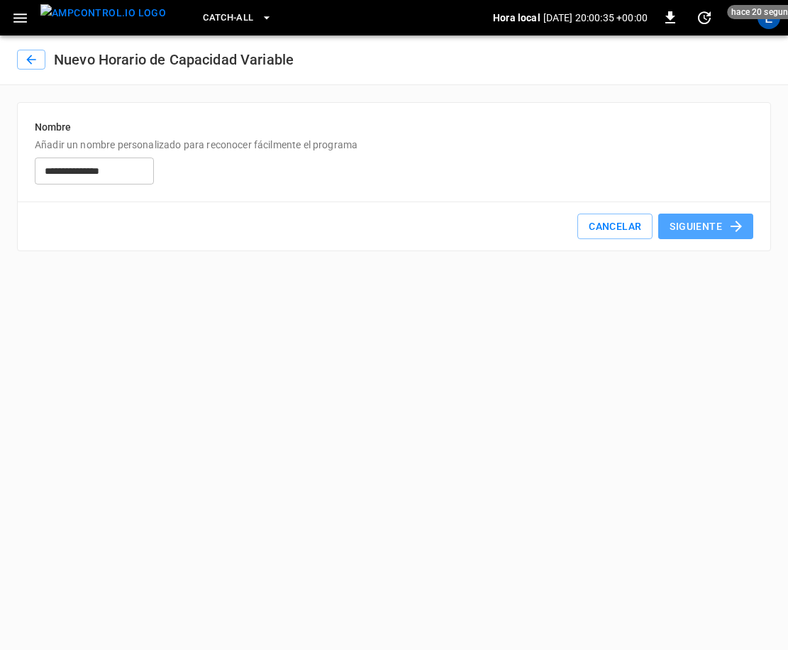
click at [721, 221] on button "Siguiente" at bounding box center [706, 227] width 95 height 26
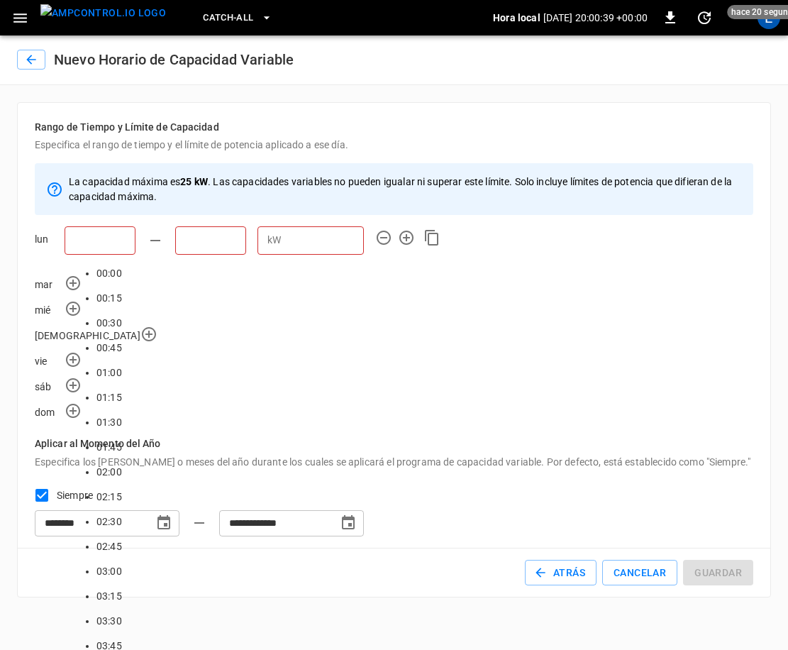
click at [117, 240] on input "text" at bounding box center [100, 240] width 71 height 28
type input "*****"
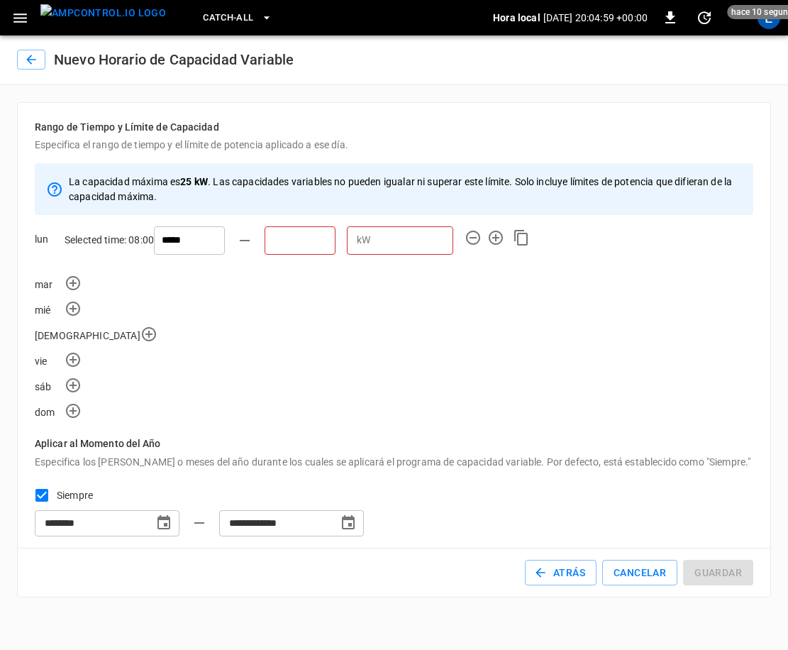
click at [265, 246] on input "text" at bounding box center [300, 240] width 71 height 28
type input "*****"
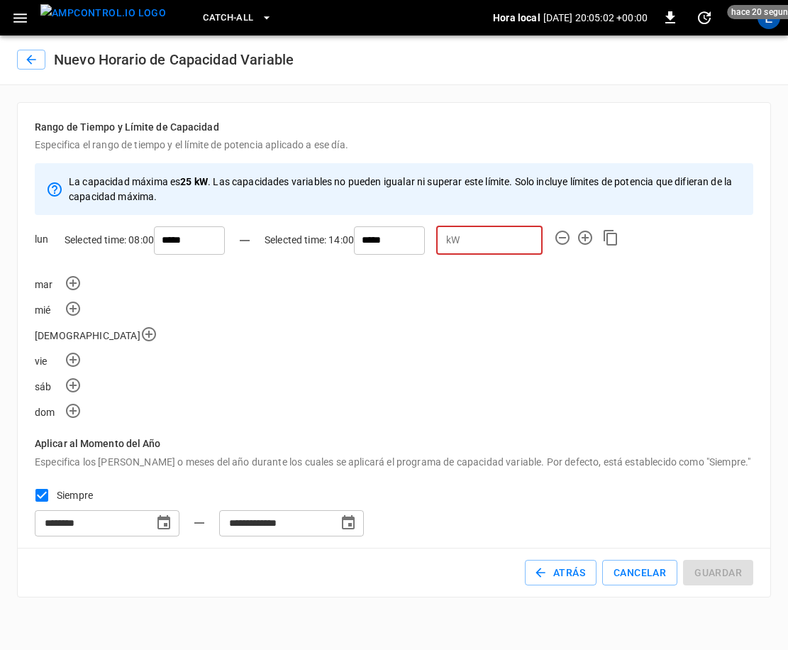
click at [466, 236] on input "number" at bounding box center [504, 240] width 77 height 26
click at [466, 238] on input "**" at bounding box center [504, 240] width 77 height 26
type input "**"
click at [563, 297] on div "mié" at bounding box center [394, 307] width 719 height 20
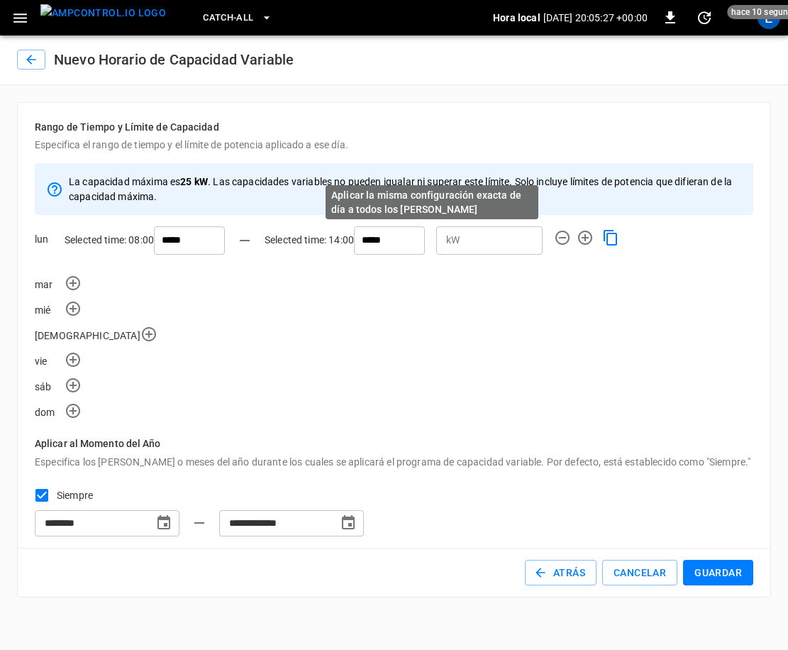
click at [604, 237] on icon "Aplicar la misma configuración exacta de día a todos los demás días" at bounding box center [610, 238] width 13 height 16
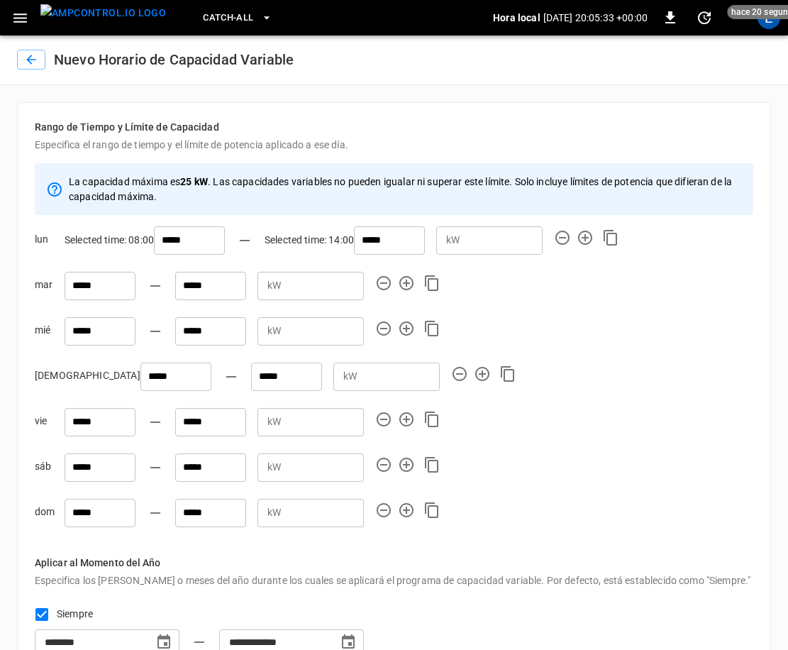
scroll to position [84, 0]
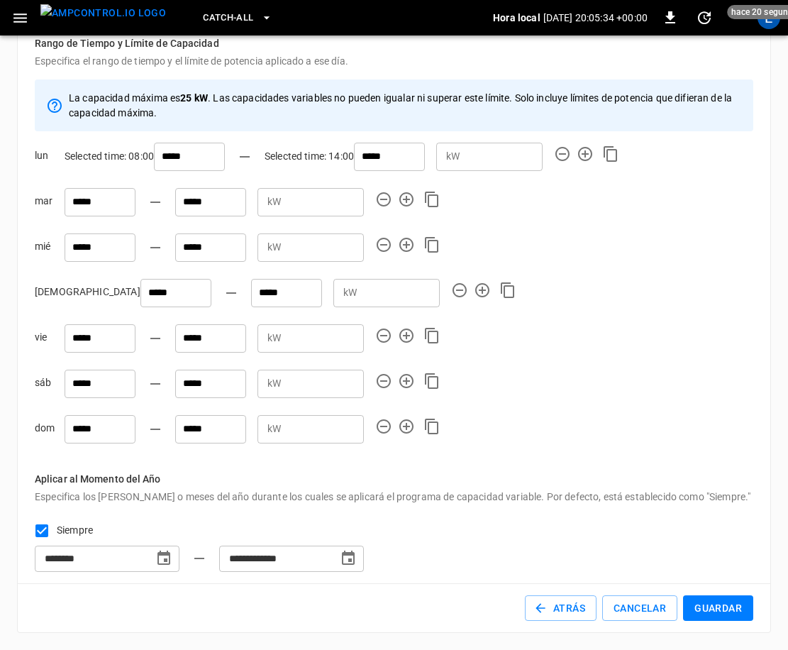
type input "**********"
type input "********"
type input "**********"
click at [738, 607] on button "Guardar" at bounding box center [718, 608] width 70 height 26
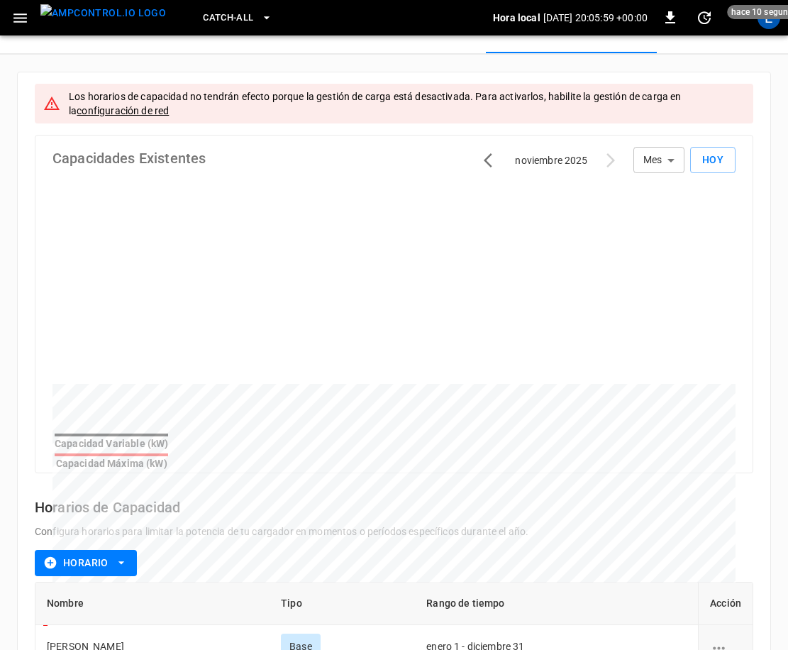
click at [664, 159] on body "Catch-all Hora local 2025-10-15 20:05:59 +00:00 0 hace 10 segundos E CTX60882 G…" at bounding box center [394, 326] width 788 height 821
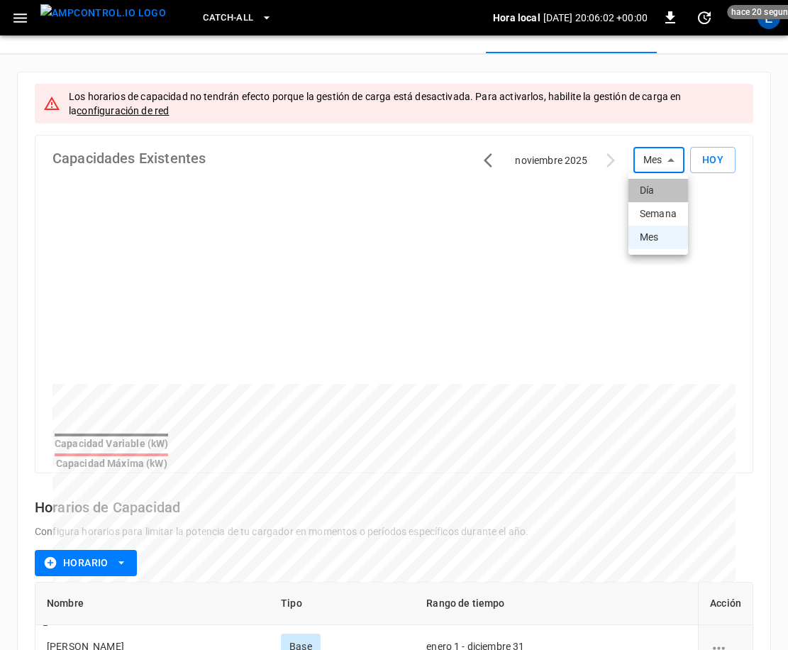
click at [642, 191] on li "Día" at bounding box center [659, 190] width 60 height 23
type input "***"
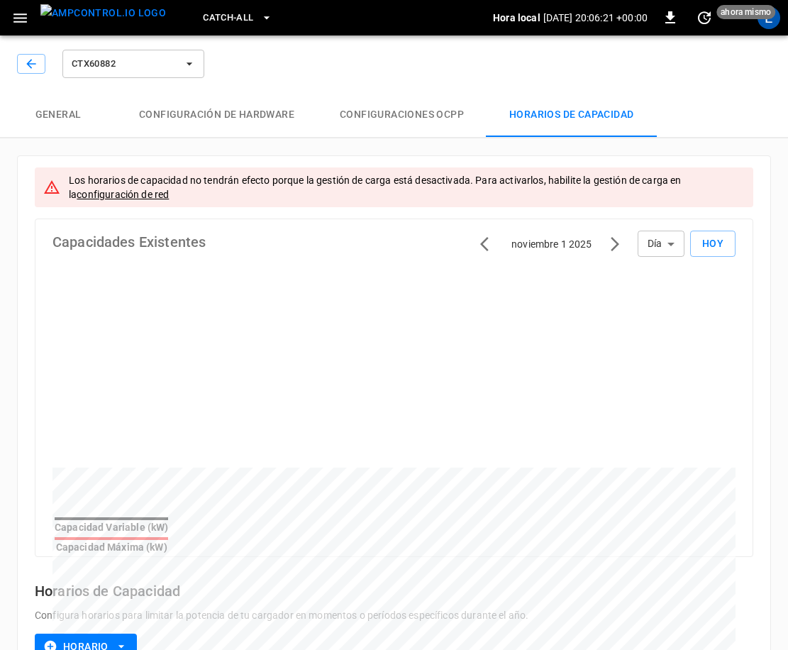
click at [443, 121] on button "Configuraciones OCPP" at bounding box center [402, 114] width 170 height 45
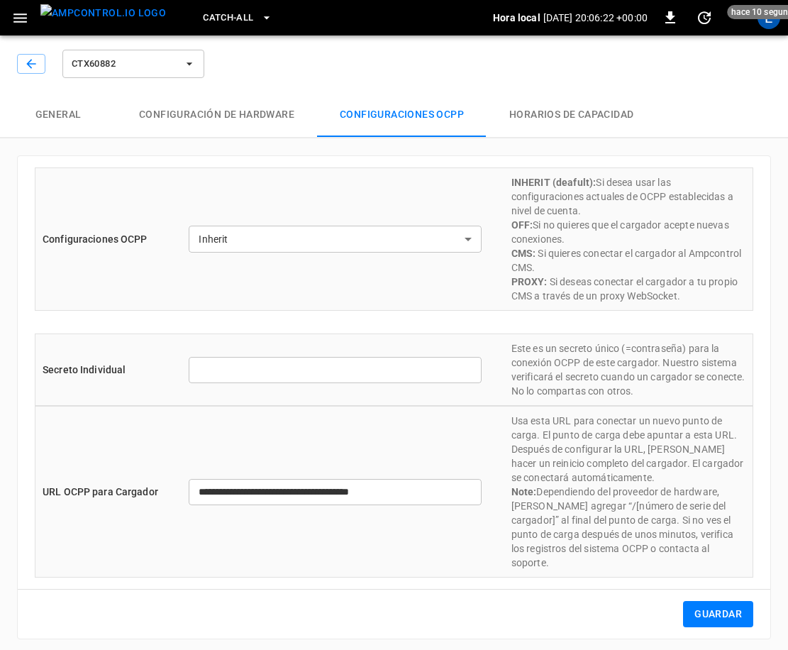
type input "*******"
type input "**********"
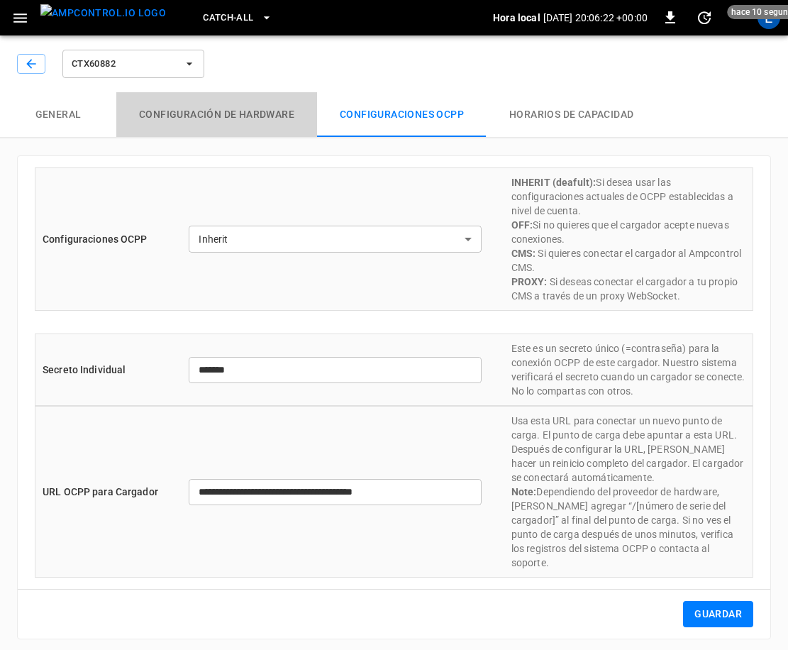
click at [241, 123] on button "Configuración de hardware" at bounding box center [216, 114] width 201 height 45
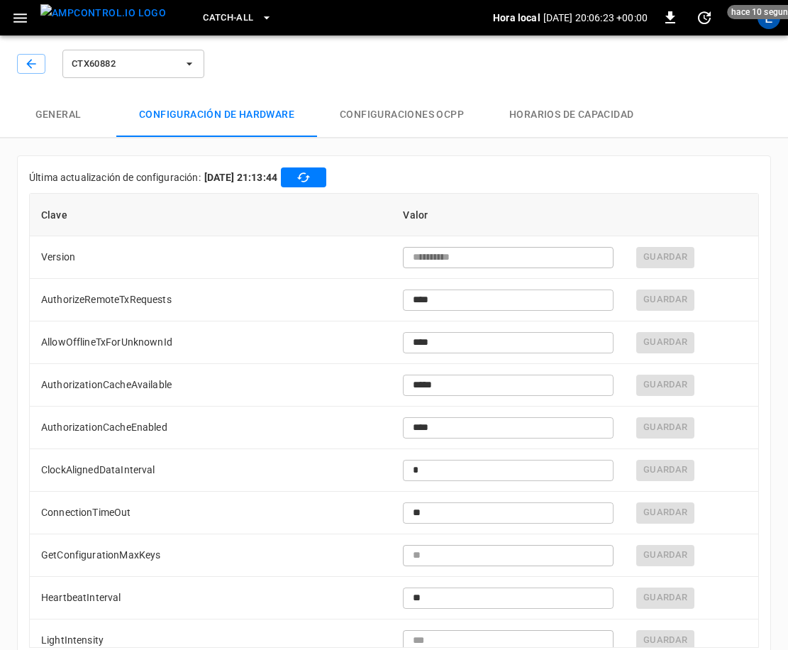
click at [20, 123] on button "General" at bounding box center [58, 114] width 116 height 45
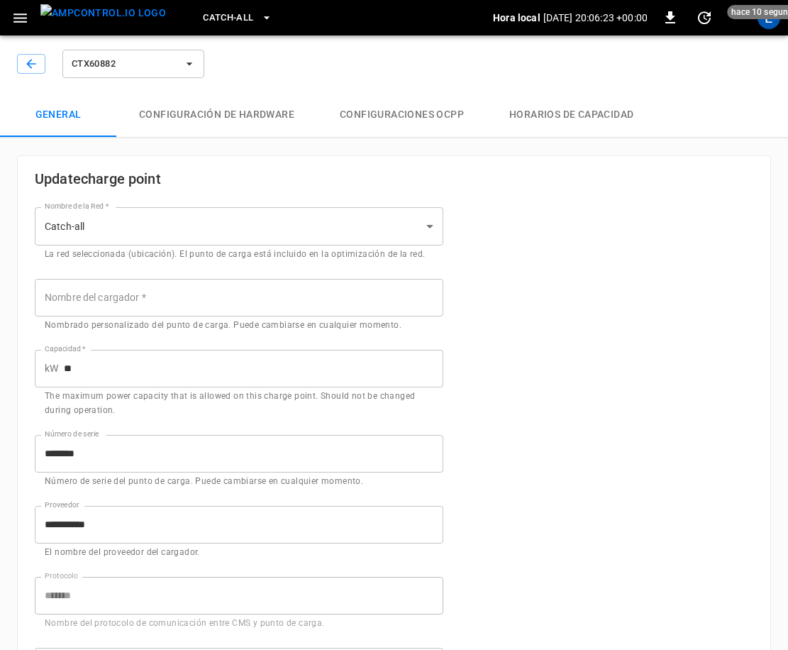
type input "**********"
click at [38, 66] on button "button" at bounding box center [31, 64] width 28 height 20
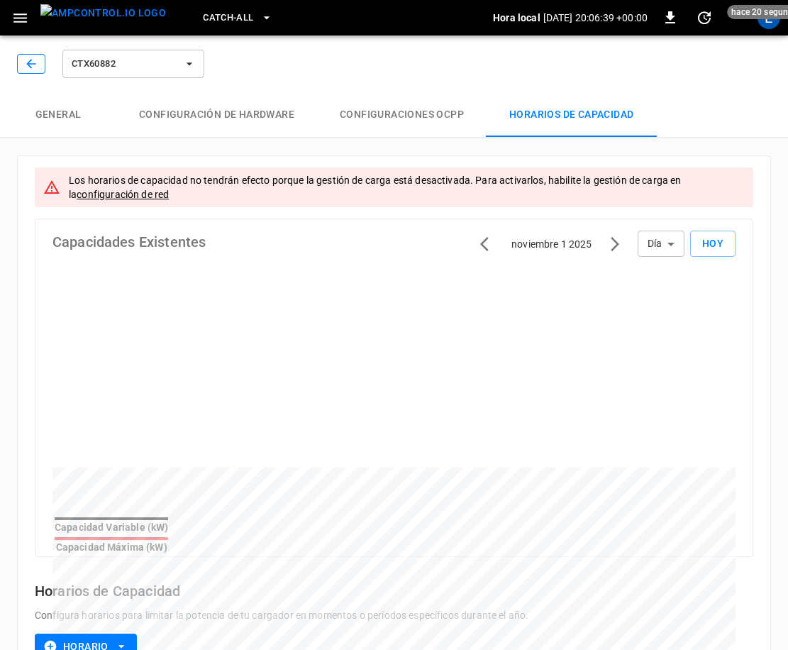
click at [40, 72] on button "button" at bounding box center [31, 64] width 28 height 20
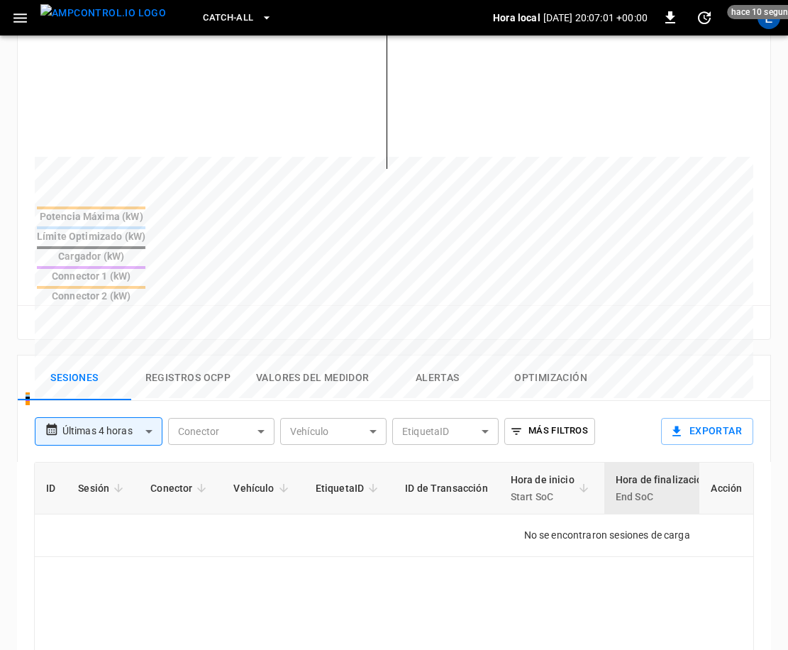
scroll to position [142, 0]
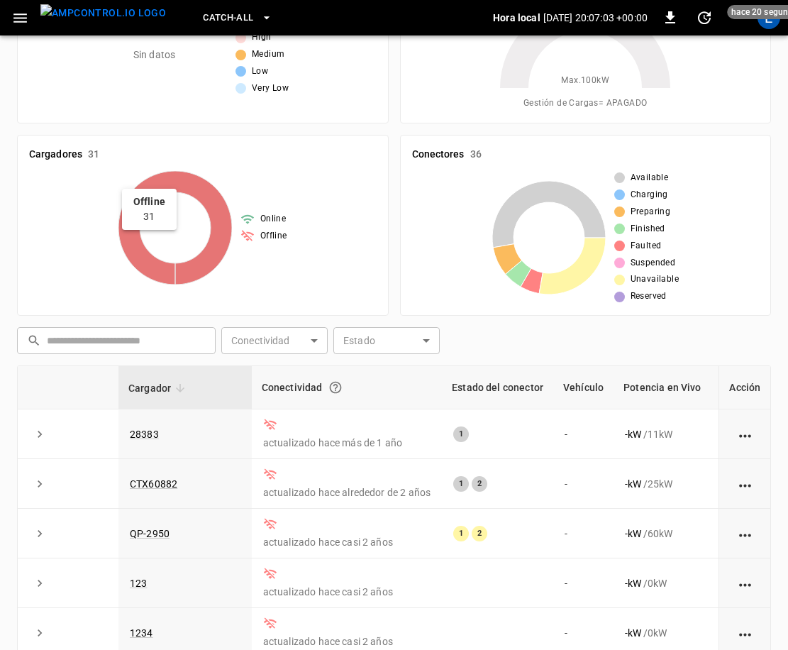
scroll to position [158, 0]
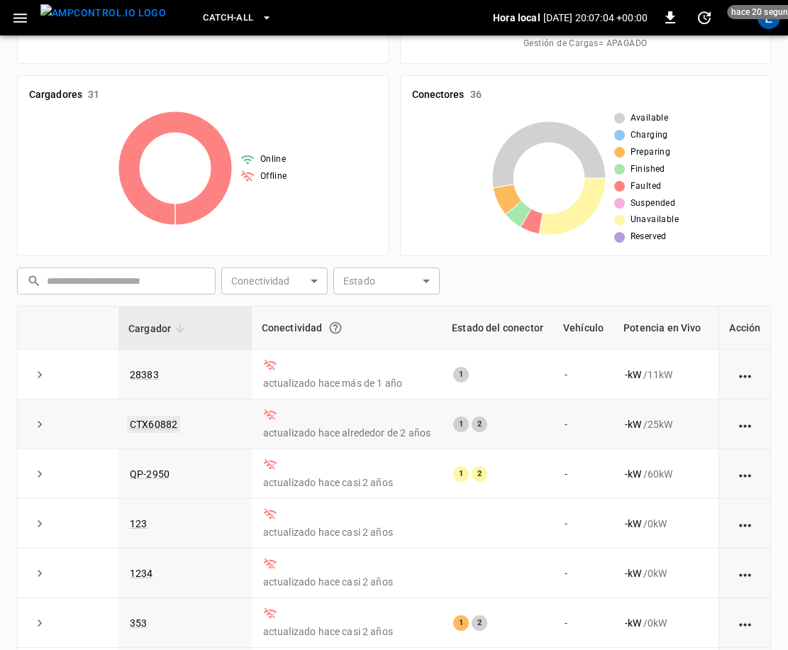
click at [175, 425] on link "CTX60882" at bounding box center [153, 424] width 53 height 17
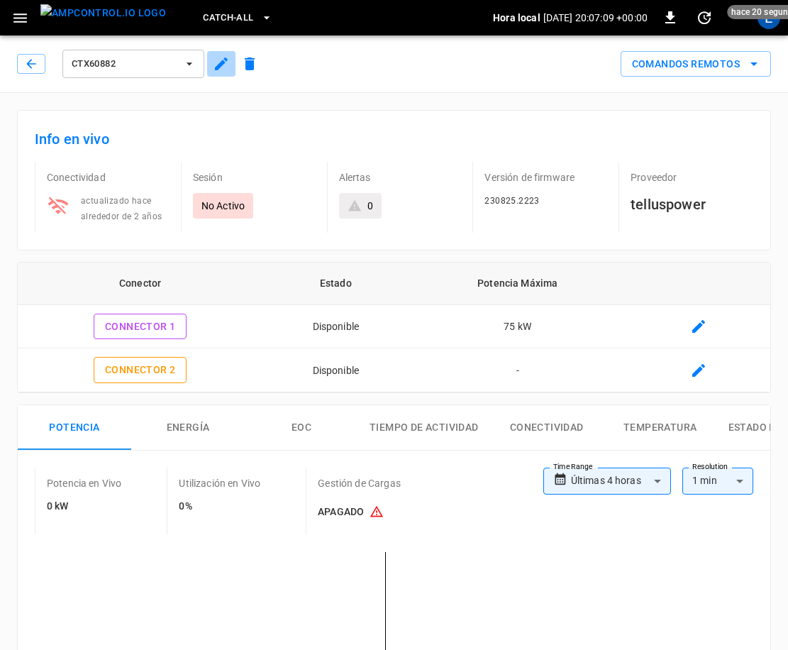
click at [221, 59] on icon "button" at bounding box center [221, 63] width 17 height 17
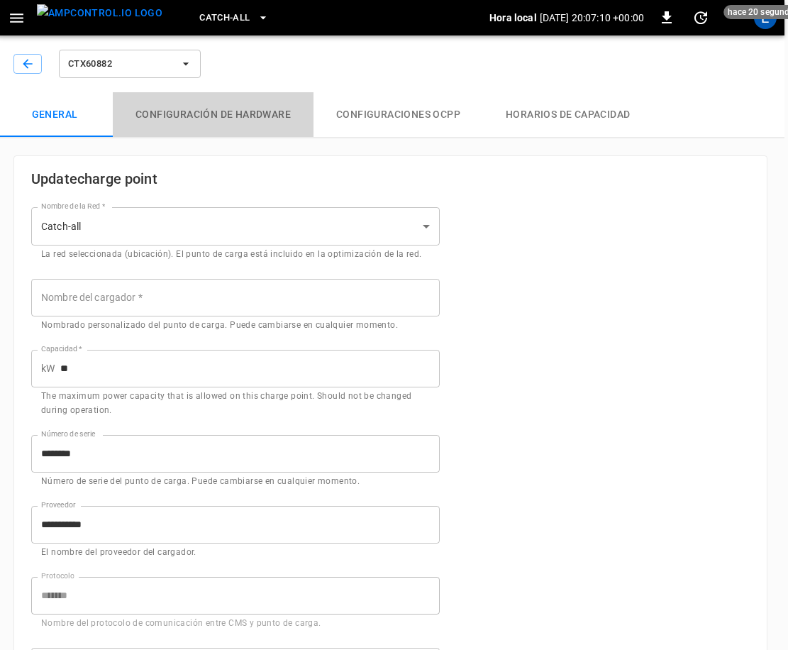
click at [216, 109] on button "Configuración de hardware" at bounding box center [213, 114] width 201 height 45
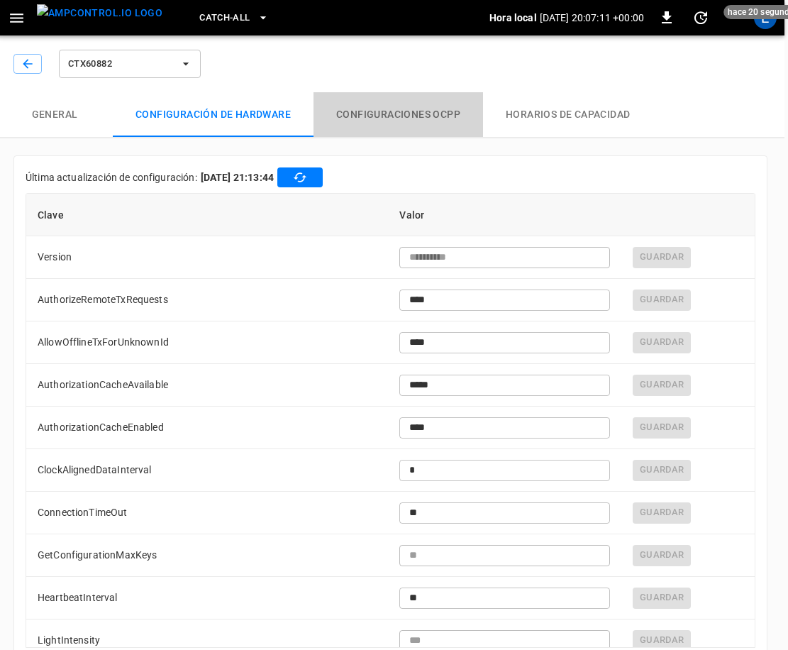
click at [394, 115] on button "Configuraciones OCPP" at bounding box center [399, 114] width 170 height 45
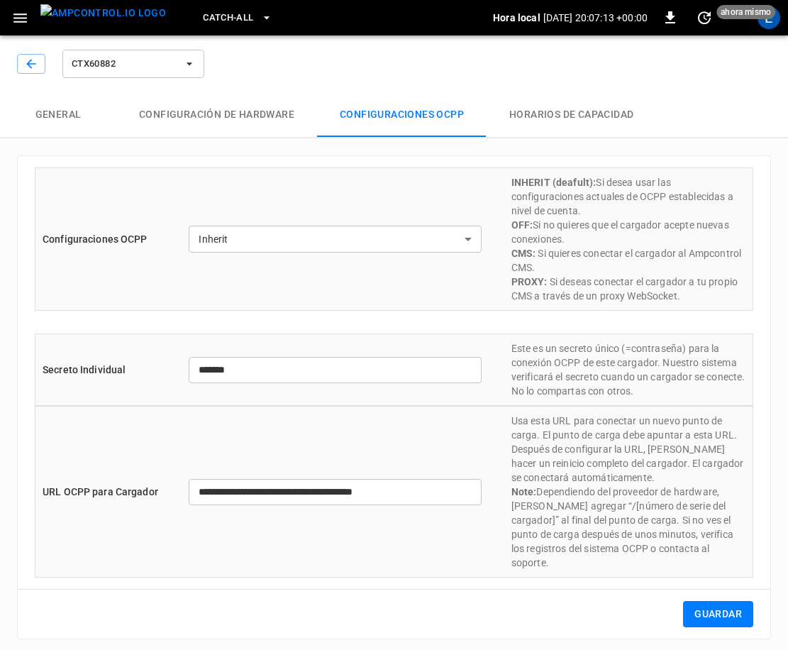
click at [554, 138] on div "**********" at bounding box center [394, 397] width 788 height 518
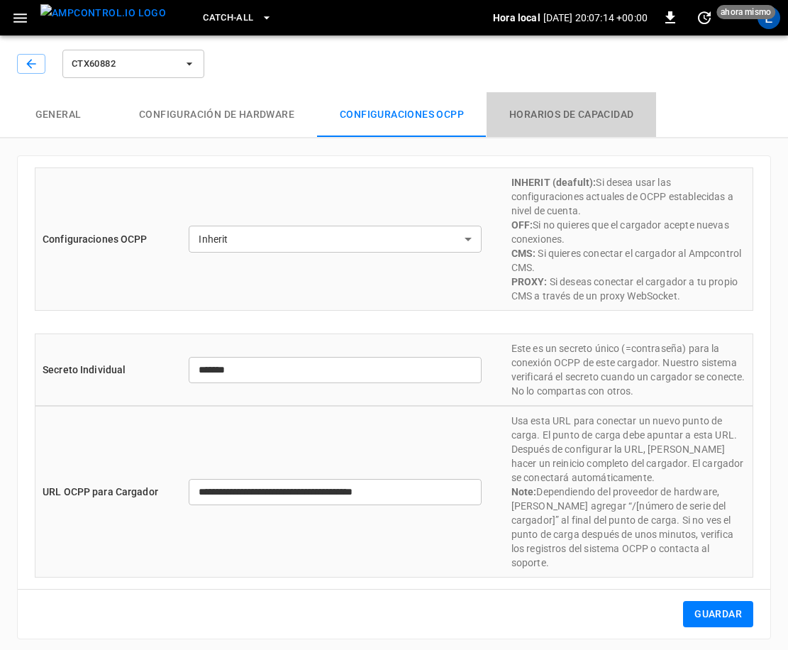
click at [556, 111] on button "Horarios de Capacidad" at bounding box center [572, 114] width 170 height 45
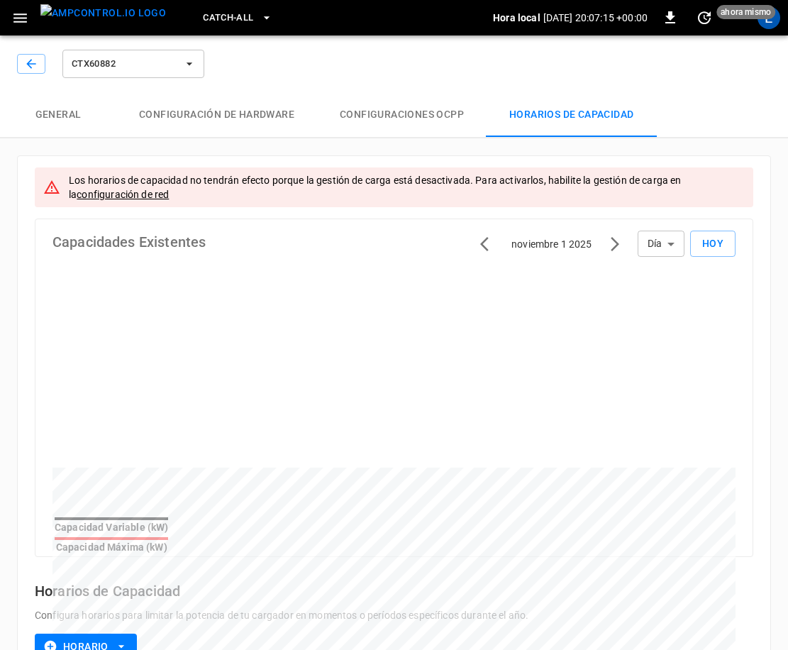
click at [145, 197] on link "configuración de red" at bounding box center [123, 194] width 92 height 11
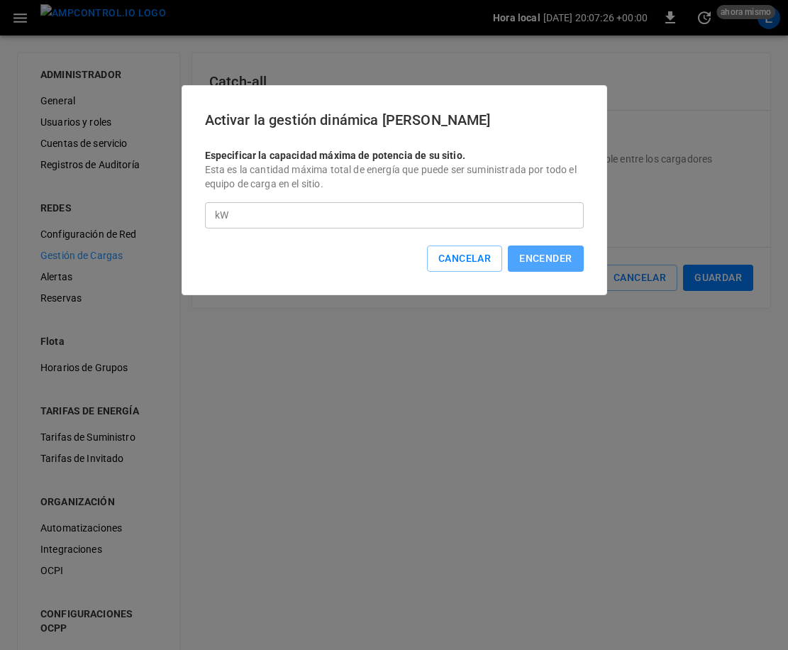
click at [524, 253] on button "Encender" at bounding box center [545, 259] width 75 height 26
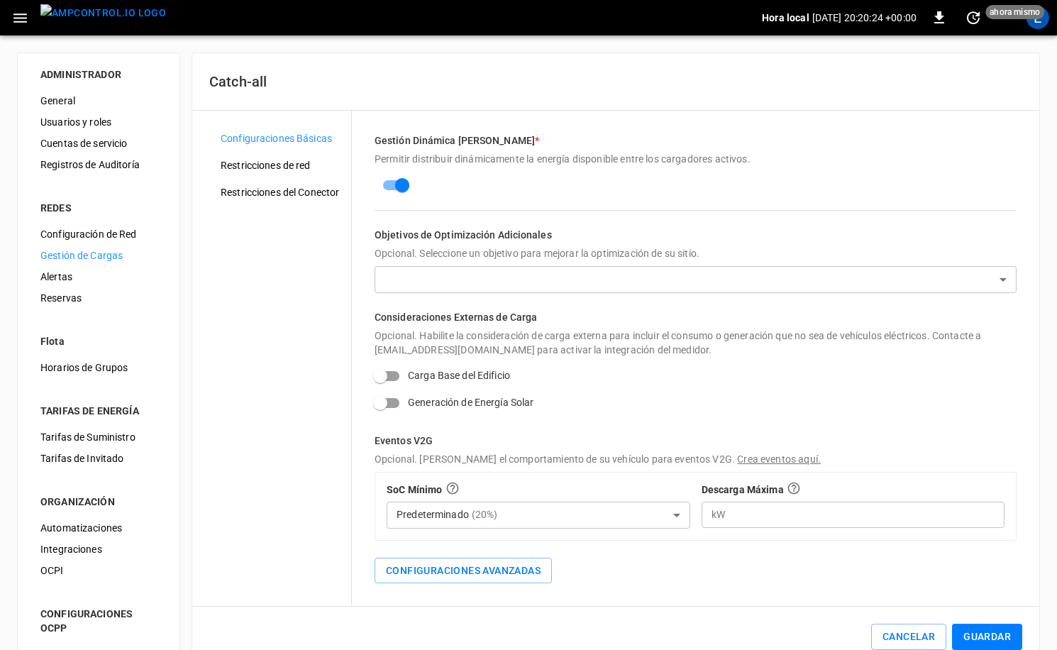
click at [89, 11] on img "menu" at bounding box center [103, 13] width 126 height 18
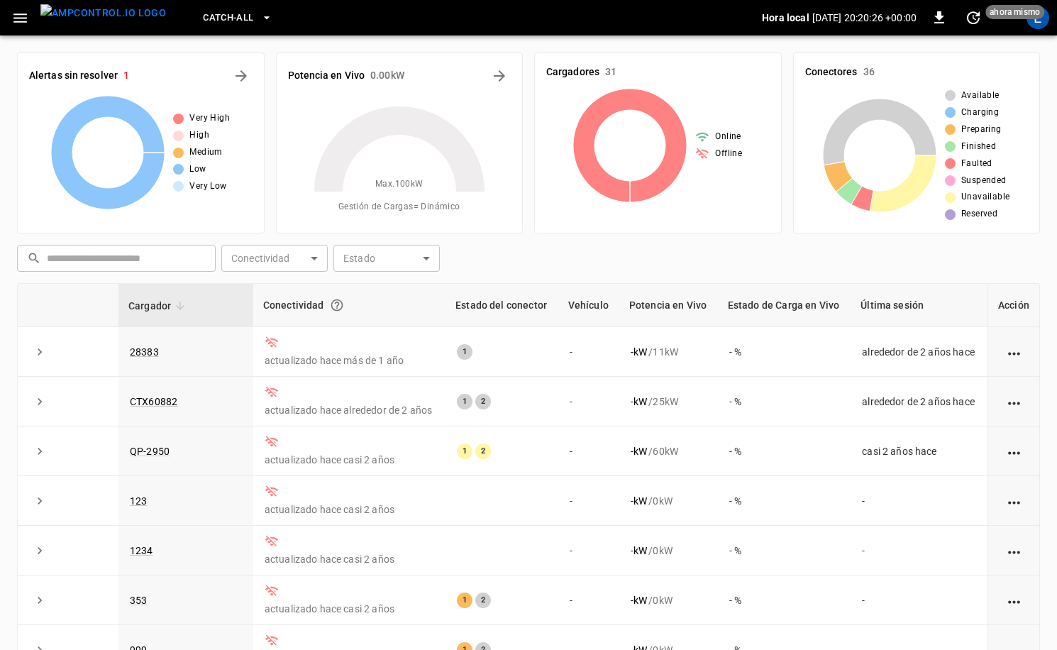
click at [788, 23] on div "E" at bounding box center [1038, 17] width 27 height 27
click at [788, 23] on div "E" at bounding box center [1038, 17] width 23 height 23
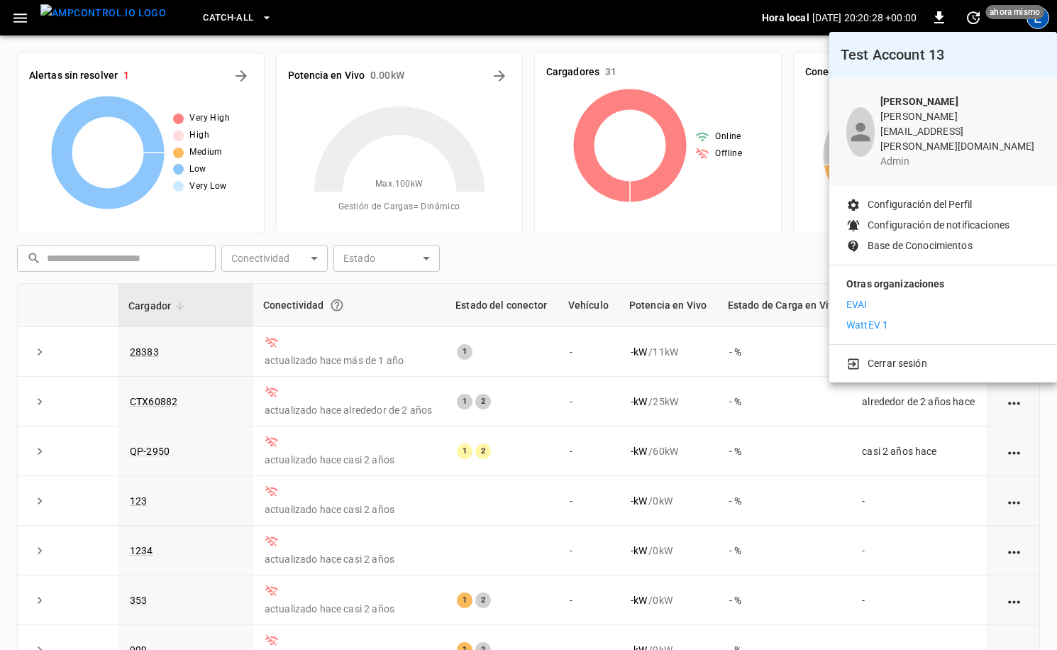
click at [788, 318] on p "WattEV 1" at bounding box center [868, 325] width 42 height 15
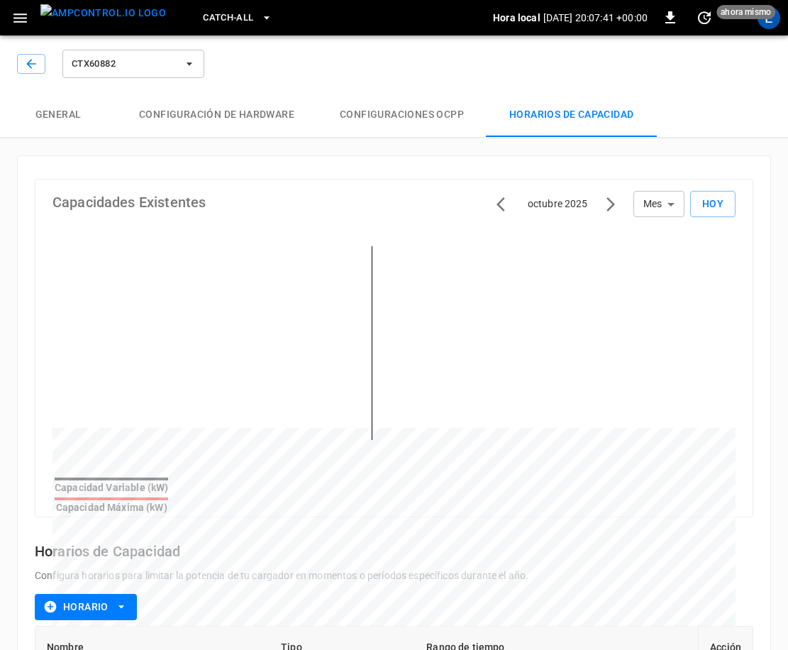
click at [655, 204] on body "Catch-all Hora local [DATE] 20:07:41 +00:00 0 ahora mismo E CTX60882 General Co…" at bounding box center [394, 390] width 788 height 781
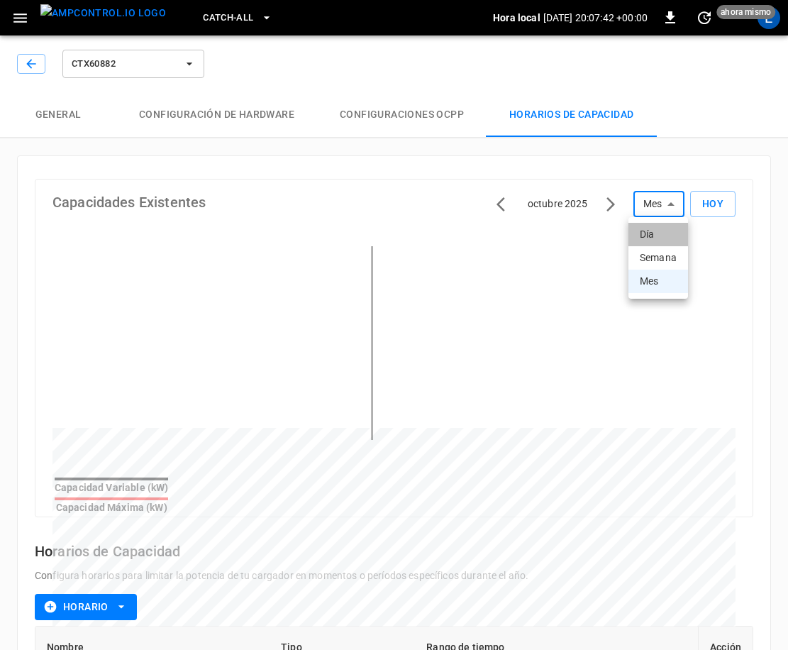
click at [656, 232] on li "Día" at bounding box center [659, 234] width 60 height 23
type input "***"
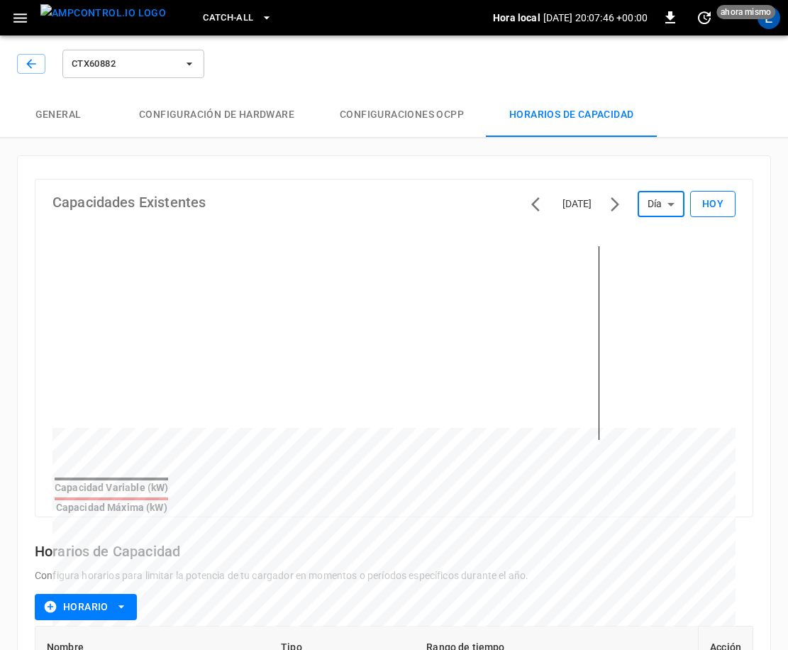
click at [716, 204] on button "Hoy" at bounding box center [712, 204] width 45 height 26
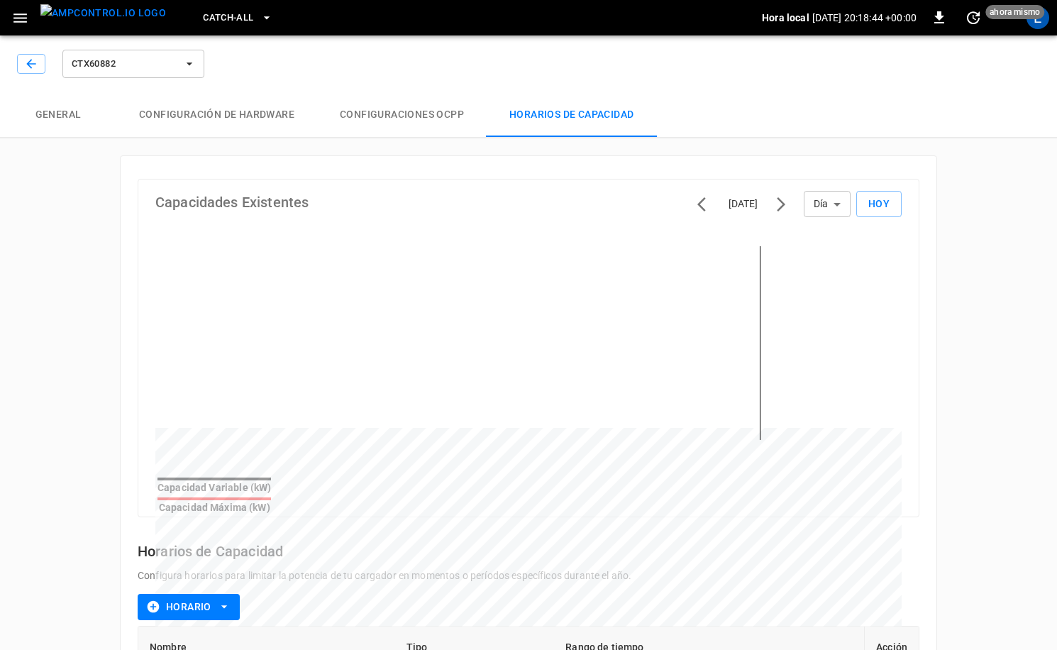
click at [119, 7] on img "menu" at bounding box center [103, 13] width 126 height 18
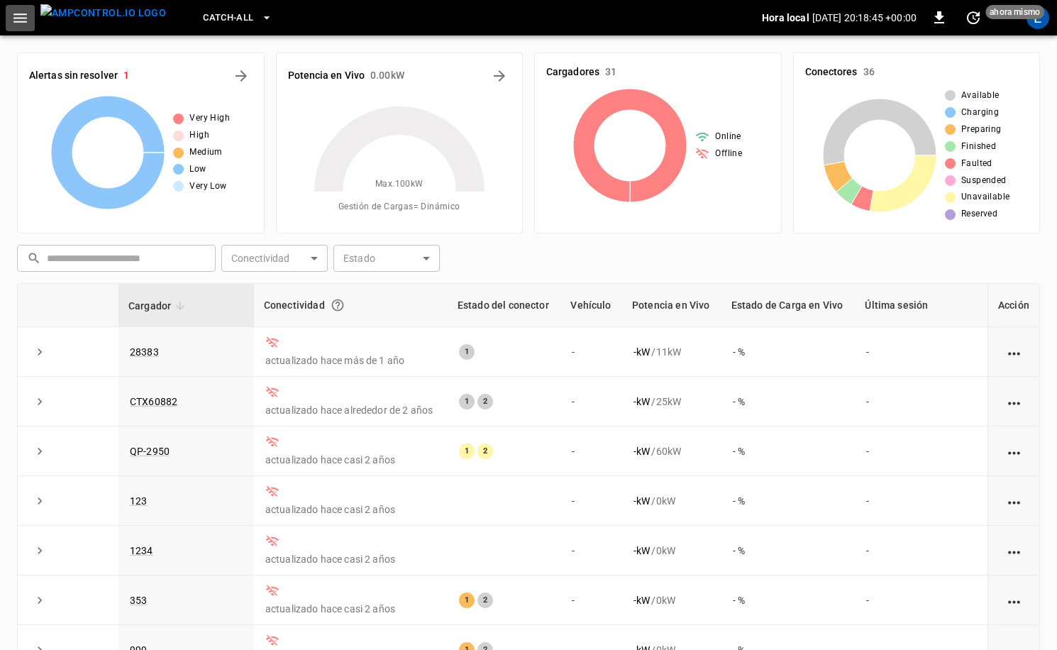
click at [26, 22] on icon "button" at bounding box center [20, 18] width 18 height 18
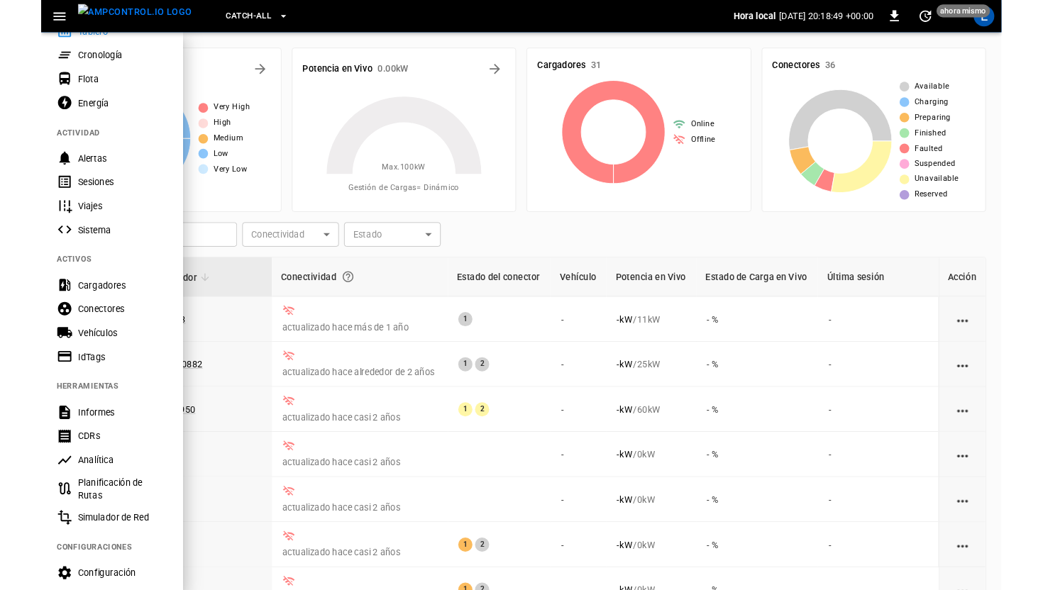
scroll to position [198, 0]
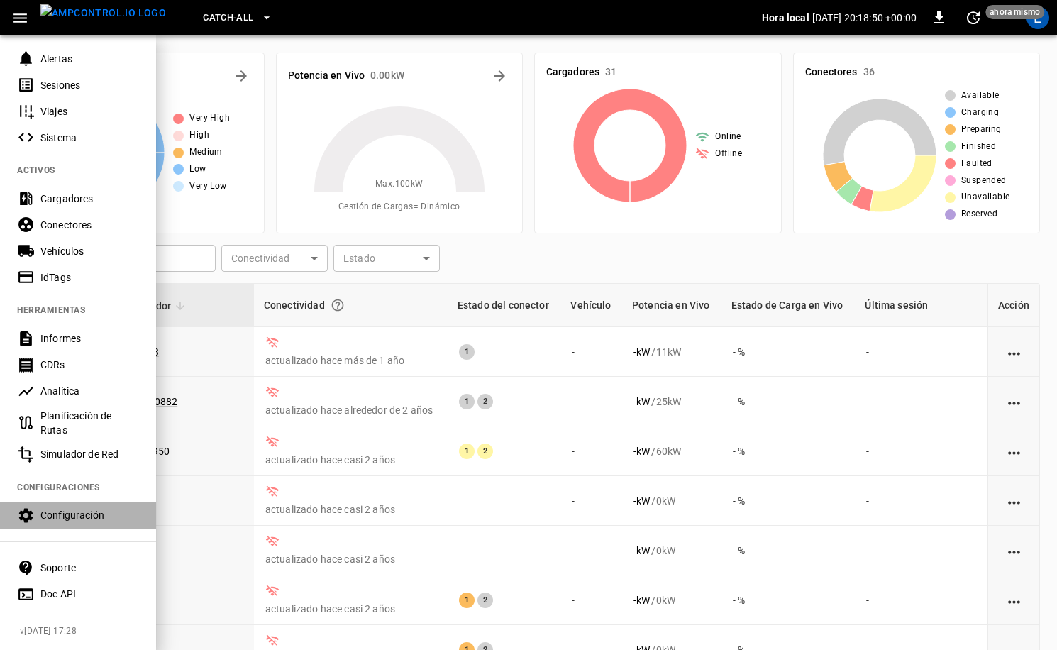
click at [77, 510] on div "Configuración" at bounding box center [89, 515] width 99 height 14
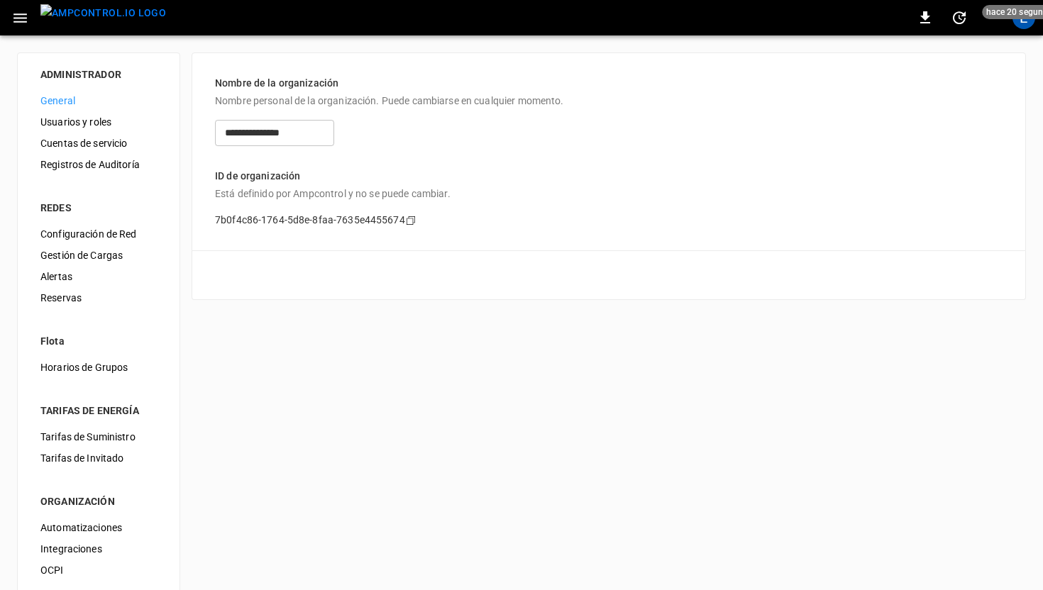
click at [111, 258] on span "Gestión de Cargas" at bounding box center [98, 255] width 116 height 15
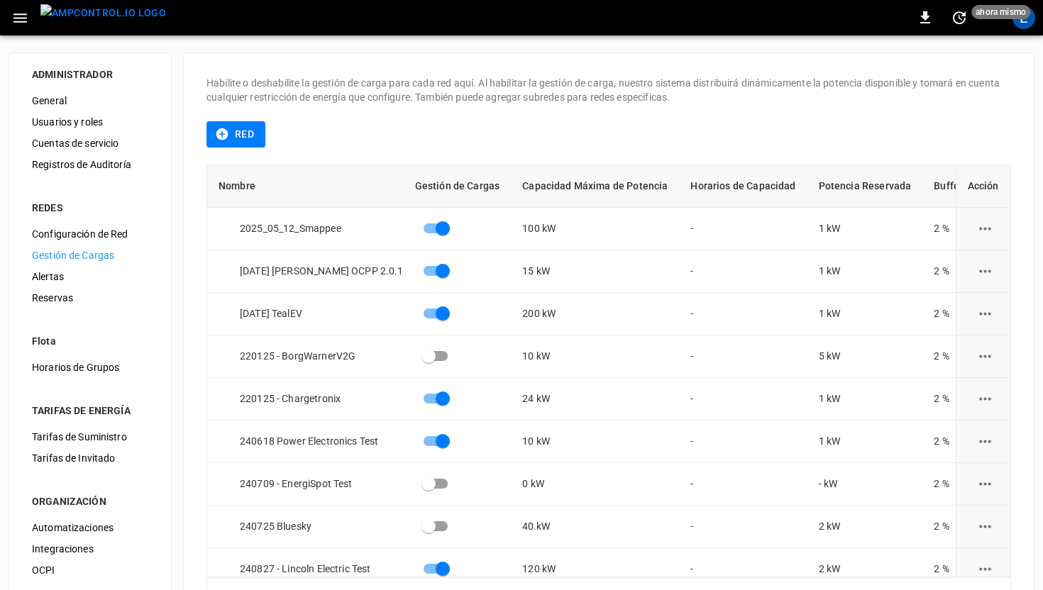
click at [80, 243] on div "Configuración de Red" at bounding box center [90, 234] width 139 height 21
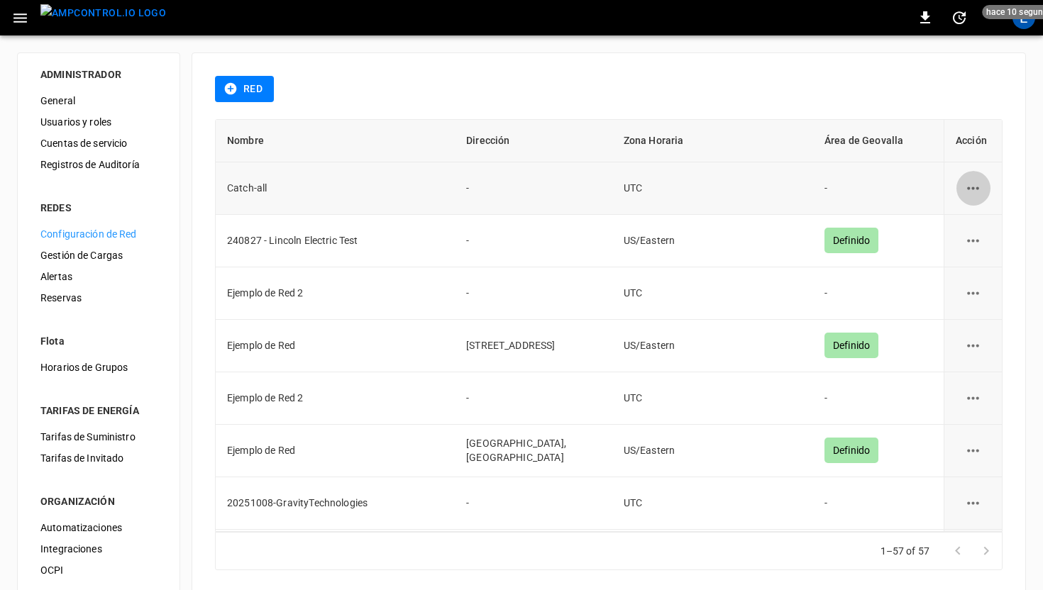
click at [788, 187] on icon "network options" at bounding box center [973, 189] width 18 height 18
click at [788, 219] on li "Editar" at bounding box center [985, 222] width 59 height 23
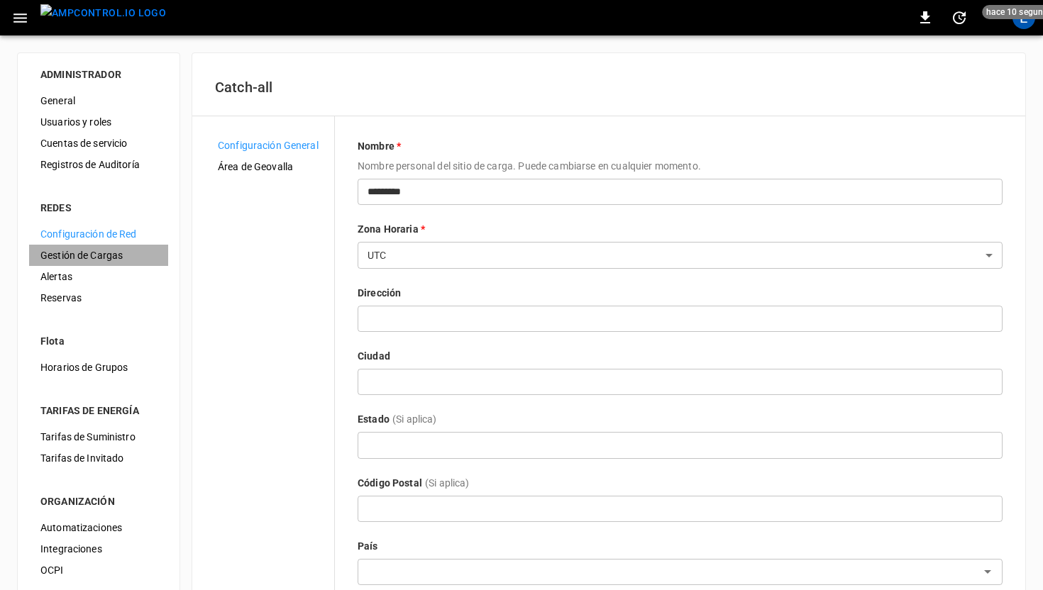
click at [82, 249] on span "Gestión de Cargas" at bounding box center [98, 255] width 116 height 15
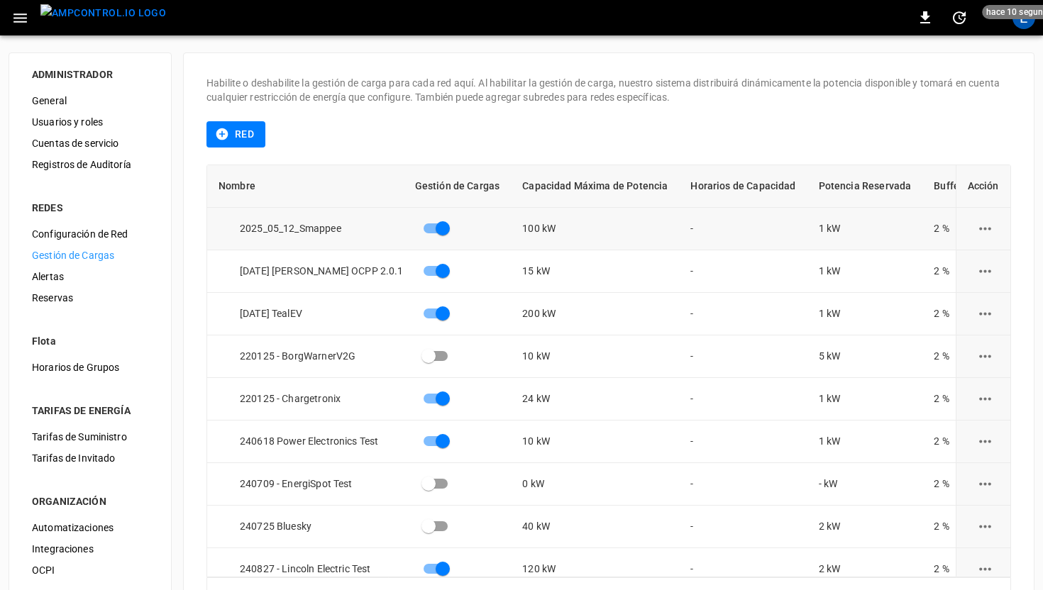
click at [788, 229] on icon "load management options" at bounding box center [985, 229] width 18 height 18
click at [788, 267] on li "Editar" at bounding box center [986, 263] width 93 height 23
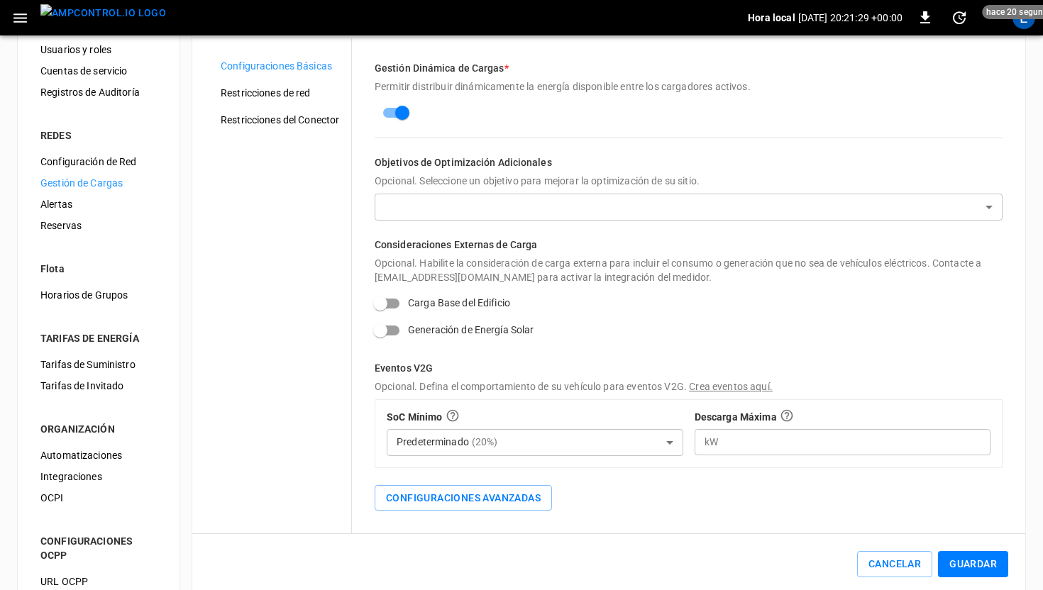
scroll to position [125, 0]
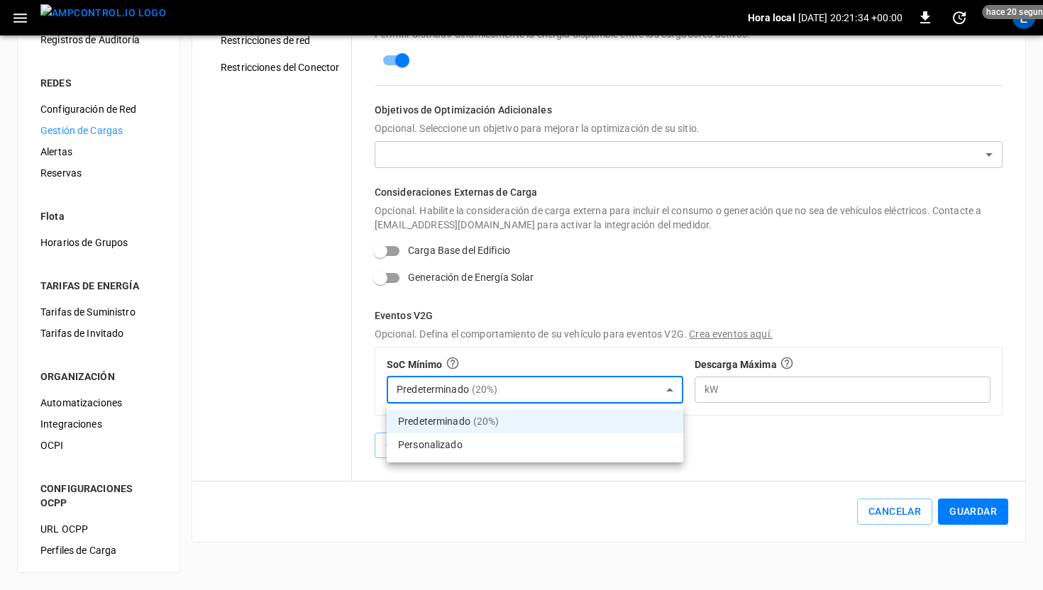
click at [470, 387] on body "Hora local 2025-10-15 20:21:34 +00:00 0 hace 20 segundos E ADMINISTRADOR Genera…" at bounding box center [521, 232] width 1043 height 715
click at [467, 488] on div at bounding box center [521, 295] width 1043 height 590
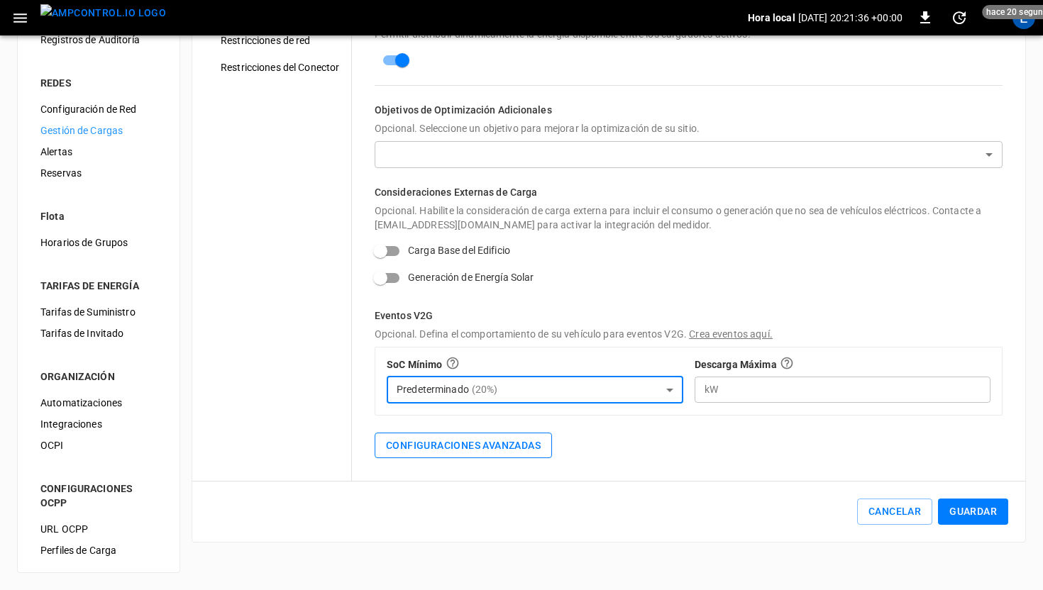
click at [459, 448] on button "Configuraciones Avanzadas" at bounding box center [463, 446] width 177 height 26
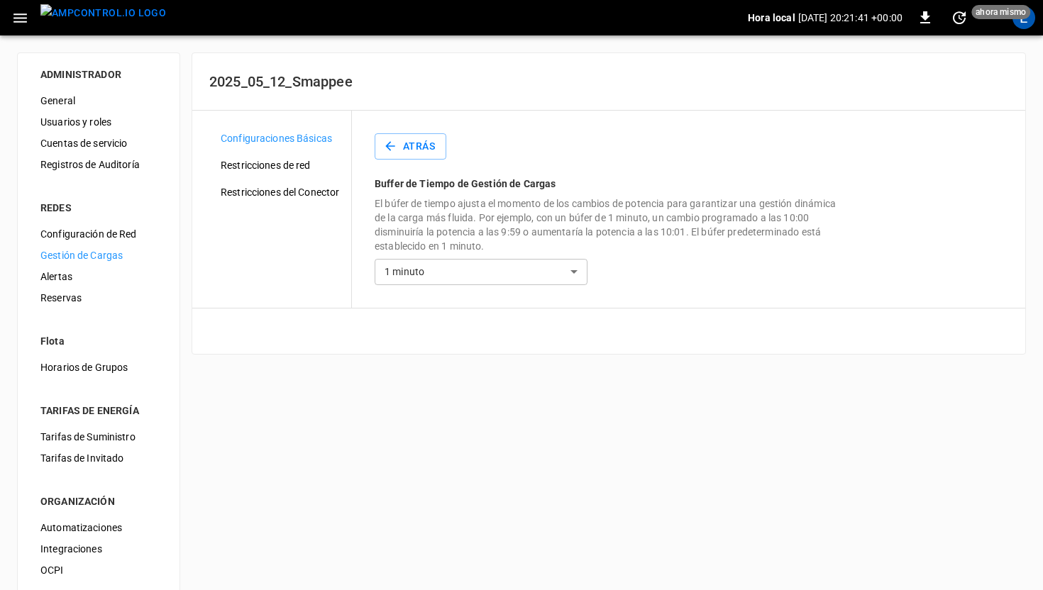
click at [384, 145] on icon "button" at bounding box center [390, 146] width 14 height 14
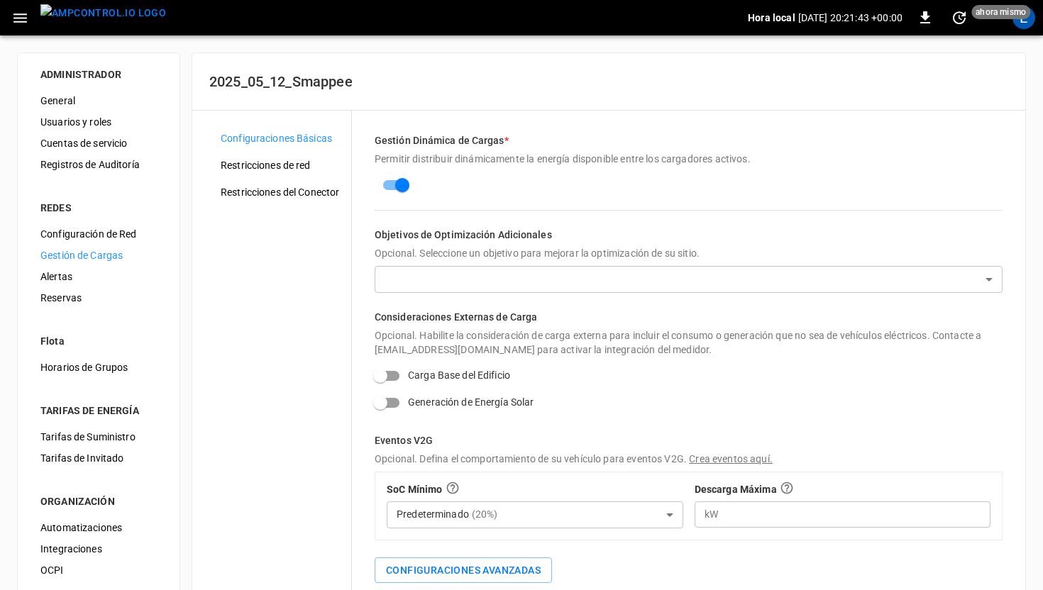
click at [512, 277] on body "Hora local 2025-10-15 20:21:43 +00:00 0 ahora mismo E ADMINISTRADOR General Usu…" at bounding box center [521, 357] width 1043 height 715
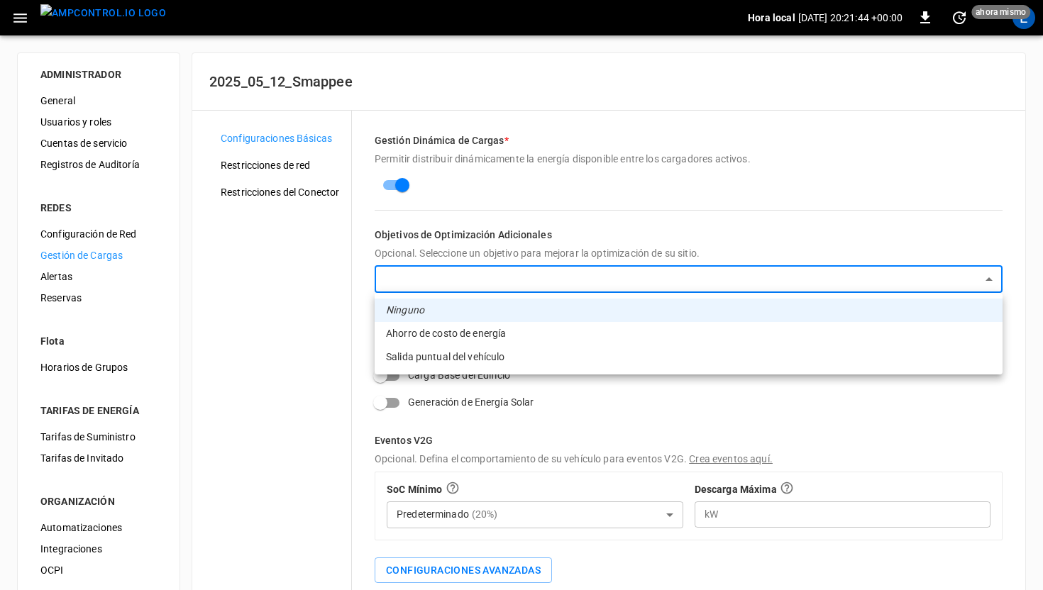
click at [319, 277] on div at bounding box center [521, 295] width 1043 height 590
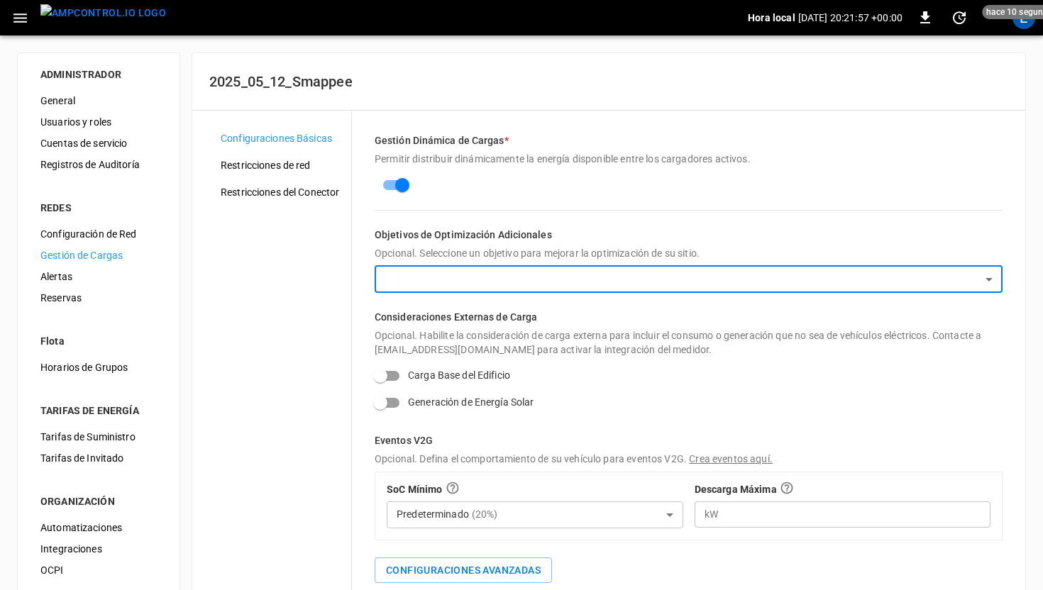
click at [58, 22] on img "menu" at bounding box center [103, 13] width 126 height 18
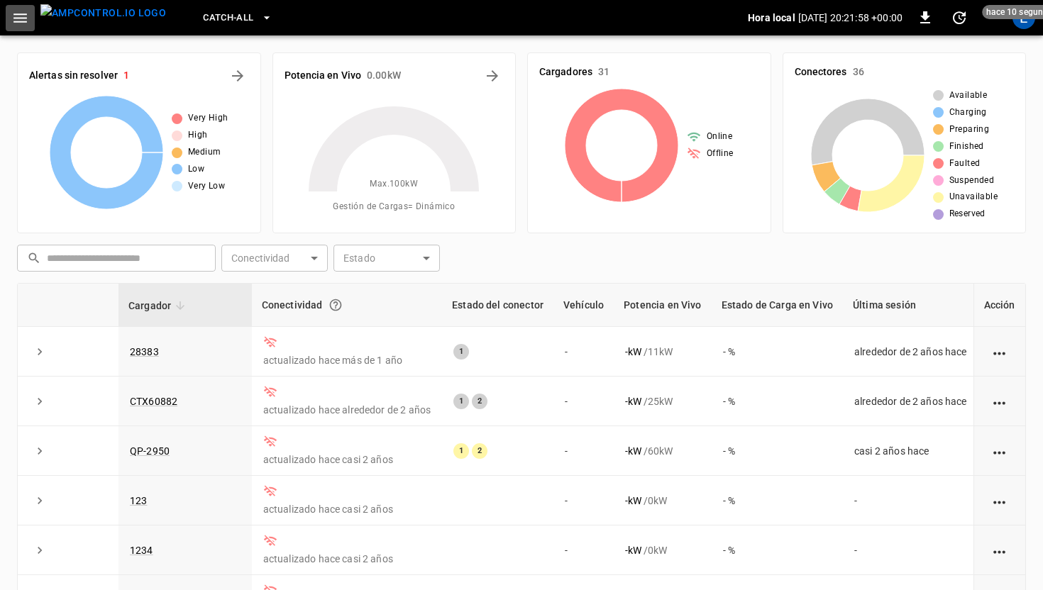
click at [33, 21] on button "button" at bounding box center [20, 18] width 29 height 26
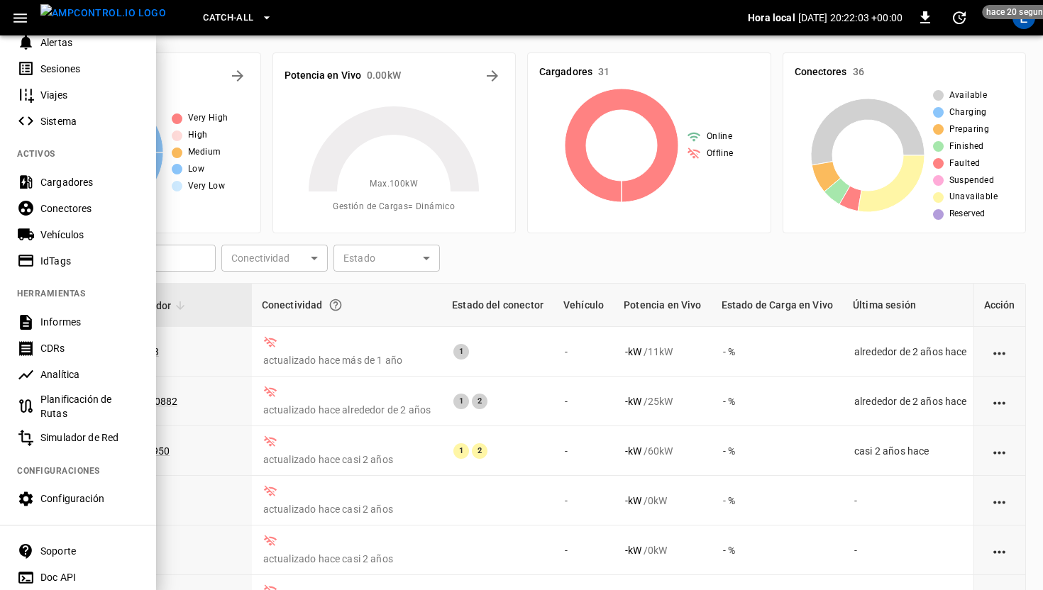
scroll to position [229, 0]
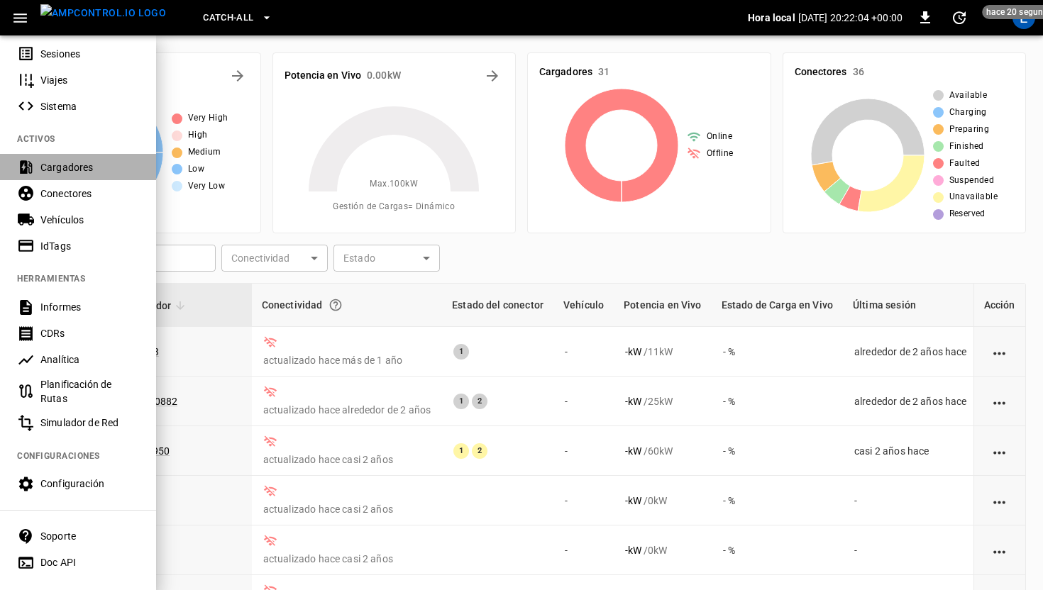
click at [68, 168] on div "Cargadores" at bounding box center [89, 167] width 99 height 14
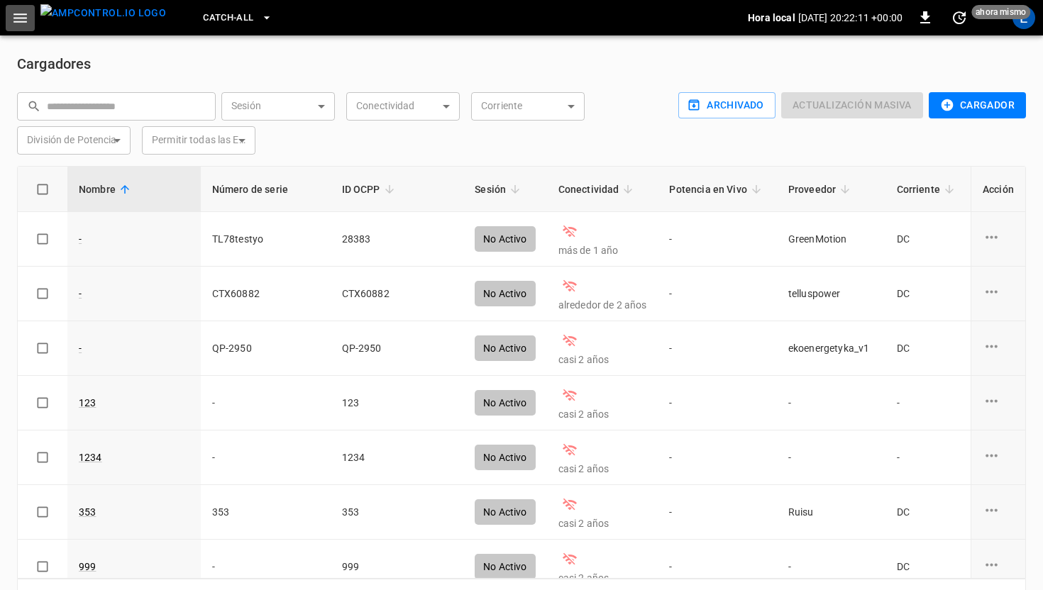
click at [27, 22] on icon "button" at bounding box center [20, 18] width 18 height 18
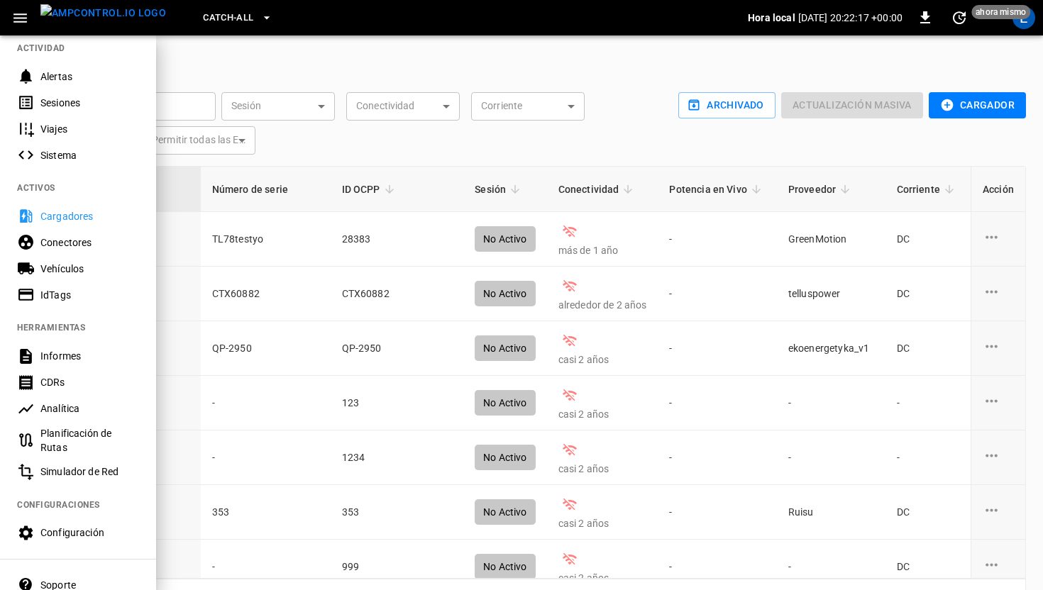
scroll to position [257, 0]
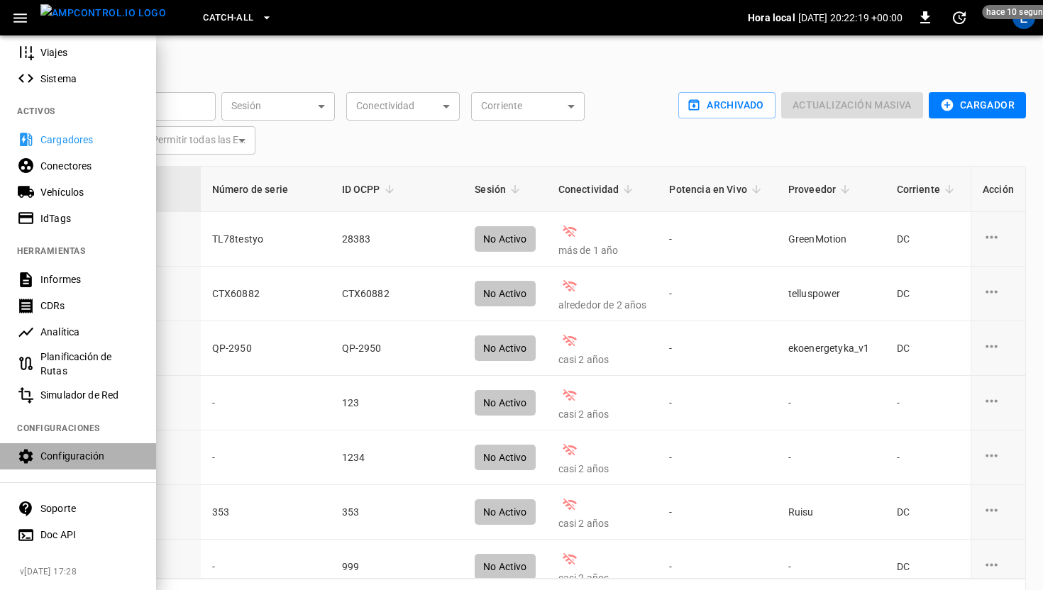
click at [58, 453] on div "Configuración" at bounding box center [89, 456] width 99 height 14
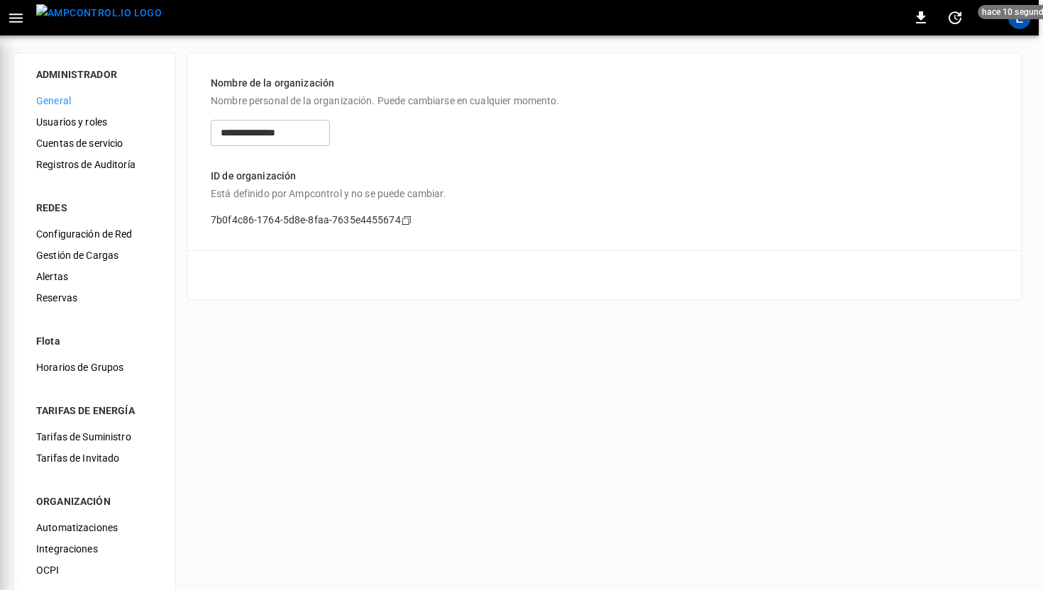
scroll to position [0, 9]
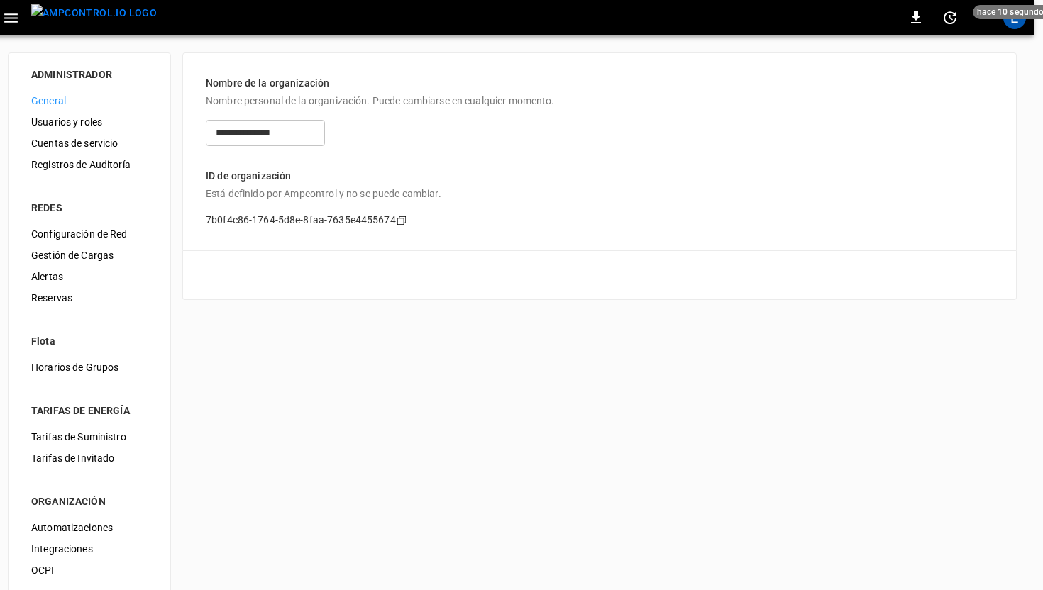
click at [98, 128] on span "Usuarios y roles" at bounding box center [89, 122] width 116 height 15
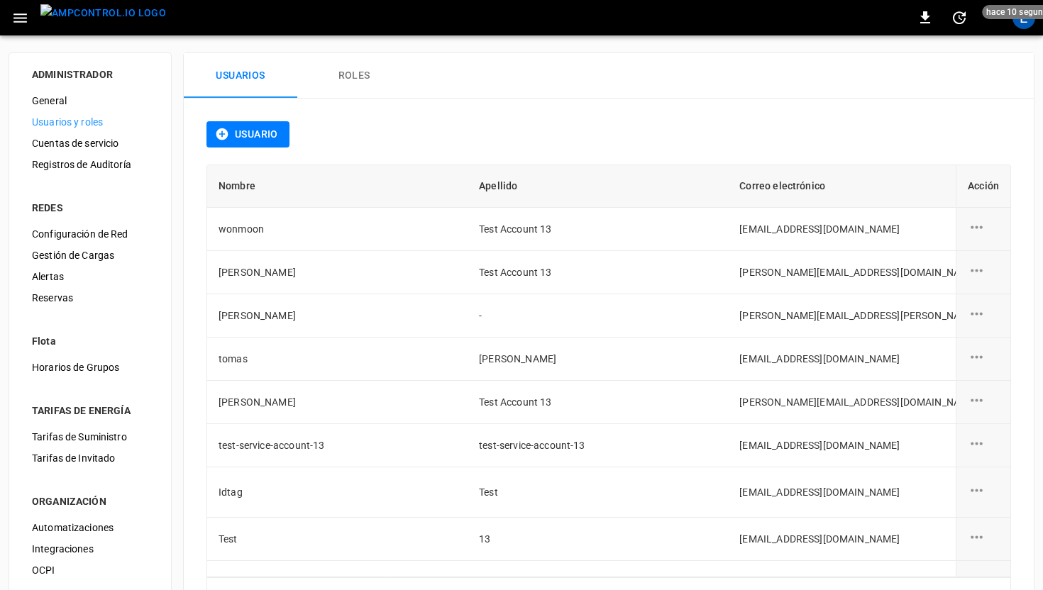
click at [95, 143] on span "Cuentas de servicio" at bounding box center [90, 143] width 116 height 15
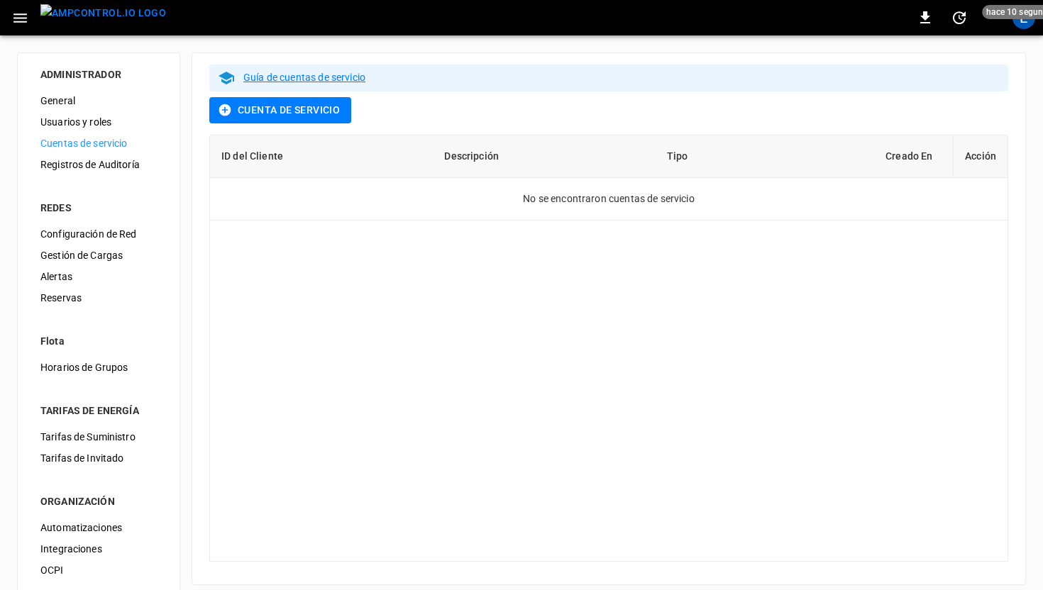
scroll to position [0, 1]
click at [94, 162] on span "Registros de Auditoría" at bounding box center [98, 165] width 116 height 15
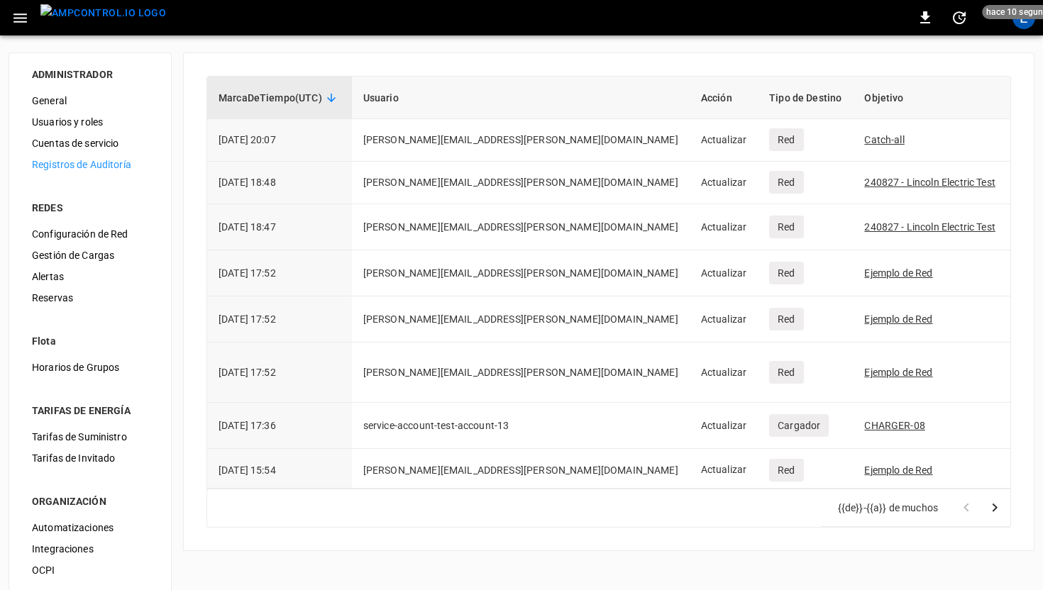
click at [79, 233] on span "Configuración de Red" at bounding box center [90, 234] width 116 height 15
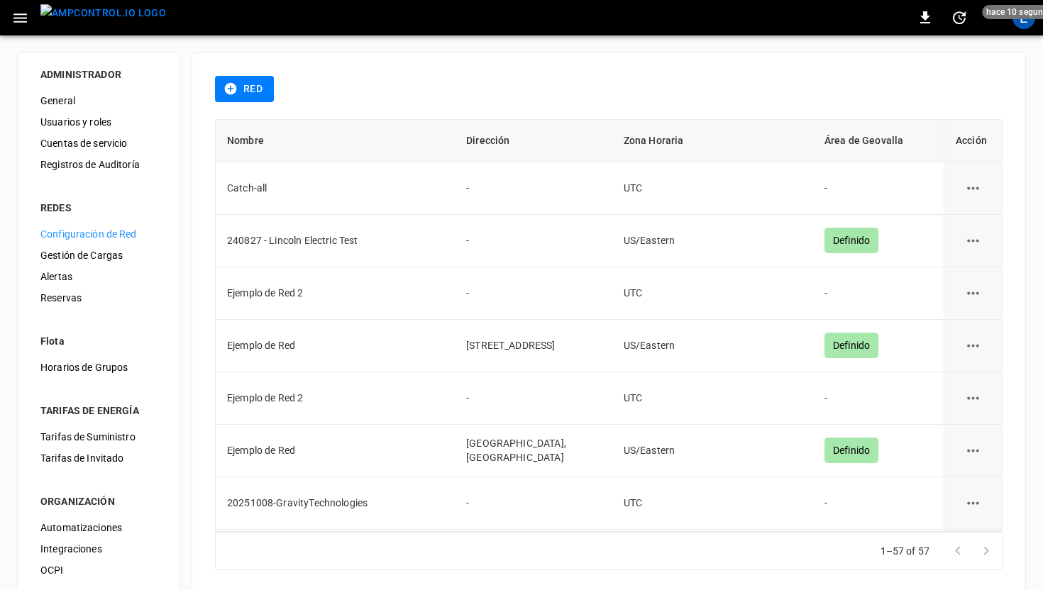
scroll to position [0, 2]
click at [77, 254] on span "Gestión de Cargas" at bounding box center [96, 255] width 116 height 15
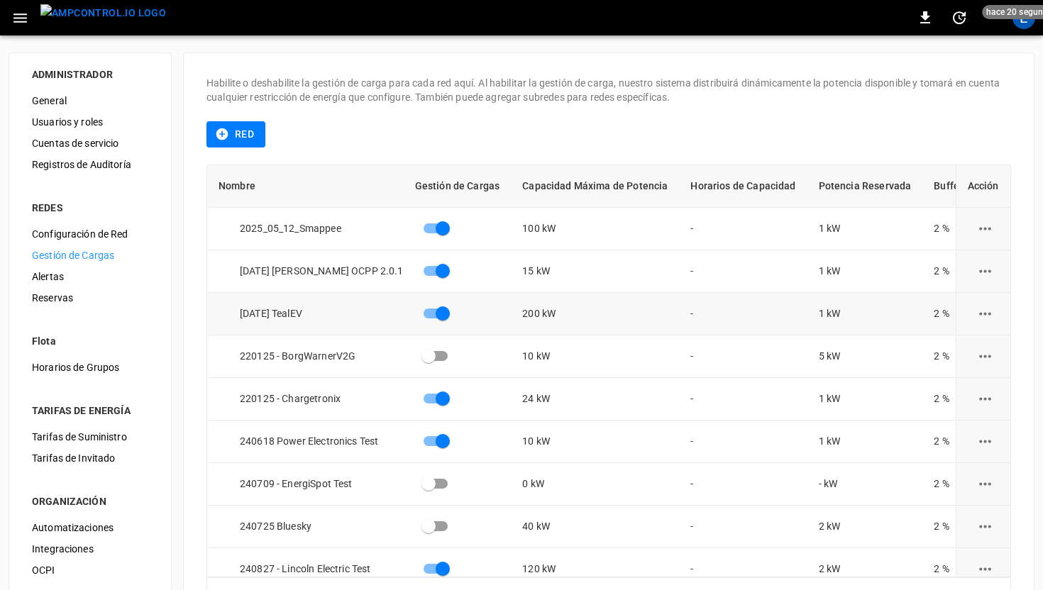
click at [788, 319] on icon "load management options" at bounding box center [985, 314] width 18 height 18
click at [788, 348] on li "Editar" at bounding box center [986, 348] width 93 height 23
click at [121, 16] on img "menu" at bounding box center [103, 13] width 126 height 18
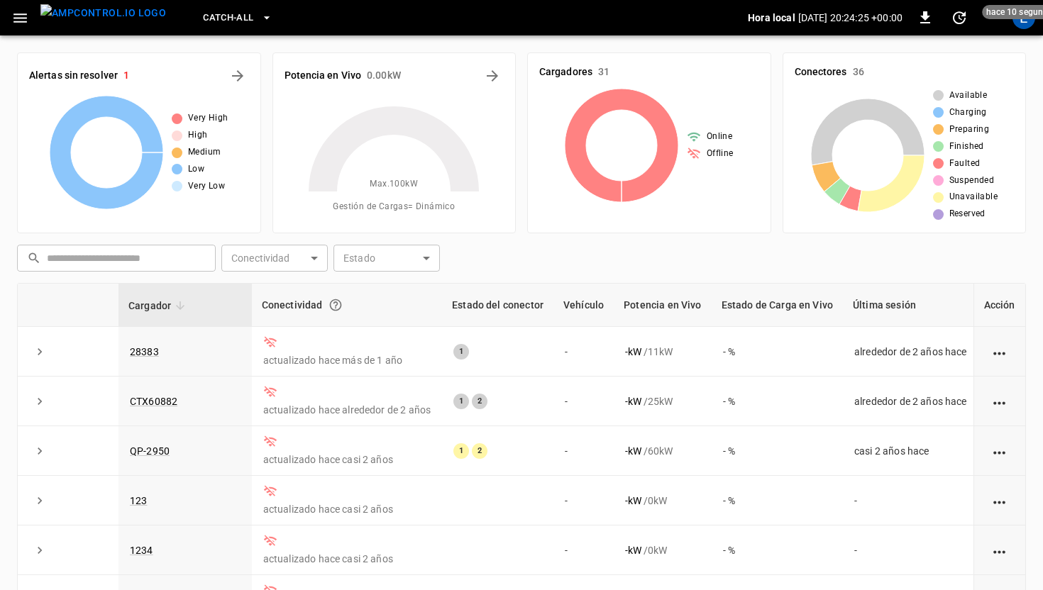
click at [286, 6] on div "Catch-all" at bounding box center [462, 17] width 571 height 33
click at [221, 15] on span "Catch-all" at bounding box center [228, 18] width 50 height 16
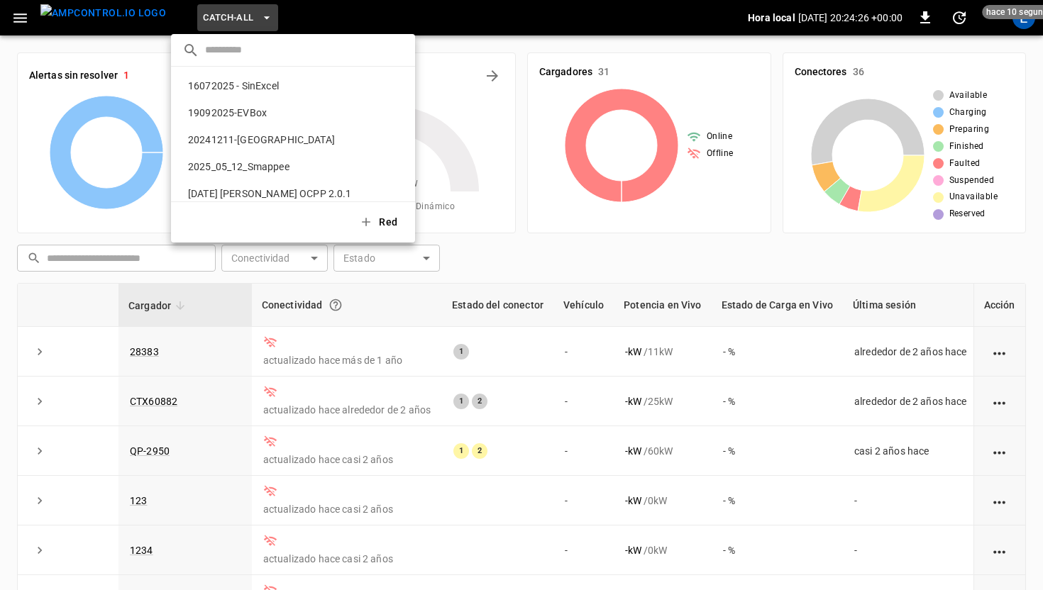
scroll to position [751, 0]
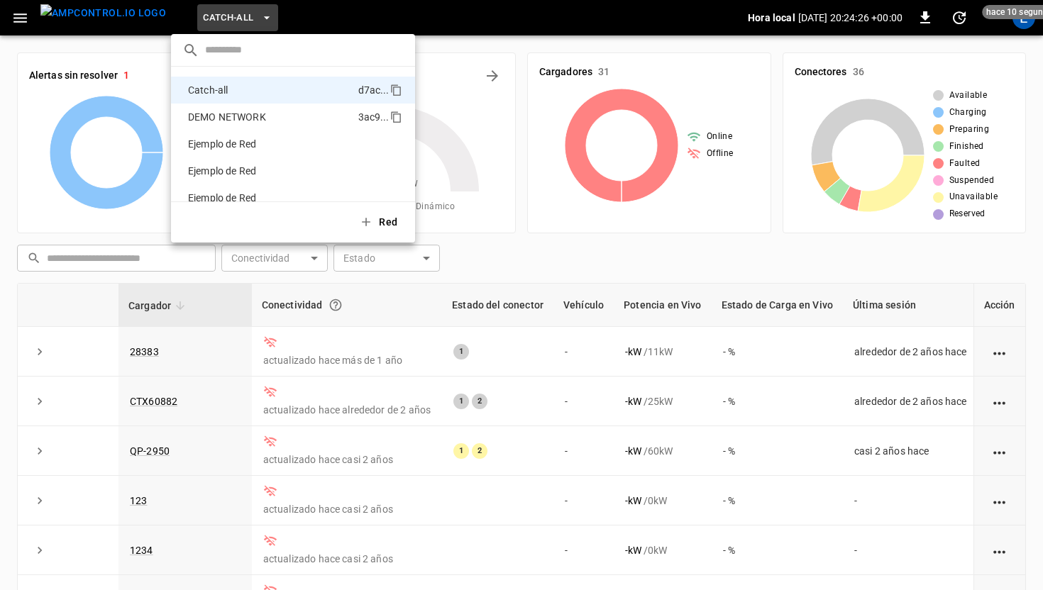
click at [224, 127] on li "DEMO NETWORK 3ac9 ..." at bounding box center [293, 117] width 244 height 27
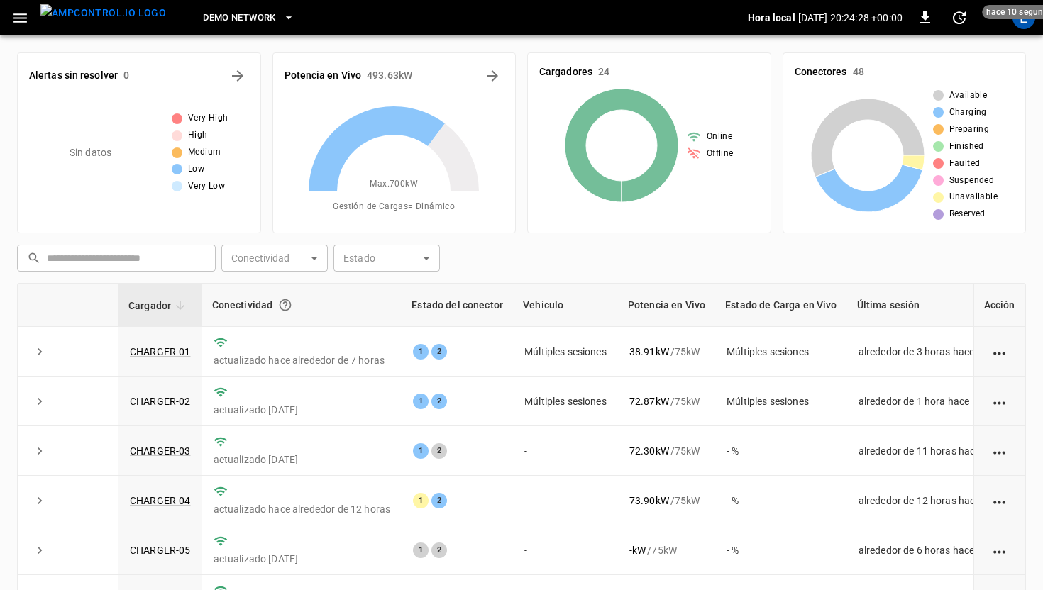
click at [24, 15] on icon "button" at bounding box center [20, 18] width 18 height 18
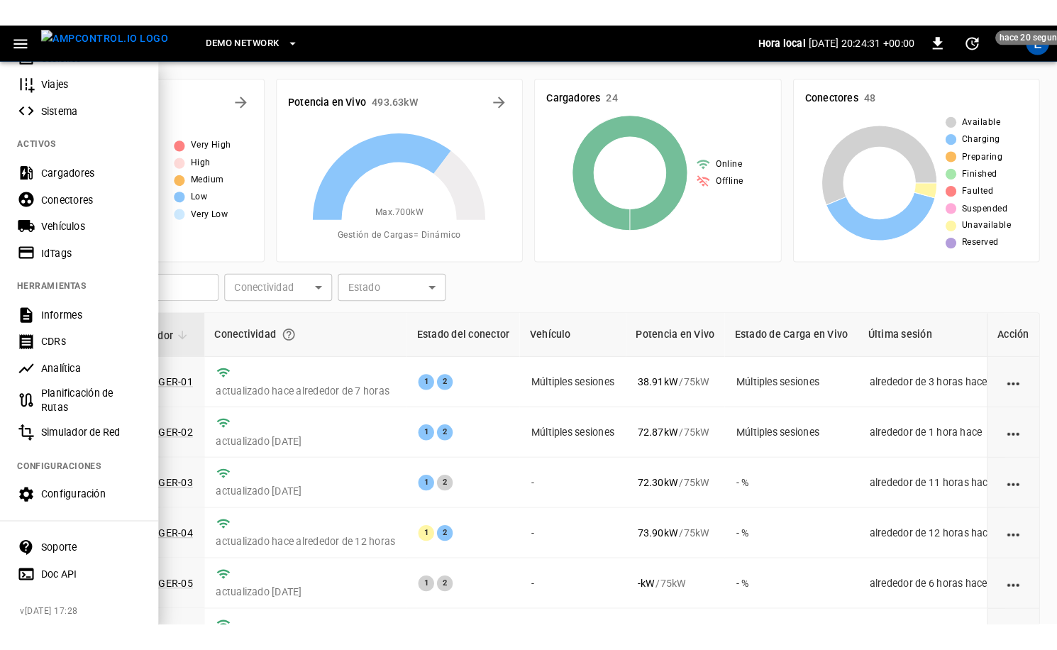
scroll to position [257, 0]
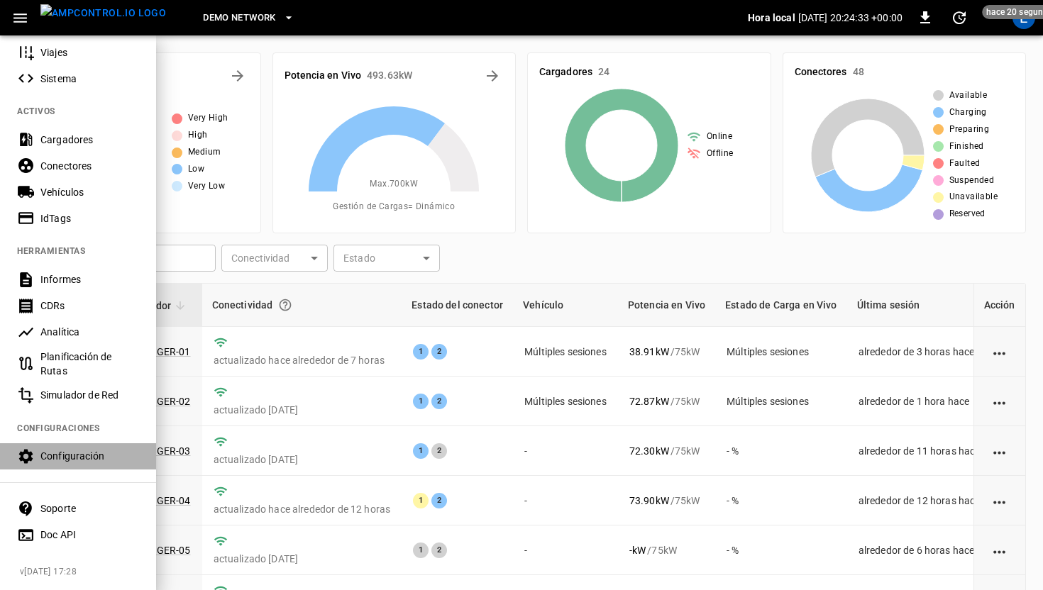
click at [83, 455] on div "Configuración" at bounding box center [89, 456] width 99 height 14
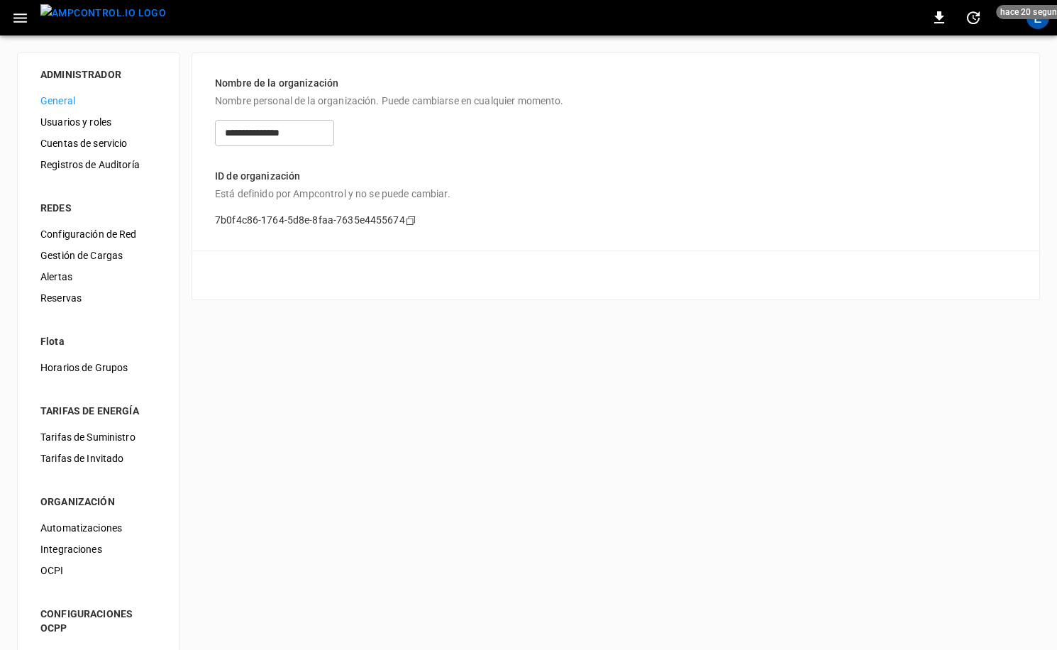
click at [80, 256] on span "Gestión de Cargas" at bounding box center [98, 255] width 116 height 15
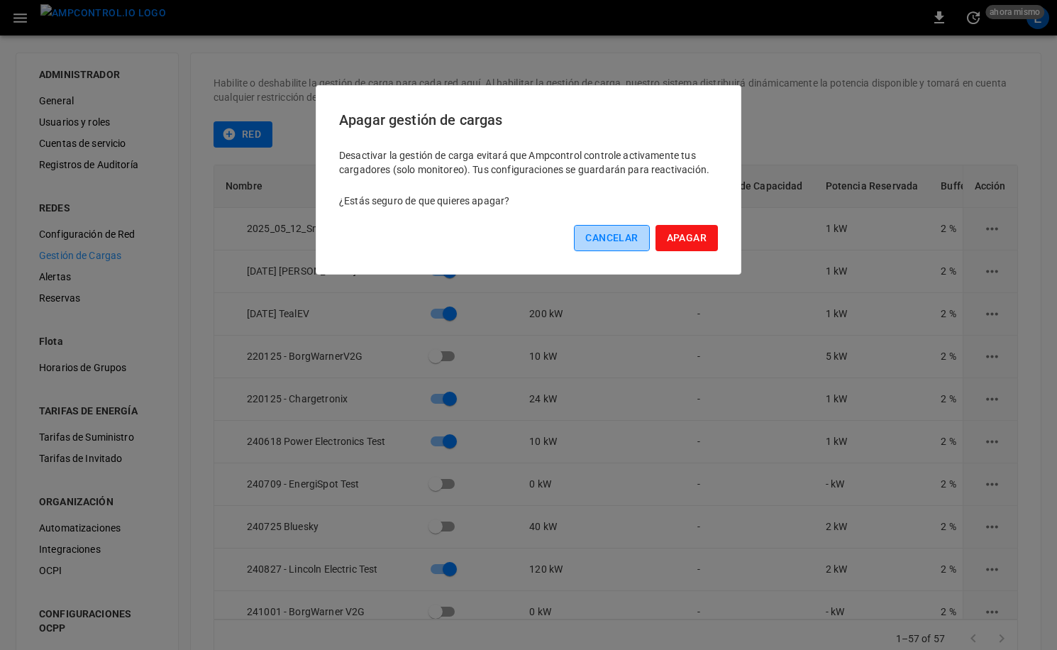
click at [626, 225] on button "Cancelar" at bounding box center [611, 238] width 75 height 26
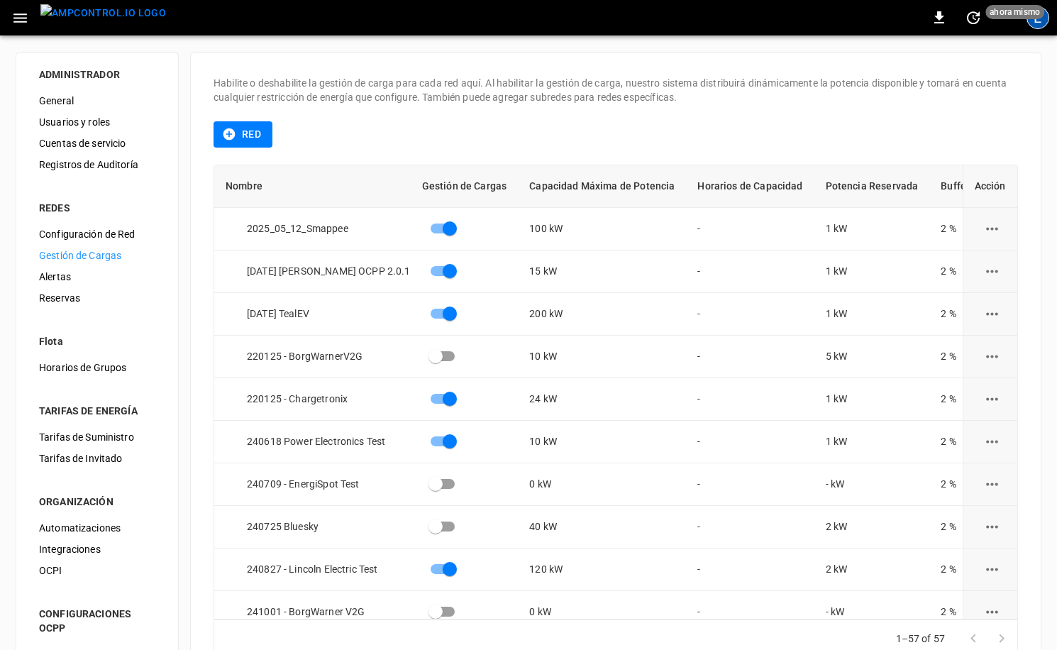
click at [788, 19] on div "E" at bounding box center [1038, 17] width 23 height 23
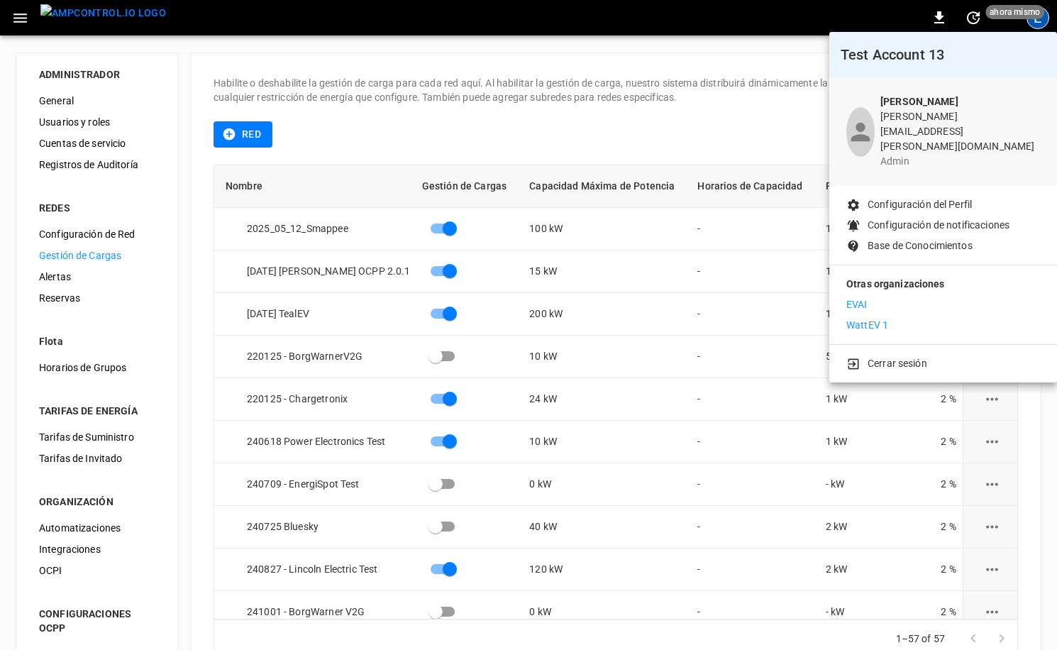
click at [788, 19] on div at bounding box center [528, 325] width 1057 height 650
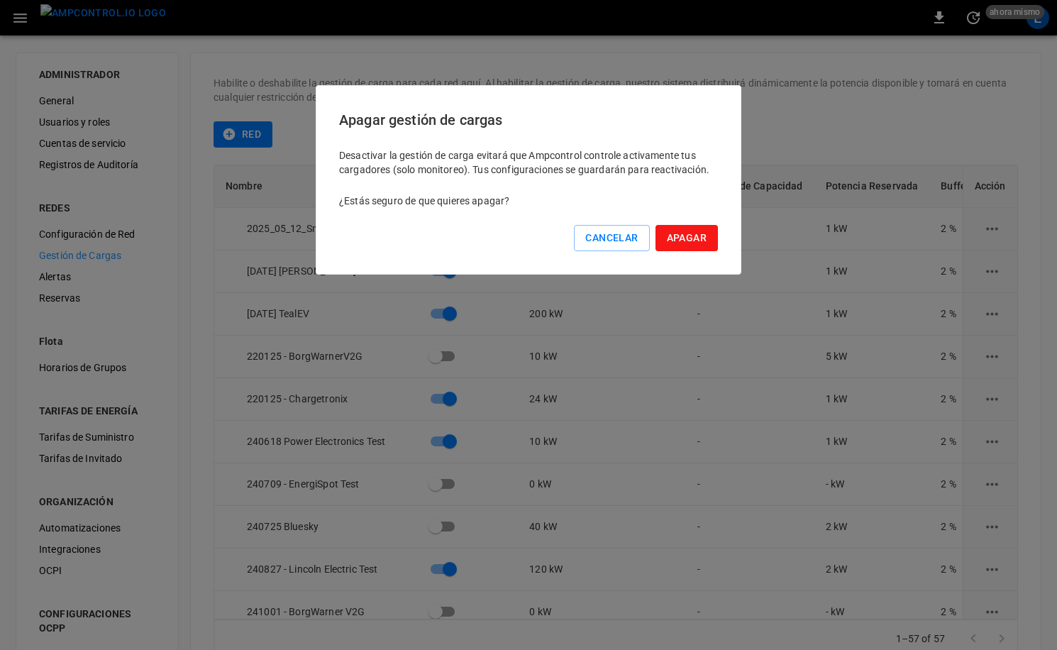
click at [669, 240] on button "Apagar" at bounding box center [687, 238] width 62 height 26
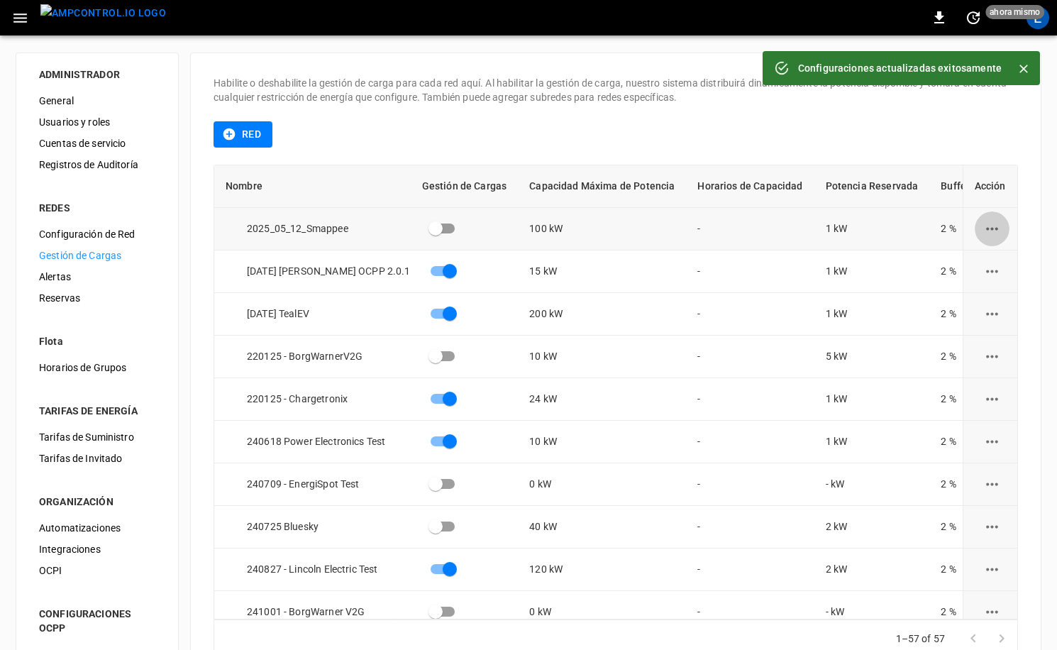
click at [788, 224] on icon "load management options" at bounding box center [993, 229] width 18 height 18
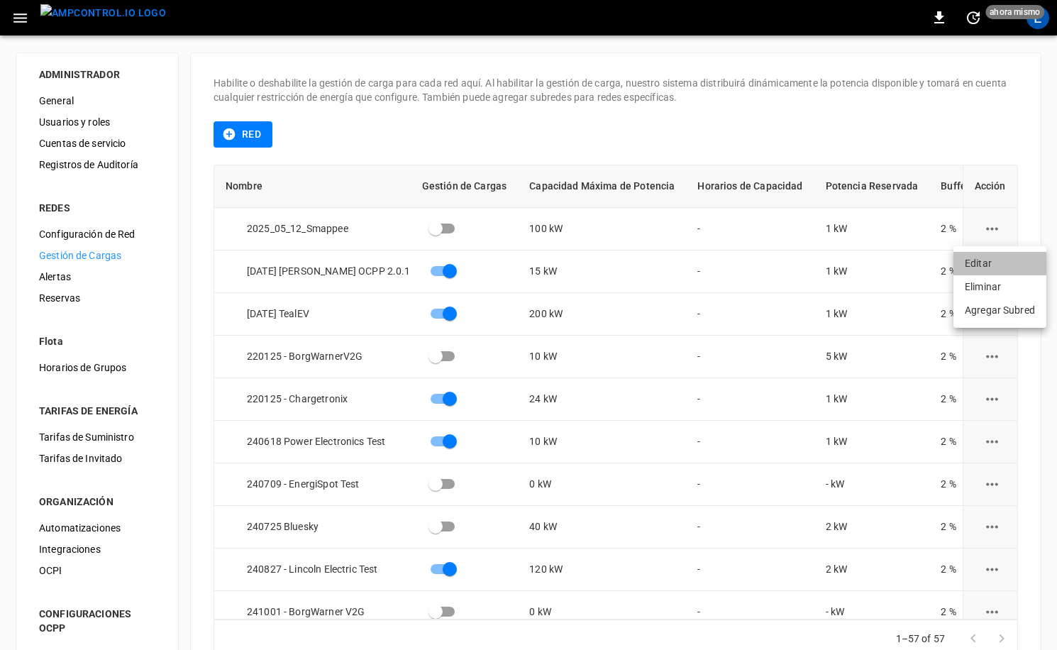
click at [788, 263] on li "Editar" at bounding box center [1000, 263] width 93 height 23
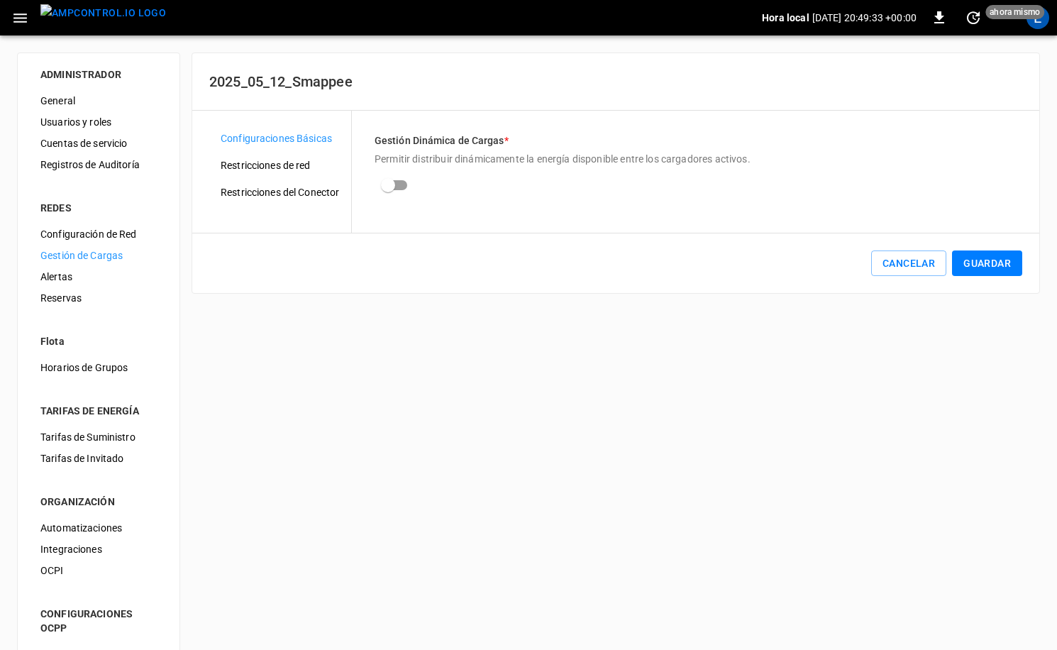
scroll to position [65, 0]
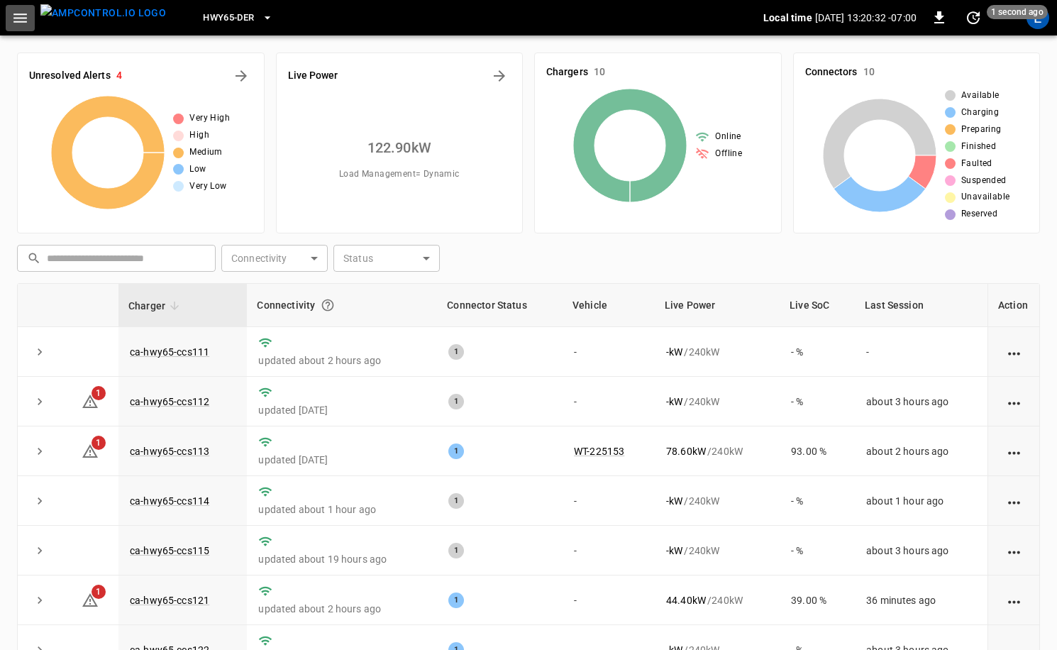
click at [12, 10] on icon "button" at bounding box center [20, 18] width 18 height 18
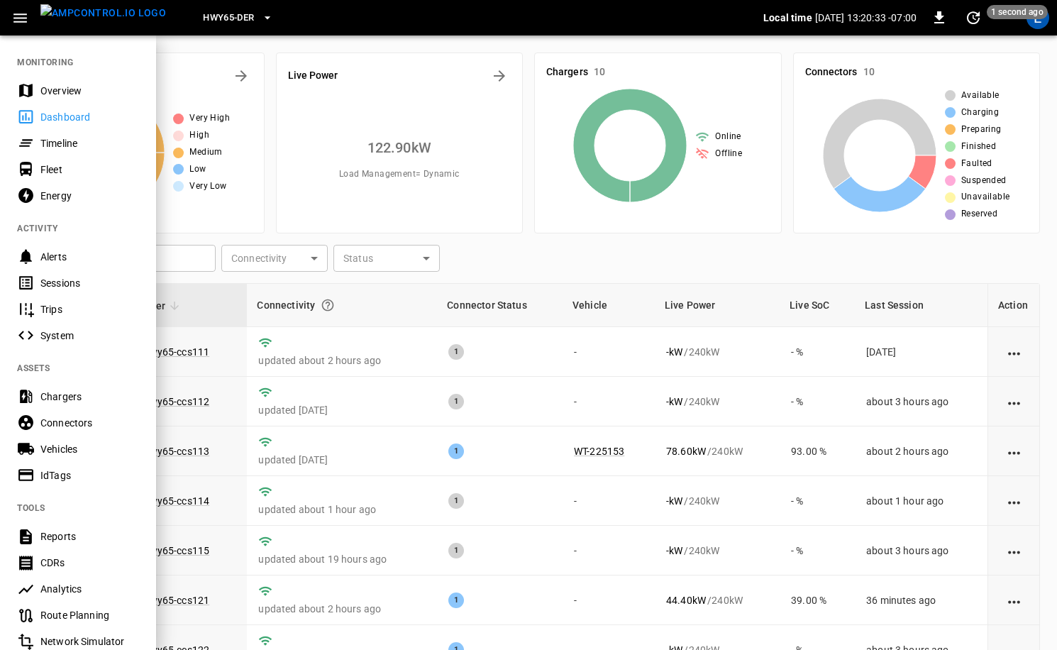
scroll to position [187, 0]
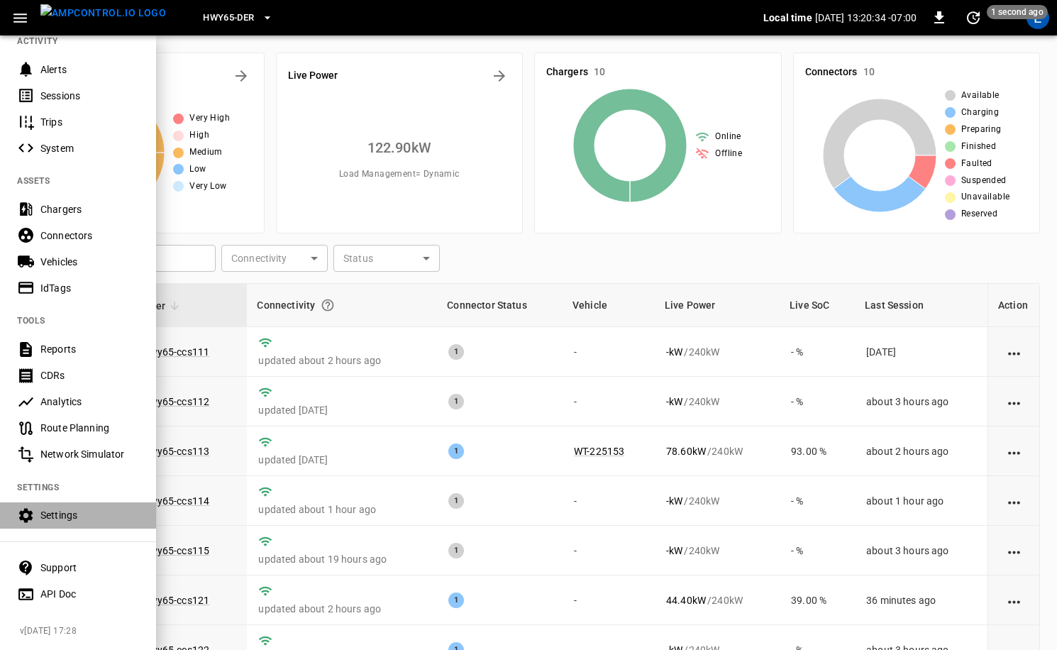
click at [65, 513] on div "Settings" at bounding box center [89, 515] width 99 height 14
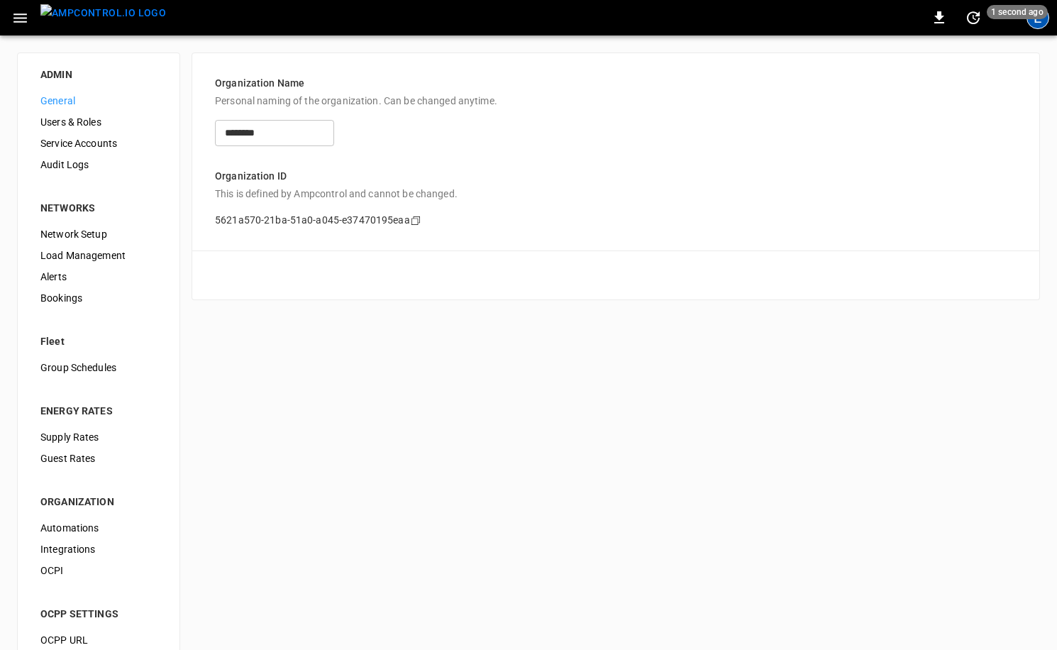
click at [1039, 25] on div "E" at bounding box center [1038, 17] width 23 height 23
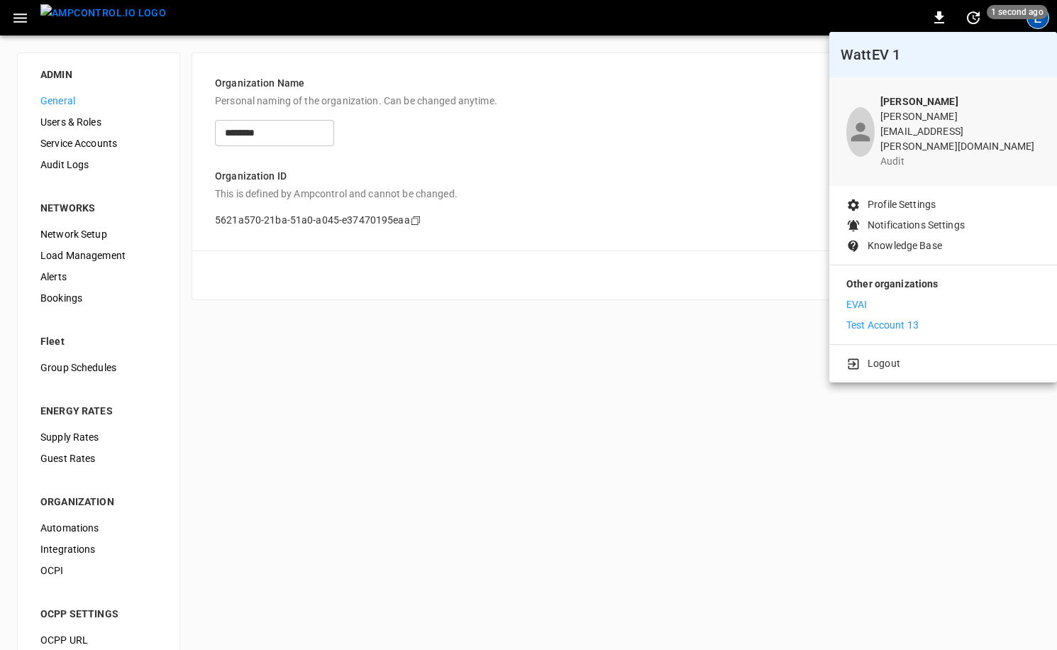
click at [894, 318] on p "Test Account 13" at bounding box center [883, 325] width 72 height 15
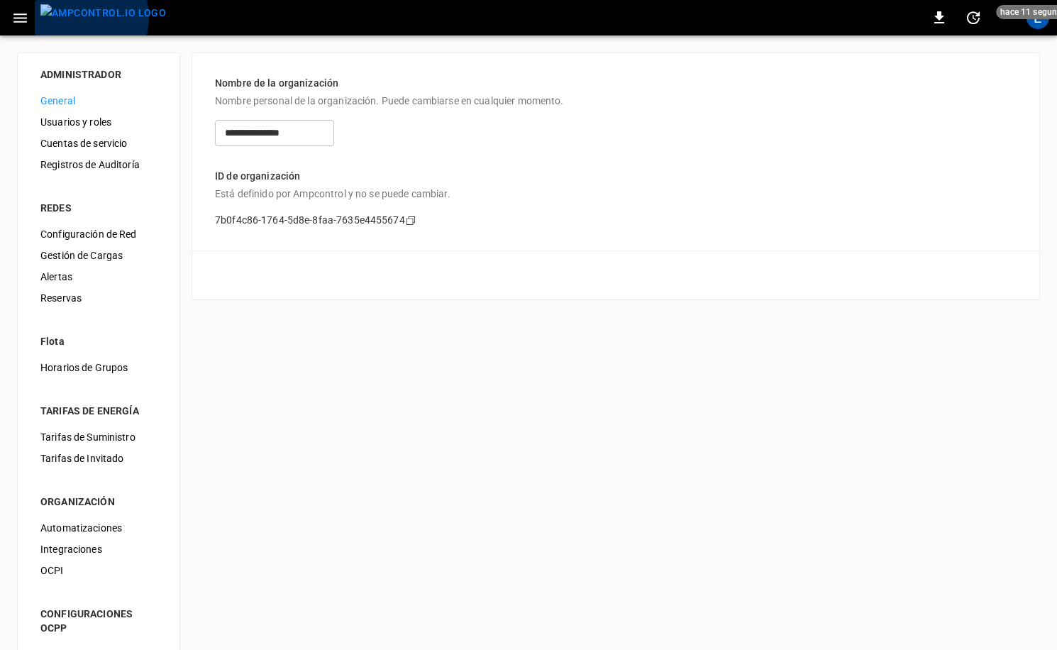
click at [77, 17] on img "menu" at bounding box center [103, 13] width 126 height 18
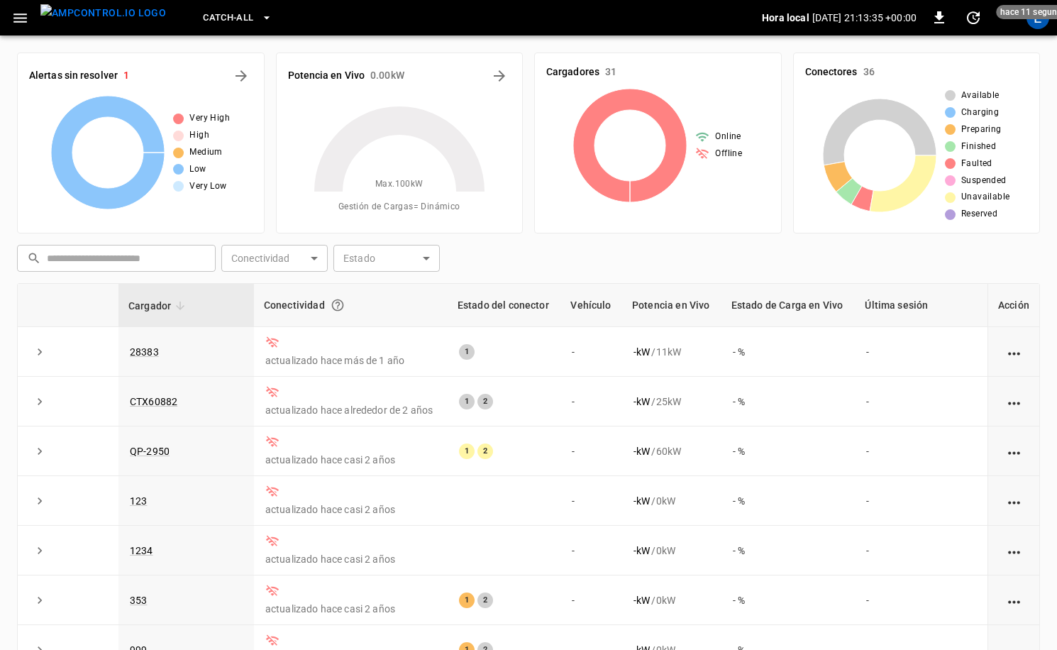
click at [1050, 31] on div "Catch-all Hora local [DATE] 21:13:35 +00:00 0 hace 11 segundos E" at bounding box center [528, 17] width 1057 height 35
click at [1036, 26] on div "E" at bounding box center [1038, 17] width 23 height 23
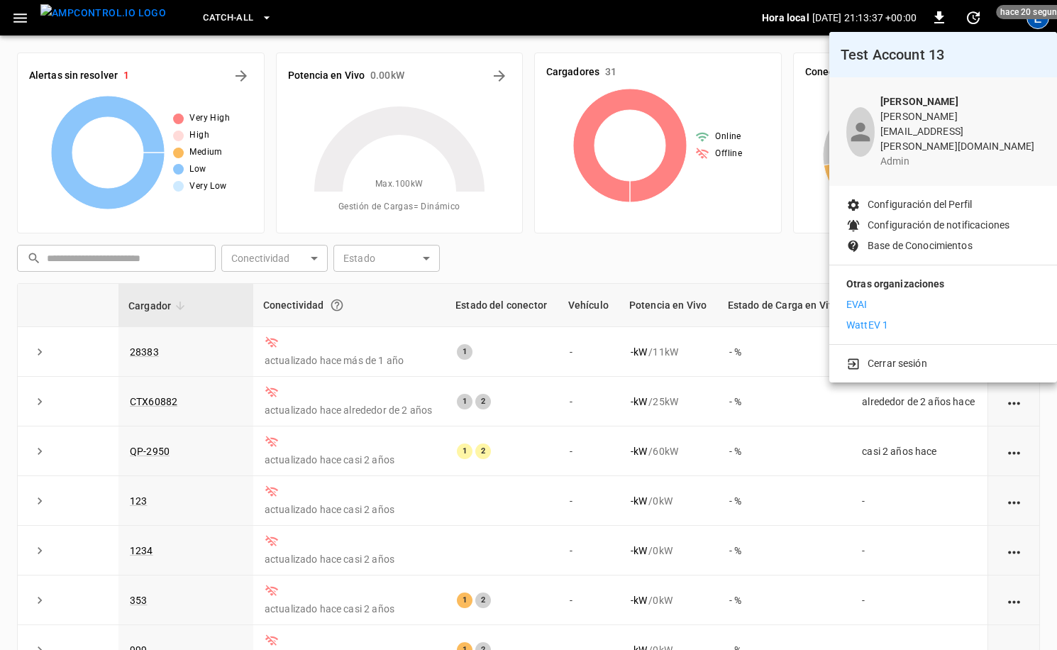
click at [909, 318] on li "WattEV 1" at bounding box center [944, 325] width 194 height 15
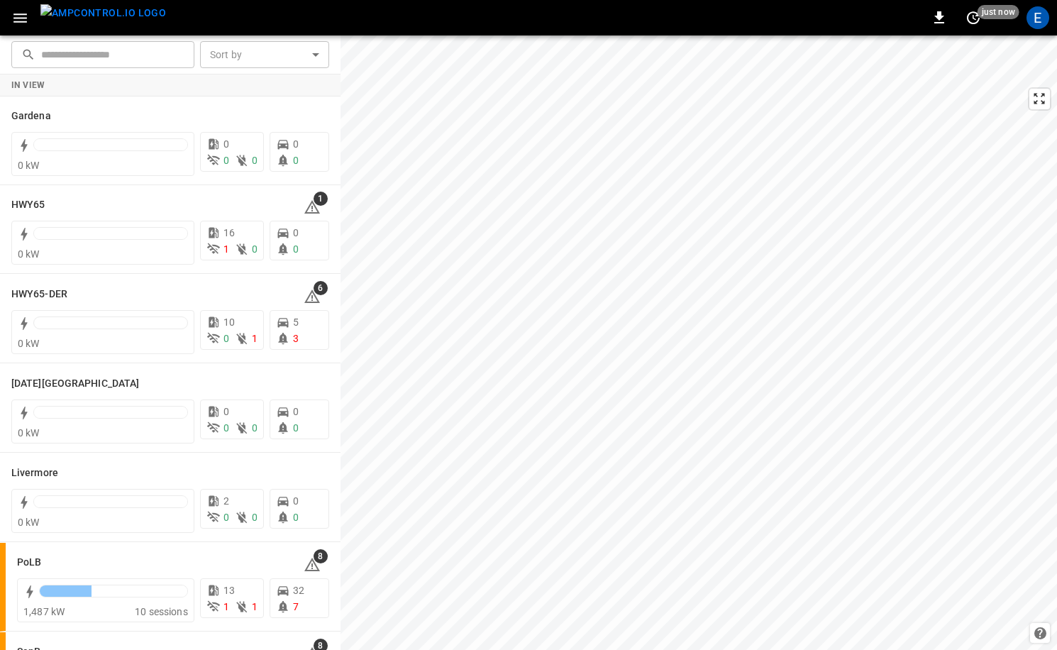
click at [123, 22] on img "menu" at bounding box center [103, 13] width 126 height 18
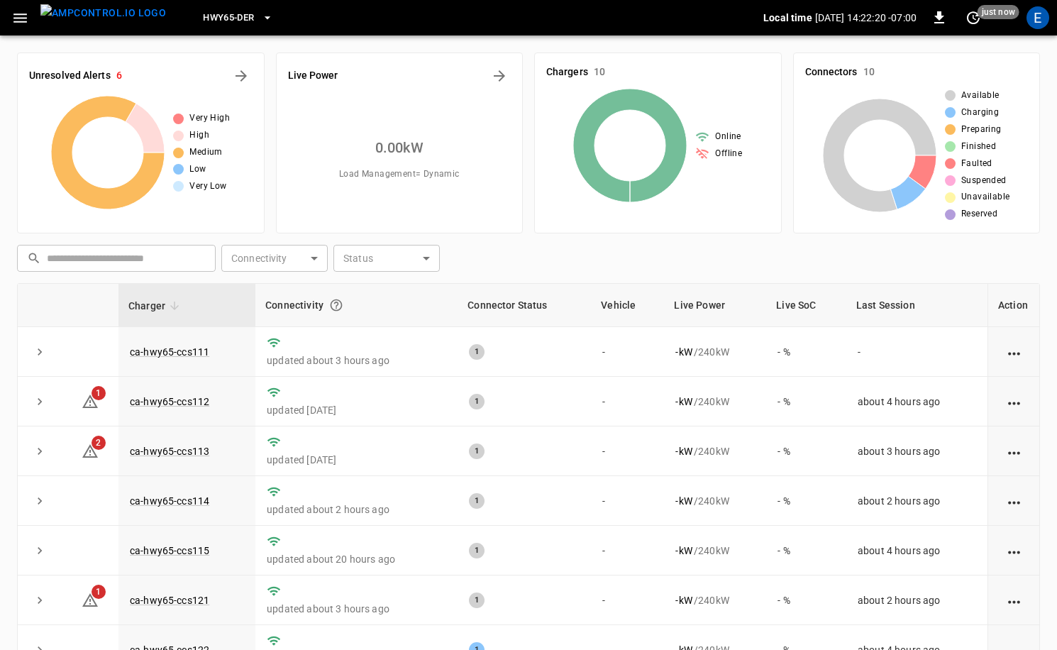
click at [177, 5] on div "HWY65-DER" at bounding box center [470, 17] width 586 height 33
click at [203, 16] on span "HWY65-DER" at bounding box center [228, 18] width 51 height 16
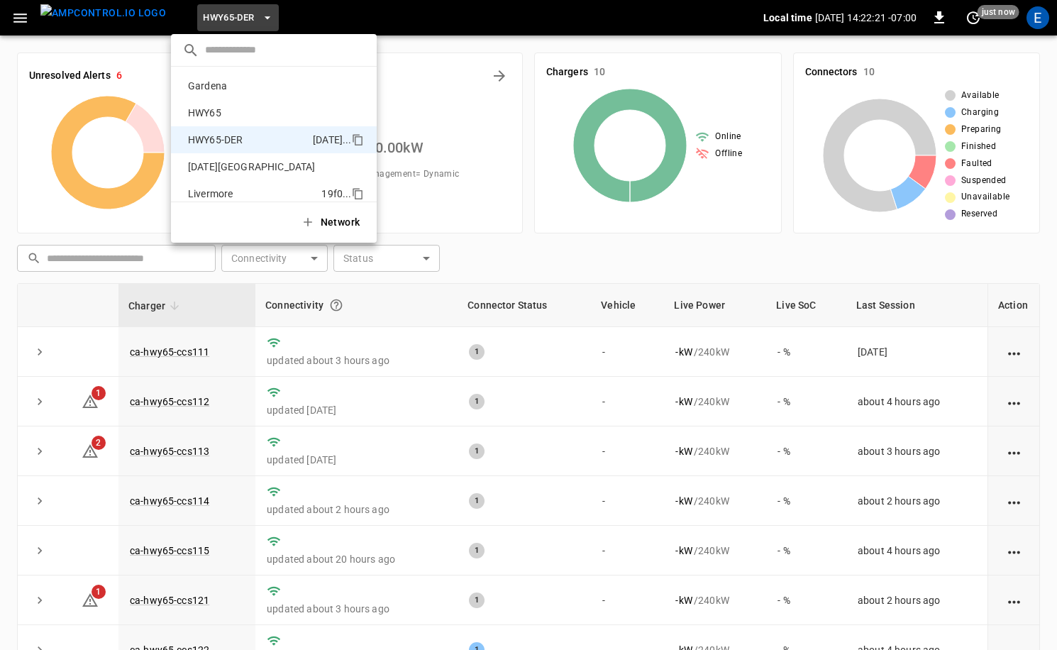
scroll to position [50, 0]
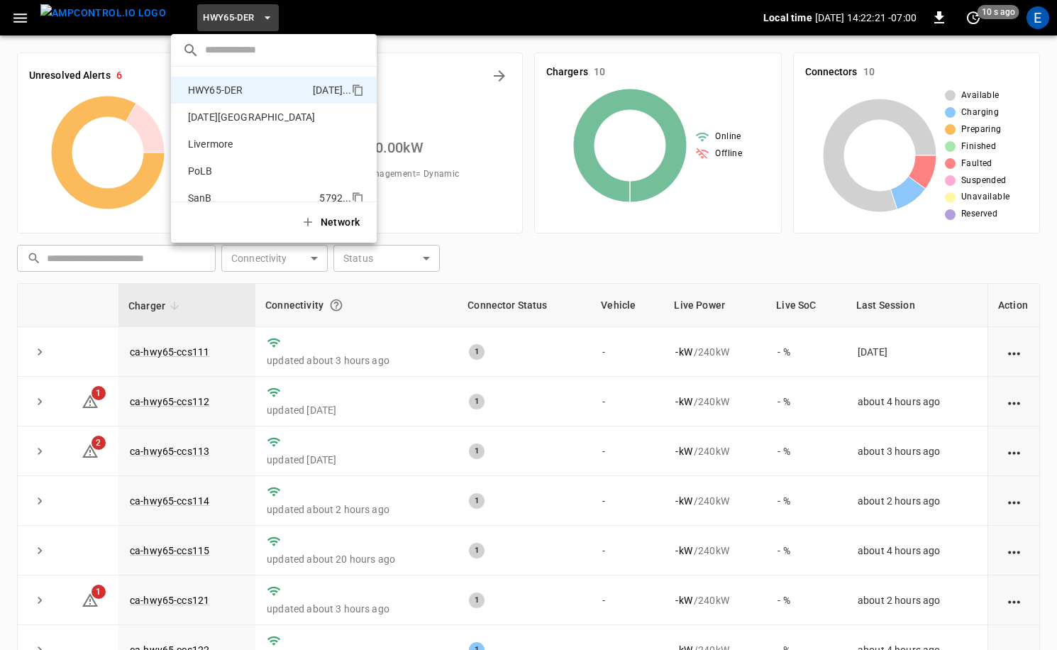
click at [221, 194] on p "SanB" at bounding box center [250, 198] width 137 height 14
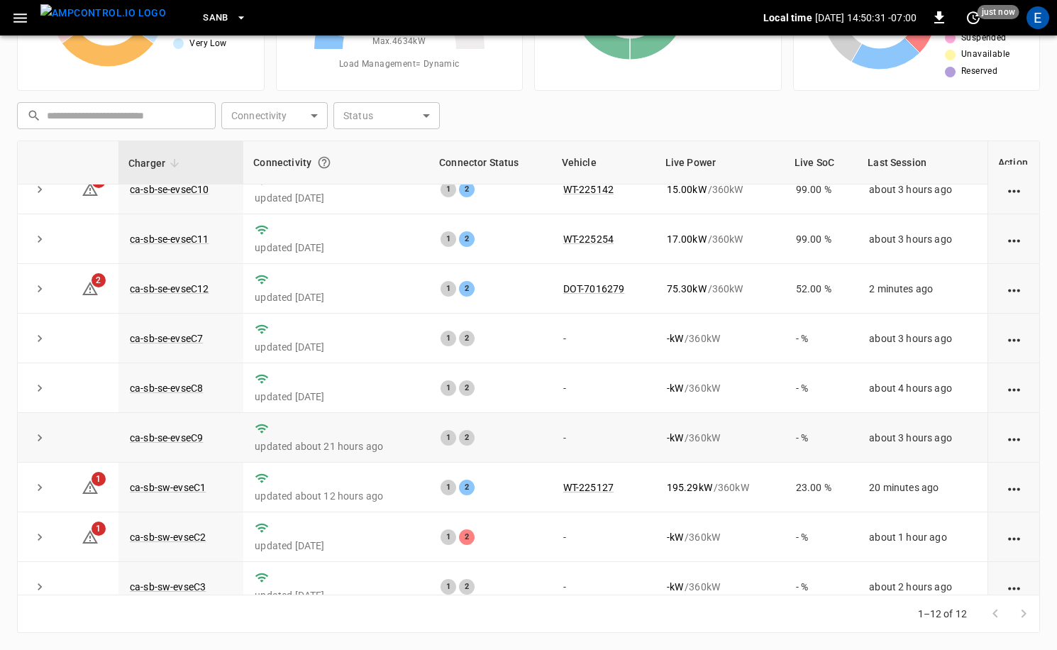
scroll to position [0, 0]
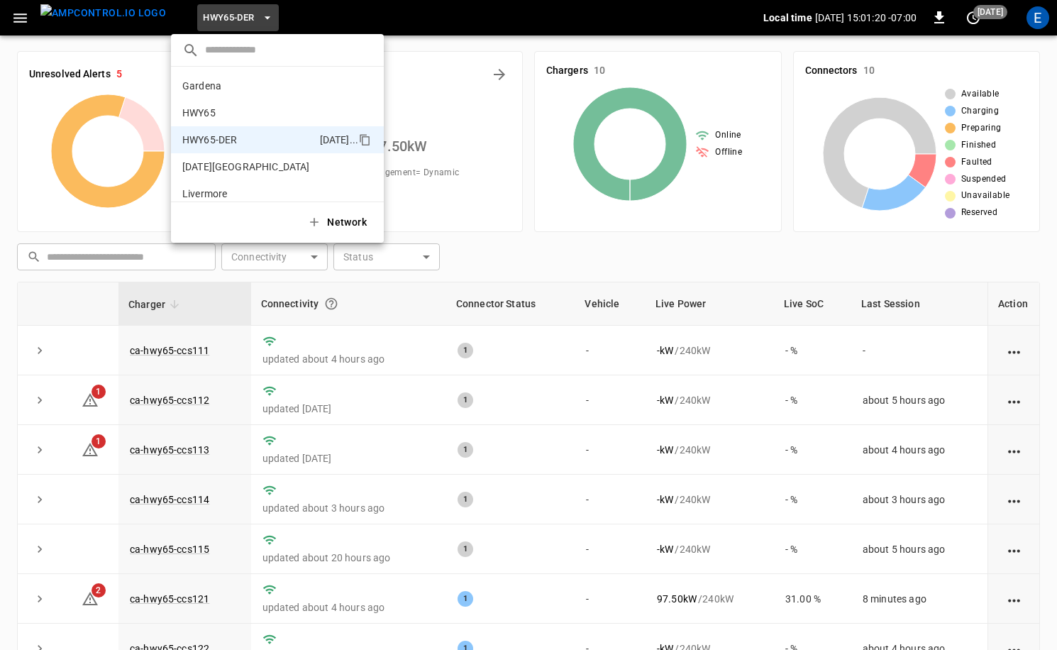
scroll to position [50, 0]
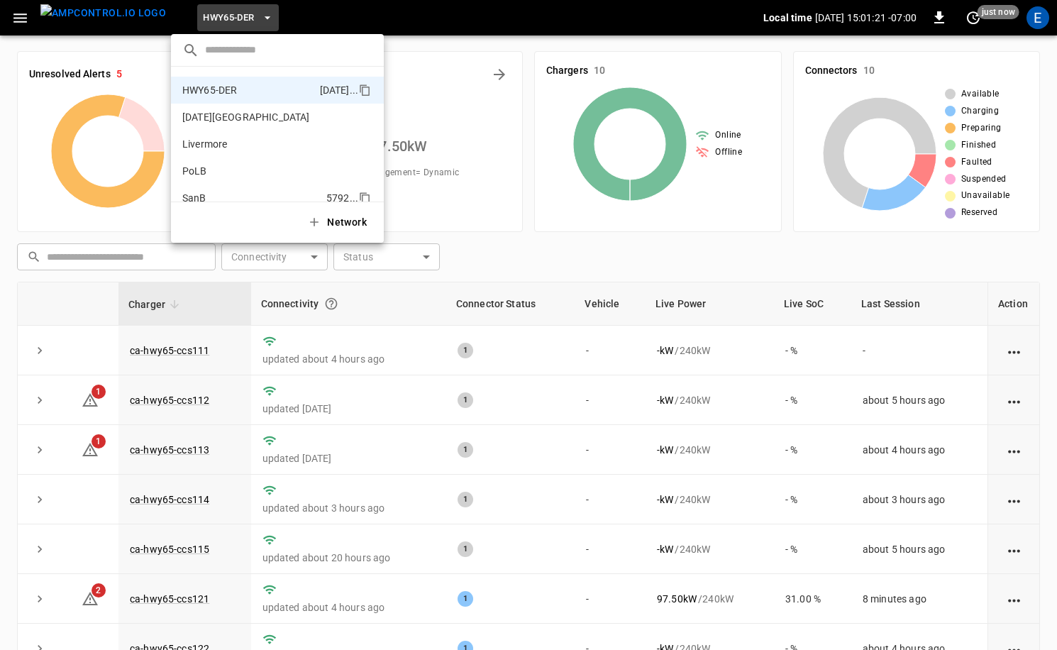
click at [202, 189] on li "SanB 5792 ..." at bounding box center [277, 198] width 213 height 27
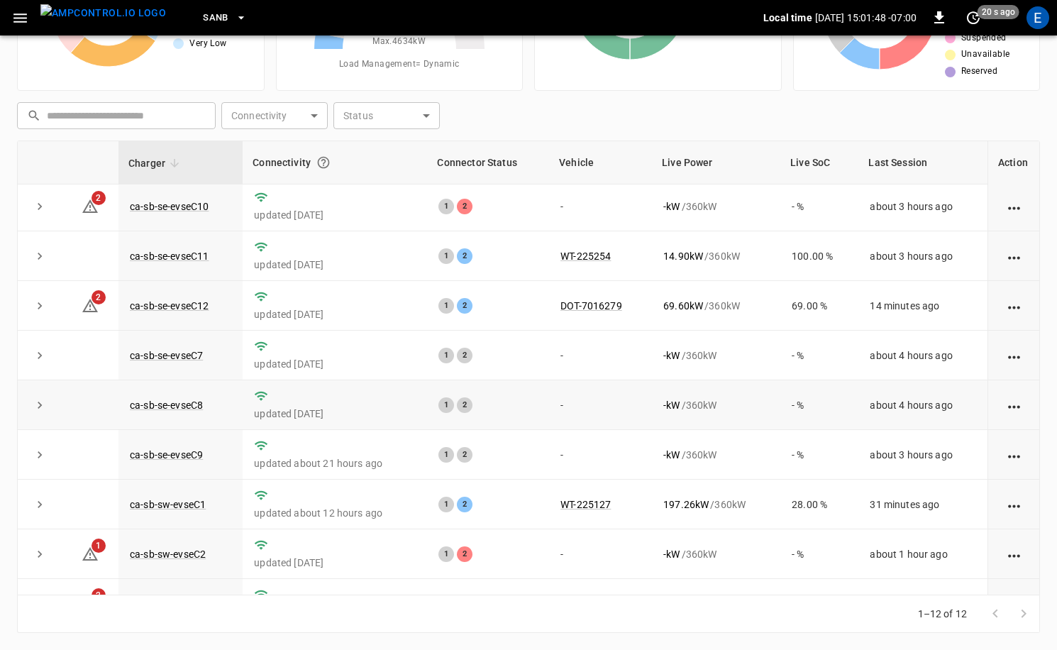
scroll to position [0, 0]
